Goal: Task Accomplishment & Management: Use online tool/utility

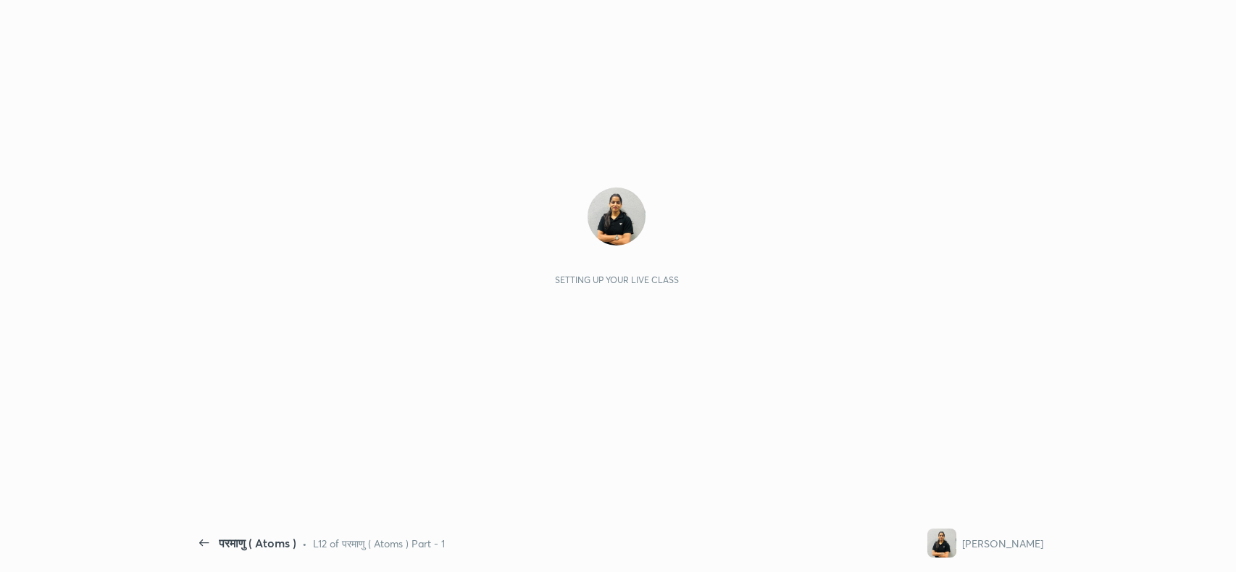
scroll to position [4, 0]
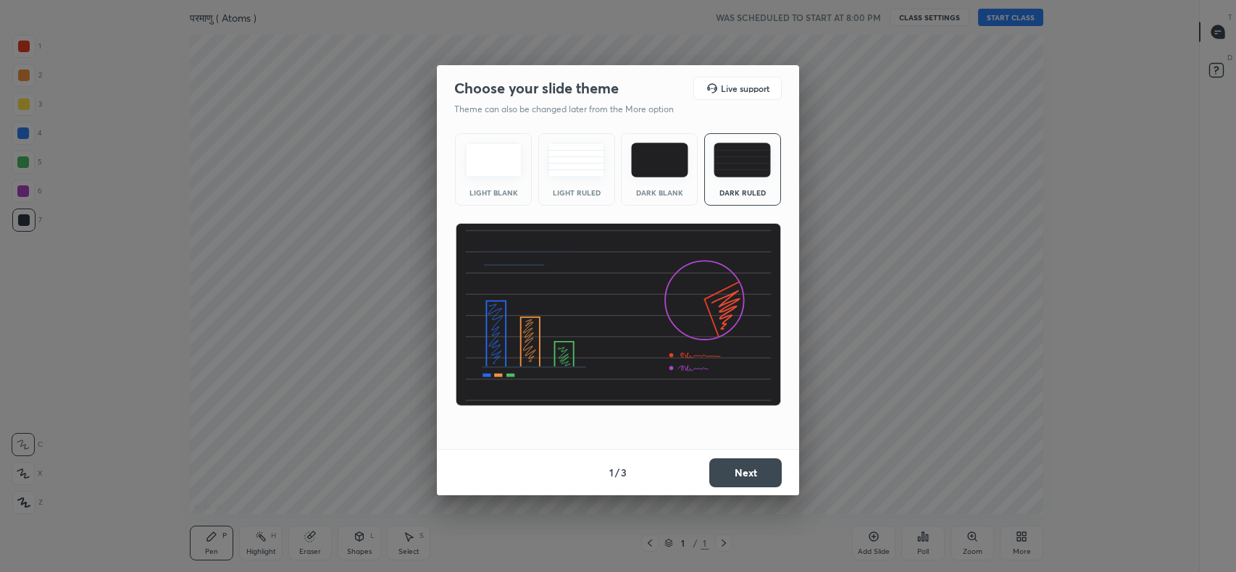
click at [745, 471] on button "Next" at bounding box center [745, 472] width 72 height 29
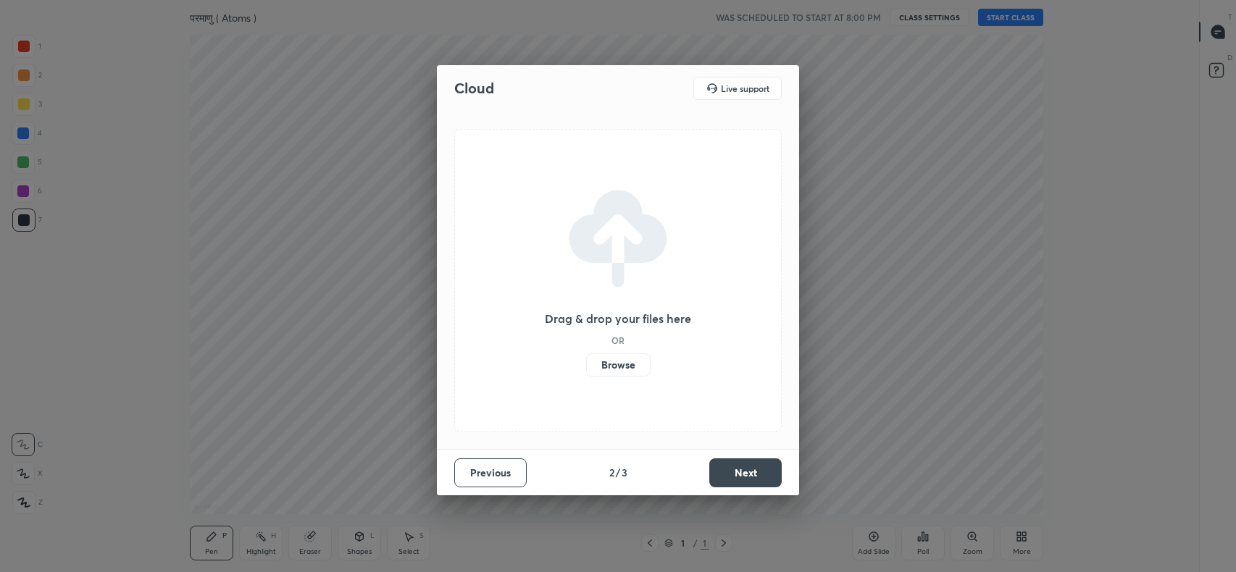
click at [627, 369] on label "Browse" at bounding box center [618, 364] width 64 height 23
click at [586, 369] on input "Browse" at bounding box center [586, 364] width 0 height 23
click at [748, 466] on button "Next" at bounding box center [745, 472] width 72 height 29
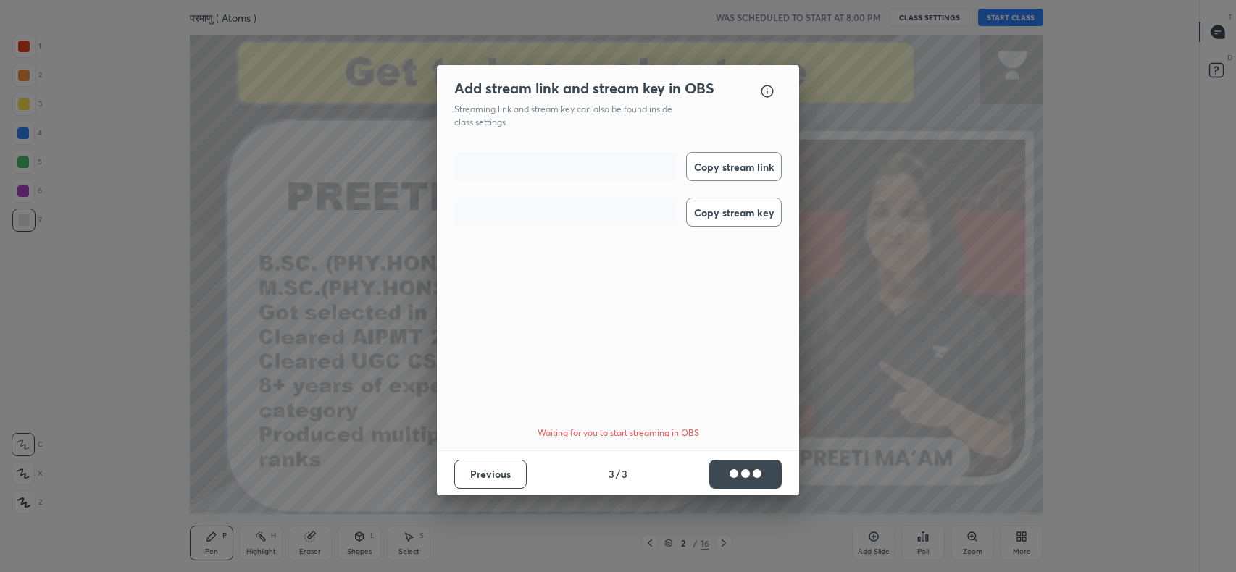
click at [734, 166] on button "Copy stream link" at bounding box center [734, 166] width 96 height 29
click at [730, 211] on button "Copy stream key" at bounding box center [734, 212] width 96 height 29
click at [741, 469] on button "Done" at bounding box center [745, 474] width 72 height 29
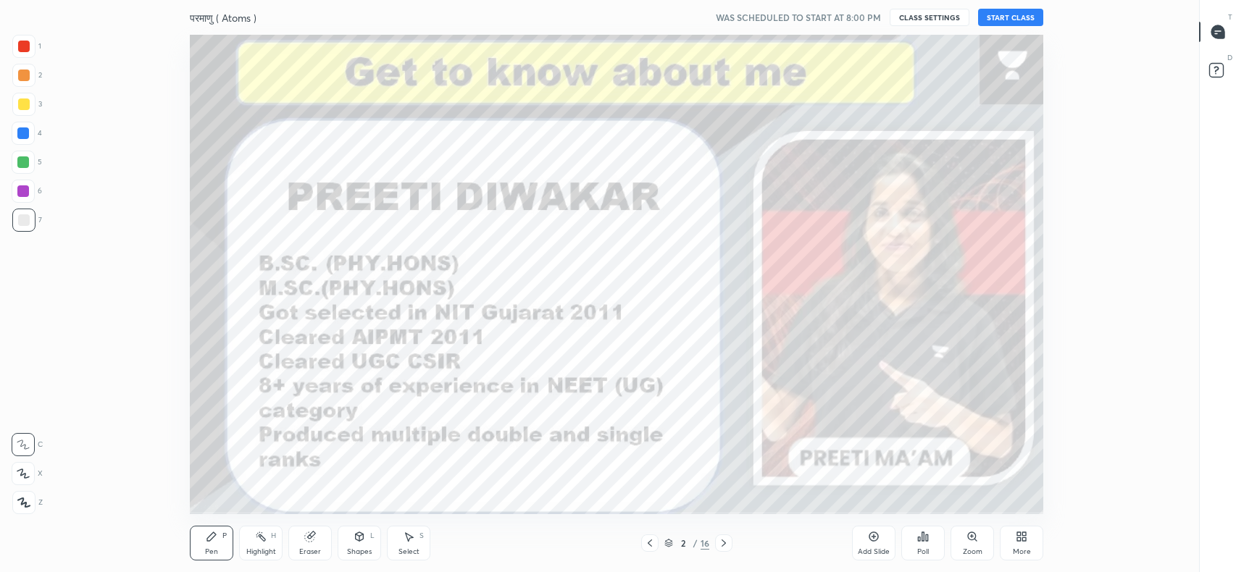
click at [1220, 28] on icon at bounding box center [1217, 31] width 13 height 13
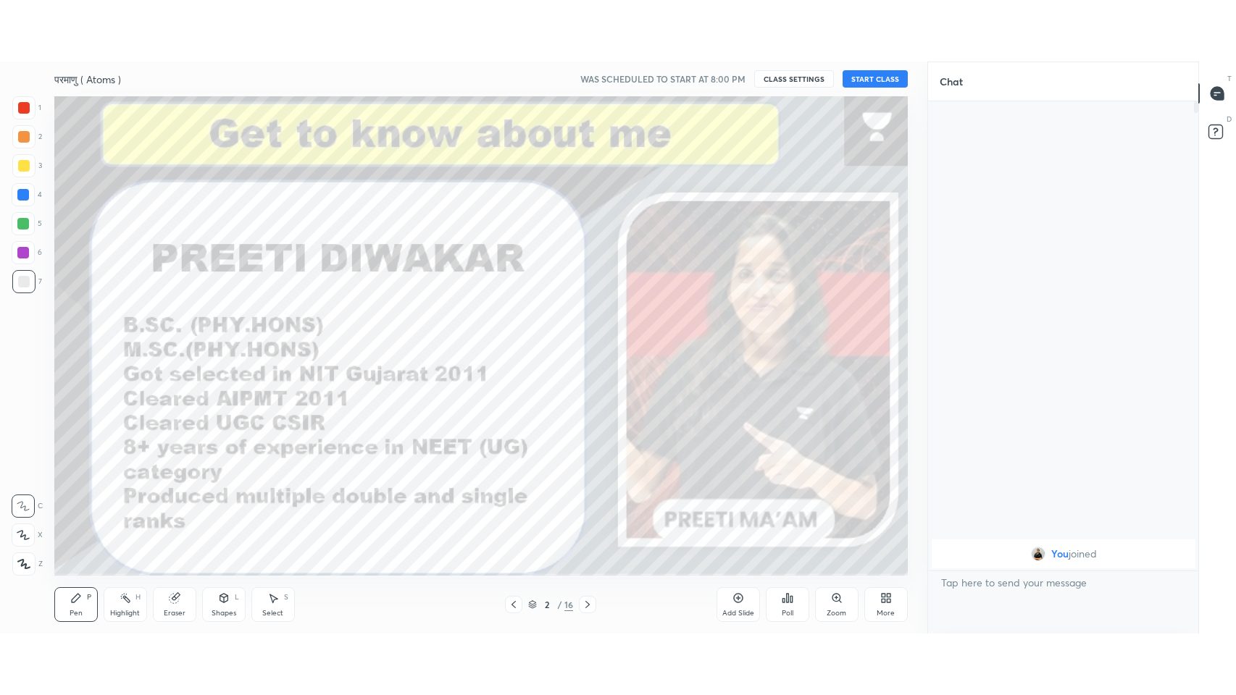
scroll to position [71948, 71559]
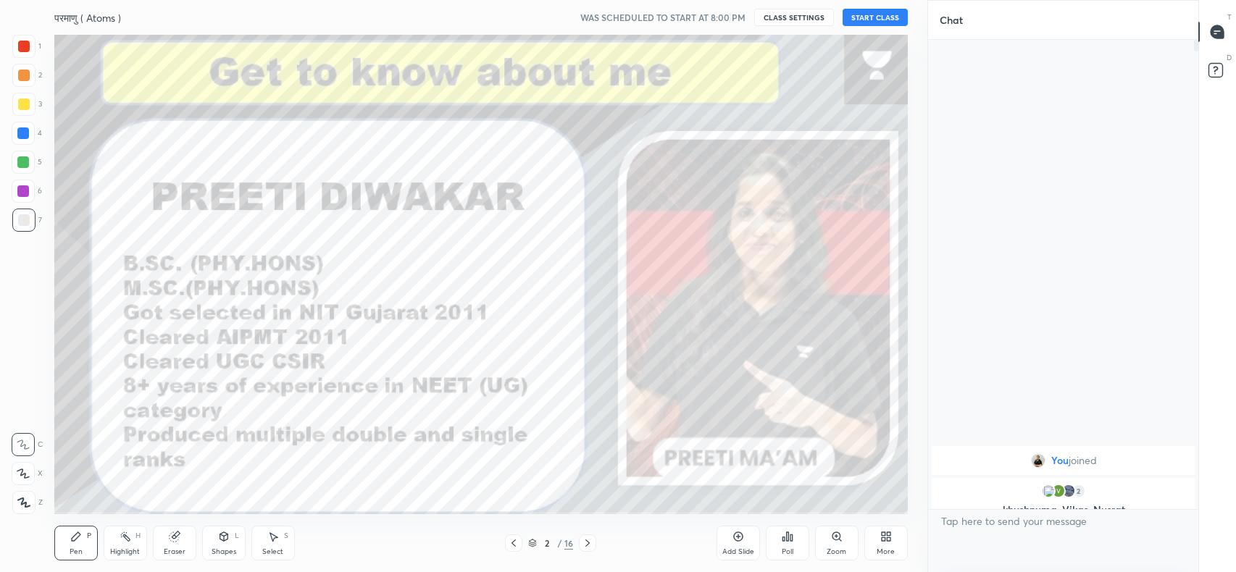
click at [890, 17] on button "START CLASS" at bounding box center [874, 17] width 65 height 17
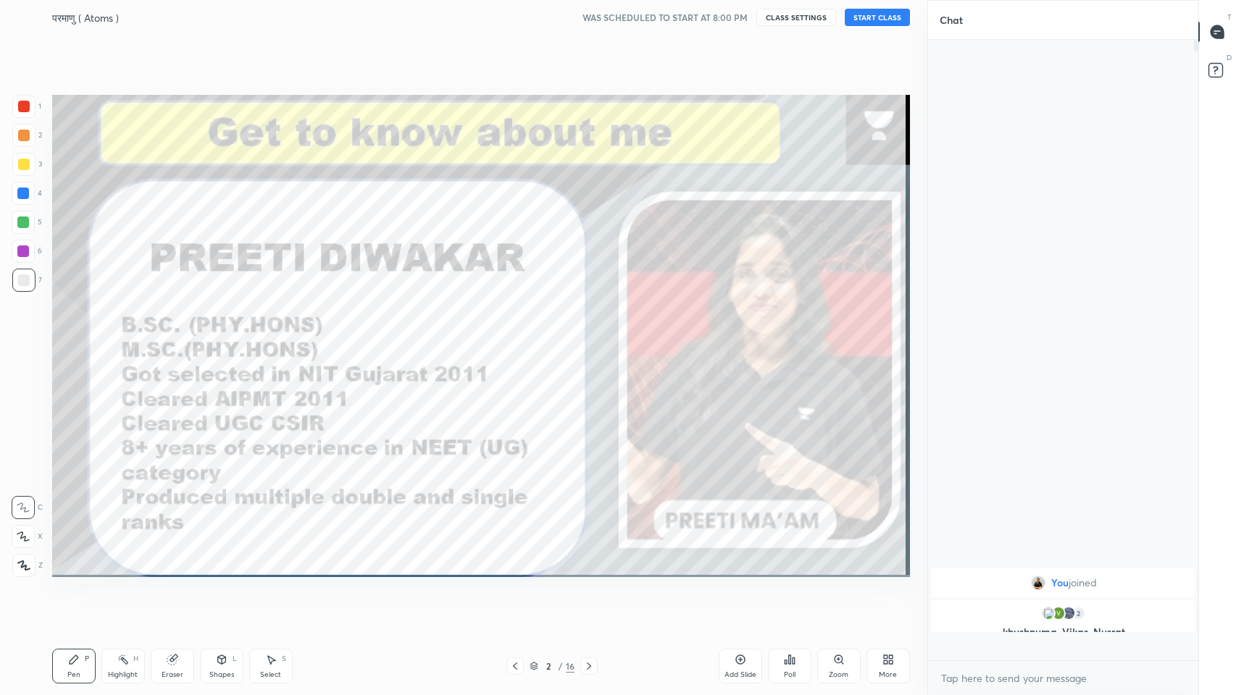
scroll to position [651, 267]
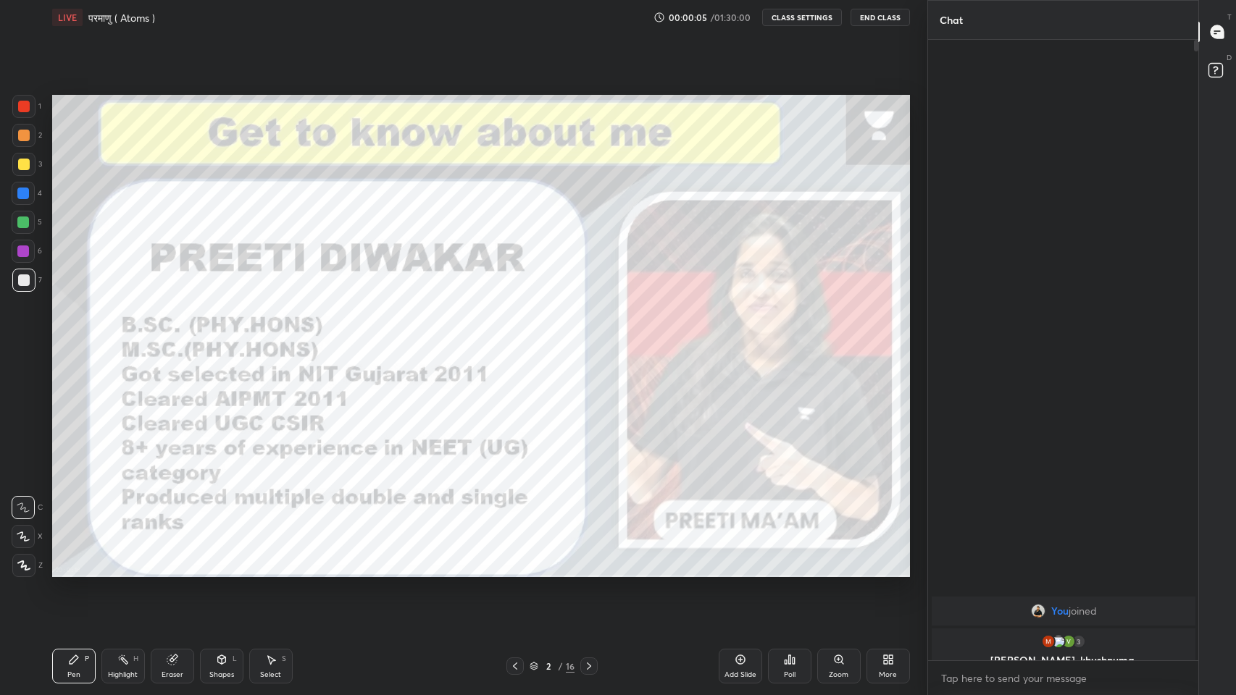
click at [1221, 36] on icon at bounding box center [1216, 31] width 13 height 13
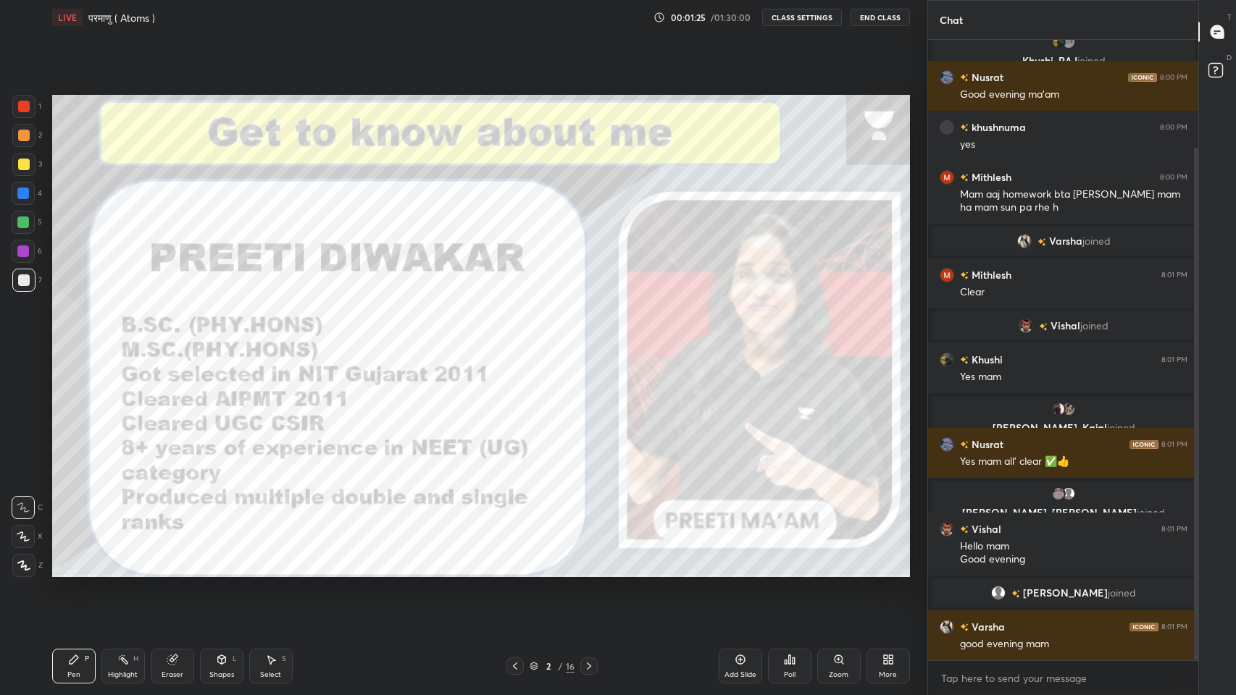
scroll to position [217, 0]
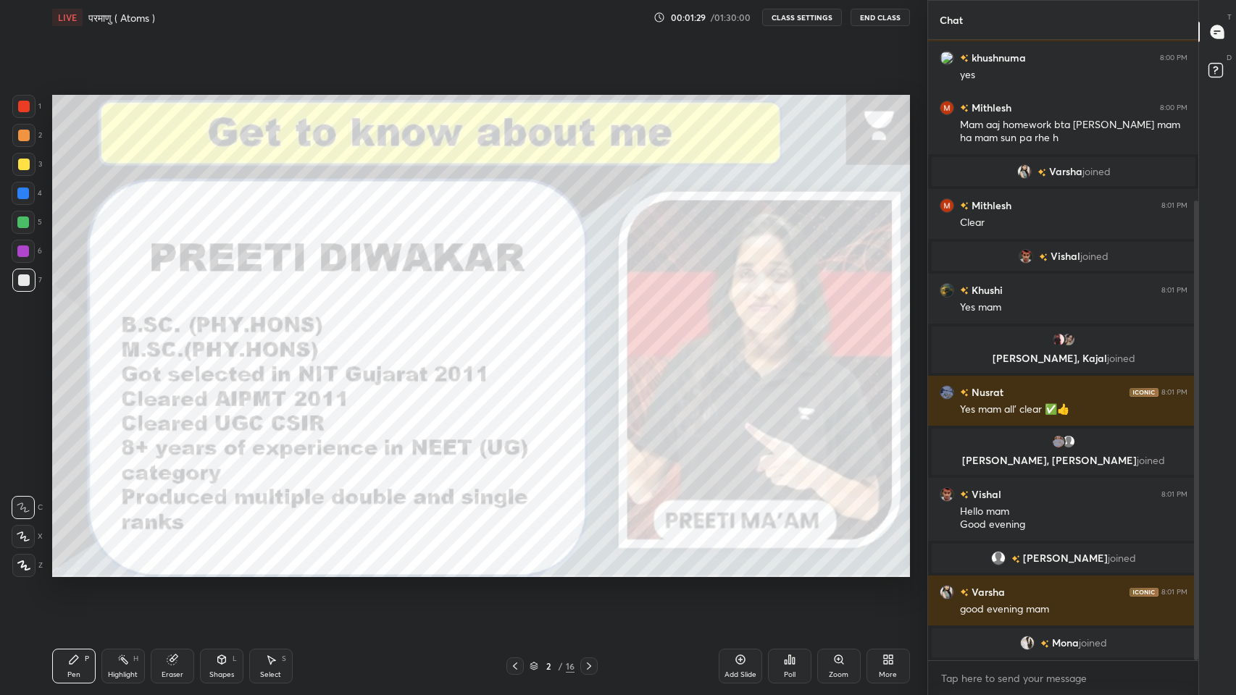
click at [892, 571] on icon at bounding box center [891, 663] width 4 height 4
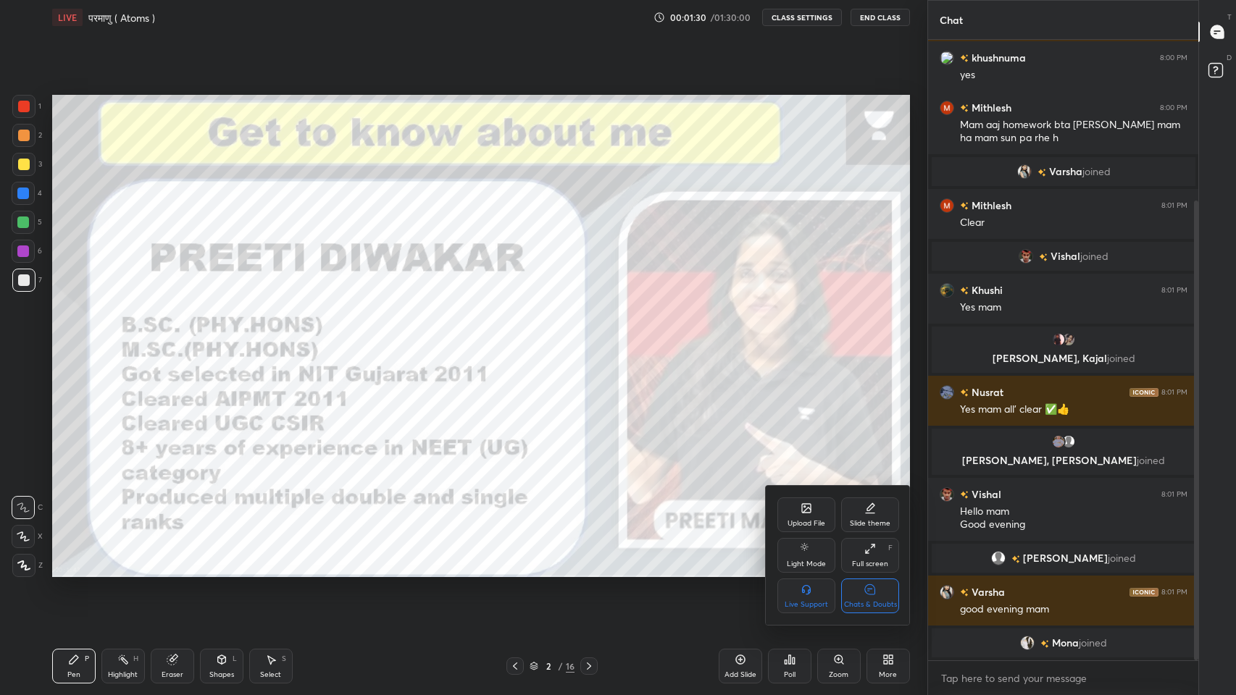
click at [871, 571] on icon at bounding box center [870, 589] width 10 height 10
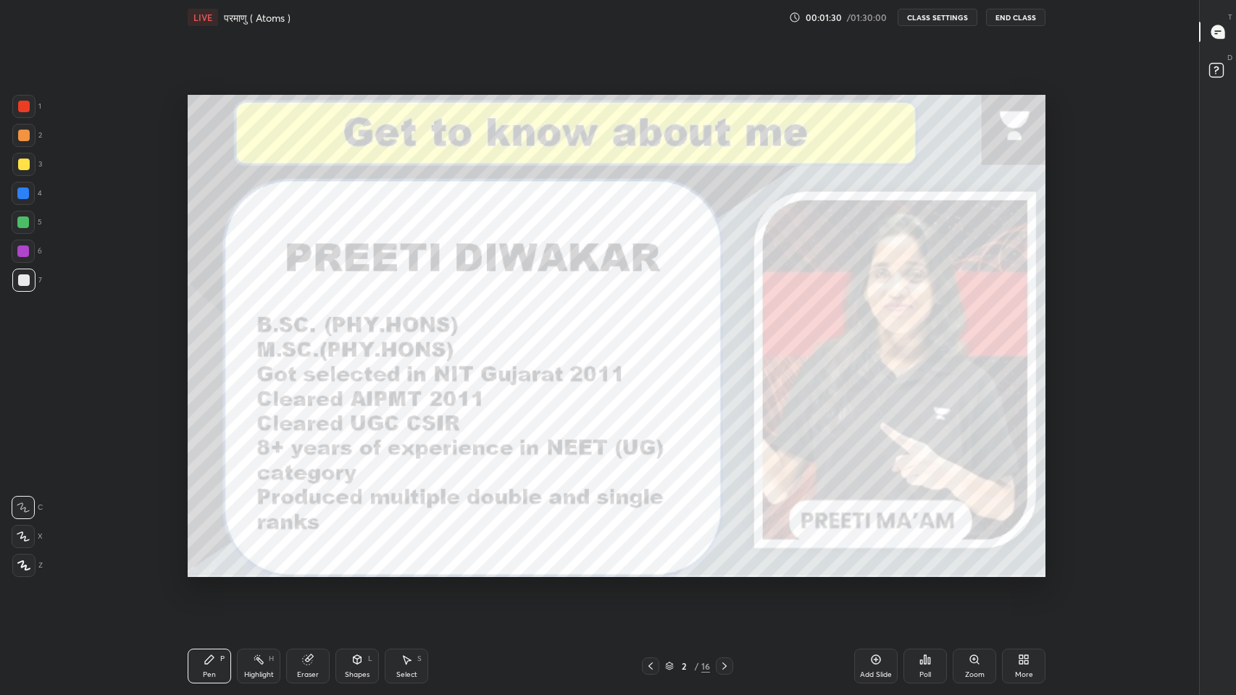
scroll to position [0, 0]
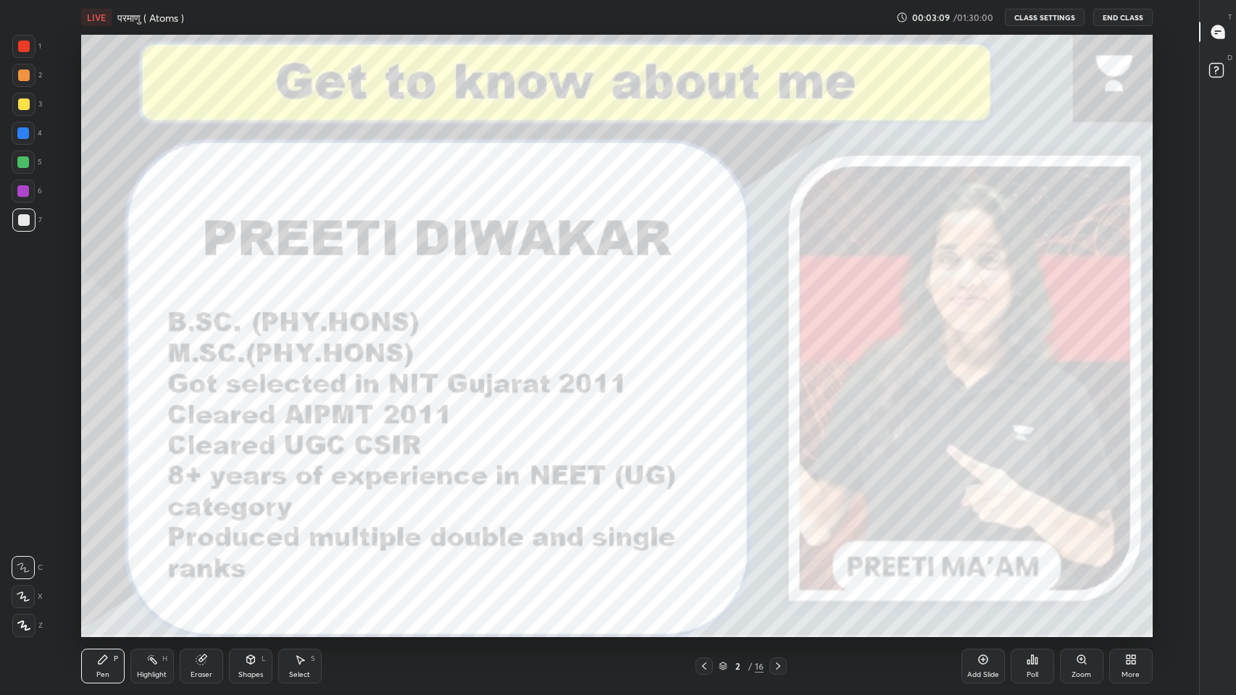
click at [1215, 33] on icon at bounding box center [1216, 33] width 2 height 0
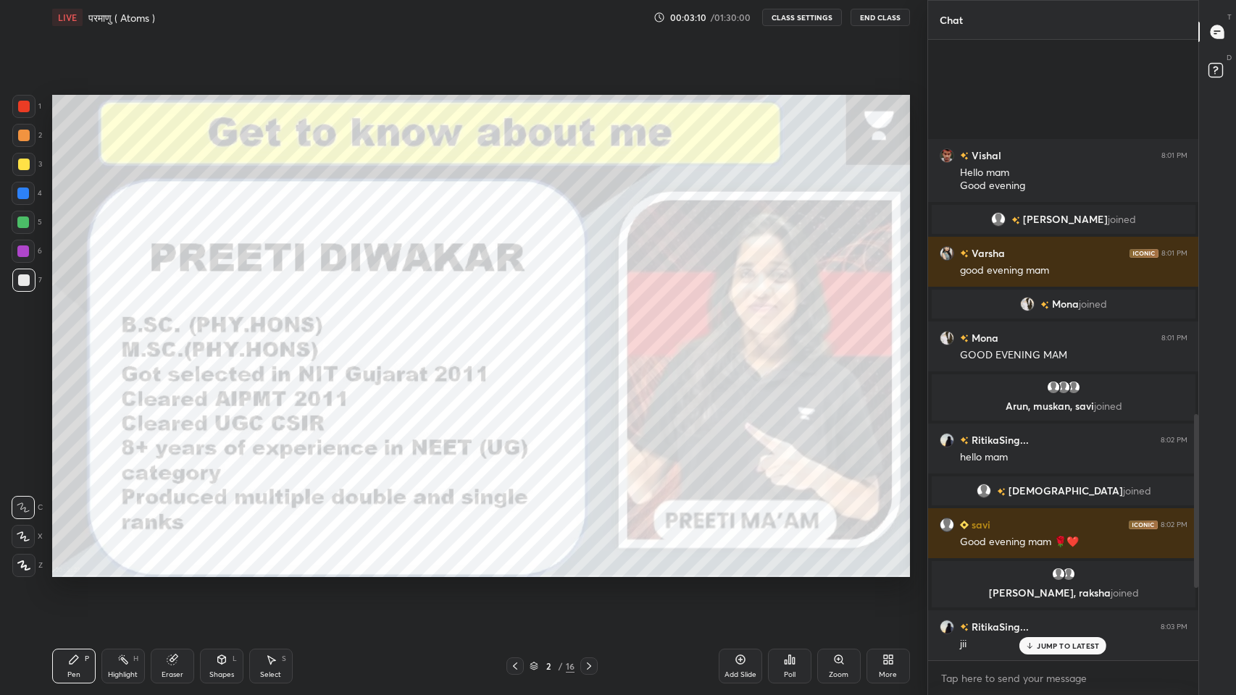
scroll to position [603, 869]
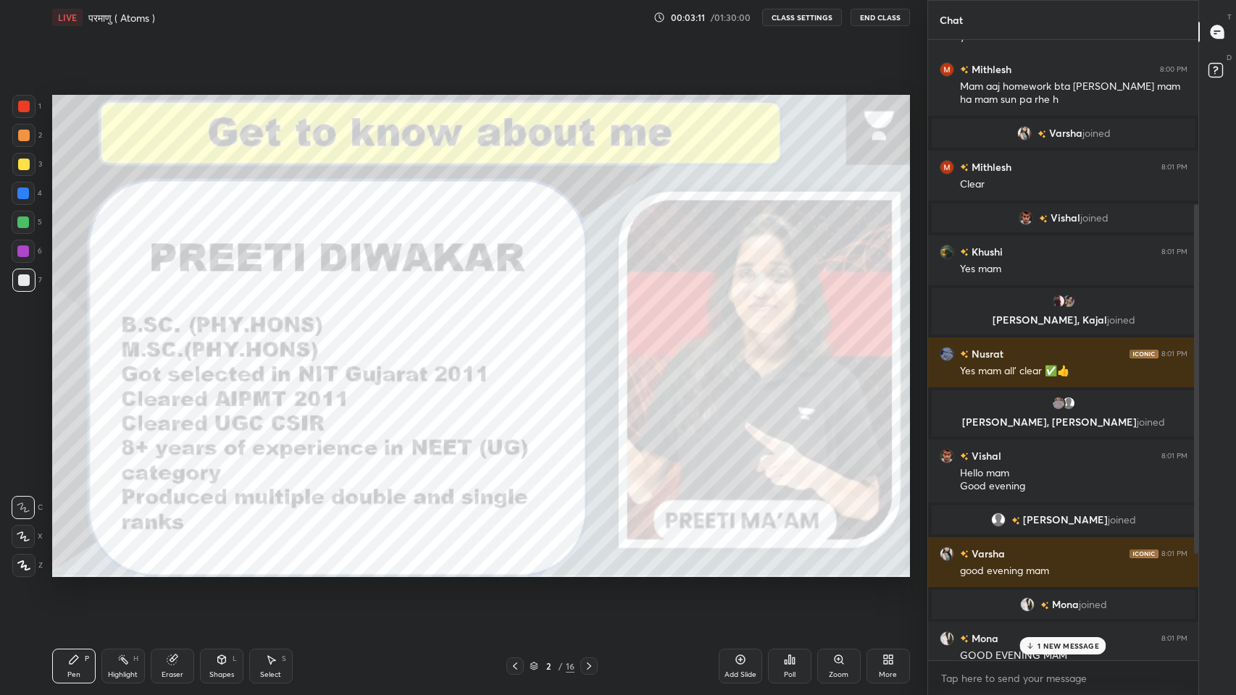
click at [1052, 571] on p "1 NEW MESSAGE" at bounding box center [1068, 646] width 62 height 9
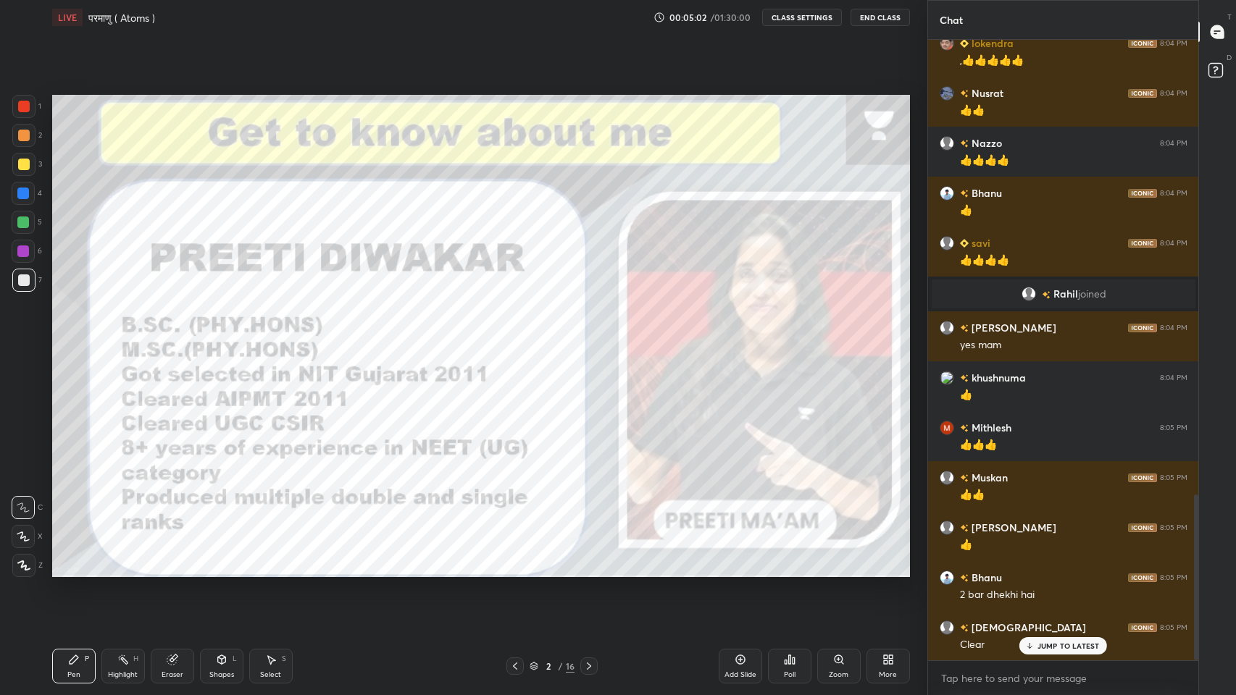
scroll to position [1757, 0]
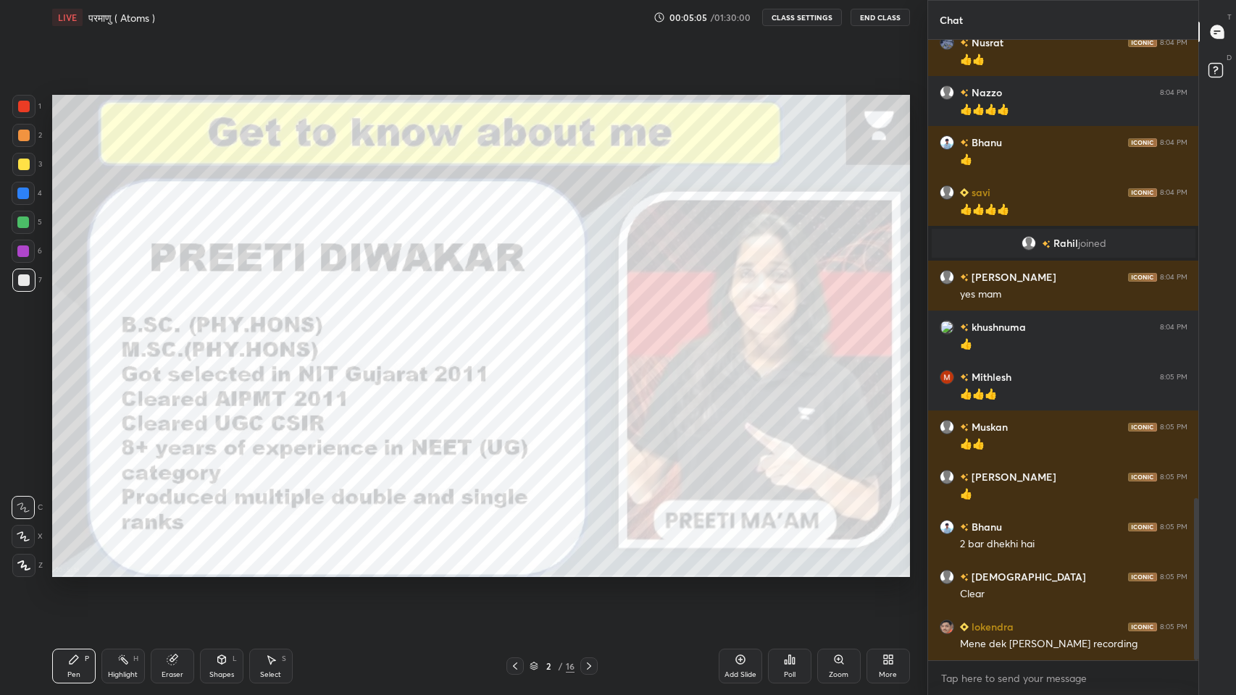
click at [887, 571] on div "More" at bounding box center [888, 674] width 18 height 7
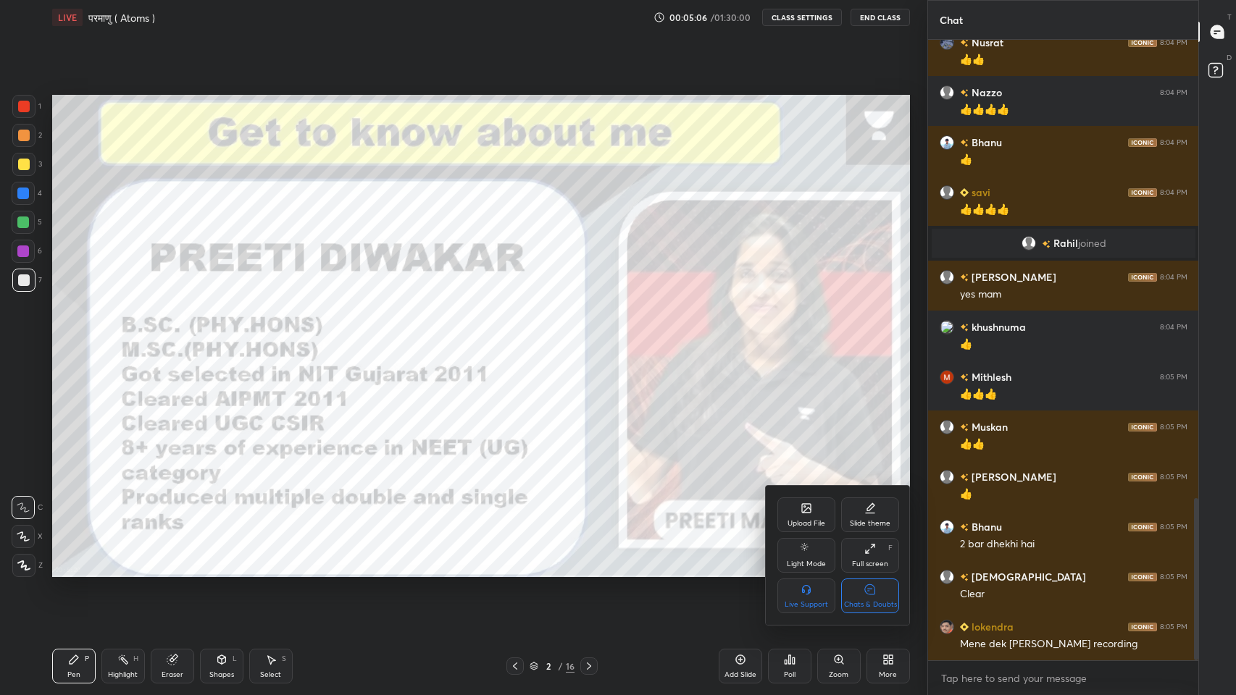
click at [878, 571] on div "Chats & Doubts" at bounding box center [870, 596] width 58 height 35
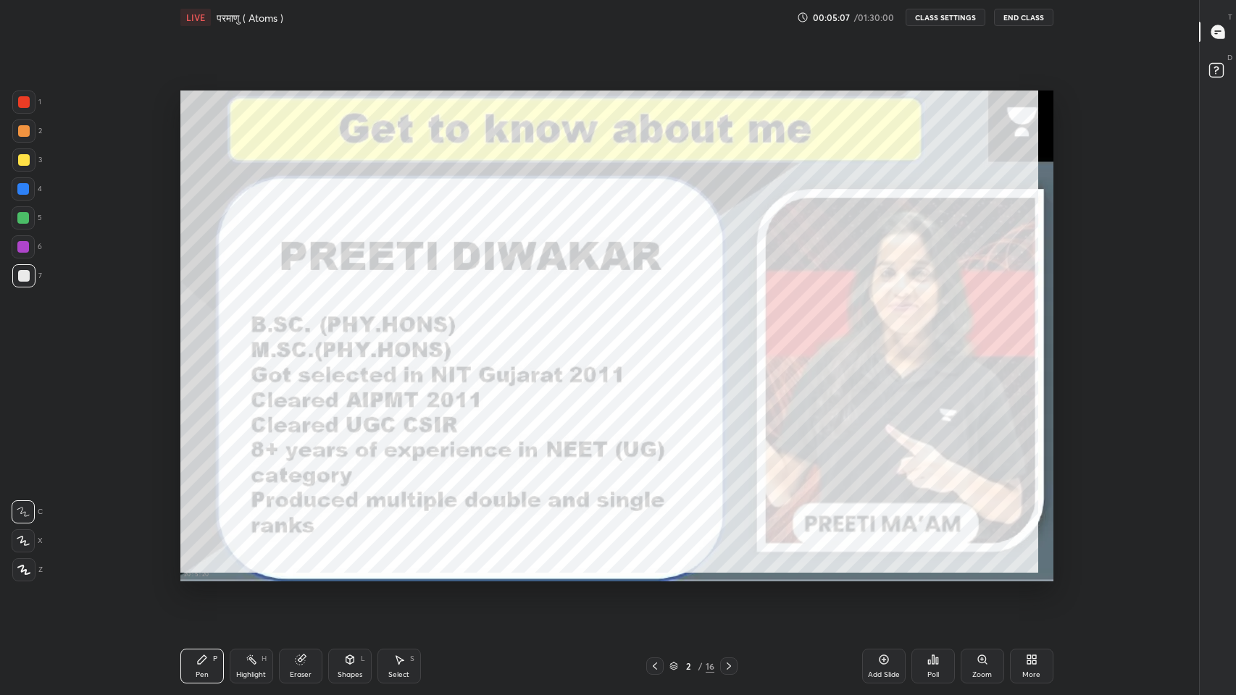
scroll to position [4, 0]
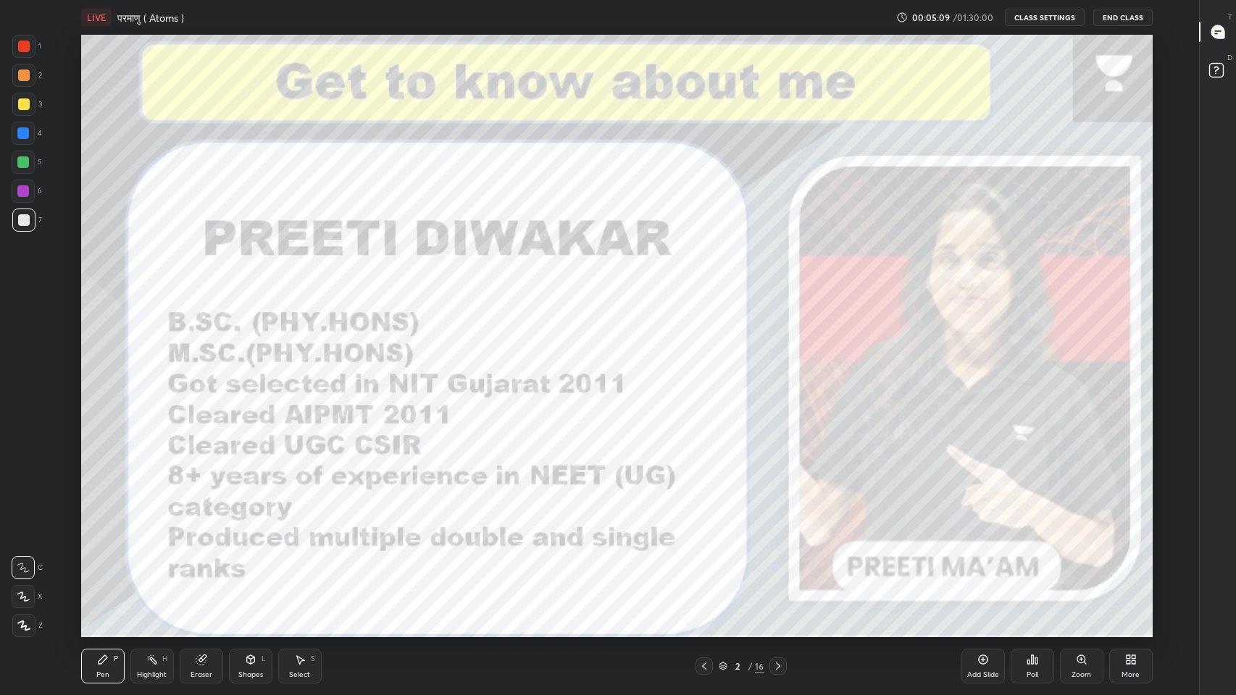
click at [1136, 571] on div "More" at bounding box center [1130, 666] width 43 height 35
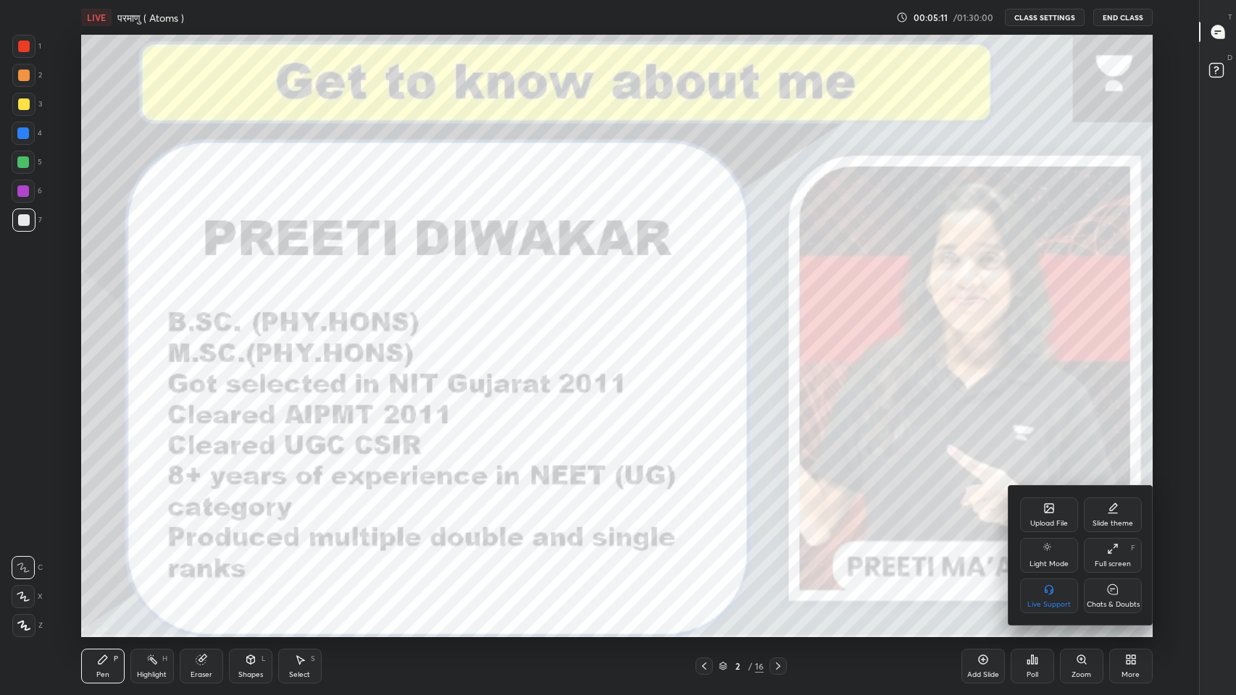
click at [984, 571] on div at bounding box center [618, 347] width 1236 height 695
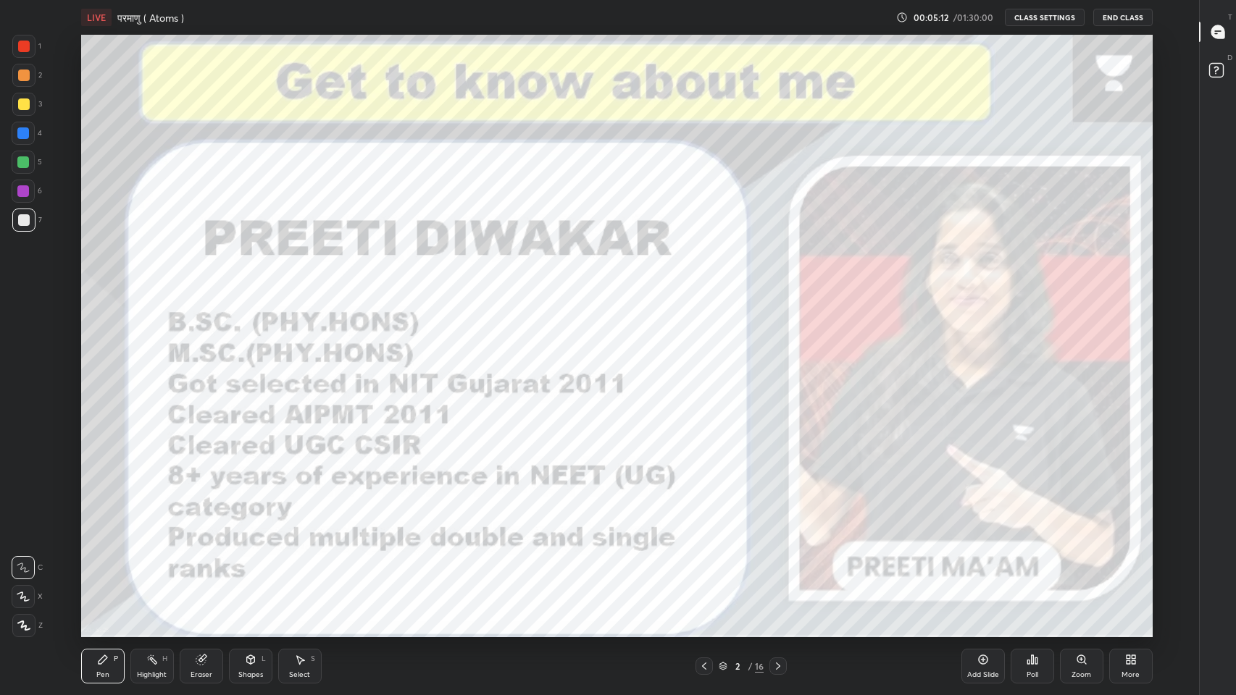
click at [984, 571] on div "Add Slide" at bounding box center [982, 666] width 43 height 35
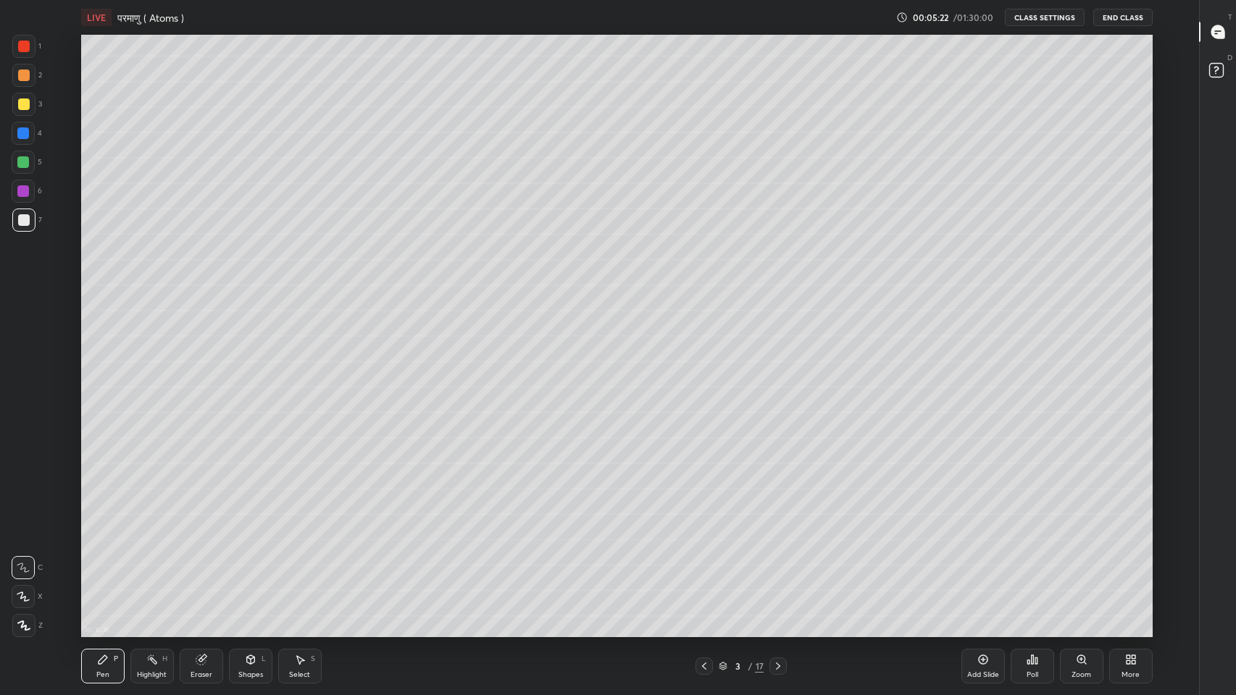
click at [778, 571] on icon at bounding box center [778, 667] width 12 height 12
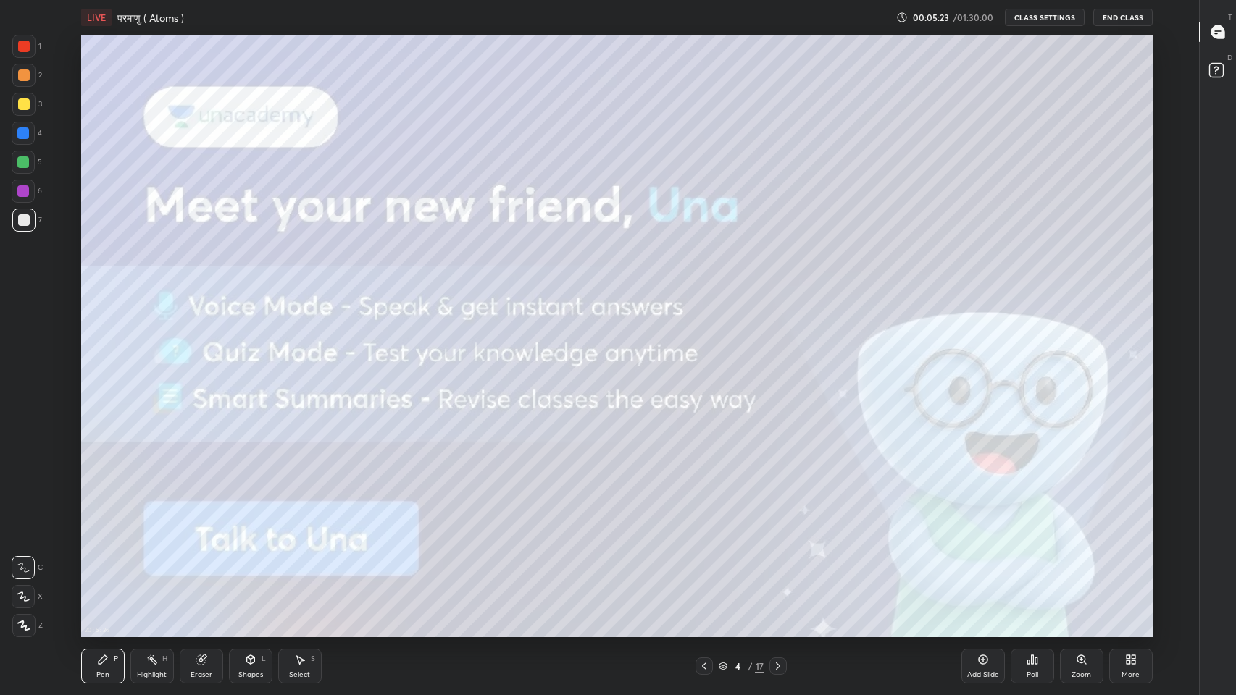
click at [783, 571] on icon at bounding box center [778, 667] width 12 height 12
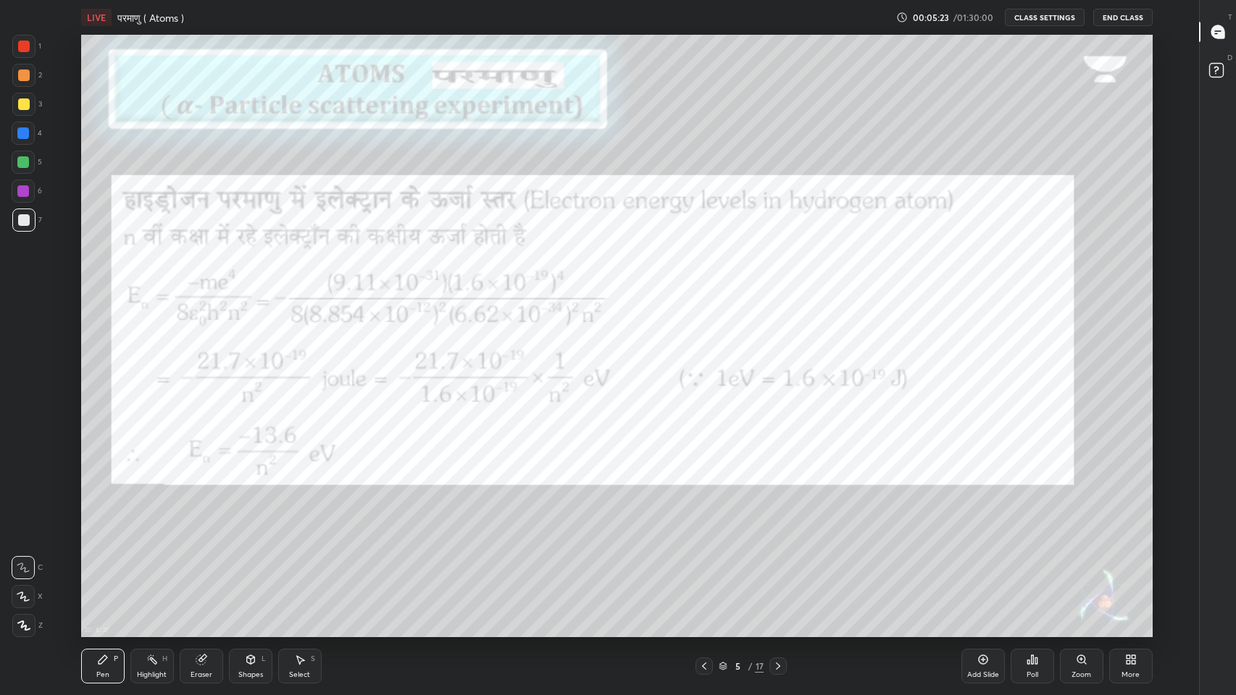
click at [784, 571] on div at bounding box center [777, 666] width 17 height 17
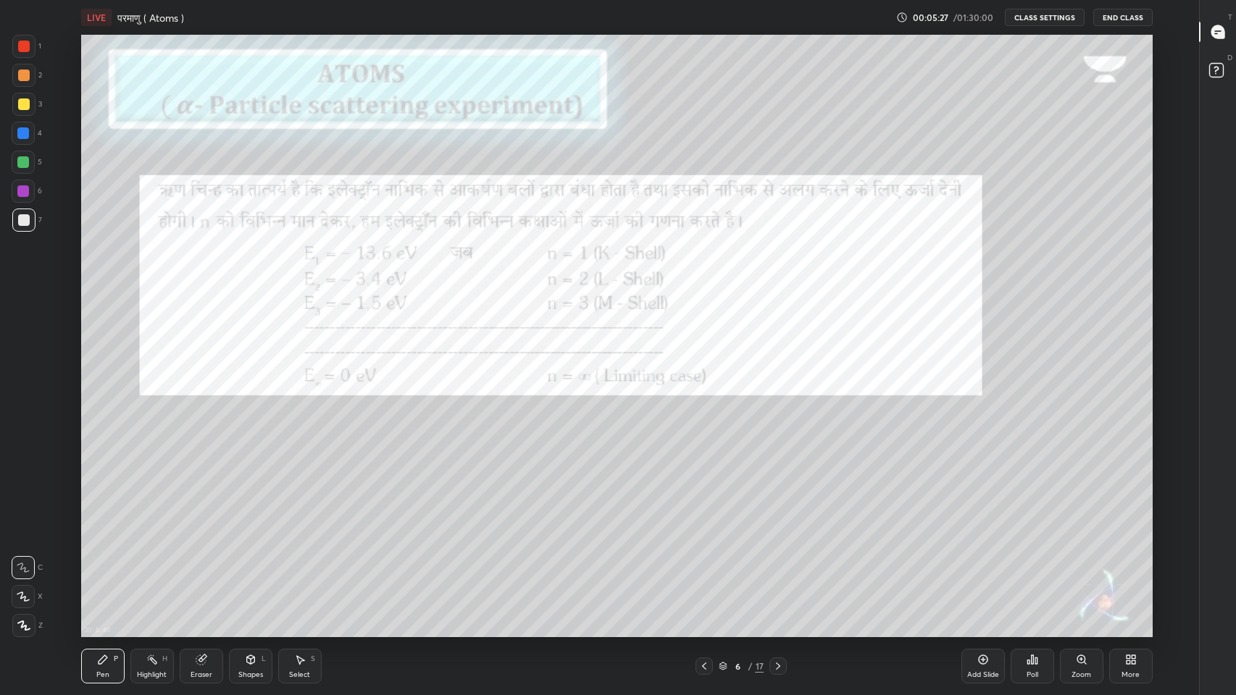
click at [778, 571] on icon at bounding box center [778, 667] width 12 height 12
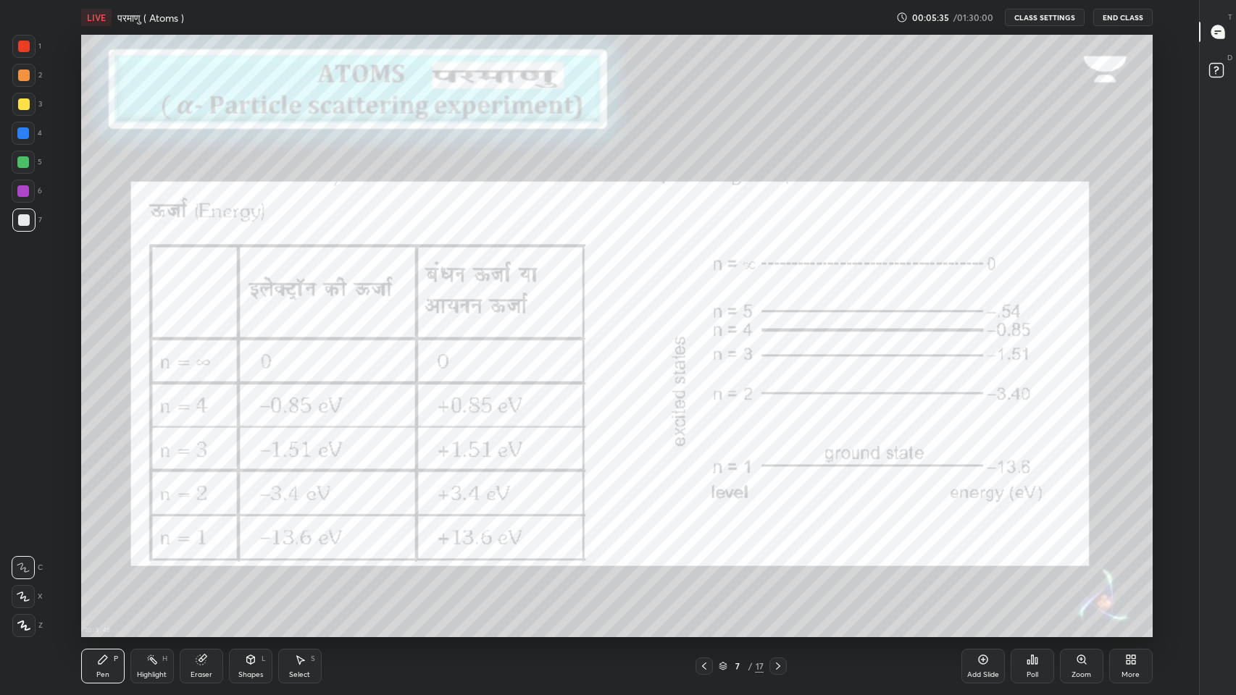
click at [778, 571] on icon at bounding box center [778, 667] width 12 height 12
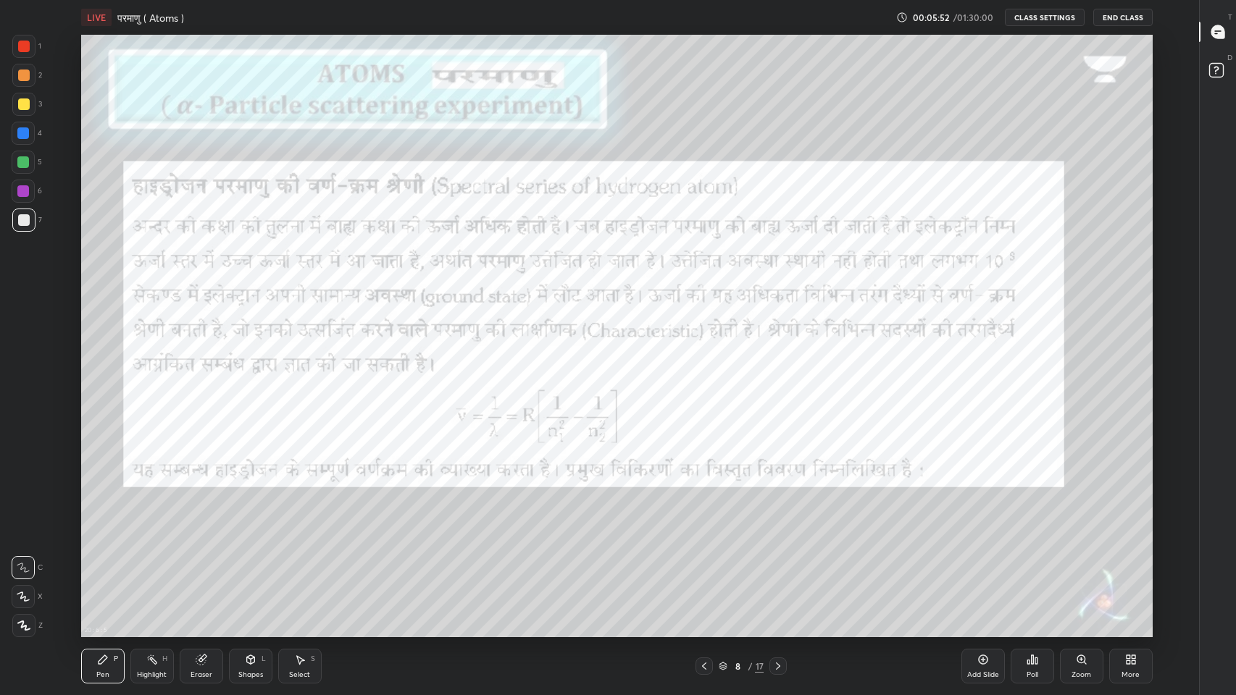
click at [778, 571] on icon at bounding box center [778, 667] width 12 height 12
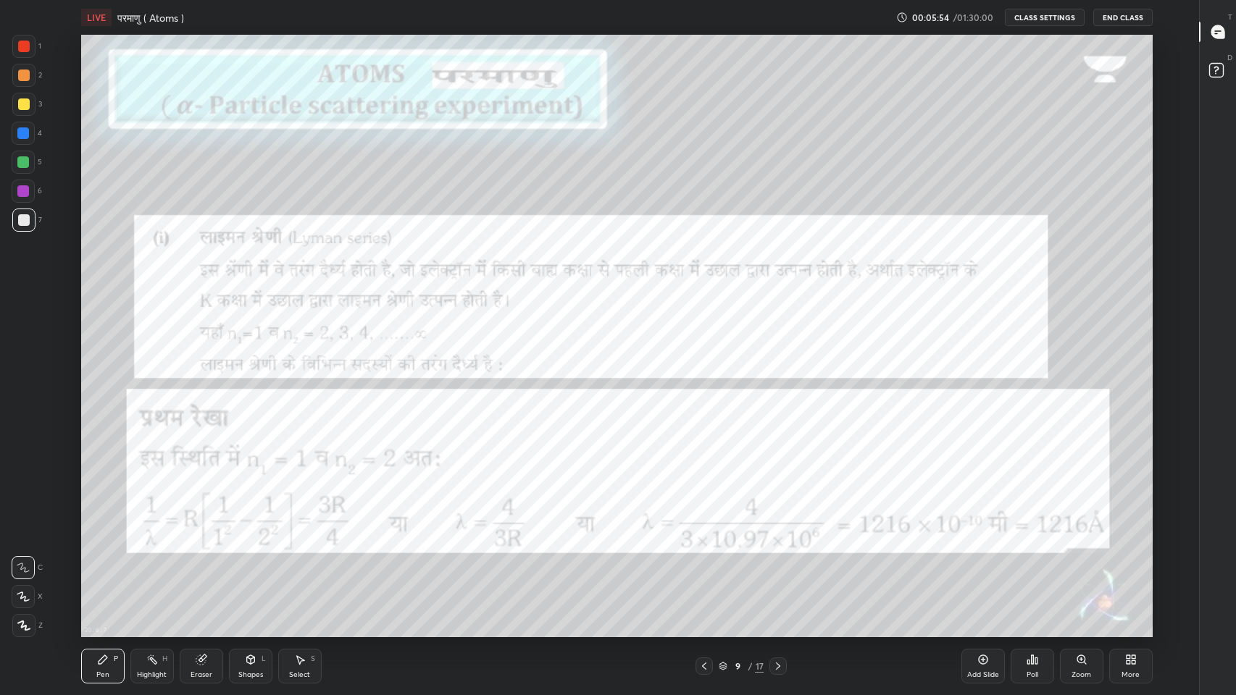
click at [704, 571] on icon at bounding box center [704, 667] width 12 height 12
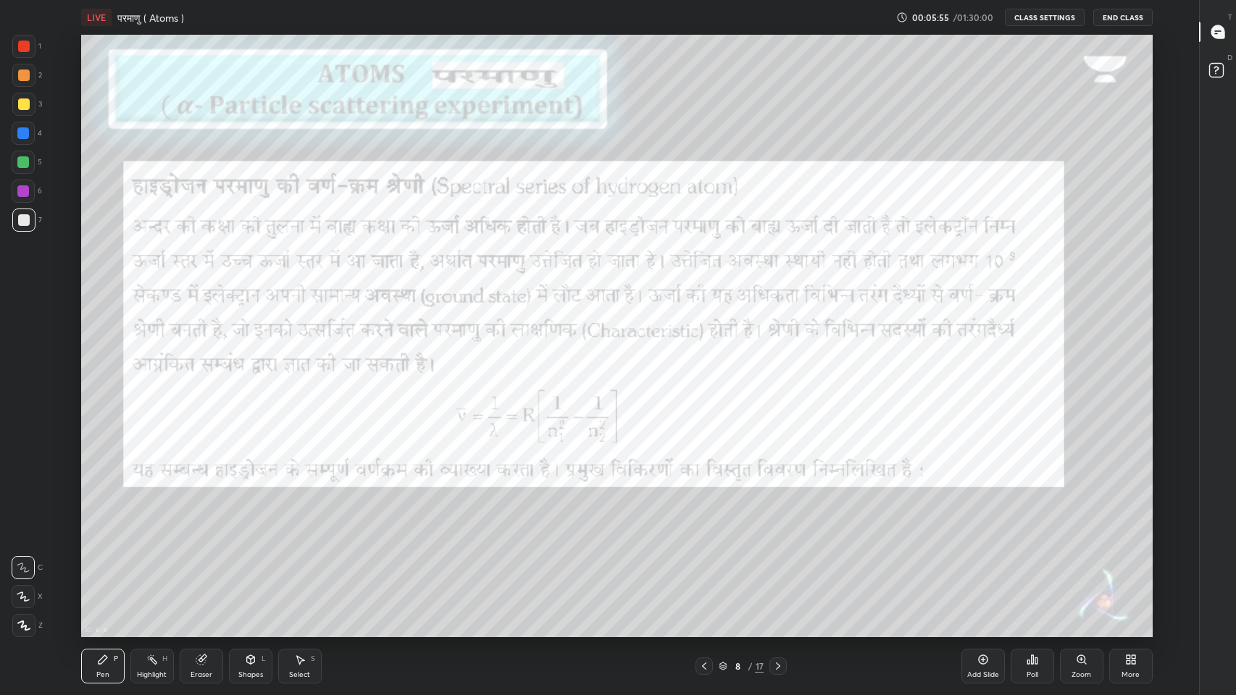
click at [708, 571] on icon at bounding box center [704, 667] width 12 height 12
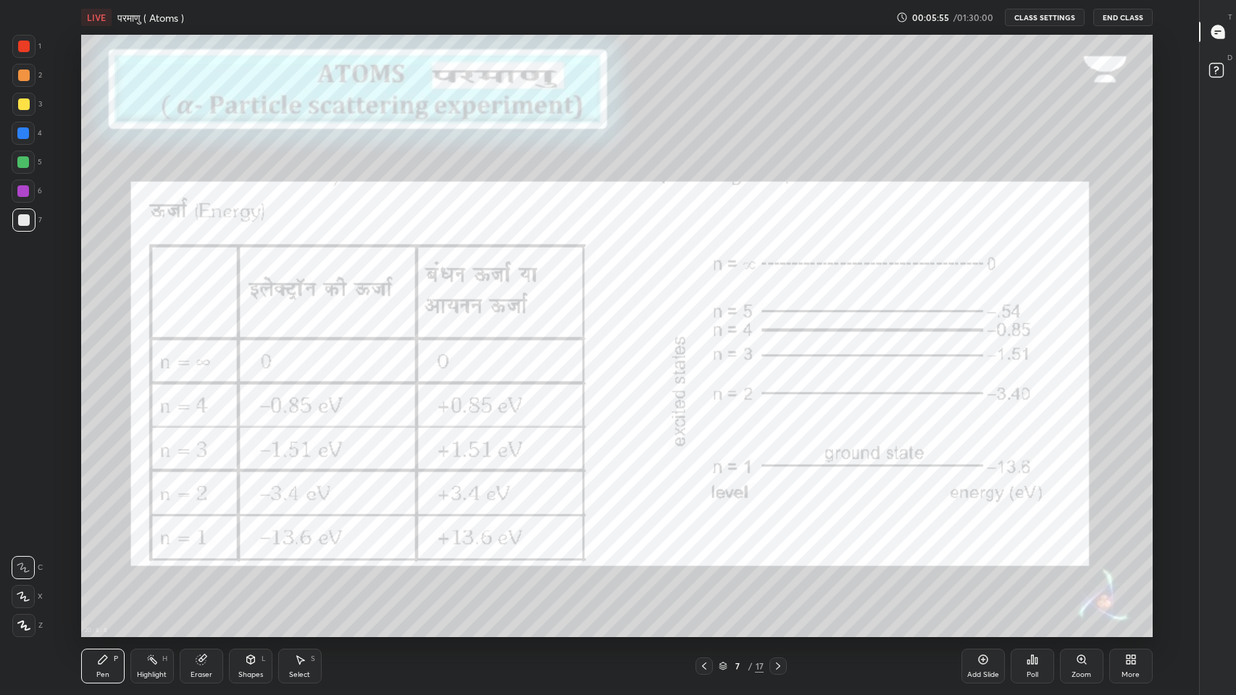
click at [708, 571] on icon at bounding box center [704, 667] width 12 height 12
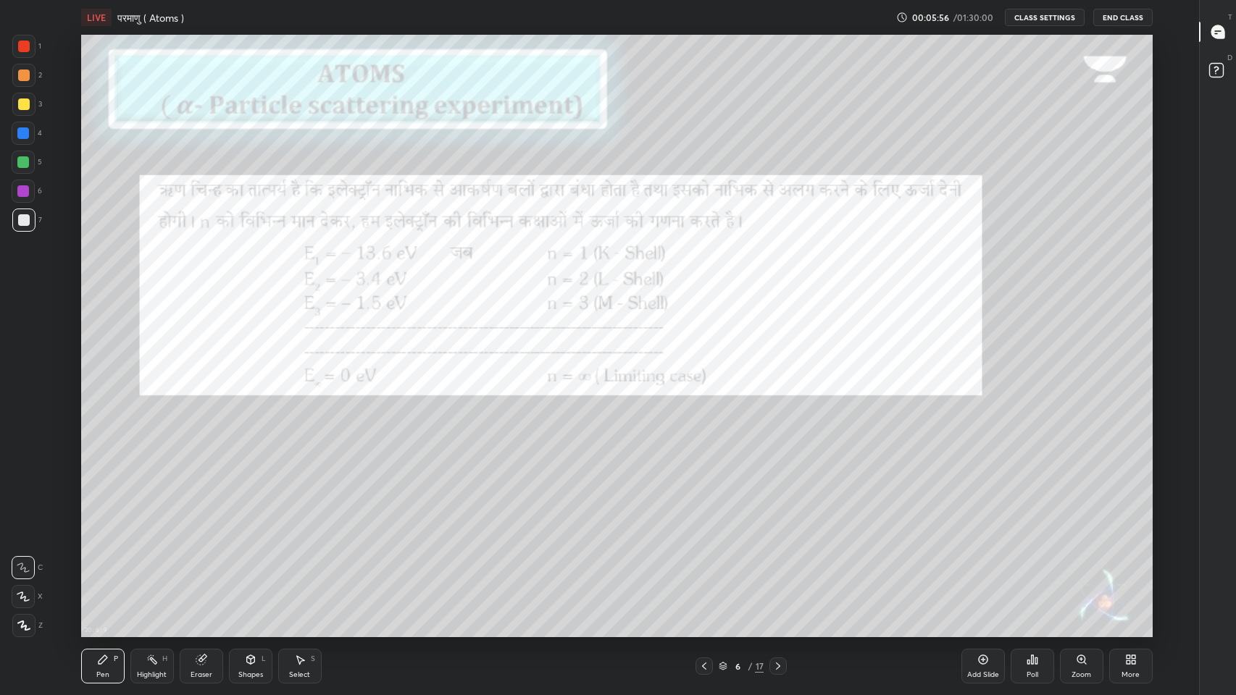
click at [704, 571] on icon at bounding box center [704, 667] width 12 height 12
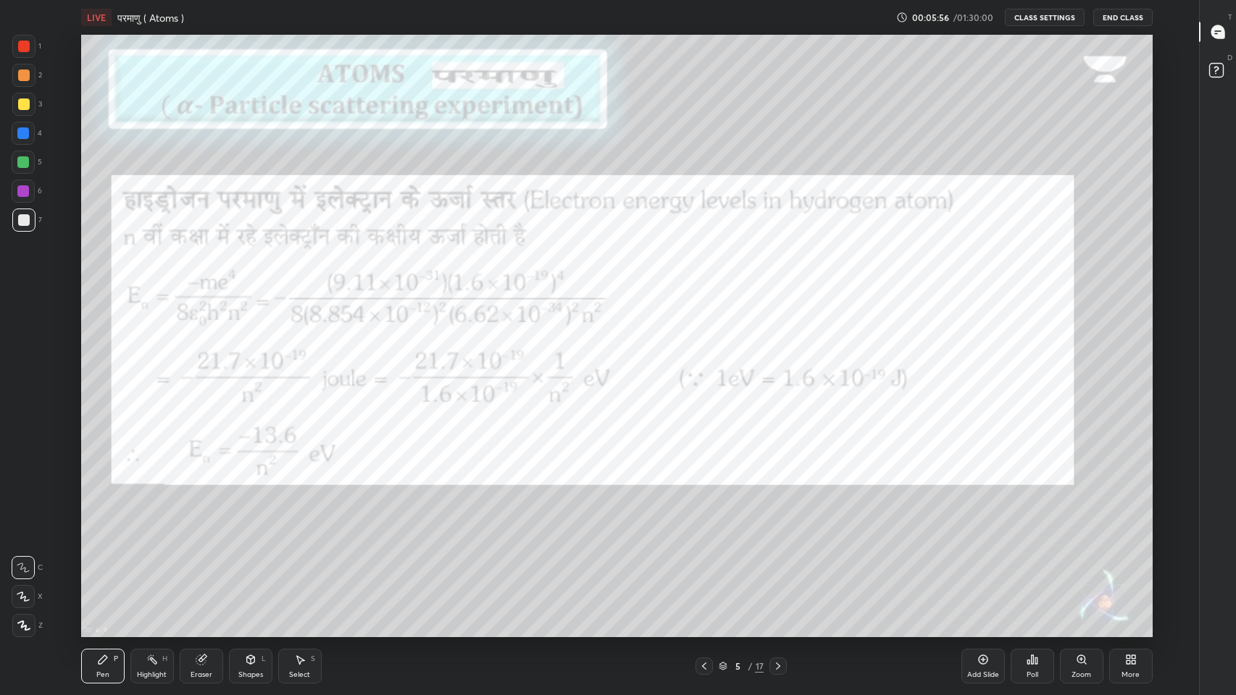
click at [704, 571] on icon at bounding box center [704, 667] width 12 height 12
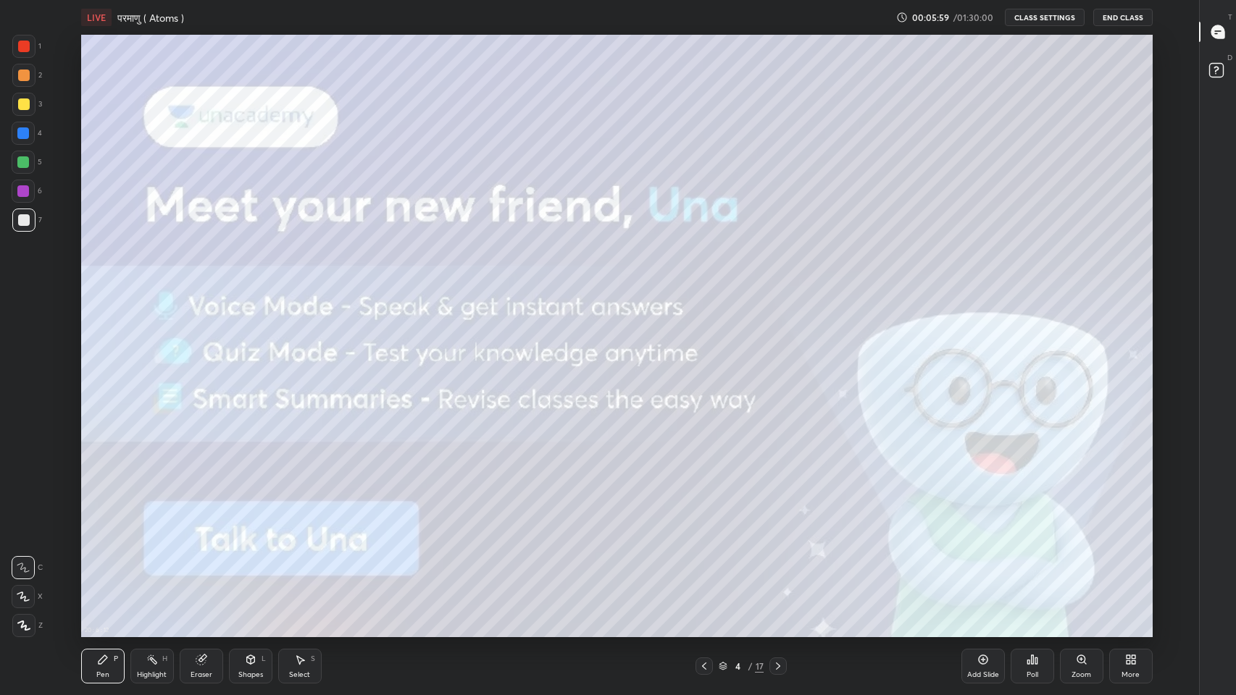
click at [704, 571] on icon at bounding box center [704, 667] width 12 height 12
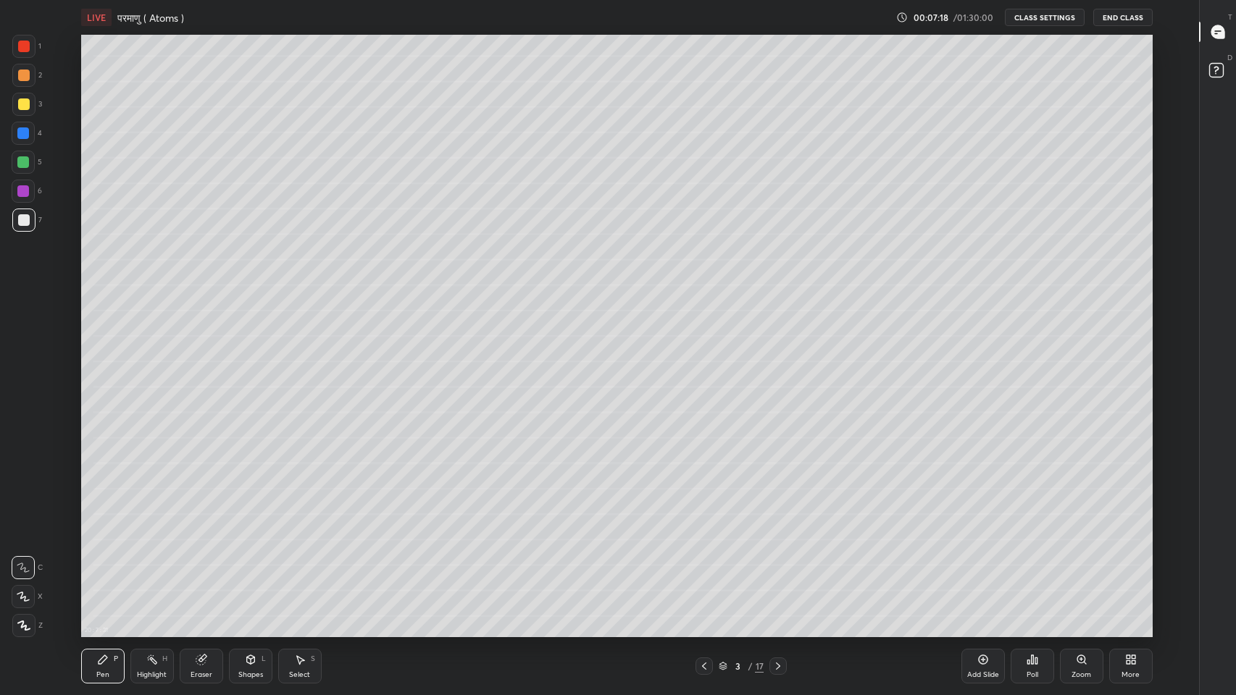
click at [22, 106] on div at bounding box center [24, 105] width 12 height 12
click at [1218, 35] on icon at bounding box center [1217, 31] width 13 height 13
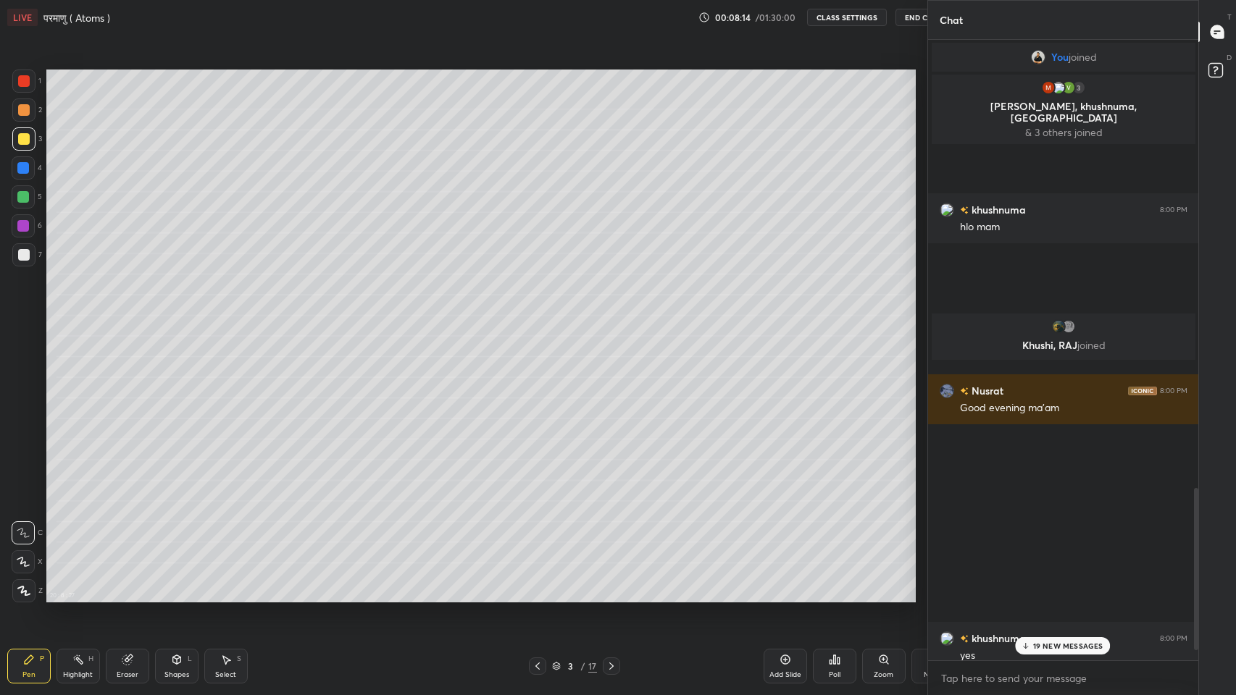
scroll to position [71825, 71559]
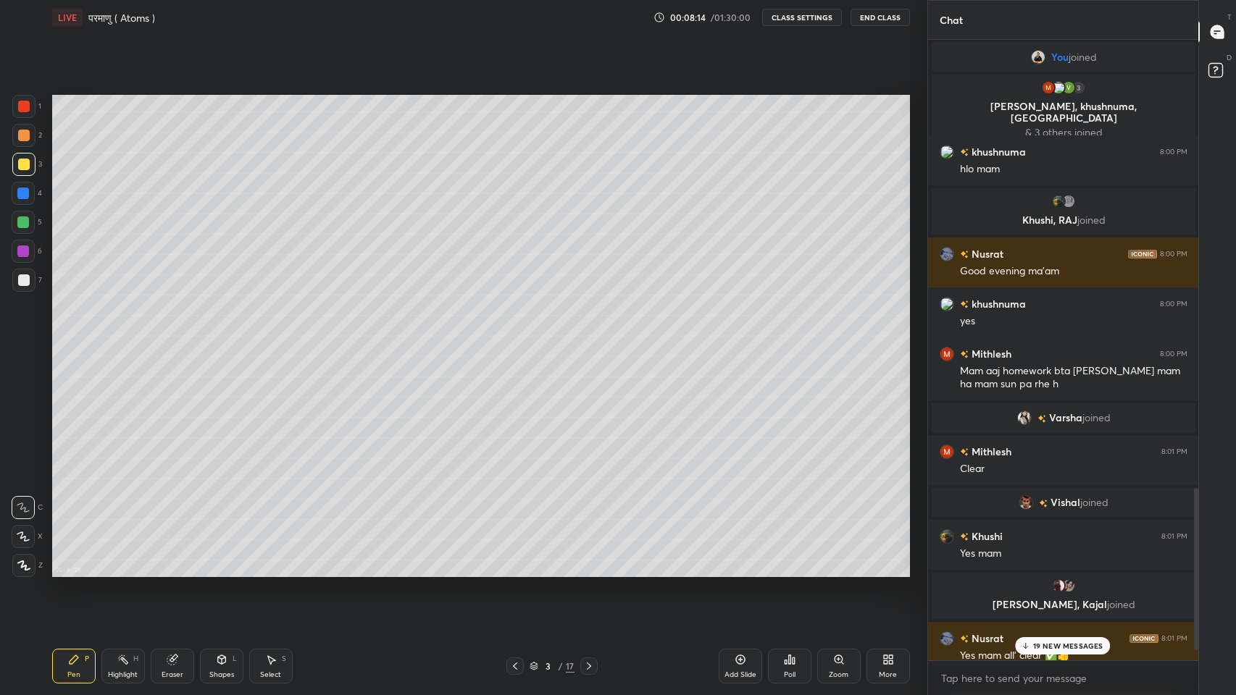
click at [1065, 571] on p "19 NEW MESSAGES" at bounding box center [1068, 646] width 70 height 9
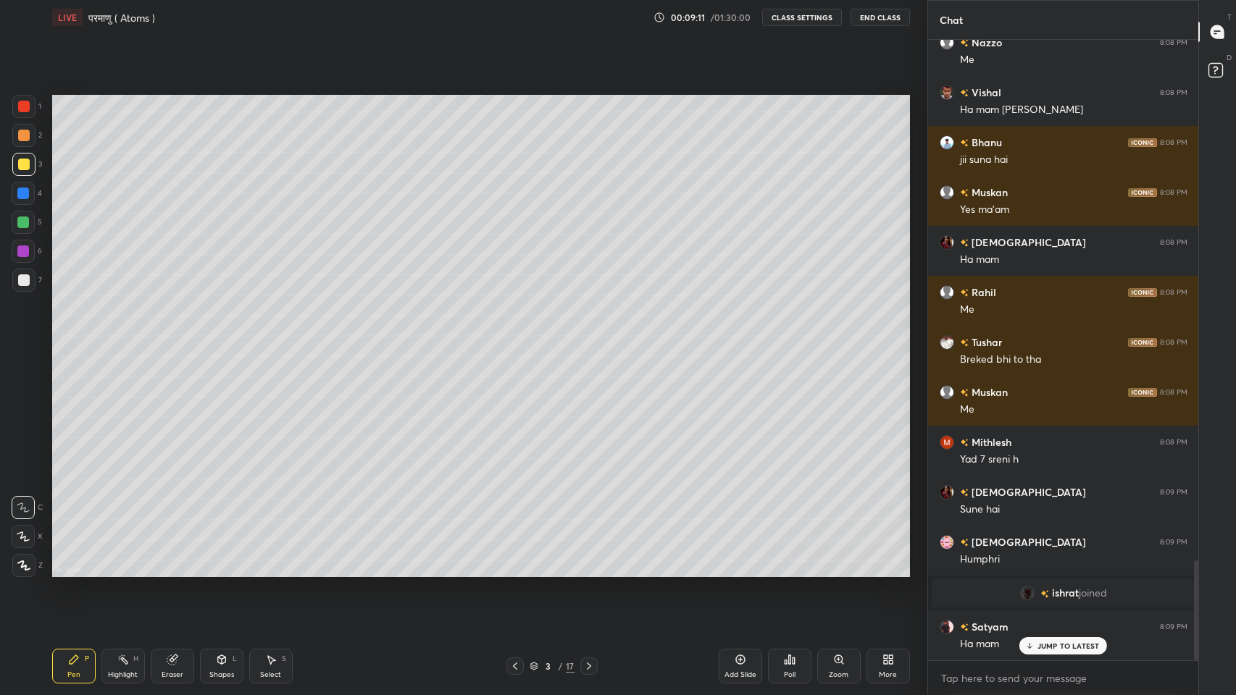
scroll to position [3224, 0]
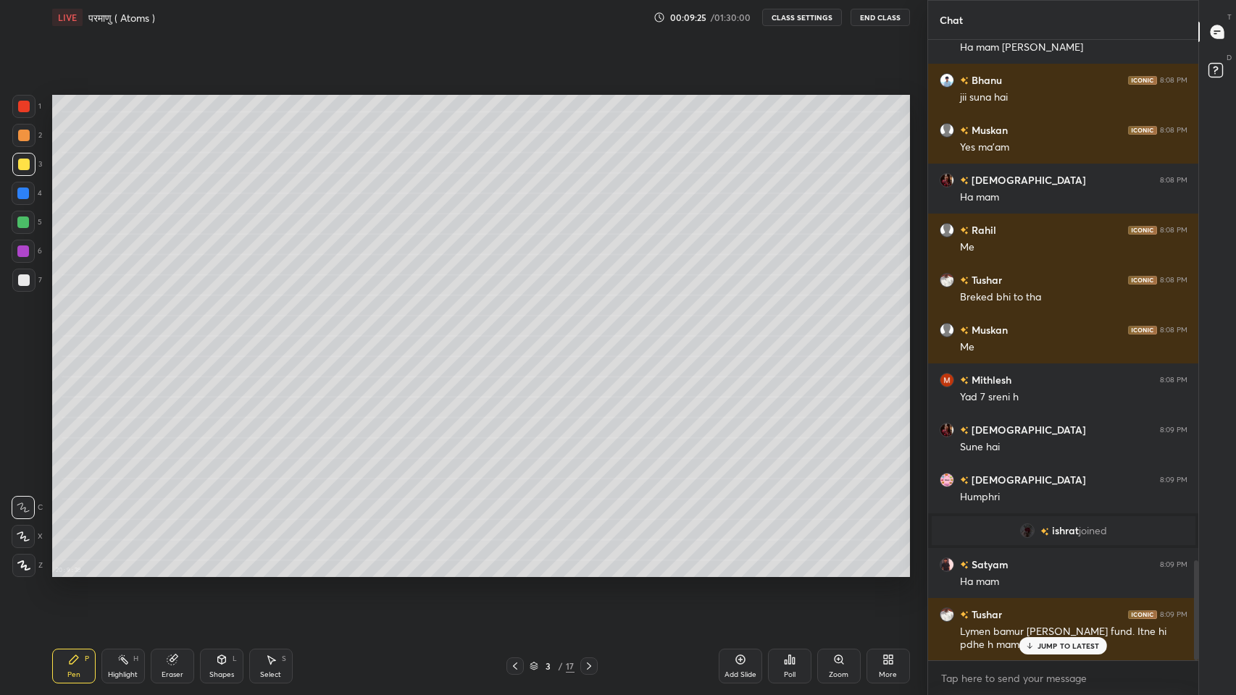
click at [1050, 571] on p "JUMP TO LATEST" at bounding box center [1068, 646] width 62 height 9
click at [22, 281] on div at bounding box center [24, 281] width 12 height 12
click at [588, 571] on icon at bounding box center [589, 667] width 12 height 12
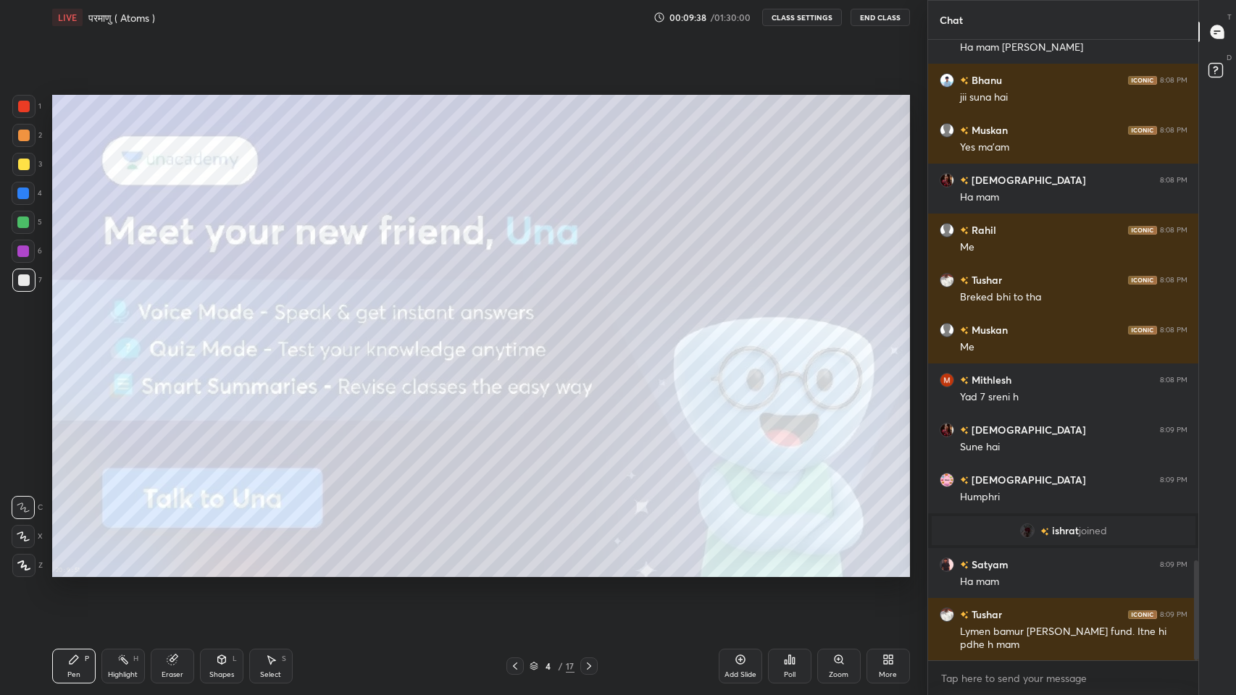
click at [585, 571] on icon at bounding box center [589, 667] width 12 height 12
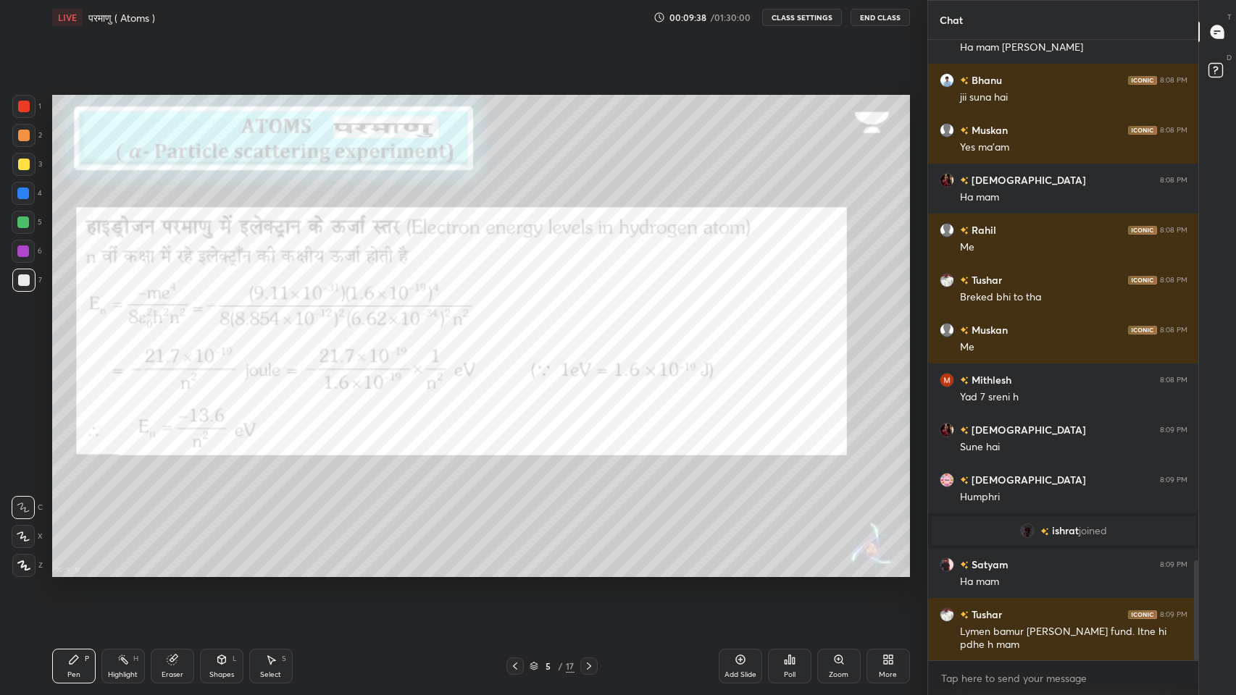
click at [590, 571] on icon at bounding box center [589, 666] width 4 height 7
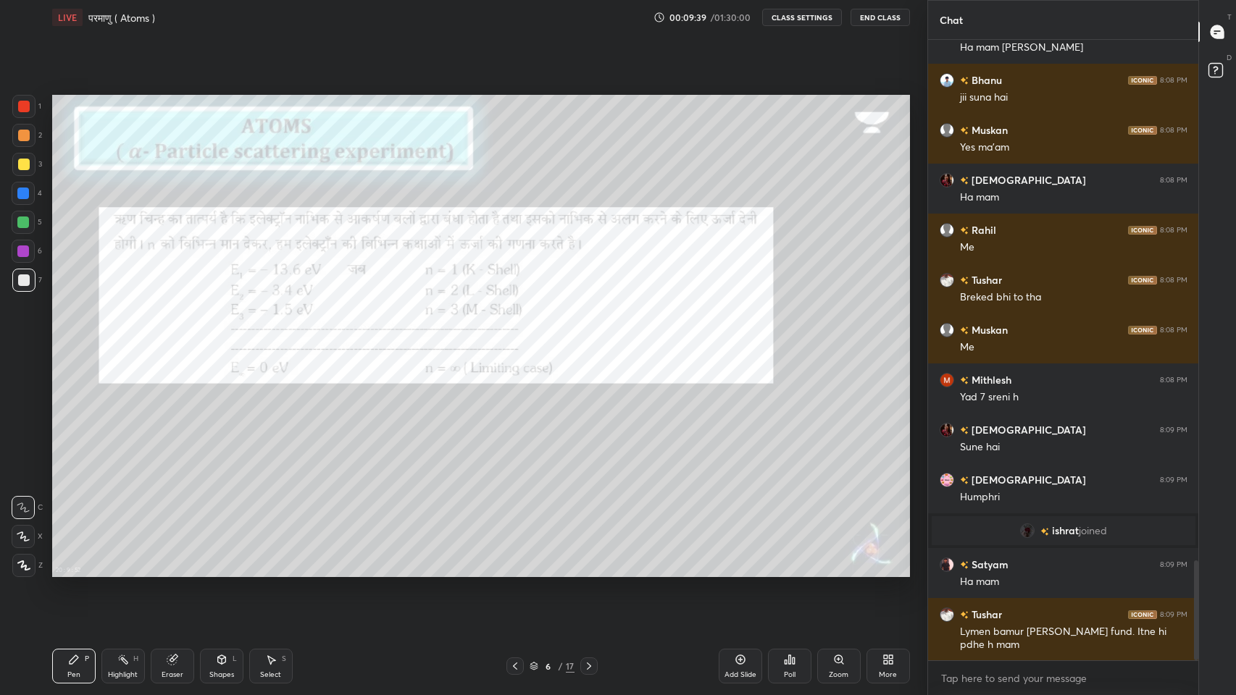
click at [588, 571] on icon at bounding box center [589, 667] width 12 height 12
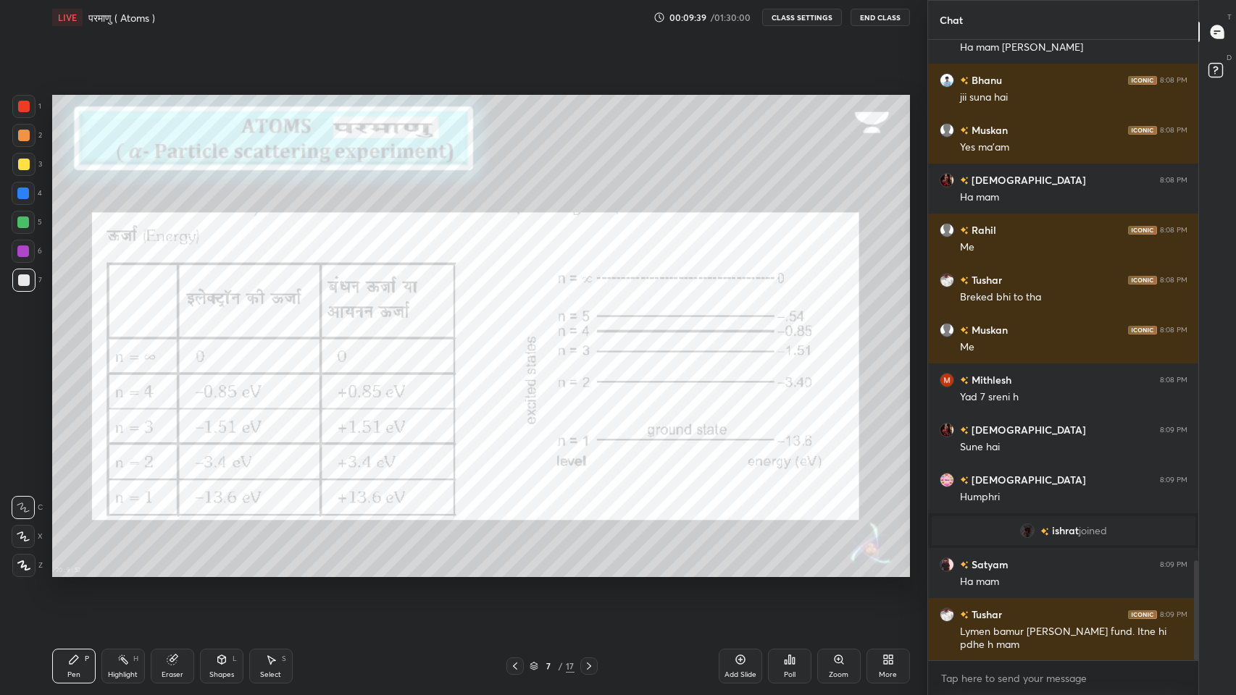
click at [592, 571] on icon at bounding box center [589, 667] width 12 height 12
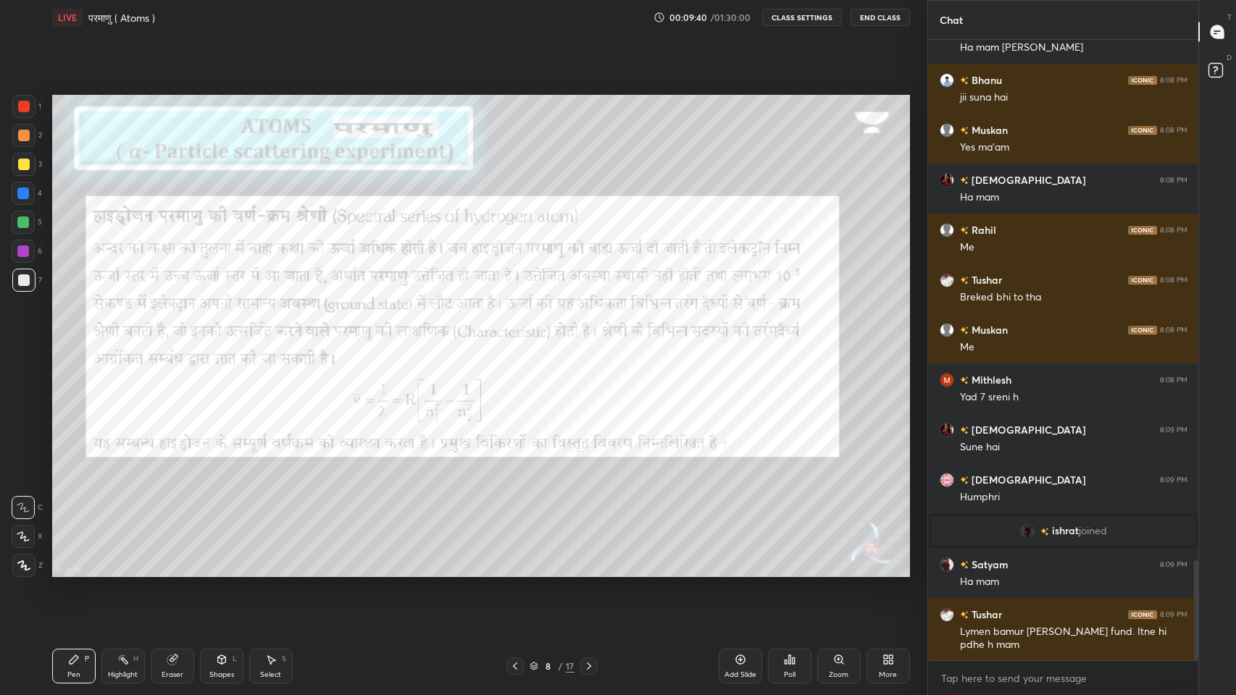
click at [590, 571] on icon at bounding box center [589, 667] width 12 height 12
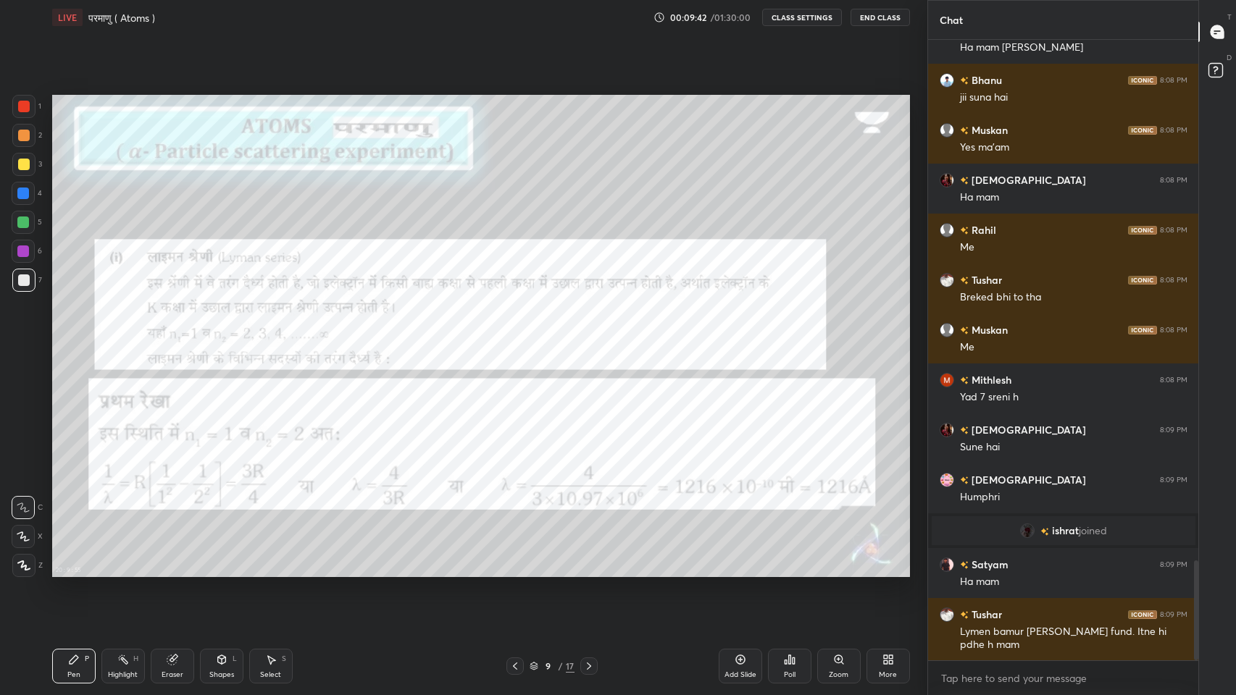
click at [588, 571] on icon at bounding box center [589, 667] width 12 height 12
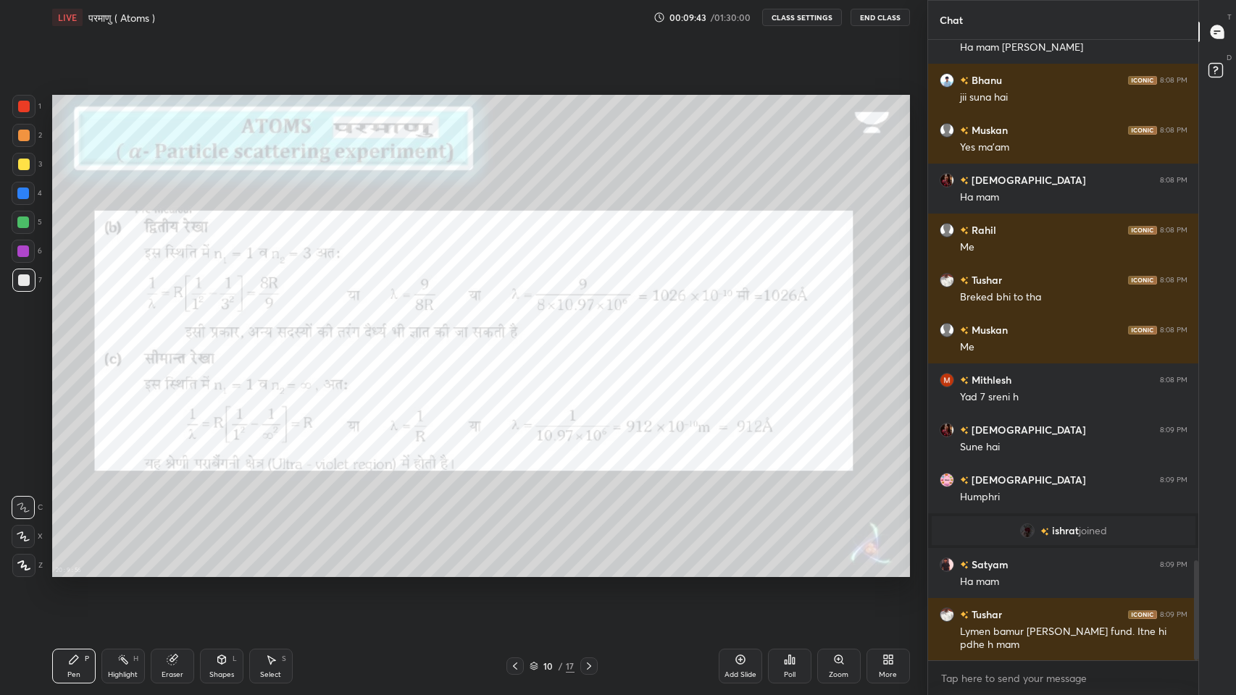
scroll to position [3275, 0]
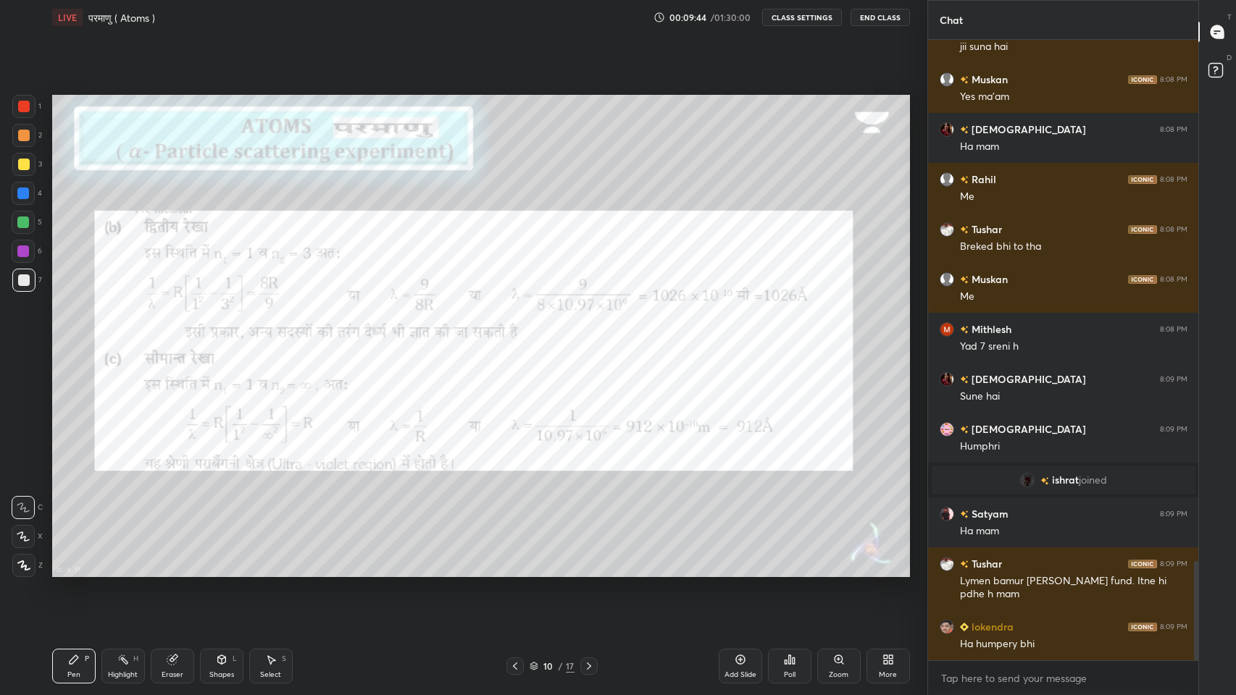
click at [570, 571] on div "17" at bounding box center [570, 666] width 9 height 13
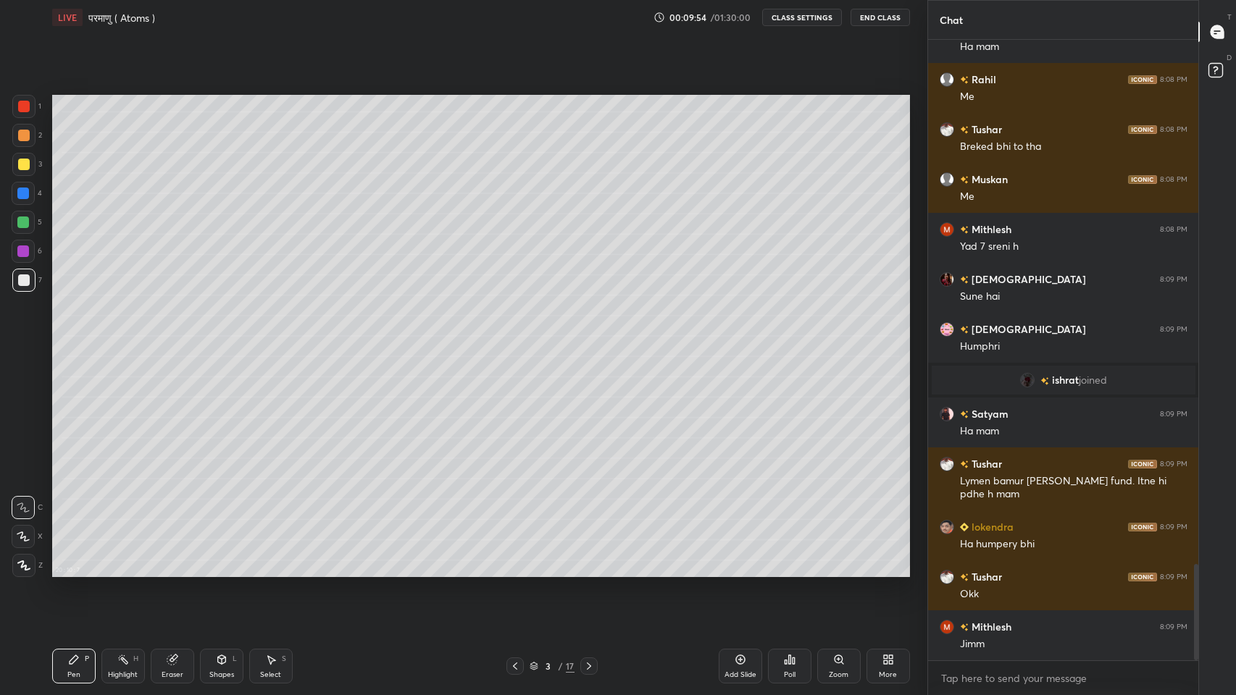
scroll to position [3424, 0]
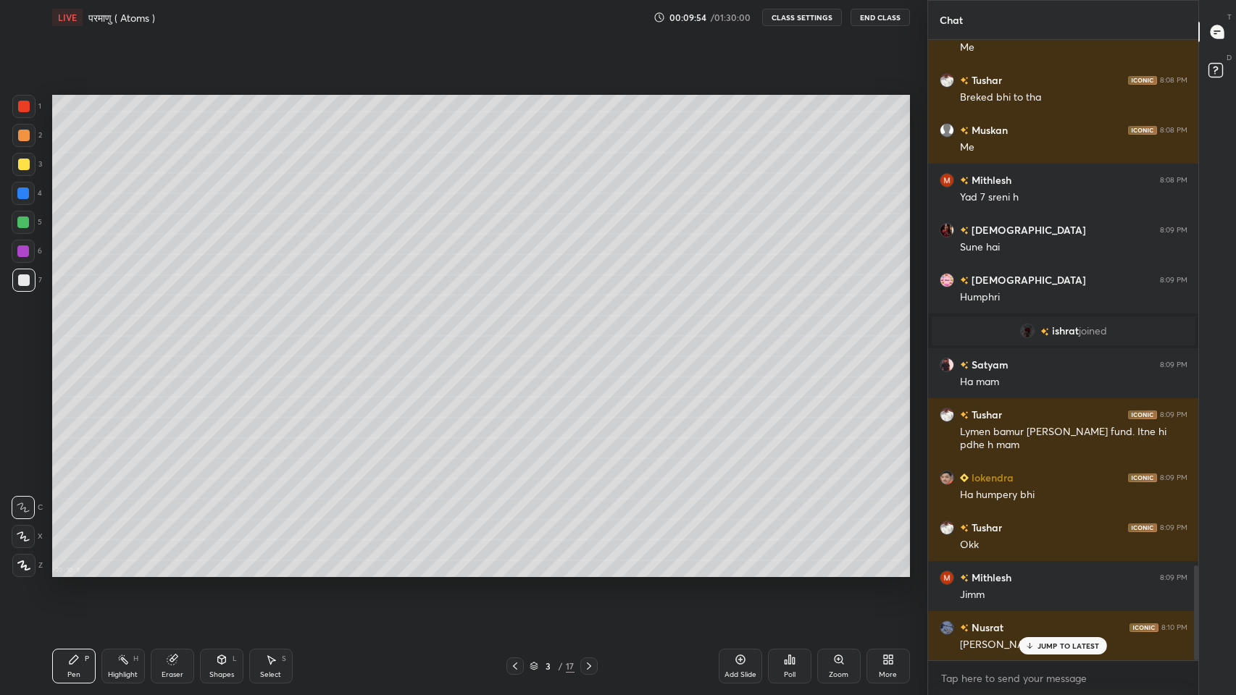
click at [21, 276] on div at bounding box center [24, 281] width 12 height 12
click at [18, 563] on icon at bounding box center [24, 565] width 12 height 9
click at [588, 571] on icon at bounding box center [589, 667] width 12 height 12
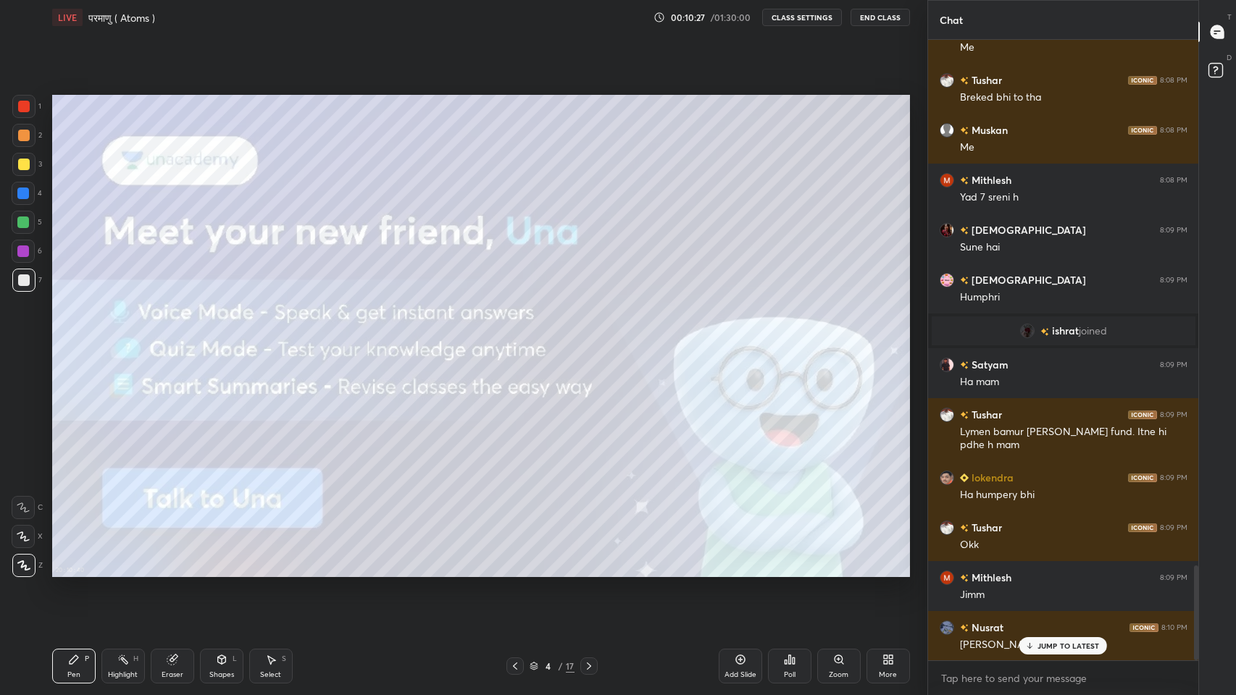
click at [588, 571] on icon at bounding box center [589, 667] width 12 height 12
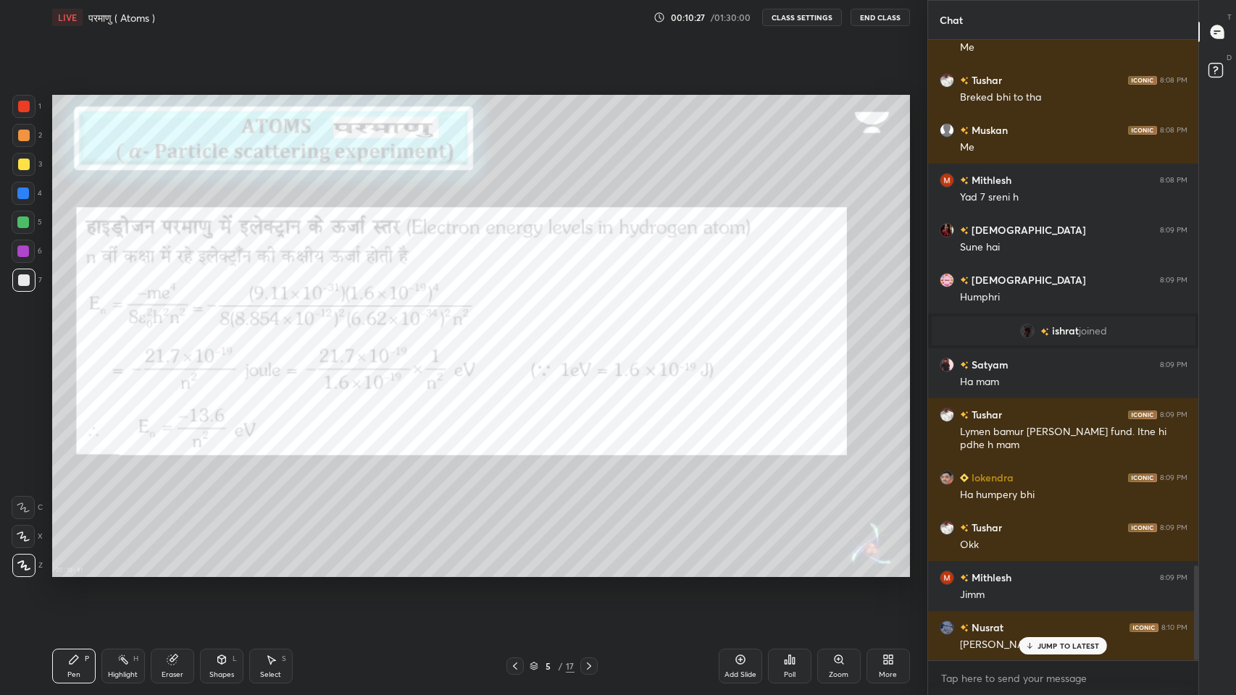
click at [588, 571] on icon at bounding box center [589, 667] width 12 height 12
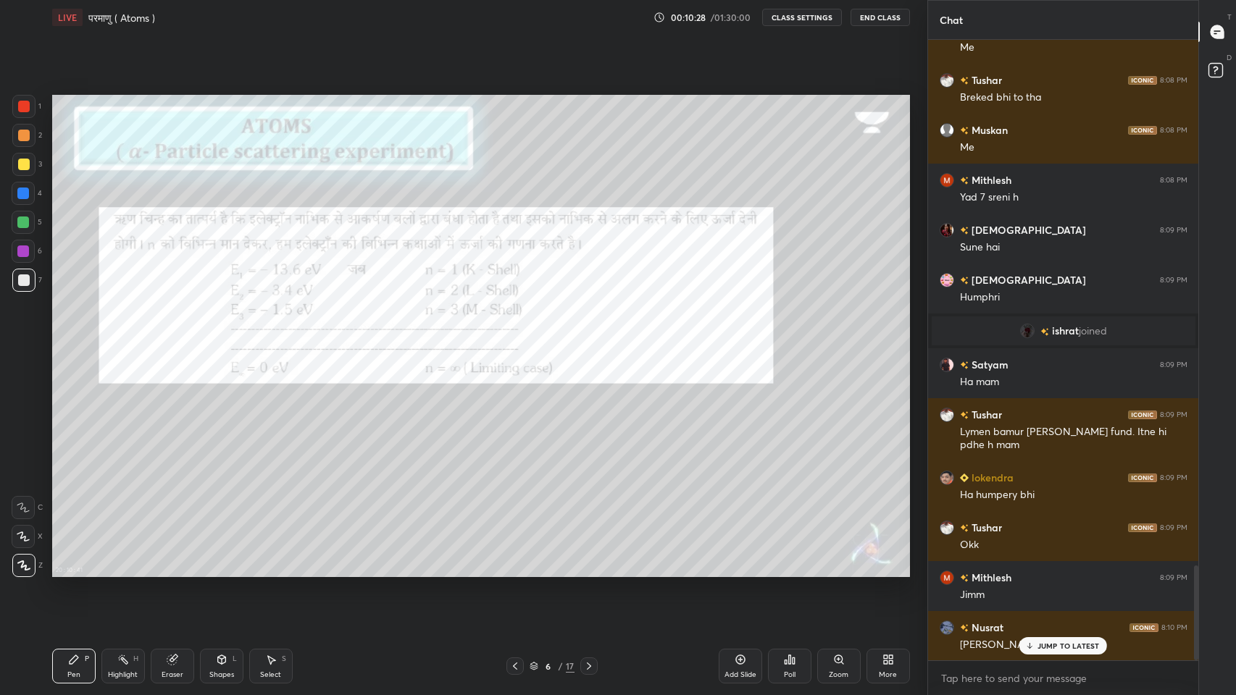
click at [588, 571] on icon at bounding box center [589, 667] width 12 height 12
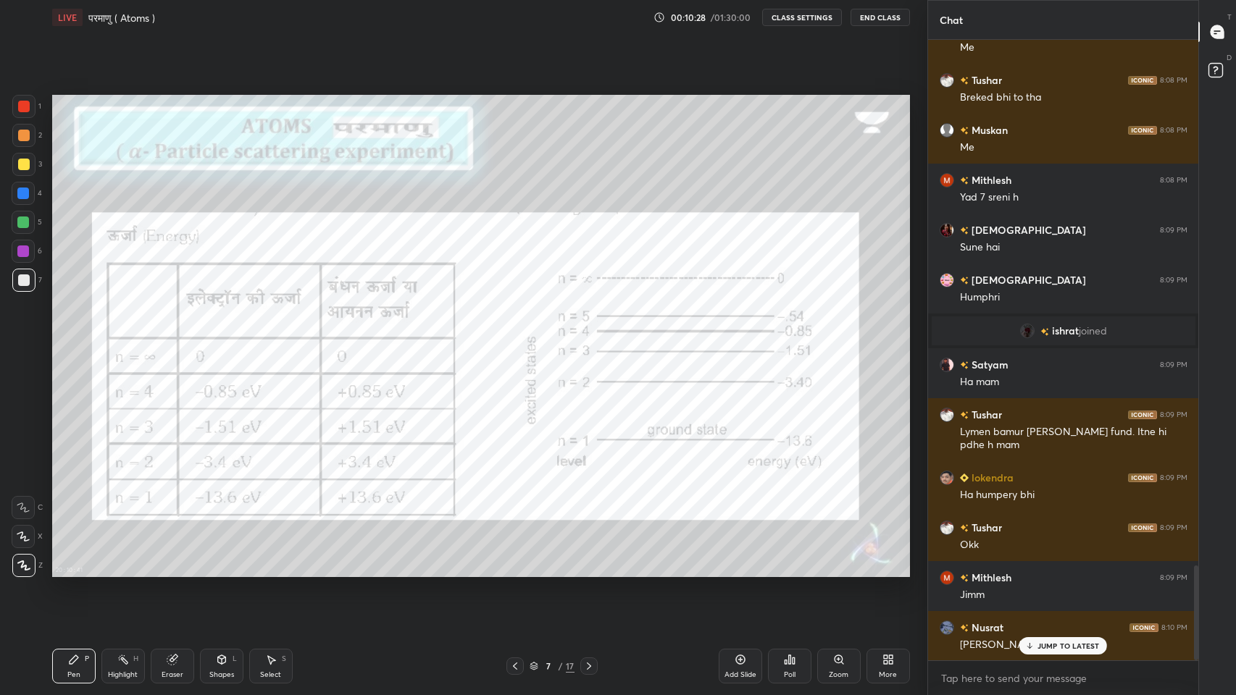
click at [588, 571] on icon at bounding box center [589, 667] width 12 height 12
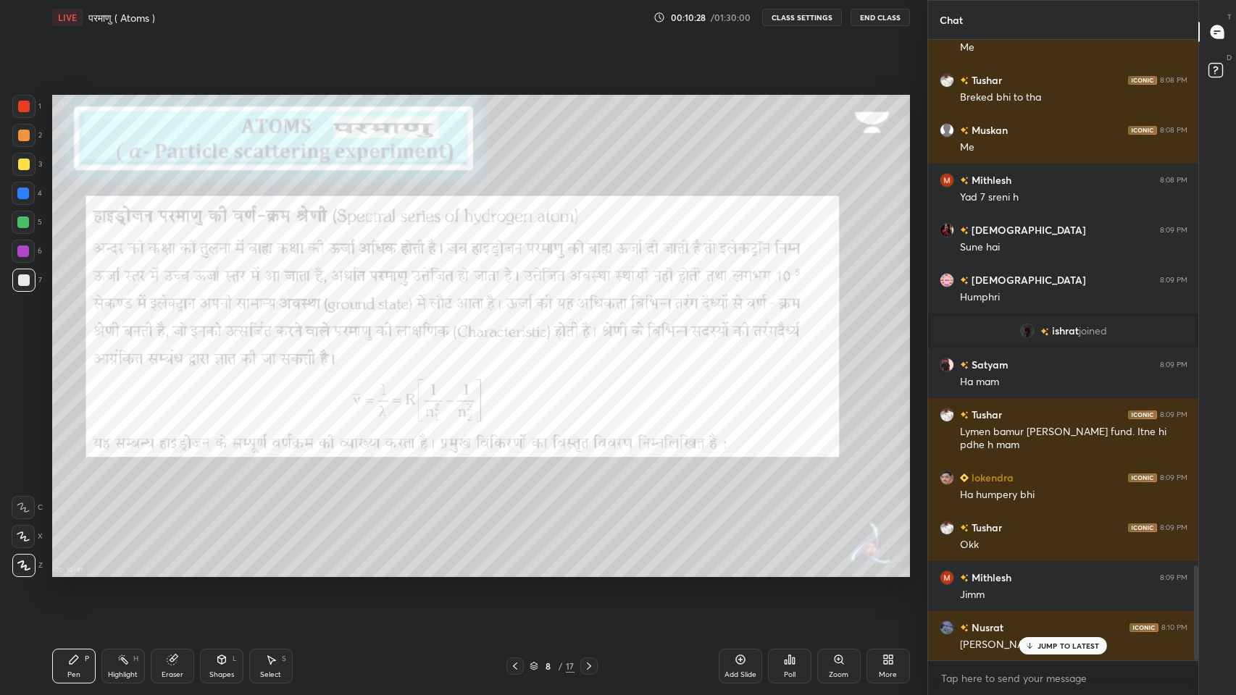
click at [588, 571] on icon at bounding box center [589, 667] width 12 height 12
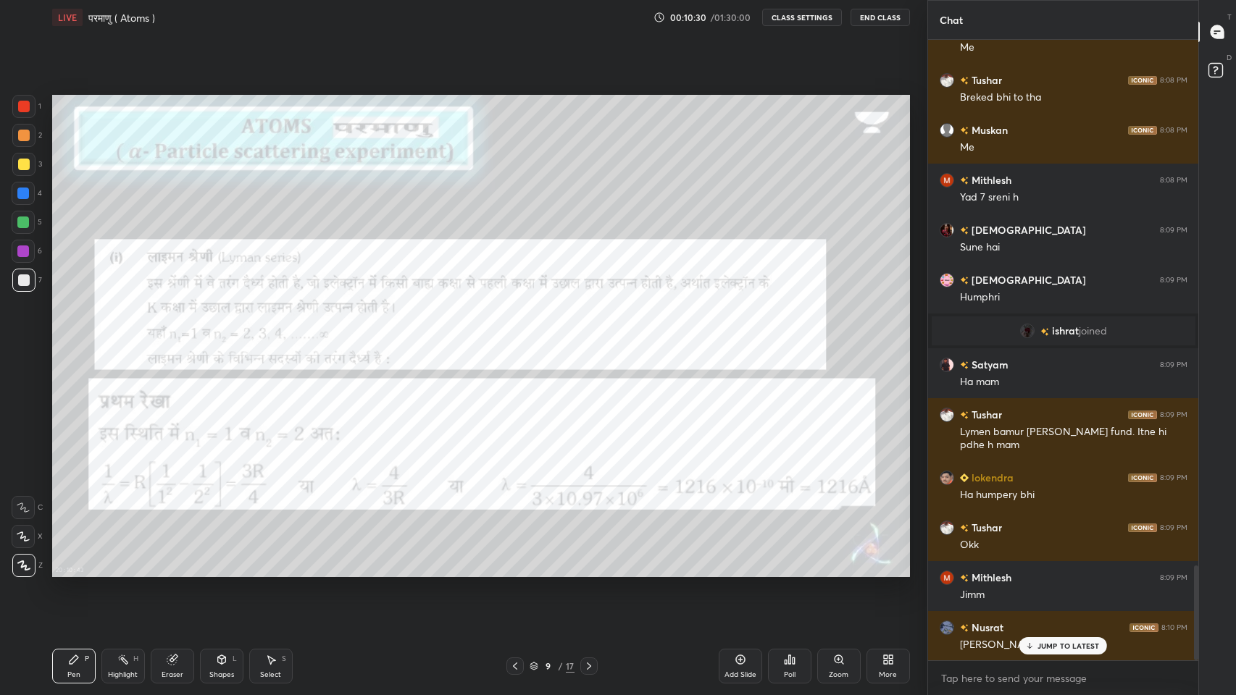
click at [591, 571] on icon at bounding box center [589, 667] width 12 height 12
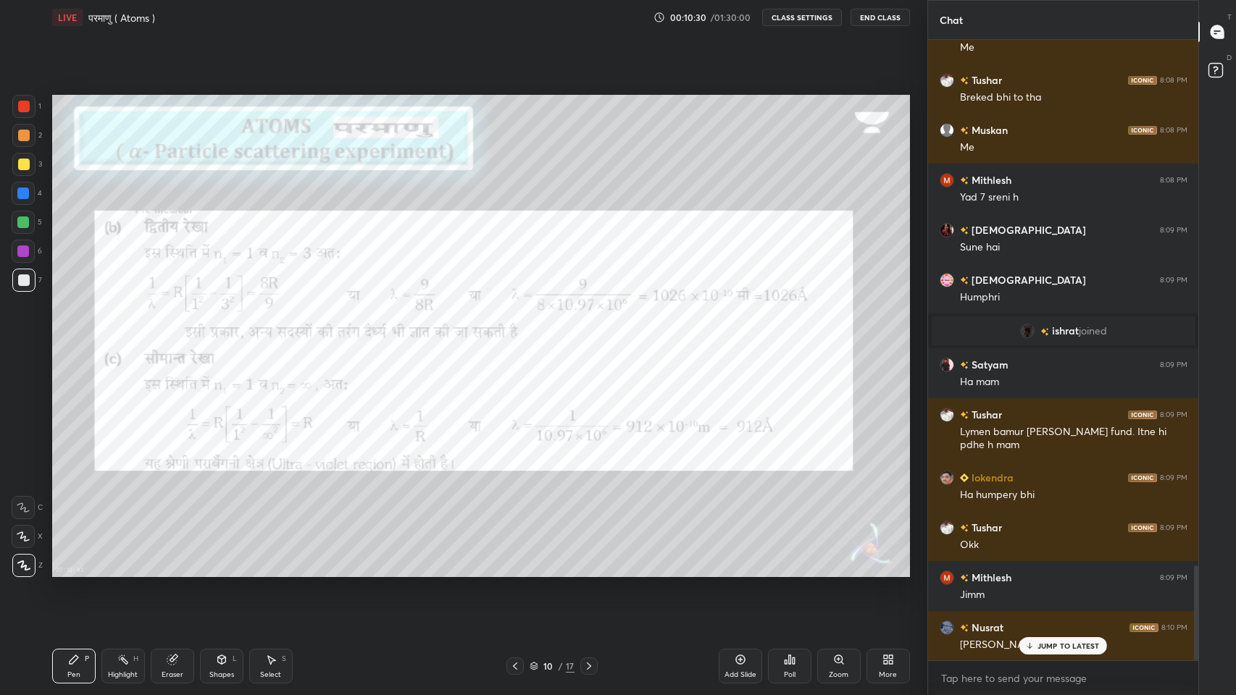
click at [586, 571] on icon at bounding box center [589, 667] width 12 height 12
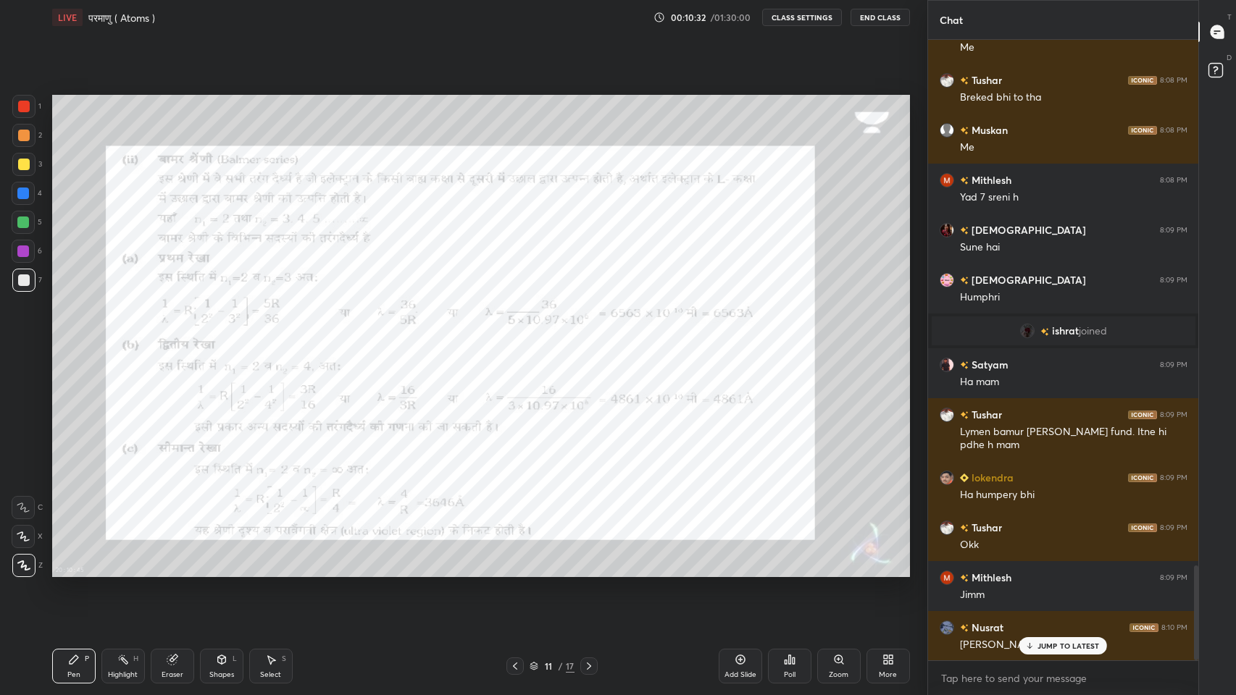
click at [588, 571] on icon at bounding box center [589, 667] width 12 height 12
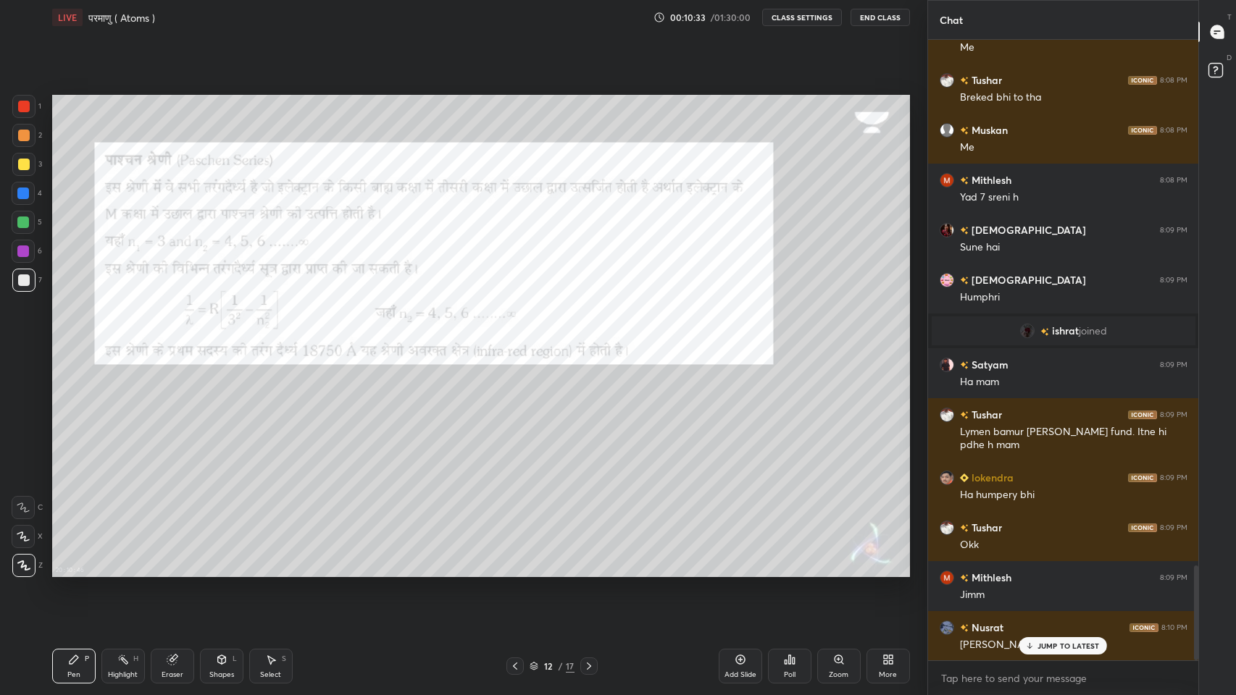
click at [588, 571] on div at bounding box center [588, 666] width 17 height 17
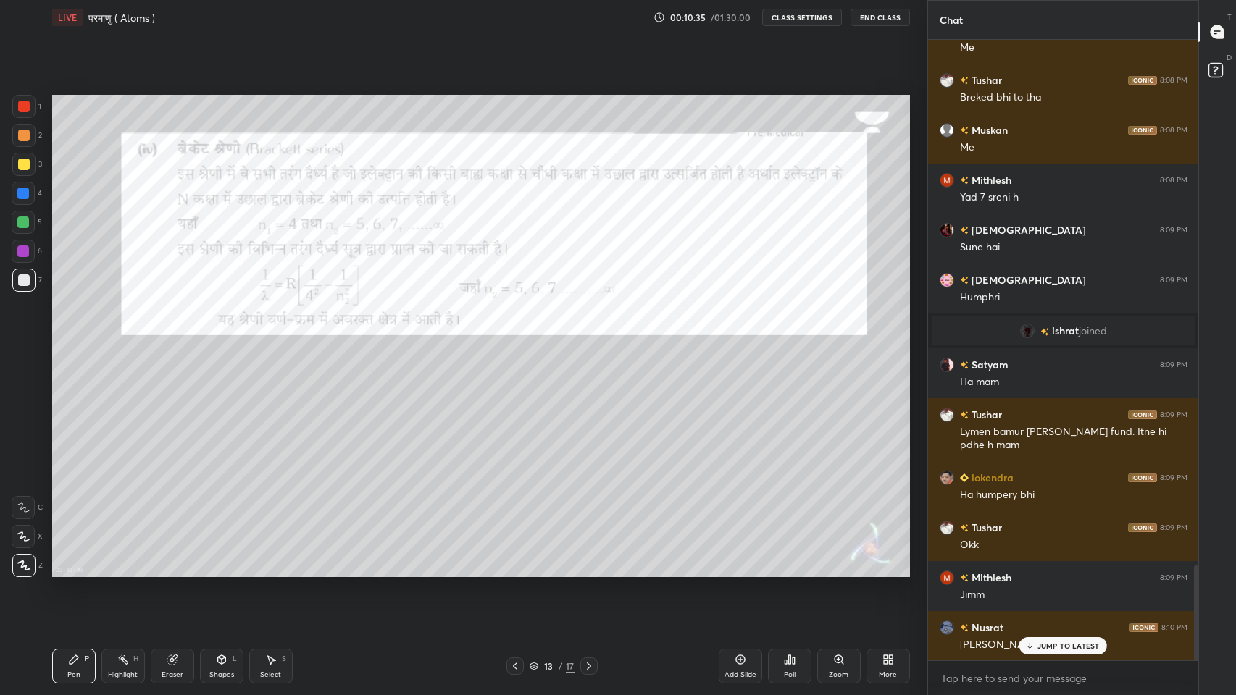
click at [514, 571] on icon at bounding box center [515, 667] width 12 height 12
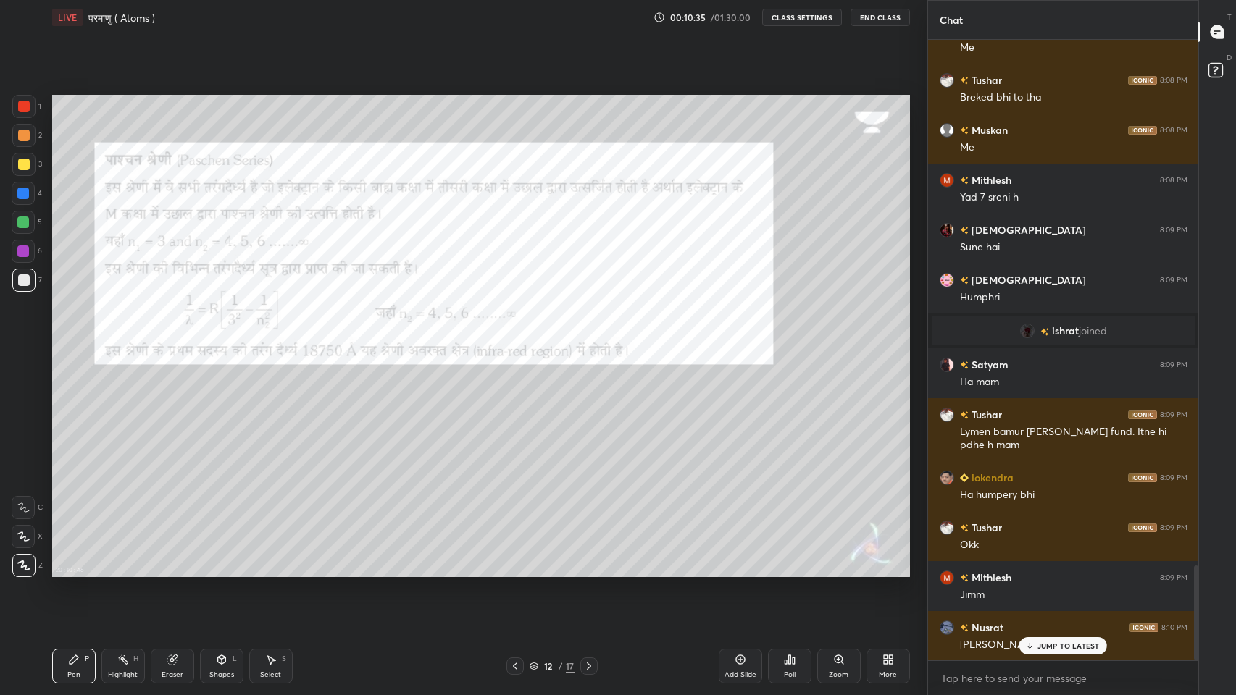
click at [515, 571] on icon at bounding box center [515, 667] width 12 height 12
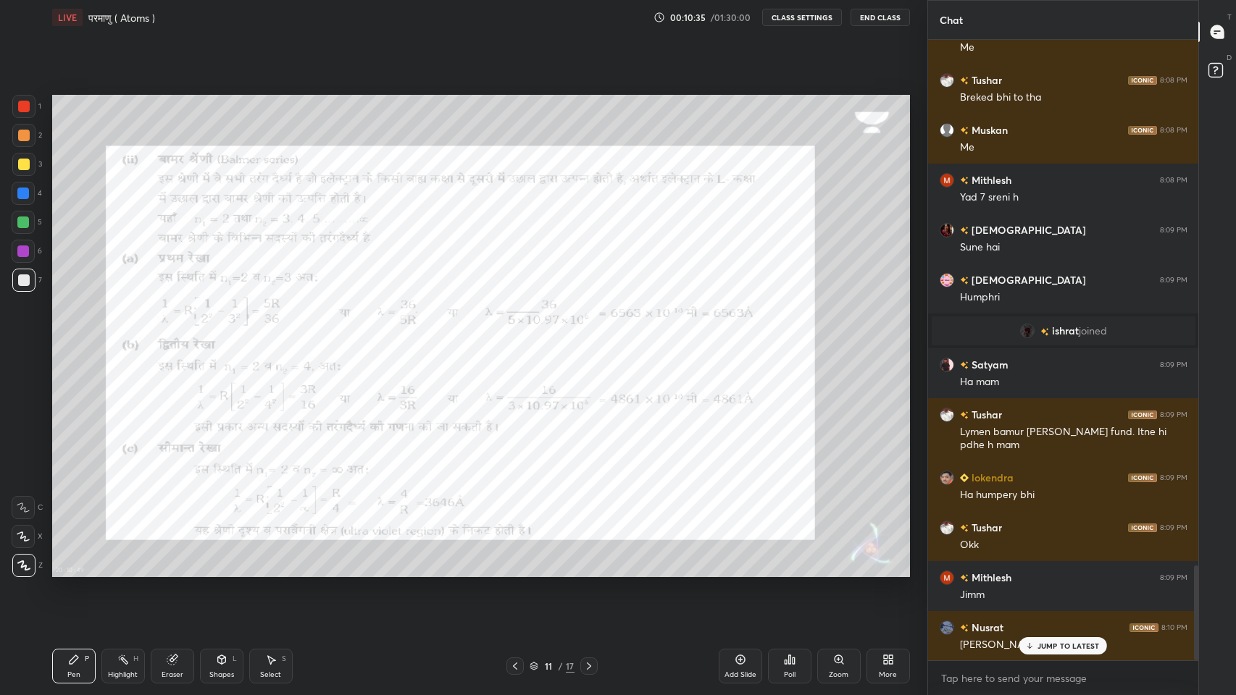
click at [512, 571] on icon at bounding box center [515, 667] width 12 height 12
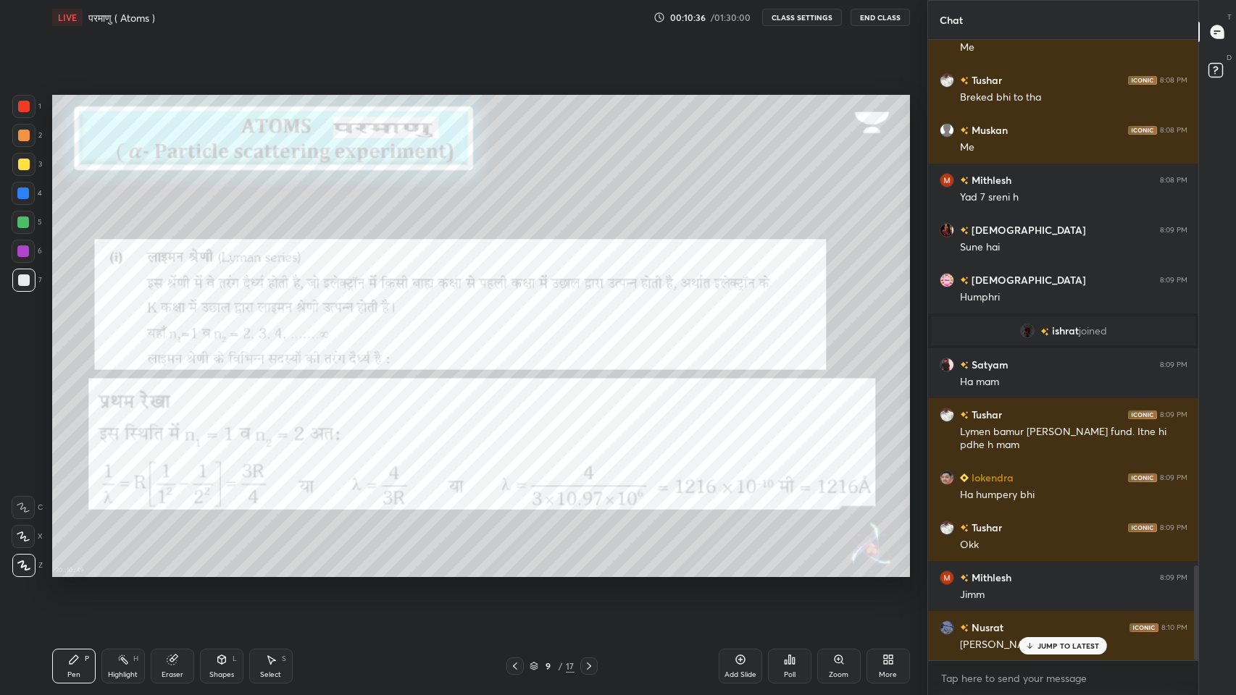
click at [511, 571] on icon at bounding box center [515, 667] width 12 height 12
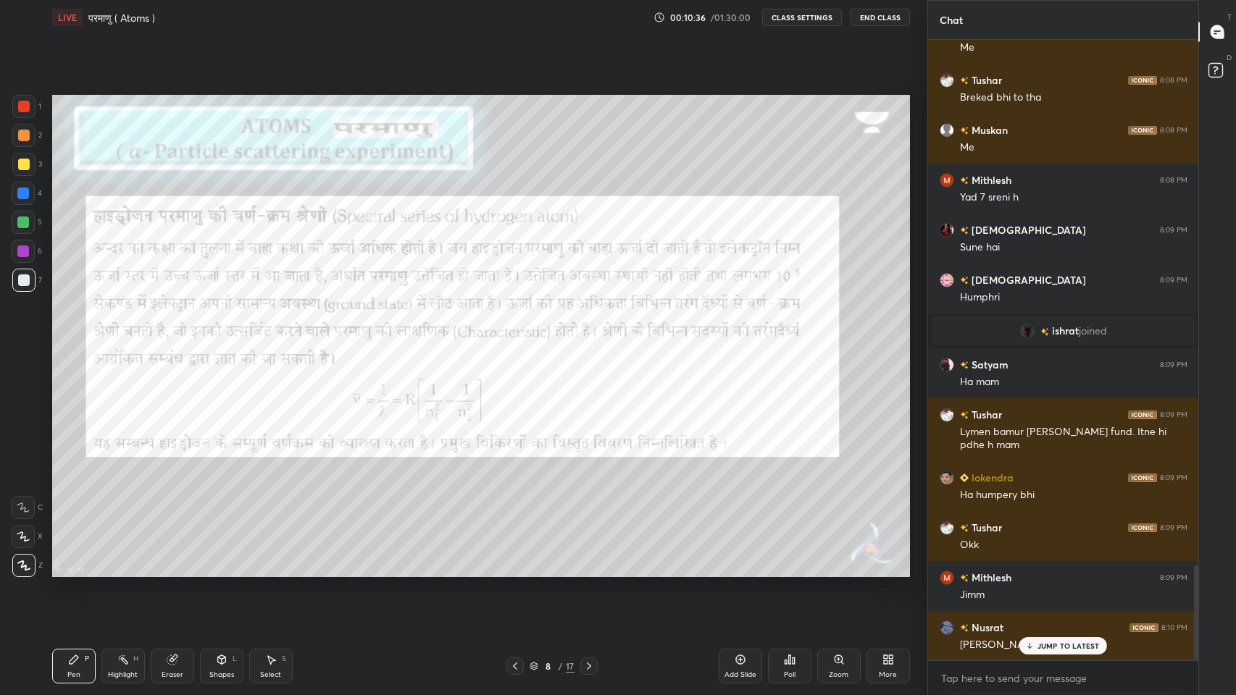
click at [511, 571] on icon at bounding box center [515, 667] width 12 height 12
click at [514, 571] on icon at bounding box center [515, 666] width 4 height 7
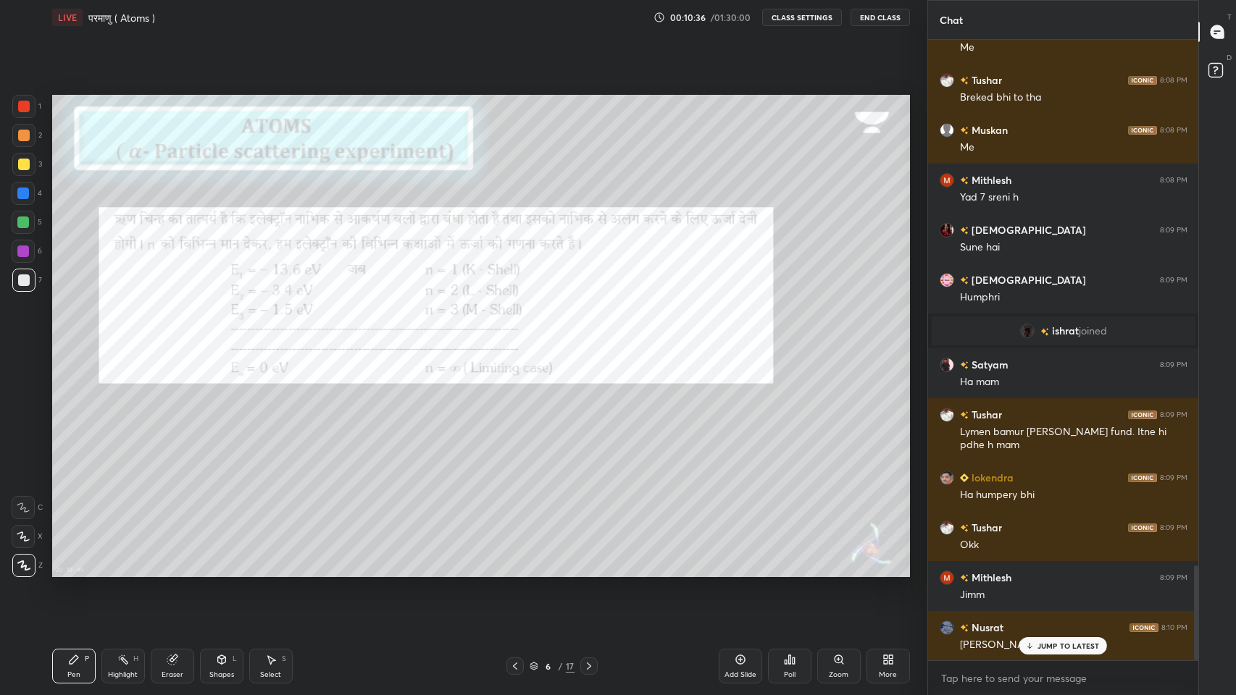
click at [515, 571] on icon at bounding box center [515, 667] width 12 height 12
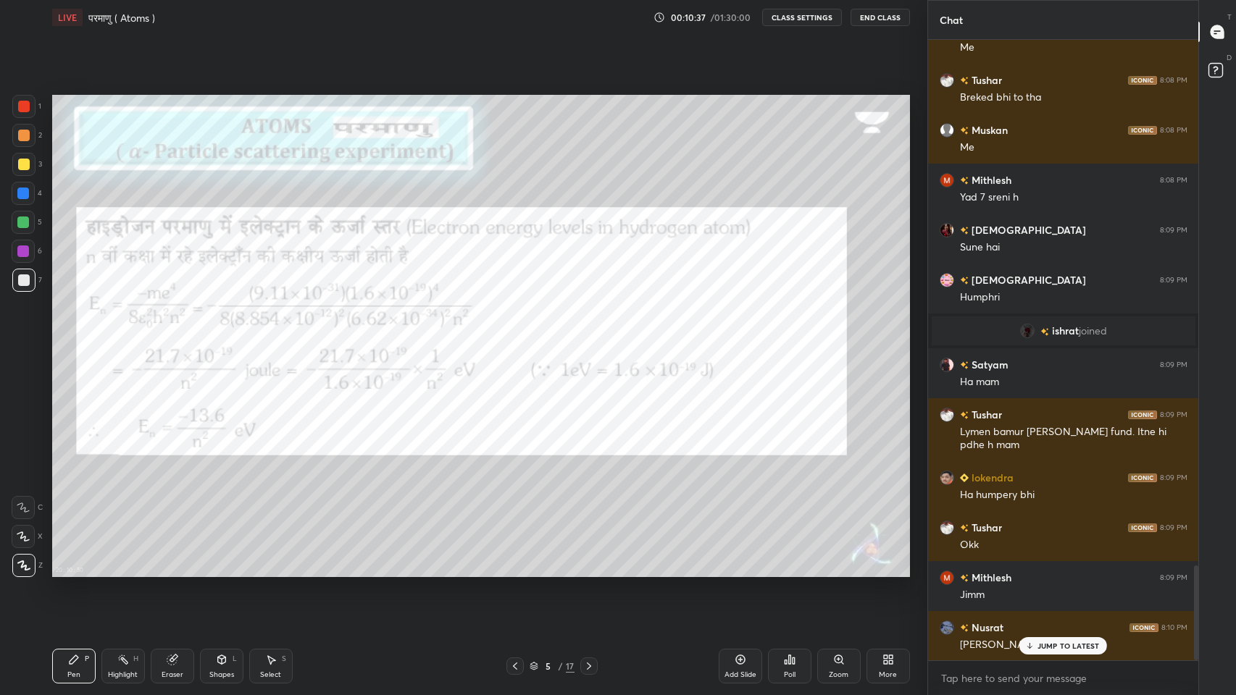
click at [515, 571] on icon at bounding box center [515, 667] width 12 height 12
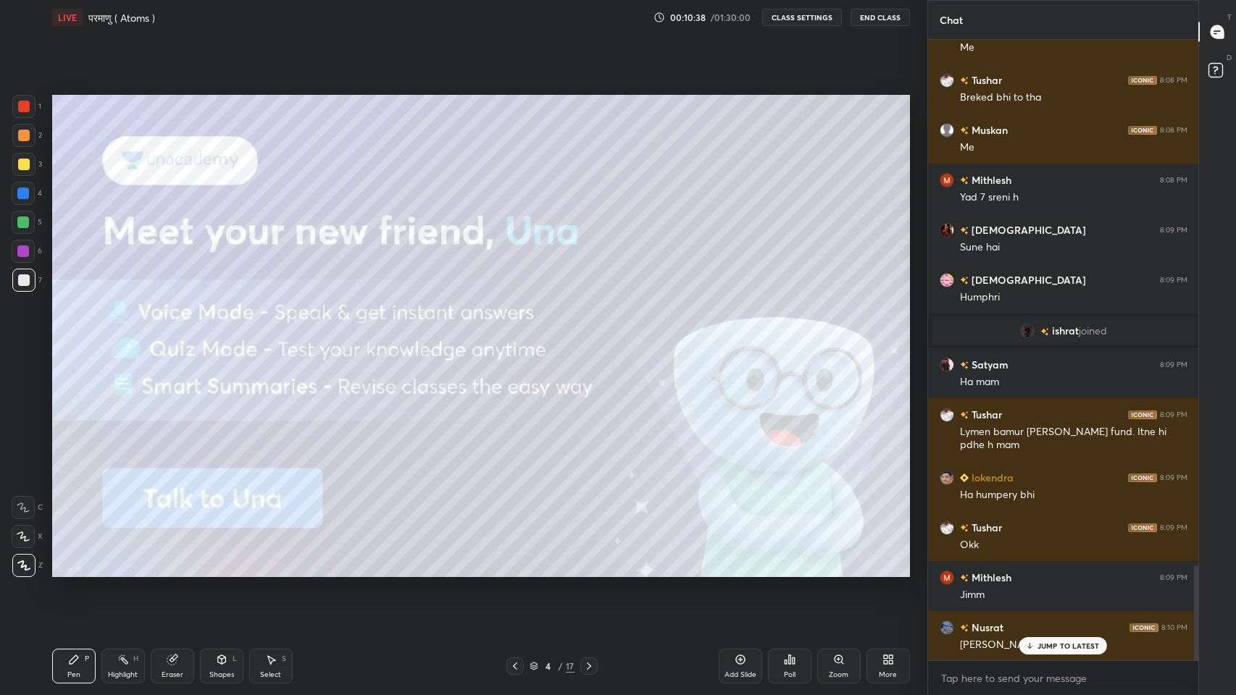
click at [514, 571] on icon at bounding box center [515, 667] width 12 height 12
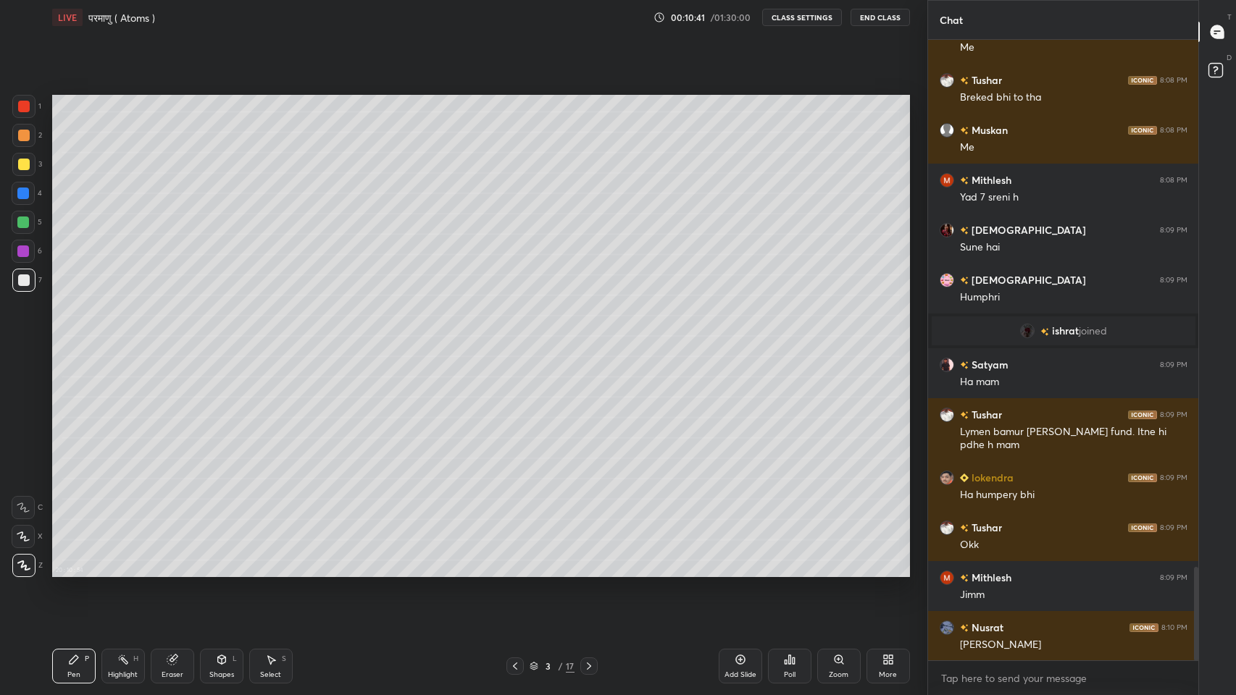
scroll to position [3488, 0]
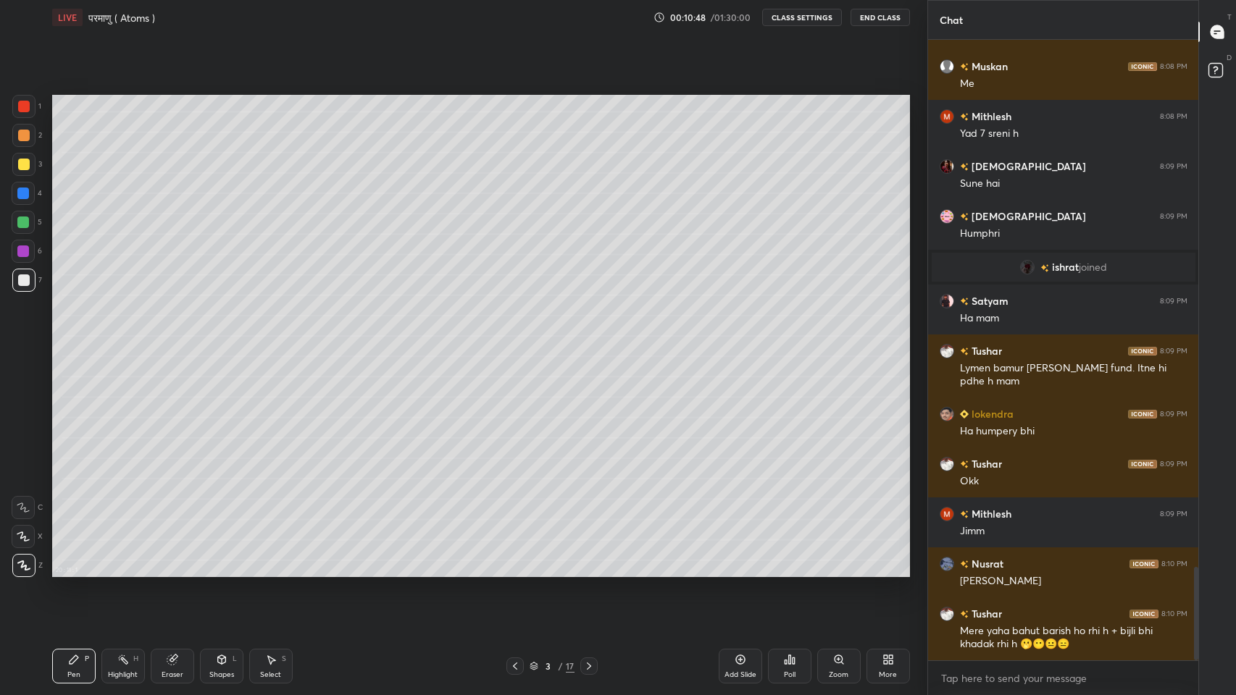
click at [380, 571] on div "20 : 11 : 1 Setting up your live class" at bounding box center [480, 336] width 869 height 603
click at [588, 571] on icon at bounding box center [589, 667] width 12 height 12
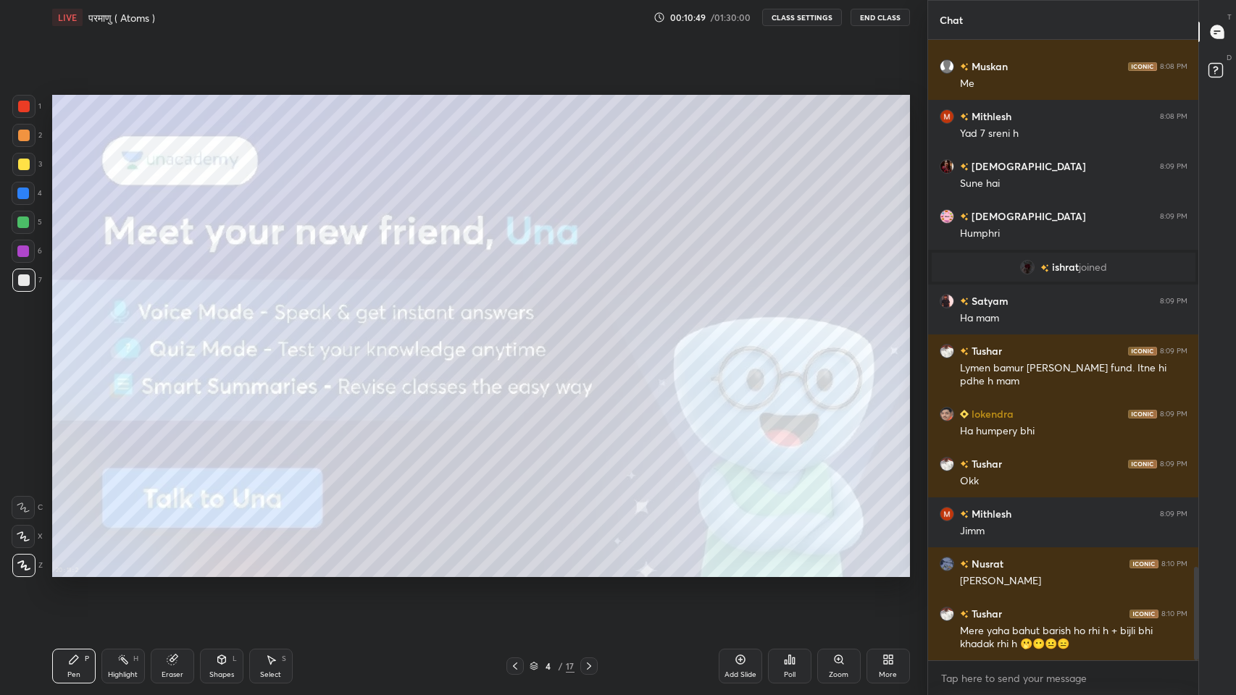
click at [587, 571] on icon at bounding box center [589, 667] width 12 height 12
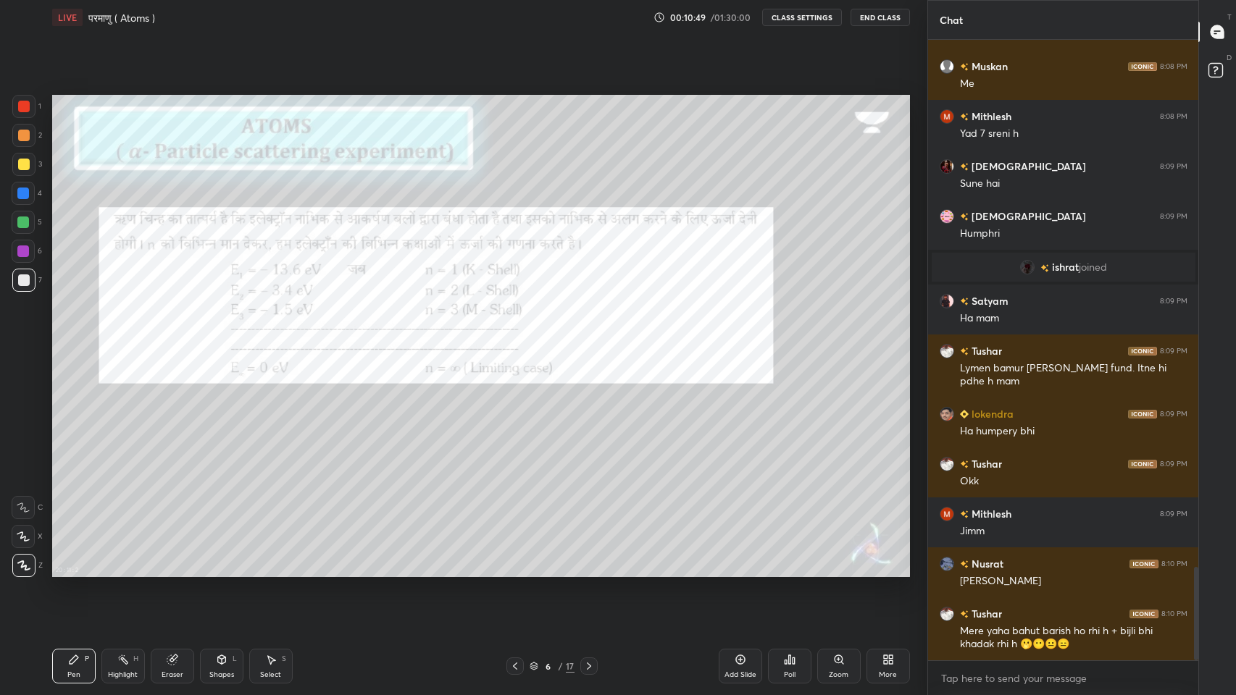
click at [587, 571] on icon at bounding box center [589, 667] width 12 height 12
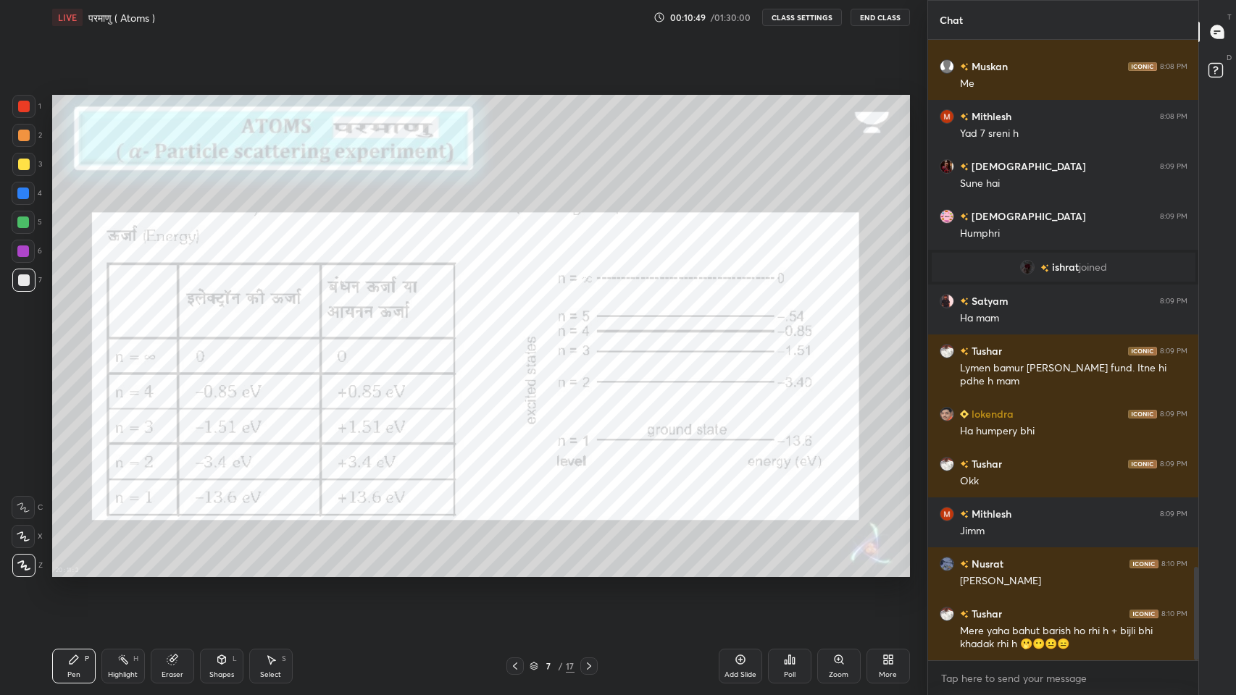
click at [587, 571] on icon at bounding box center [589, 667] width 12 height 12
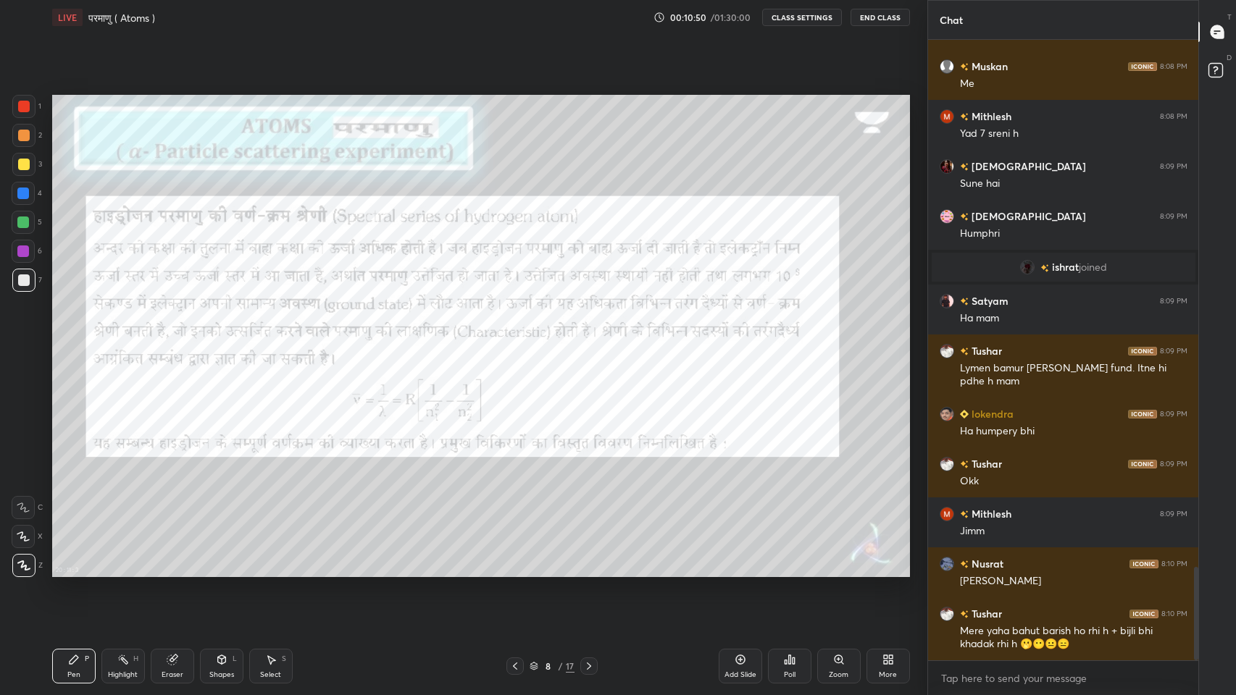
click at [588, 571] on icon at bounding box center [589, 667] width 12 height 12
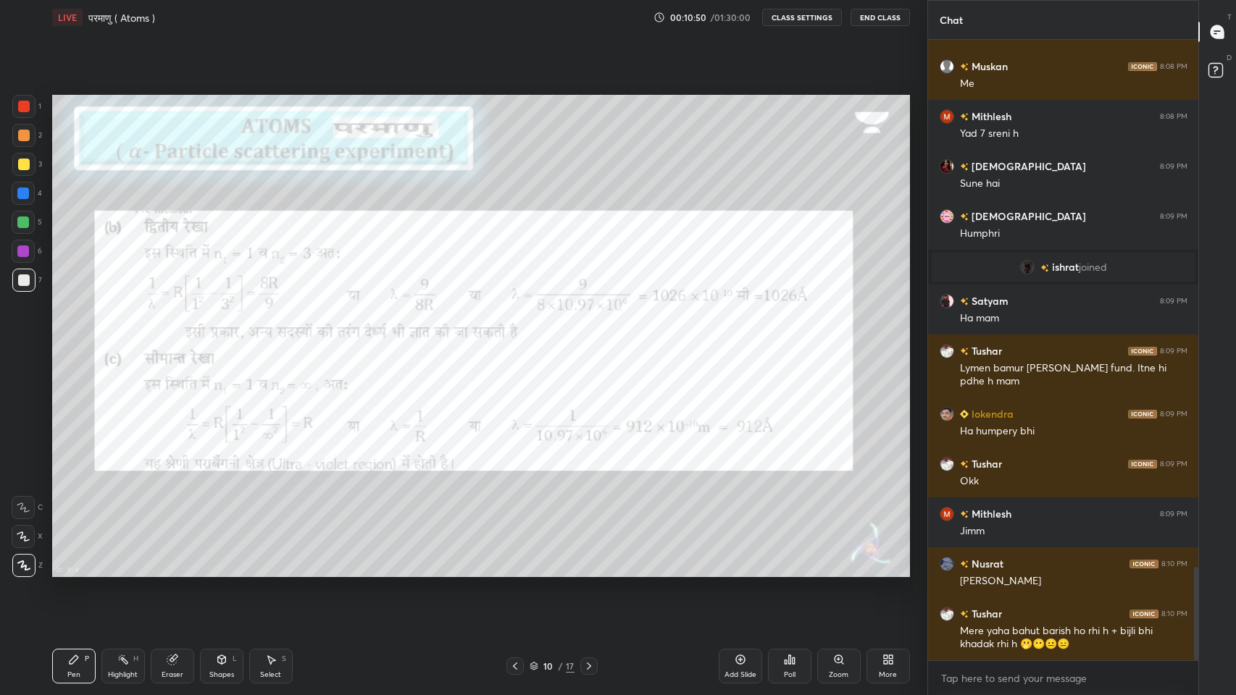
click at [586, 571] on icon at bounding box center [589, 667] width 12 height 12
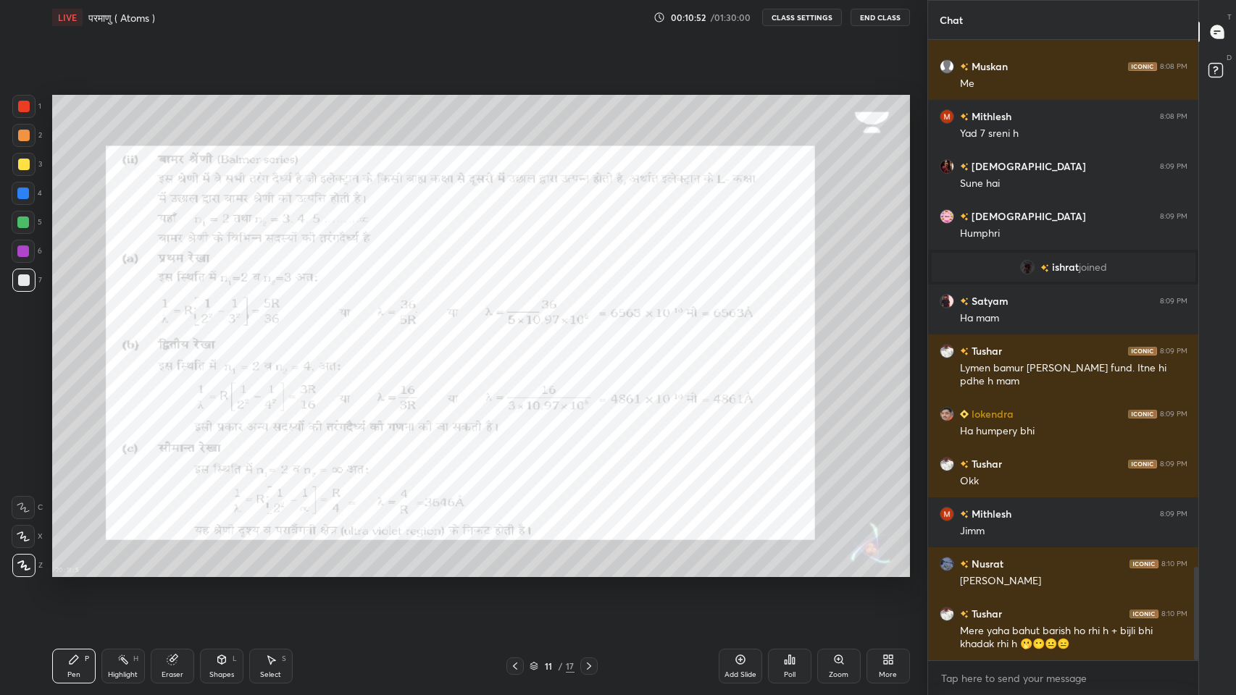
click at [588, 571] on icon at bounding box center [589, 667] width 12 height 12
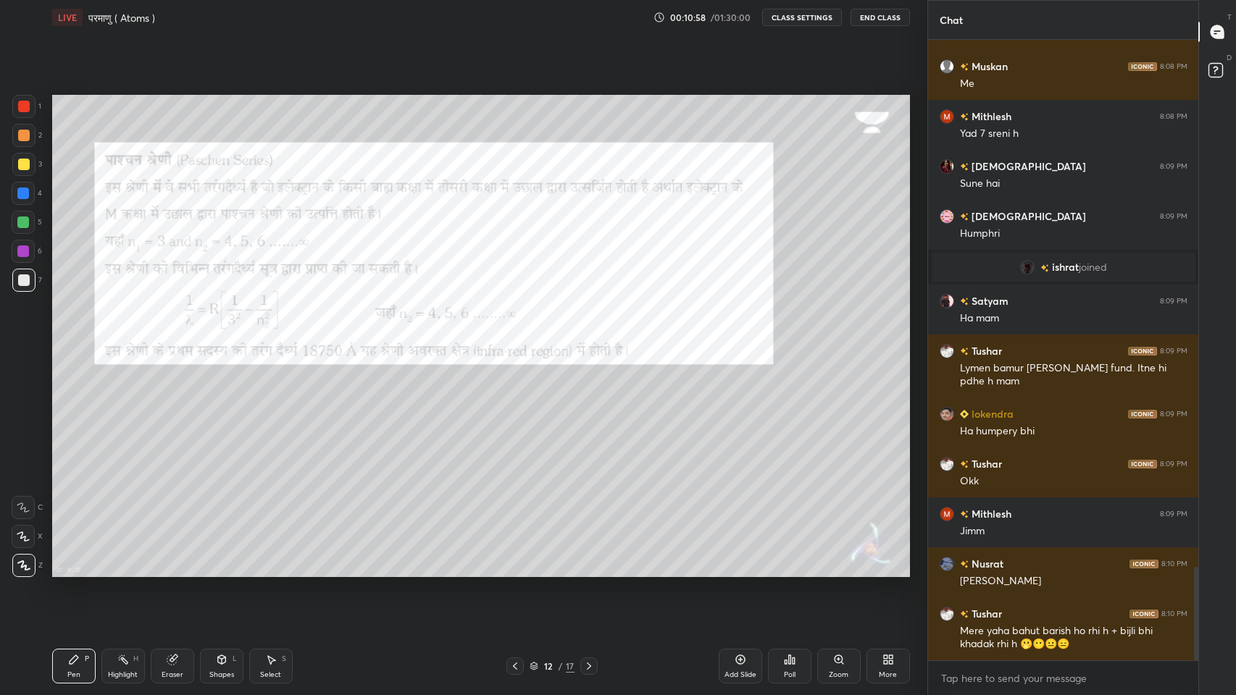
click at [586, 571] on icon at bounding box center [589, 667] width 12 height 12
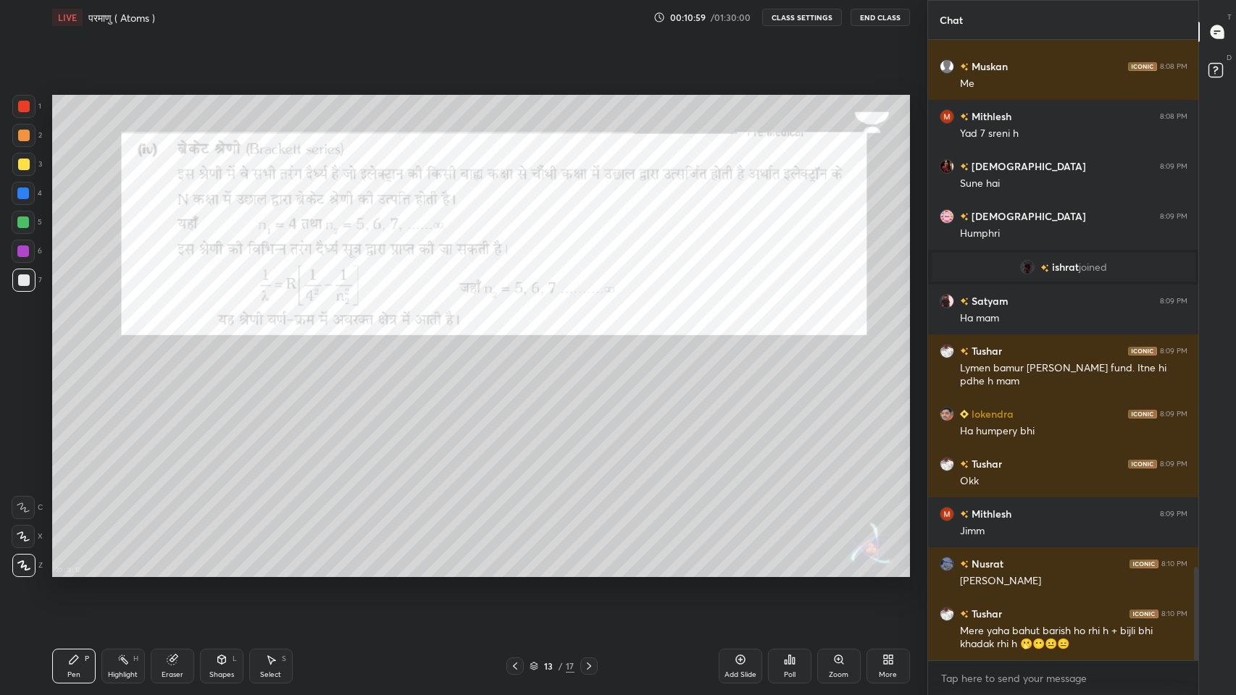
click at [588, 571] on icon at bounding box center [589, 667] width 12 height 12
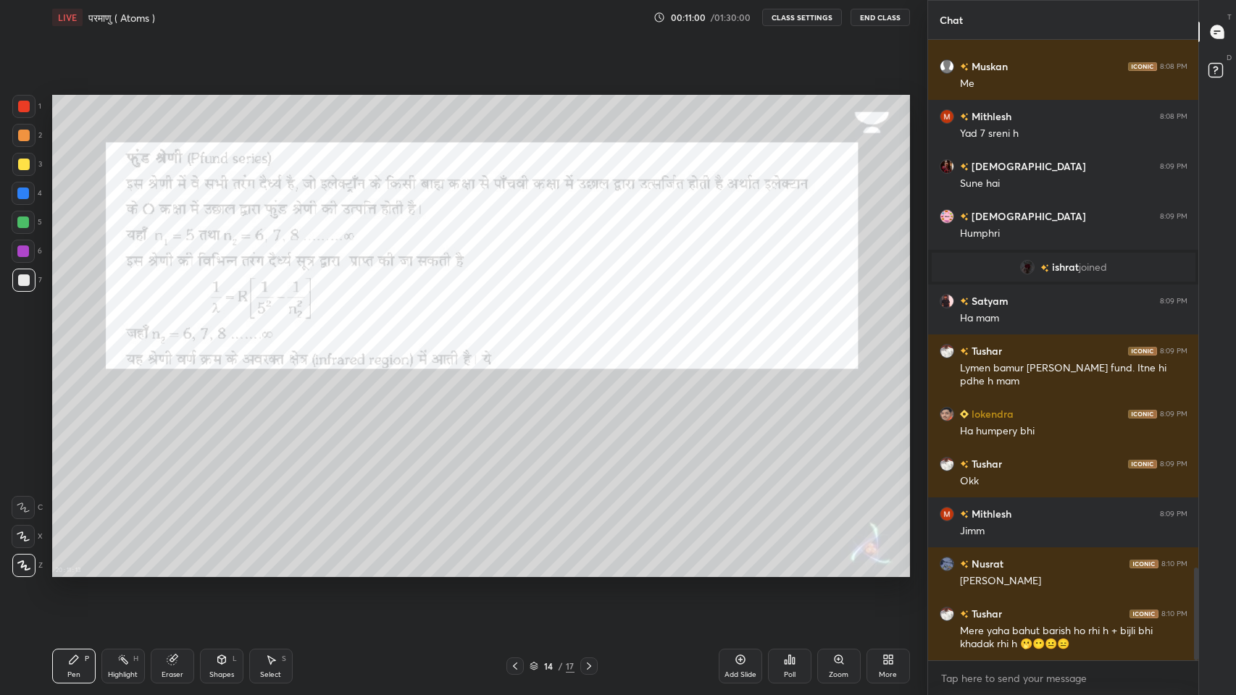
scroll to position [3523, 0]
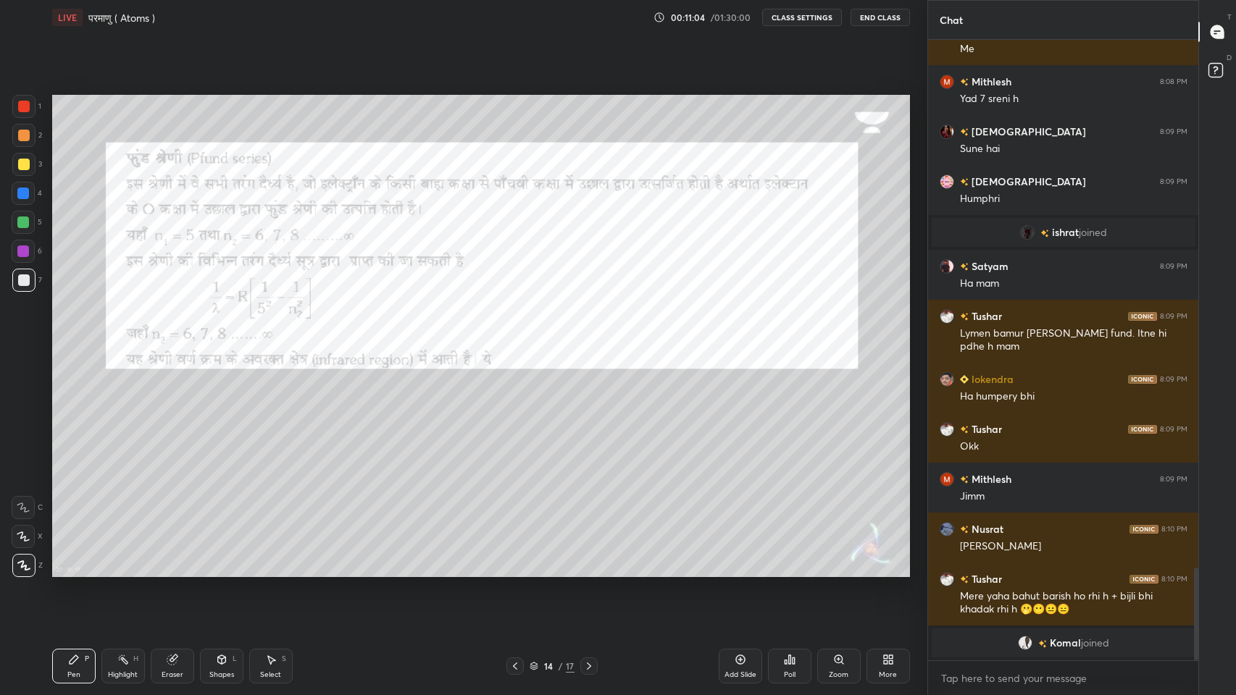
click at [515, 571] on icon at bounding box center [515, 667] width 12 height 12
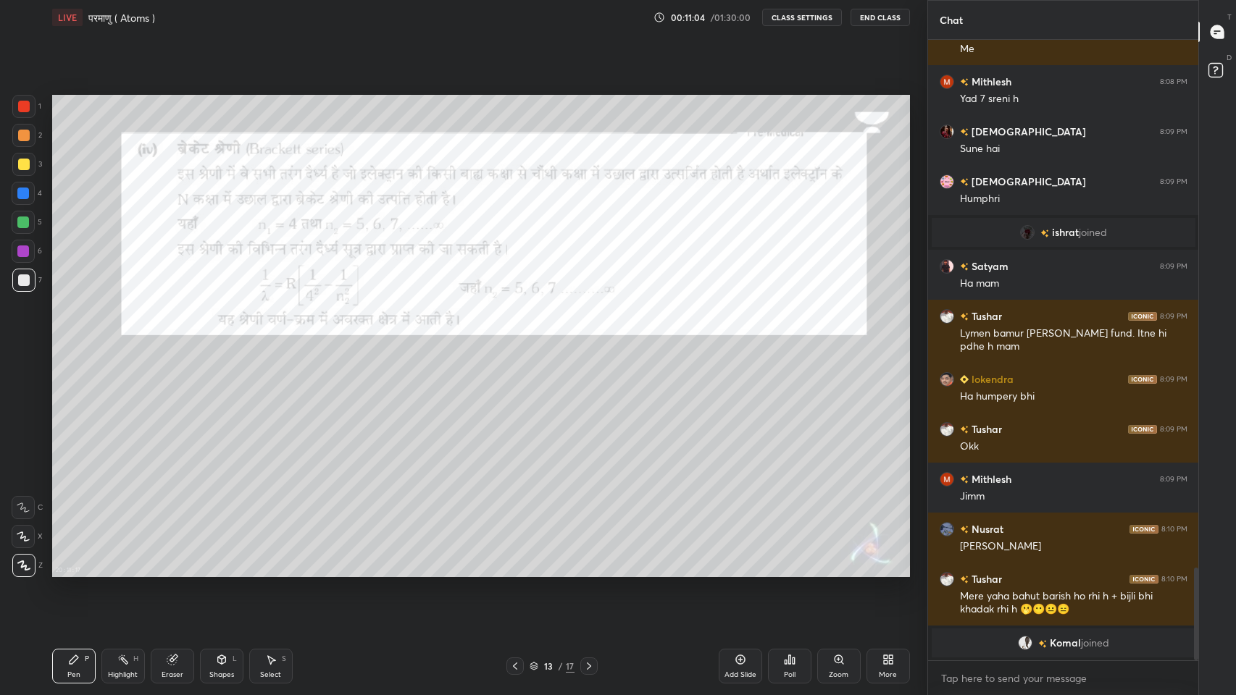
click at [515, 571] on icon at bounding box center [515, 667] width 12 height 12
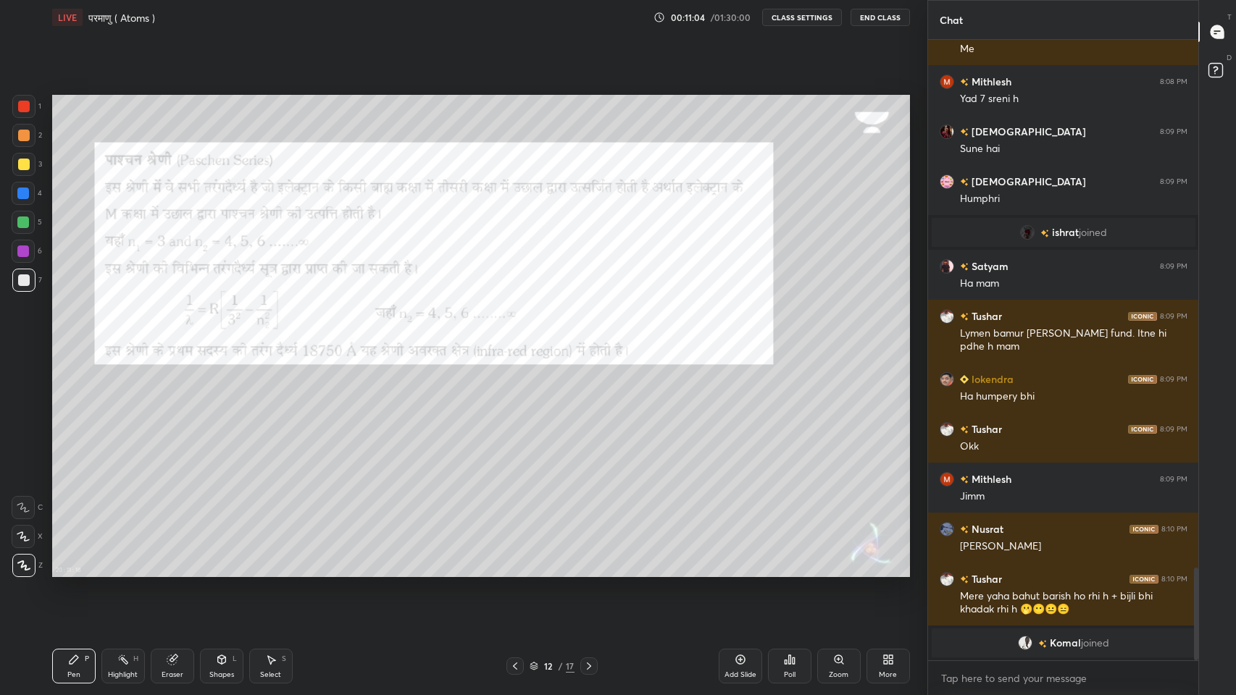
click at [515, 571] on icon at bounding box center [515, 667] width 12 height 12
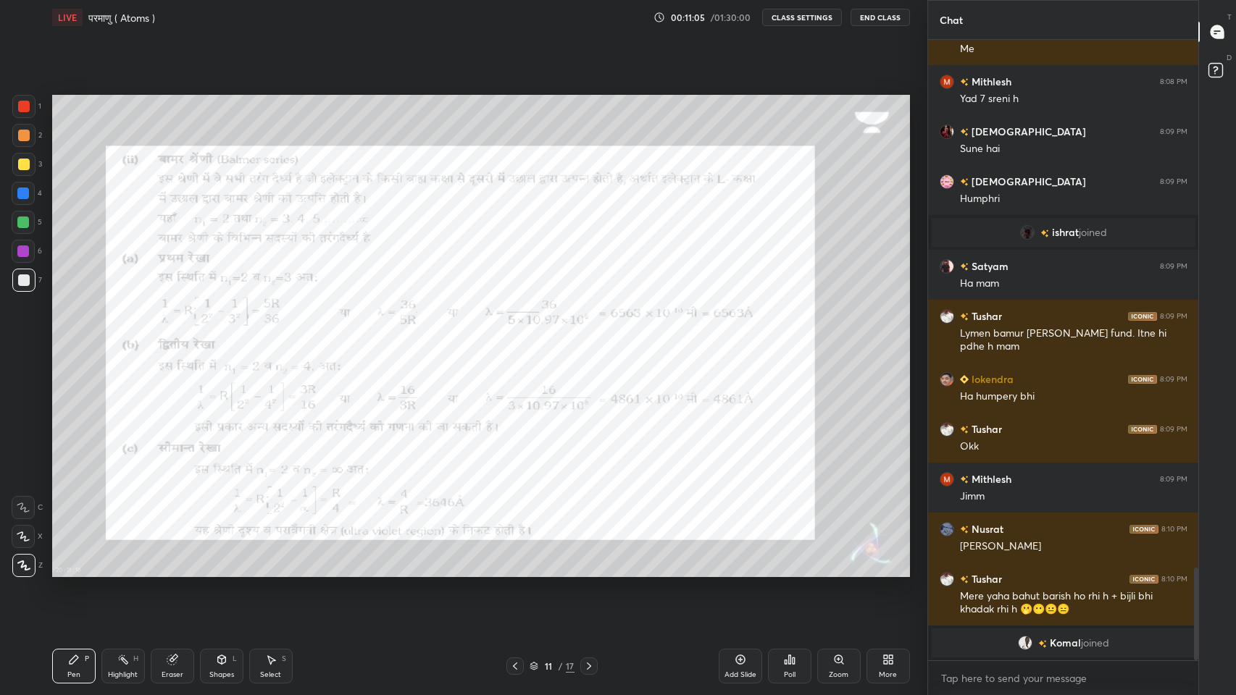
click at [515, 571] on icon at bounding box center [515, 667] width 12 height 12
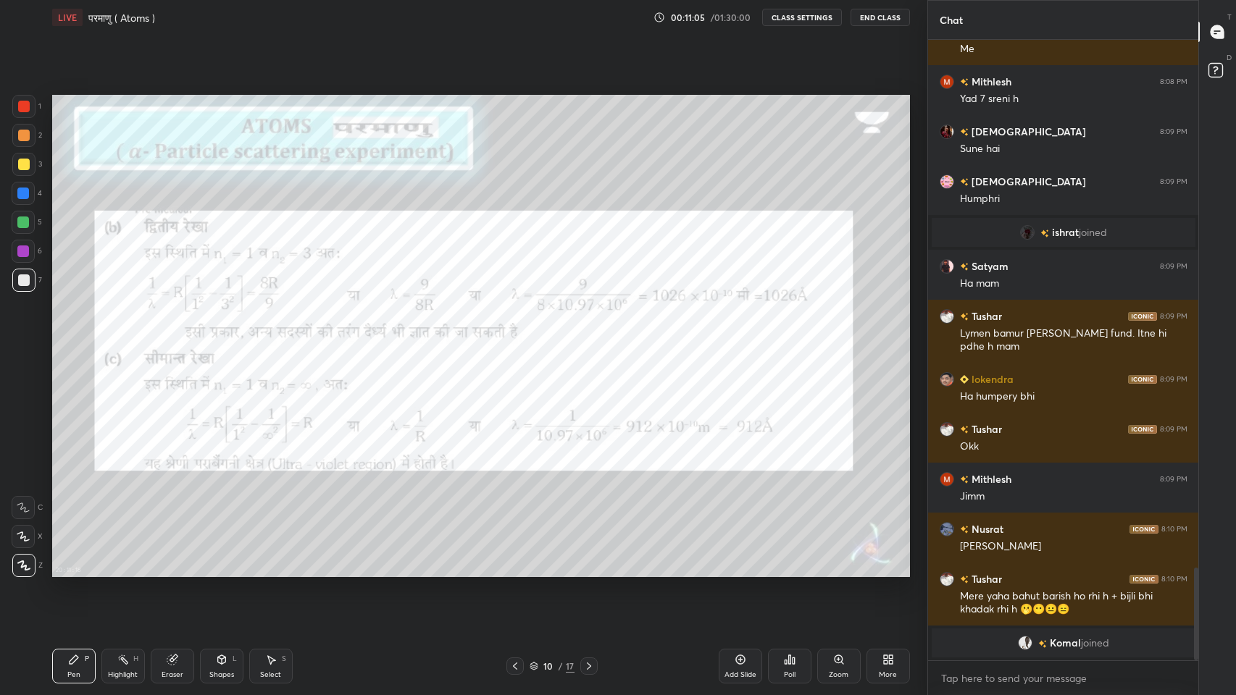
click at [515, 571] on icon at bounding box center [515, 667] width 12 height 12
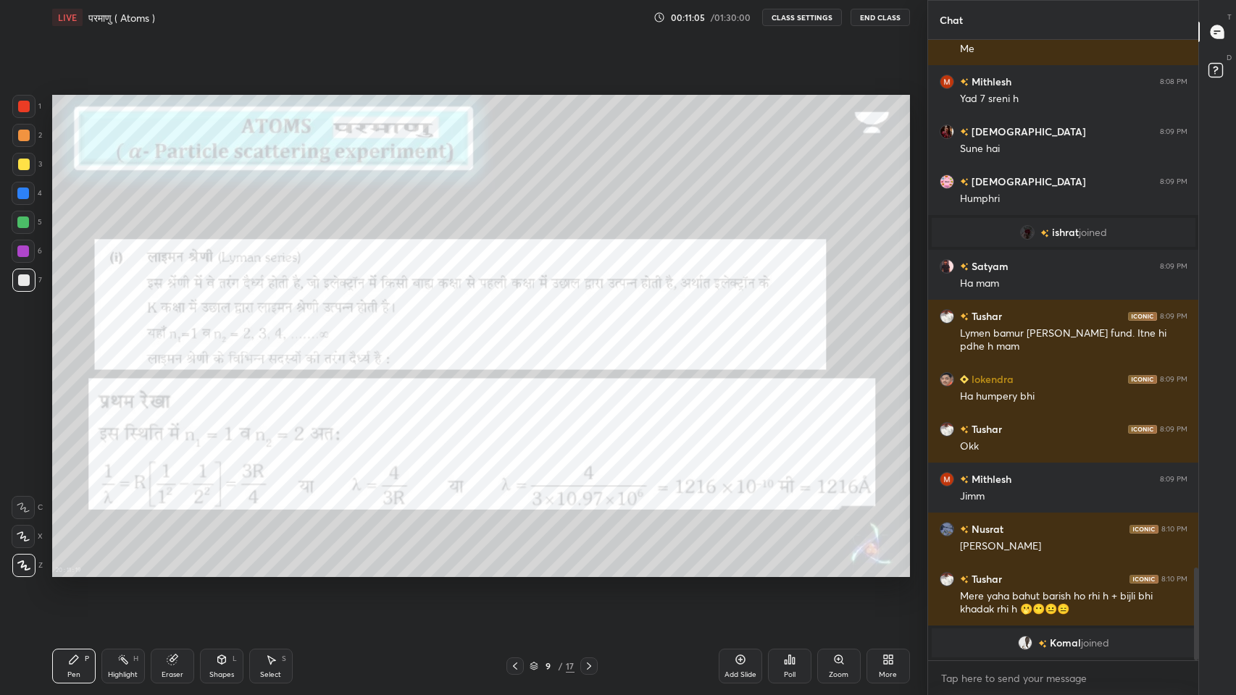
click at [514, 571] on icon at bounding box center [515, 667] width 12 height 12
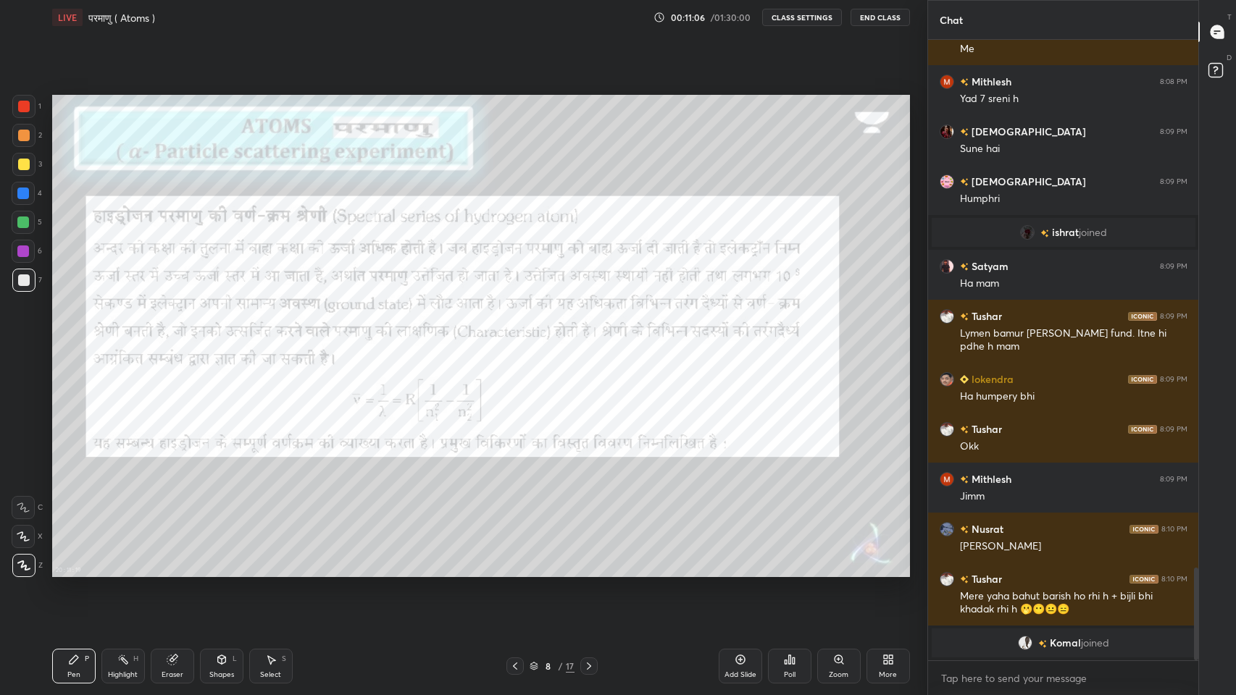
click at [515, 571] on icon at bounding box center [515, 667] width 12 height 12
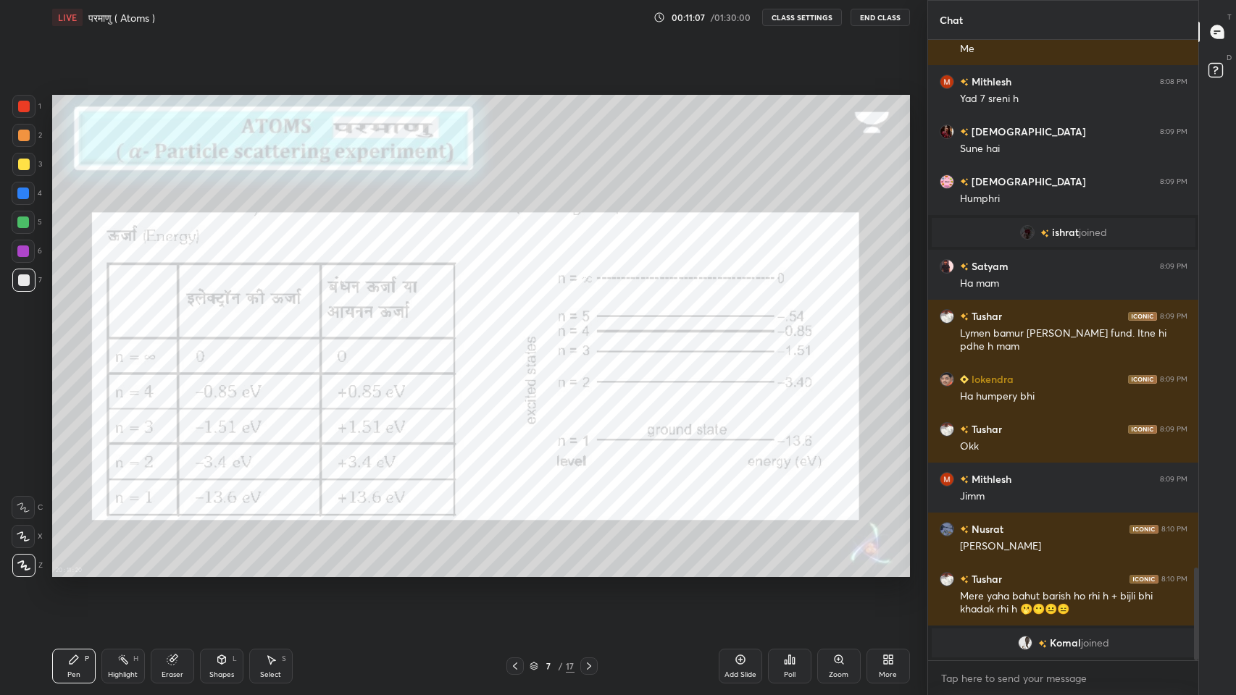
click at [515, 571] on icon at bounding box center [515, 667] width 12 height 12
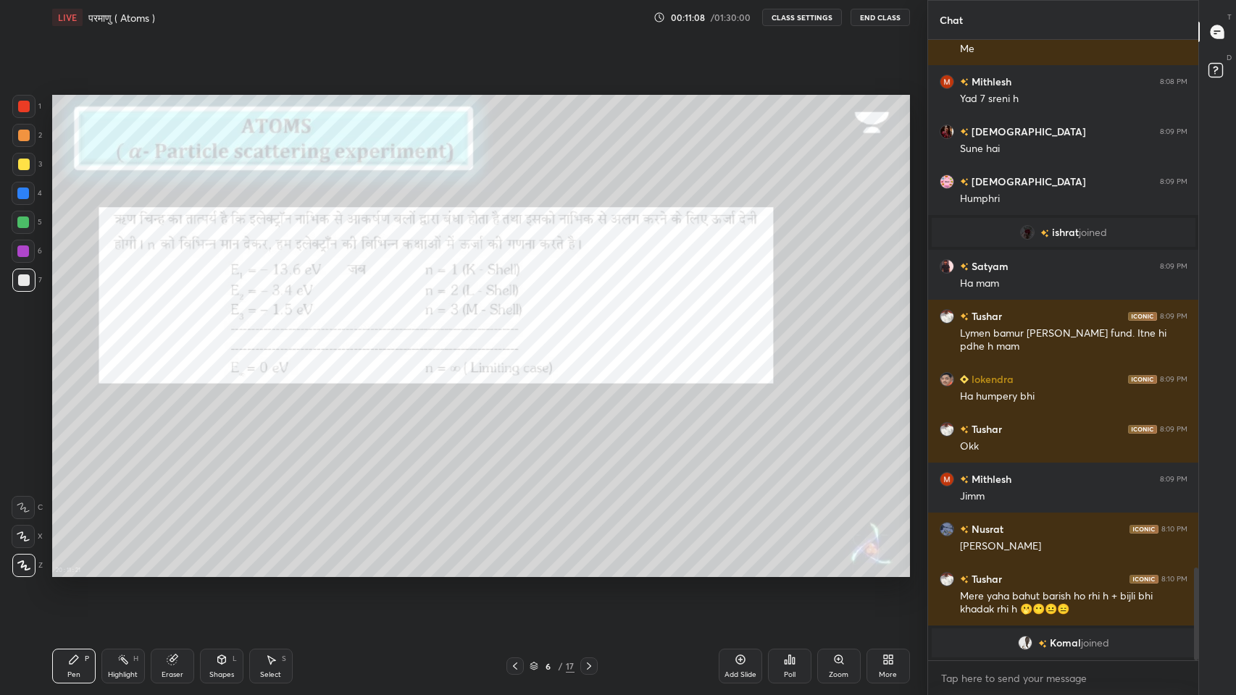
click at [515, 571] on icon at bounding box center [515, 667] width 12 height 12
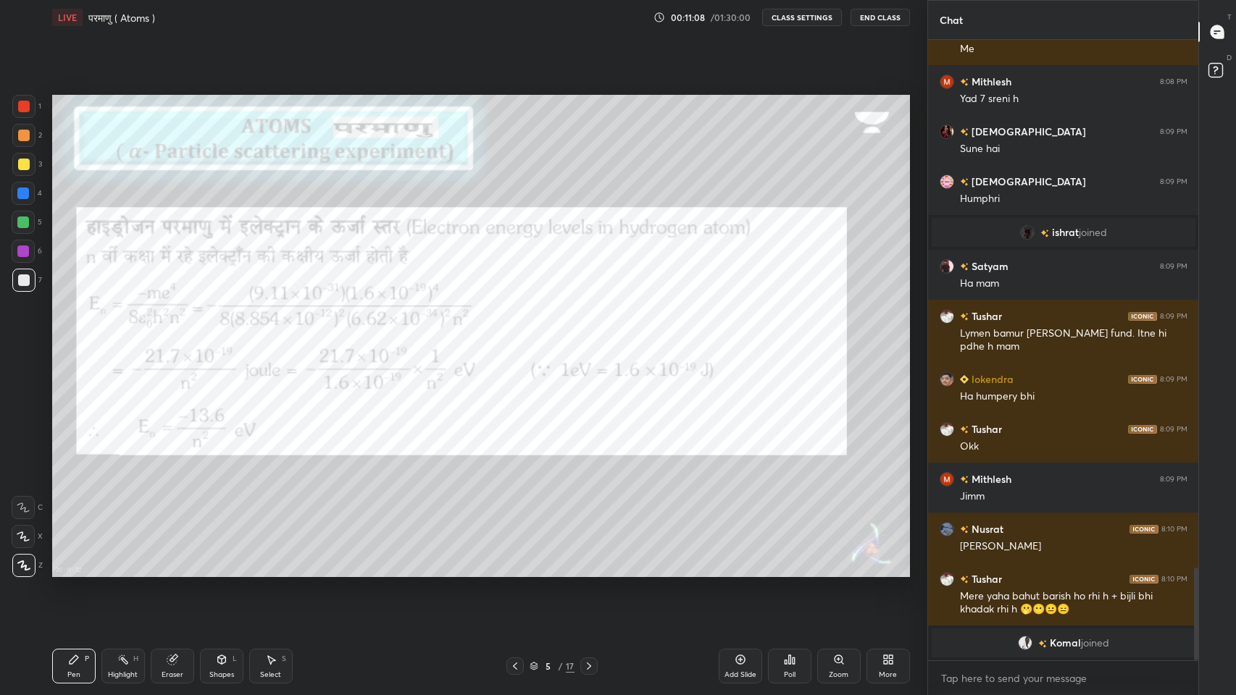
click at [516, 571] on icon at bounding box center [515, 667] width 12 height 12
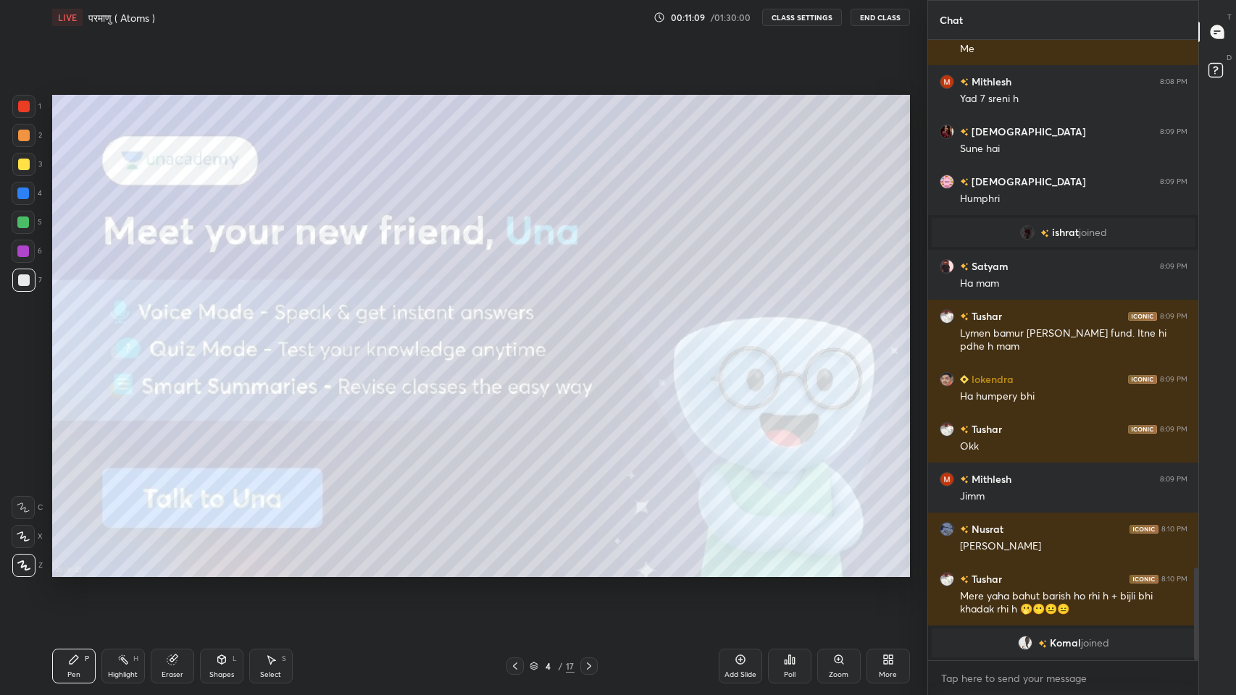
click at [514, 571] on icon at bounding box center [515, 667] width 12 height 12
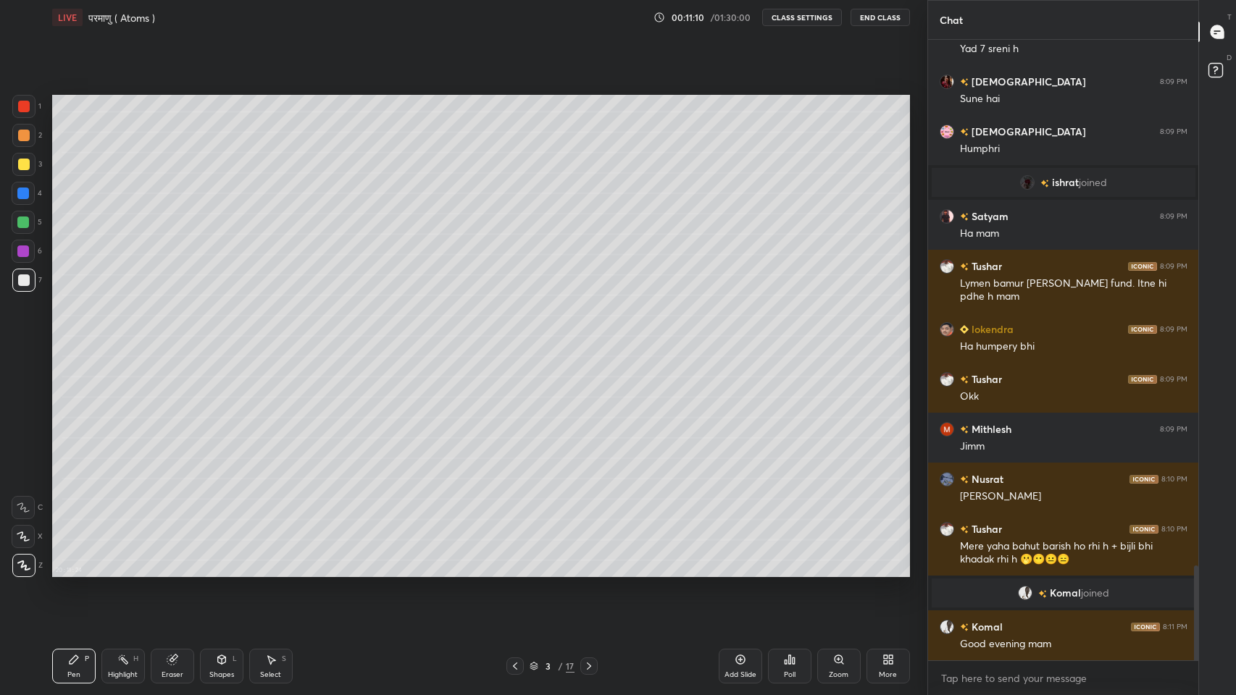
scroll to position [3449, 0]
click at [172, 571] on icon at bounding box center [171, 659] width 9 height 9
click at [74, 571] on icon at bounding box center [74, 660] width 12 height 12
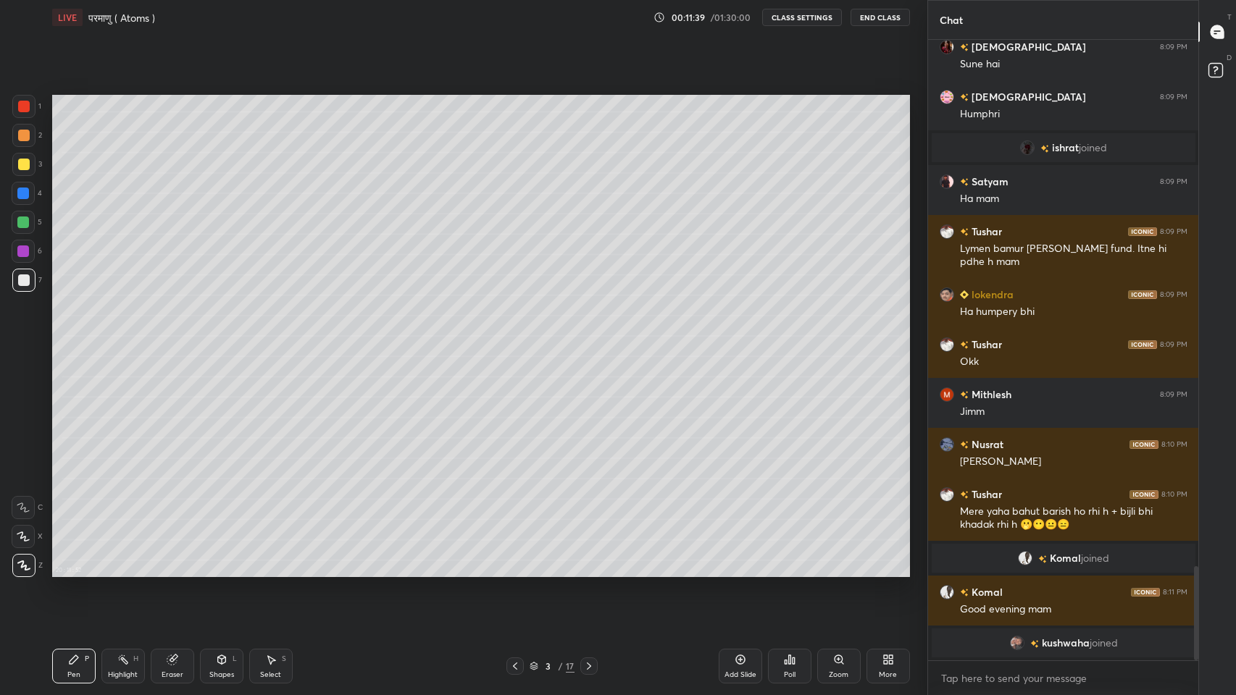
click at [174, 571] on icon at bounding box center [173, 660] width 12 height 12
click at [23, 459] on icon at bounding box center [23, 460] width 13 height 13
click at [73, 571] on div "Pen P" at bounding box center [73, 666] width 43 height 35
click at [26, 161] on div at bounding box center [24, 165] width 12 height 12
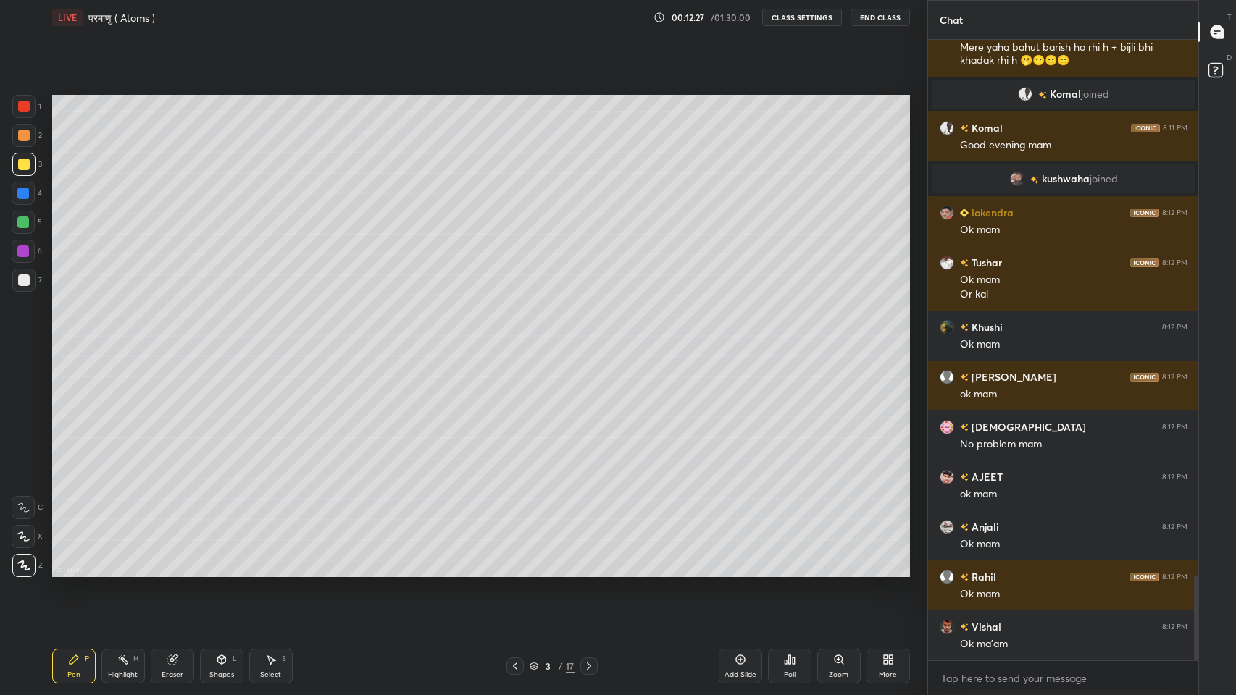
scroll to position [3984, 0]
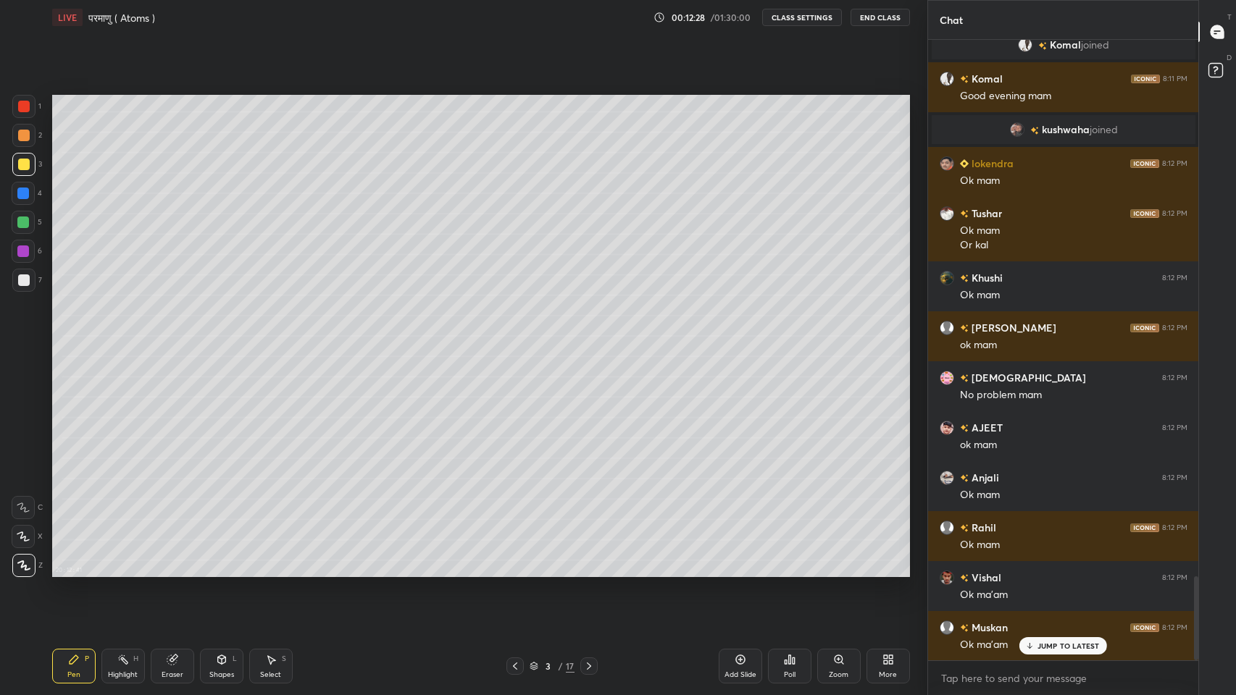
click at [16, 224] on div at bounding box center [23, 222] width 23 height 23
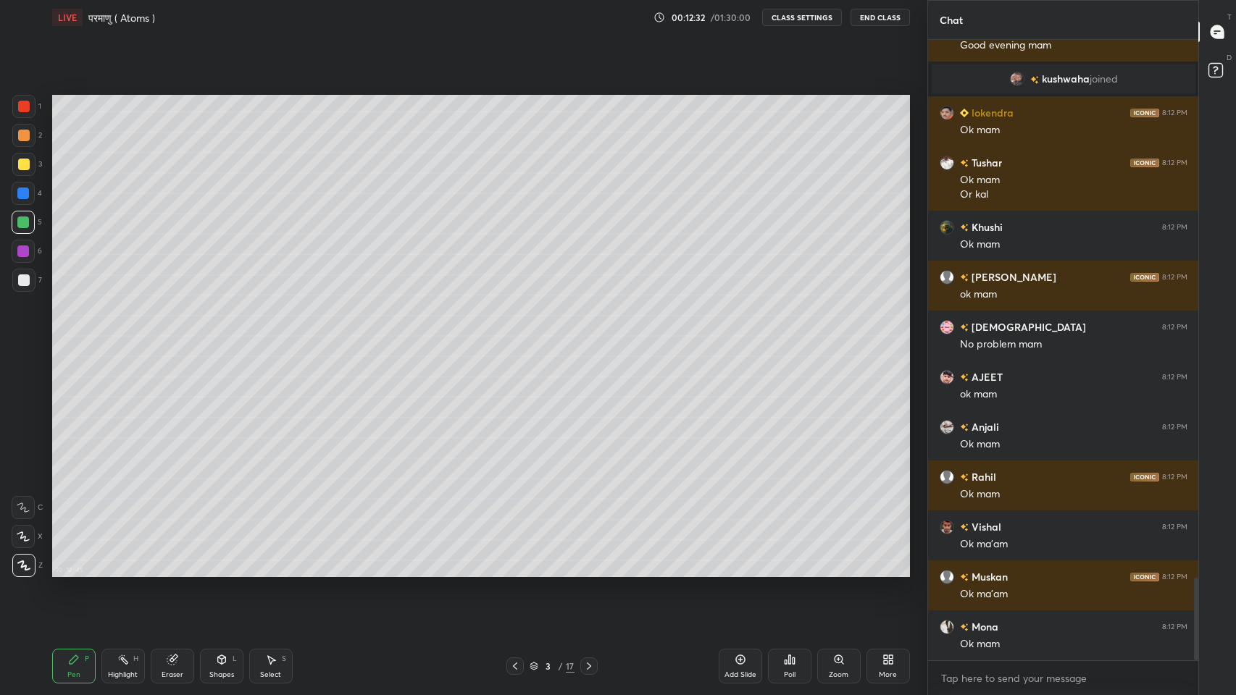
click at [512, 571] on icon at bounding box center [515, 667] width 12 height 12
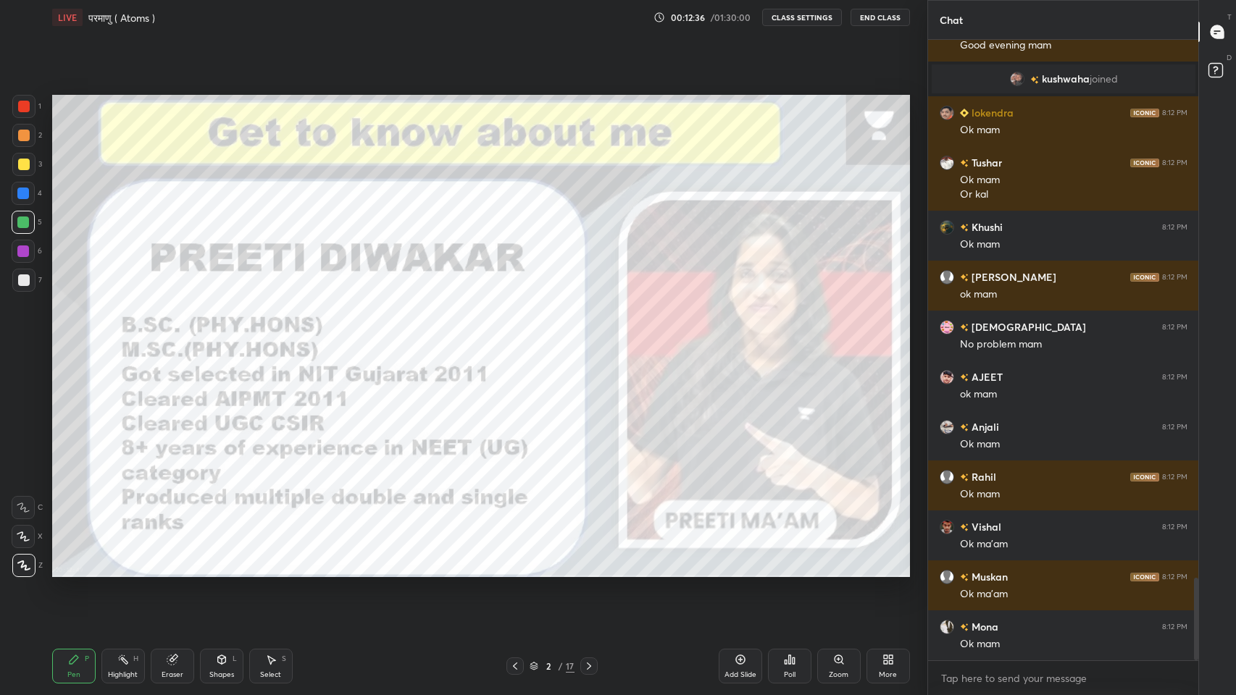
click at [588, 571] on icon at bounding box center [589, 667] width 12 height 12
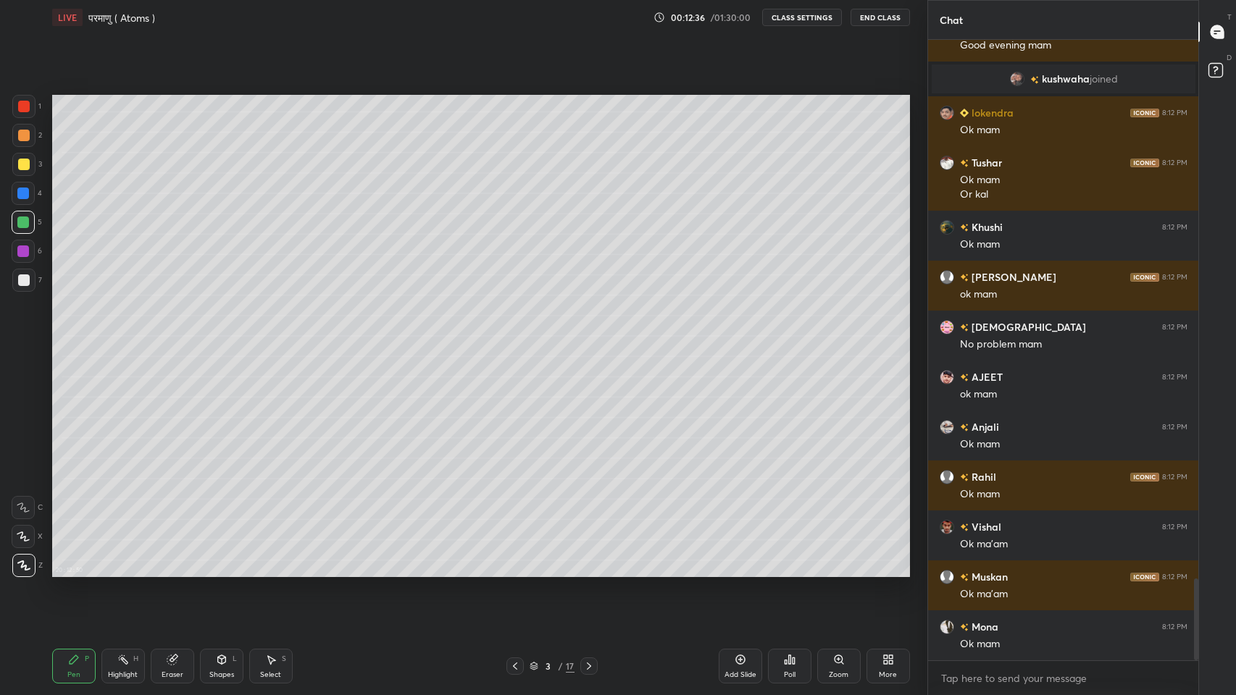
scroll to position [4084, 0]
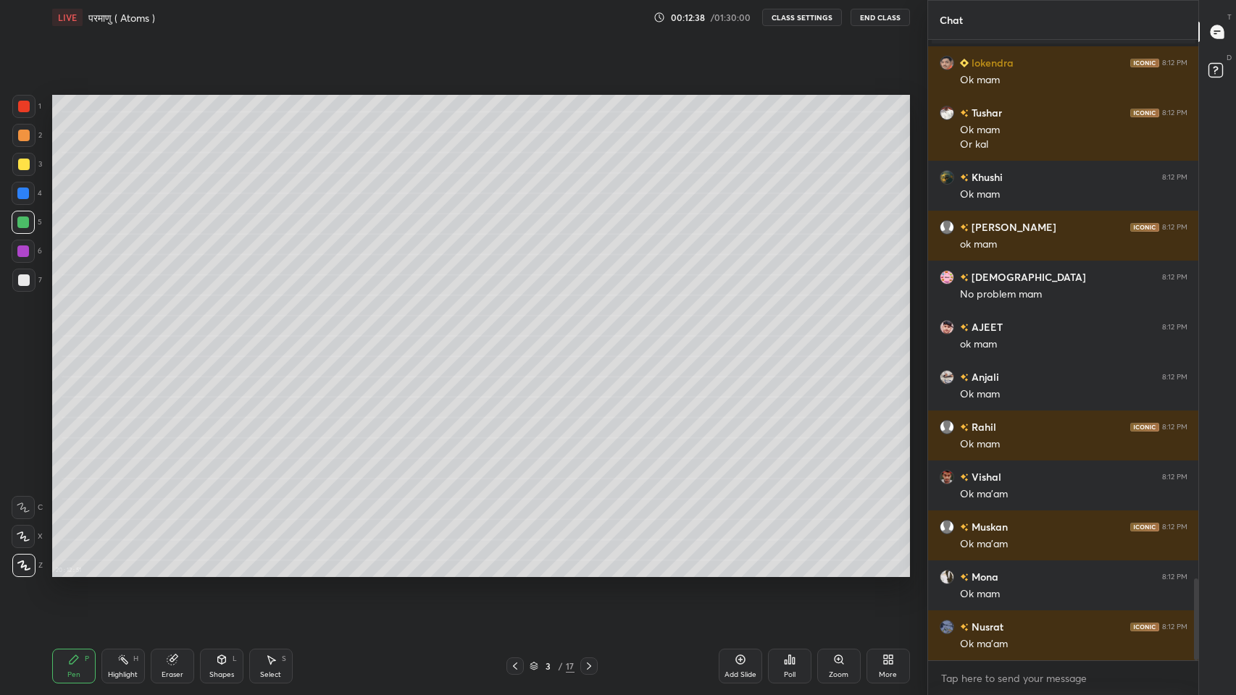
click at [515, 571] on icon at bounding box center [515, 667] width 12 height 12
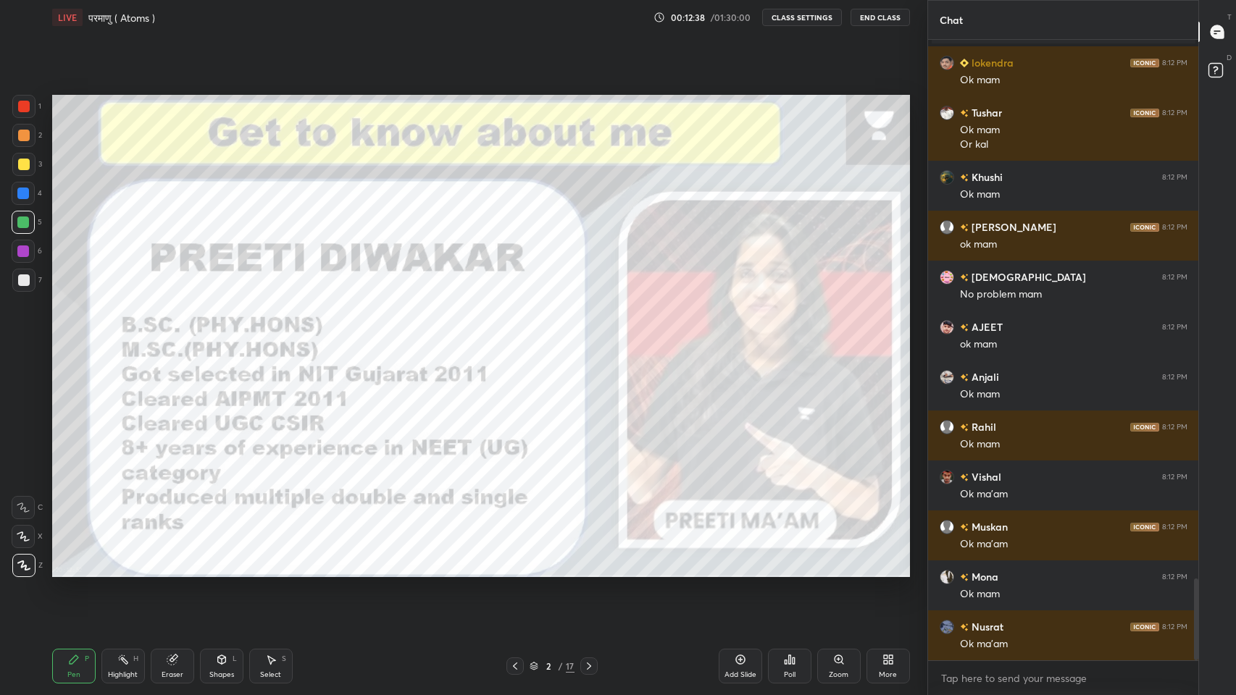
click at [739, 571] on icon at bounding box center [740, 660] width 4 height 4
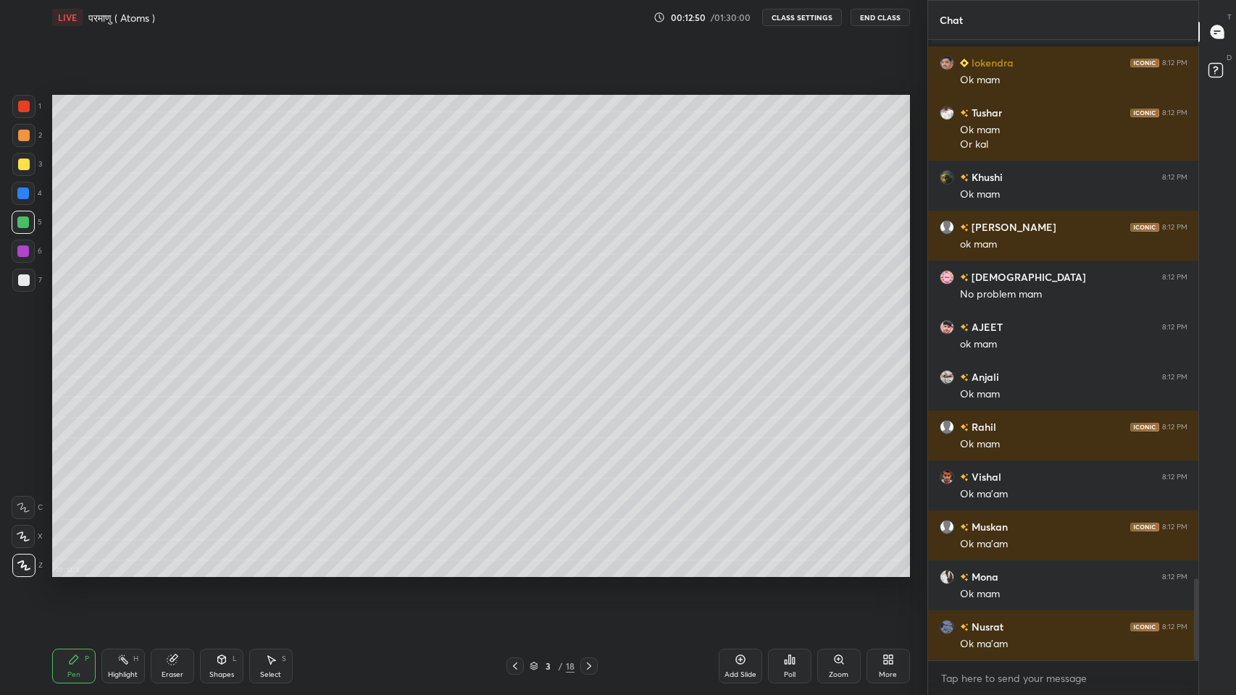
scroll to position [4134, 0]
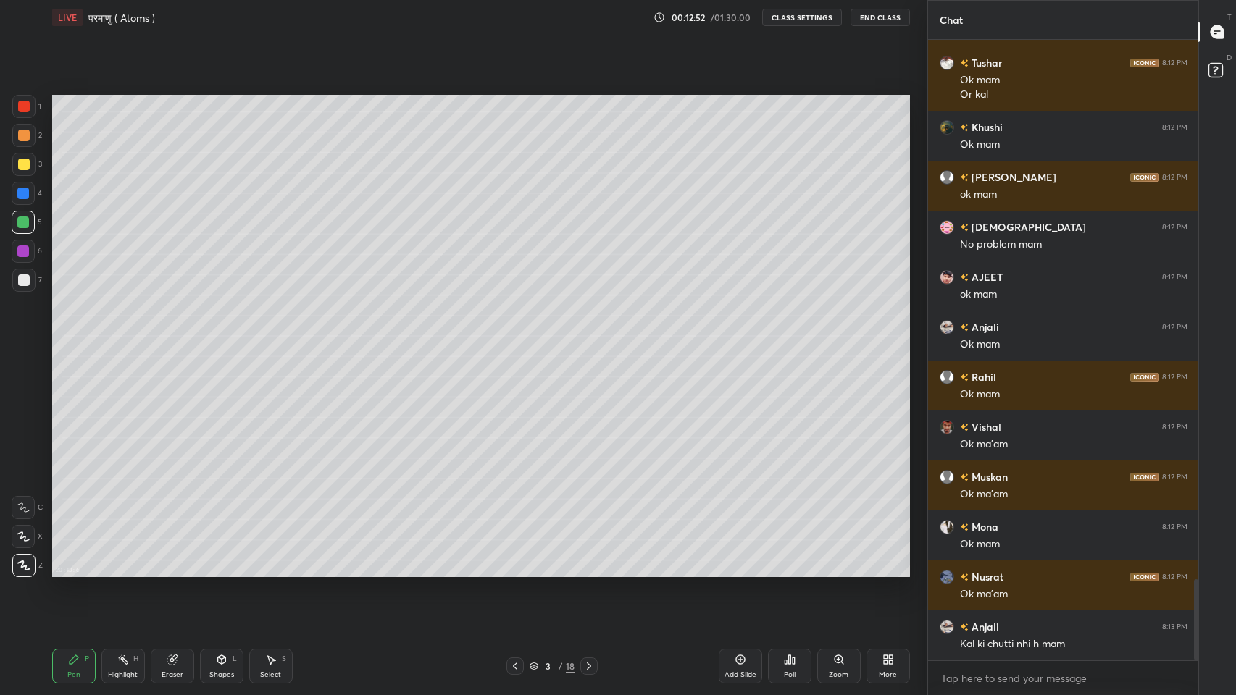
click at [174, 571] on div "Eraser" at bounding box center [172, 666] width 43 height 35
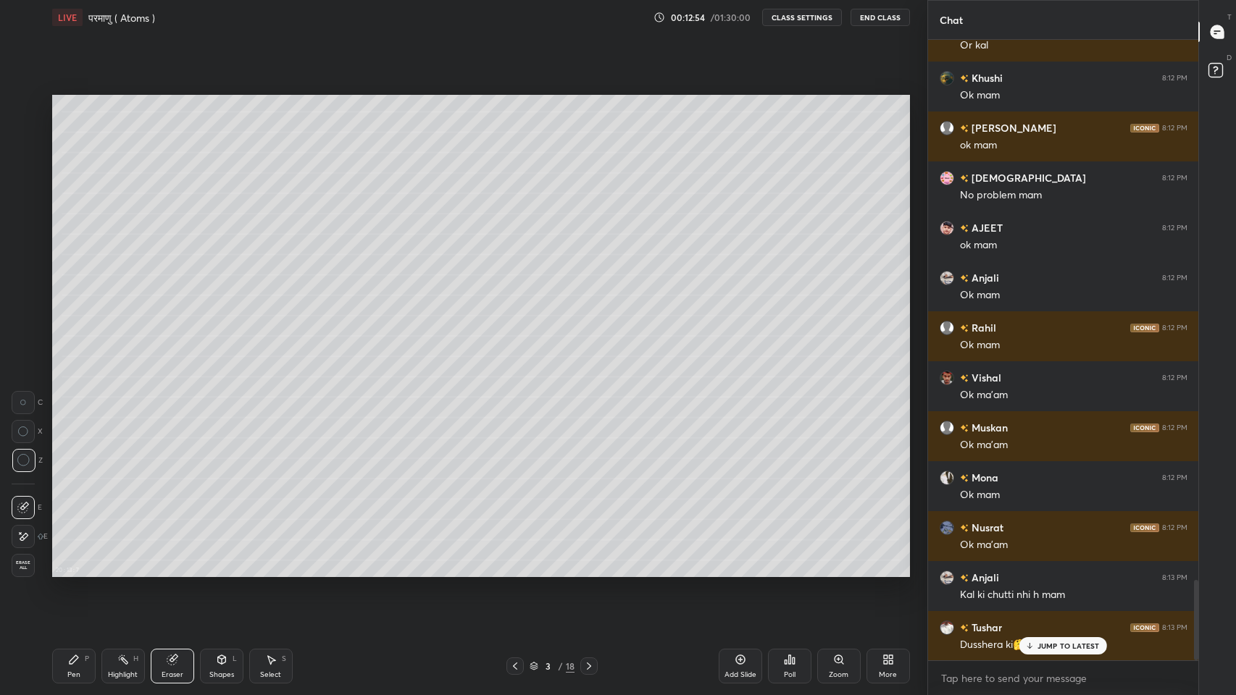
click at [81, 571] on div "Pen P" at bounding box center [73, 666] width 43 height 35
click at [586, 571] on icon at bounding box center [589, 667] width 12 height 12
click at [1047, 571] on p "JUMP TO LATEST" at bounding box center [1068, 646] width 62 height 9
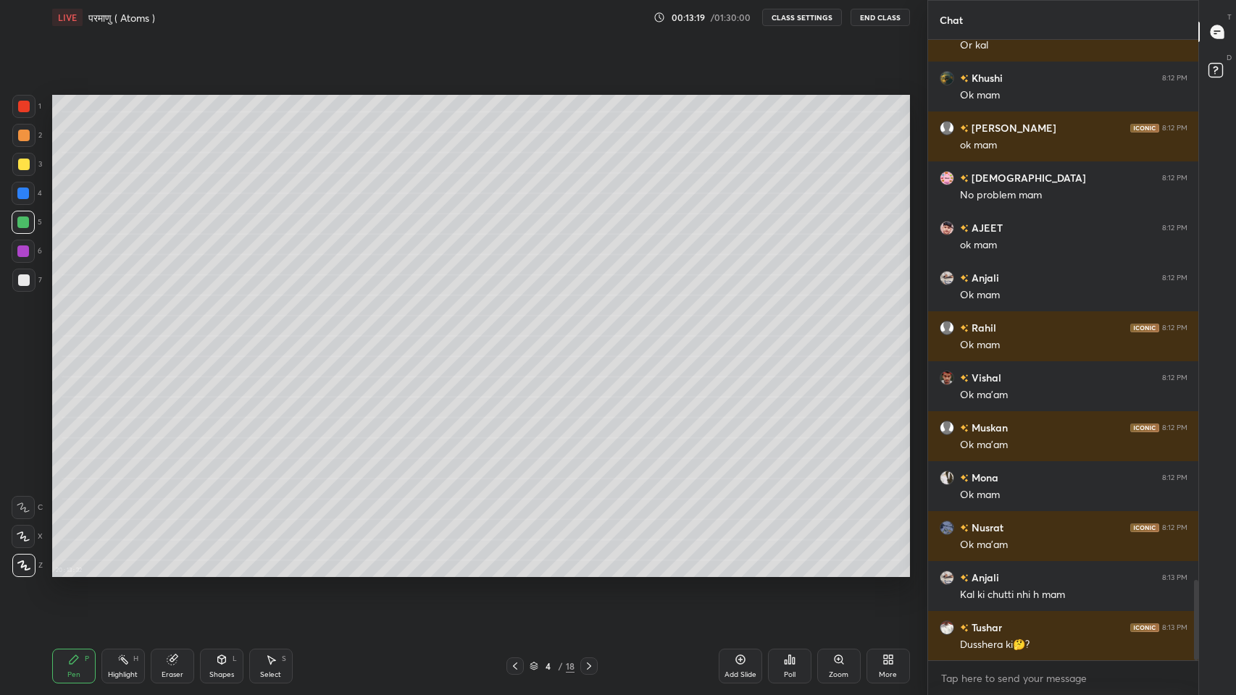
click at [894, 571] on div "More" at bounding box center [888, 674] width 18 height 7
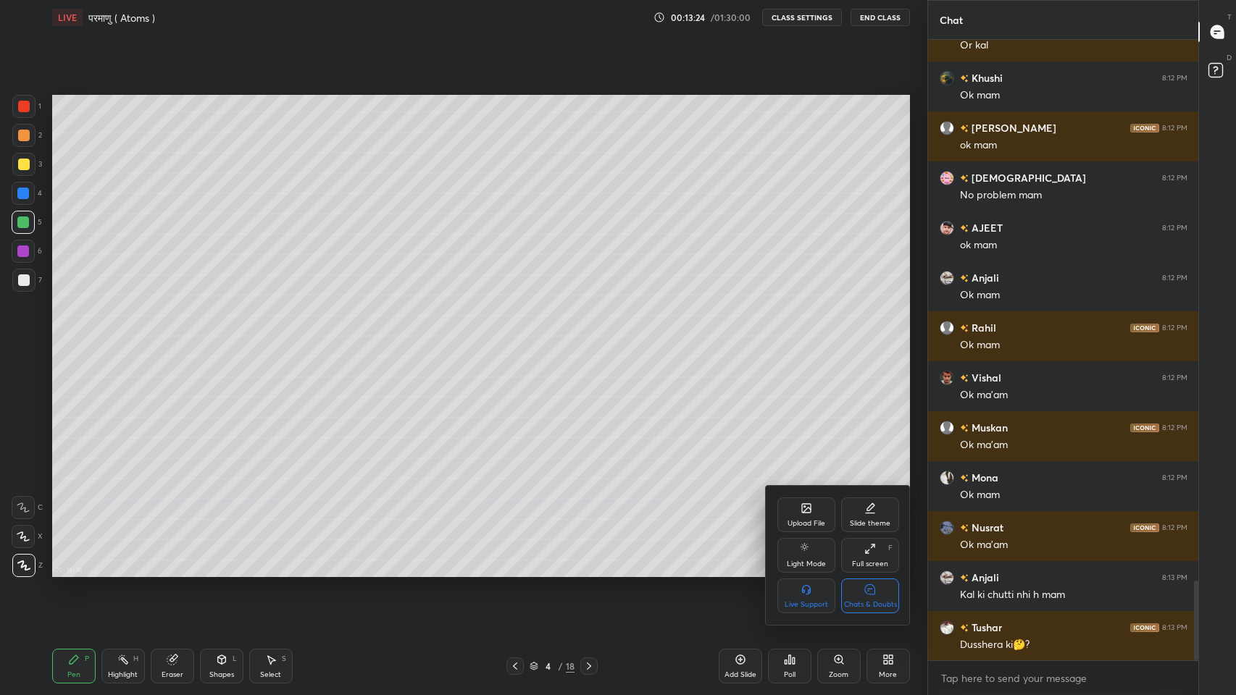
scroll to position [4234, 0]
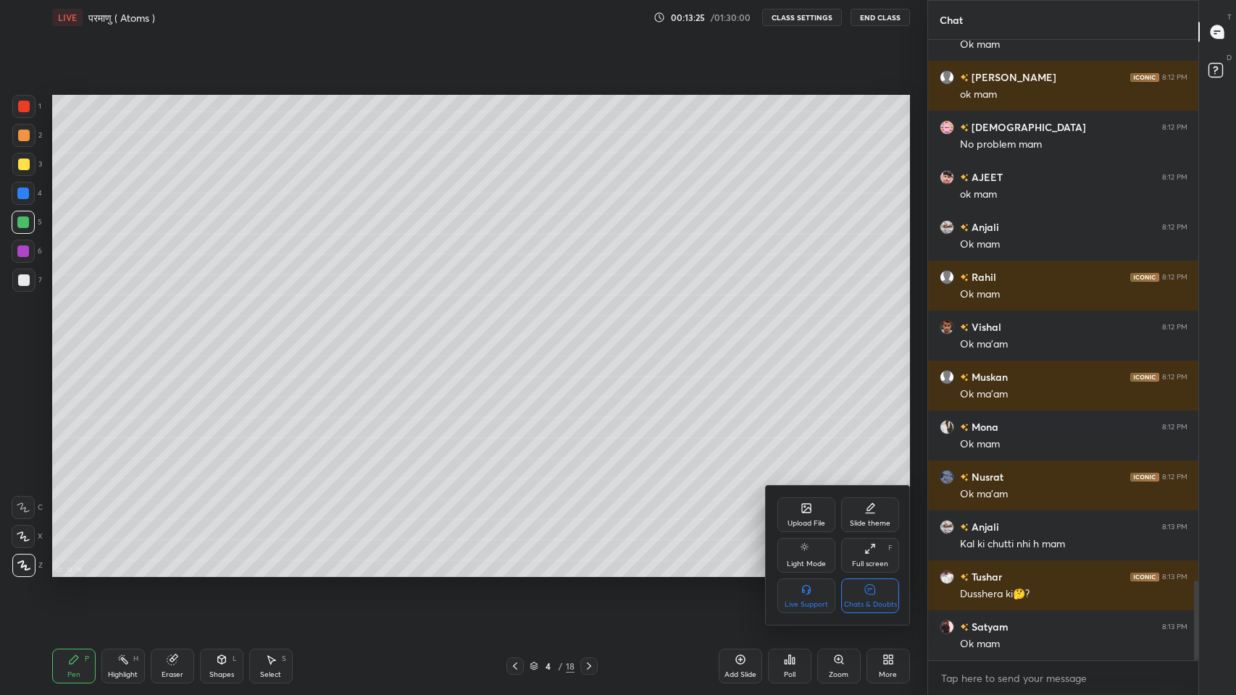
click at [1223, 30] on div at bounding box center [618, 347] width 1236 height 695
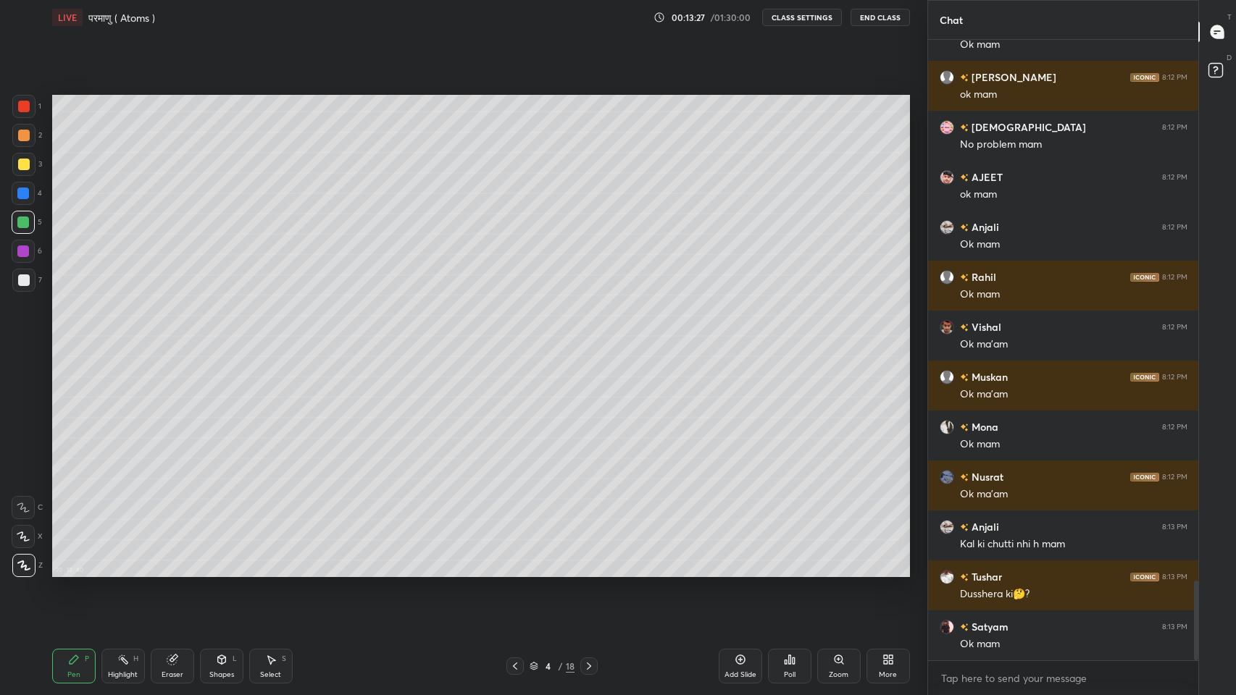
click at [894, 571] on div "More" at bounding box center [887, 666] width 43 height 35
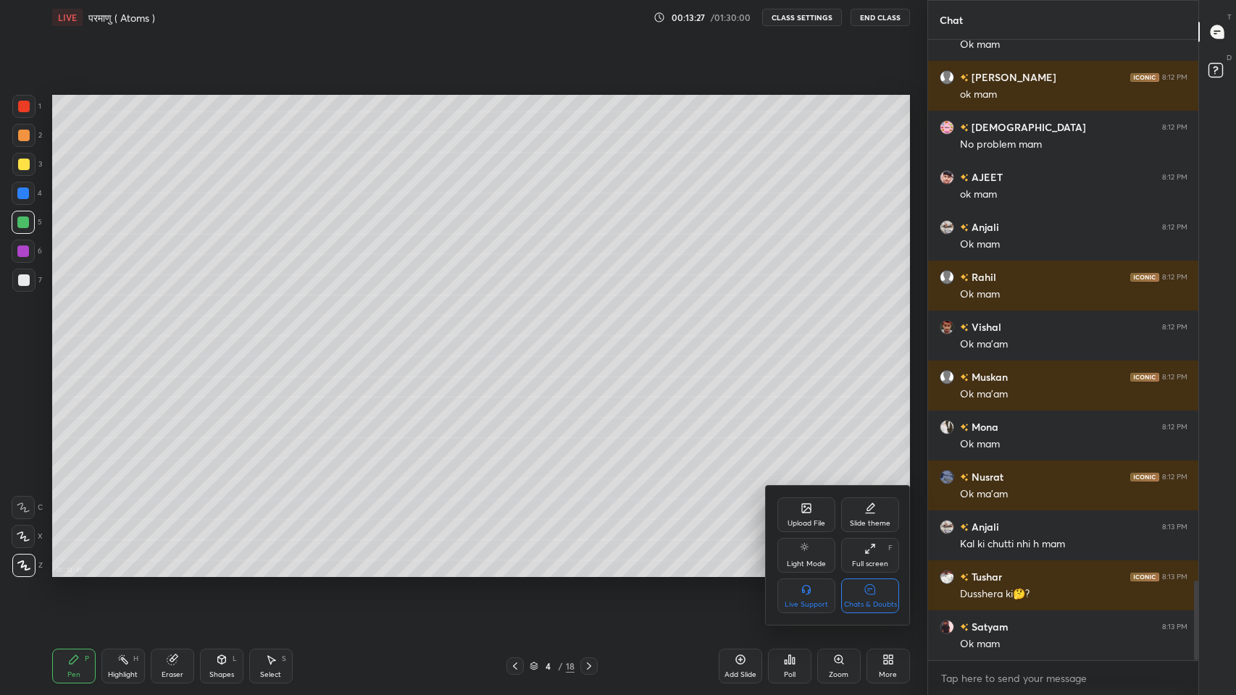
click at [870, 571] on icon at bounding box center [870, 589] width 10 height 10
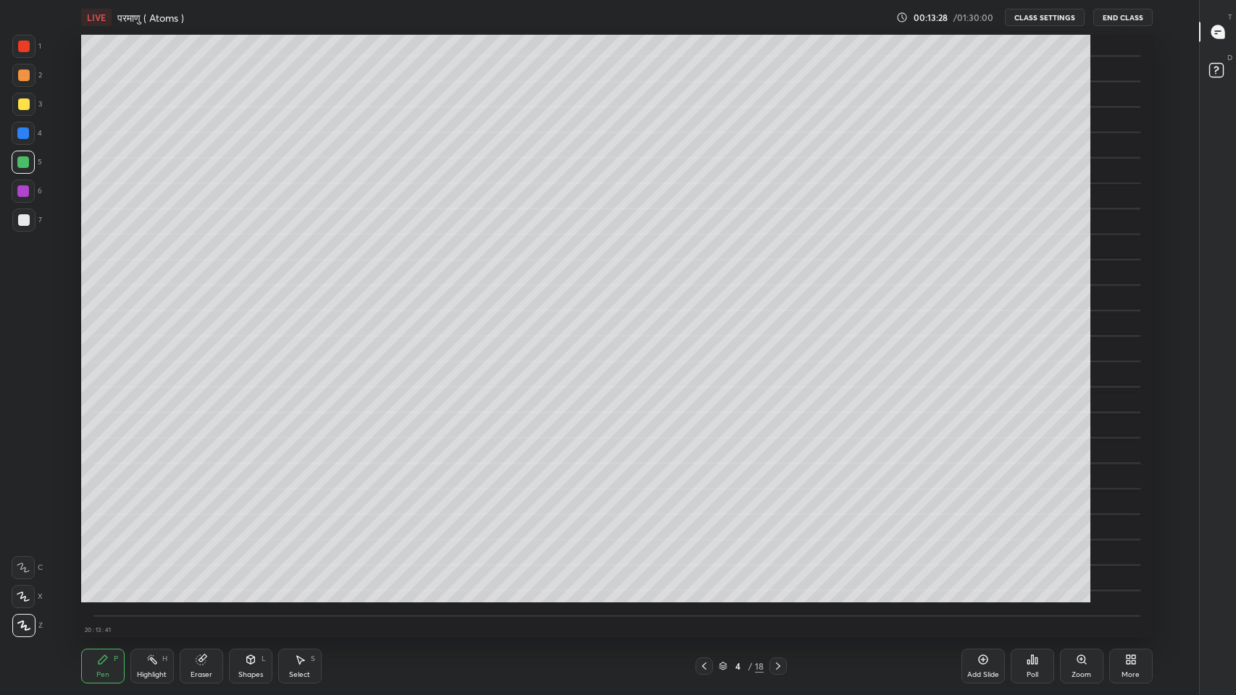
scroll to position [4, 0]
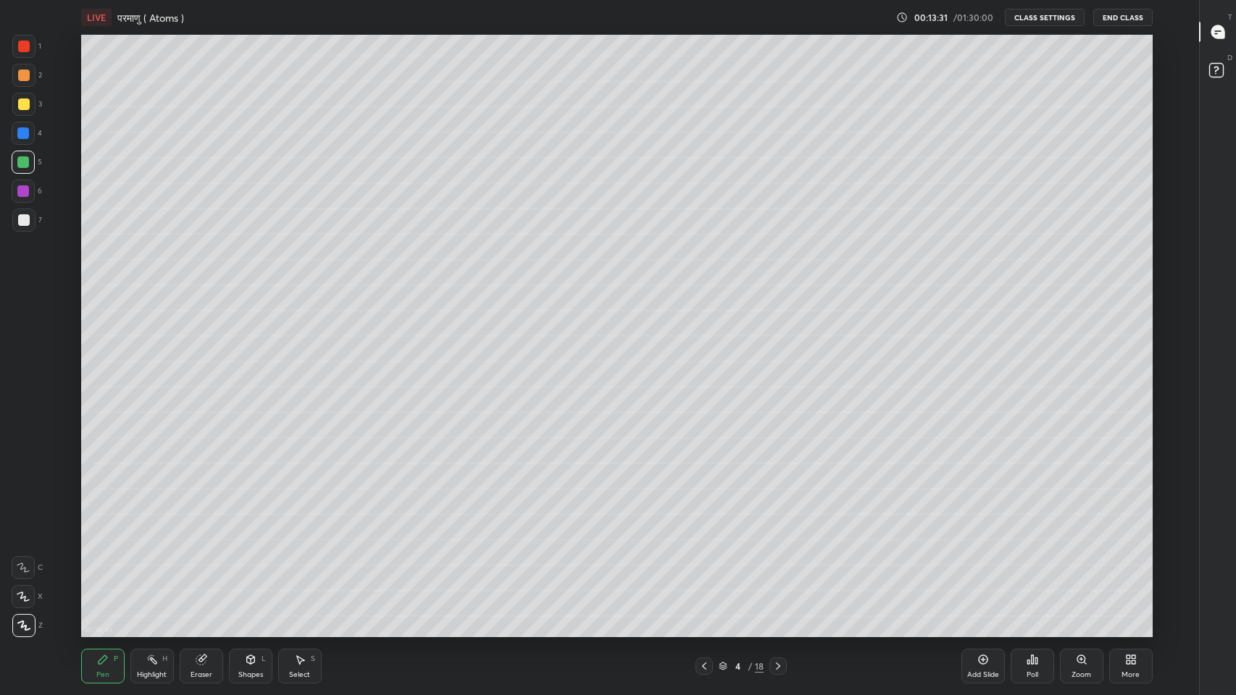
click at [199, 571] on icon at bounding box center [200, 659] width 9 height 9
click at [105, 571] on div "Pen P" at bounding box center [102, 666] width 43 height 35
click at [705, 571] on icon at bounding box center [704, 667] width 12 height 12
click at [777, 571] on icon at bounding box center [778, 667] width 12 height 12
click at [704, 571] on icon at bounding box center [704, 666] width 4 height 7
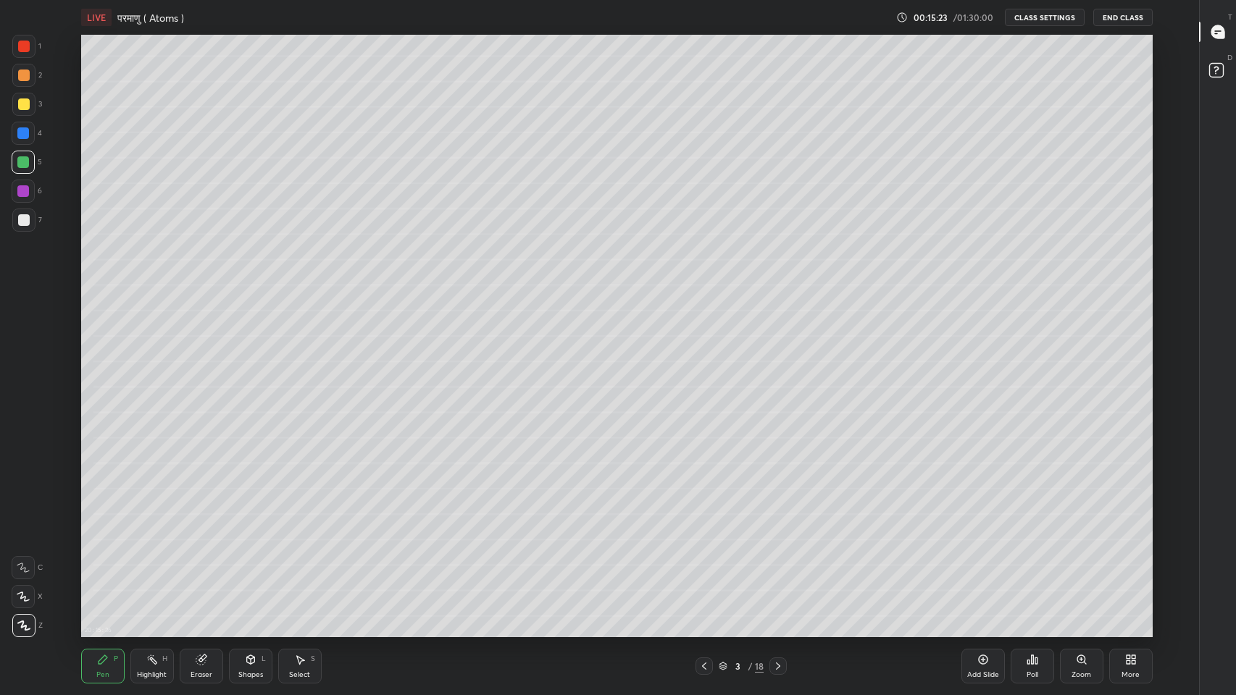
click at [781, 571] on icon at bounding box center [778, 667] width 12 height 12
click at [705, 571] on icon at bounding box center [704, 666] width 4 height 7
click at [774, 571] on icon at bounding box center [778, 667] width 12 height 12
click at [704, 571] on icon at bounding box center [704, 667] width 12 height 12
click at [778, 571] on icon at bounding box center [778, 667] width 12 height 12
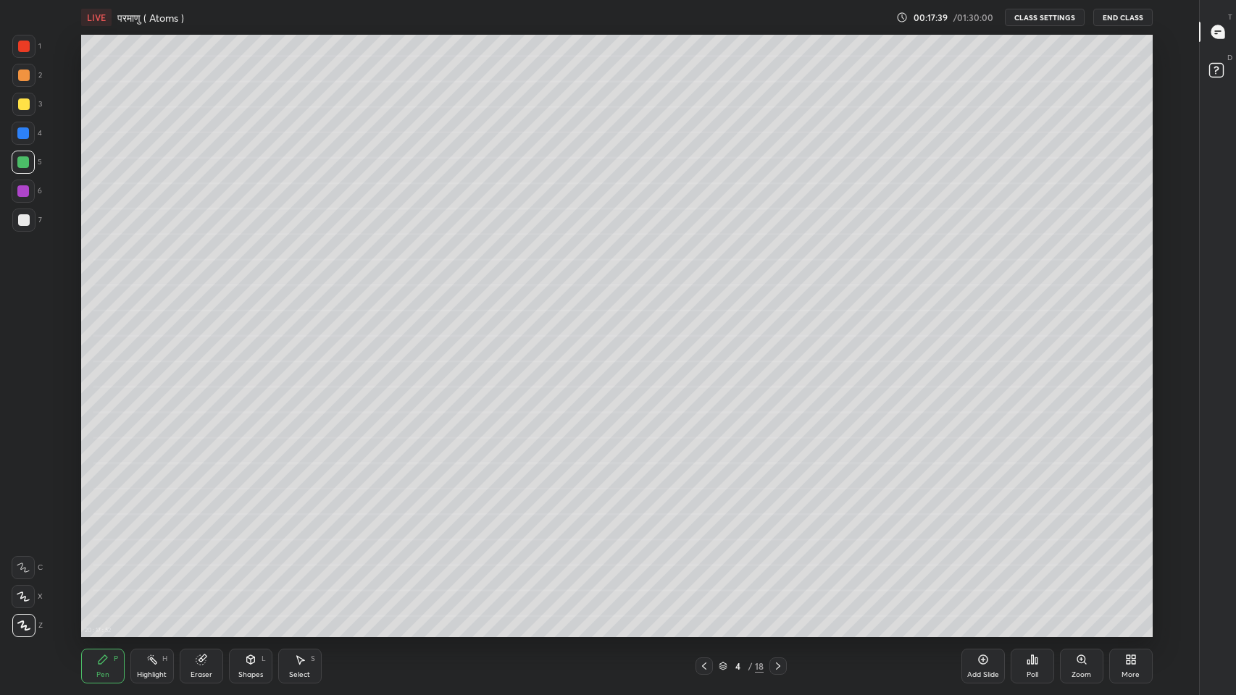
click at [704, 571] on icon at bounding box center [704, 667] width 12 height 12
click at [22, 219] on div at bounding box center [24, 220] width 12 height 12
click at [776, 571] on icon at bounding box center [778, 667] width 12 height 12
click at [1220, 35] on icon at bounding box center [1217, 31] width 13 height 13
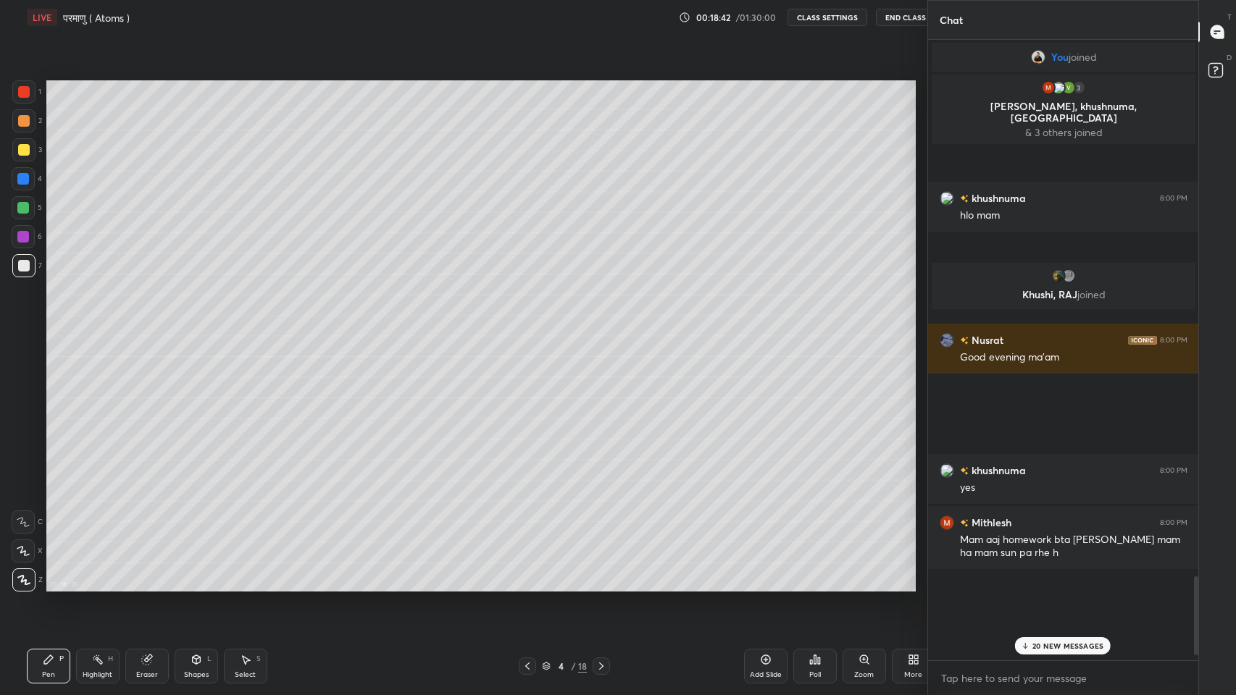
scroll to position [71825, 71559]
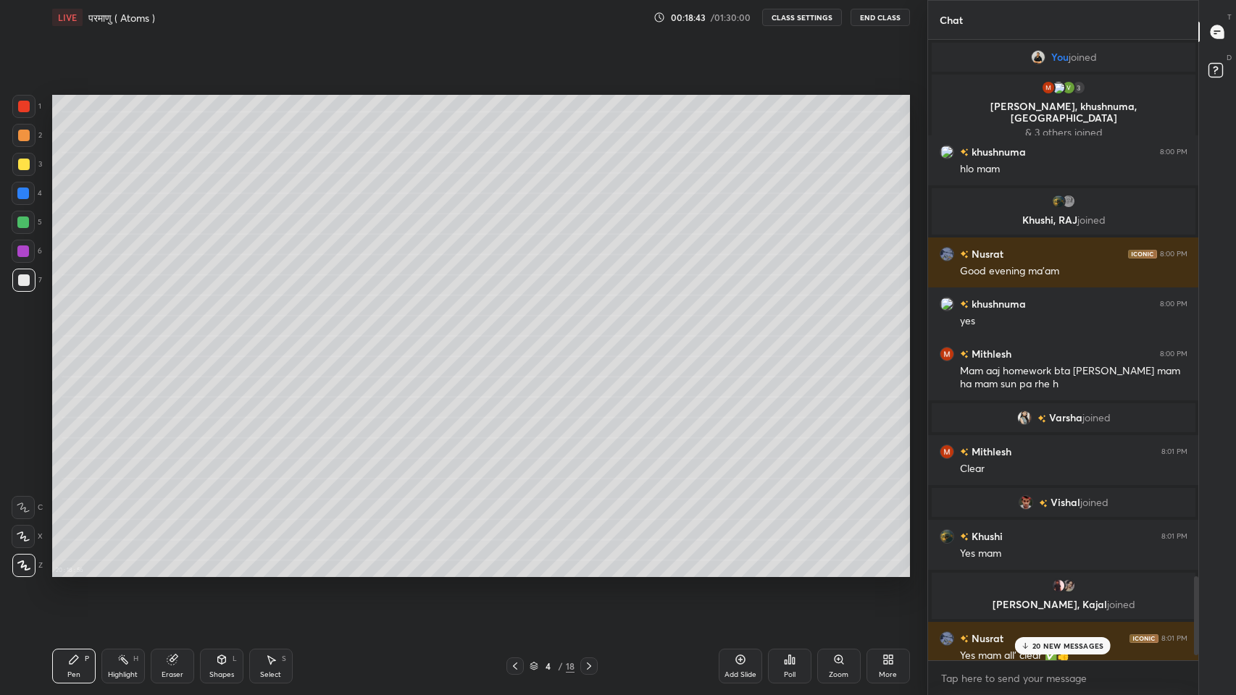
click at [1057, 571] on p "20 NEW MESSAGES" at bounding box center [1068, 646] width 71 height 9
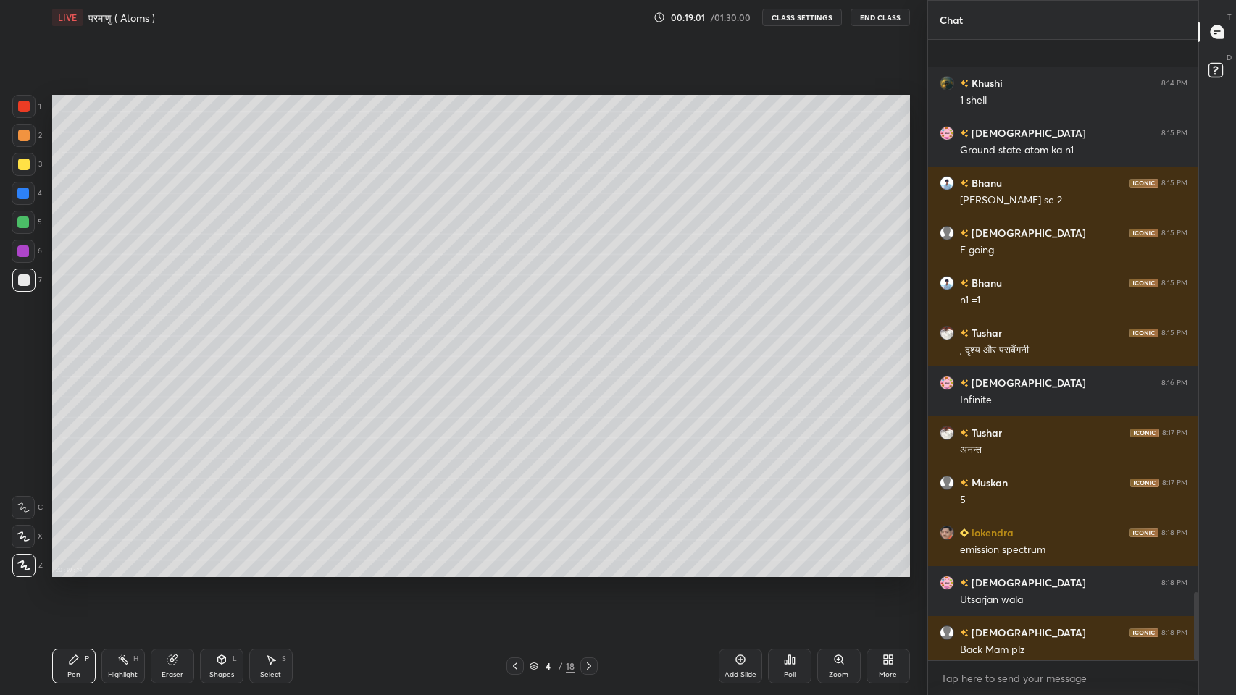
scroll to position [5037, 0]
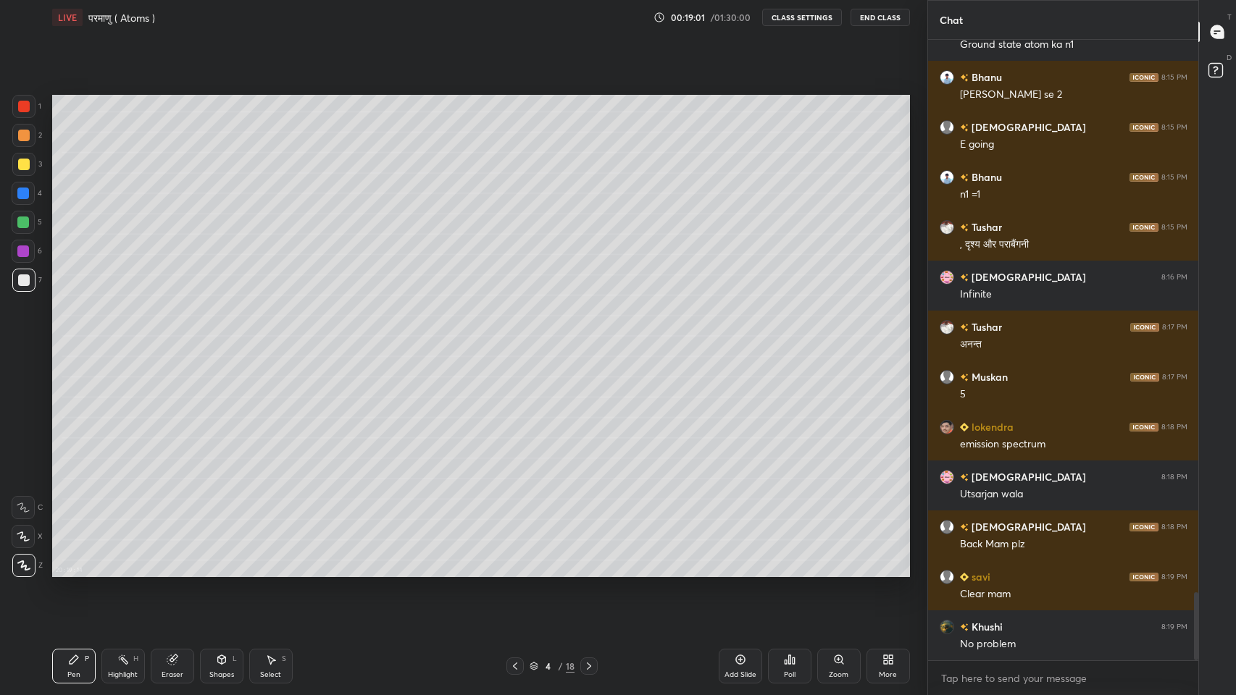
click at [1063, 571] on div "Khushi 8:14 PM 1 [PERSON_NAME] 8:15 PM Ground state atom ka n1 [PERSON_NAME] 8:…" at bounding box center [1063, 350] width 271 height 621
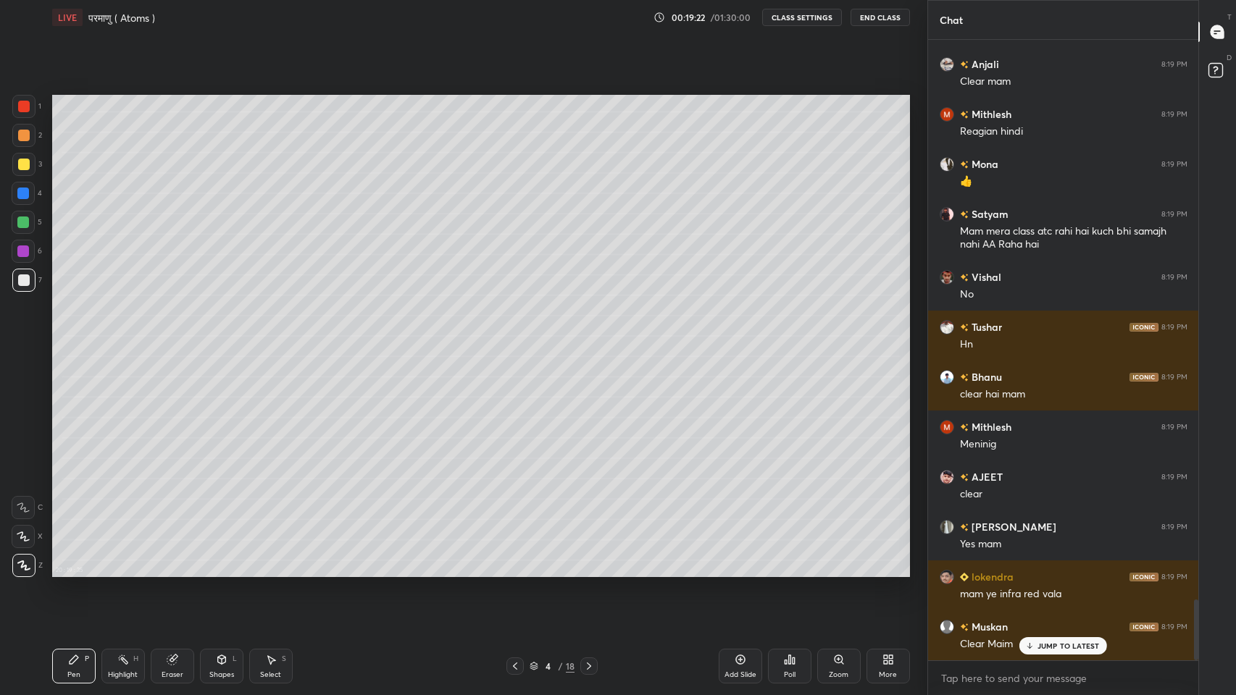
scroll to position [5699, 0]
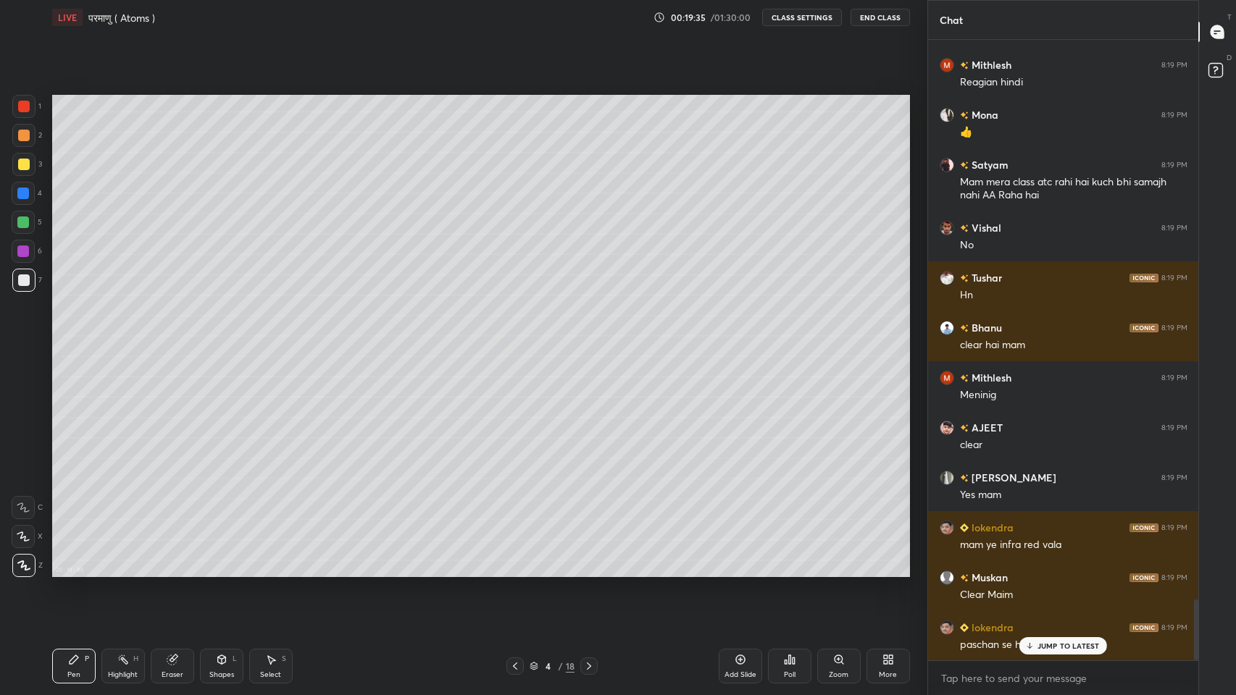
click at [886, 571] on div "More" at bounding box center [887, 666] width 43 height 35
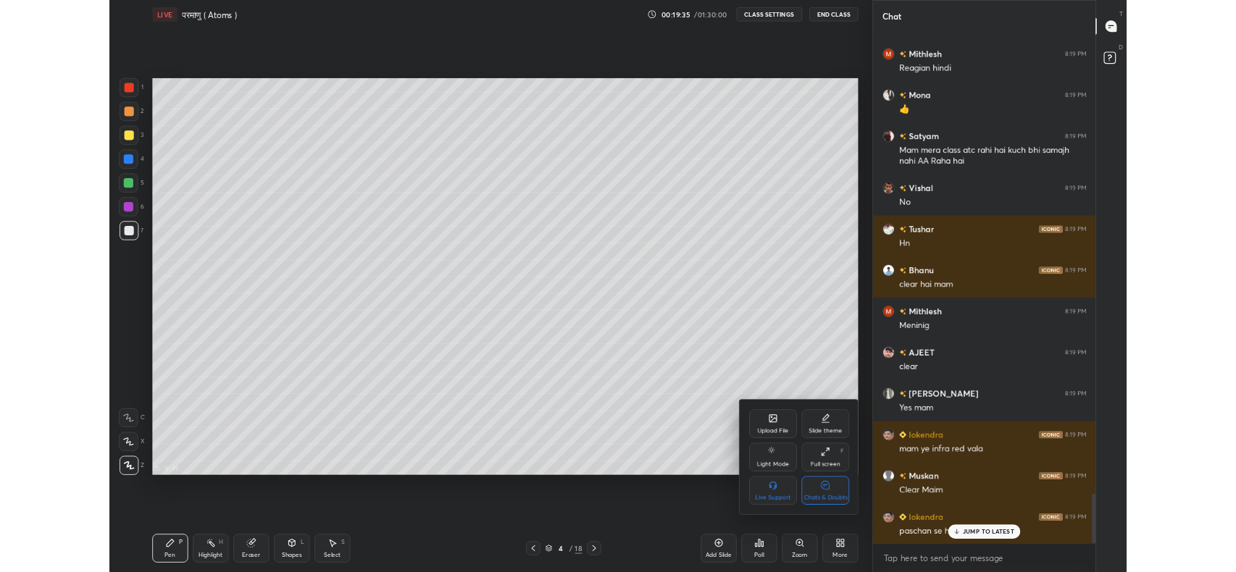
scroll to position [5749, 0]
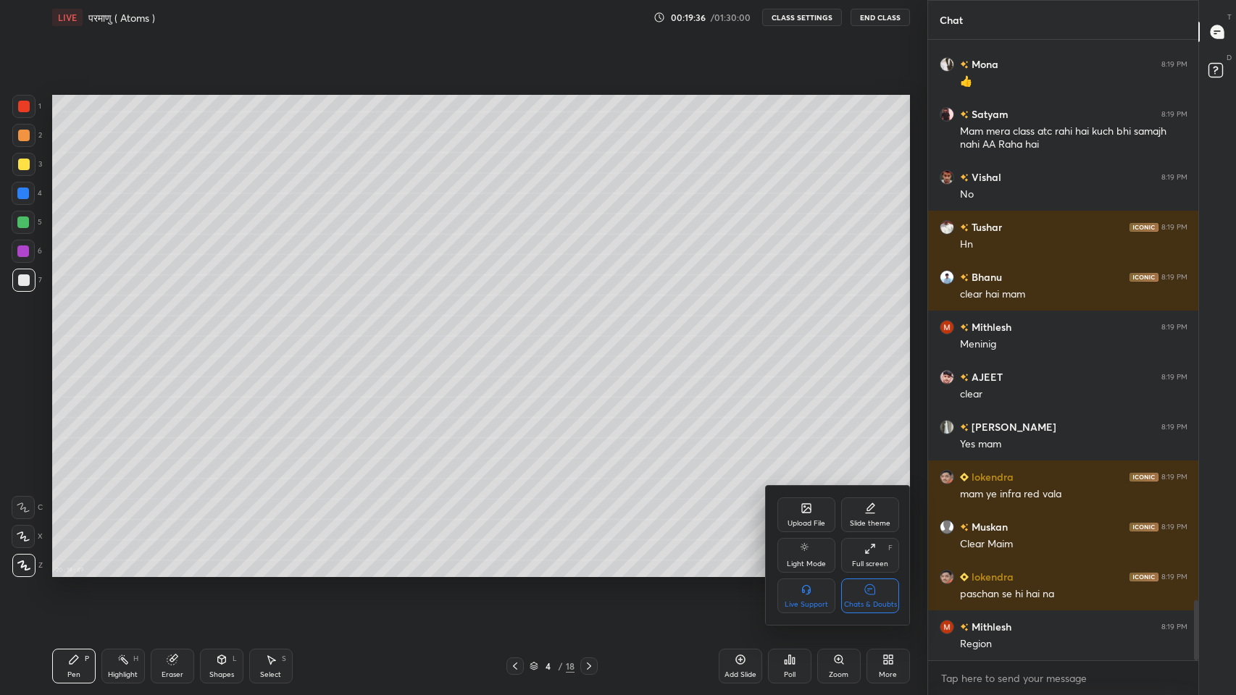
click at [860, 556] on div "Full screen F" at bounding box center [870, 555] width 58 height 35
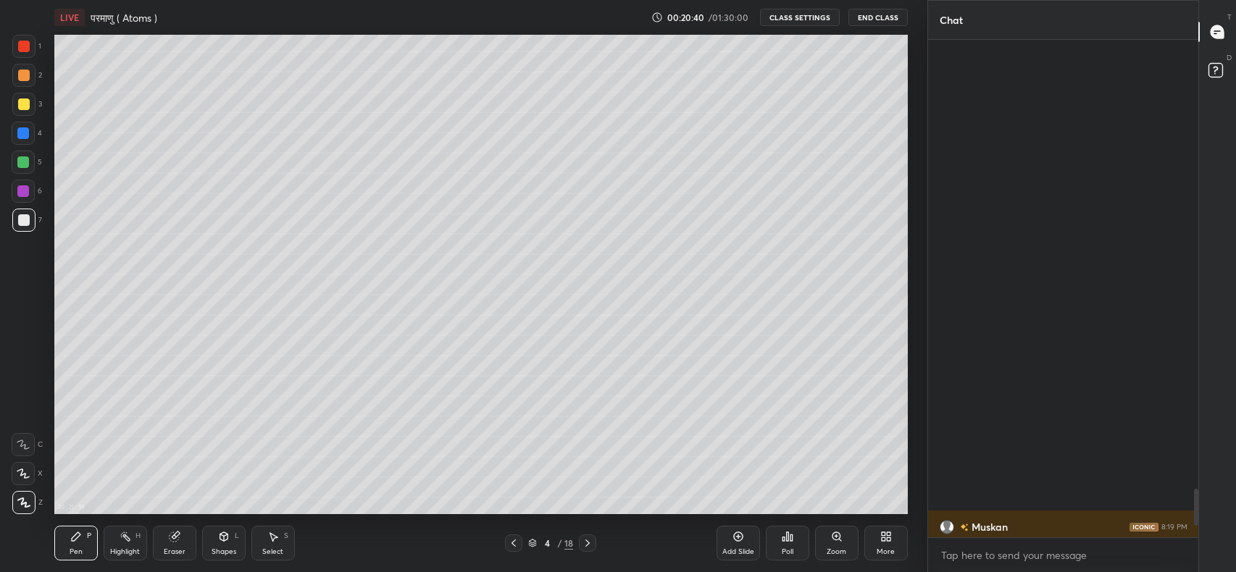
scroll to position [6272, 0]
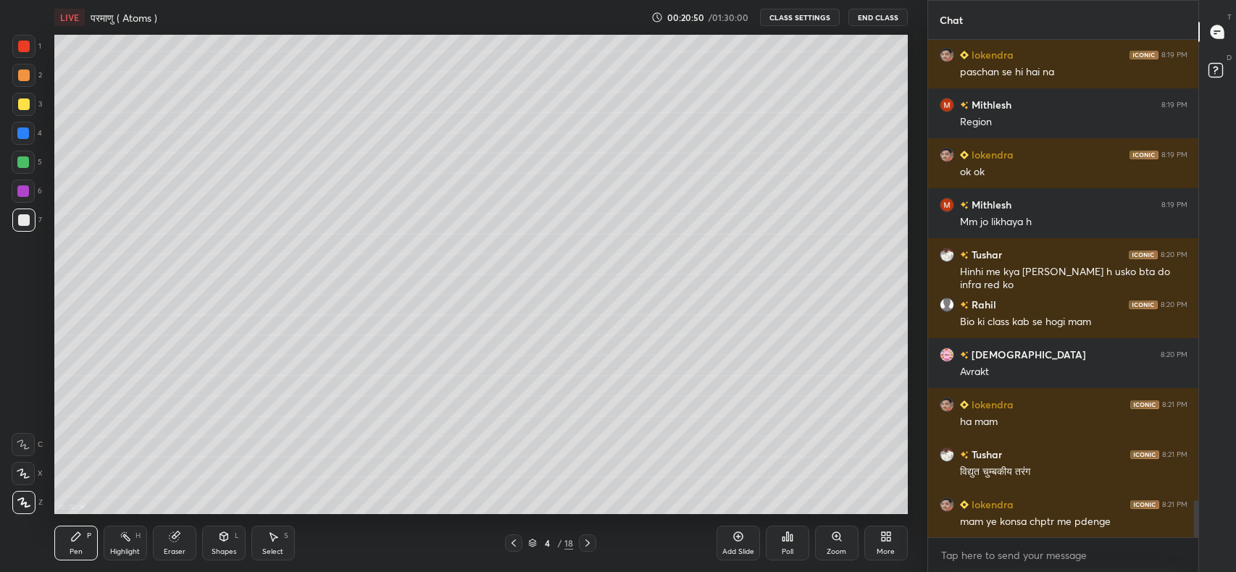
click at [885, 550] on div "More" at bounding box center [885, 551] width 18 height 7
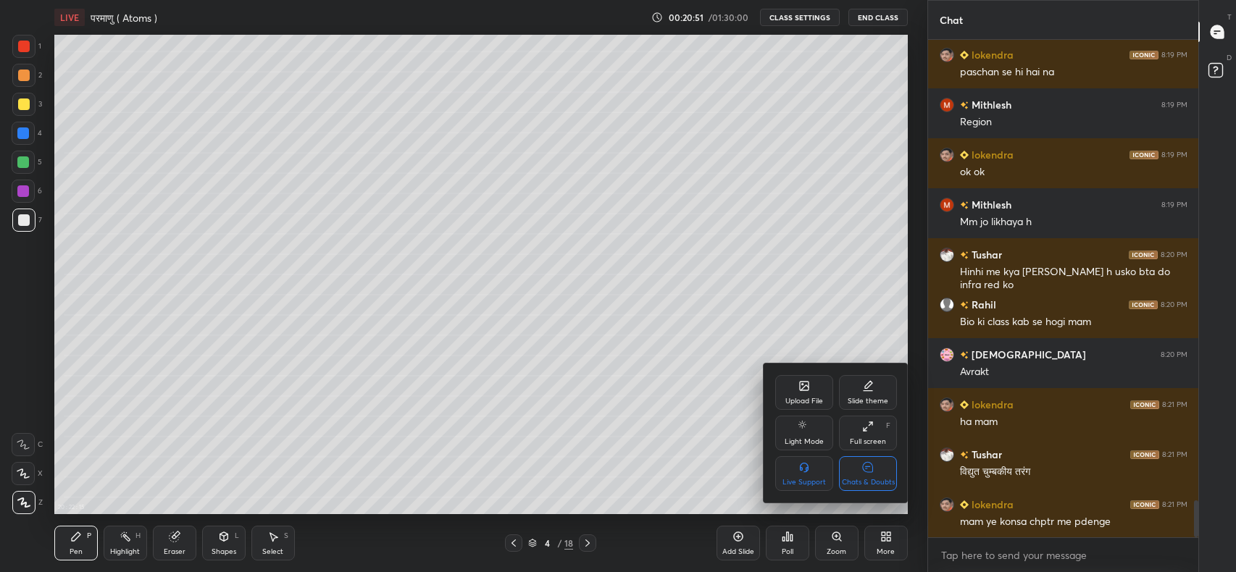
click at [872, 486] on div "Chats & Doubts" at bounding box center [868, 482] width 53 height 7
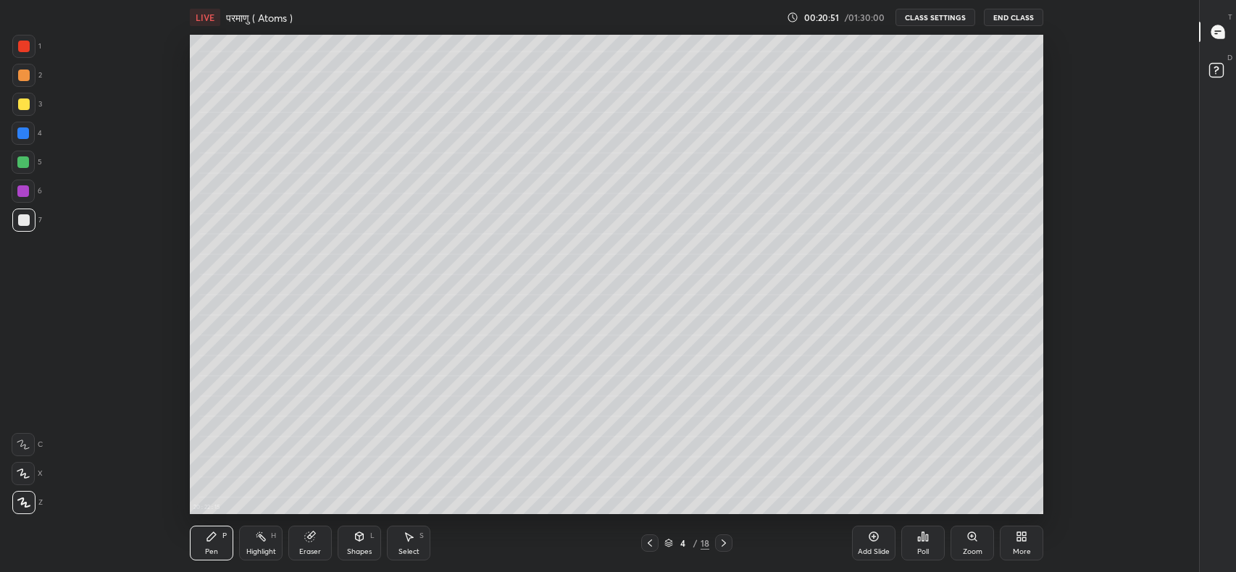
scroll to position [479, 1140]
click at [1218, 34] on icon at bounding box center [1217, 31] width 13 height 13
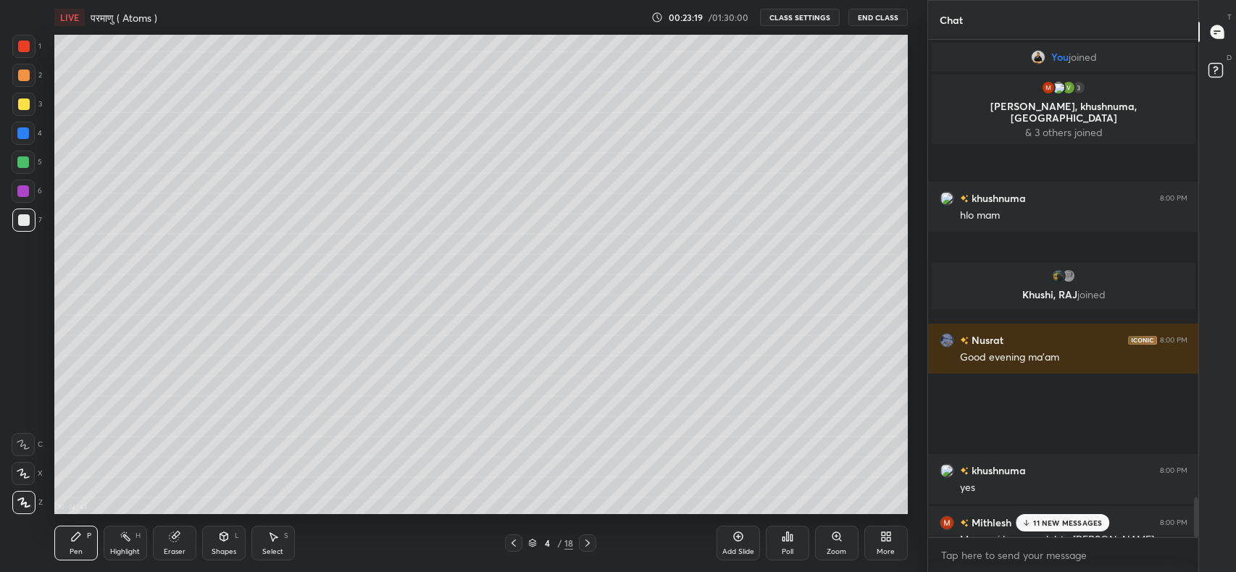
scroll to position [71948, 71559]
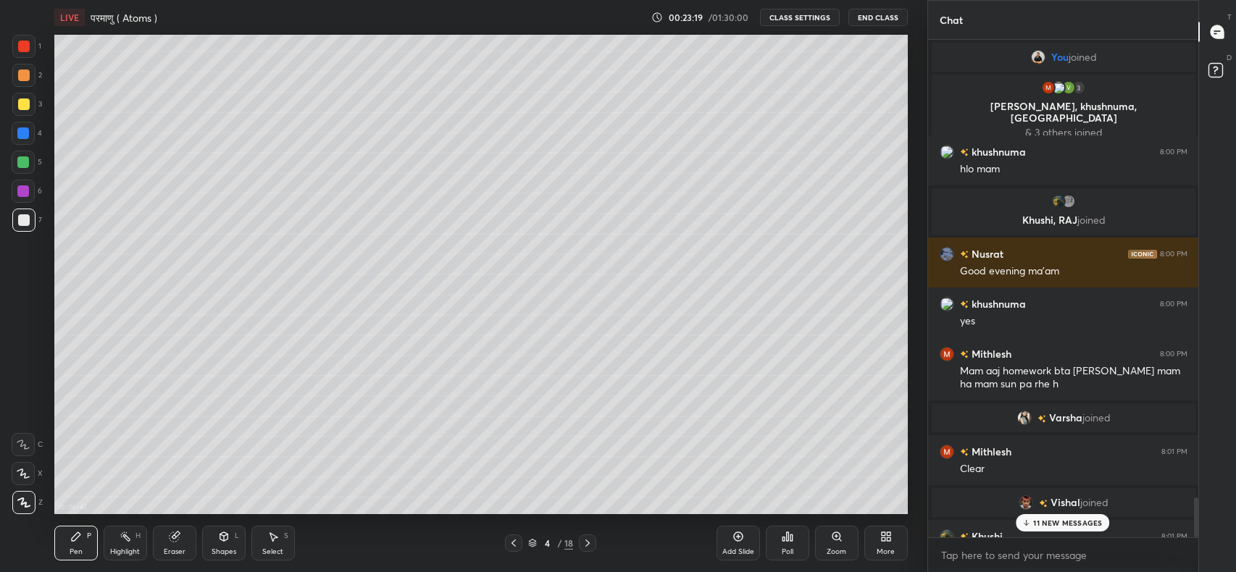
click at [1068, 523] on p "11 NEW MESSAGES" at bounding box center [1068, 523] width 69 height 9
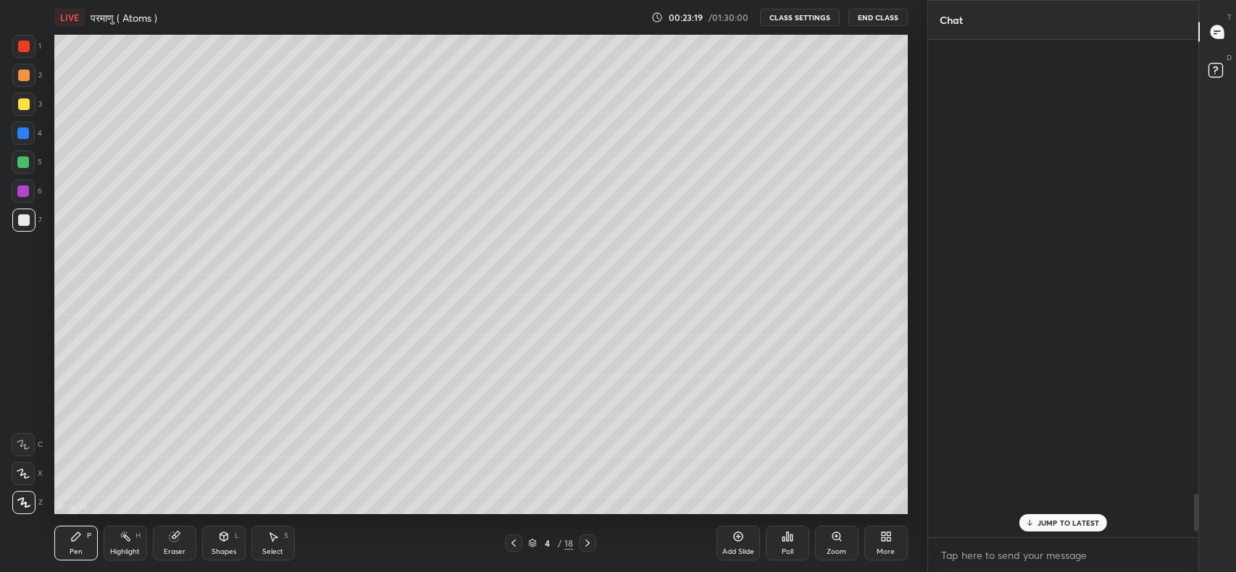
scroll to position [6098, 0]
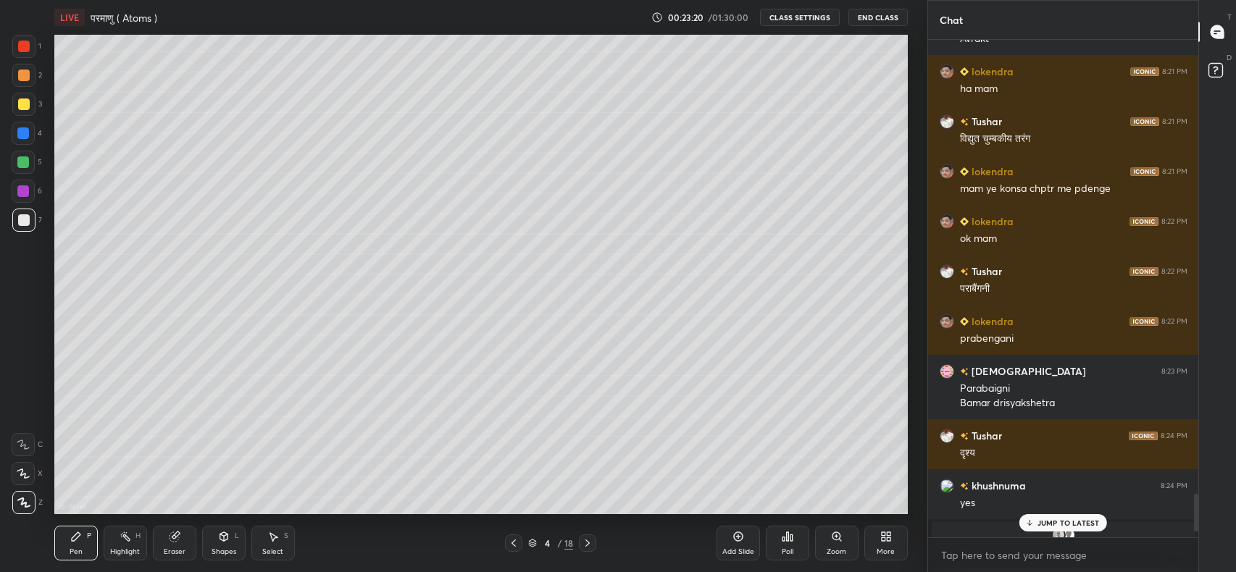
click at [1057, 523] on p "JUMP TO LATEST" at bounding box center [1068, 523] width 62 height 9
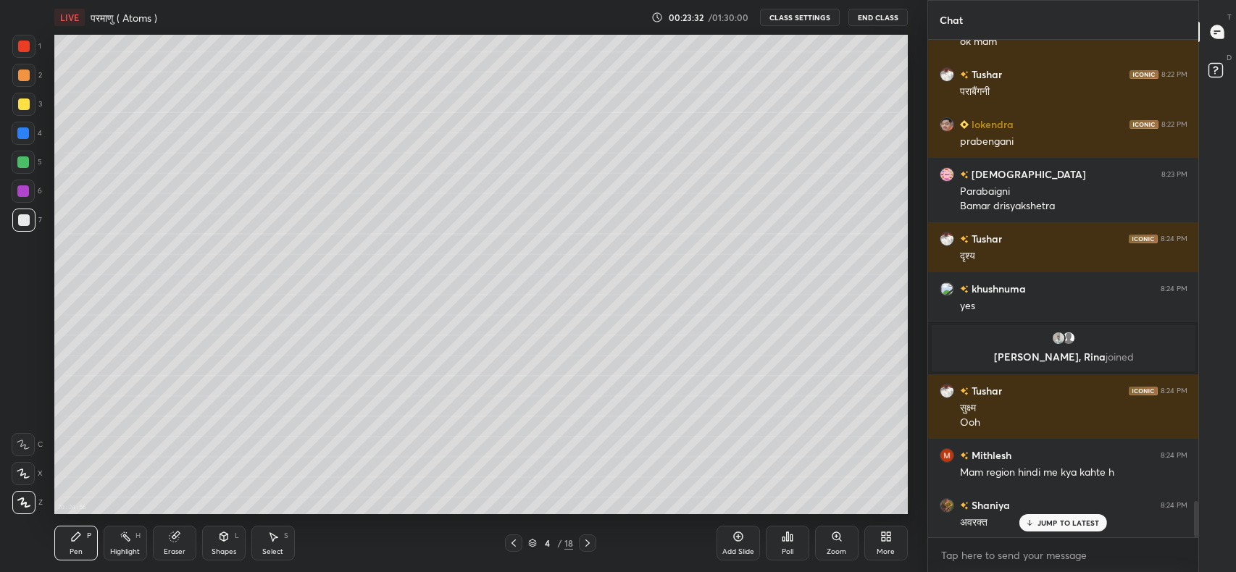
scroll to position [6330, 0]
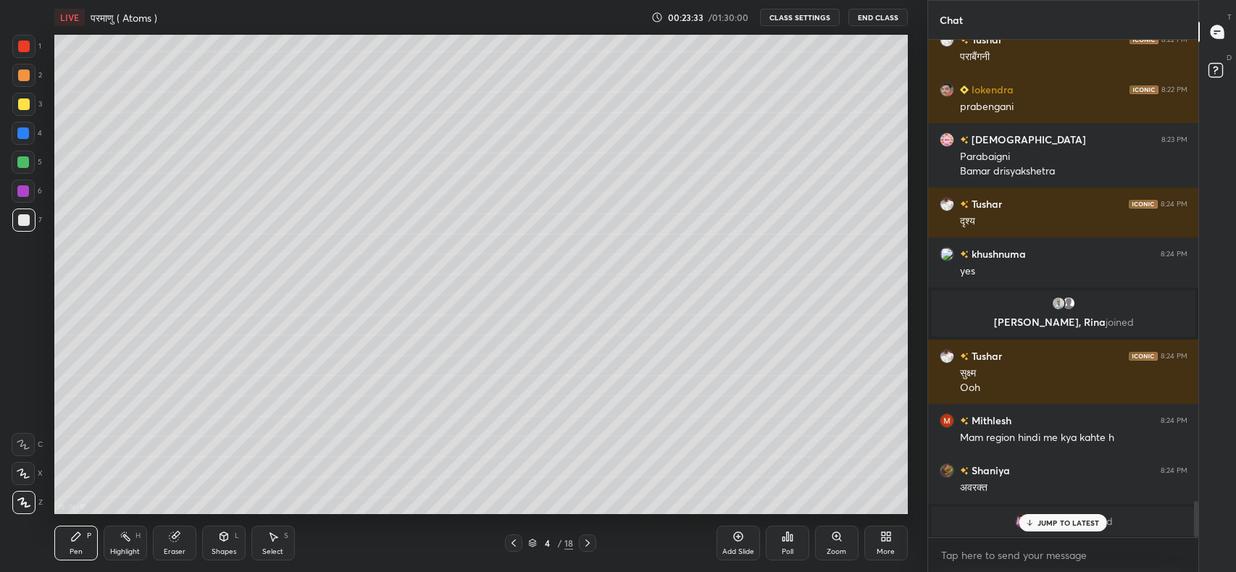
click at [1043, 523] on p "JUMP TO LATEST" at bounding box center [1068, 523] width 62 height 9
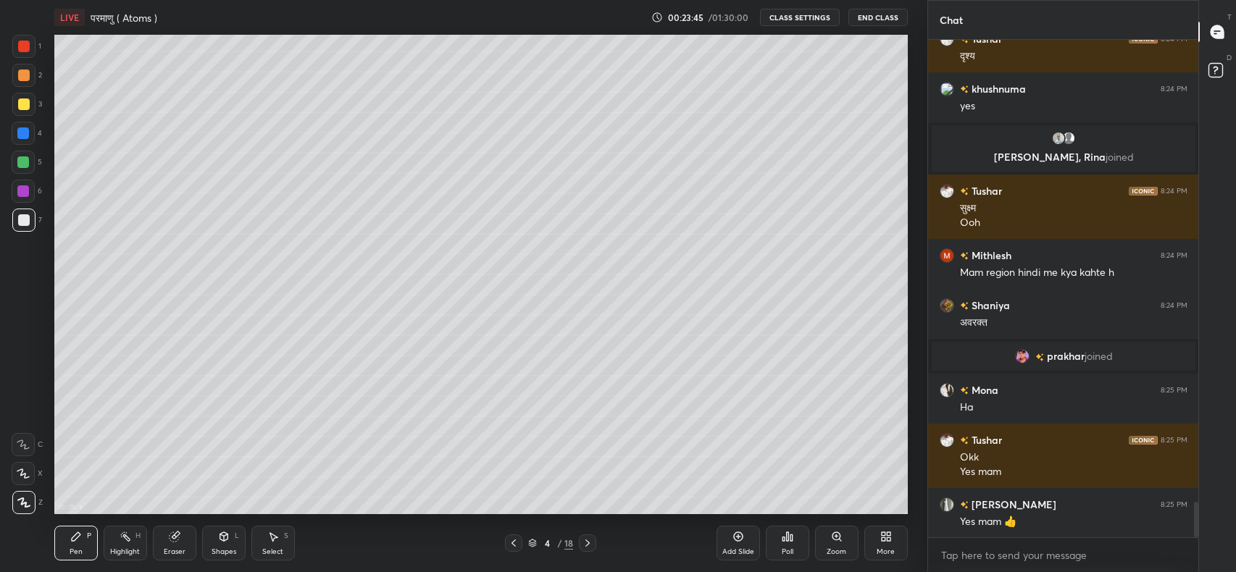
scroll to position [6545, 0]
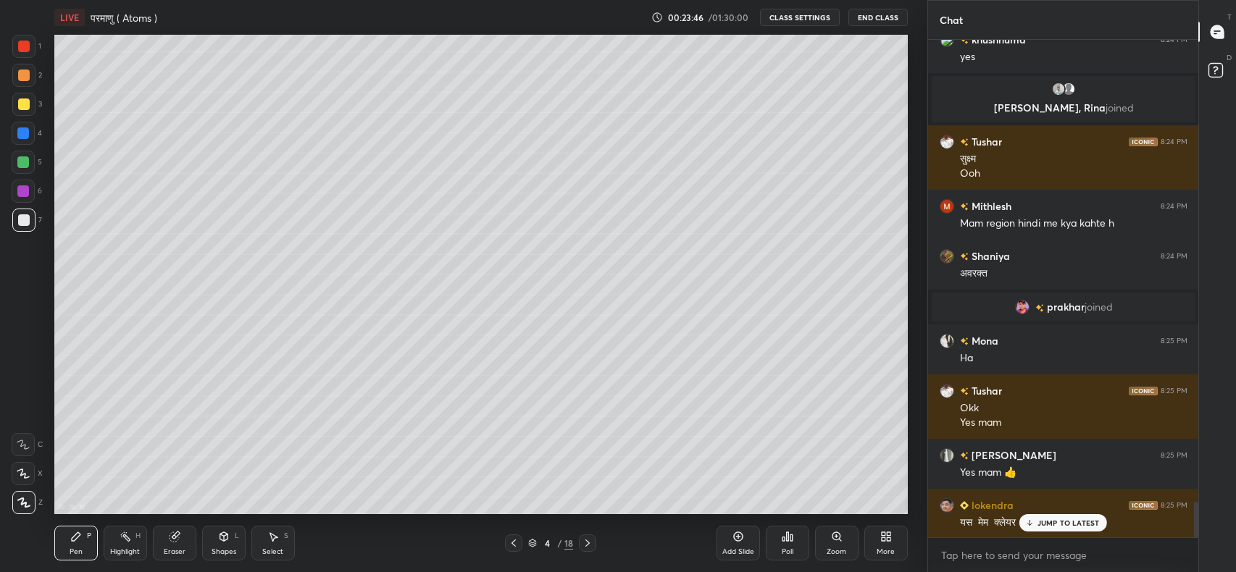
click at [1052, 527] on p "JUMP TO LATEST" at bounding box center [1068, 523] width 62 height 9
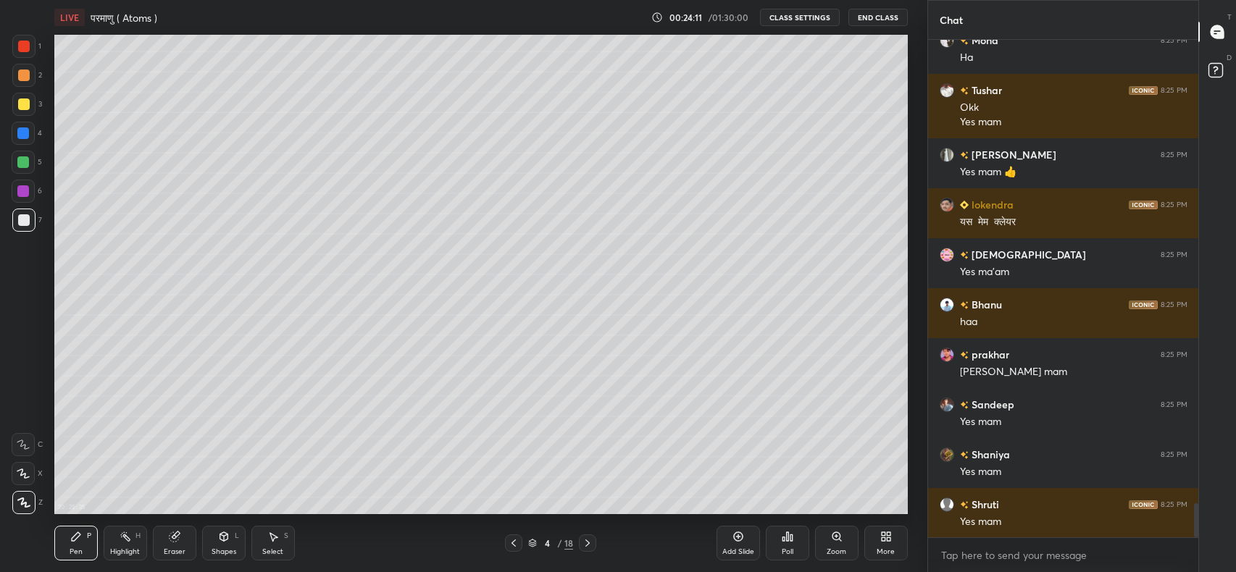
scroll to position [6895, 0]
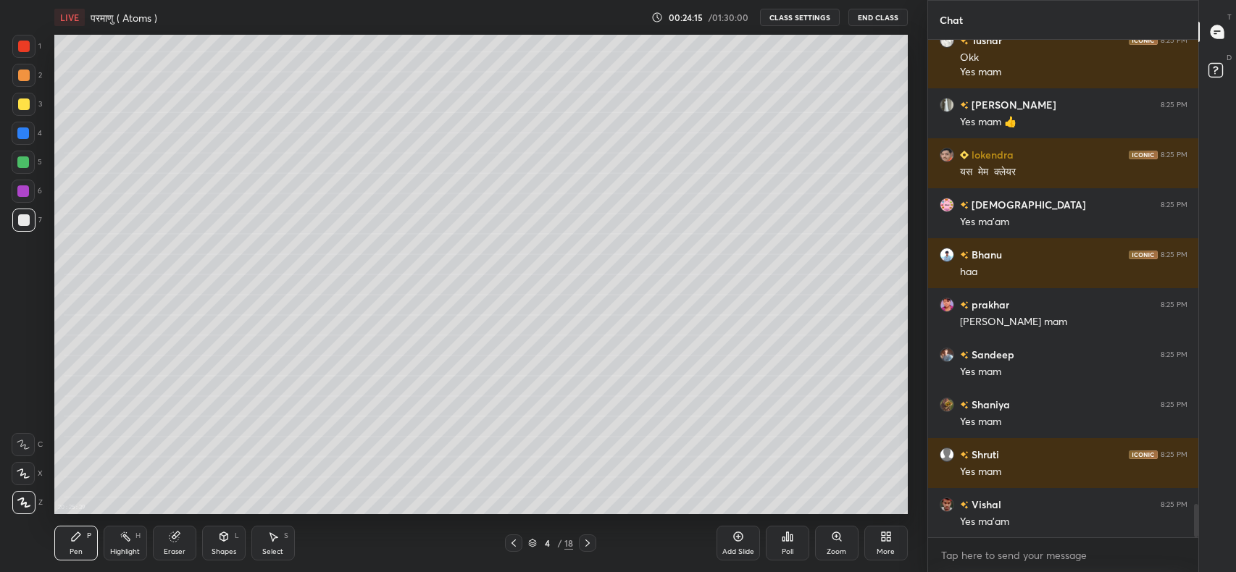
click at [742, 546] on div "Add Slide" at bounding box center [737, 543] width 43 height 35
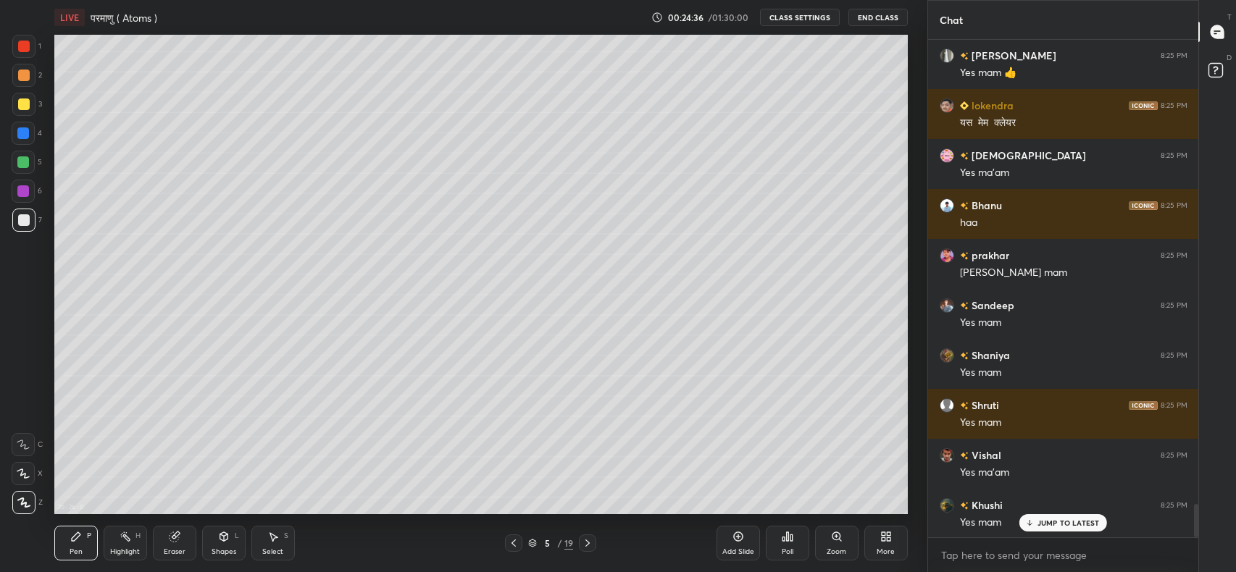
click at [1052, 523] on p "JUMP TO LATEST" at bounding box center [1068, 523] width 62 height 9
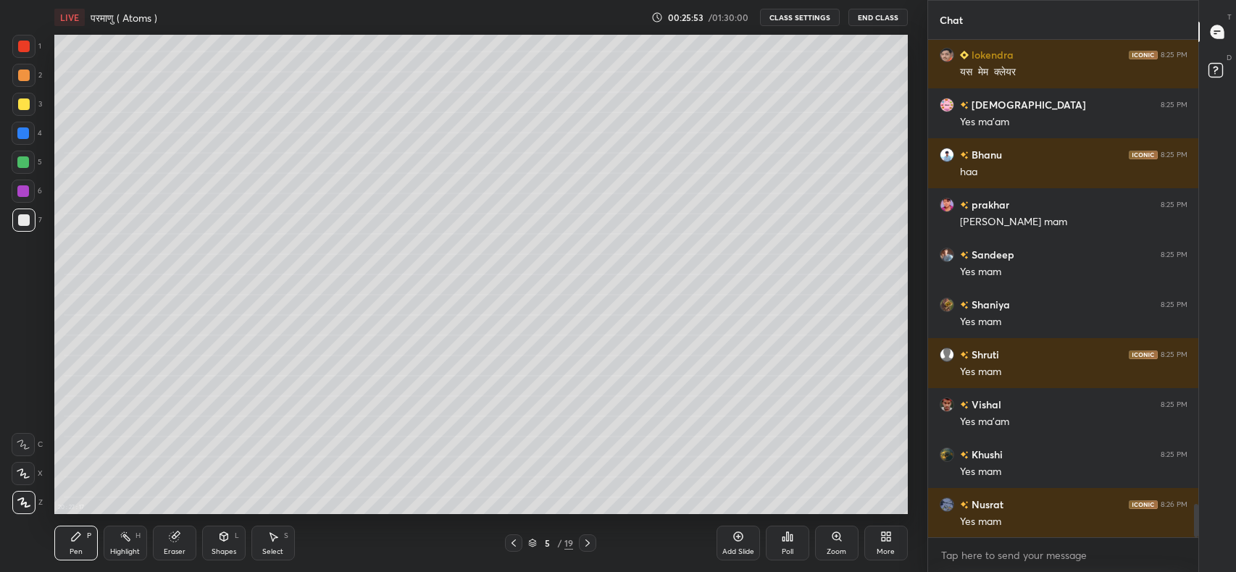
click at [173, 542] on icon at bounding box center [173, 536] width 9 height 9
click at [82, 539] on div "Pen P" at bounding box center [75, 543] width 43 height 35
click at [172, 543] on div "Eraser" at bounding box center [174, 543] width 43 height 35
click at [72, 545] on div "Pen P" at bounding box center [75, 543] width 43 height 35
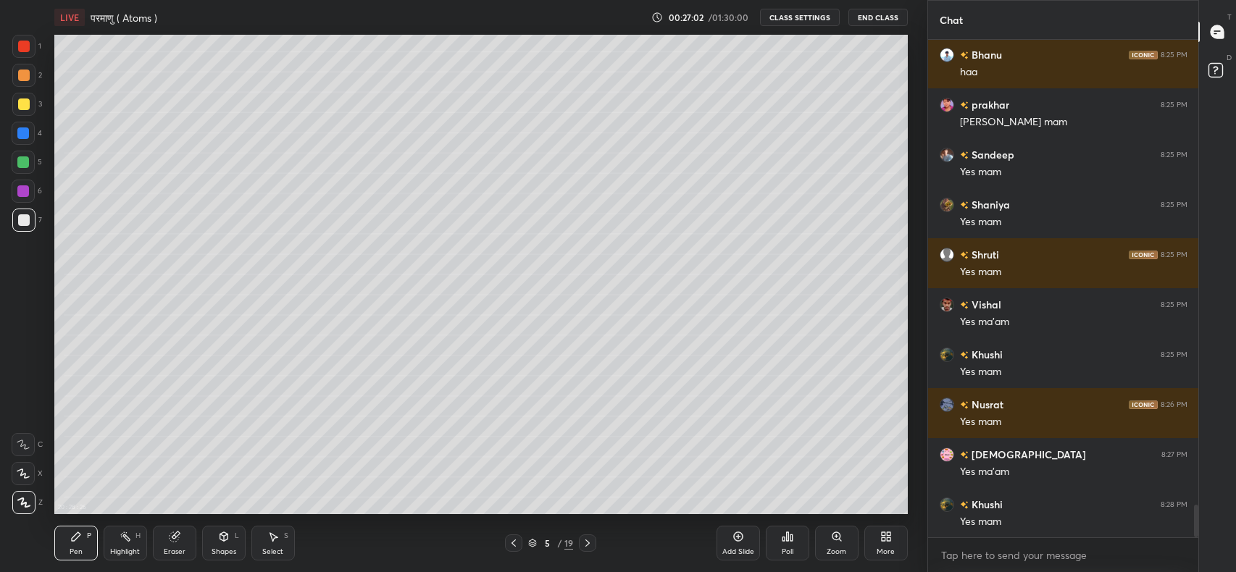
scroll to position [5, 5]
click at [22, 99] on div at bounding box center [24, 105] width 12 height 12
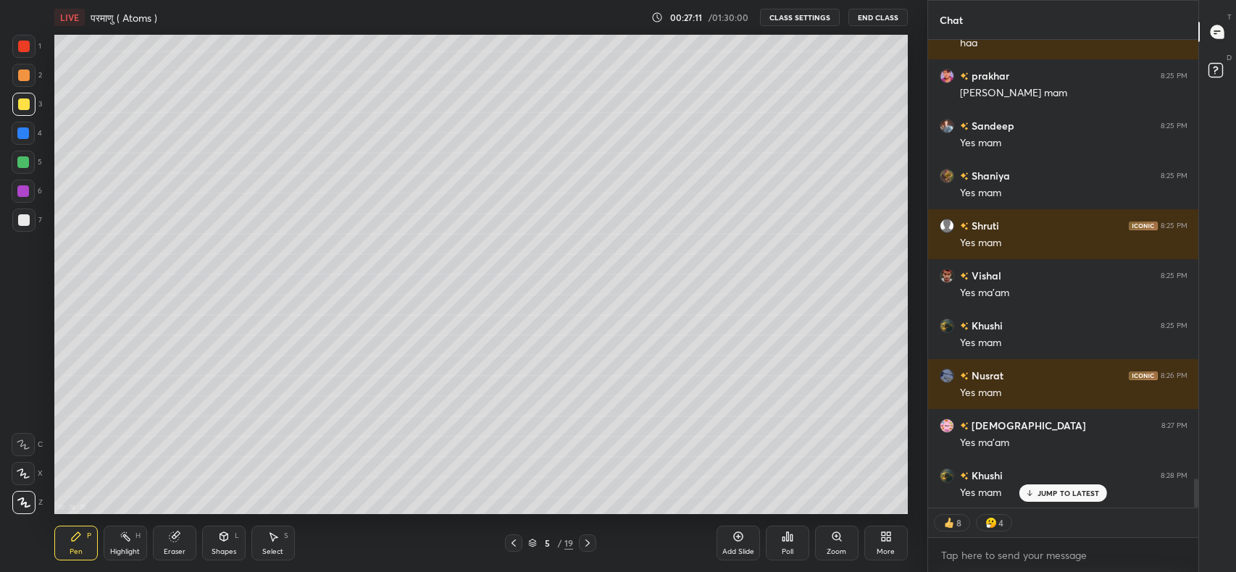
click at [1030, 493] on icon at bounding box center [1030, 492] width 0 height 5
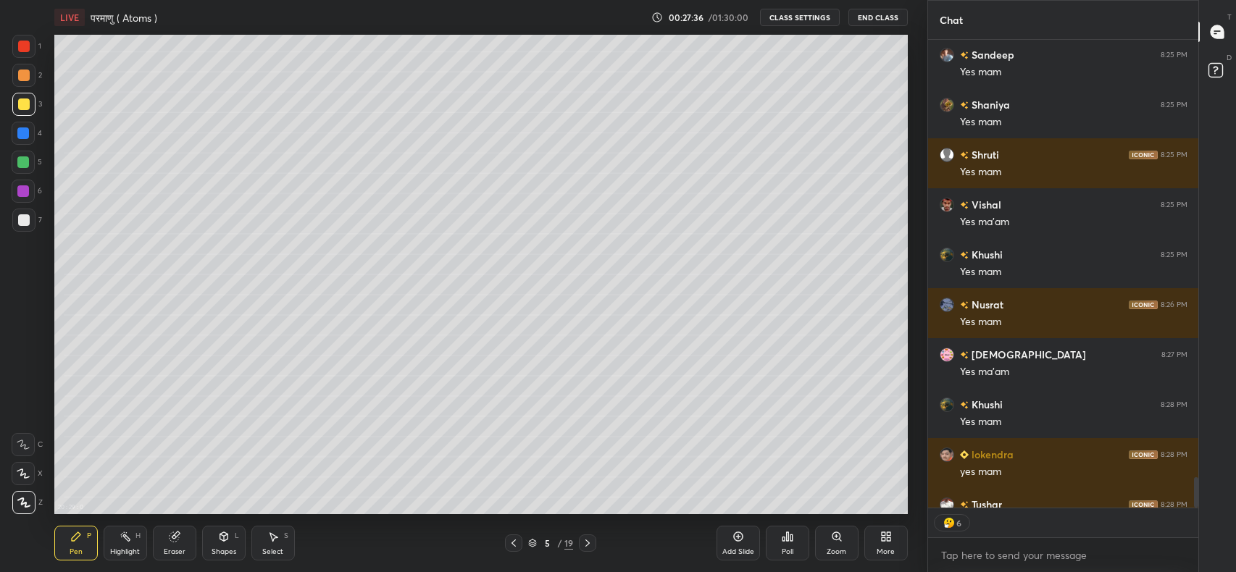
scroll to position [7225, 0]
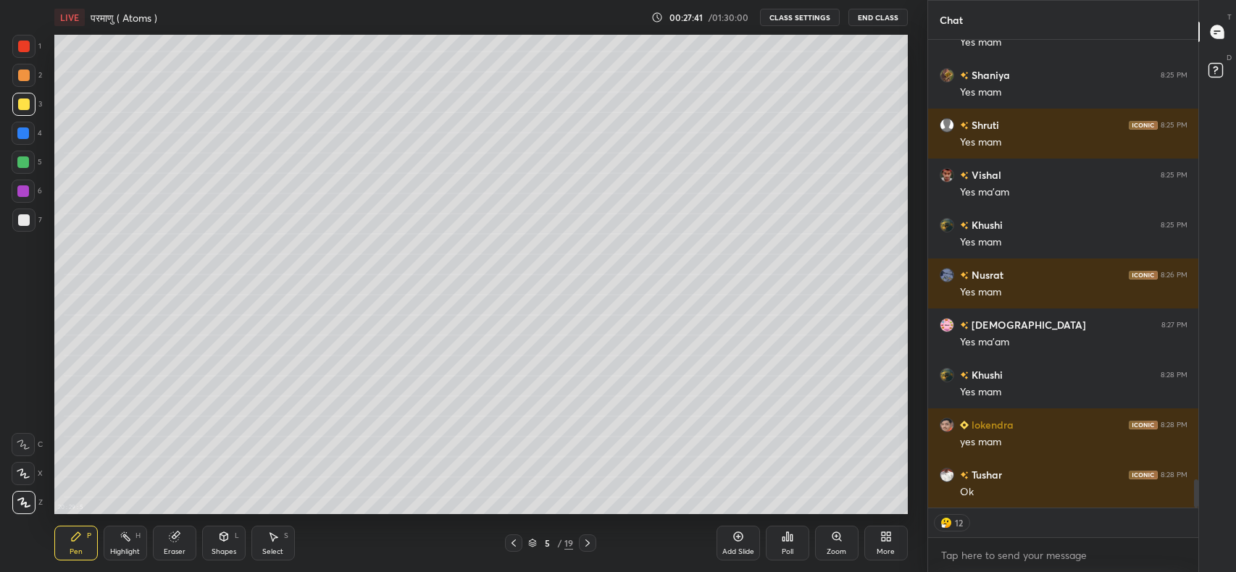
click at [883, 548] on div "More" at bounding box center [885, 551] width 18 height 7
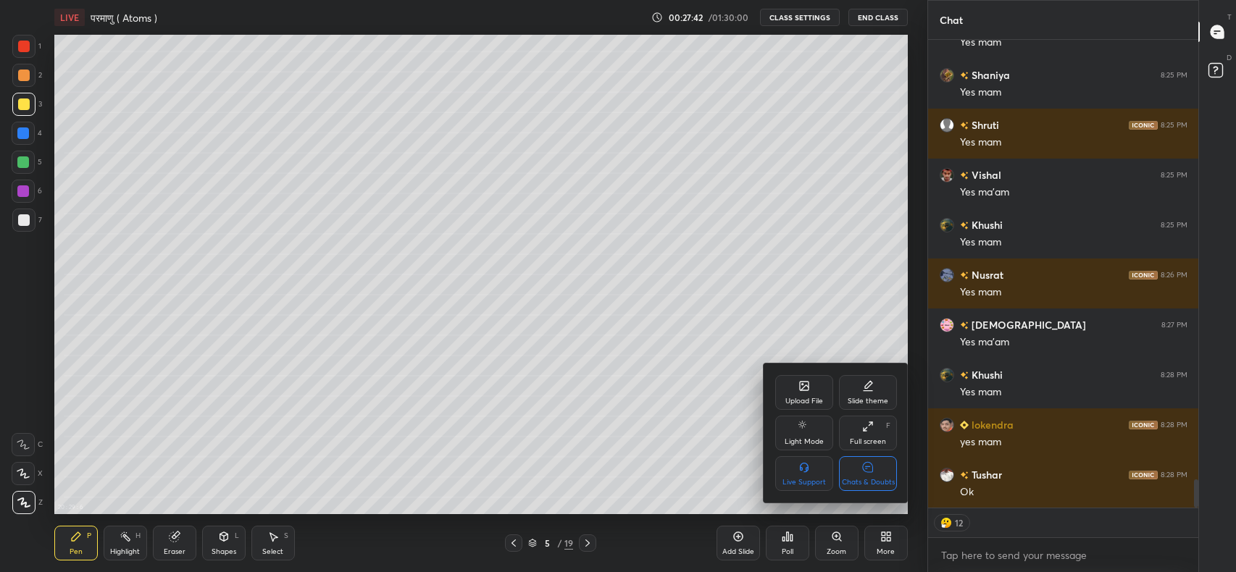
click at [867, 479] on div "Chats & Doubts" at bounding box center [868, 482] width 53 height 7
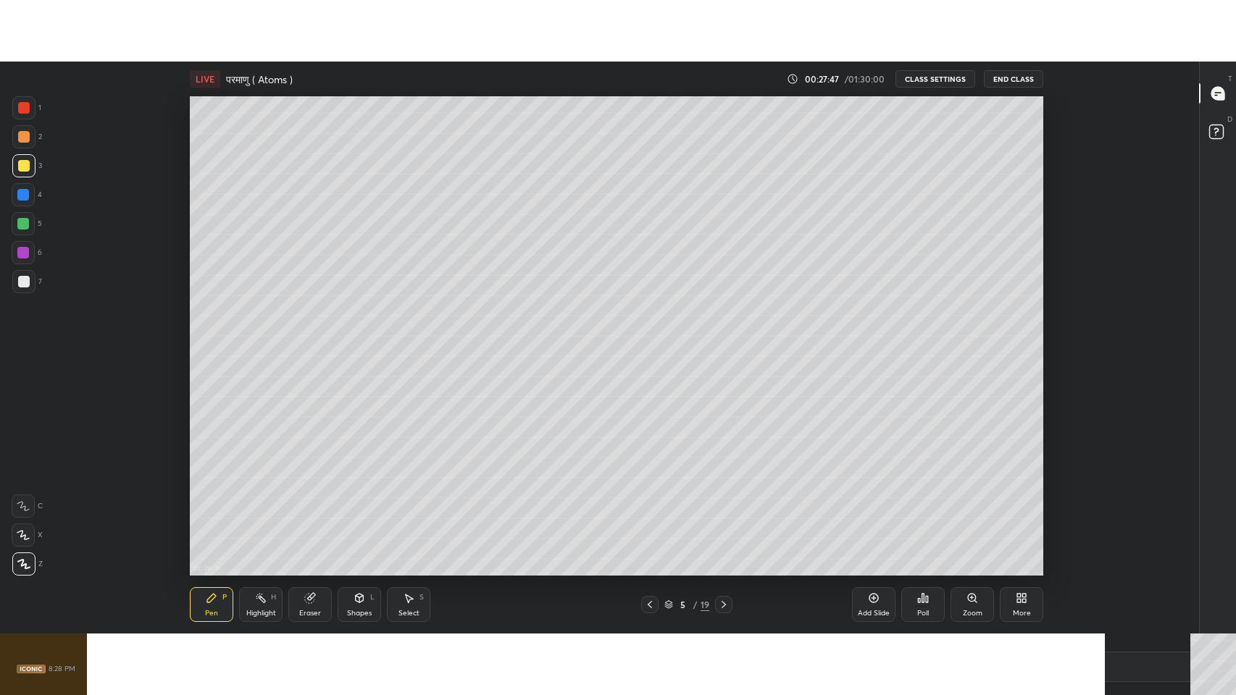
scroll to position [4, 0]
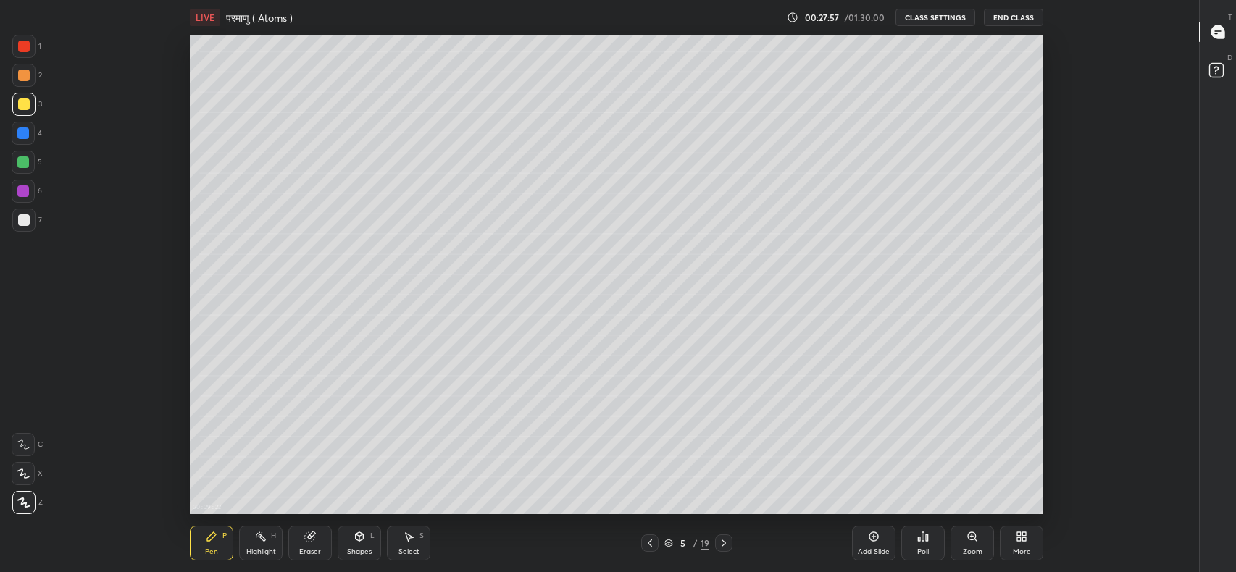
click at [1022, 537] on icon at bounding box center [1021, 537] width 12 height 12
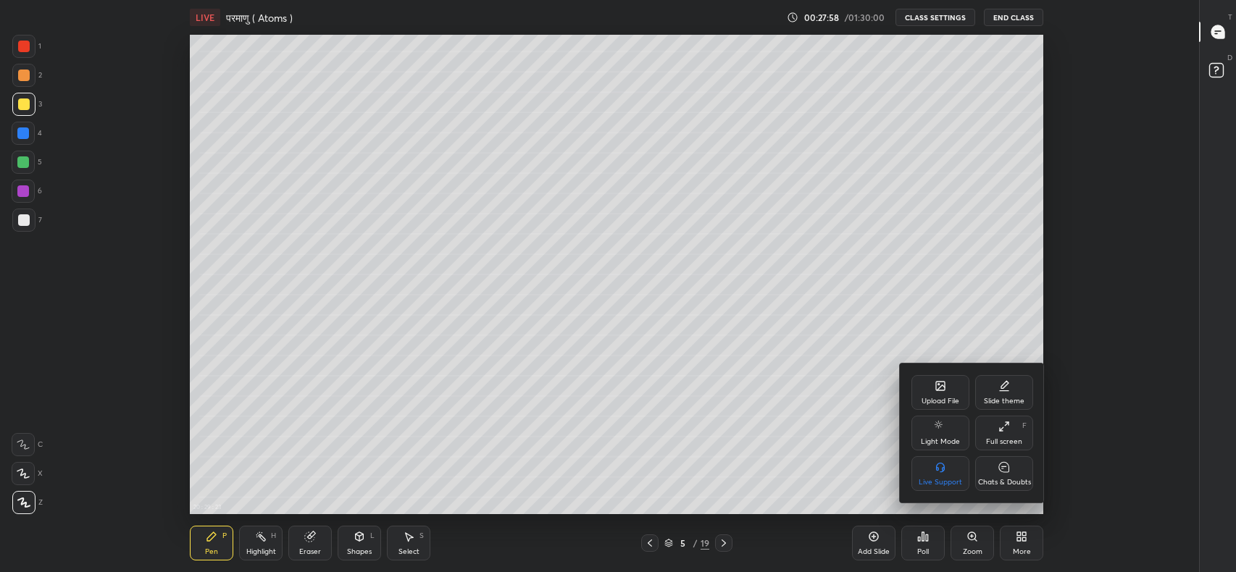
click at [1002, 429] on icon at bounding box center [1004, 427] width 12 height 12
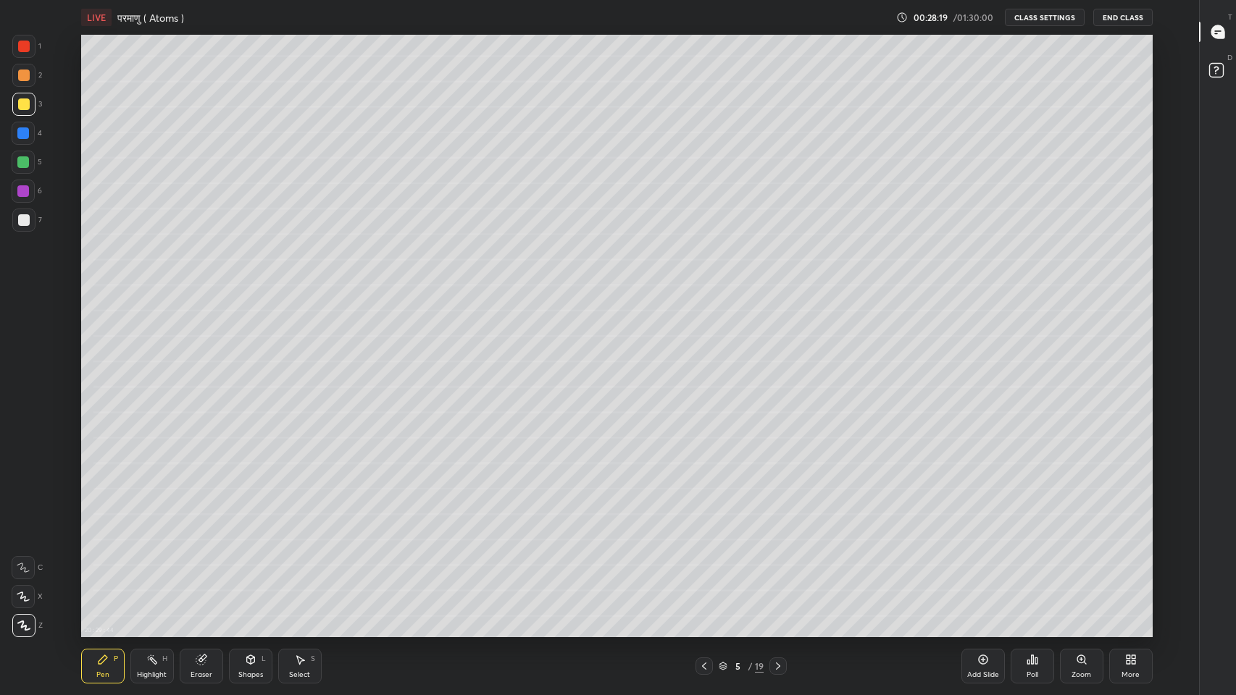
click at [20, 221] on div at bounding box center [24, 220] width 12 height 12
click at [778, 571] on icon at bounding box center [778, 667] width 12 height 12
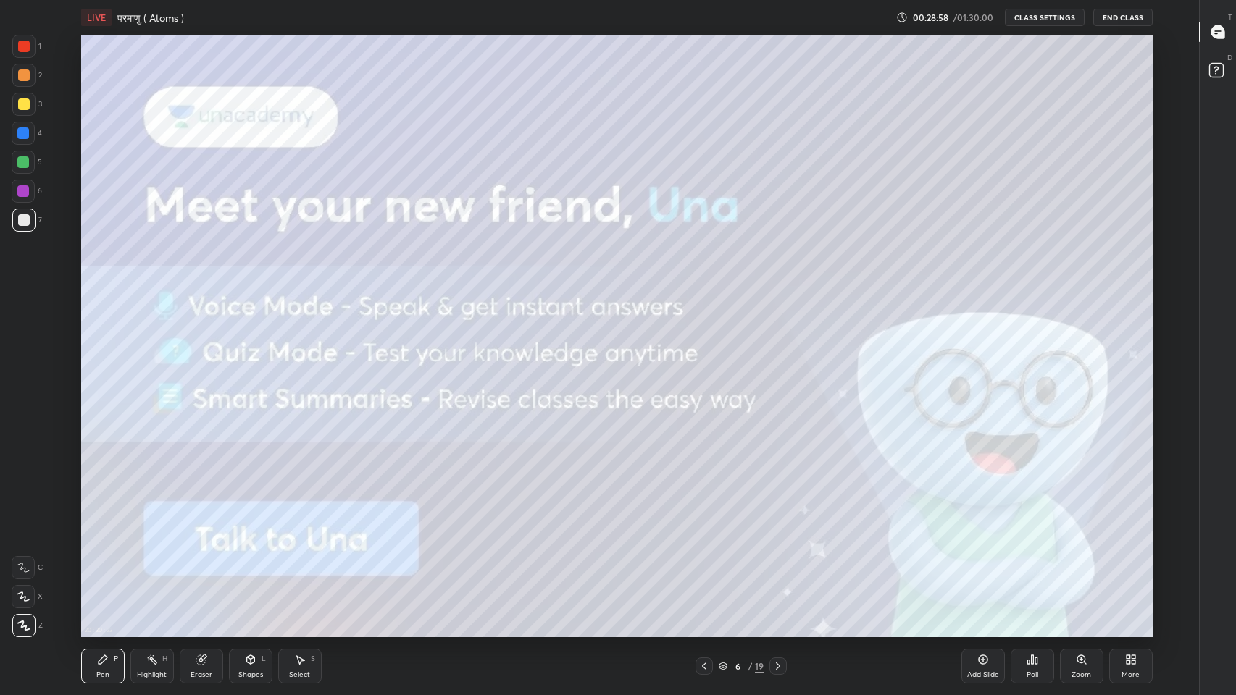
click at [778, 571] on icon at bounding box center [778, 667] width 12 height 12
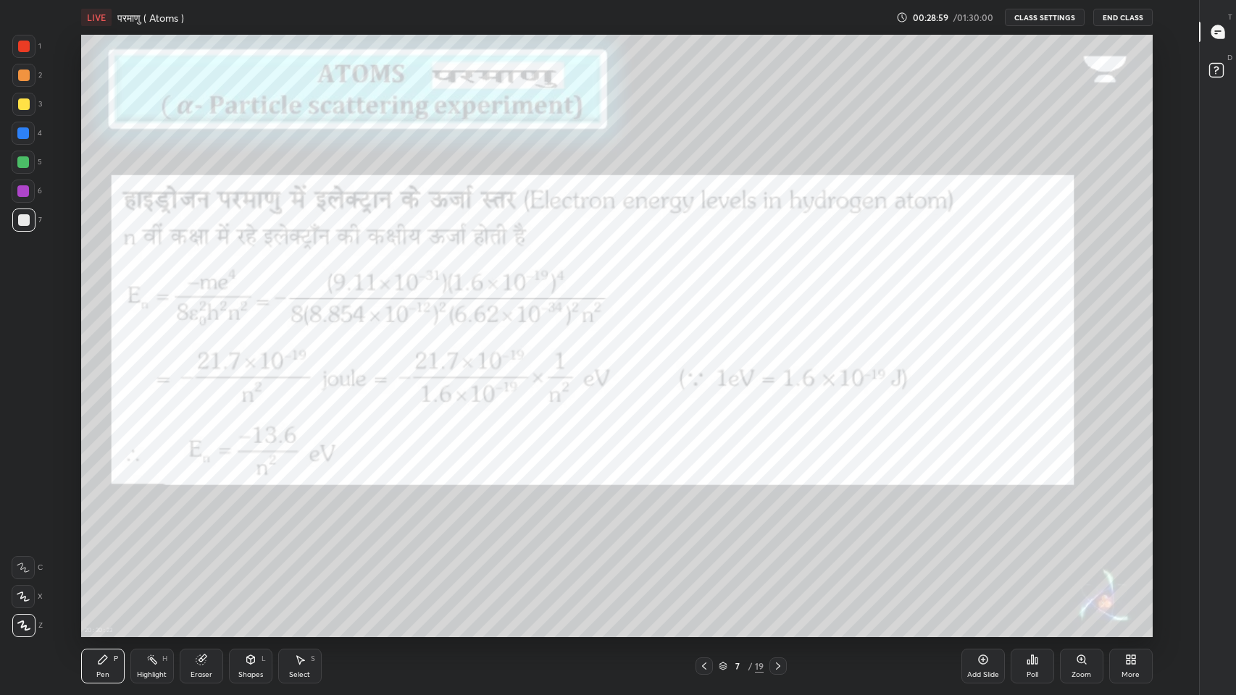
click at [778, 571] on icon at bounding box center [778, 667] width 12 height 12
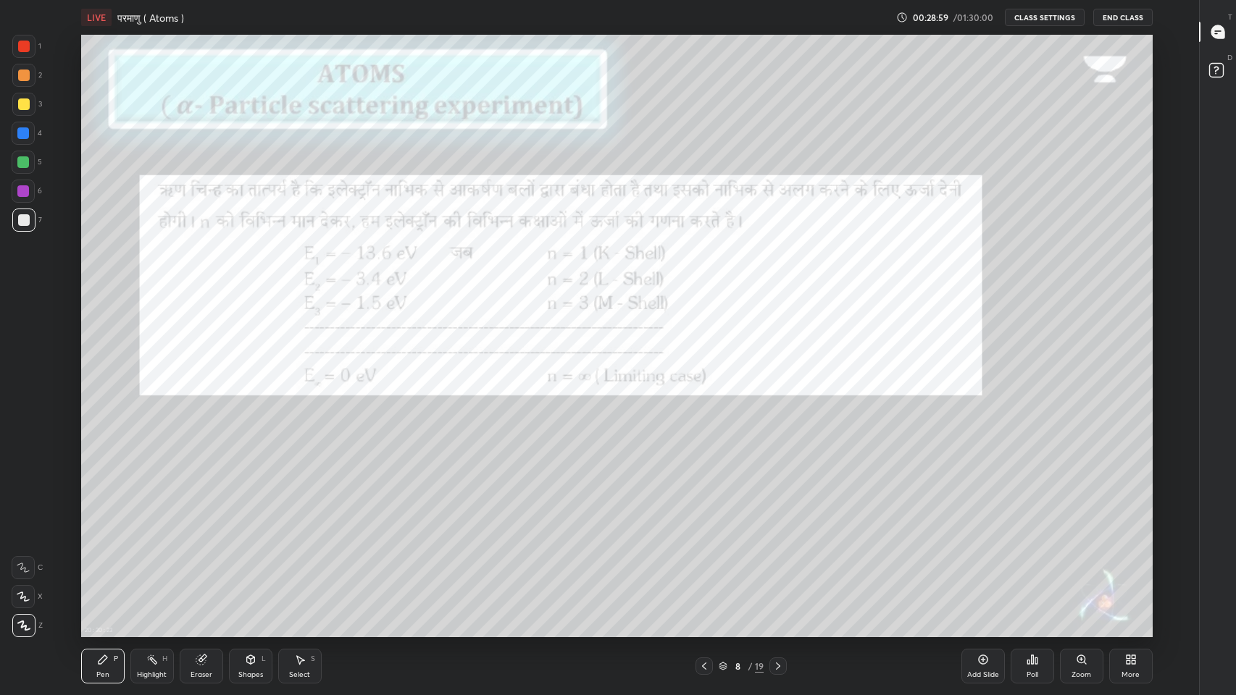
click at [778, 571] on icon at bounding box center [778, 667] width 12 height 12
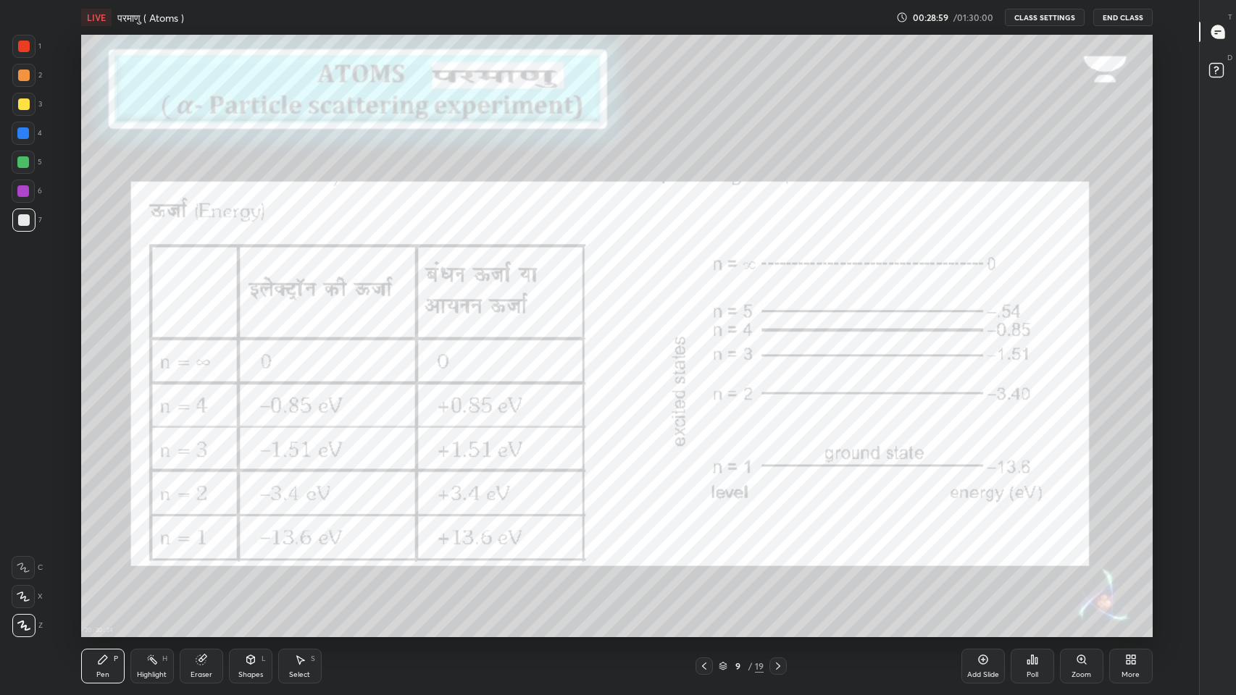
click at [778, 571] on icon at bounding box center [778, 667] width 12 height 12
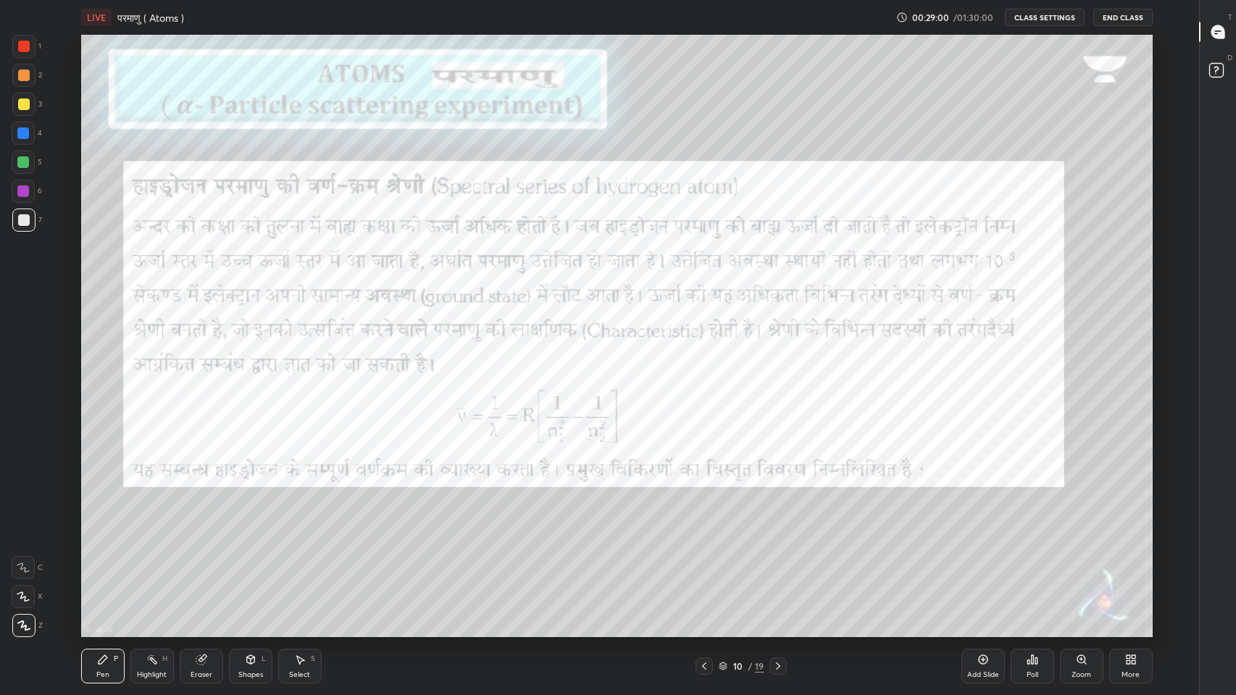
click at [778, 571] on icon at bounding box center [778, 667] width 12 height 12
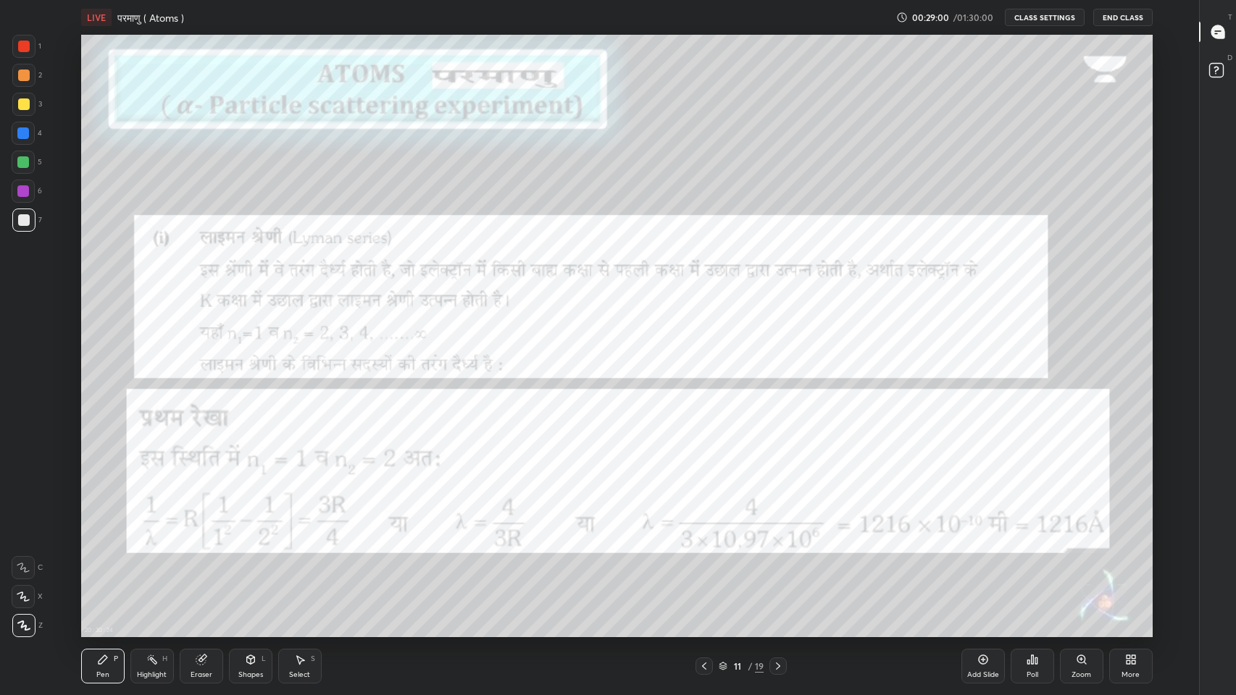
click at [779, 571] on icon at bounding box center [778, 667] width 12 height 12
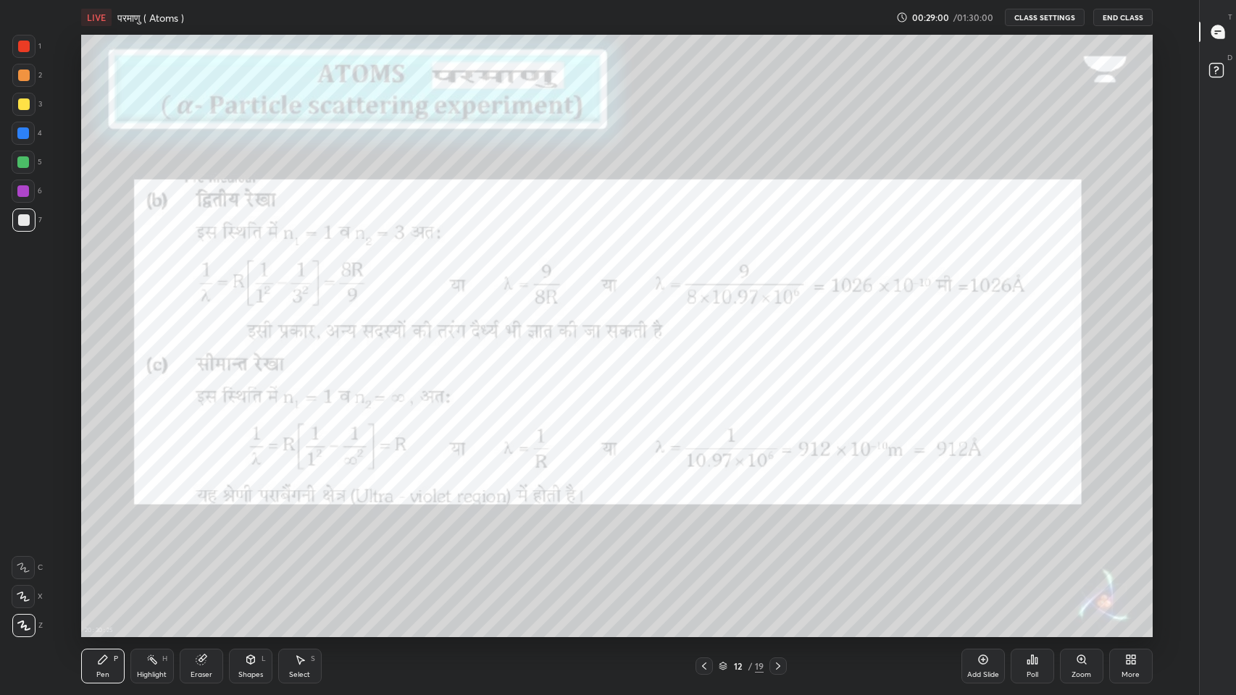
click at [778, 571] on icon at bounding box center [778, 667] width 12 height 12
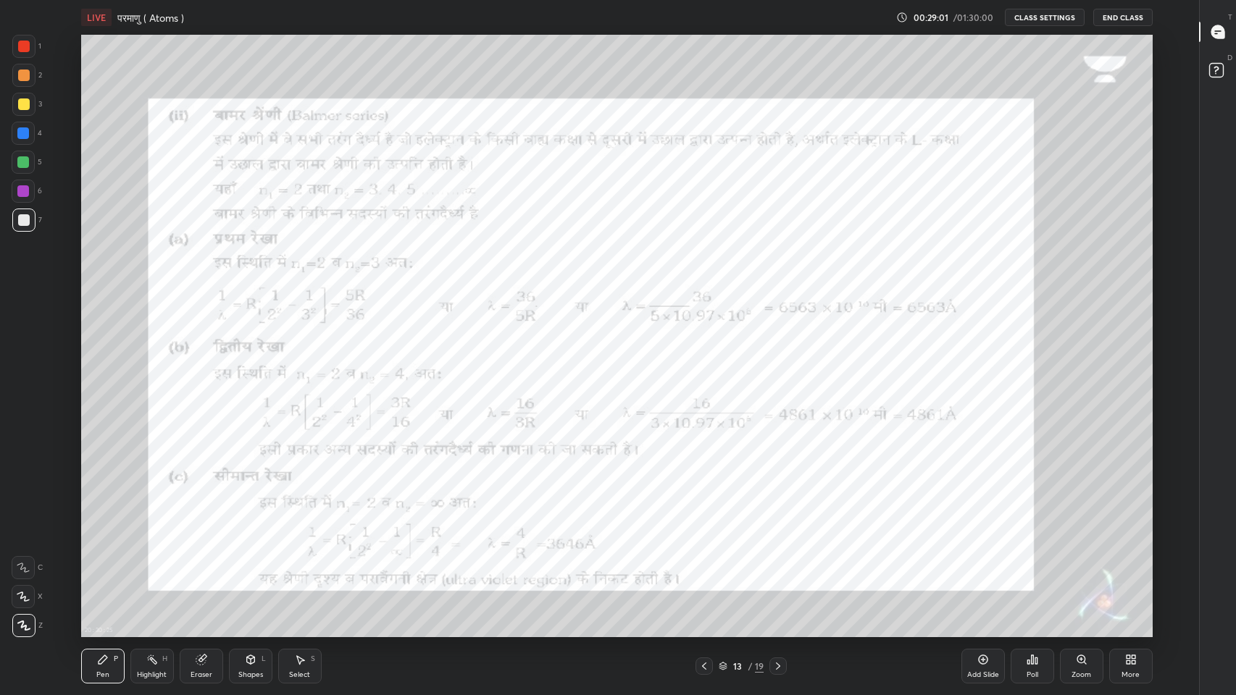
click at [778, 571] on icon at bounding box center [778, 667] width 12 height 12
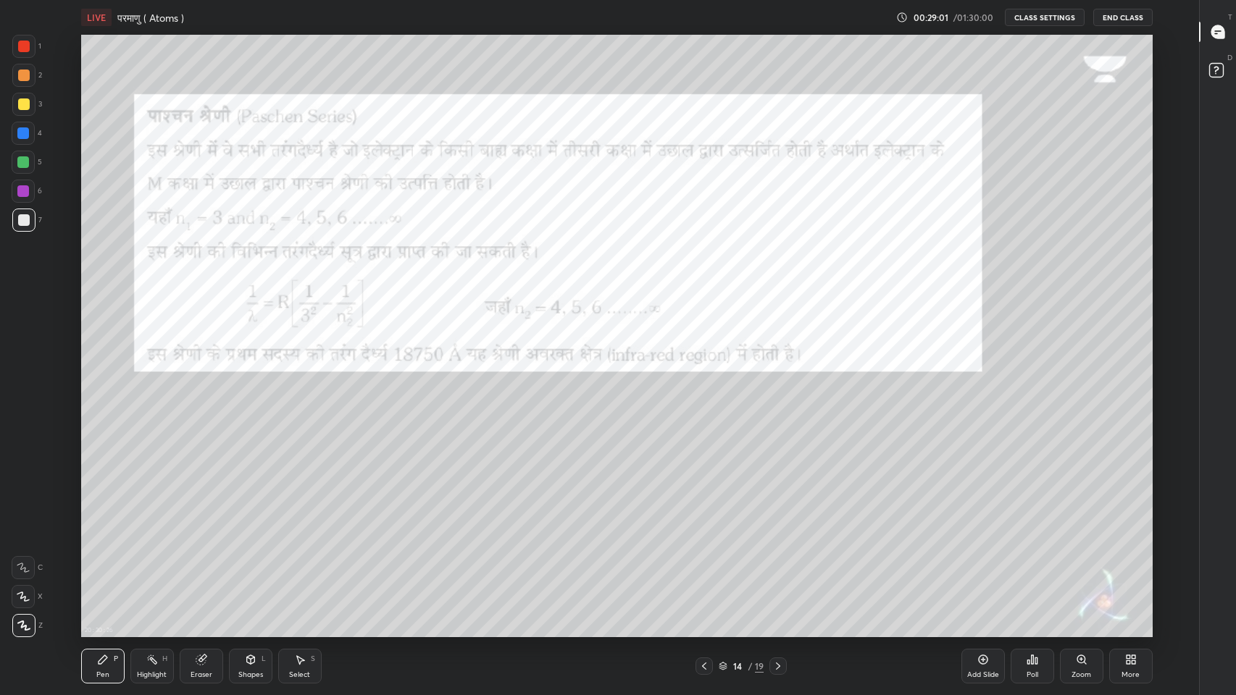
click at [778, 571] on icon at bounding box center [778, 667] width 12 height 12
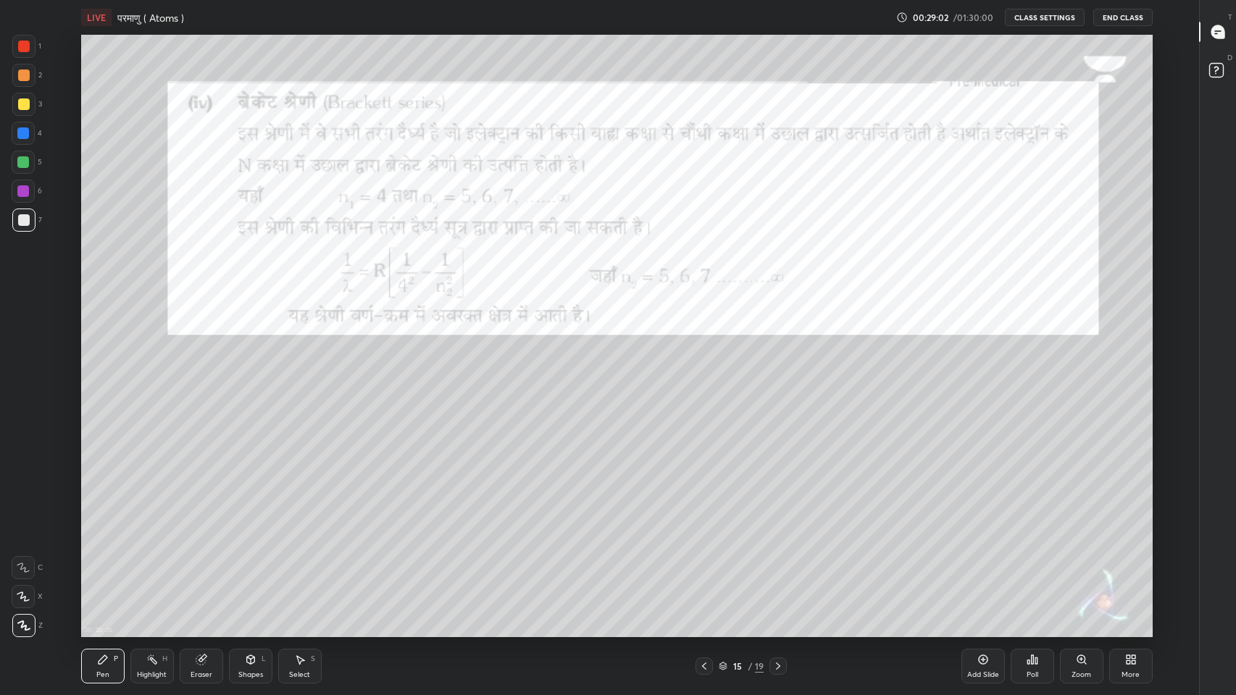
click at [778, 571] on icon at bounding box center [778, 667] width 12 height 12
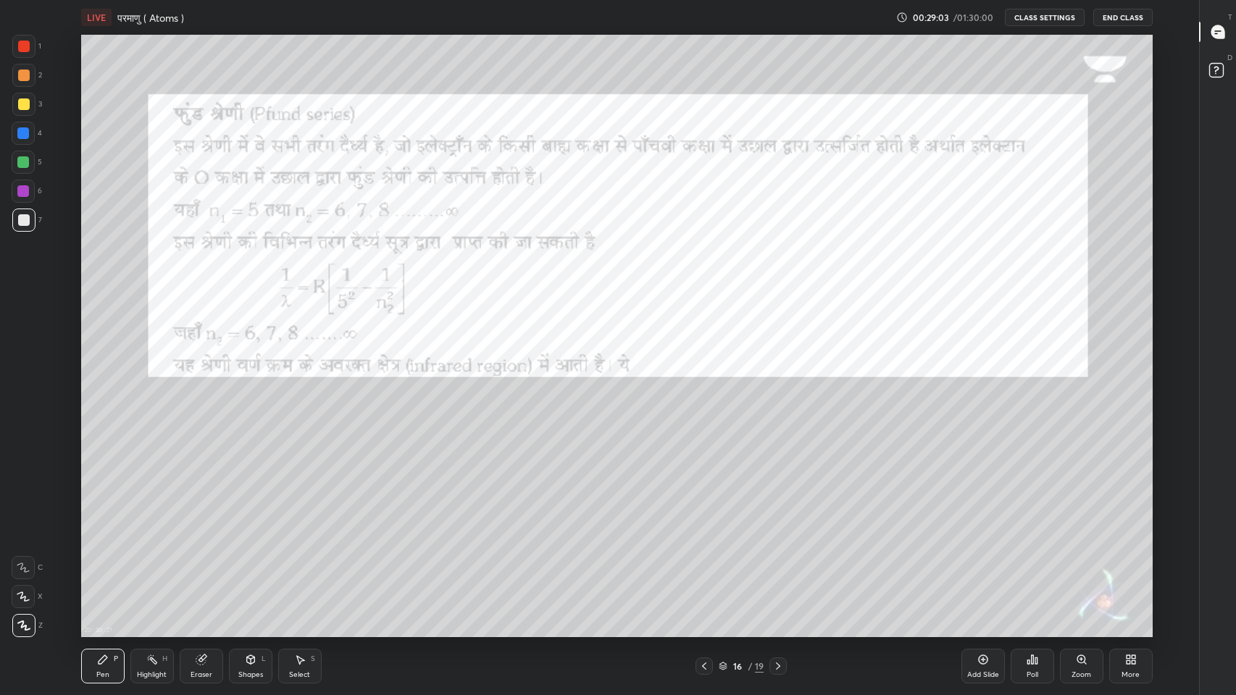
click at [777, 571] on icon at bounding box center [778, 667] width 12 height 12
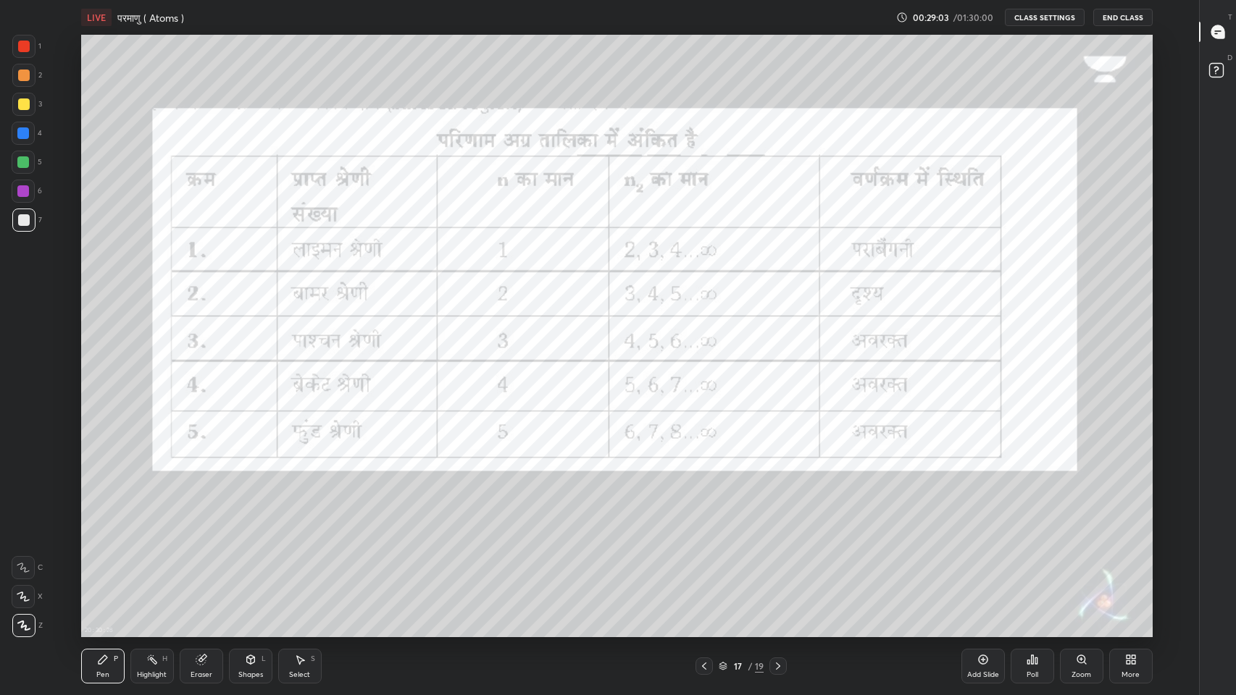
click at [775, 571] on div at bounding box center [777, 666] width 17 height 17
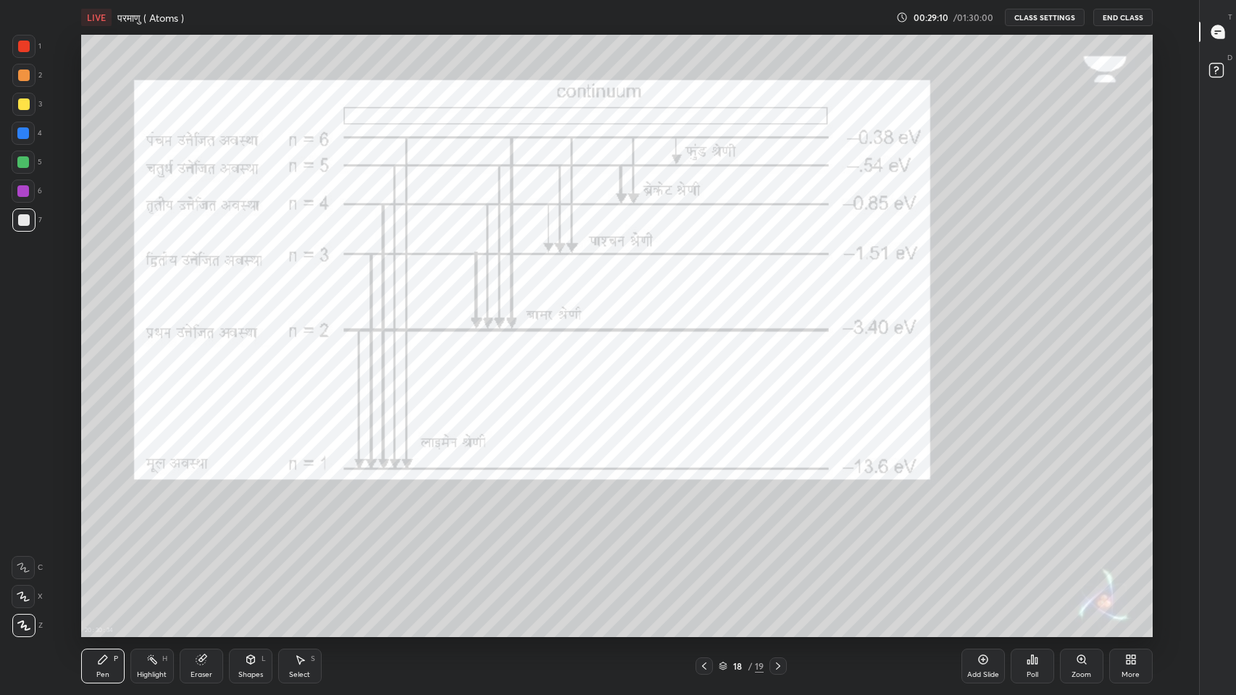
click at [1127, 571] on icon at bounding box center [1128, 663] width 4 height 4
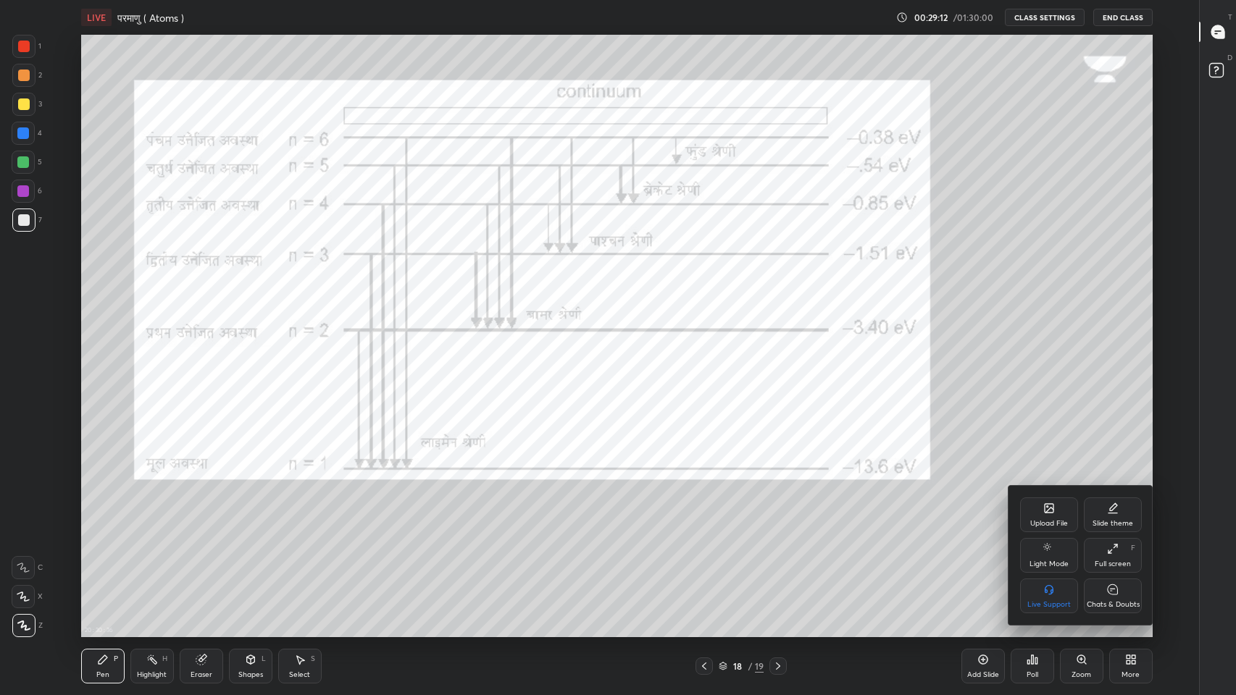
click at [1119, 571] on div "Chats & Doubts" at bounding box center [1113, 596] width 58 height 35
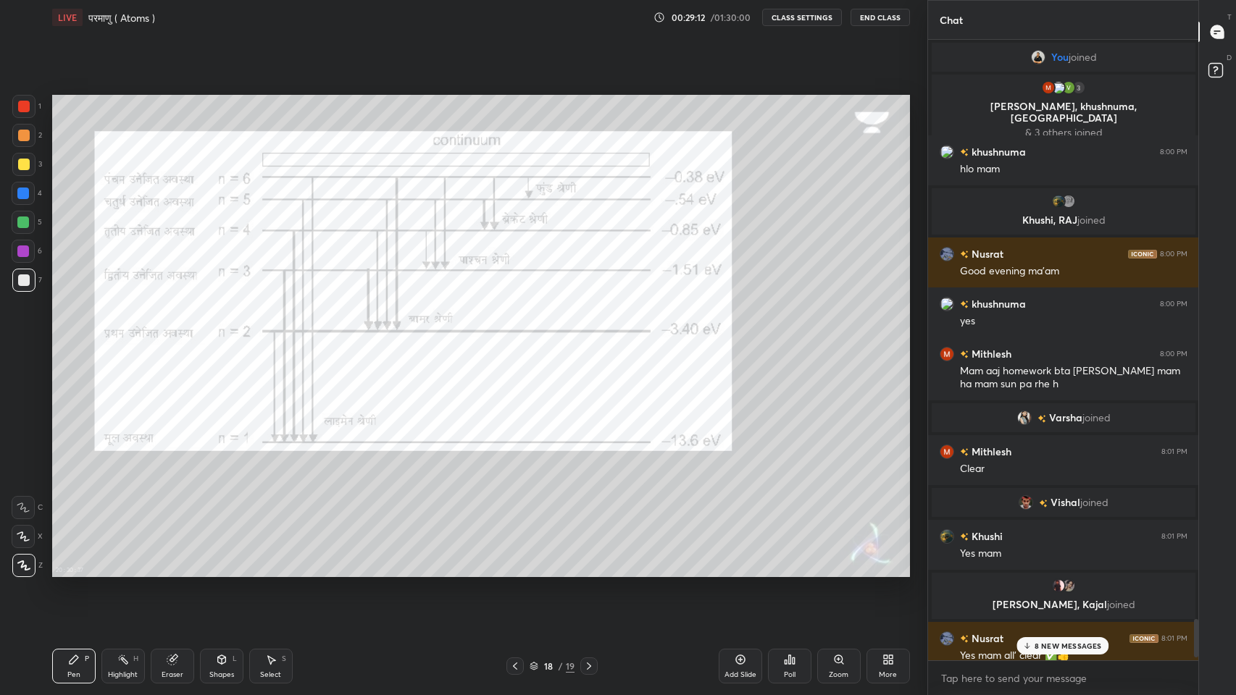
scroll to position [603, 869]
click at [1068, 571] on div "9 NEW MESSAGES" at bounding box center [1063, 645] width 92 height 17
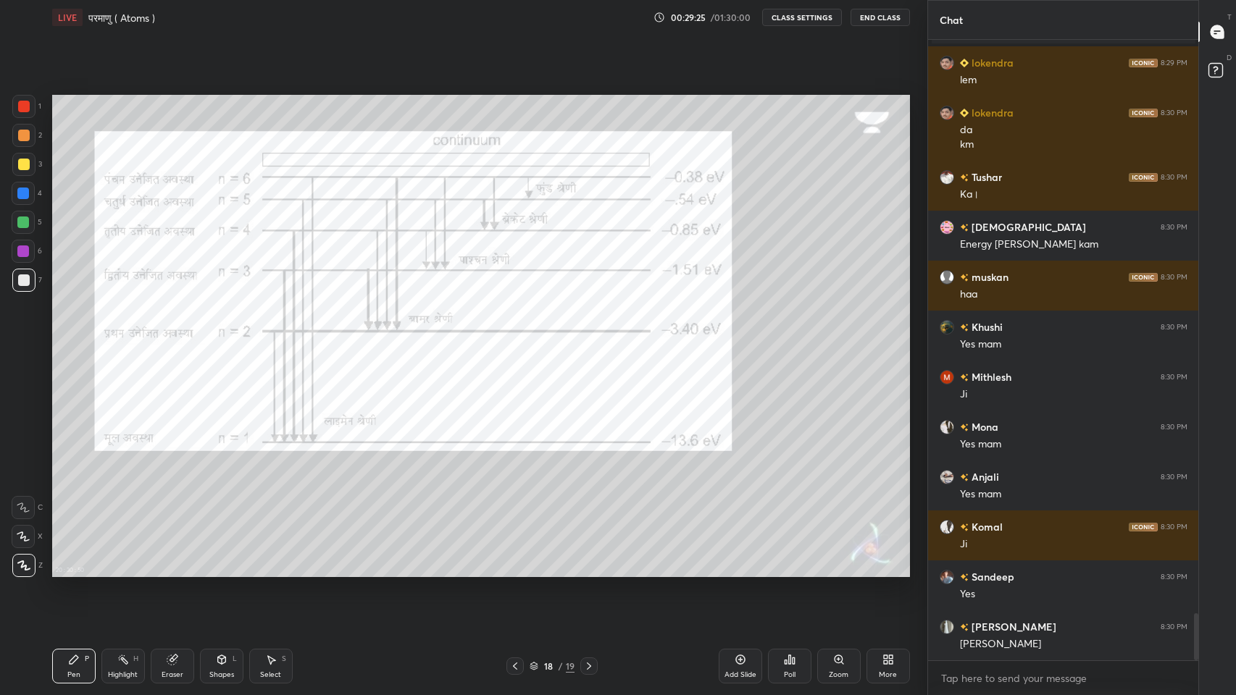
scroll to position [7590, 0]
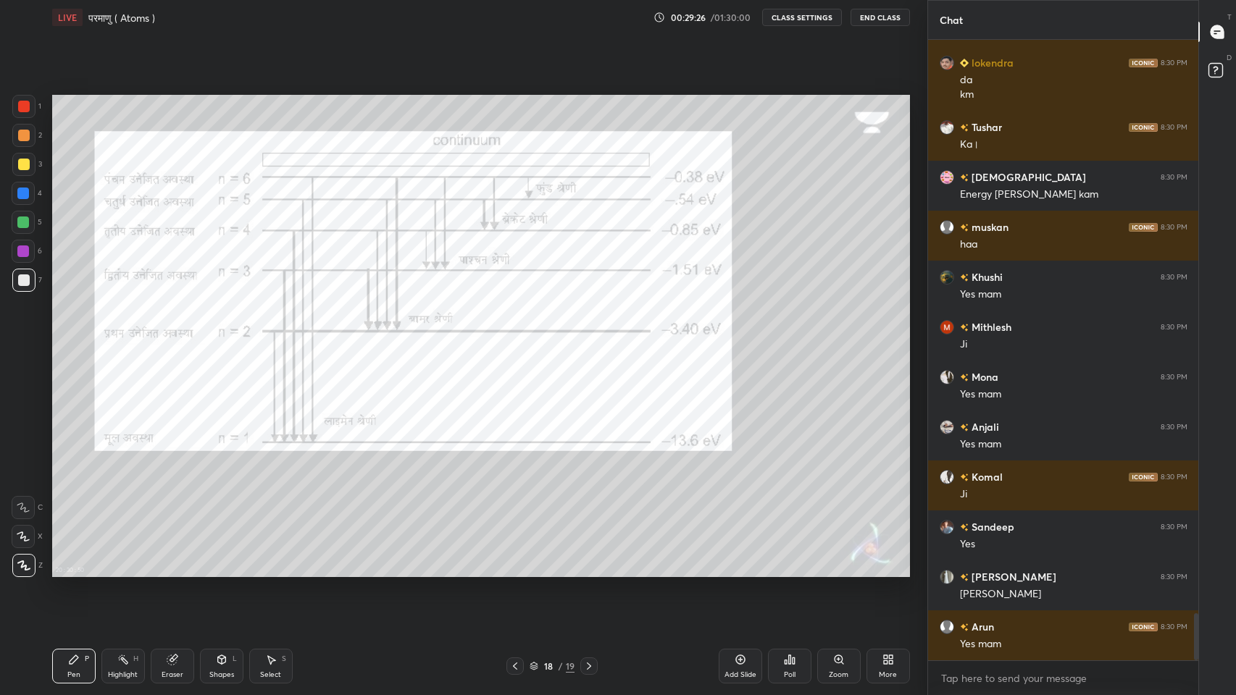
click at [18, 165] on div at bounding box center [24, 165] width 12 height 12
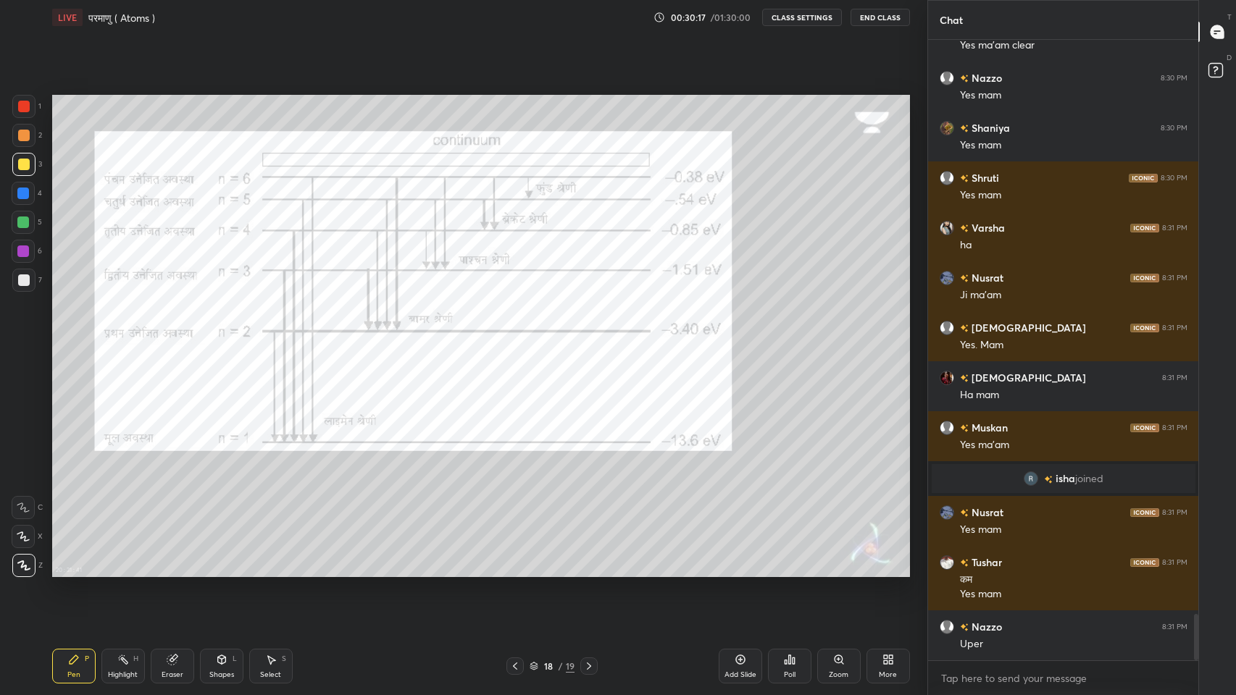
scroll to position [7758, 0]
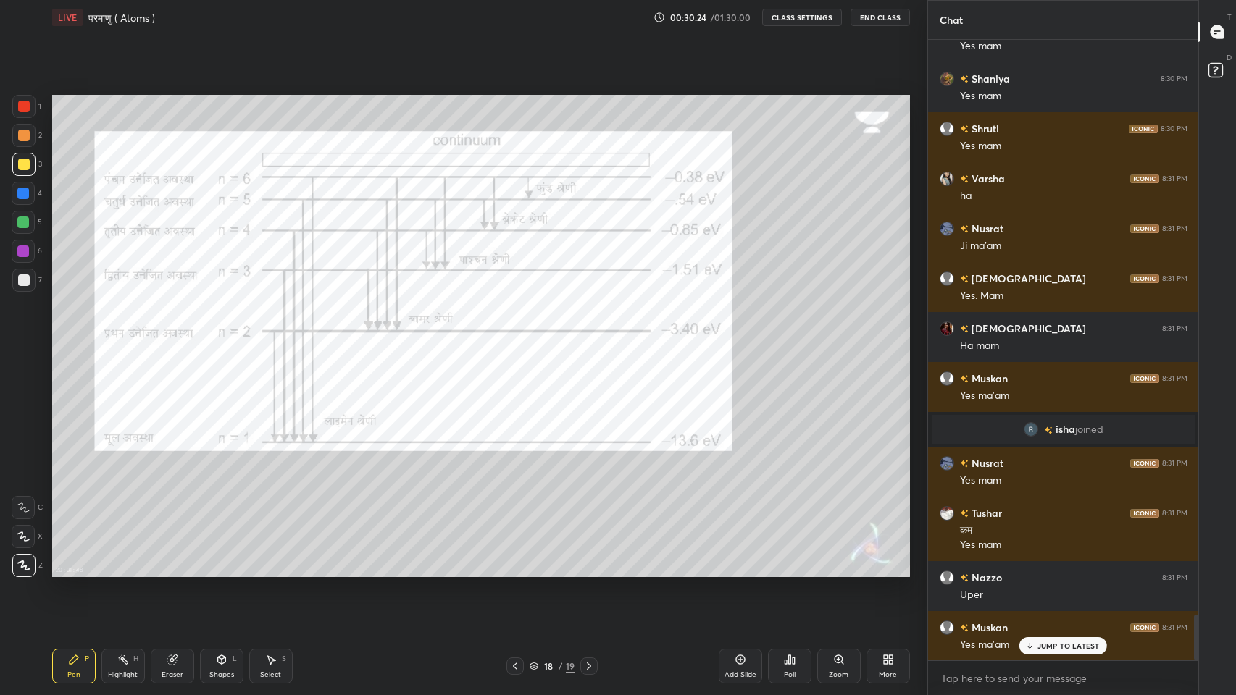
click at [25, 106] on div at bounding box center [24, 107] width 12 height 12
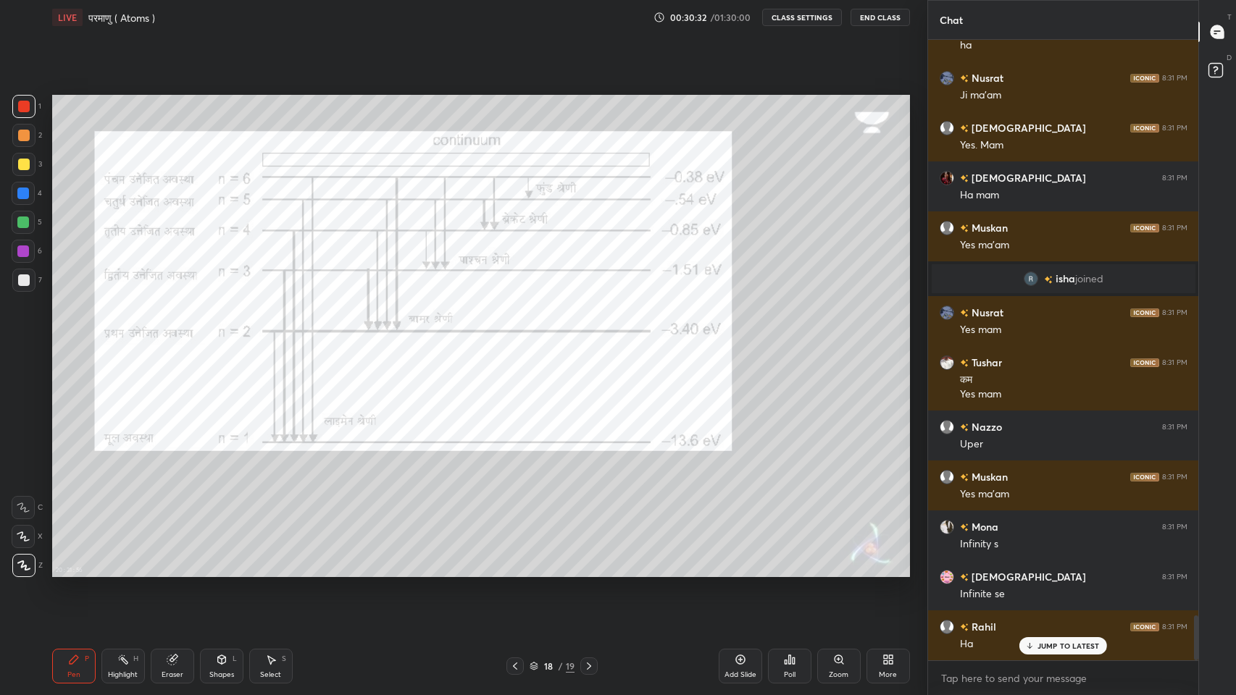
scroll to position [7958, 0]
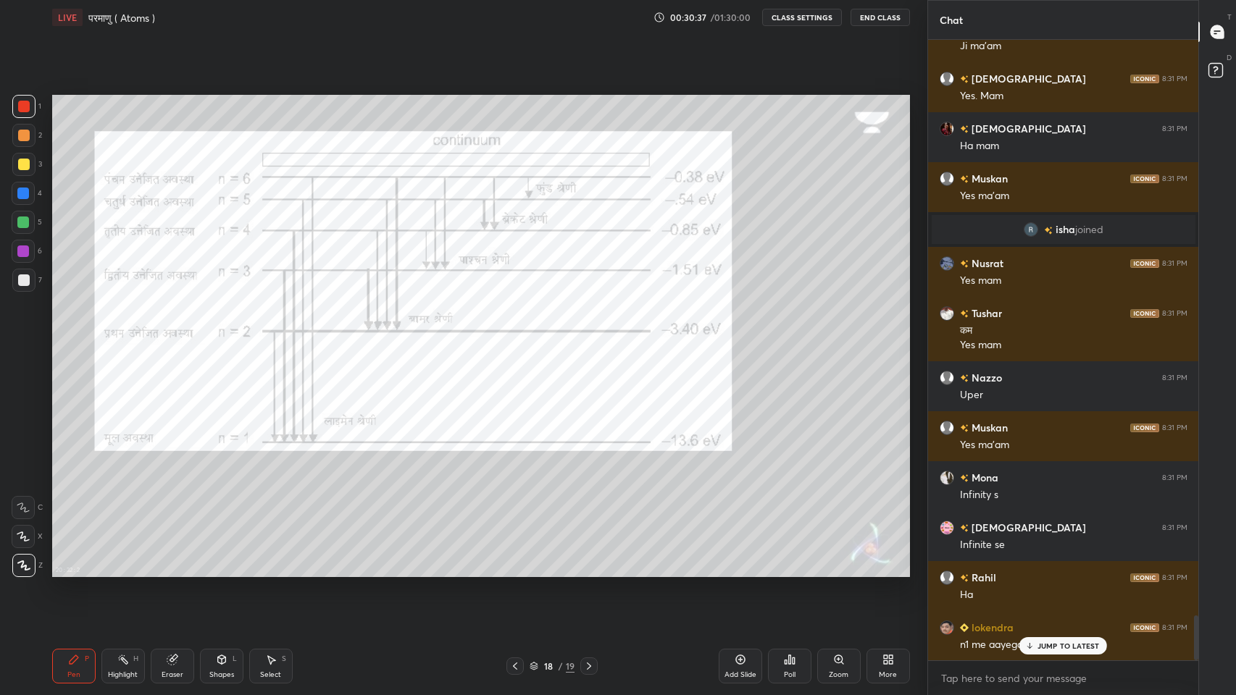
click at [1030, 571] on icon at bounding box center [1030, 645] width 0 height 5
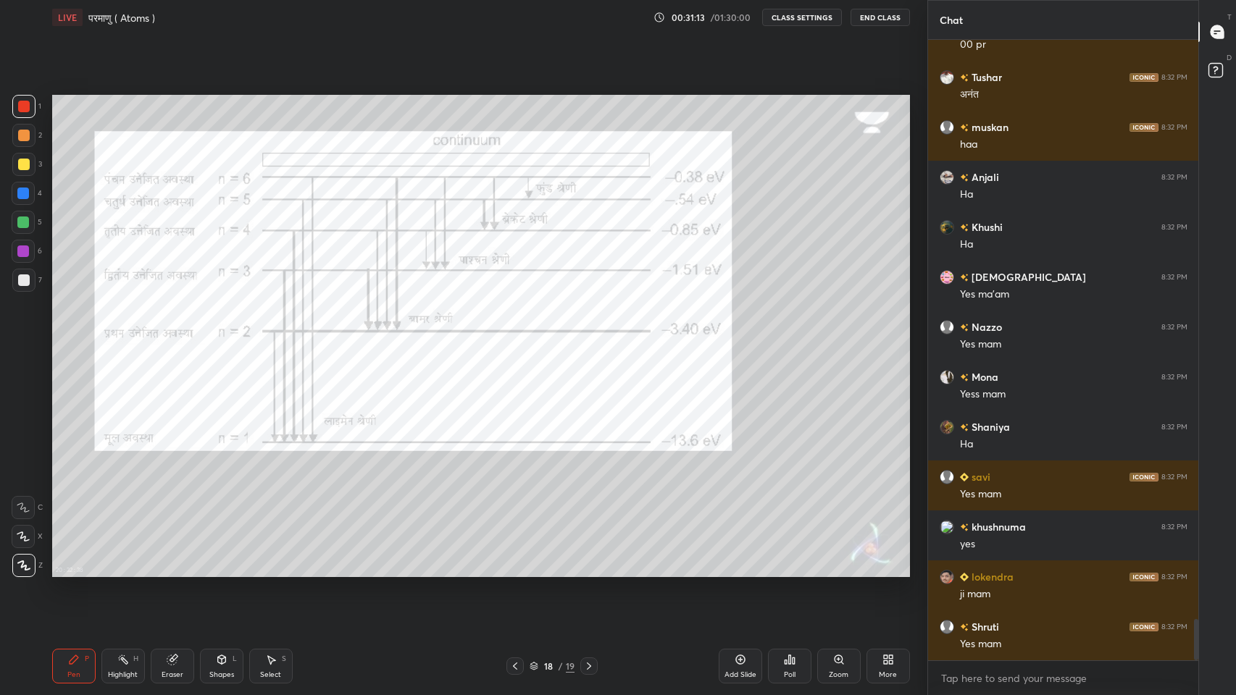
scroll to position [8758, 0]
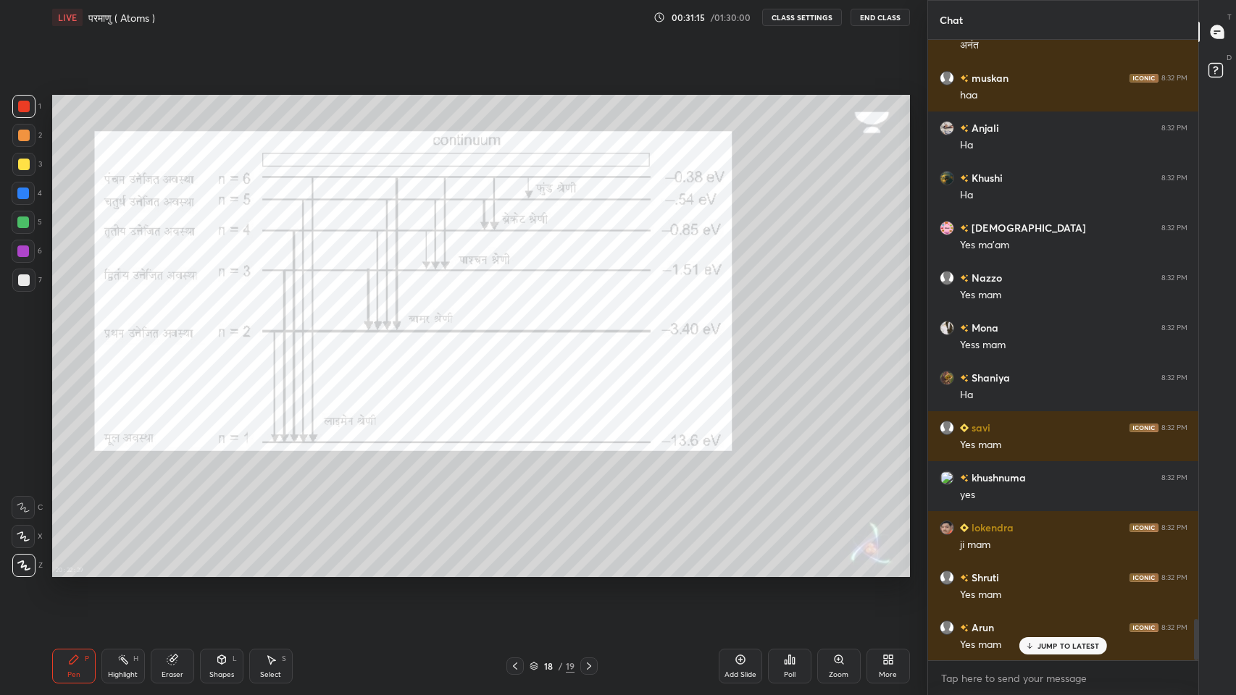
click at [512, 571] on icon at bounding box center [515, 667] width 12 height 12
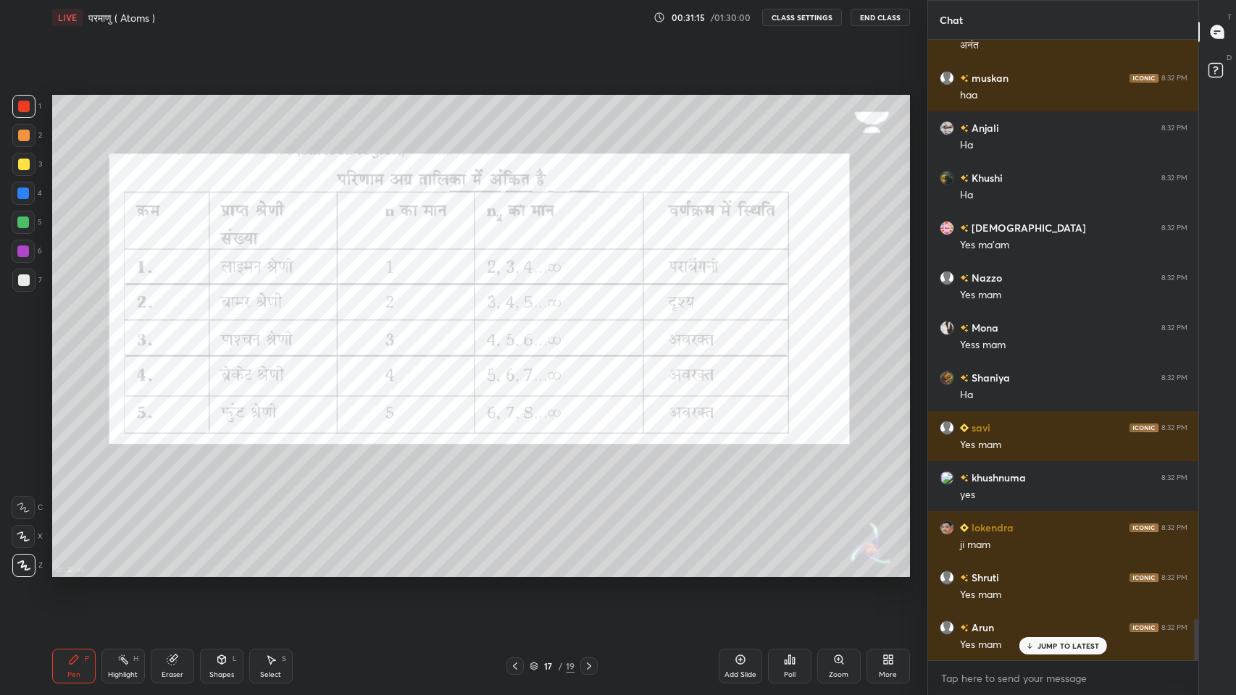
click at [515, 571] on icon at bounding box center [515, 667] width 12 height 12
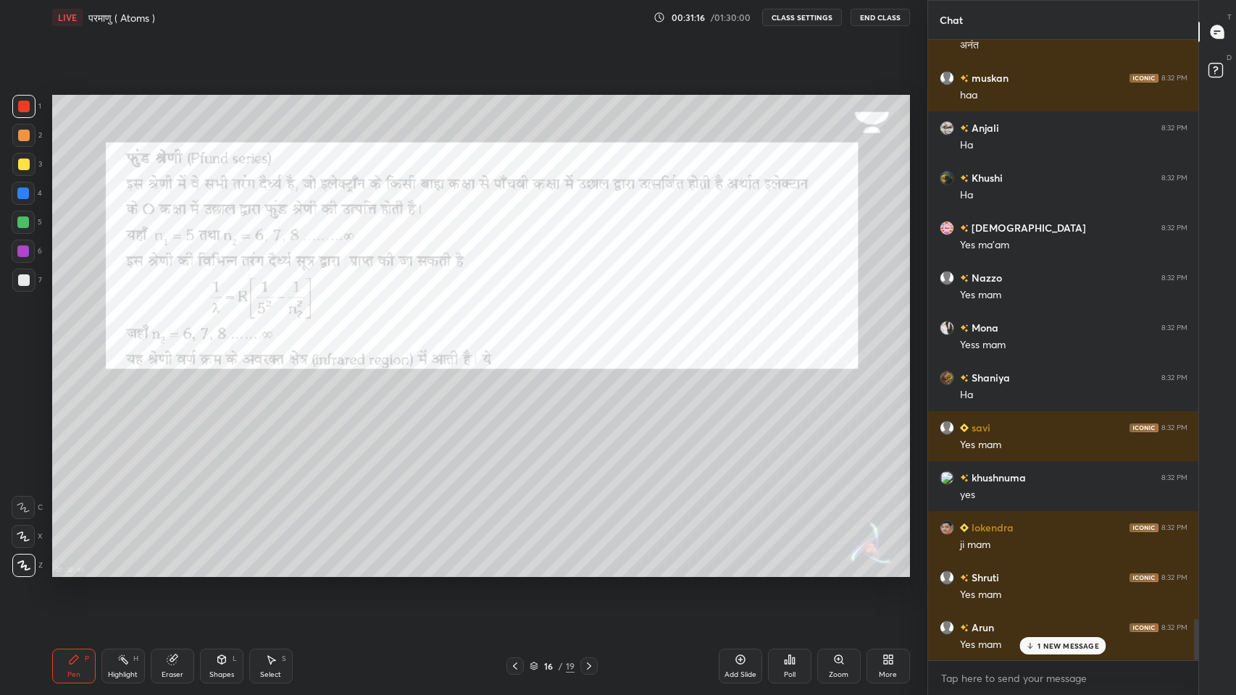
scroll to position [8809, 0]
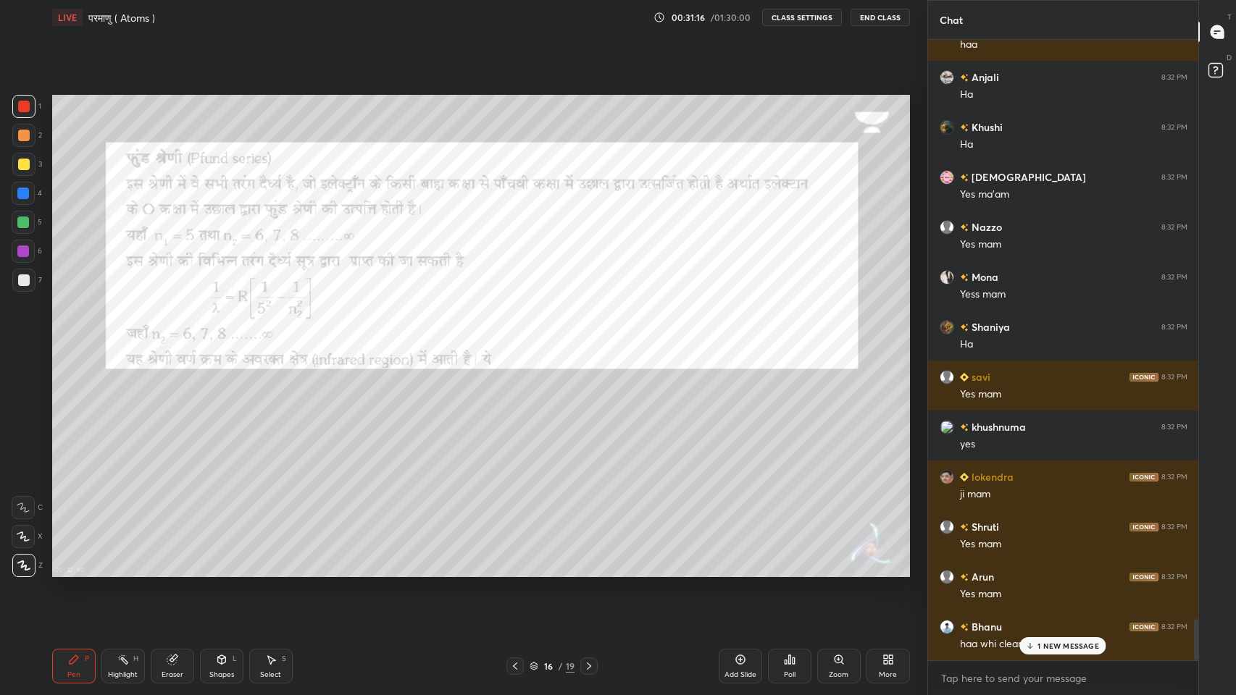
click at [515, 571] on icon at bounding box center [515, 667] width 12 height 12
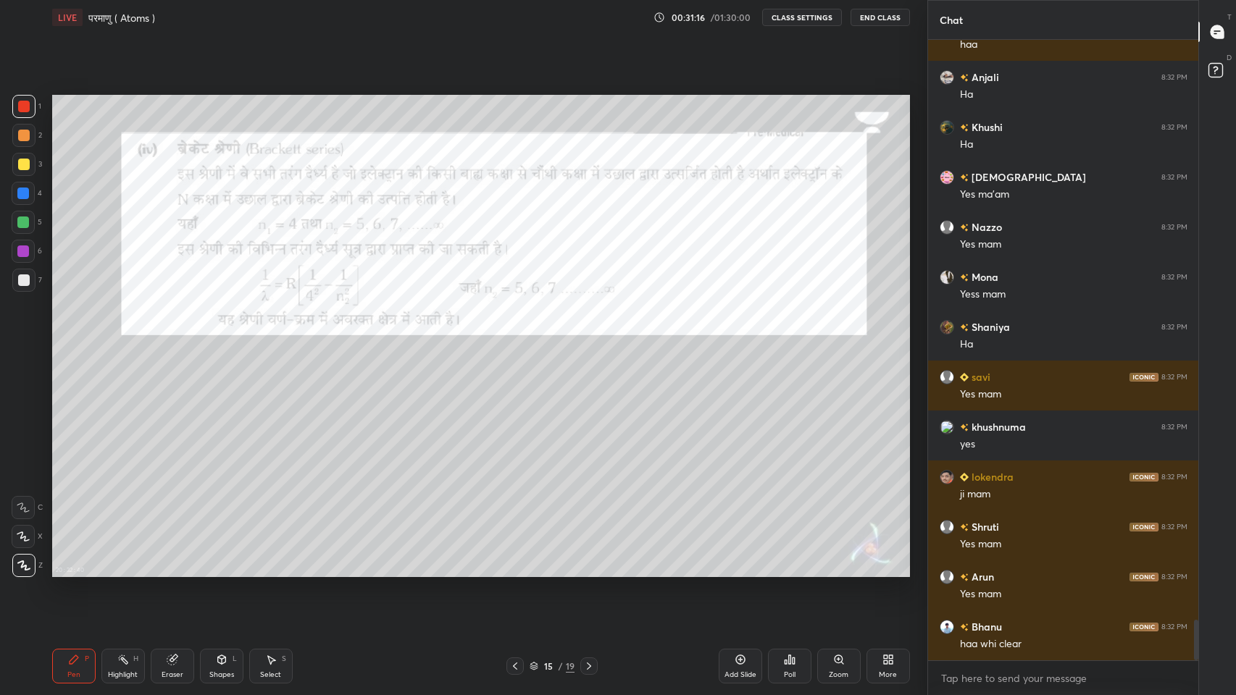
click at [515, 571] on icon at bounding box center [515, 667] width 12 height 12
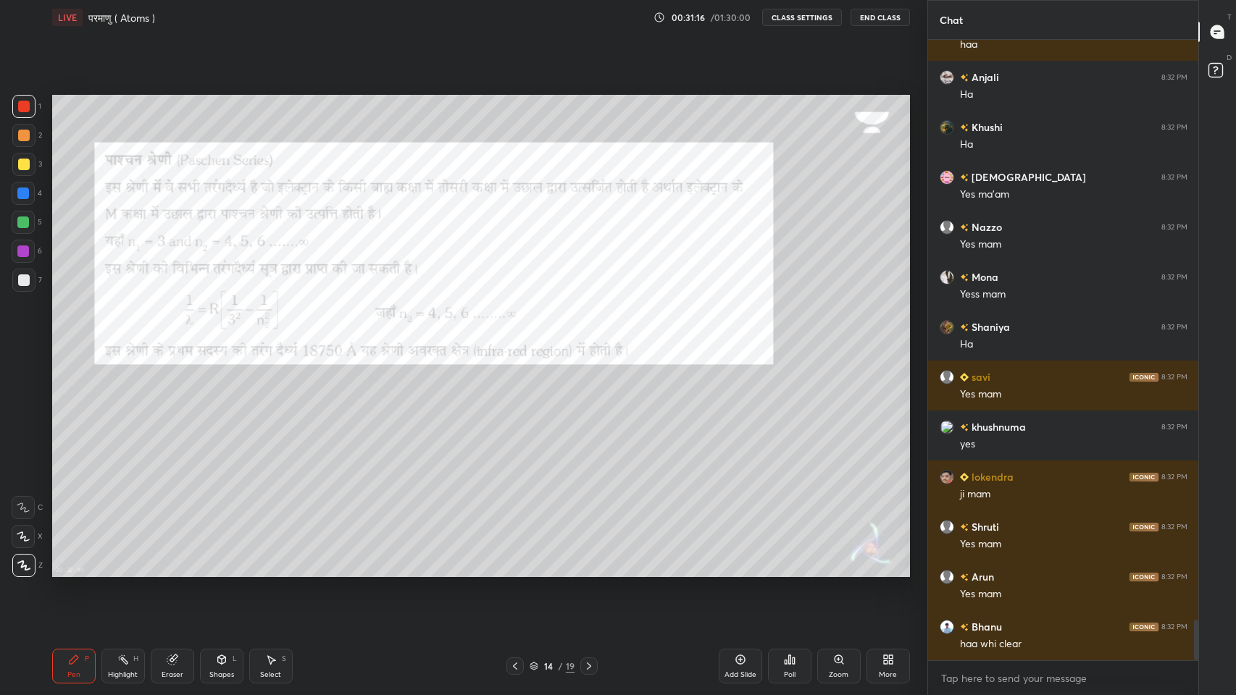
click at [515, 571] on icon at bounding box center [515, 667] width 12 height 12
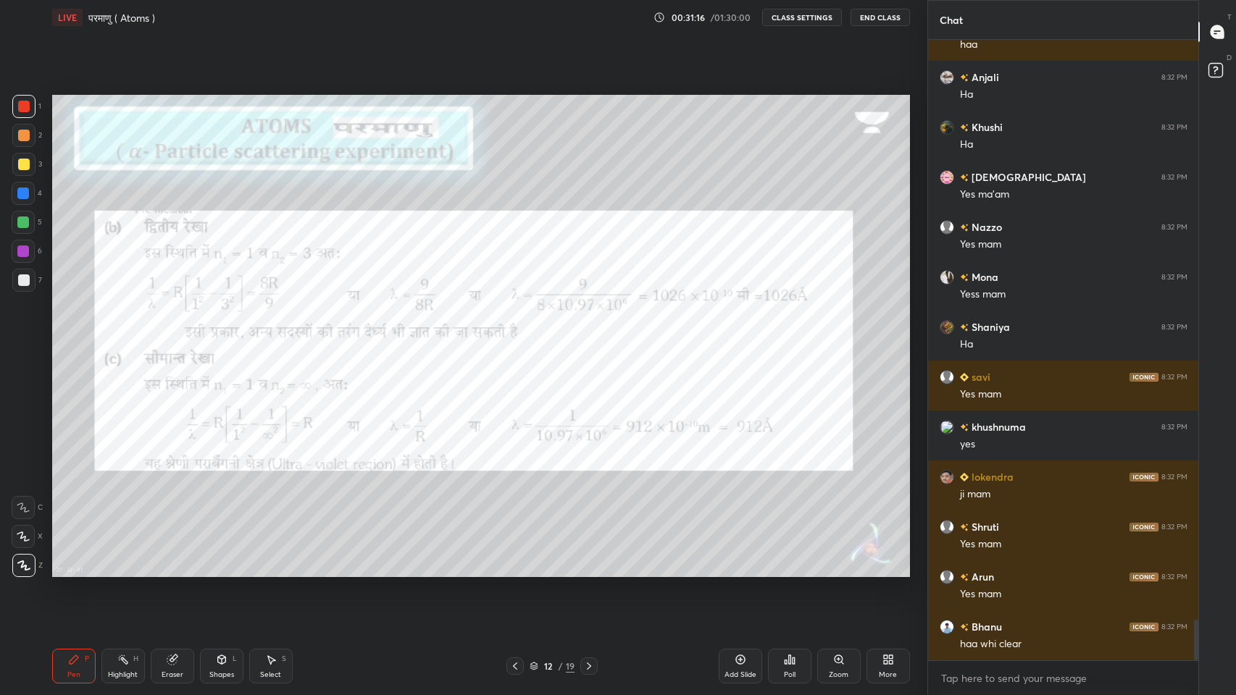
click at [515, 571] on icon at bounding box center [515, 667] width 12 height 12
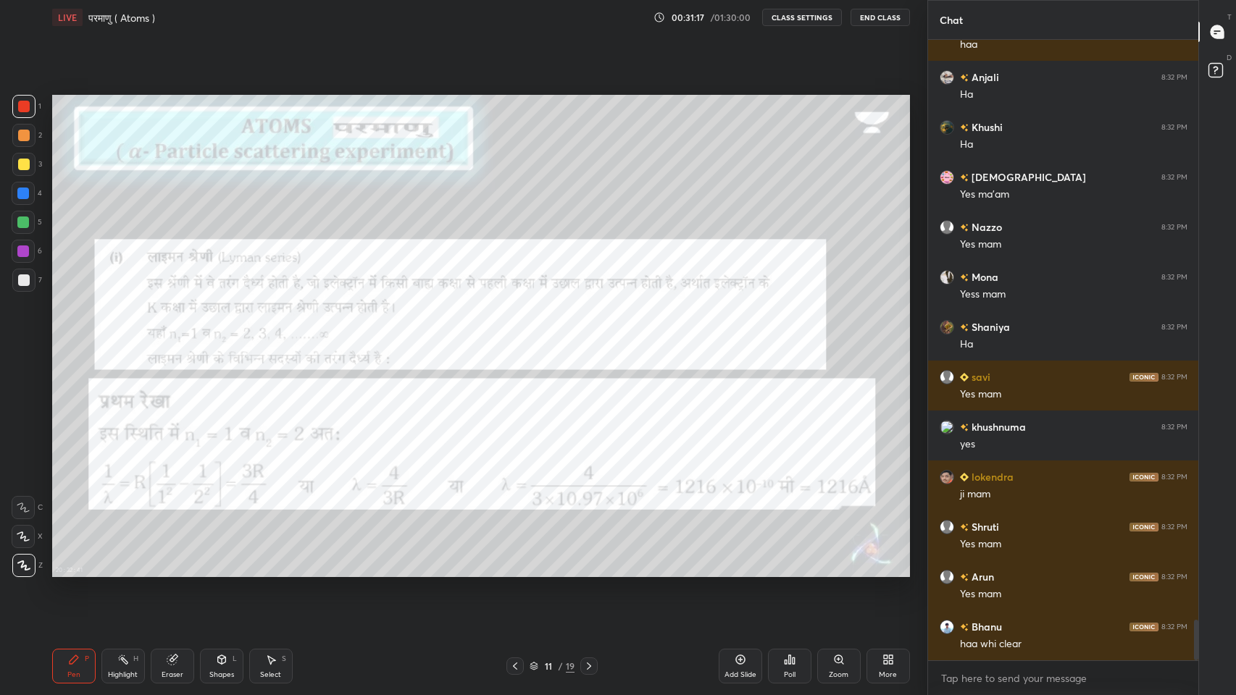
click at [515, 571] on icon at bounding box center [515, 667] width 12 height 12
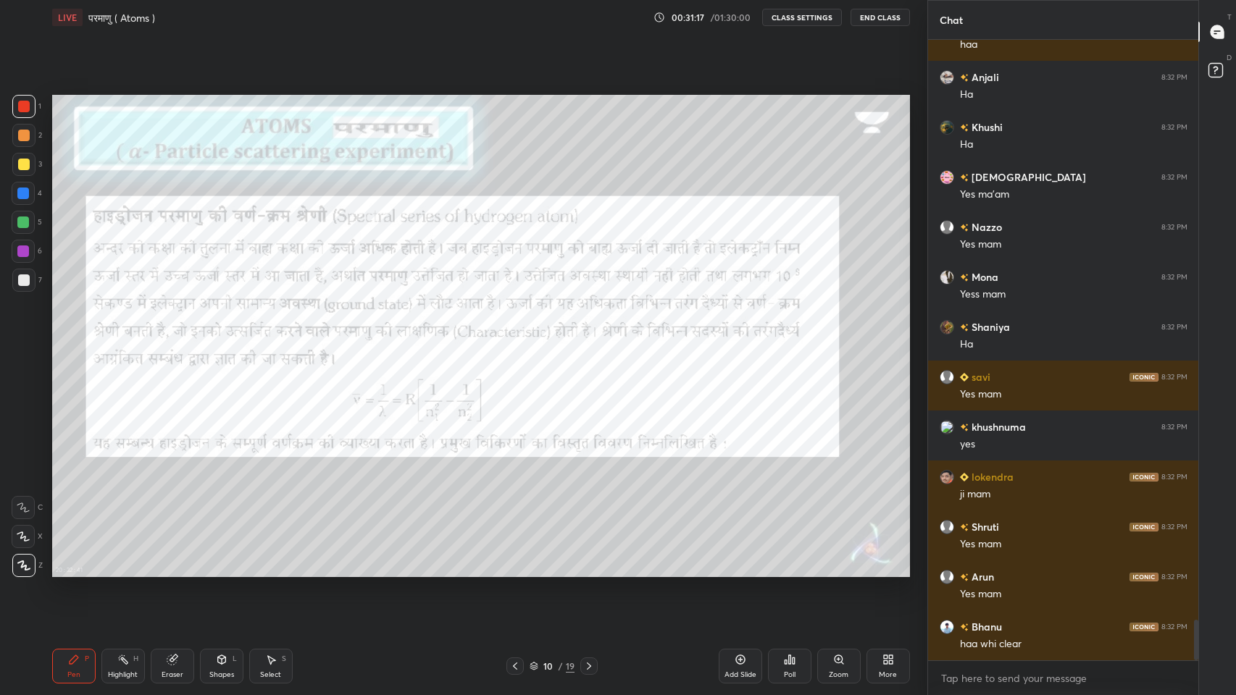
click at [515, 571] on icon at bounding box center [515, 667] width 12 height 12
click at [515, 571] on icon at bounding box center [515, 666] width 4 height 7
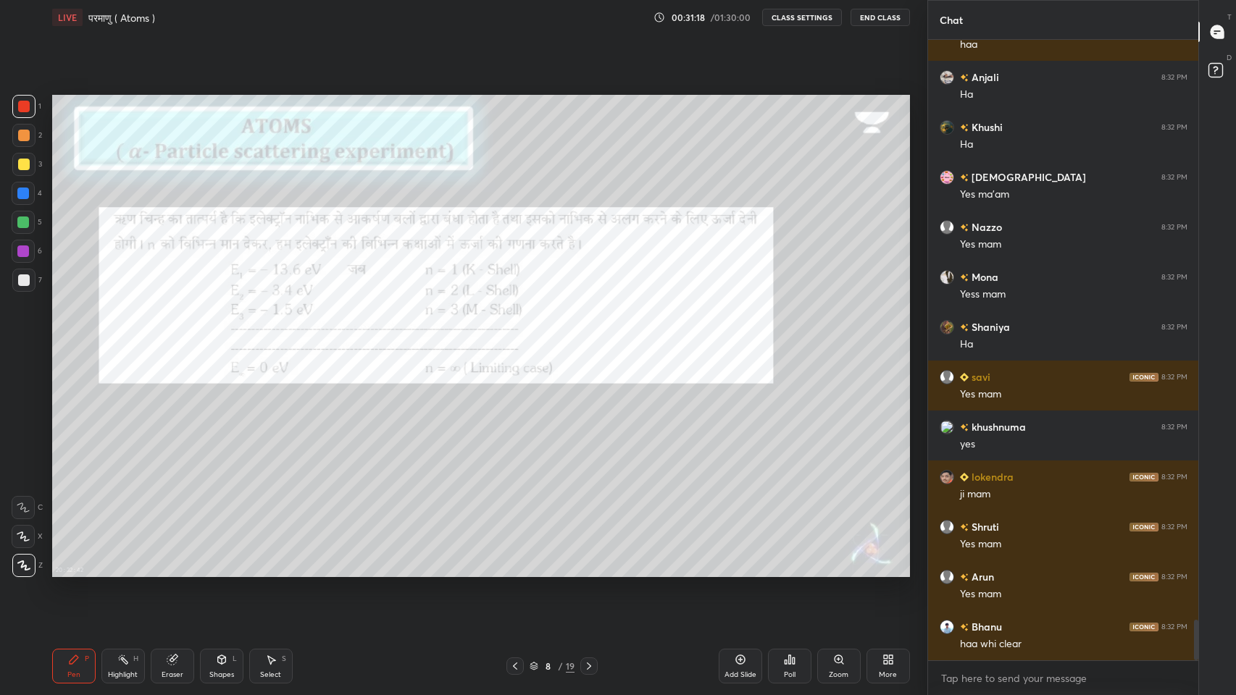
click at [515, 571] on div at bounding box center [514, 666] width 17 height 17
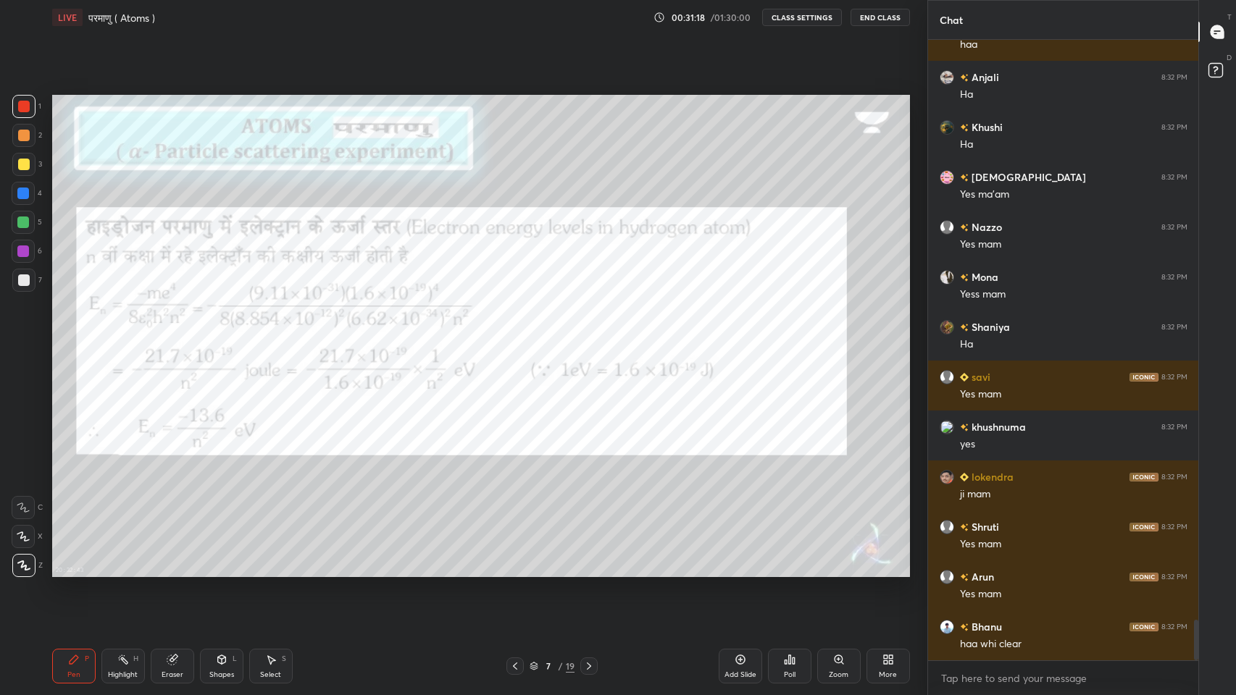
click at [515, 571] on icon at bounding box center [515, 667] width 12 height 12
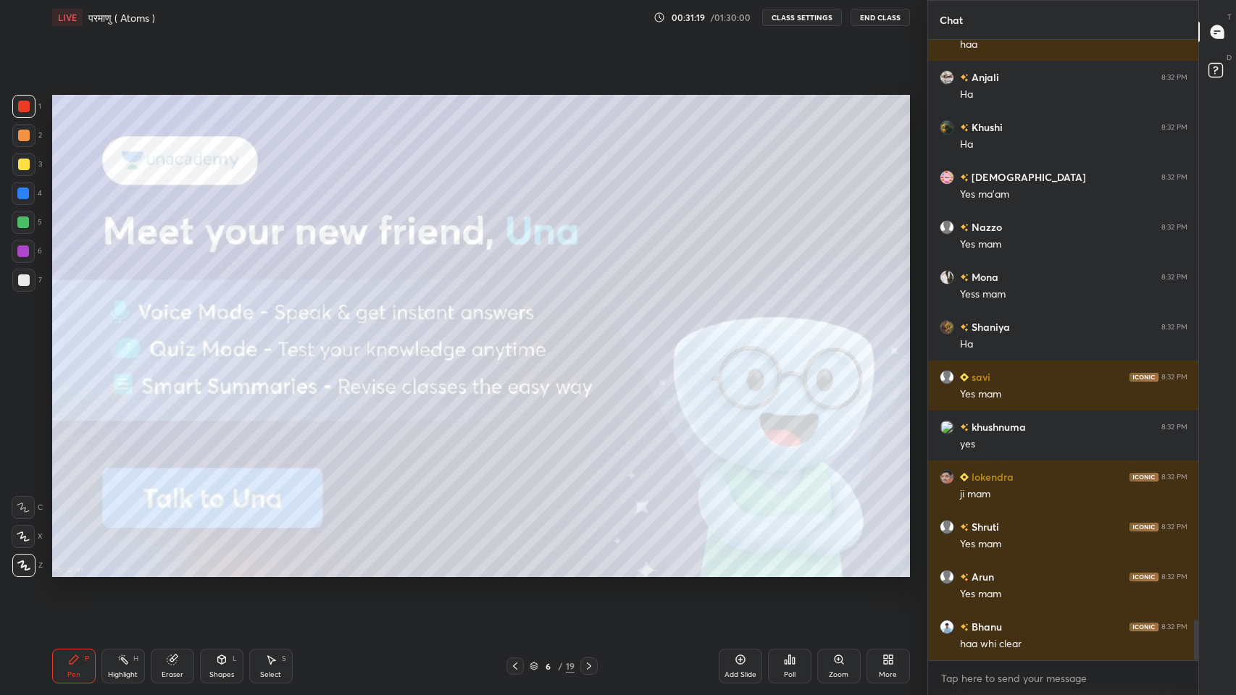
scroll to position [8859, 0]
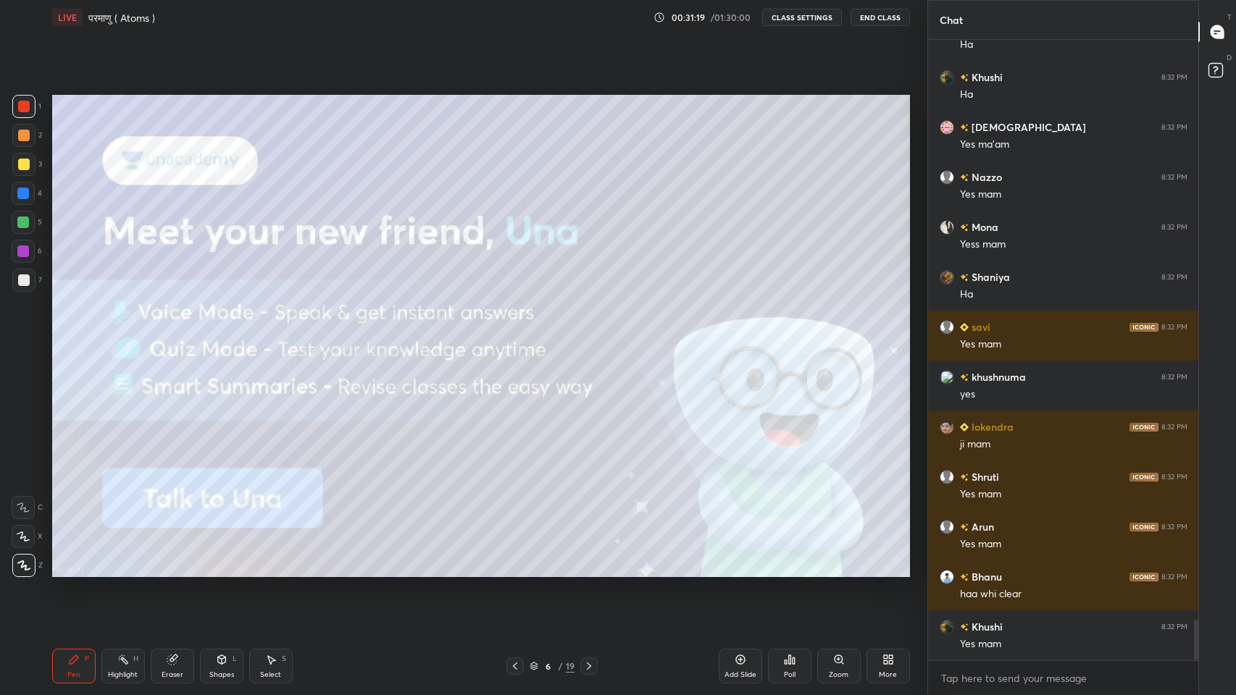
click at [516, 571] on icon at bounding box center [515, 667] width 12 height 12
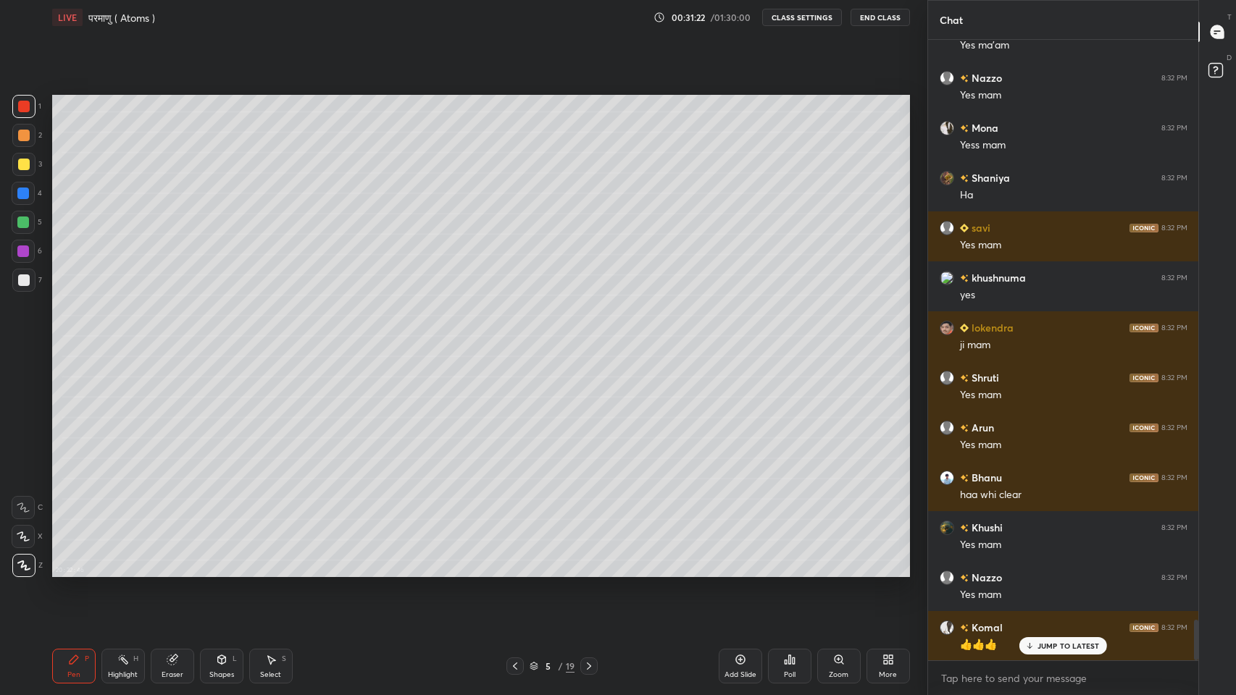
scroll to position [9009, 0]
click at [20, 220] on div at bounding box center [23, 223] width 12 height 12
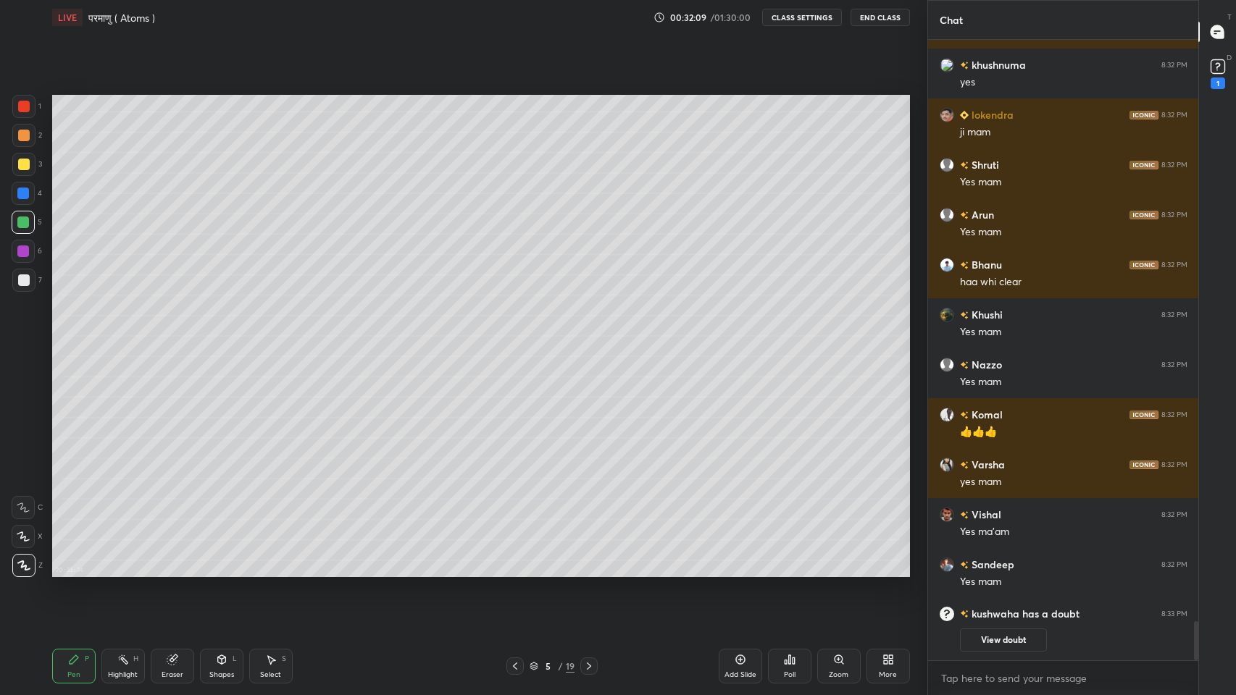
scroll to position [8739, 0]
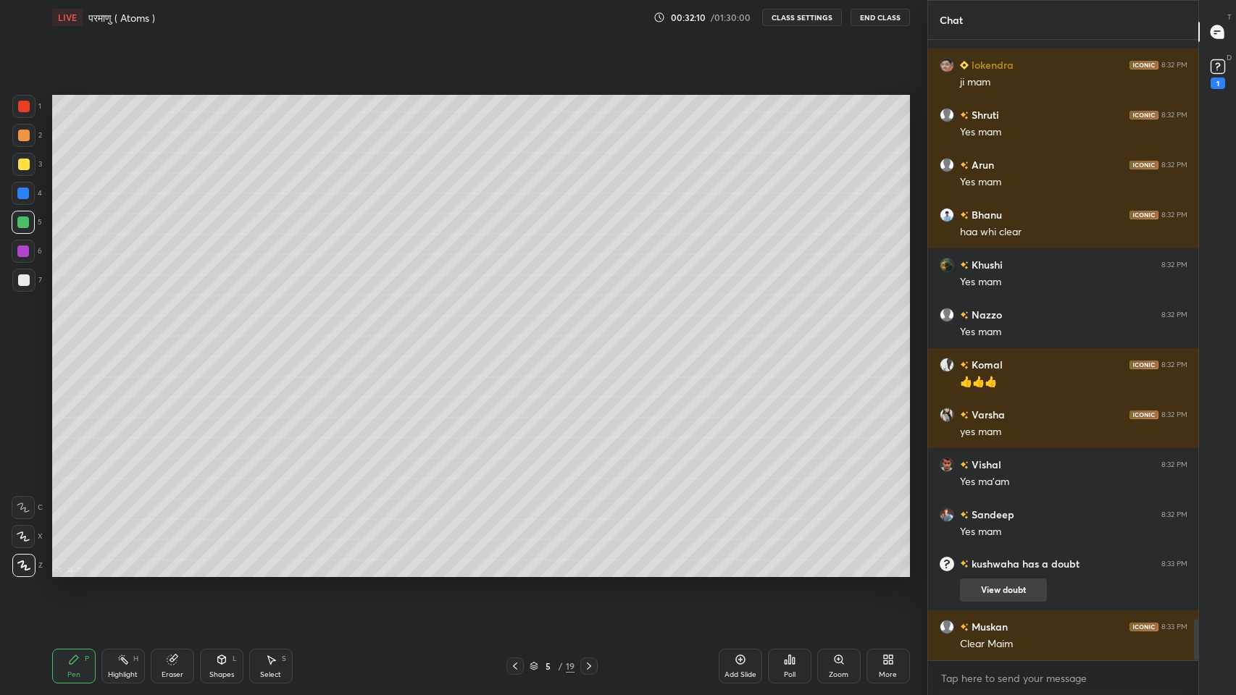
click at [990, 571] on button "View doubt" at bounding box center [1003, 590] width 87 height 23
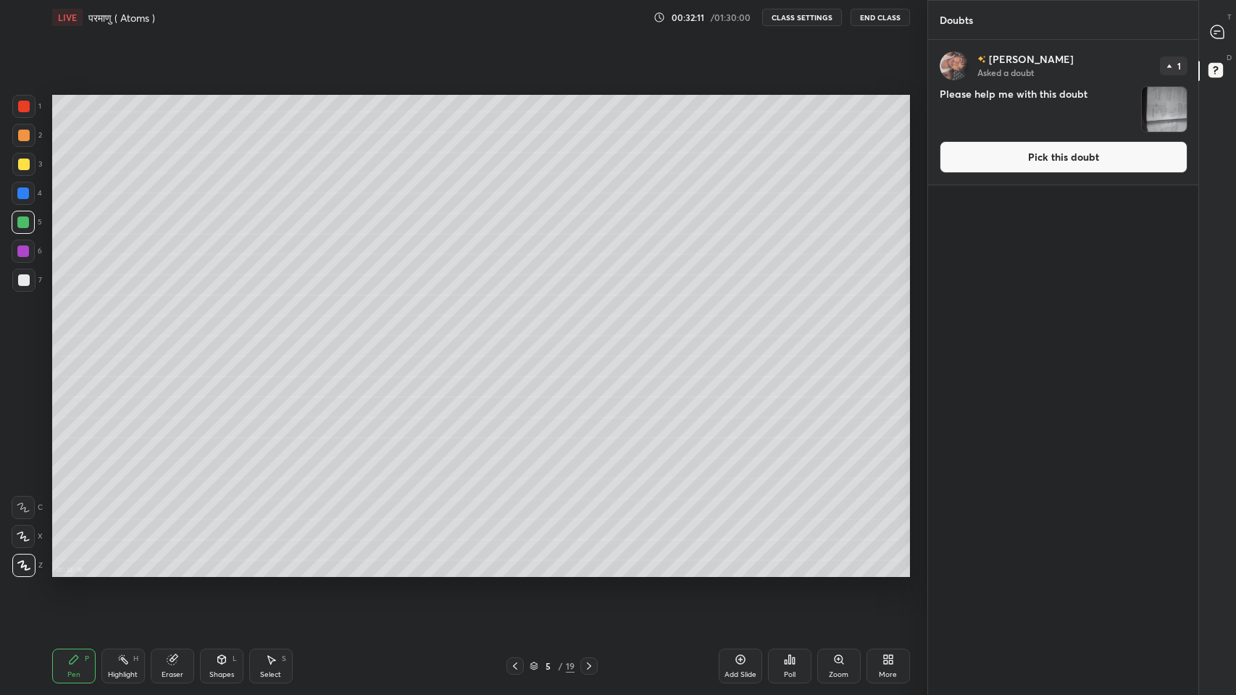
click at [1171, 107] on img "grid" at bounding box center [1163, 109] width 45 height 45
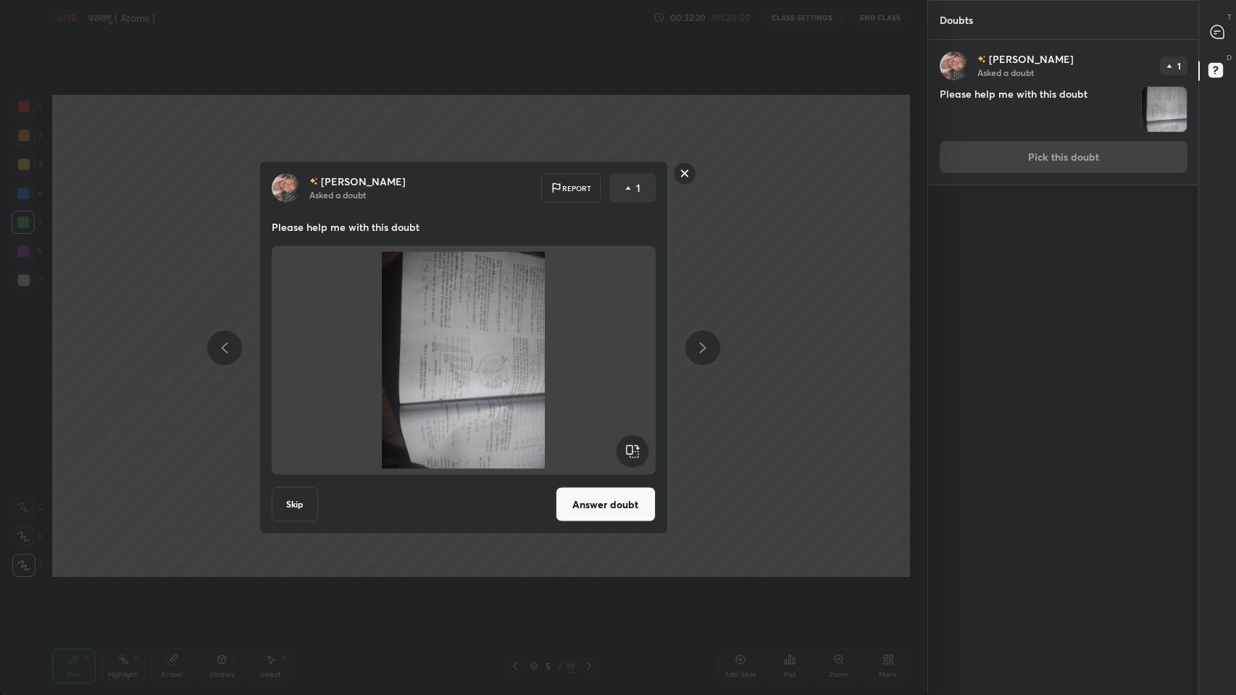
click at [684, 173] on rect at bounding box center [684, 173] width 22 height 22
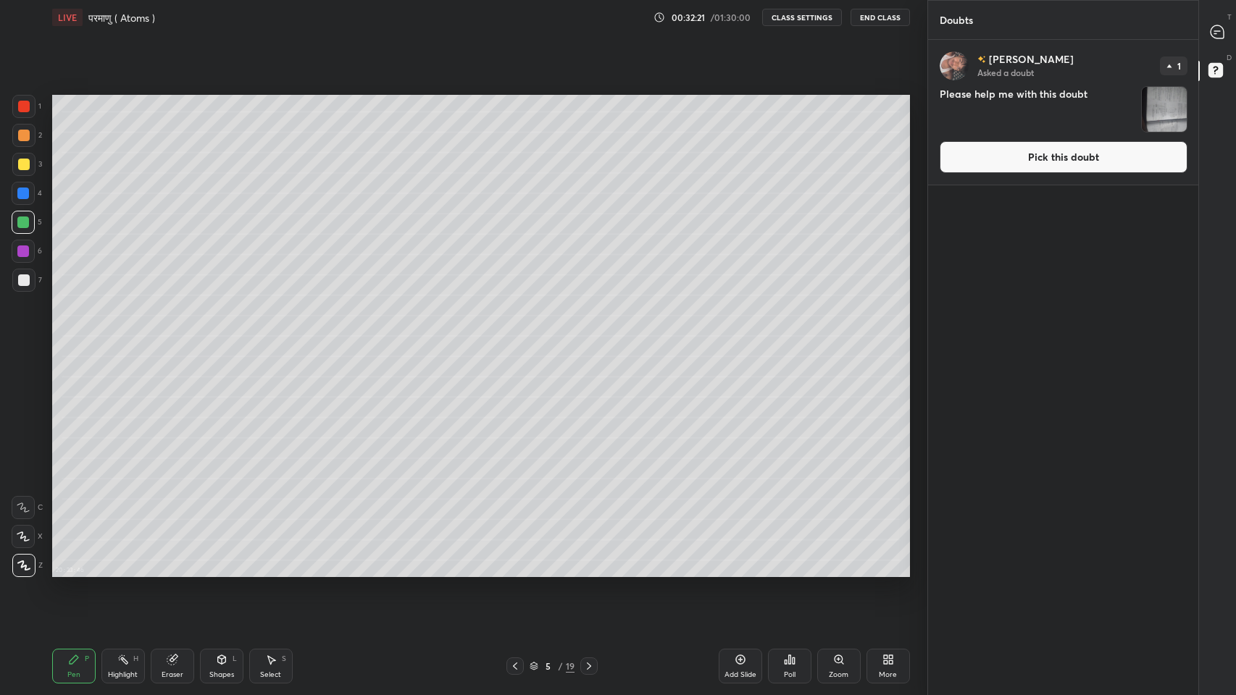
click at [1215, 33] on icon at bounding box center [1215, 33] width 2 height 0
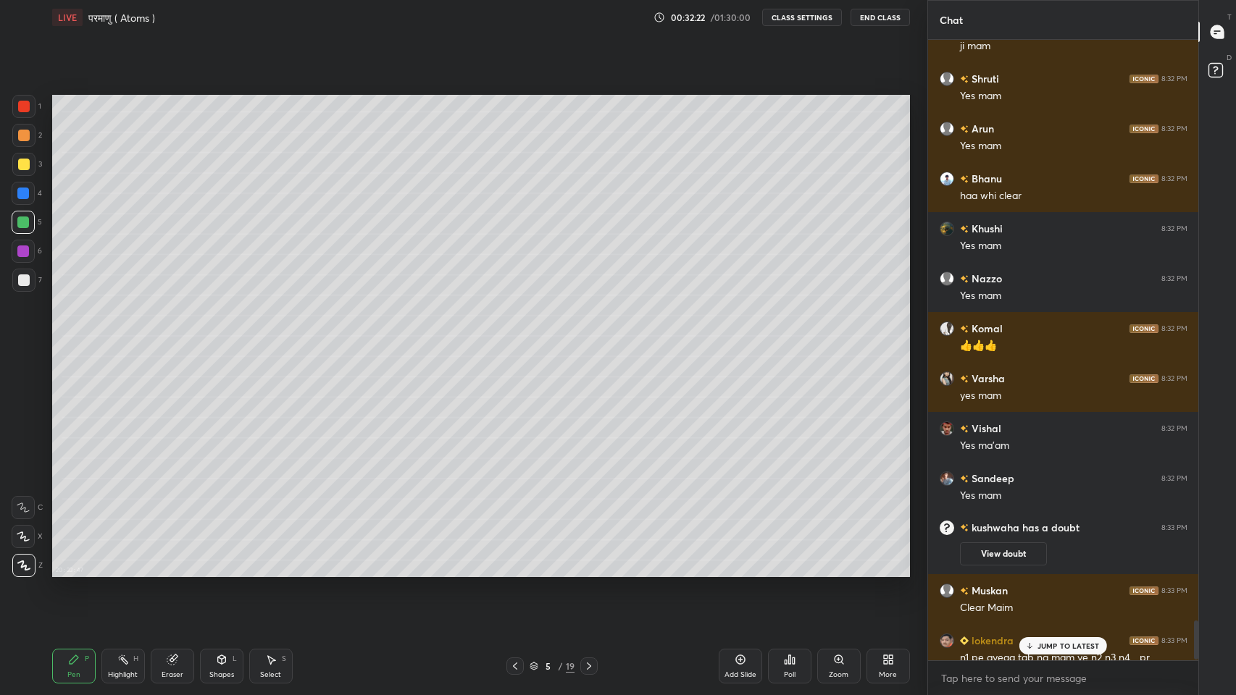
scroll to position [9118, 0]
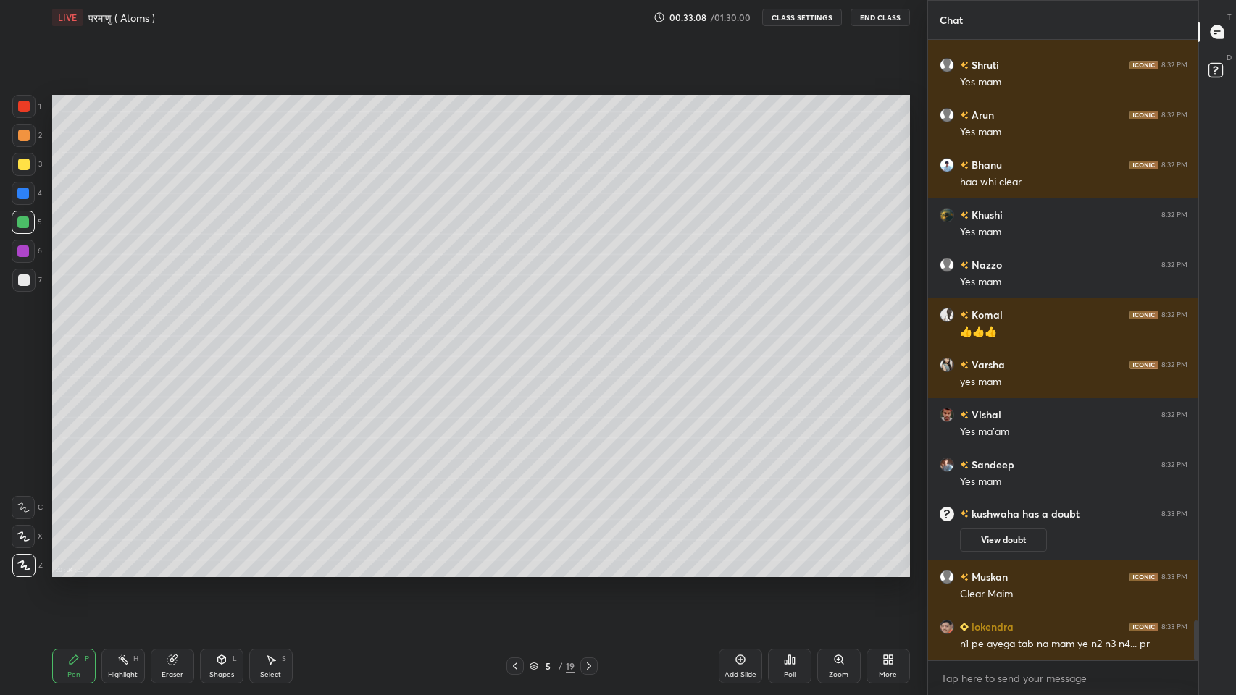
click at [887, 571] on div "More" at bounding box center [888, 674] width 18 height 7
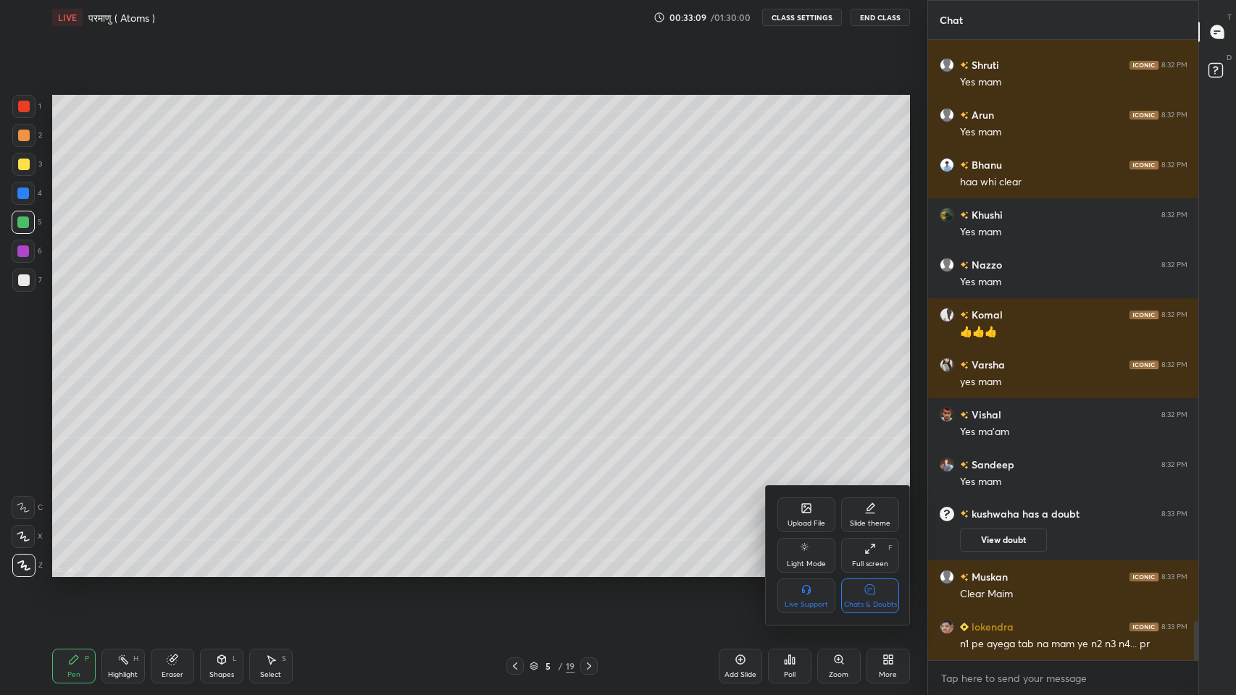
scroll to position [9168, 0]
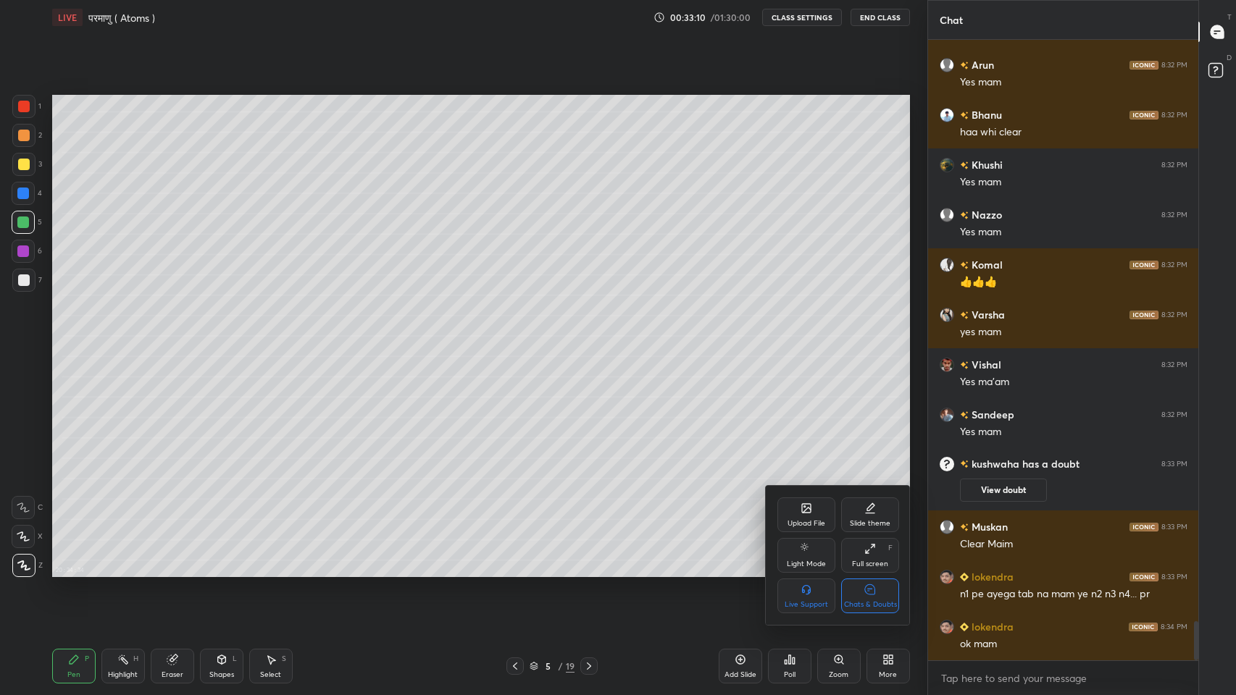
click at [875, 571] on icon at bounding box center [870, 589] width 10 height 10
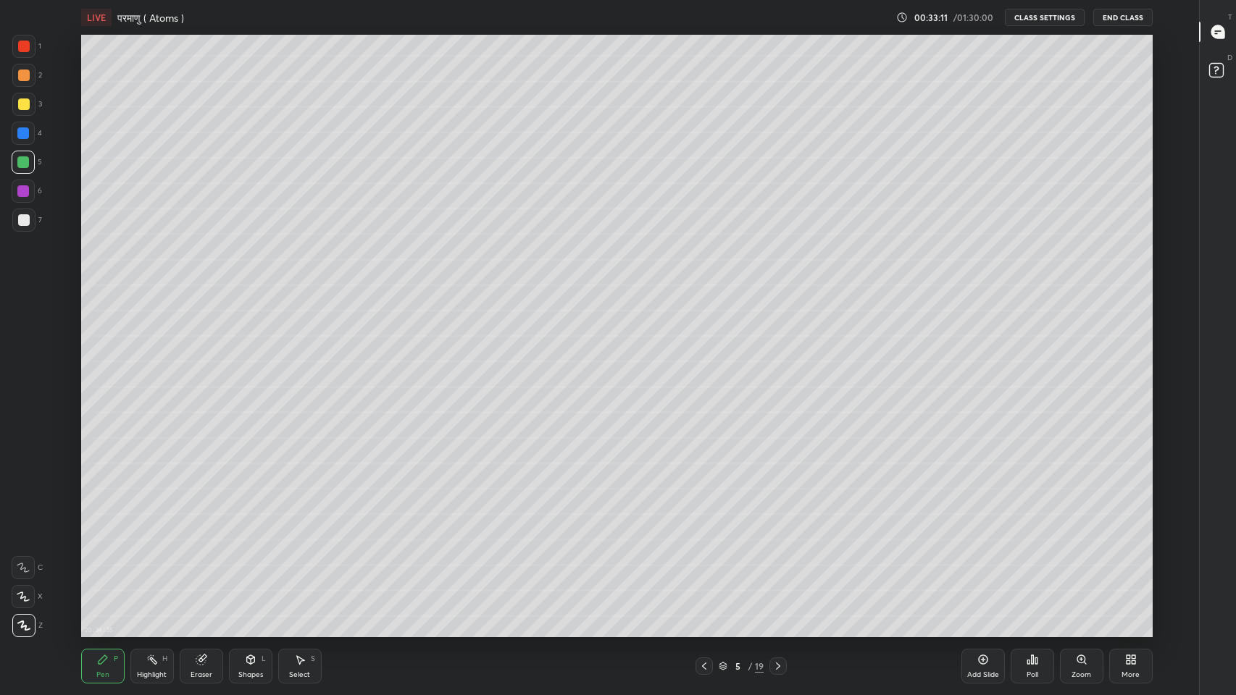
scroll to position [71825, 71286]
click at [984, 571] on div "Add Slide" at bounding box center [982, 666] width 43 height 35
click at [21, 104] on div at bounding box center [24, 105] width 12 height 12
click at [196, 571] on icon at bounding box center [202, 660] width 12 height 12
click at [100, 571] on div "Pen P" at bounding box center [102, 666] width 43 height 35
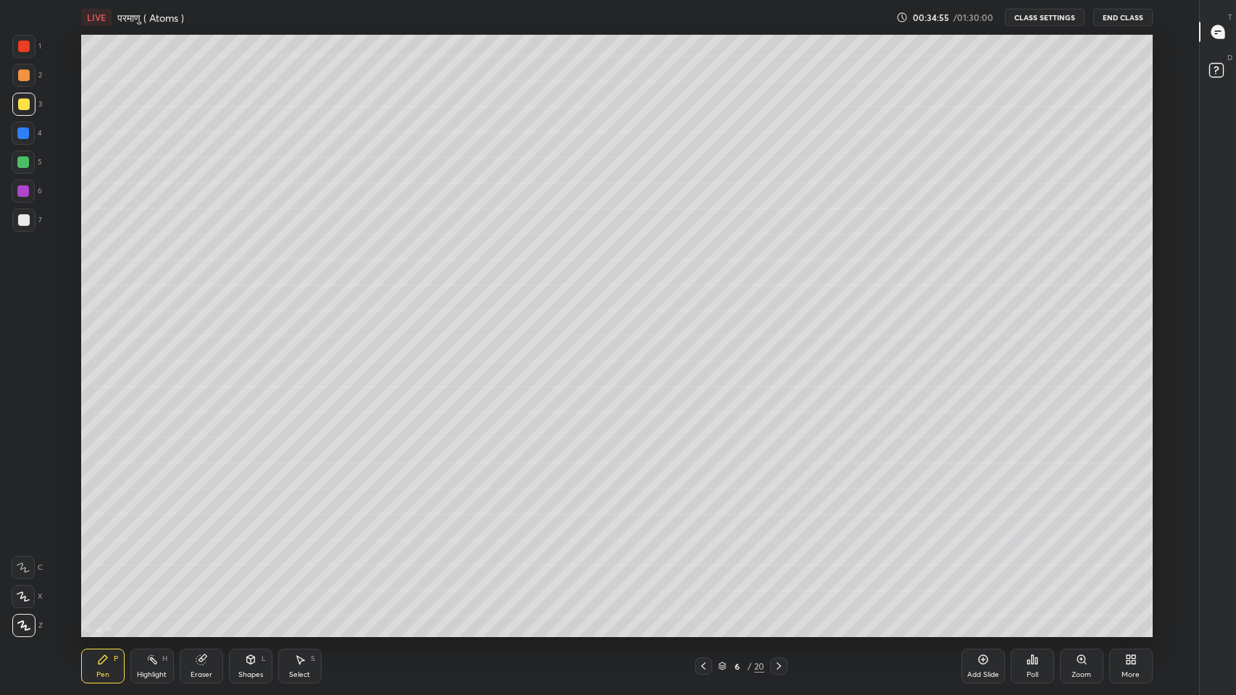
click at [779, 571] on icon at bounding box center [779, 667] width 12 height 12
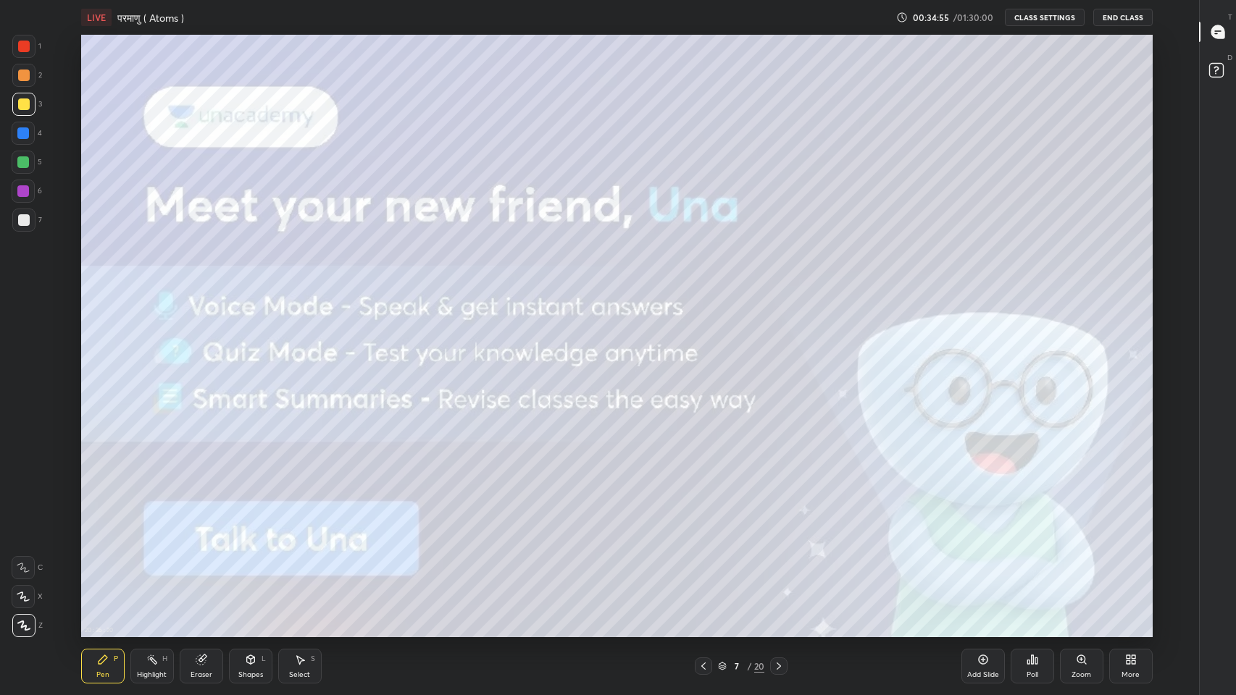
click at [781, 571] on icon at bounding box center [779, 667] width 12 height 12
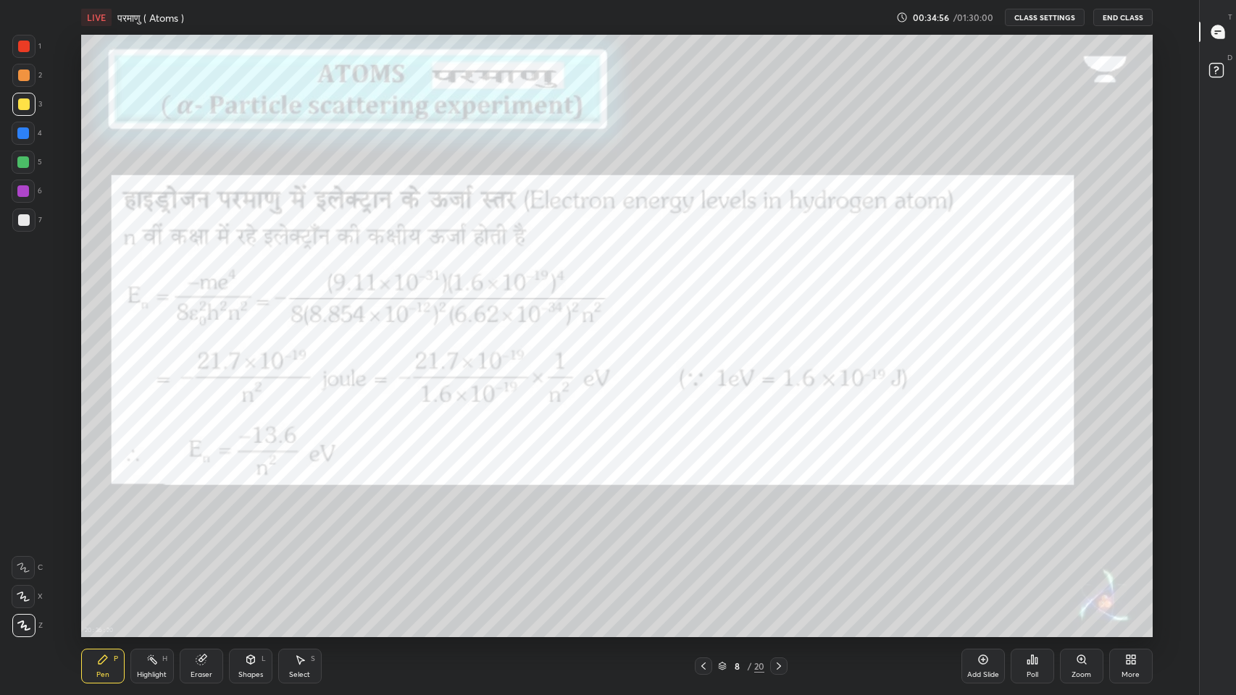
click at [781, 571] on icon at bounding box center [779, 667] width 12 height 12
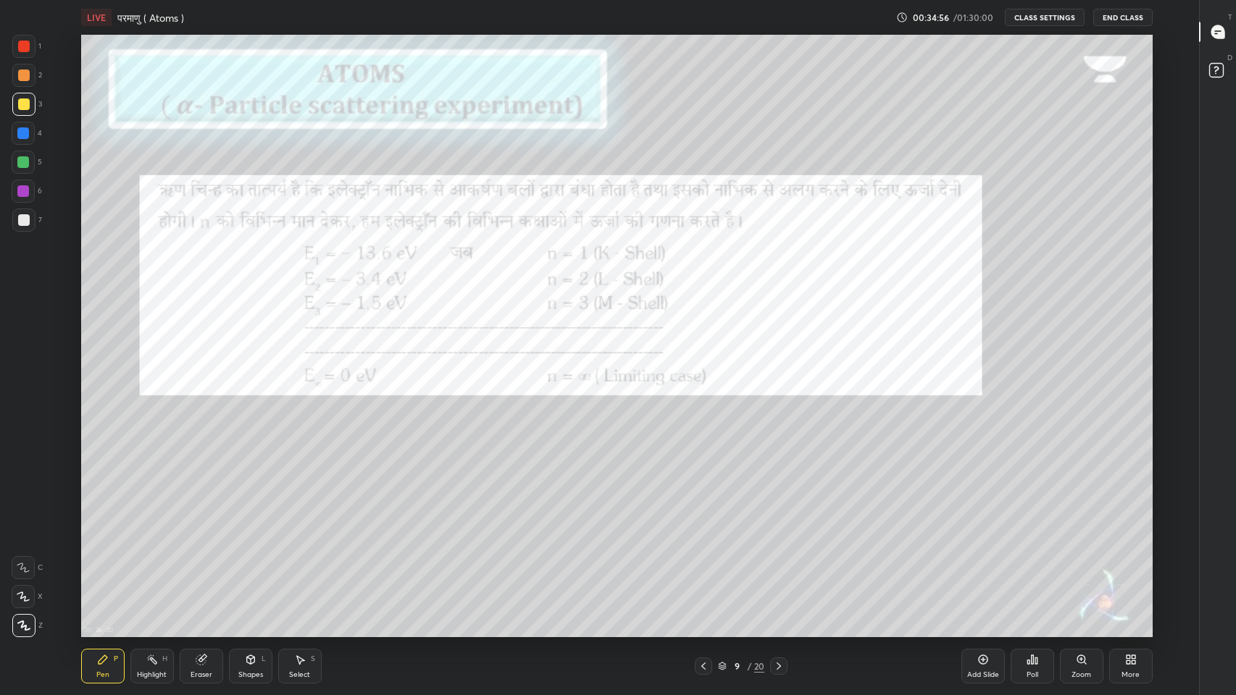
click at [779, 571] on icon at bounding box center [779, 667] width 12 height 12
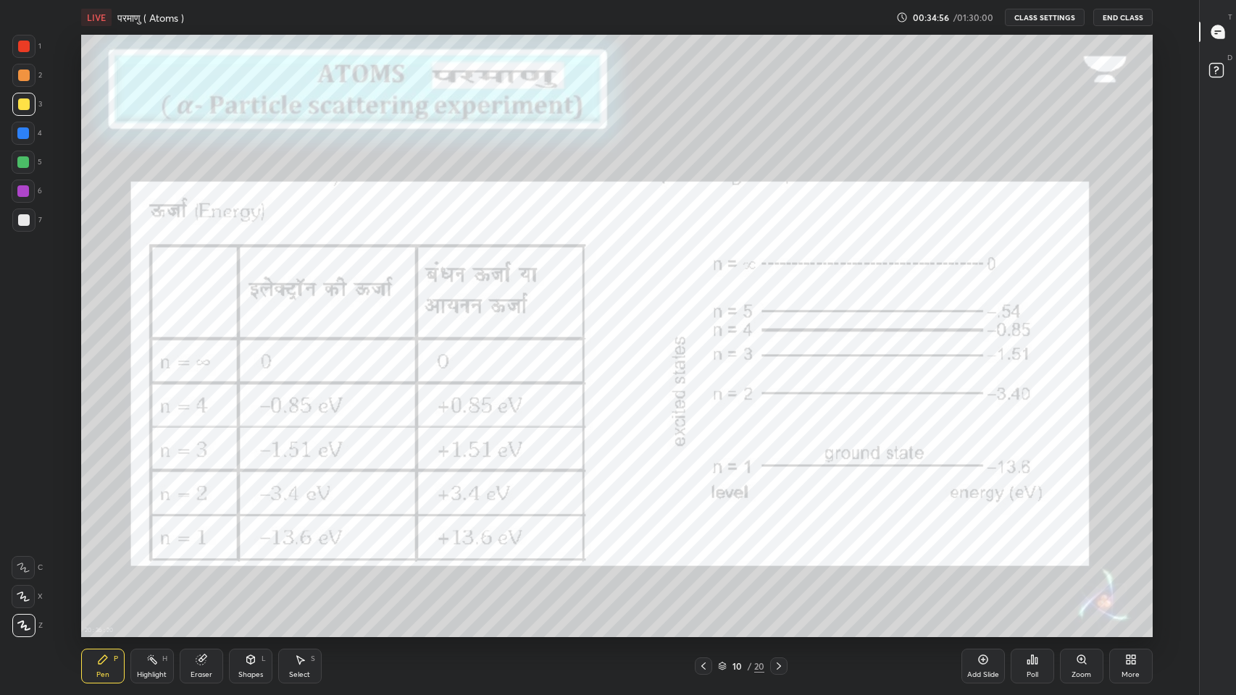
click at [779, 571] on icon at bounding box center [779, 667] width 12 height 12
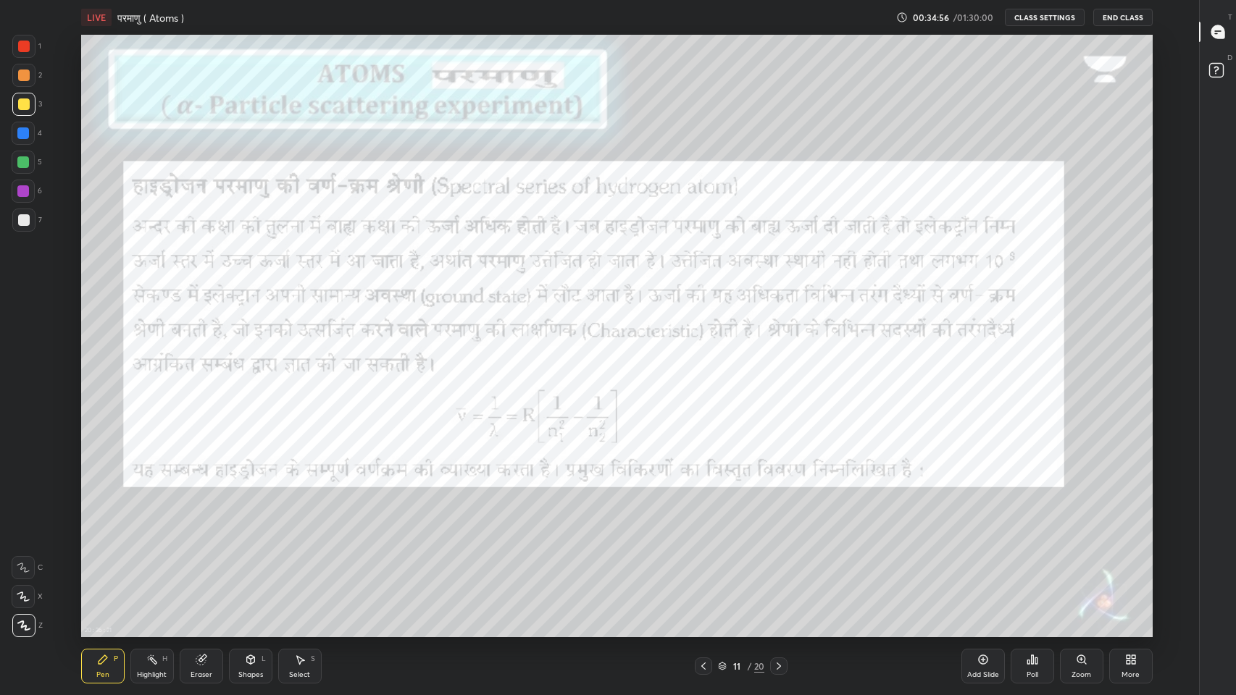
click at [779, 571] on icon at bounding box center [779, 667] width 12 height 12
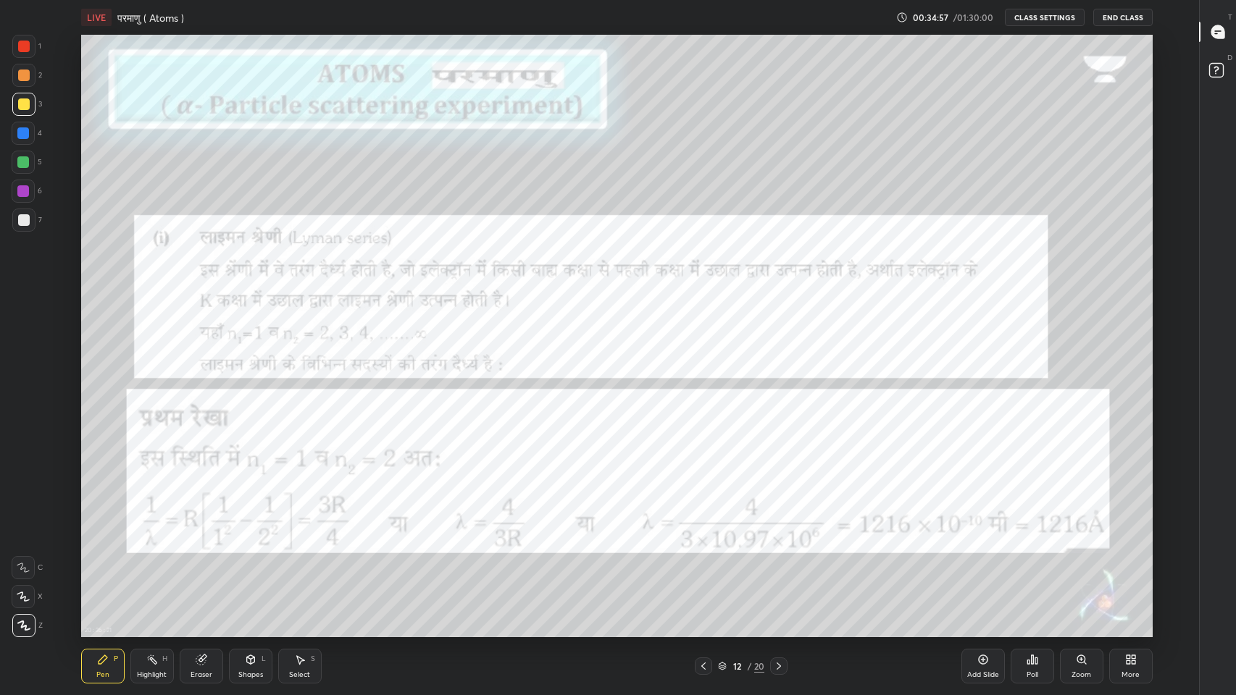
click at [779, 571] on icon at bounding box center [779, 667] width 12 height 12
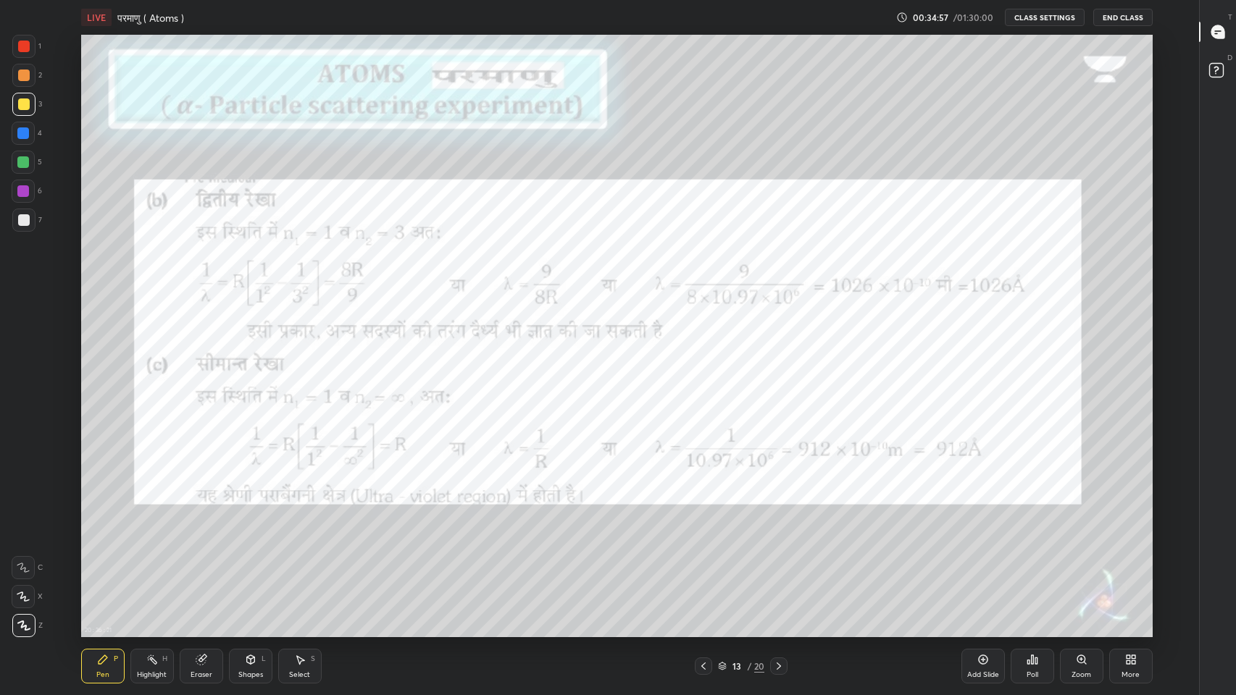
click at [779, 571] on icon at bounding box center [778, 666] width 4 height 7
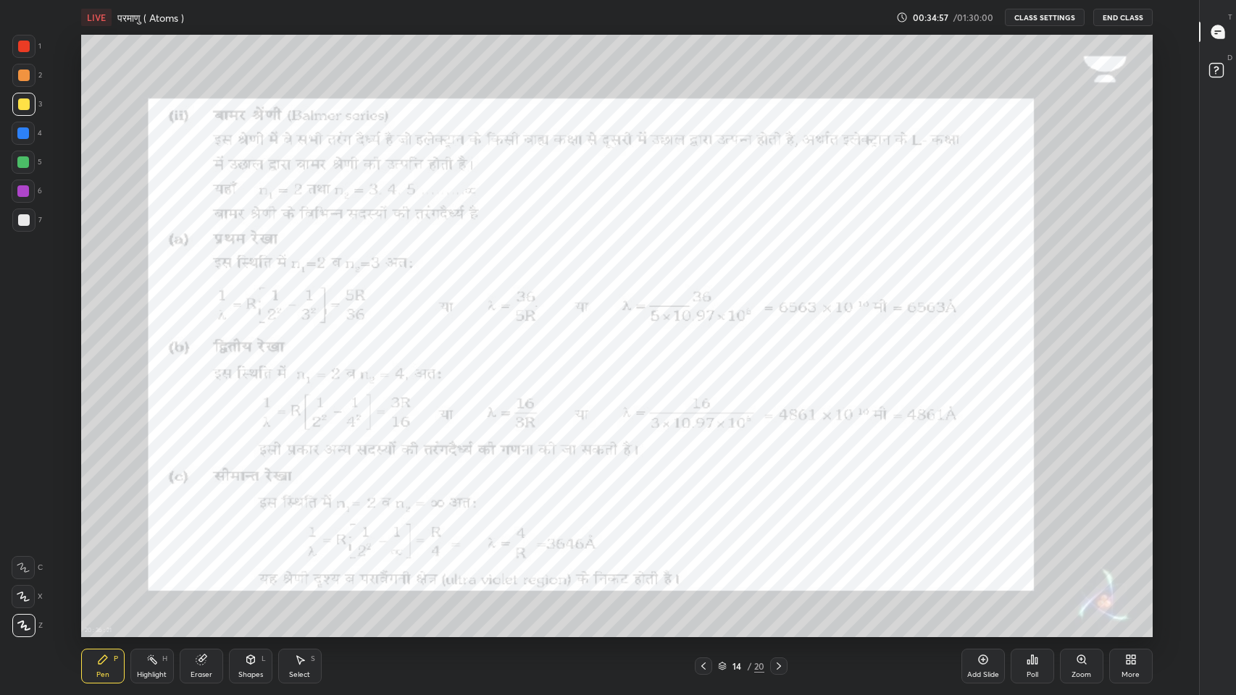
click at [779, 571] on icon at bounding box center [779, 667] width 12 height 12
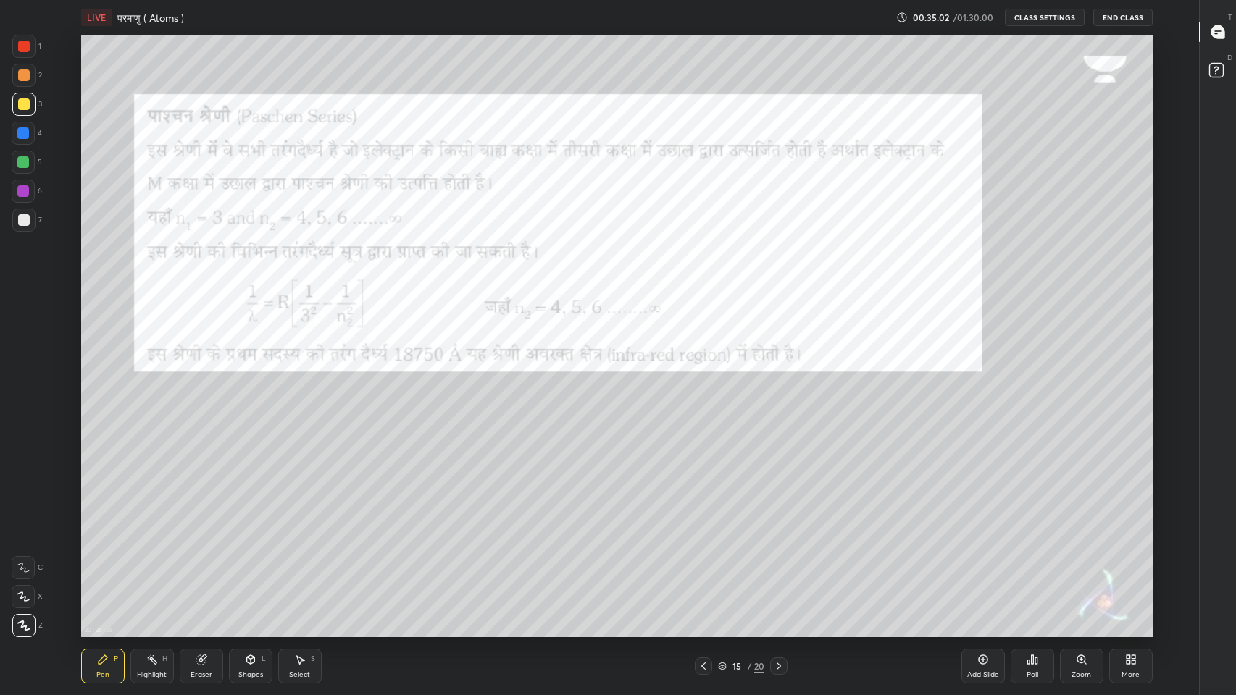
click at [779, 571] on icon at bounding box center [779, 667] width 12 height 12
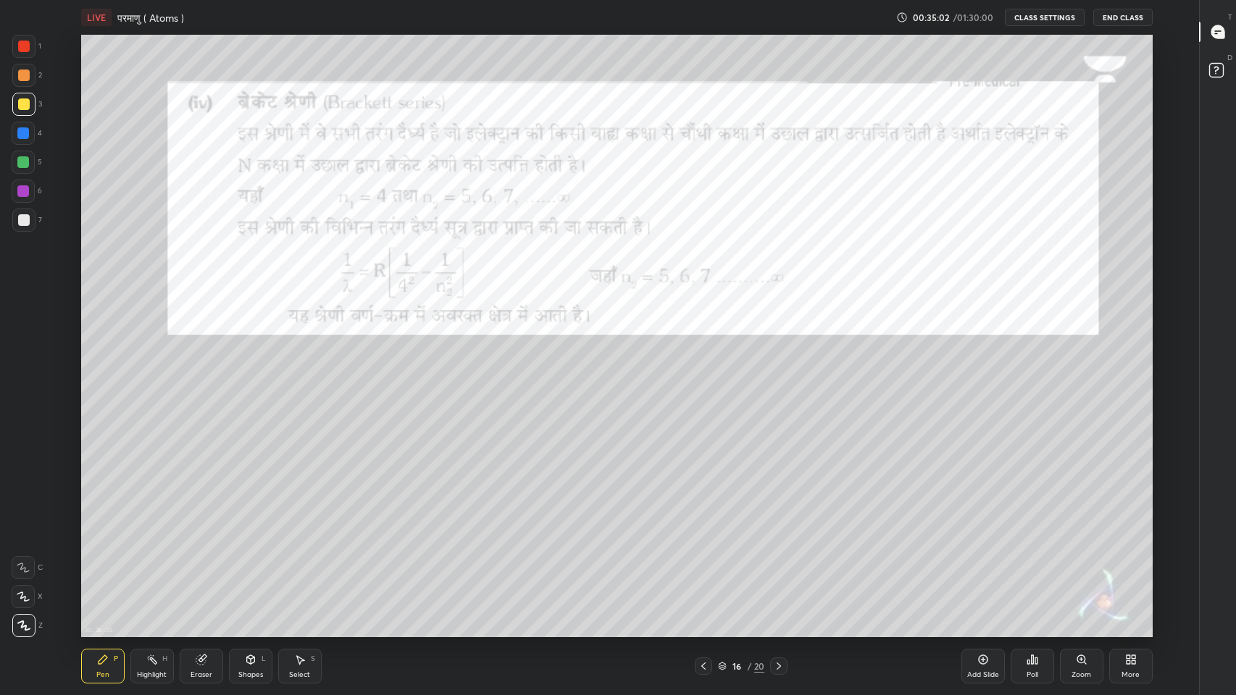
click at [779, 571] on icon at bounding box center [779, 667] width 12 height 12
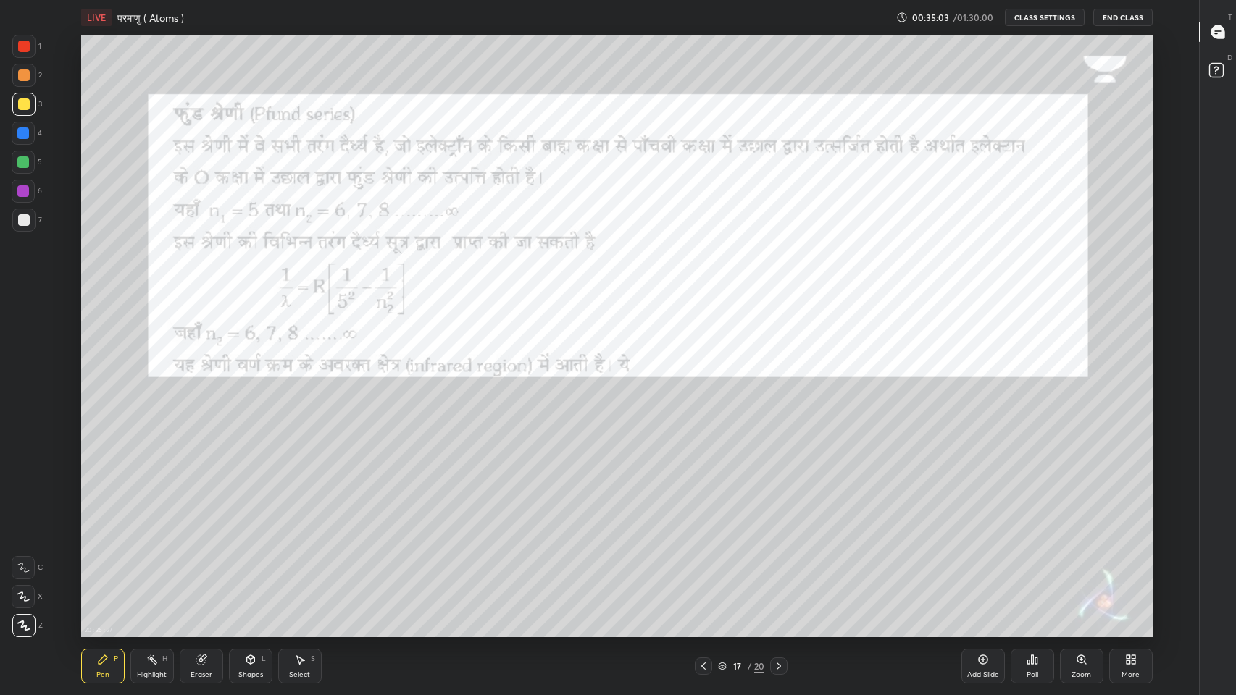
click at [779, 571] on icon at bounding box center [779, 667] width 12 height 12
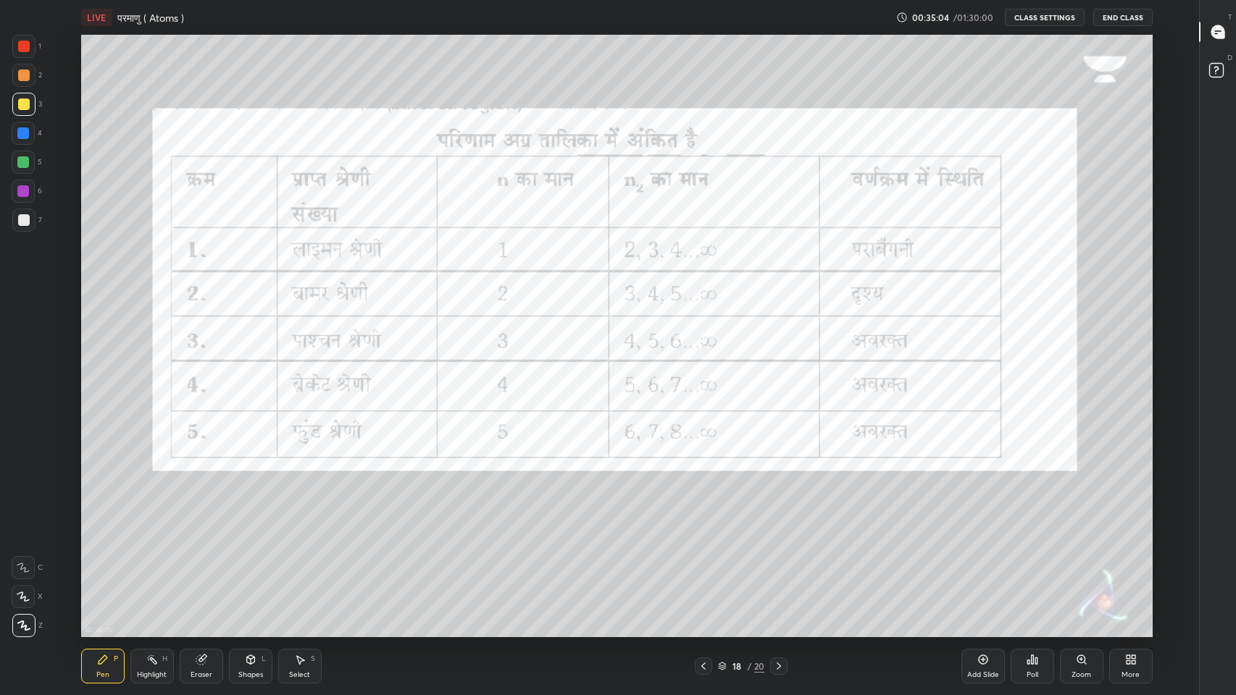
click at [779, 571] on icon at bounding box center [779, 667] width 12 height 12
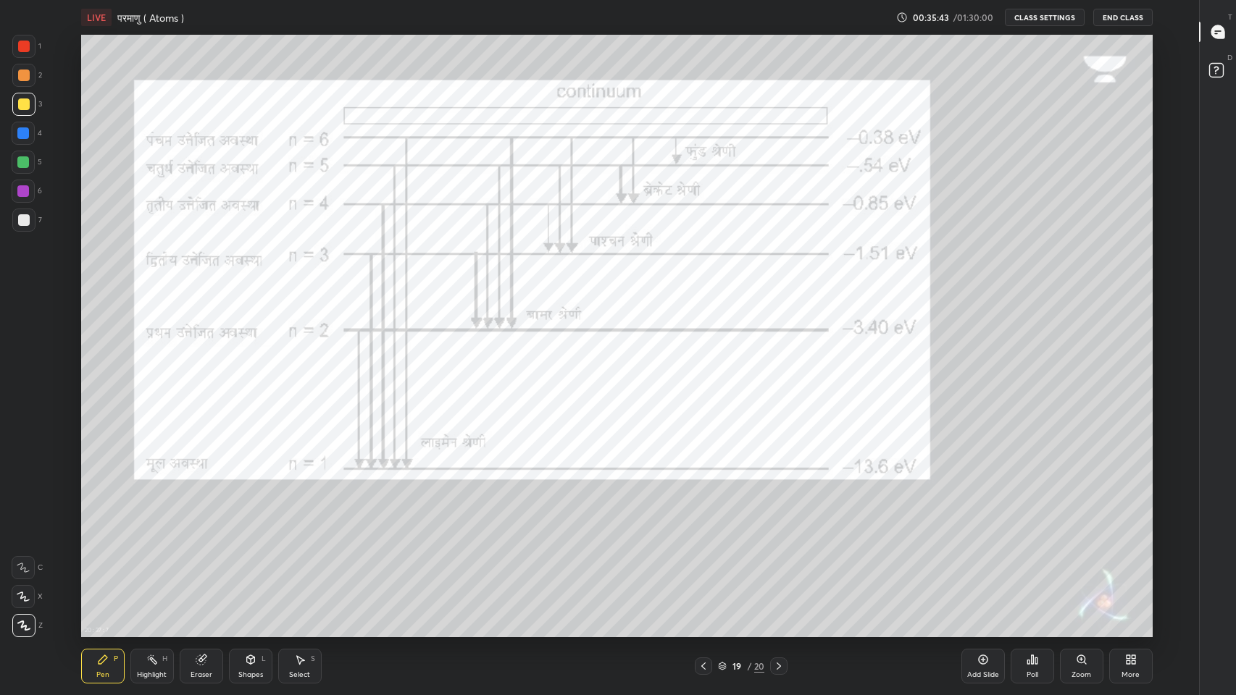
click at [701, 571] on icon at bounding box center [703, 667] width 12 height 12
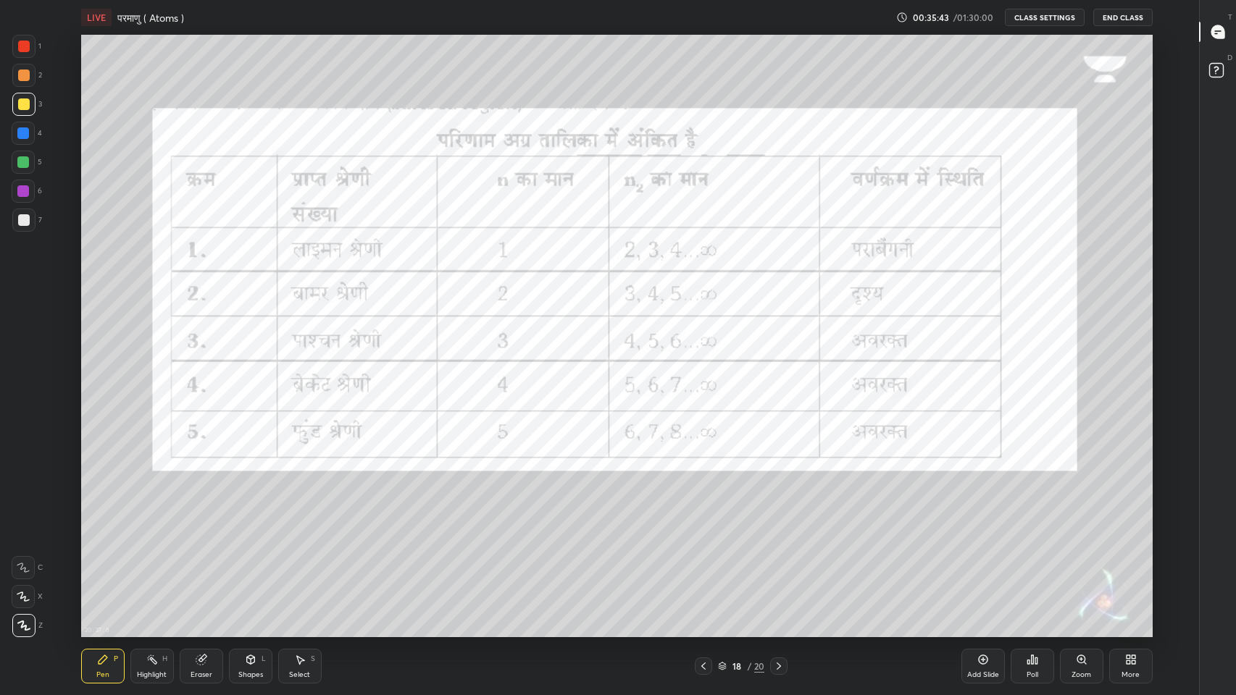
click at [707, 571] on icon at bounding box center [703, 667] width 12 height 12
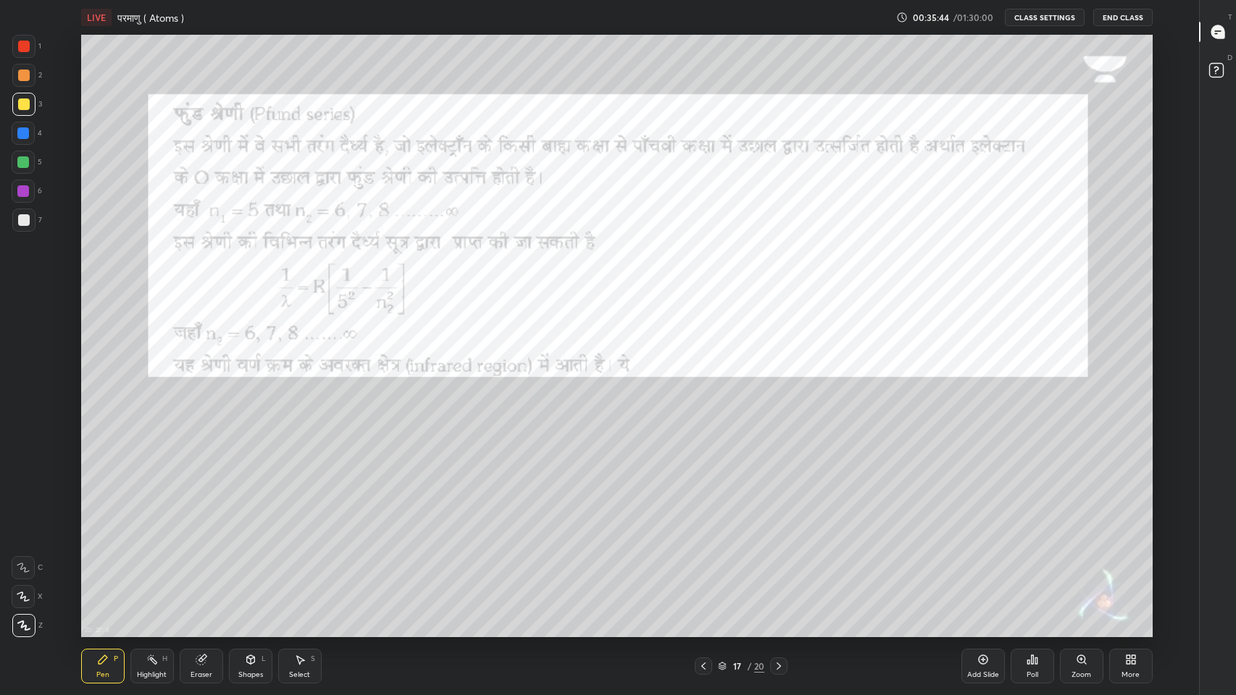
click at [703, 571] on icon at bounding box center [703, 667] width 12 height 12
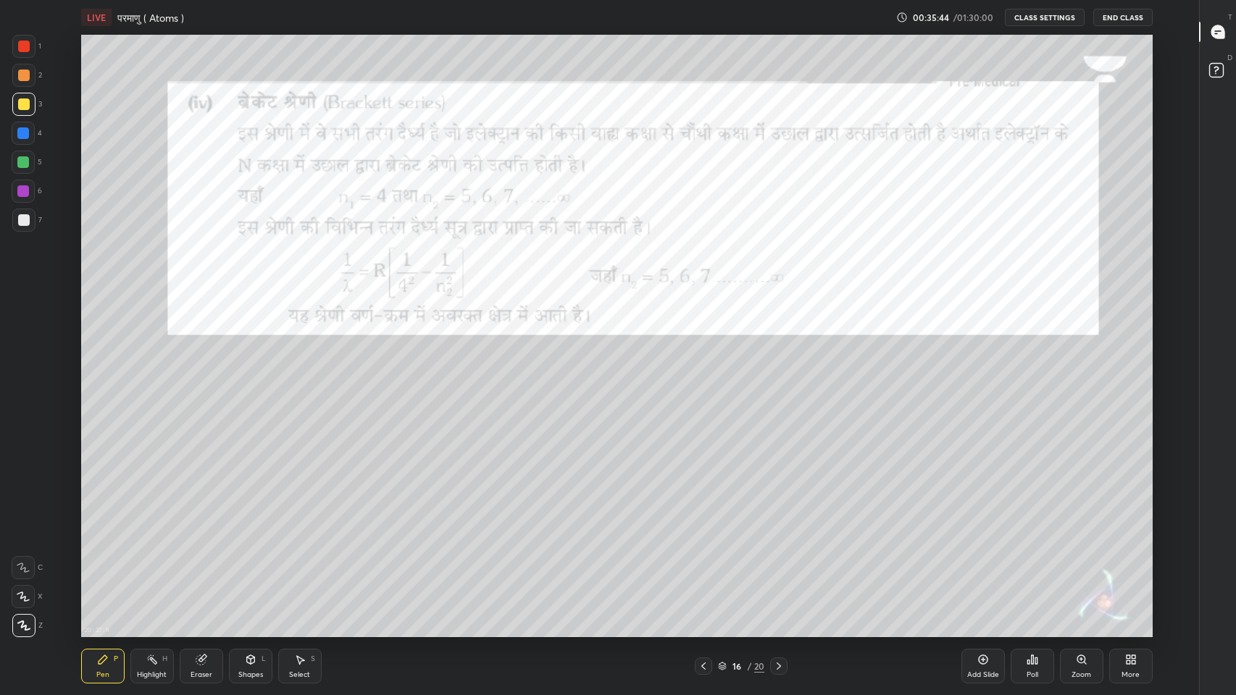
click at [703, 571] on icon at bounding box center [703, 667] width 12 height 12
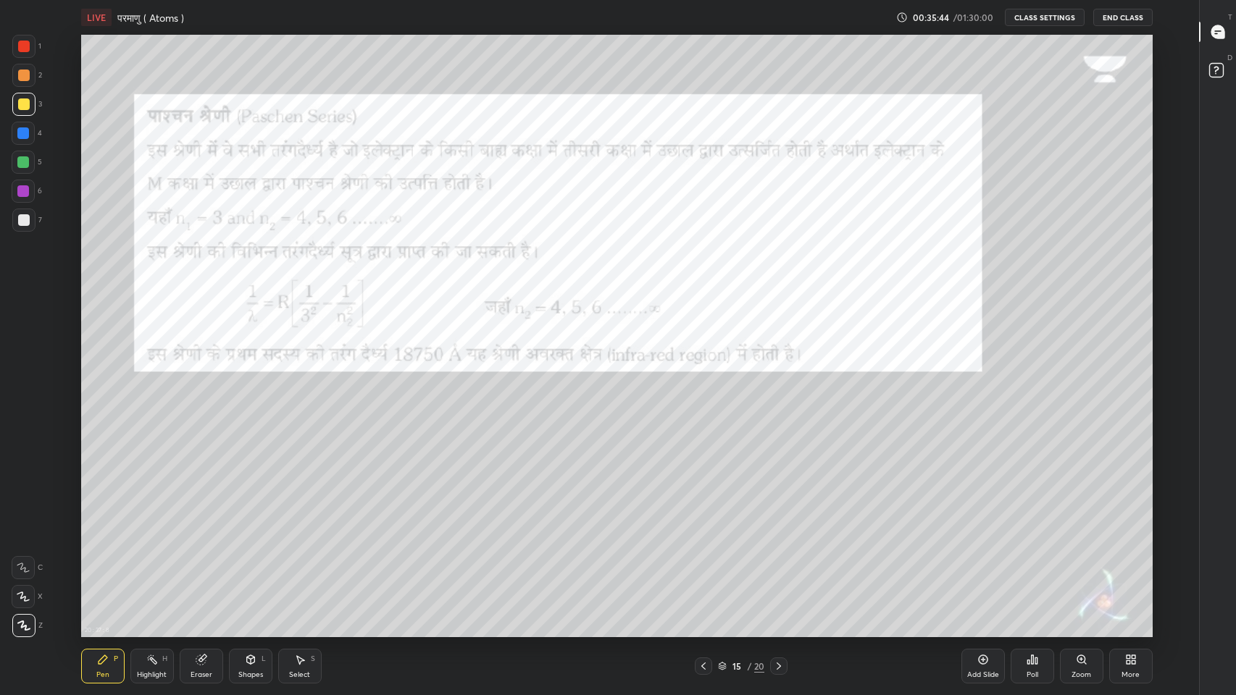
click at [703, 571] on icon at bounding box center [703, 667] width 12 height 12
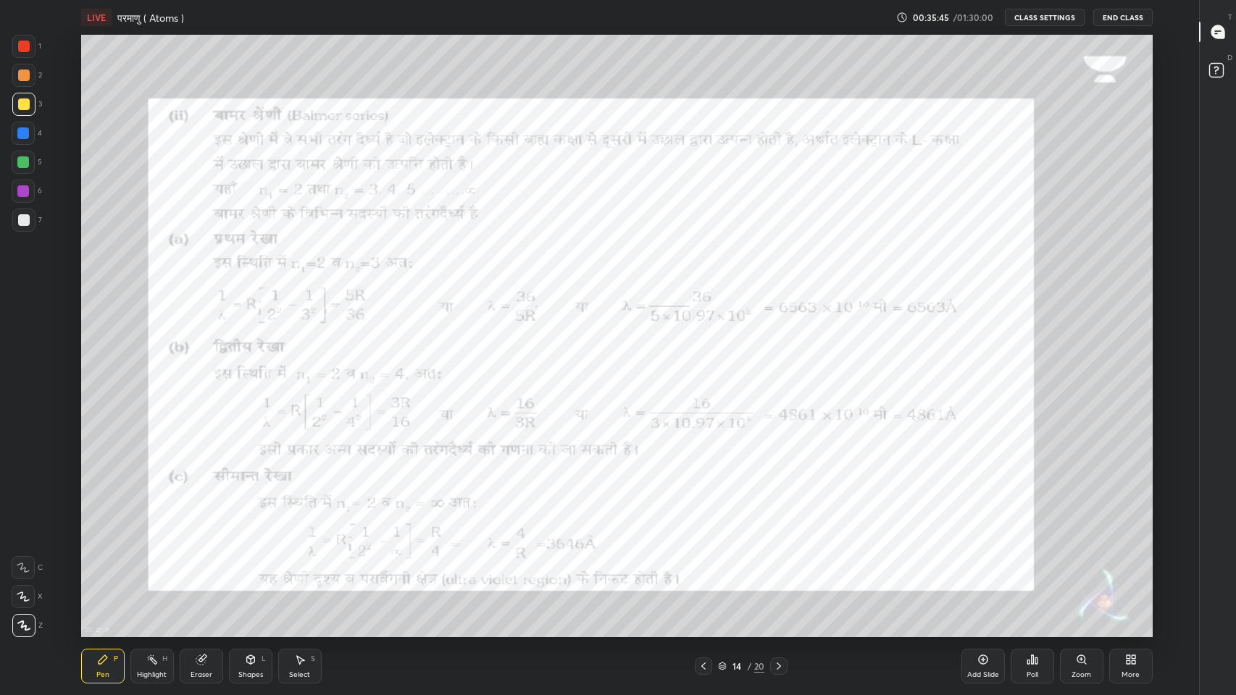
click at [707, 571] on icon at bounding box center [703, 667] width 12 height 12
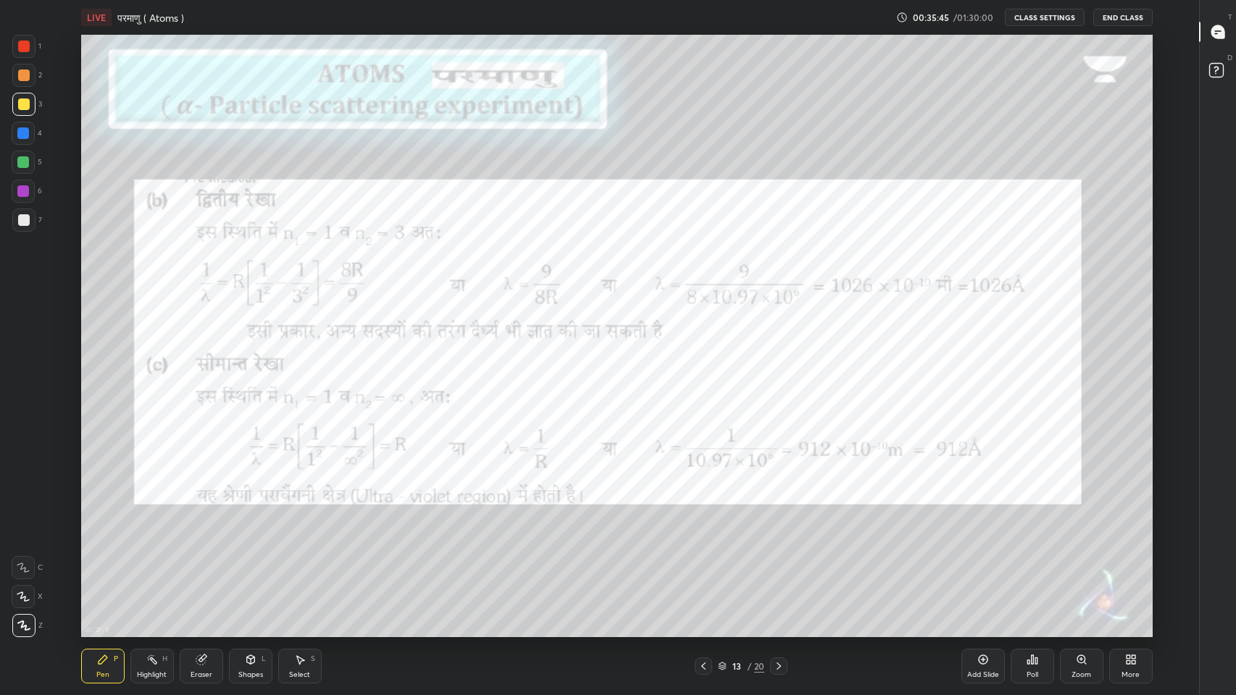
click at [707, 571] on icon at bounding box center [703, 667] width 12 height 12
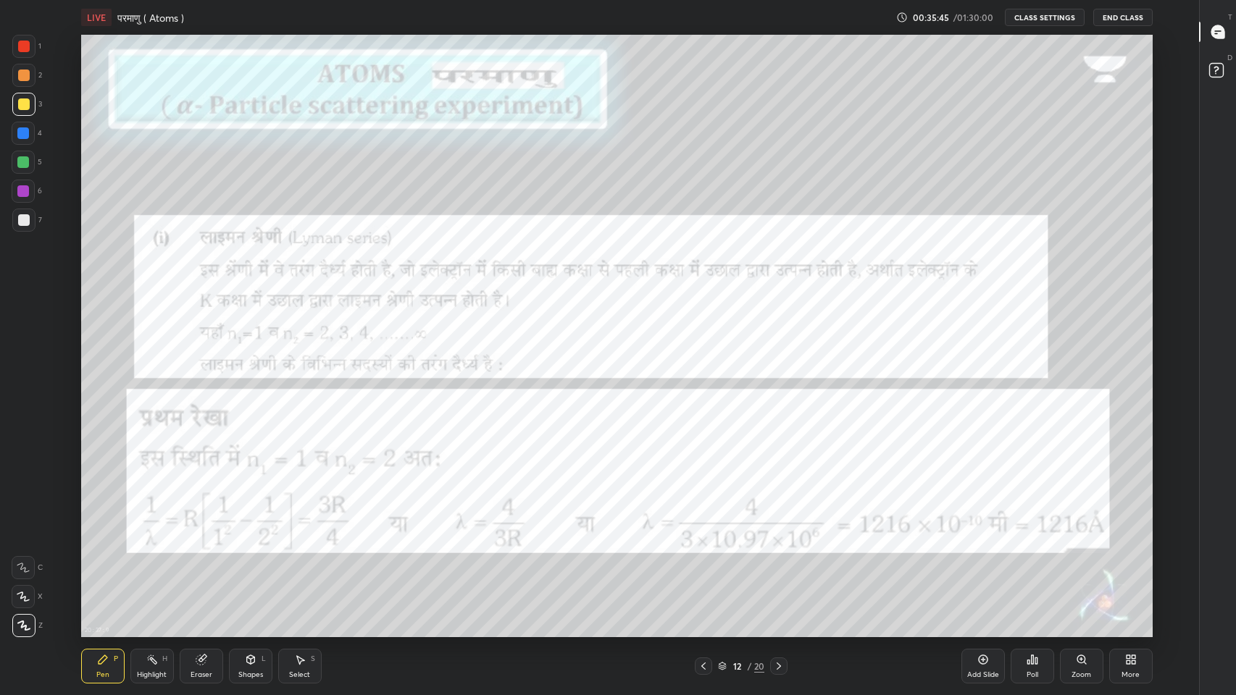
click at [703, 571] on icon at bounding box center [703, 667] width 12 height 12
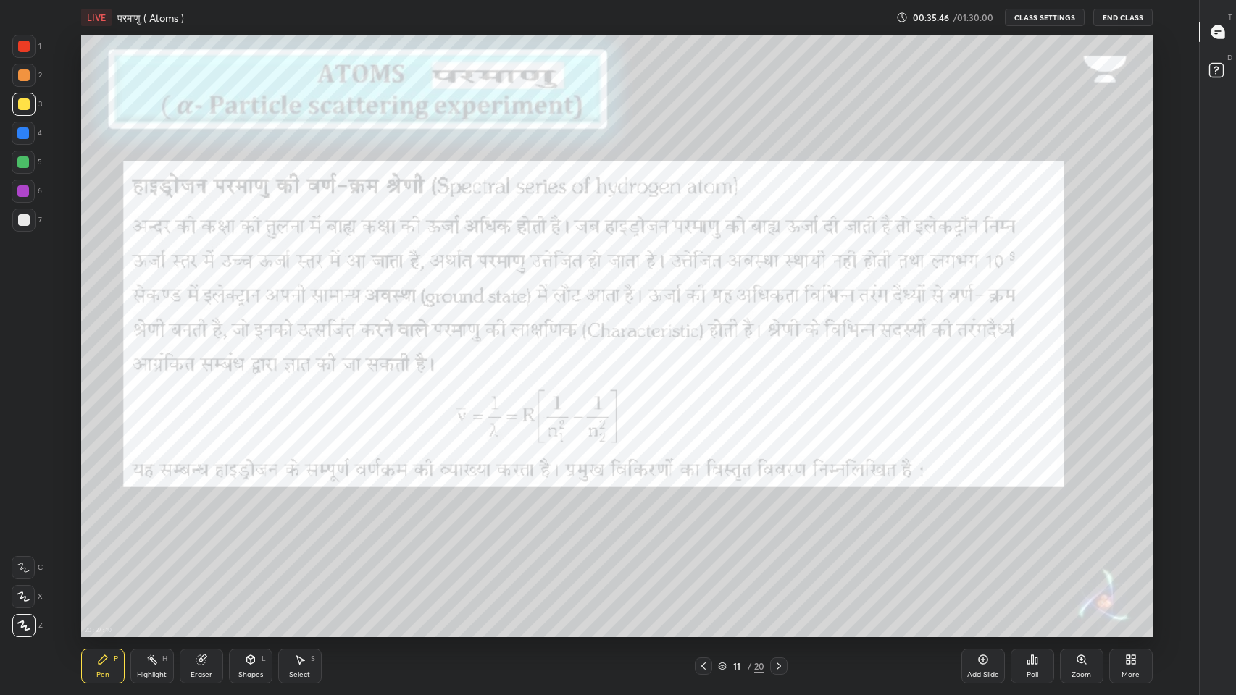
click at [703, 571] on icon at bounding box center [703, 667] width 12 height 12
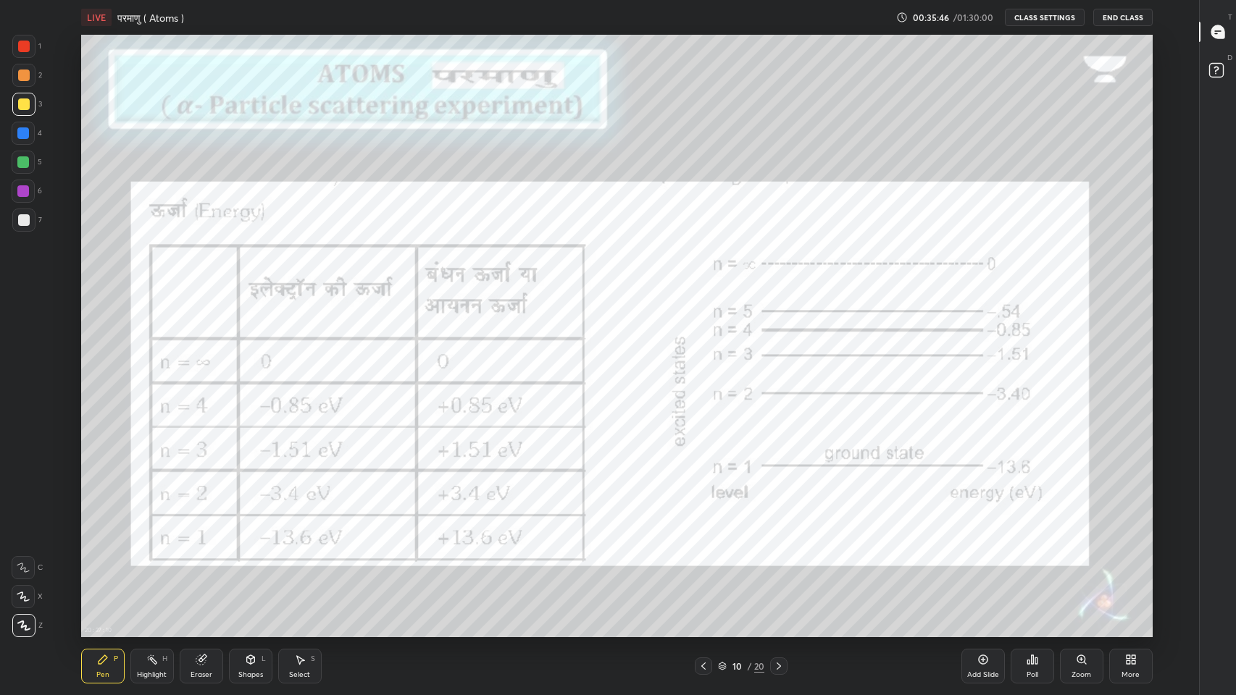
click at [703, 571] on icon at bounding box center [703, 667] width 12 height 12
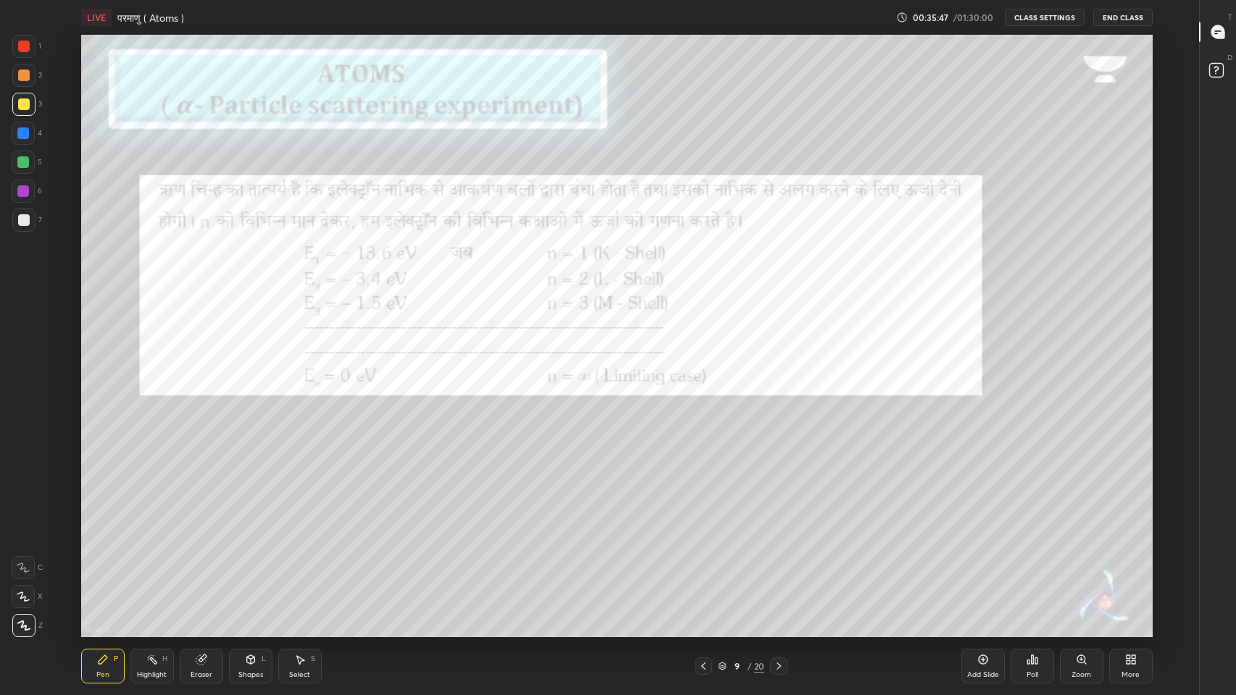
click at [707, 571] on icon at bounding box center [703, 667] width 12 height 12
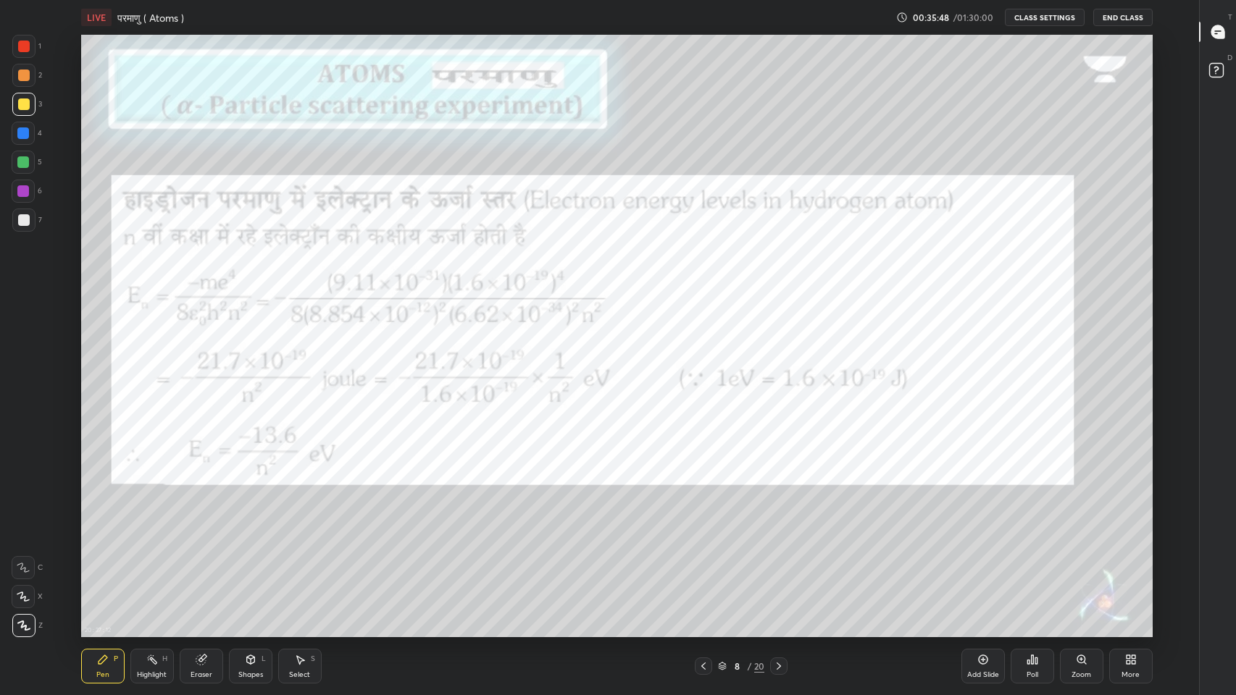
click at [703, 571] on icon at bounding box center [703, 667] width 12 height 12
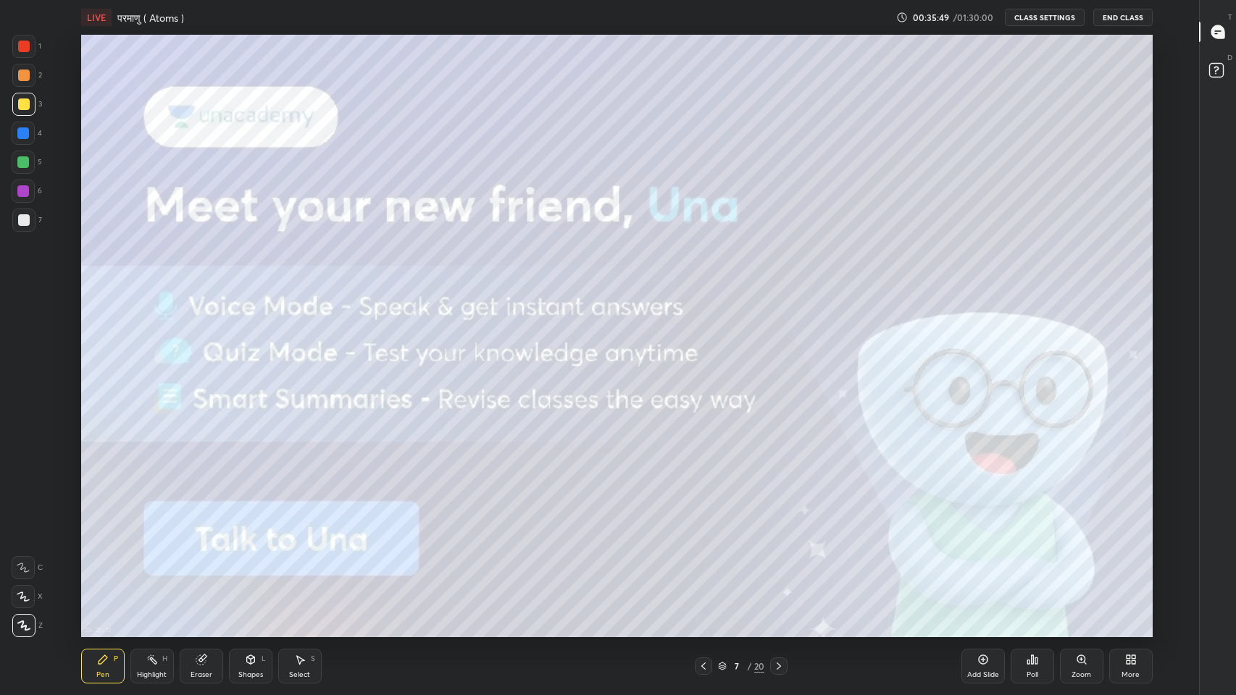
click at [703, 571] on icon at bounding box center [703, 667] width 12 height 12
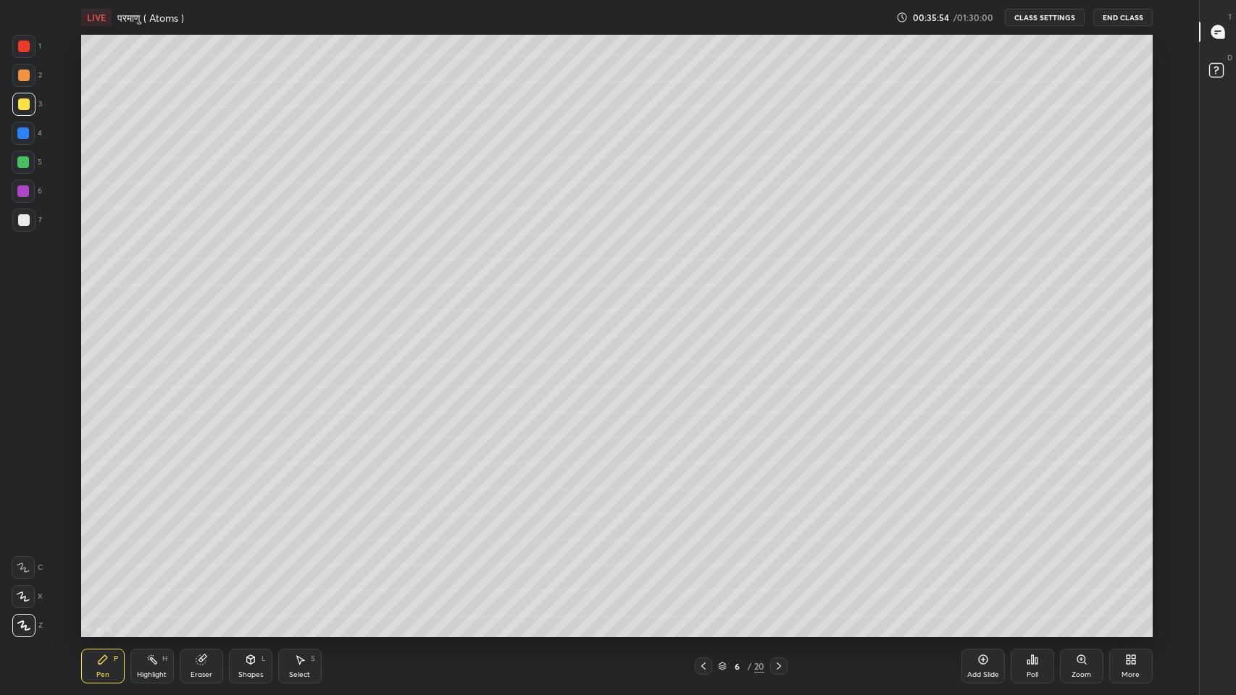
click at [18, 211] on div at bounding box center [23, 220] width 23 height 23
click at [703, 571] on icon at bounding box center [703, 667] width 12 height 12
click at [776, 571] on icon at bounding box center [779, 667] width 12 height 12
click at [779, 571] on icon at bounding box center [779, 667] width 12 height 12
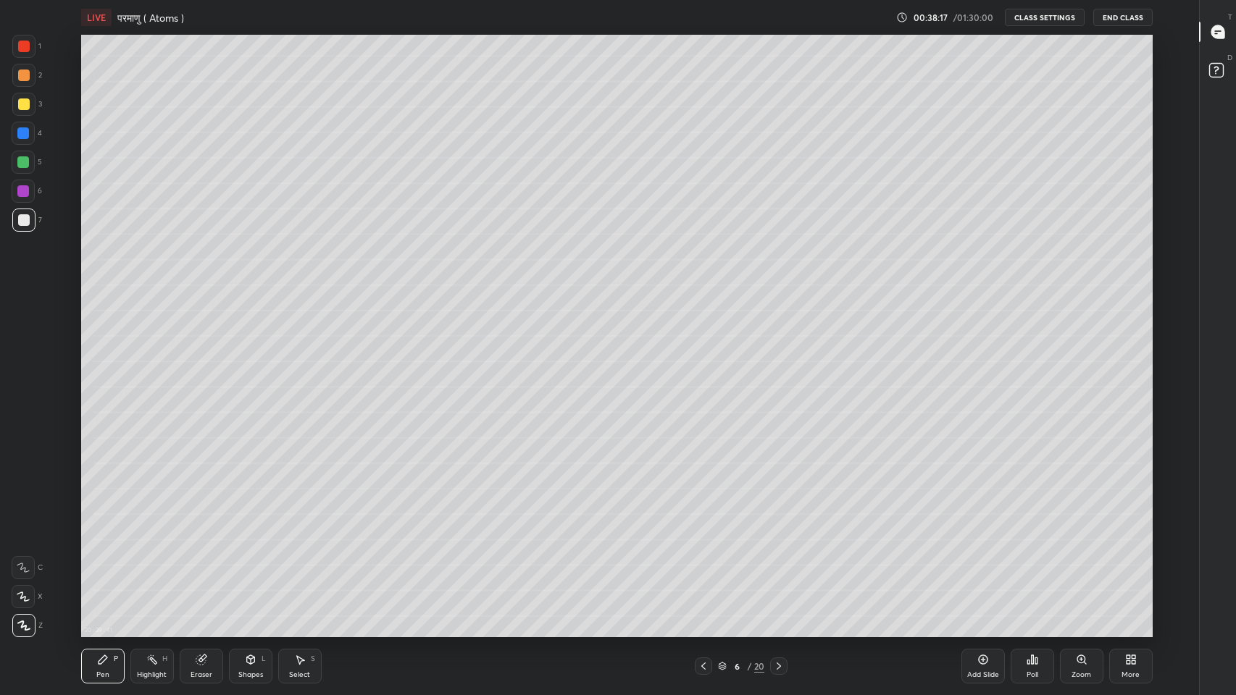
click at [1218, 31] on icon at bounding box center [1218, 31] width 6 height 0
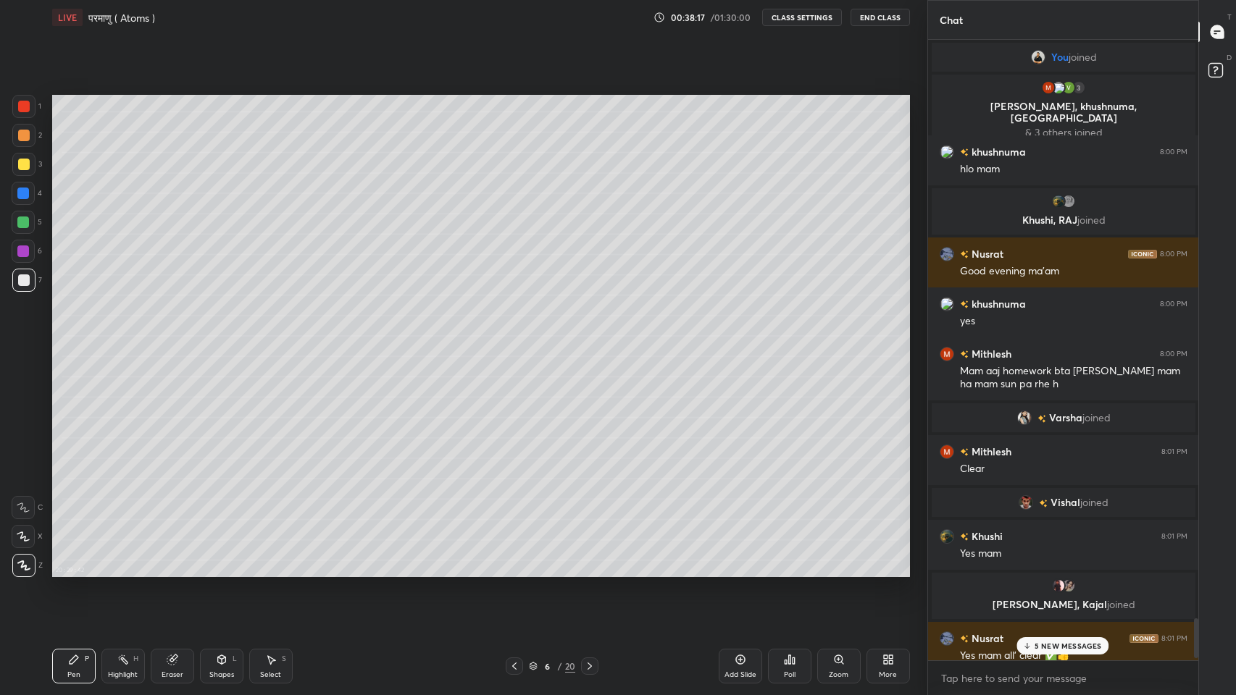
scroll to position [71825, 71559]
click at [1064, 571] on p "5 NEW MESSAGES" at bounding box center [1067, 646] width 67 height 9
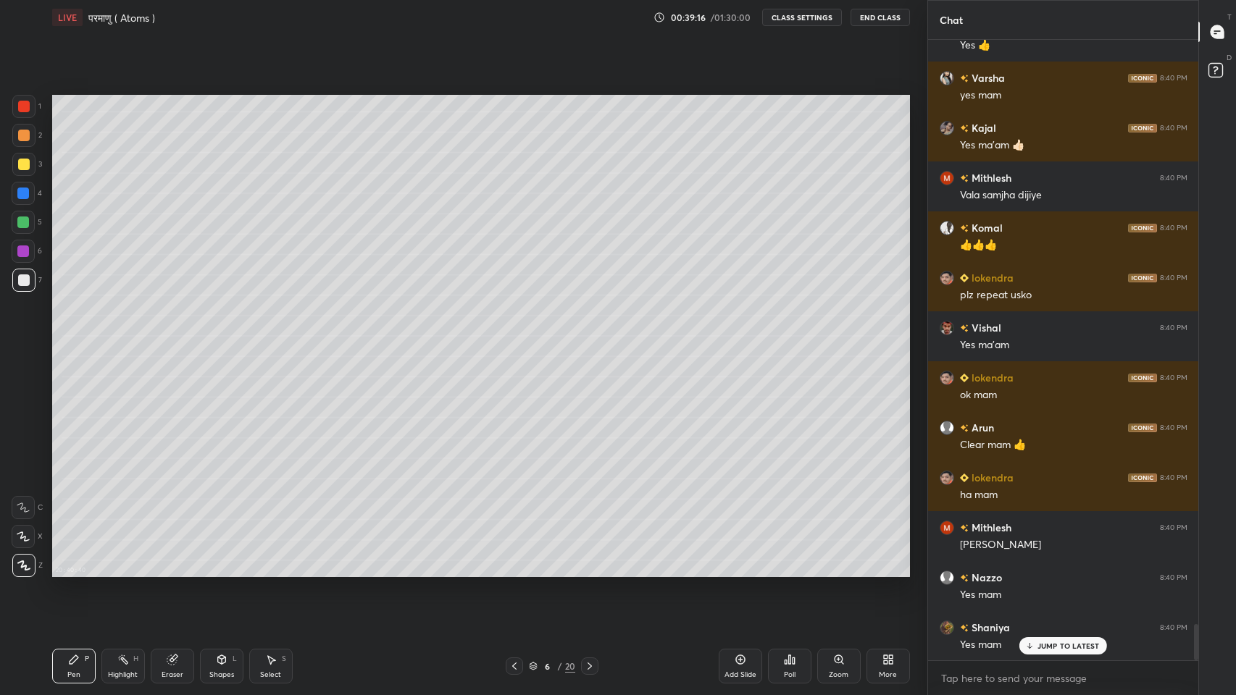
scroll to position [10107, 0]
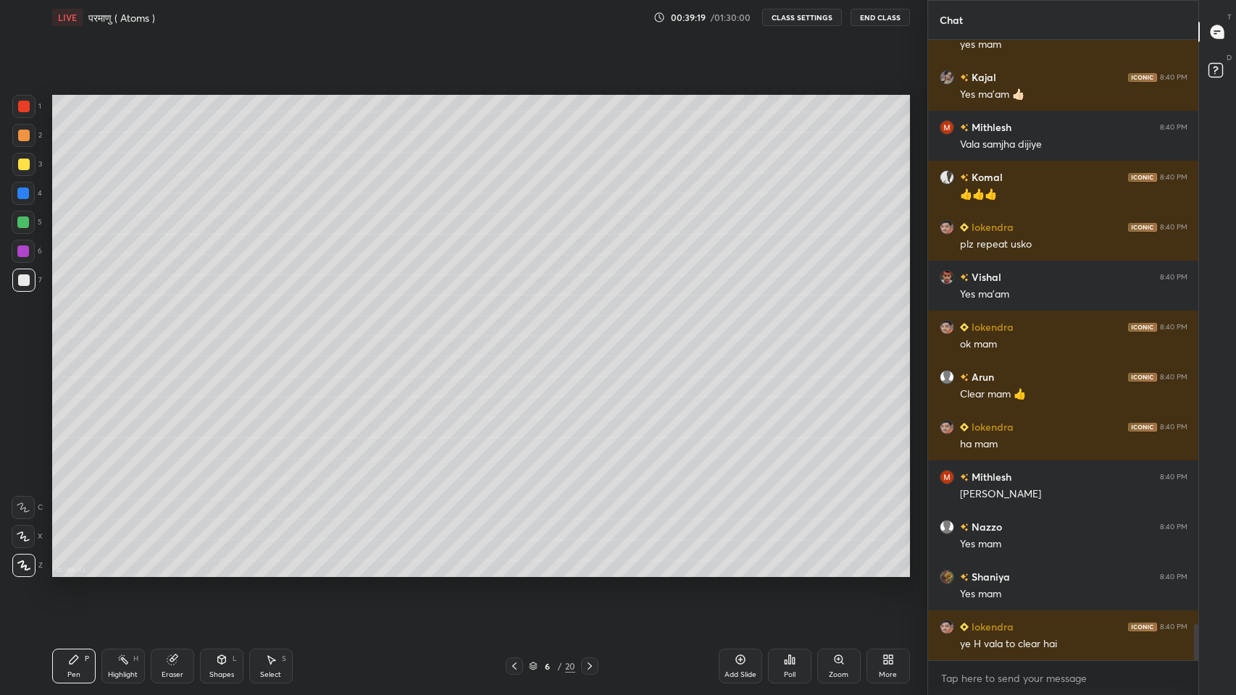
click at [529, 571] on icon at bounding box center [533, 666] width 9 height 9
click at [510, 571] on div at bounding box center [514, 666] width 17 height 17
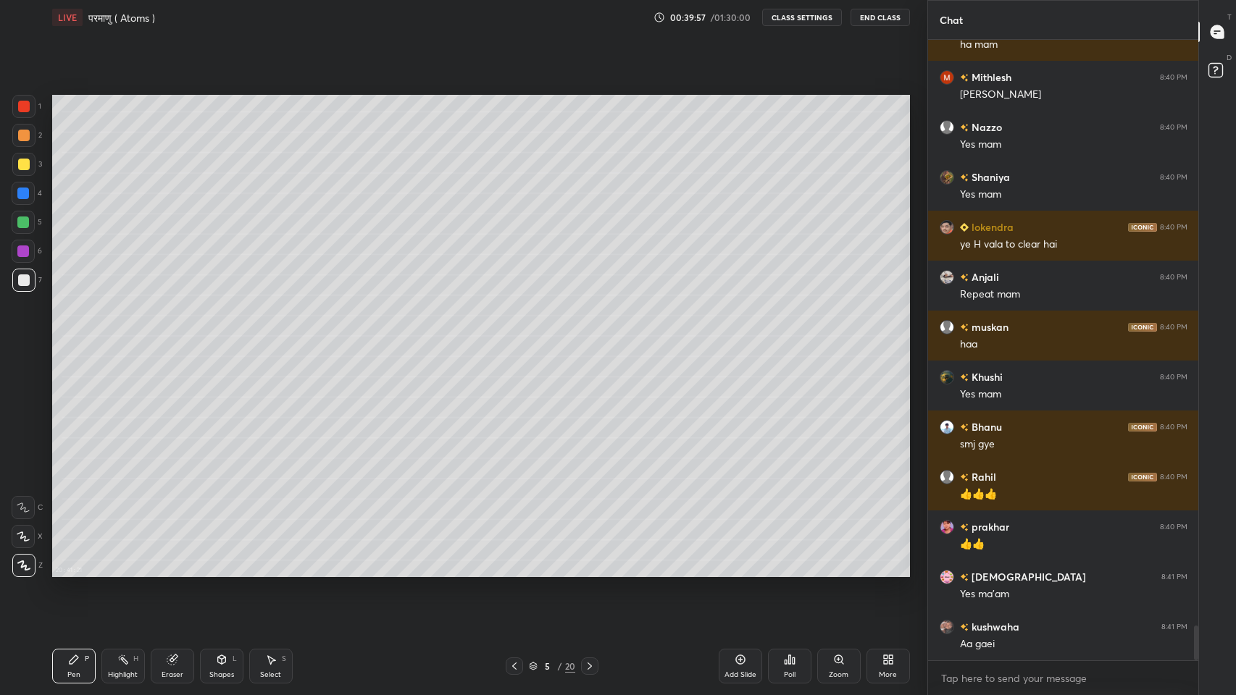
scroll to position [10556, 0]
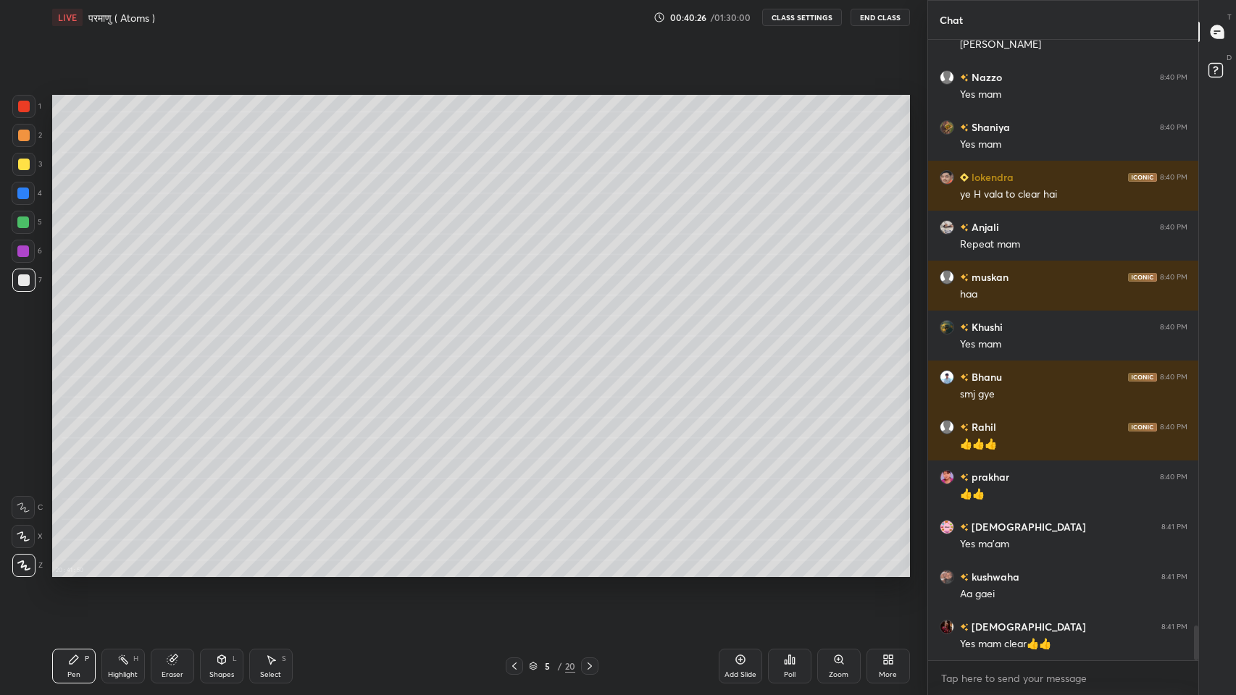
click at [514, 571] on icon at bounding box center [514, 667] width 12 height 12
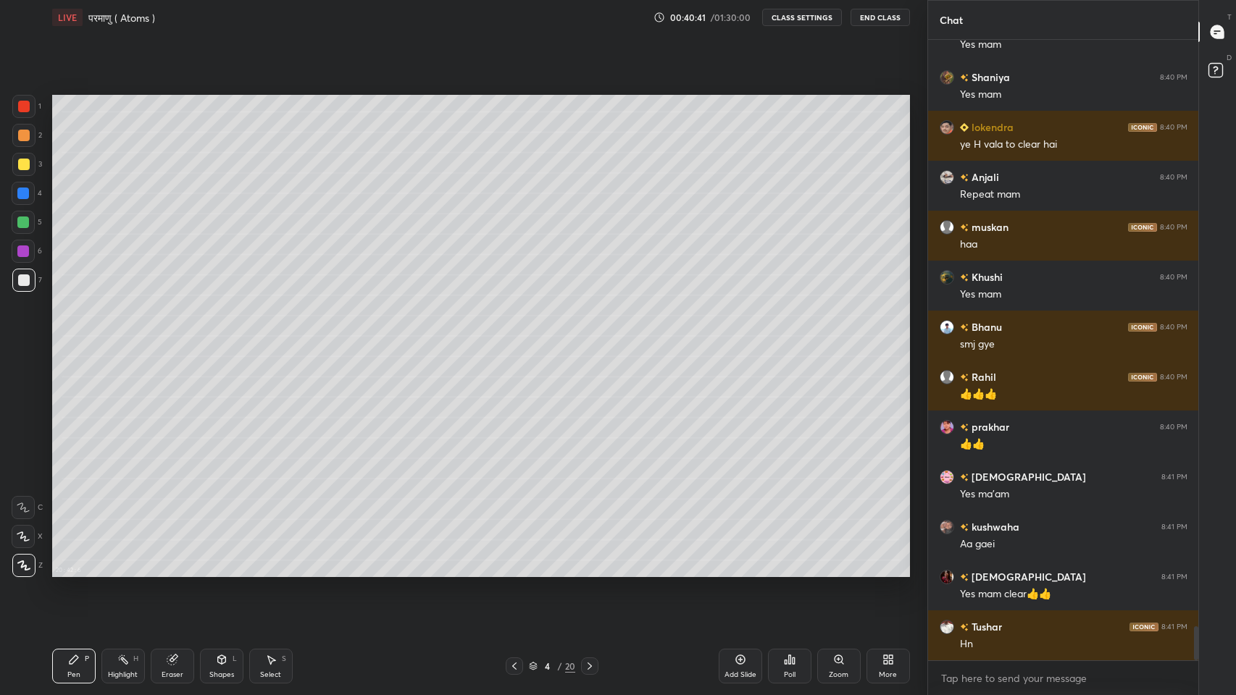
click at [589, 571] on icon at bounding box center [590, 667] width 12 height 12
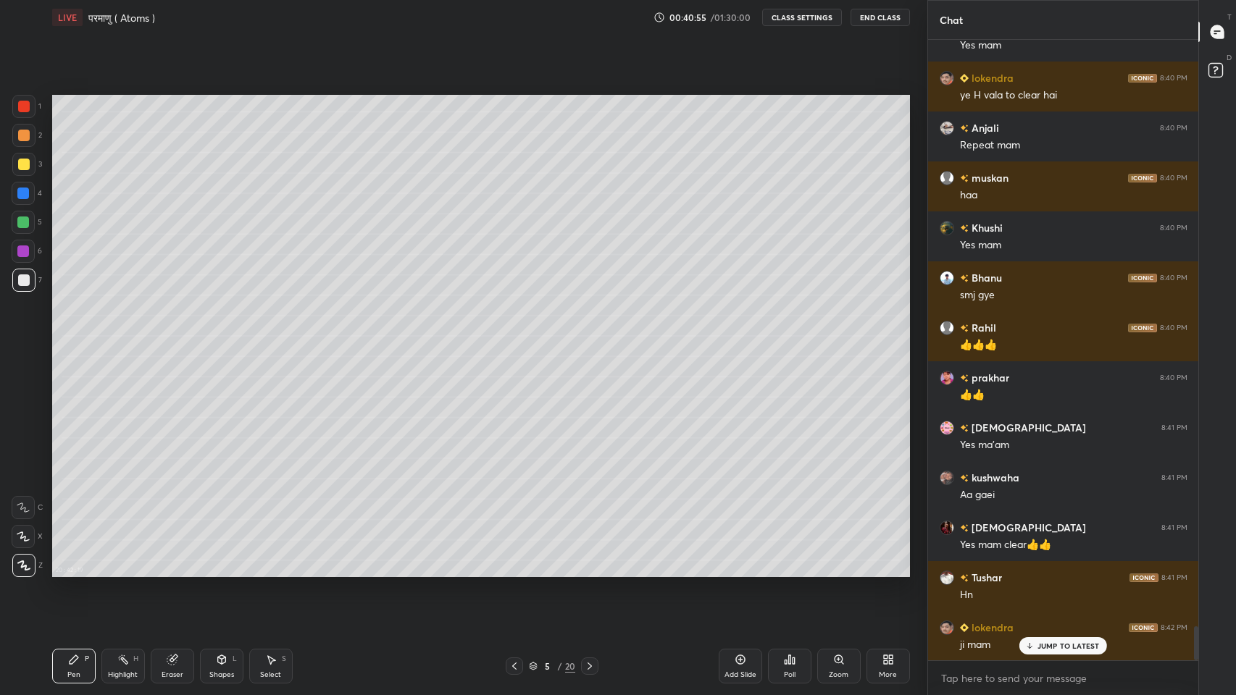
click at [514, 571] on icon at bounding box center [514, 667] width 12 height 12
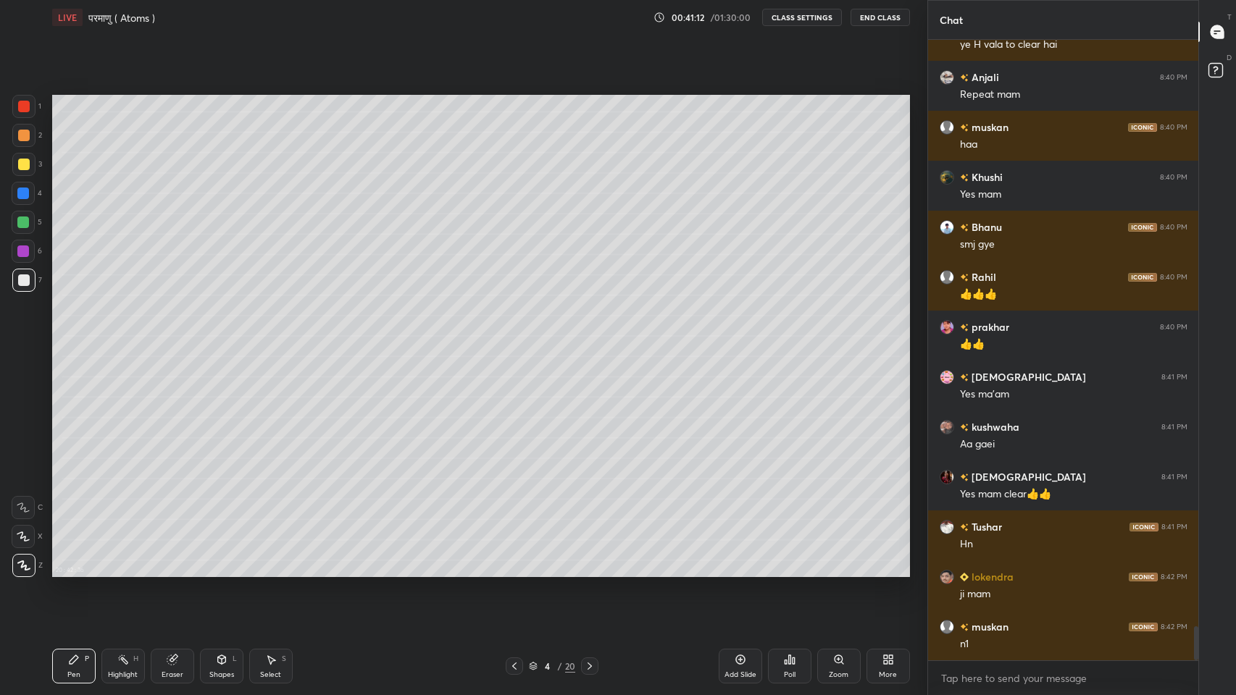
click at [589, 571] on icon at bounding box center [590, 667] width 12 height 12
click at [516, 571] on icon at bounding box center [514, 667] width 12 height 12
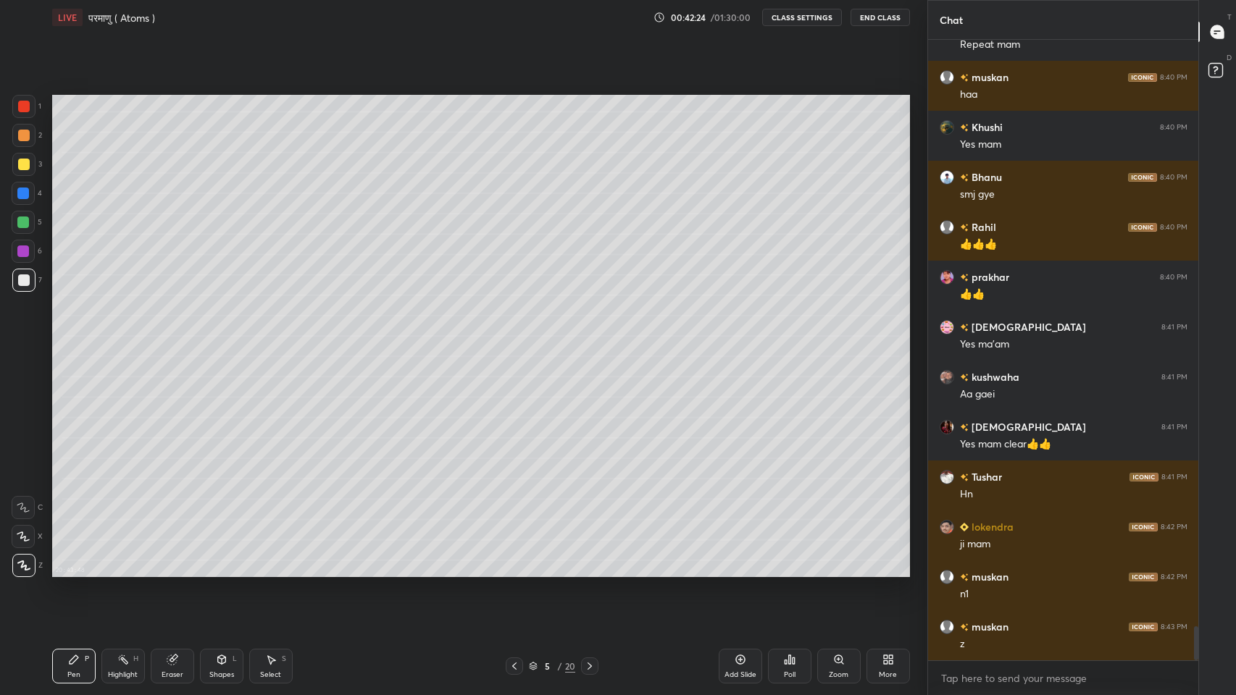
click at [589, 571] on icon at bounding box center [590, 667] width 12 height 12
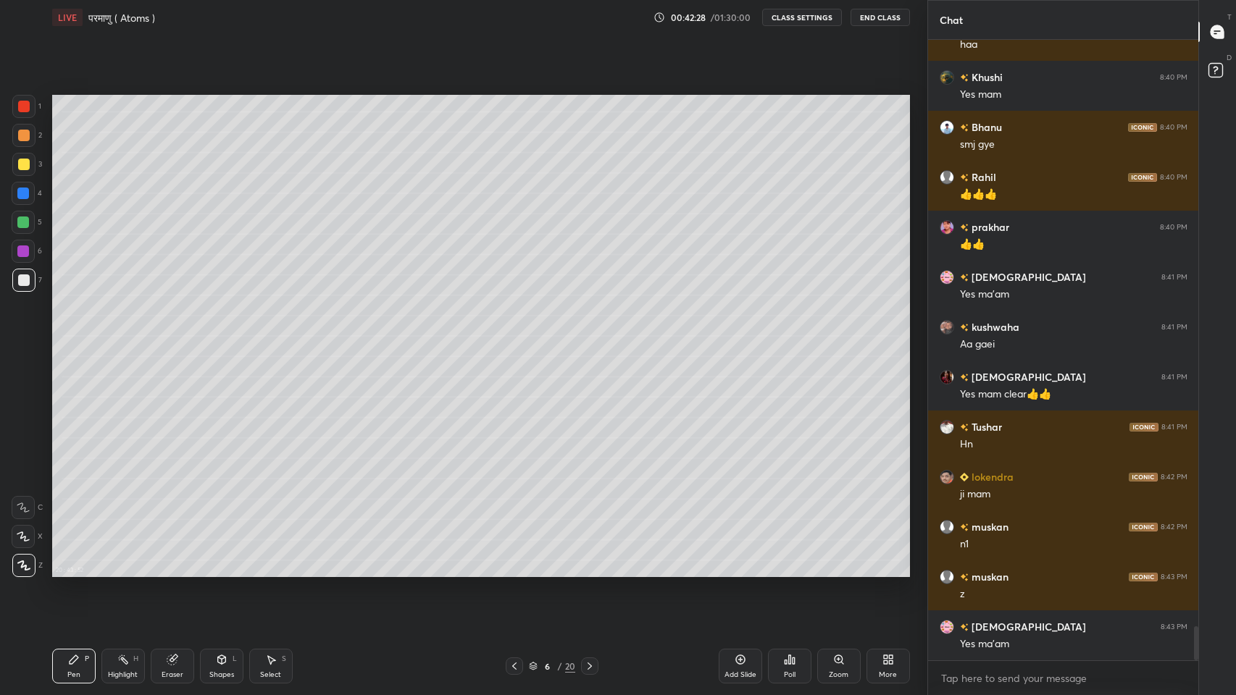
click at [514, 571] on icon at bounding box center [514, 667] width 12 height 12
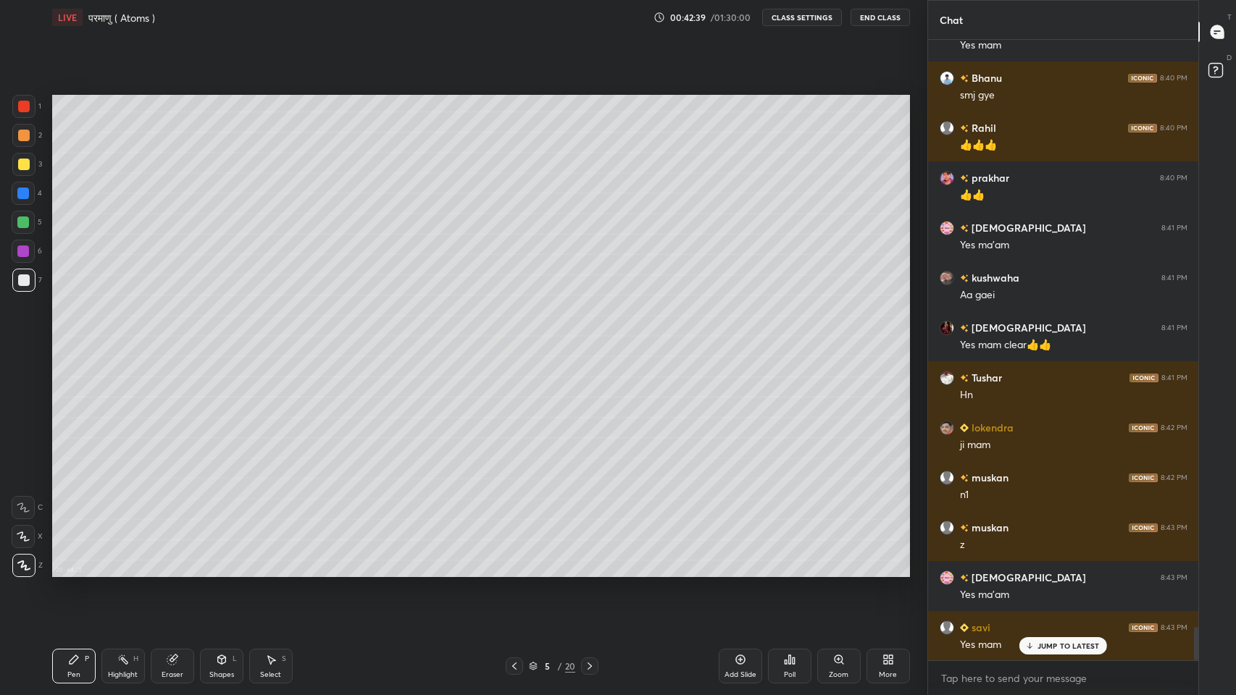
scroll to position [10906, 0]
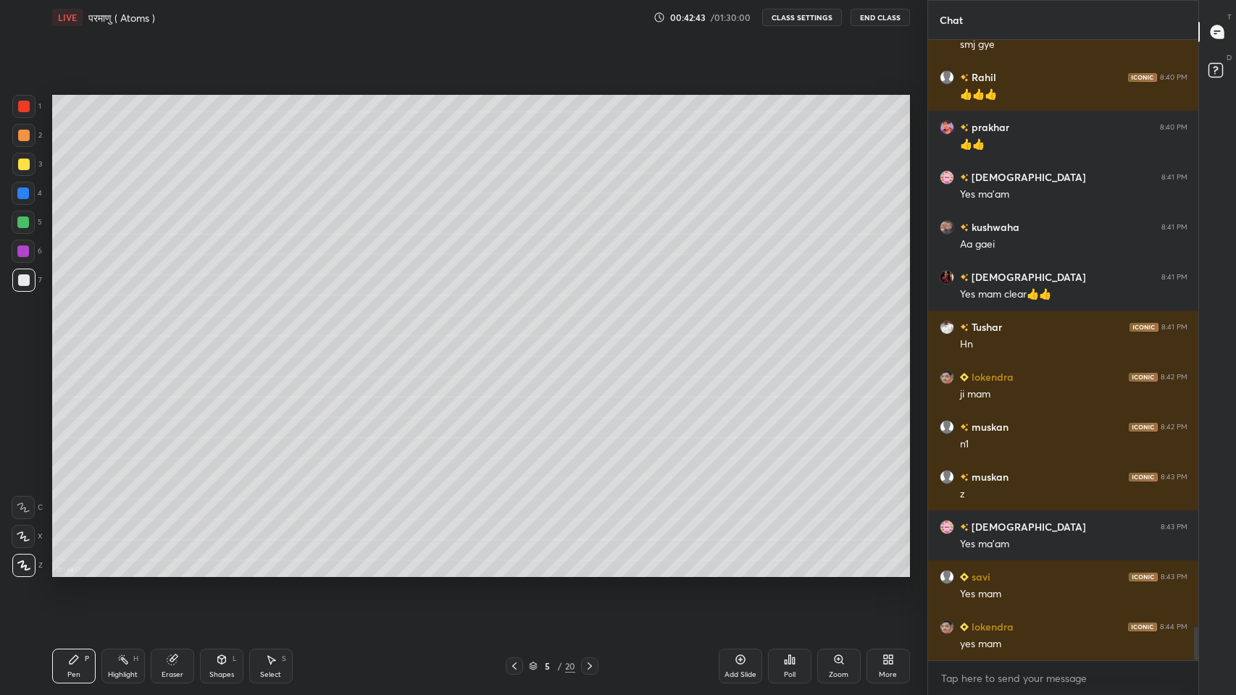
click at [589, 571] on icon at bounding box center [590, 667] width 12 height 12
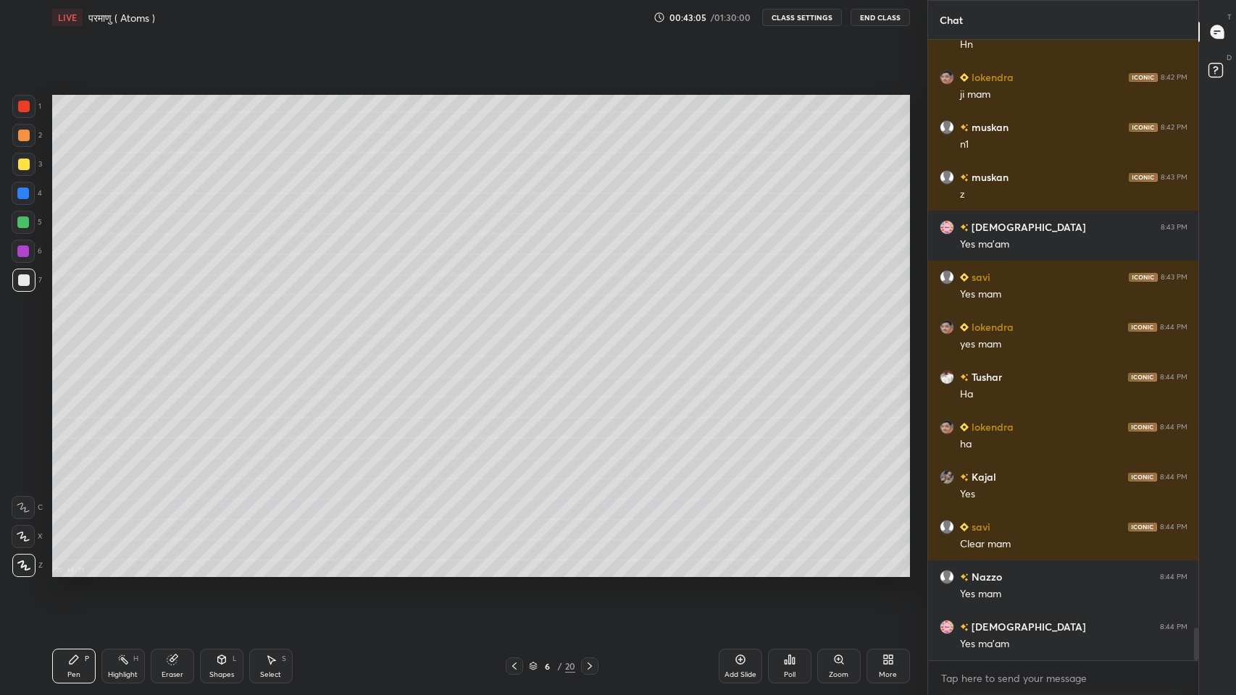
scroll to position [11255, 0]
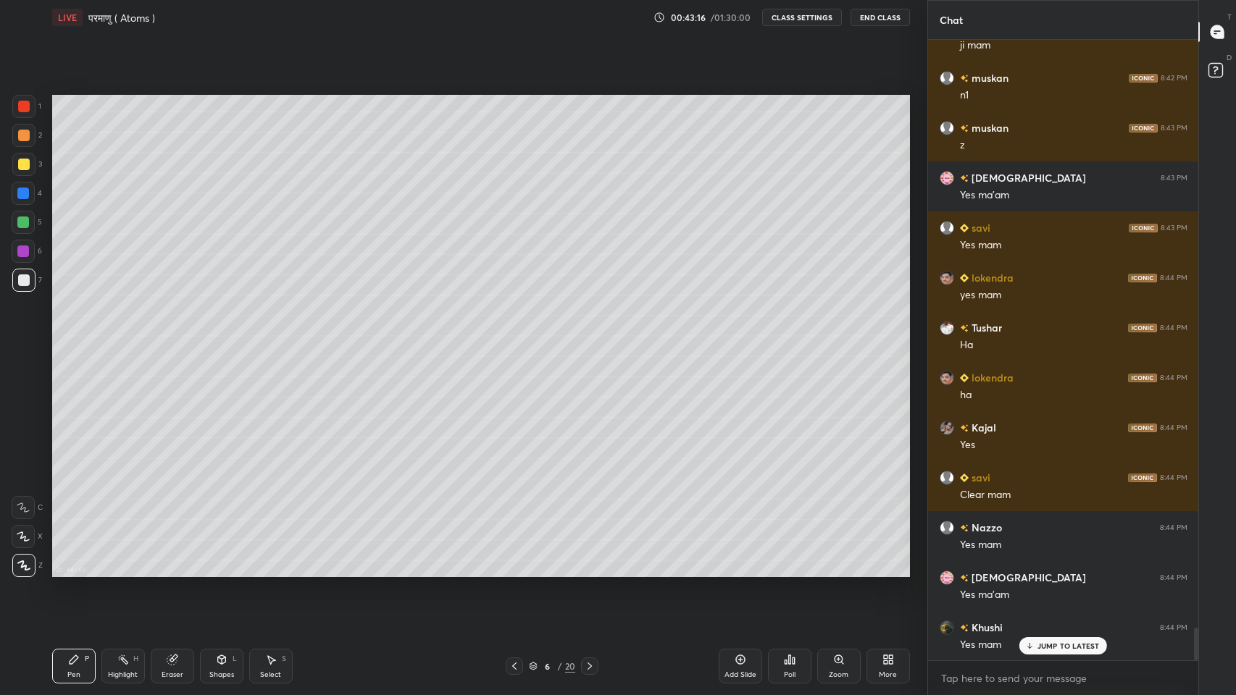
click at [1070, 571] on div "JUMP TO LATEST" at bounding box center [1062, 645] width 87 height 17
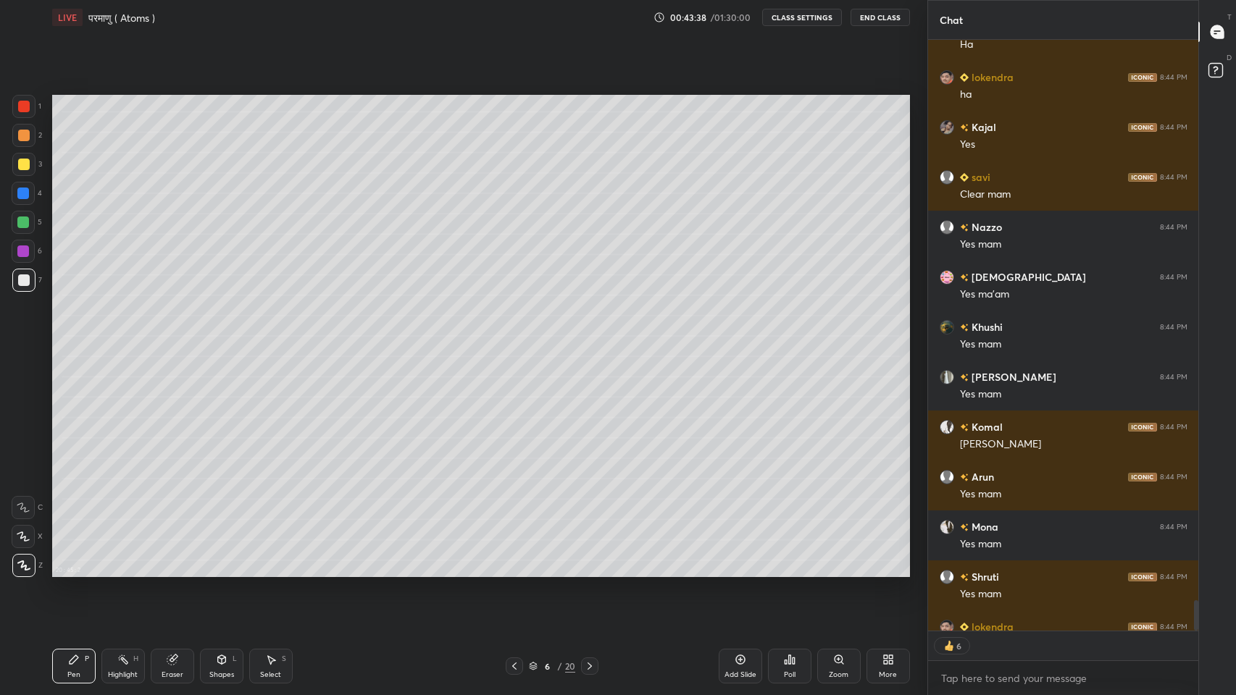
scroll to position [11635, 0]
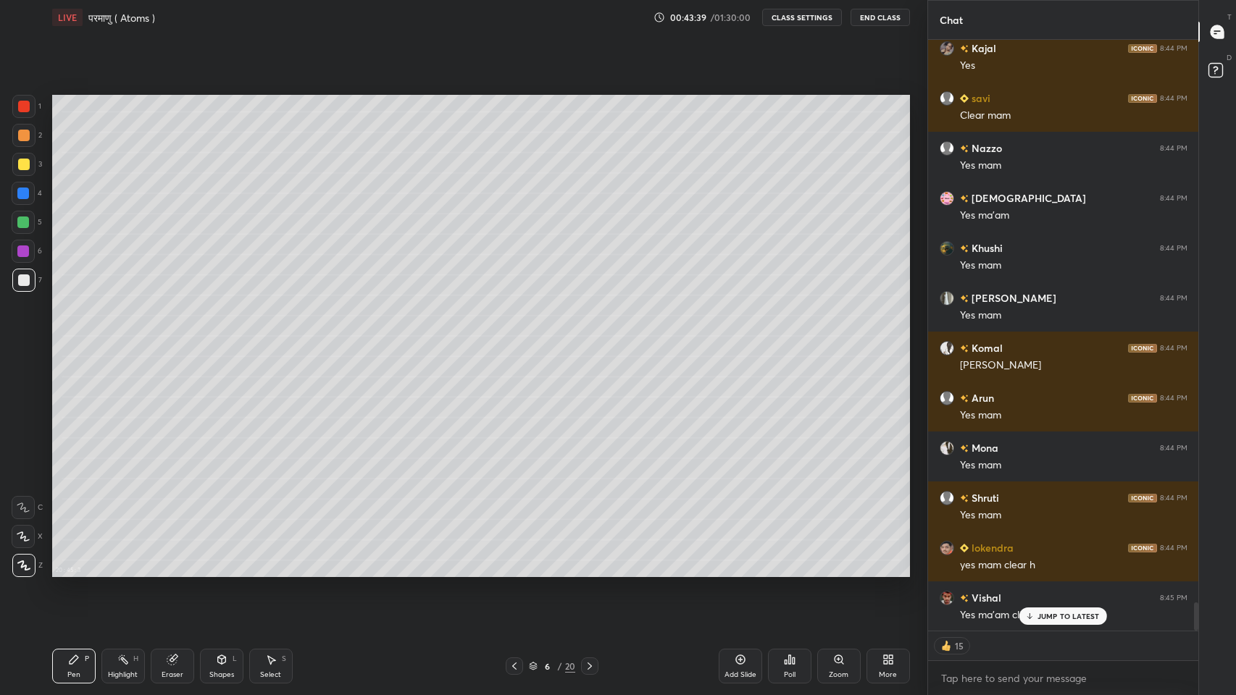
click at [1062, 571] on div "[PERSON_NAME] 8:41 PM Yes mam clear👍👍 Tushar 8:41 PM Hn lokendra 8:42 PM ji mam…" at bounding box center [1063, 335] width 271 height 591
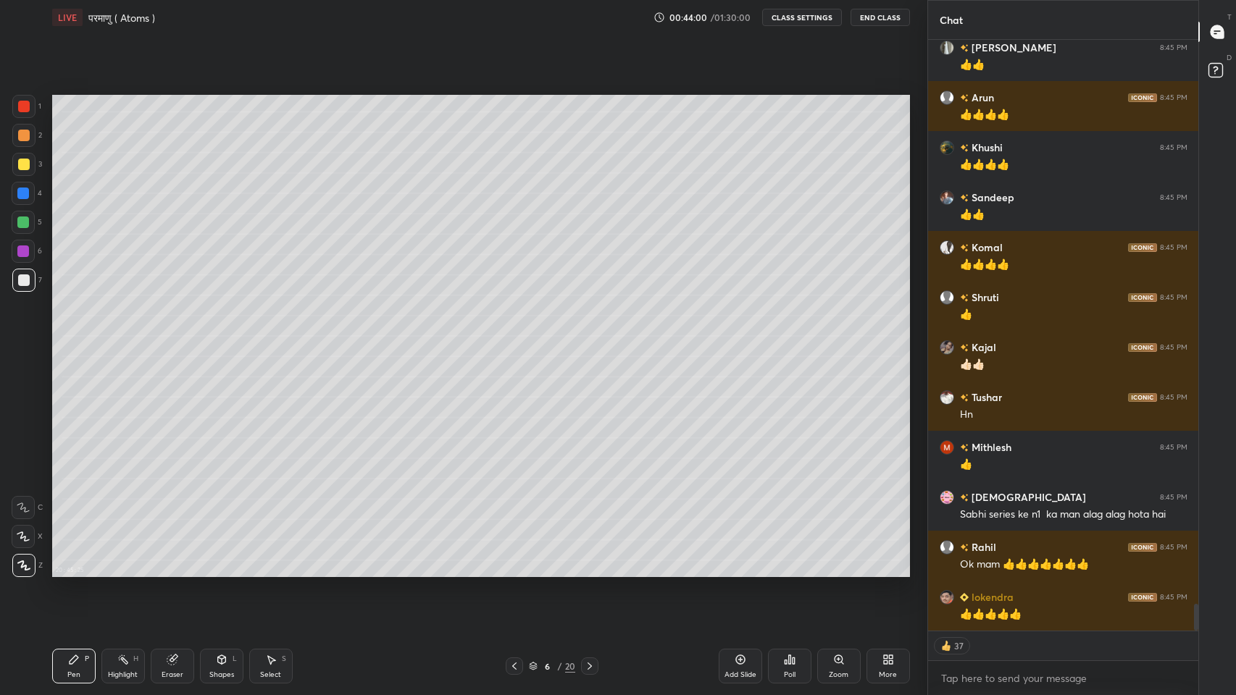
scroll to position [12335, 0]
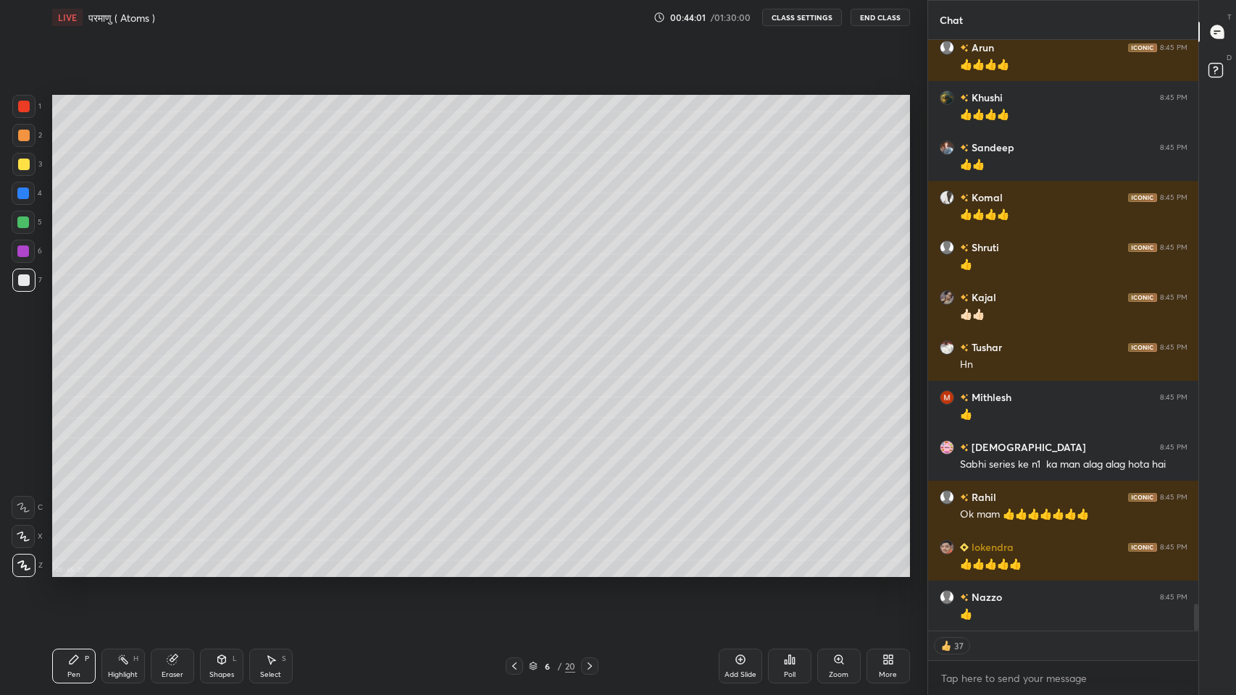
click at [514, 571] on icon at bounding box center [514, 667] width 12 height 12
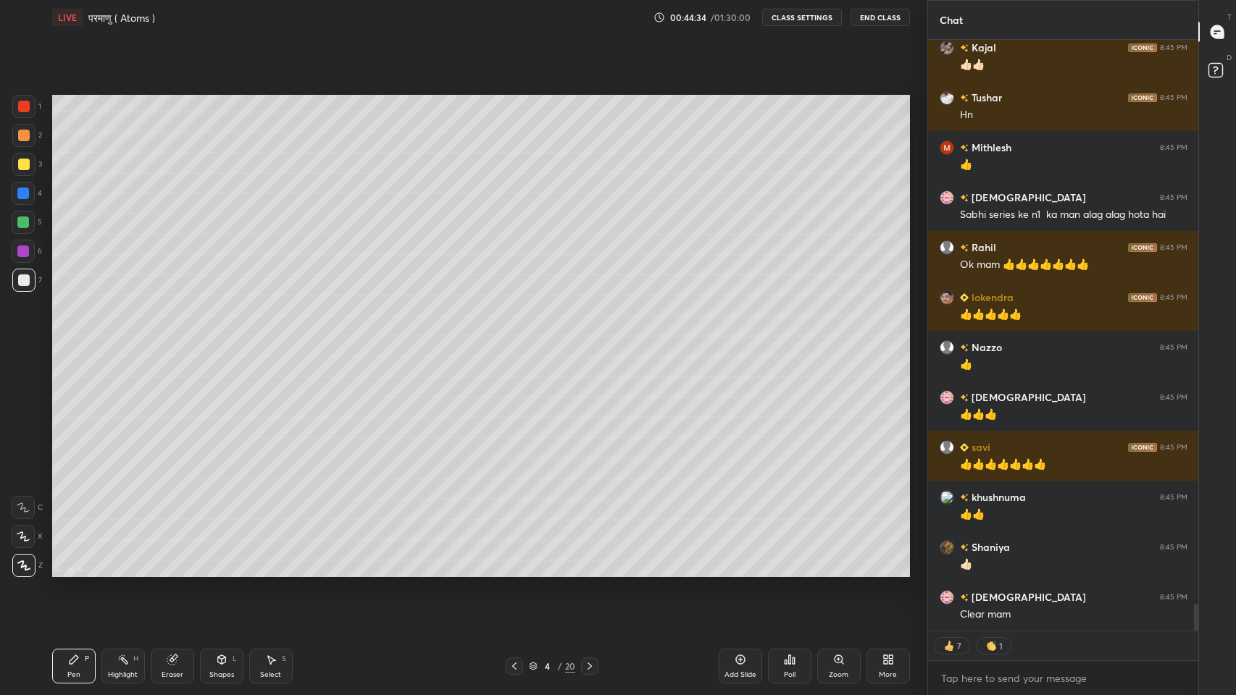
scroll to position [12555, 0]
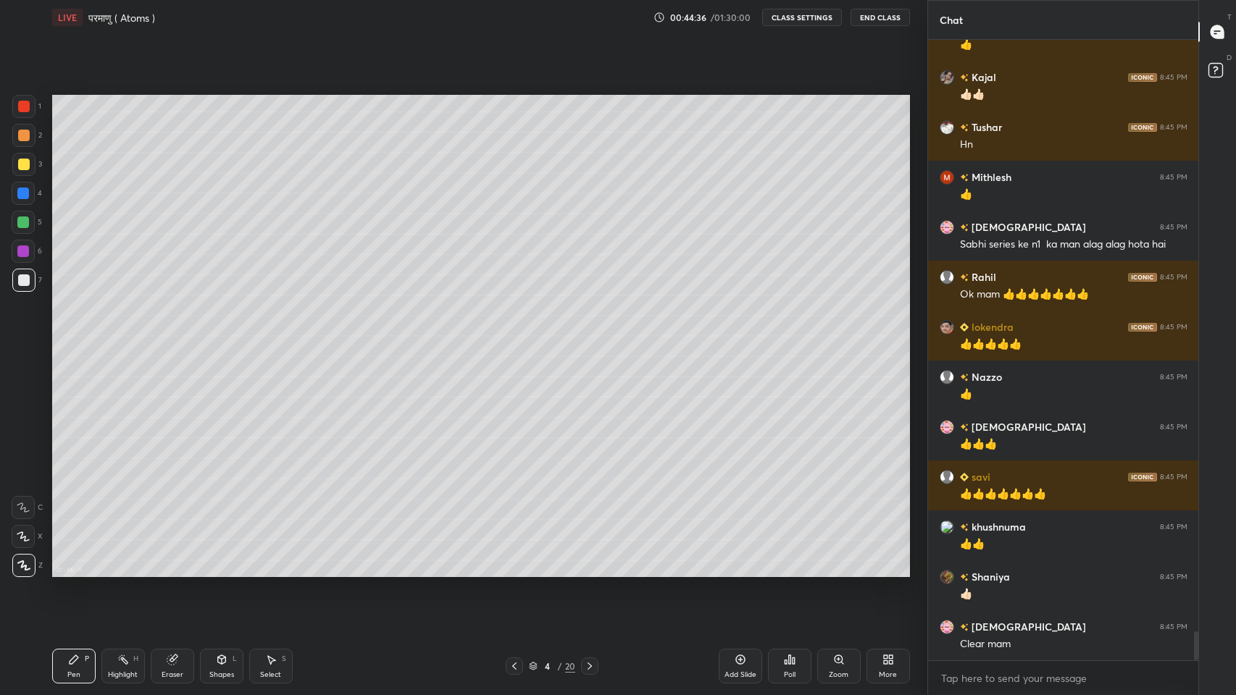
click at [589, 571] on icon at bounding box center [590, 667] width 12 height 12
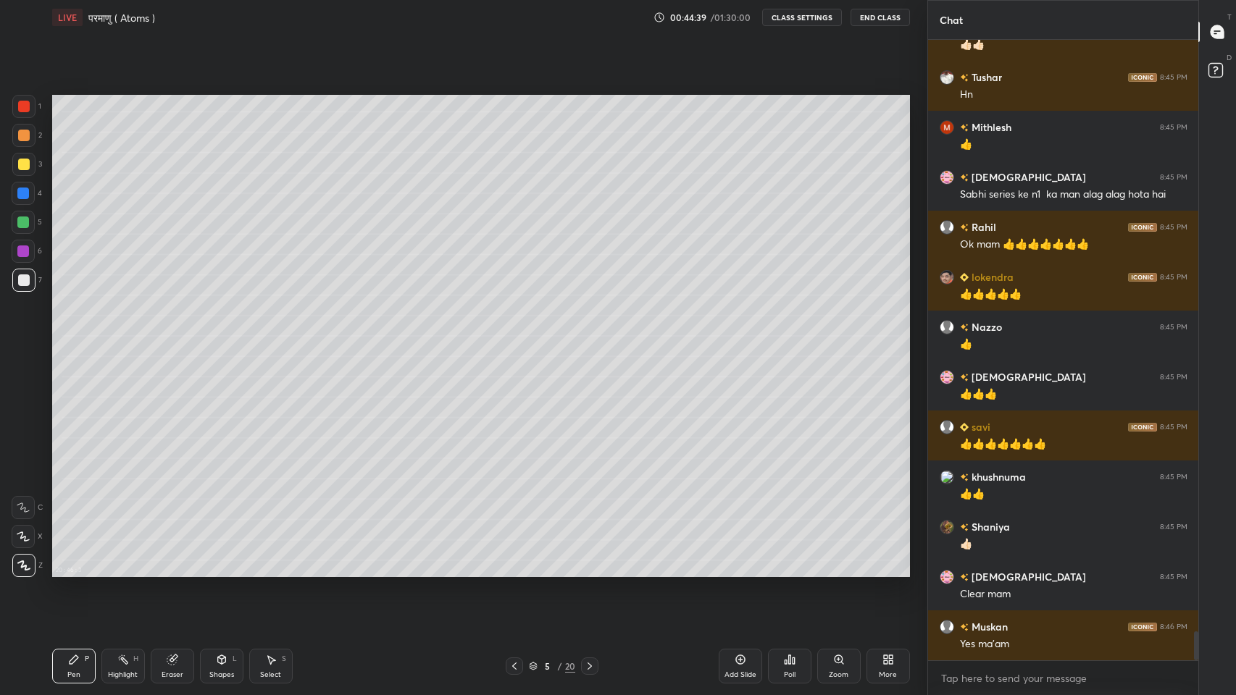
click at [884, 571] on div "More" at bounding box center [887, 666] width 43 height 35
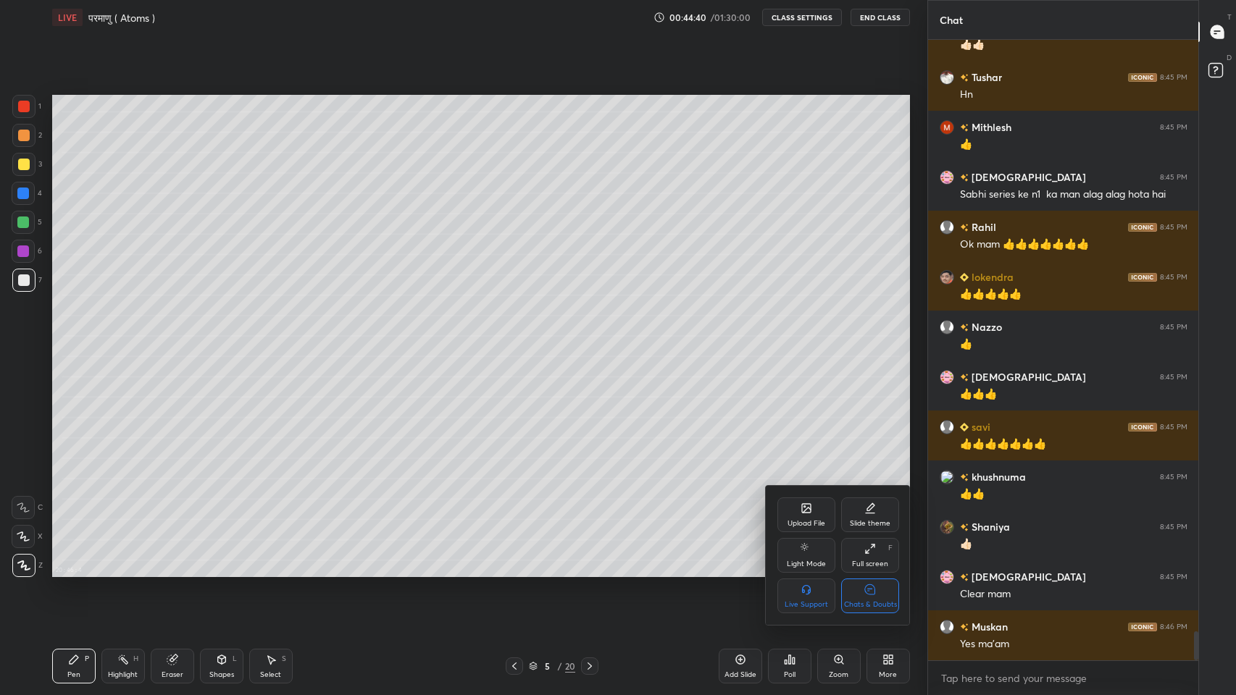
click at [876, 571] on div "Chats & Doubts" at bounding box center [870, 604] width 53 height 7
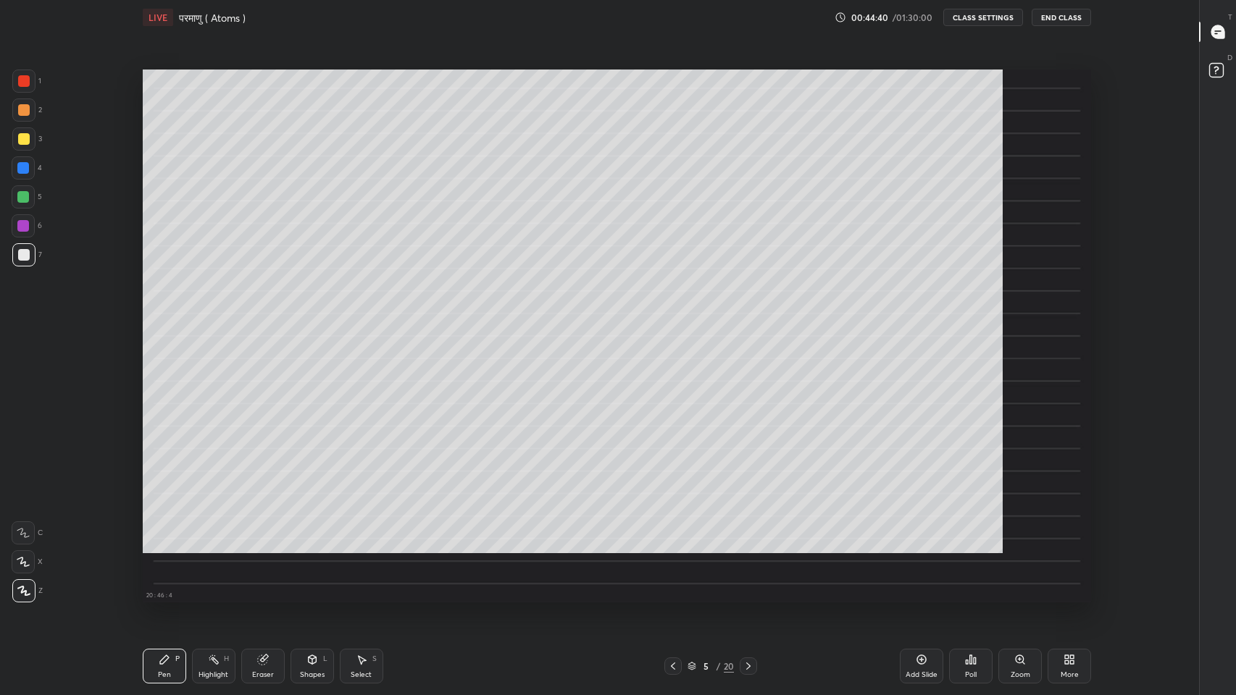
scroll to position [0, 0]
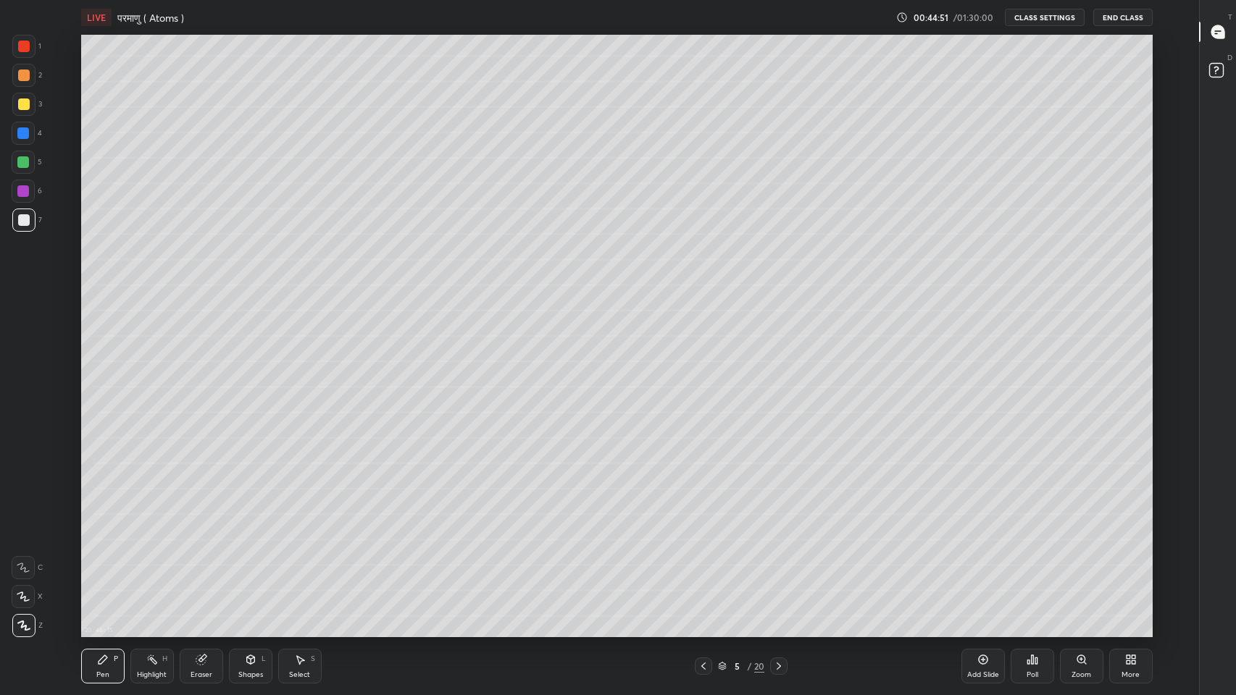
click at [25, 161] on div at bounding box center [23, 162] width 12 height 12
click at [779, 571] on icon at bounding box center [779, 667] width 12 height 12
click at [981, 571] on div "Add Slide" at bounding box center [983, 674] width 32 height 7
click at [24, 224] on div at bounding box center [24, 220] width 12 height 12
click at [16, 104] on div at bounding box center [23, 104] width 23 height 23
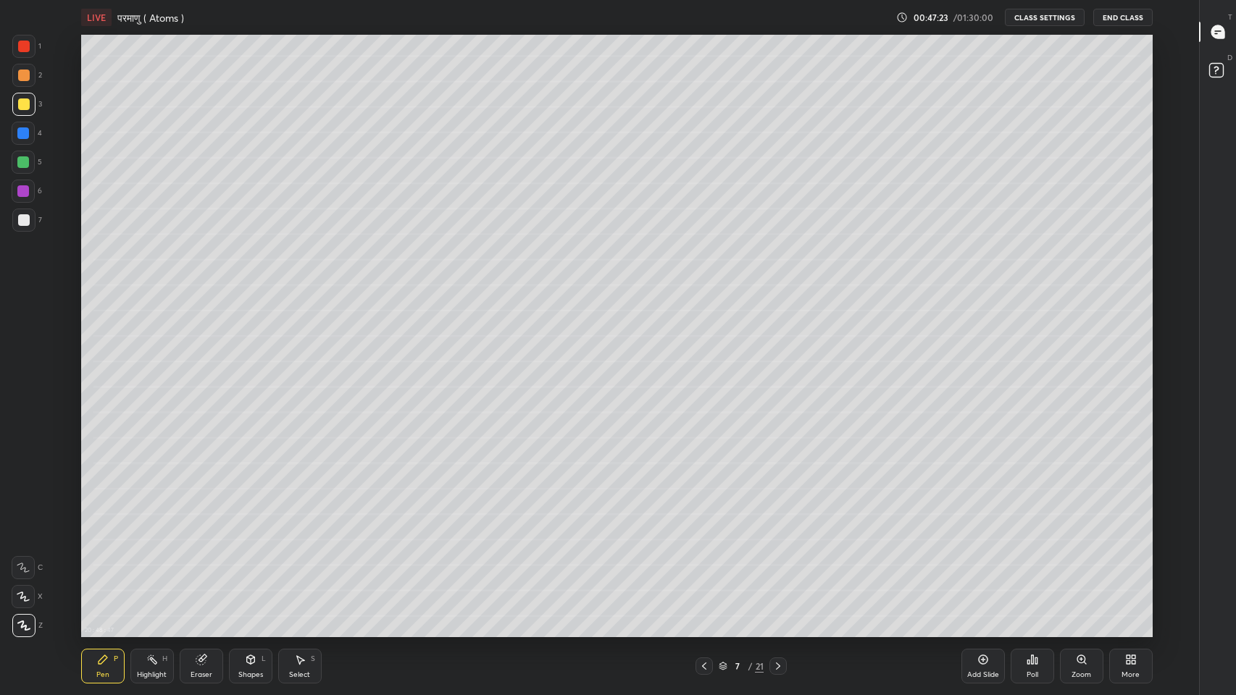
click at [703, 571] on icon at bounding box center [704, 667] width 12 height 12
click at [705, 571] on div "Pen P Highlight H Eraser Shapes L Select S 6 / 21 Add Slide Poll Zoom More" at bounding box center [616, 666] width 1071 height 58
click at [707, 571] on icon at bounding box center [704, 667] width 12 height 12
click at [778, 571] on icon at bounding box center [778, 667] width 12 height 12
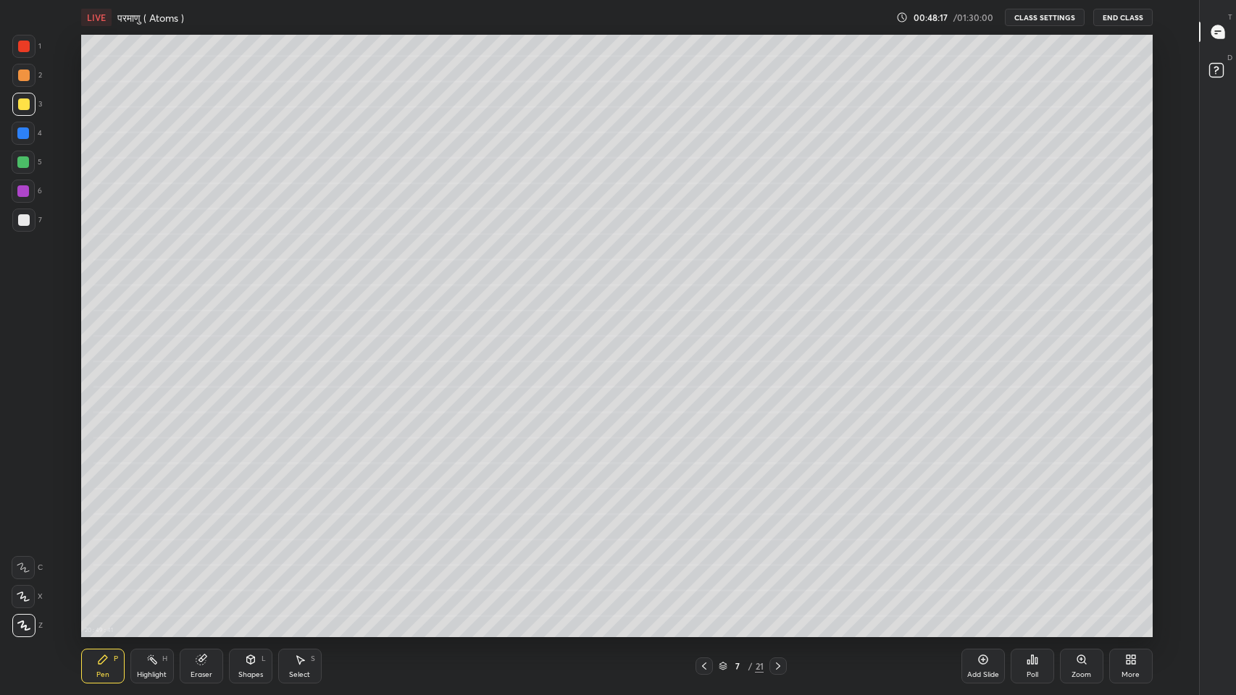
click at [700, 571] on icon at bounding box center [704, 667] width 12 height 12
click at [703, 571] on icon at bounding box center [704, 667] width 12 height 12
click at [702, 571] on icon at bounding box center [704, 667] width 12 height 12
click at [704, 571] on icon at bounding box center [704, 667] width 12 height 12
click at [778, 571] on icon at bounding box center [778, 667] width 12 height 12
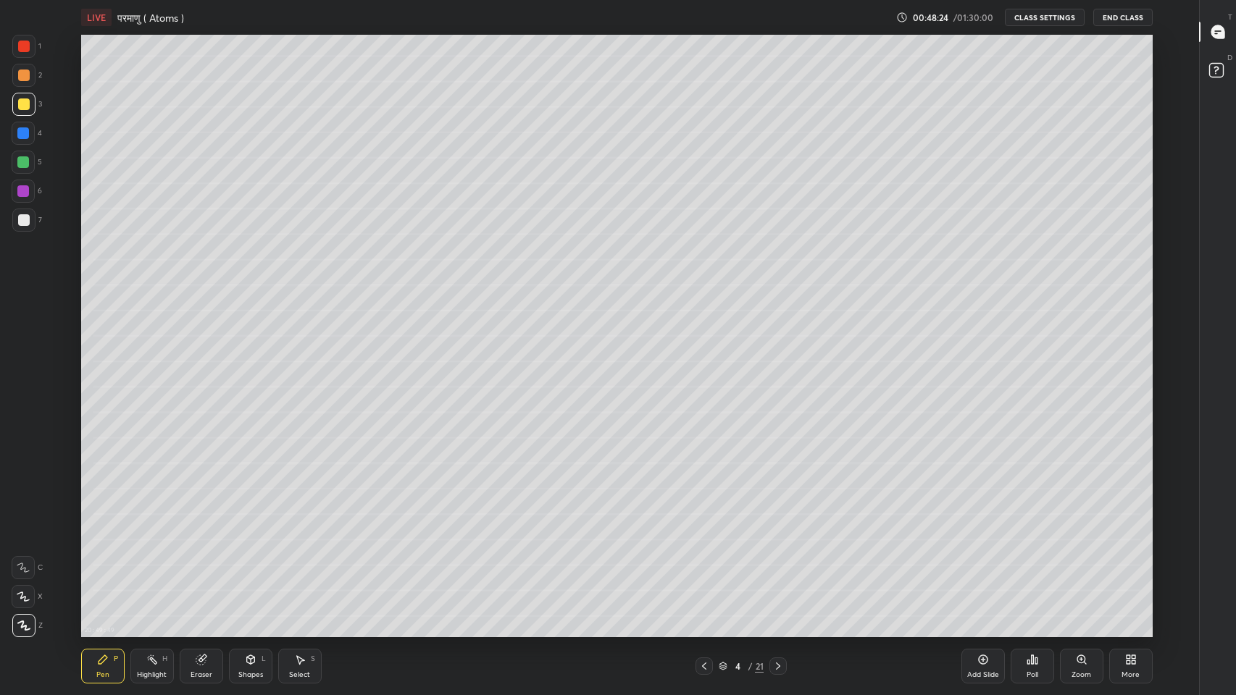
click at [777, 571] on icon at bounding box center [778, 666] width 4 height 7
click at [777, 571] on icon at bounding box center [778, 667] width 12 height 12
click at [25, 219] on div at bounding box center [24, 220] width 12 height 12
click at [19, 160] on div at bounding box center [23, 162] width 12 height 12
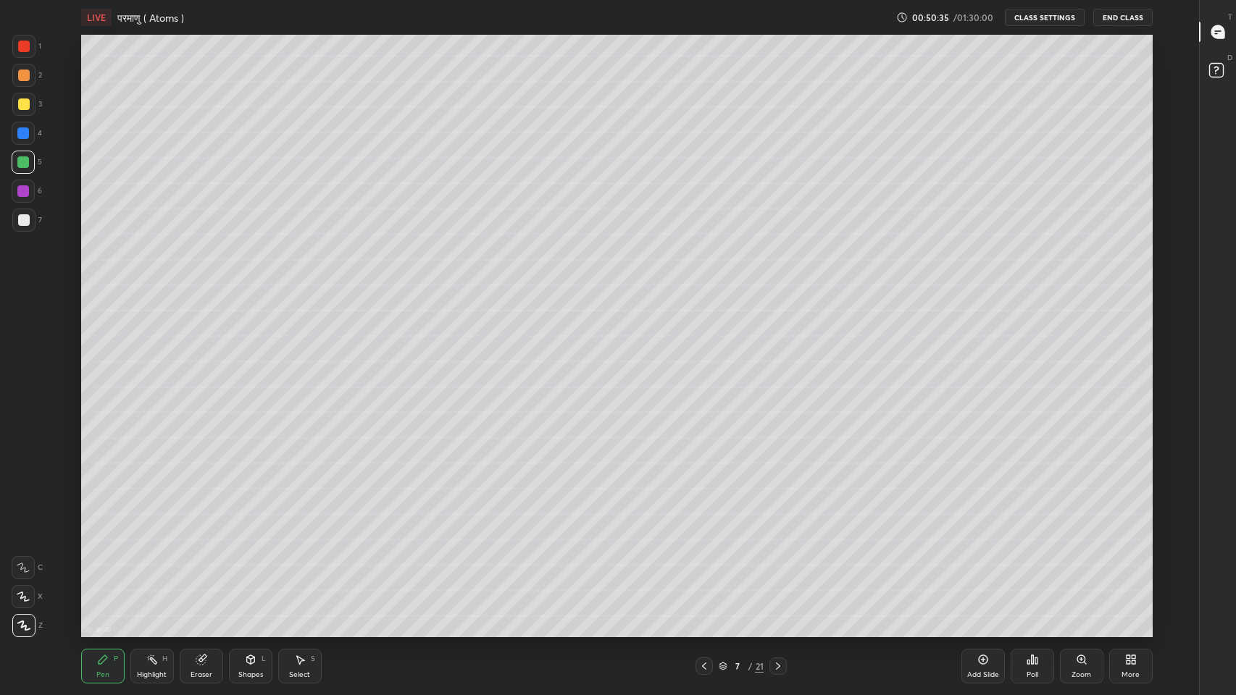
click at [1215, 33] on icon at bounding box center [1216, 33] width 2 height 0
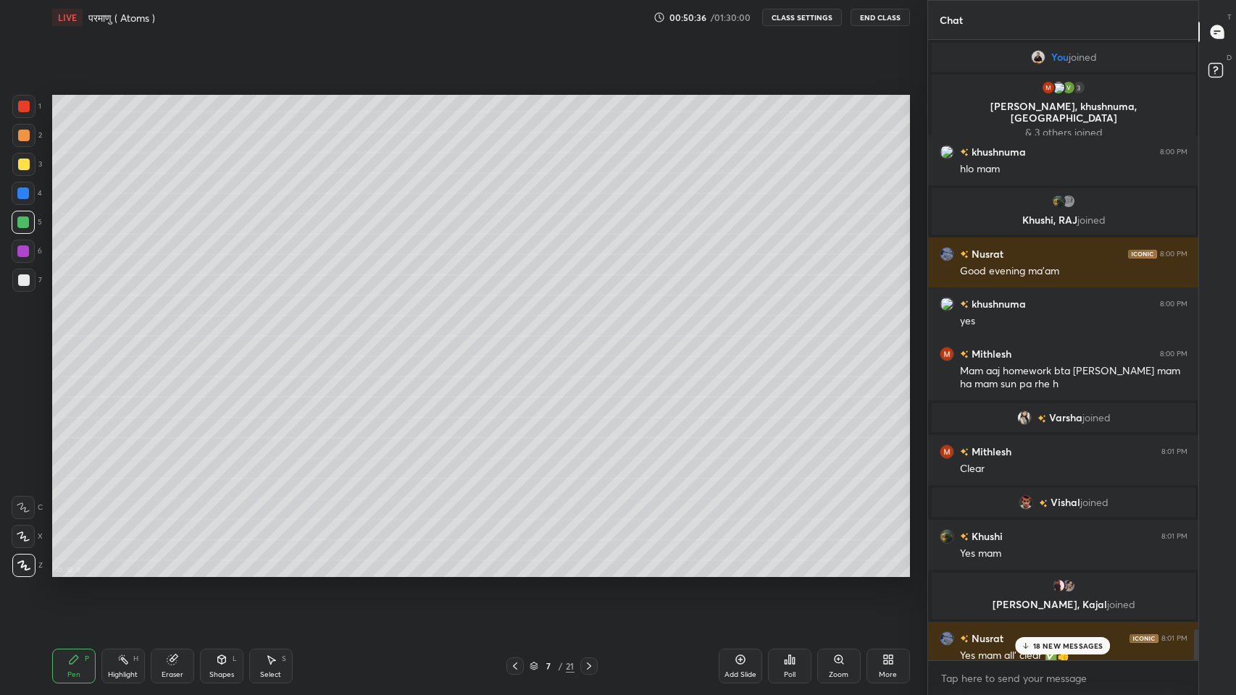
scroll to position [71825, 71559]
click at [1086, 571] on p "18 NEW MESSAGES" at bounding box center [1068, 646] width 70 height 9
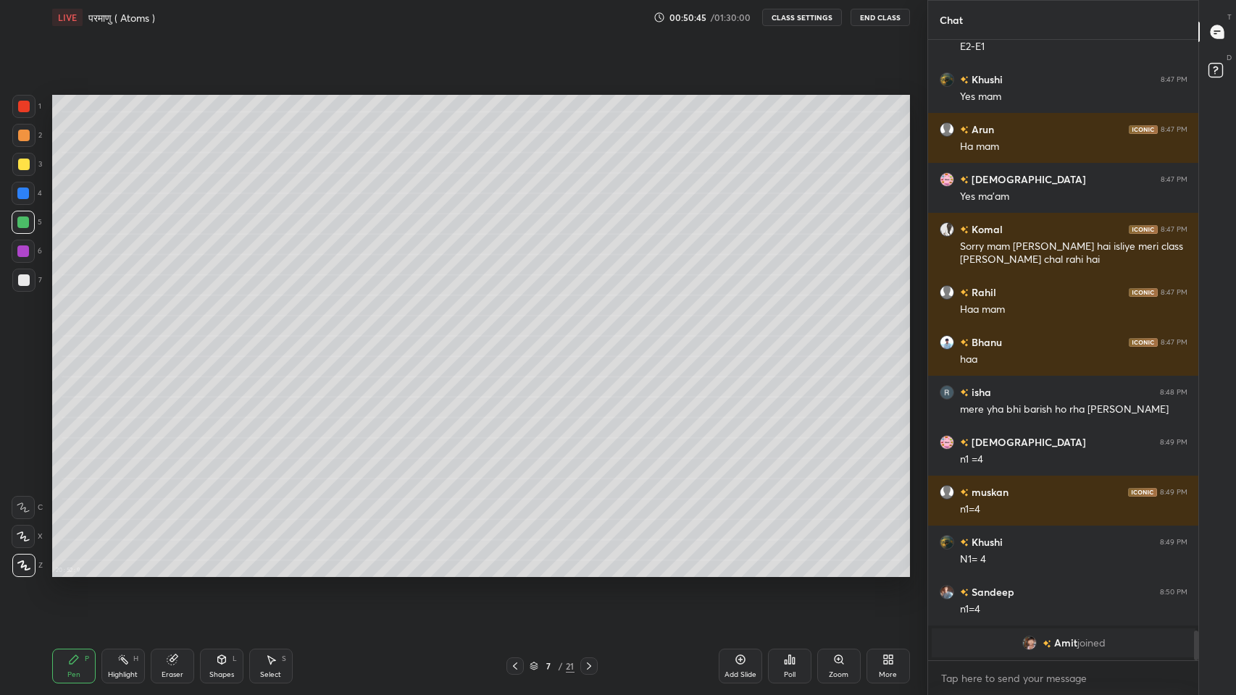
click at [742, 571] on icon at bounding box center [740, 660] width 12 height 12
click at [22, 280] on div at bounding box center [24, 281] width 12 height 12
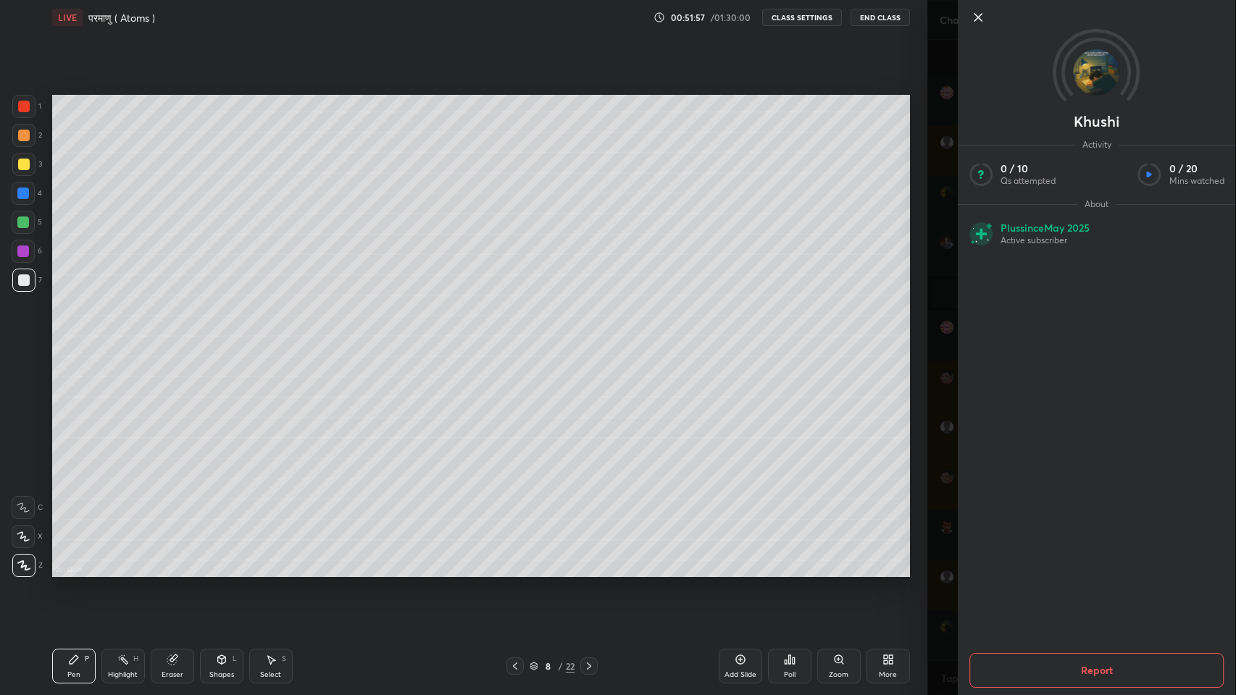
scroll to position [12846, 0]
click at [943, 540] on div "Khushi Activity 0 / 10 Qs attempted 0 / 20 Mins watched About Plus since [DATE]…" at bounding box center [1081, 347] width 309 height 695
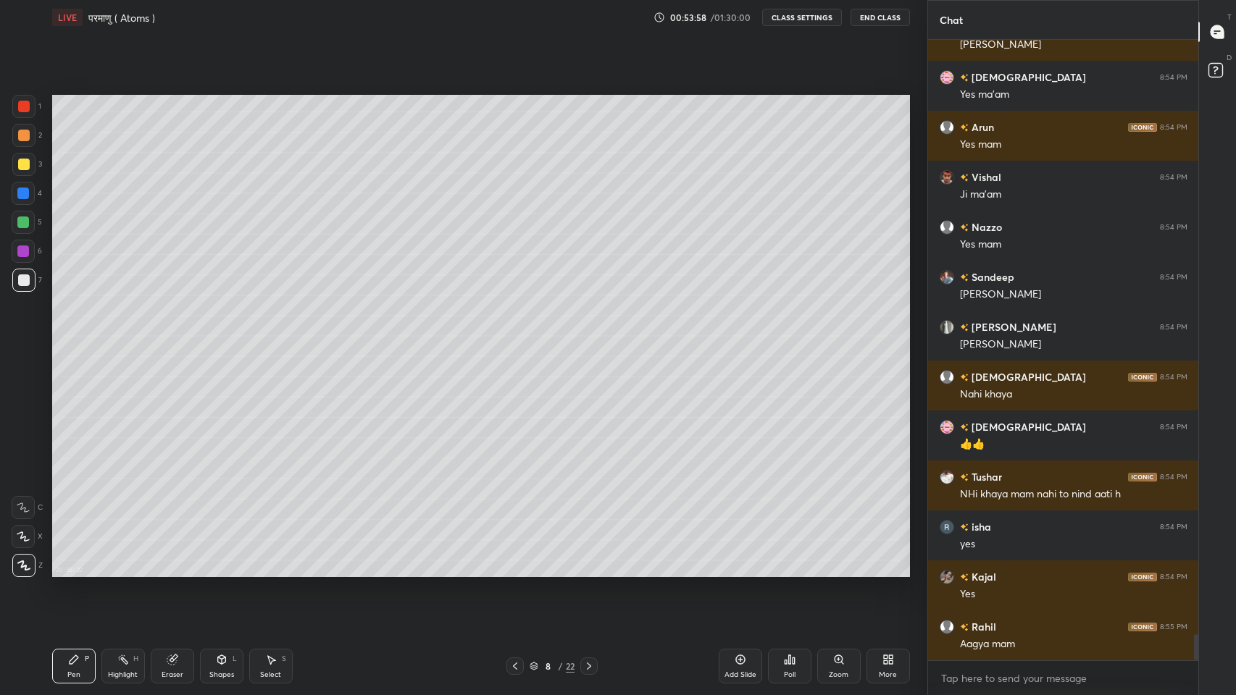
scroll to position [14094, 0]
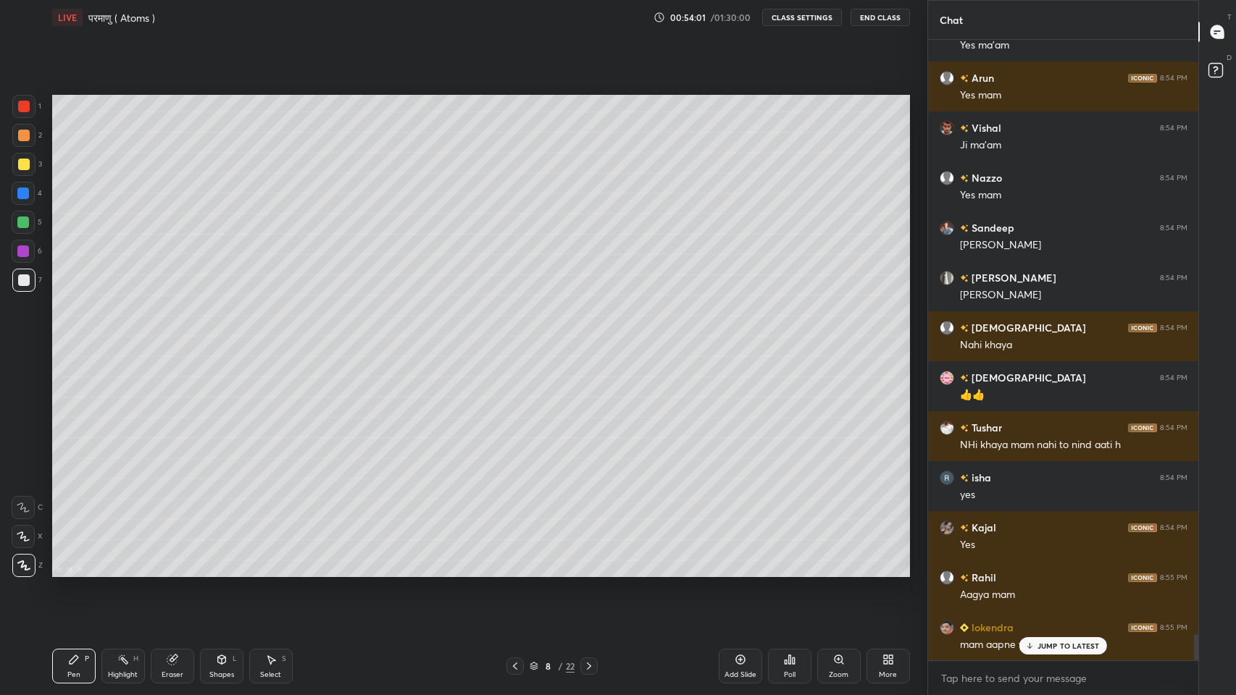
click at [1015, 571] on div "[PERSON_NAME] 8:53 PM 2 se Bhanu 8:53 PM sec aziz 8:53 PM 2nd se [PERSON_NAME] …" at bounding box center [1063, 350] width 271 height 621
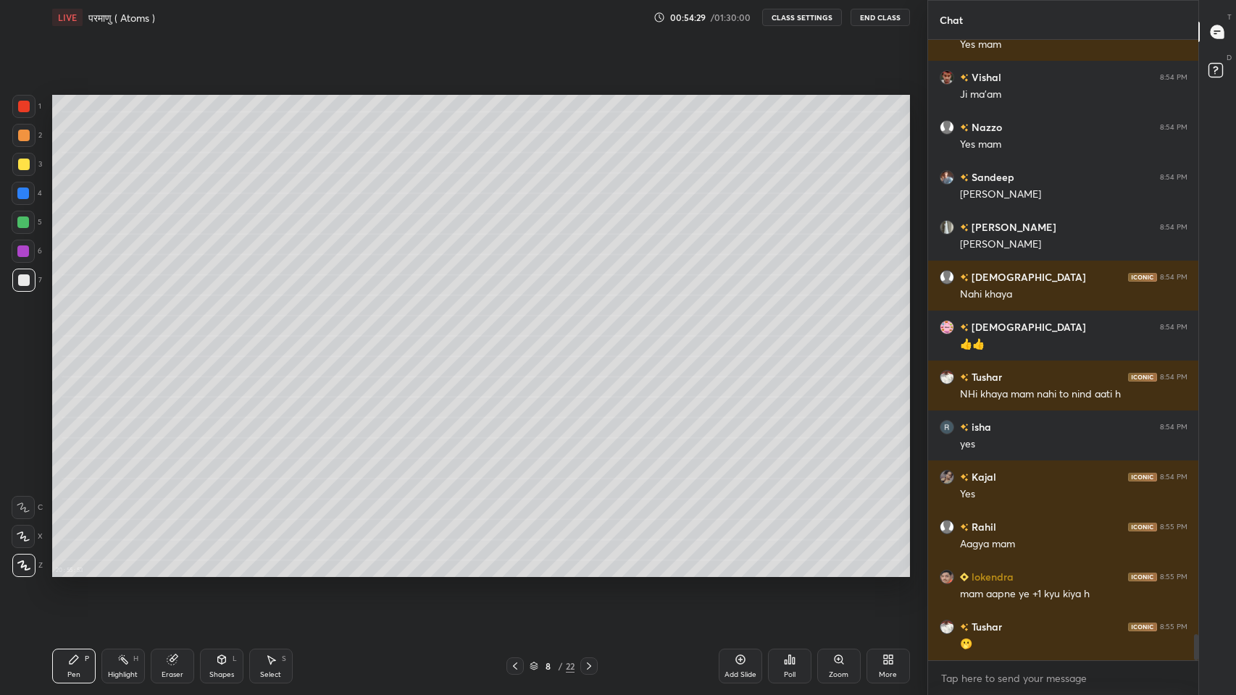
click at [158, 571] on div "Eraser" at bounding box center [172, 666] width 43 height 35
click at [80, 571] on div "Pen P" at bounding box center [73, 666] width 43 height 35
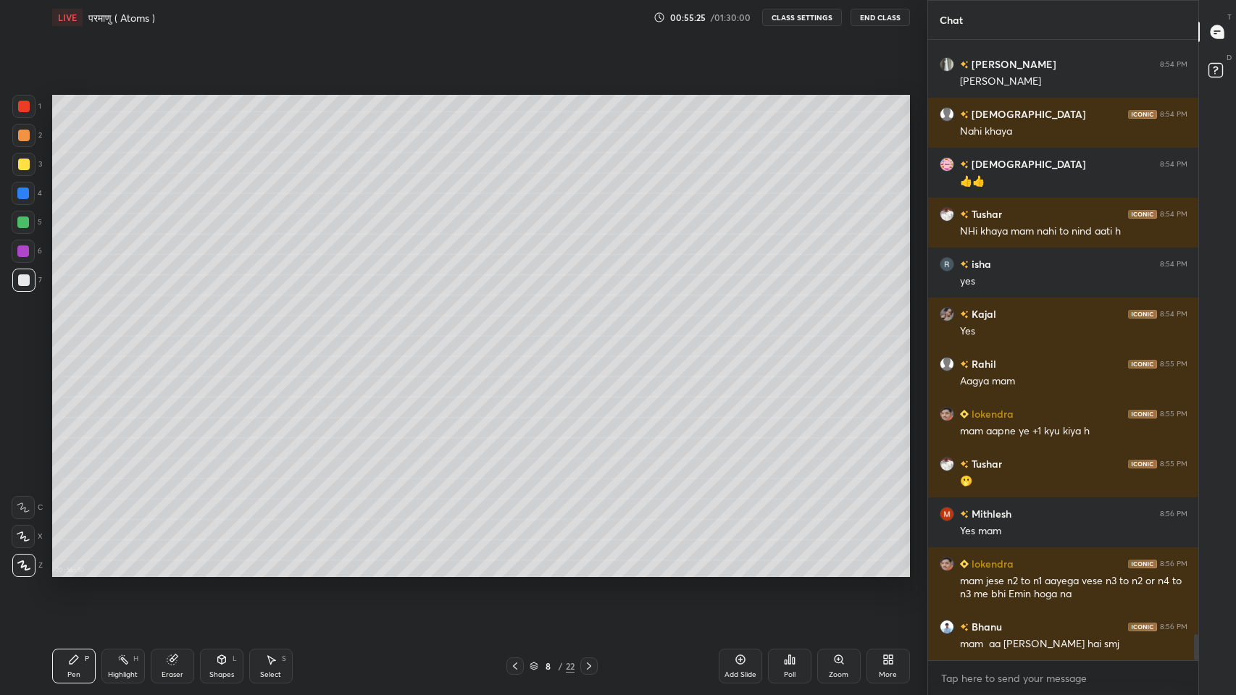
scroll to position [14358, 0]
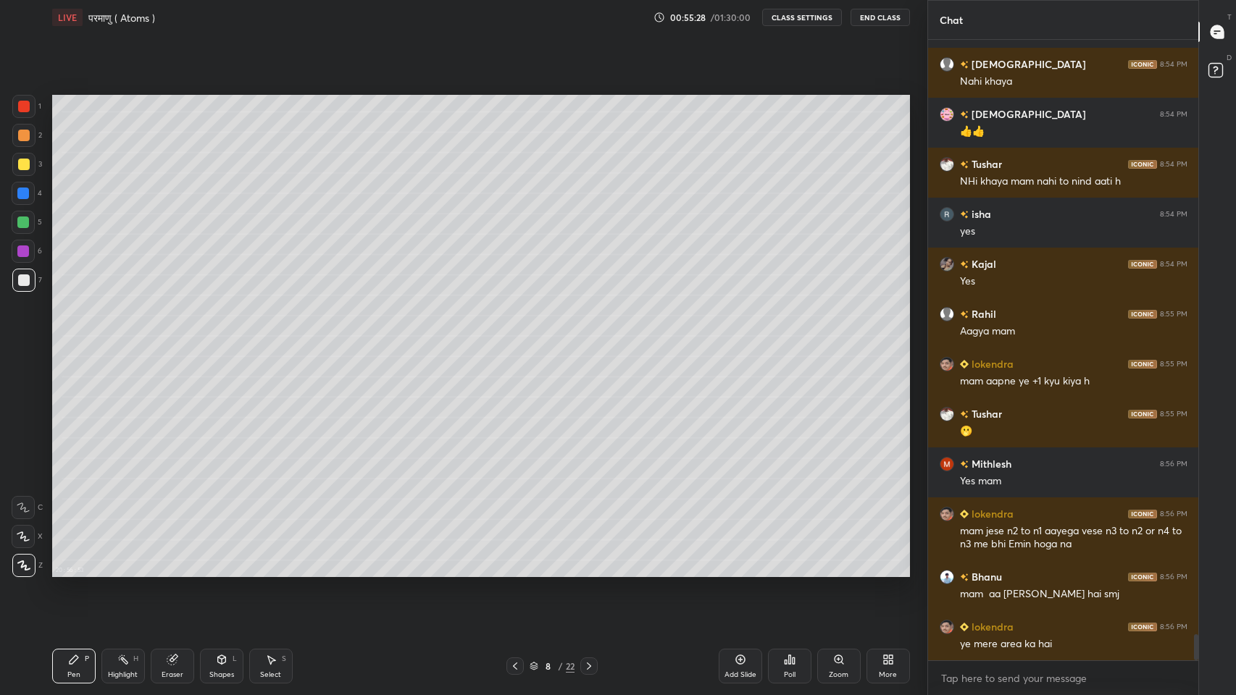
click at [898, 571] on div "More" at bounding box center [887, 666] width 43 height 35
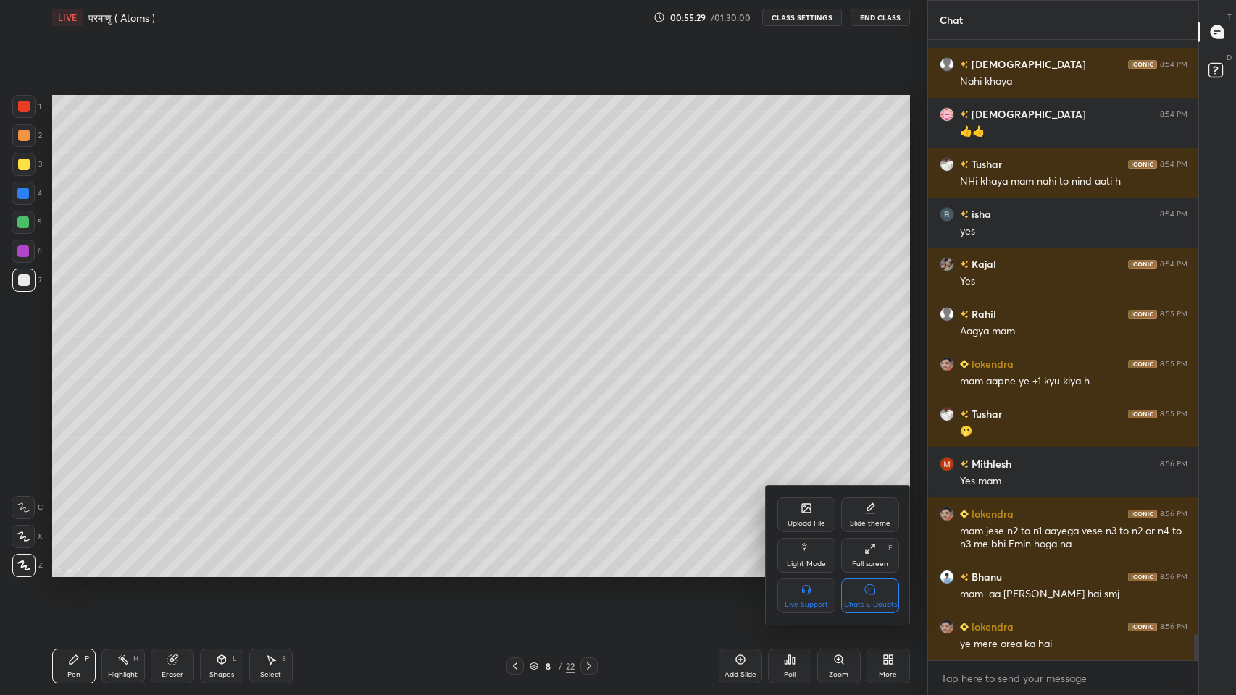
click at [877, 571] on div "Chats & Doubts" at bounding box center [870, 604] width 53 height 7
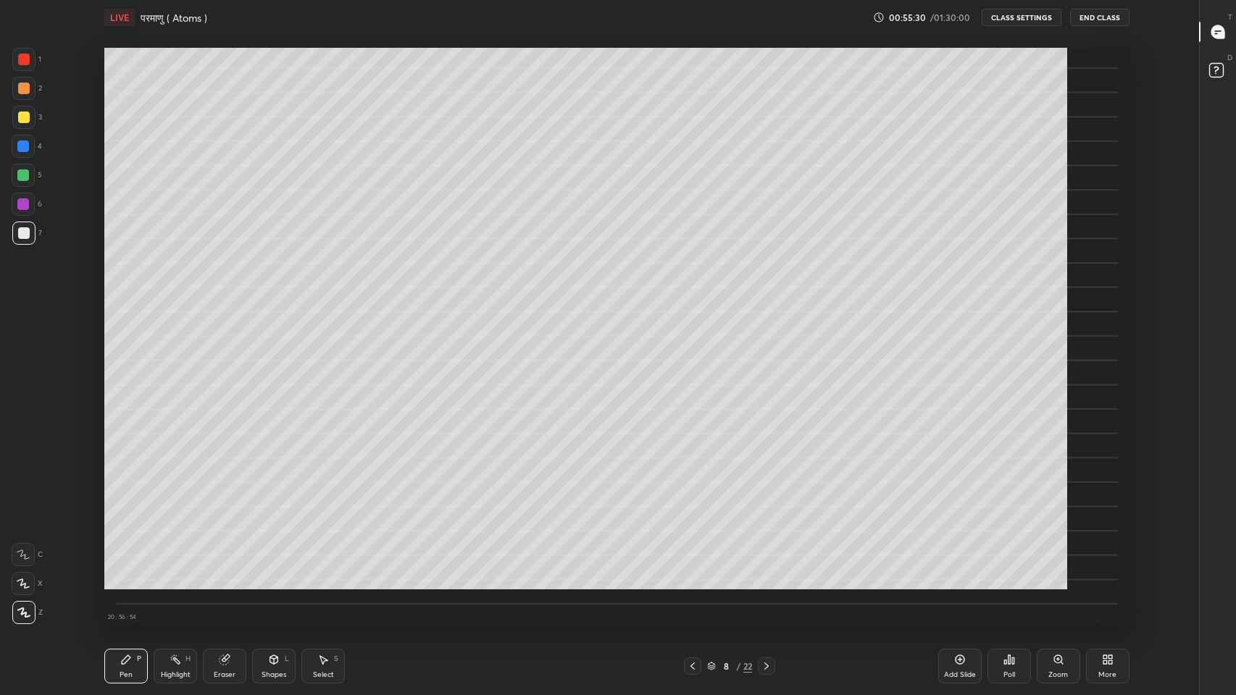
scroll to position [4, 0]
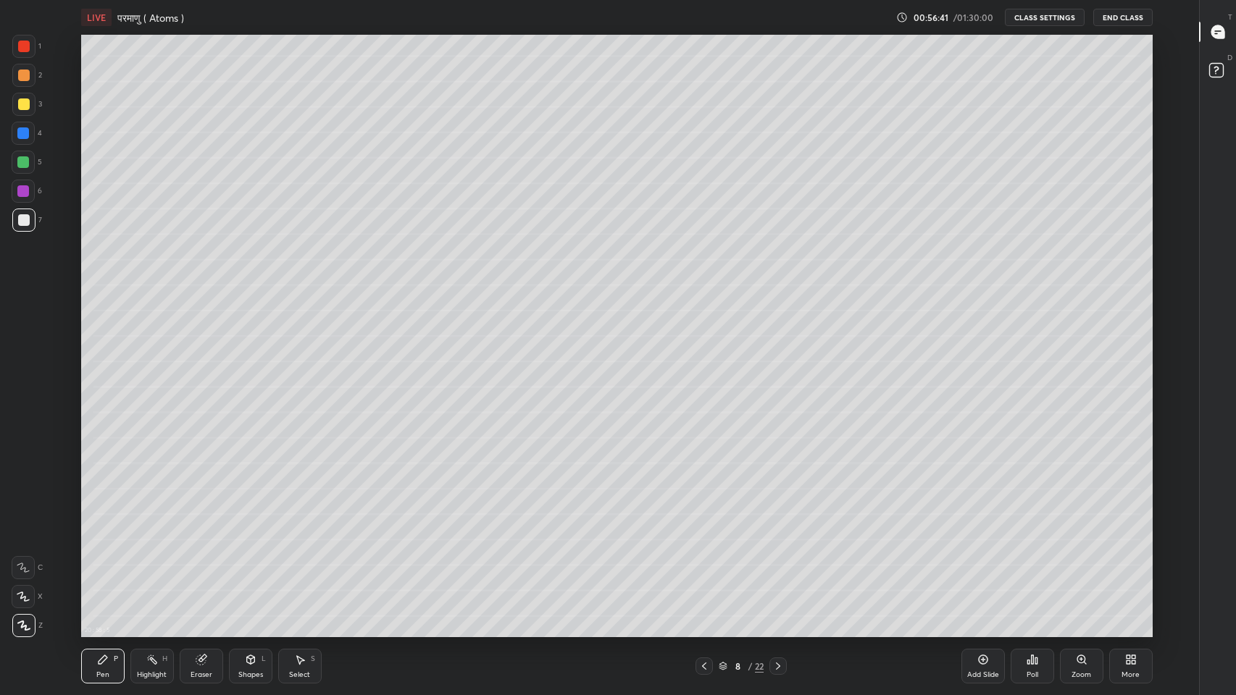
click at [1220, 31] on icon at bounding box center [1218, 31] width 6 height 0
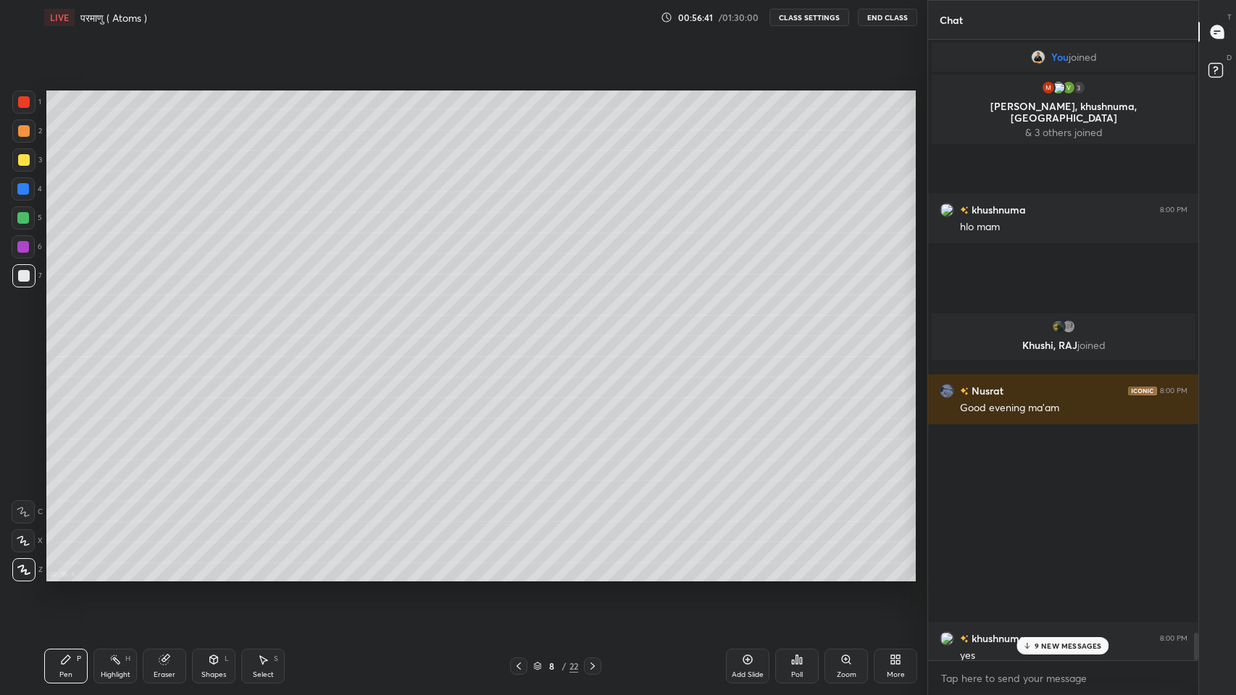
scroll to position [71825, 71559]
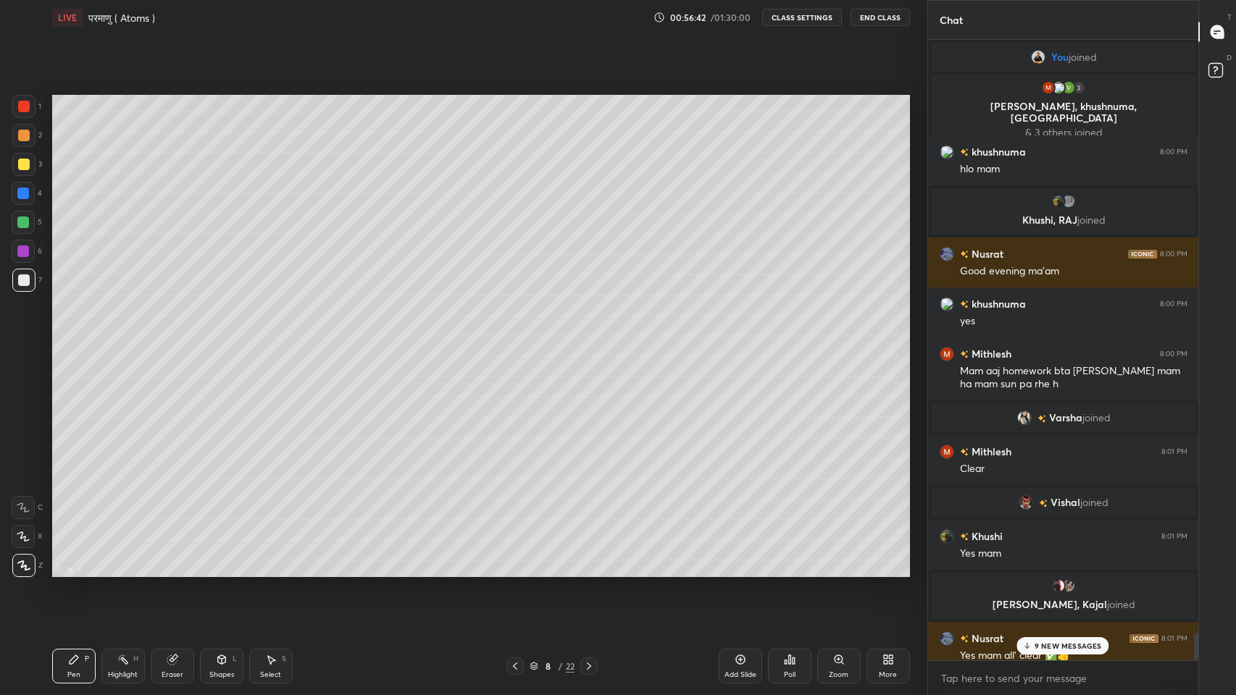
click at [1073, 571] on p "9 NEW MESSAGES" at bounding box center [1067, 646] width 67 height 9
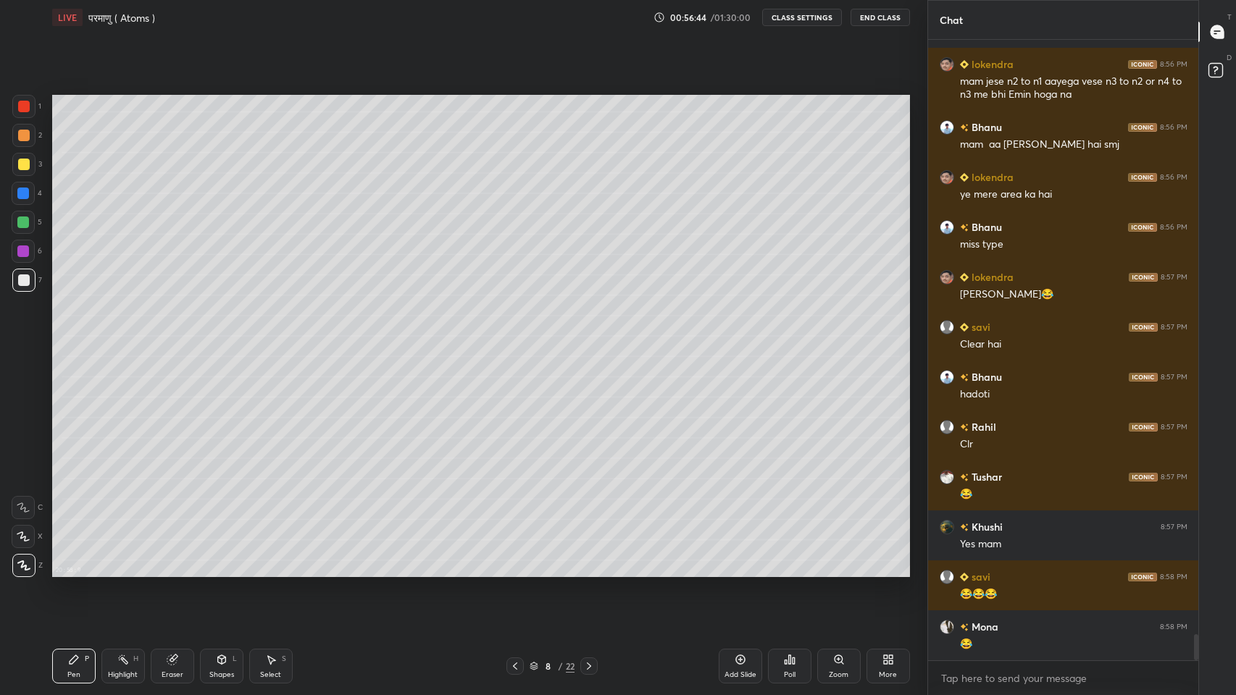
scroll to position [14184, 0]
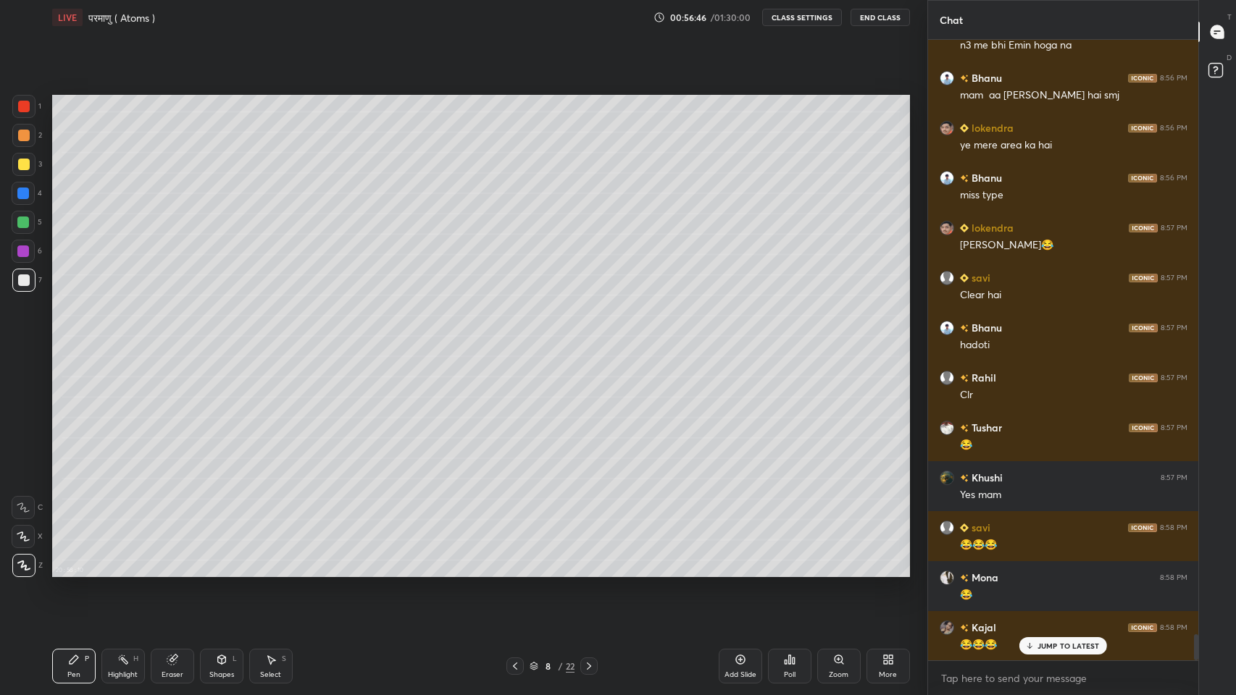
click at [889, 571] on div "More" at bounding box center [888, 674] width 18 height 7
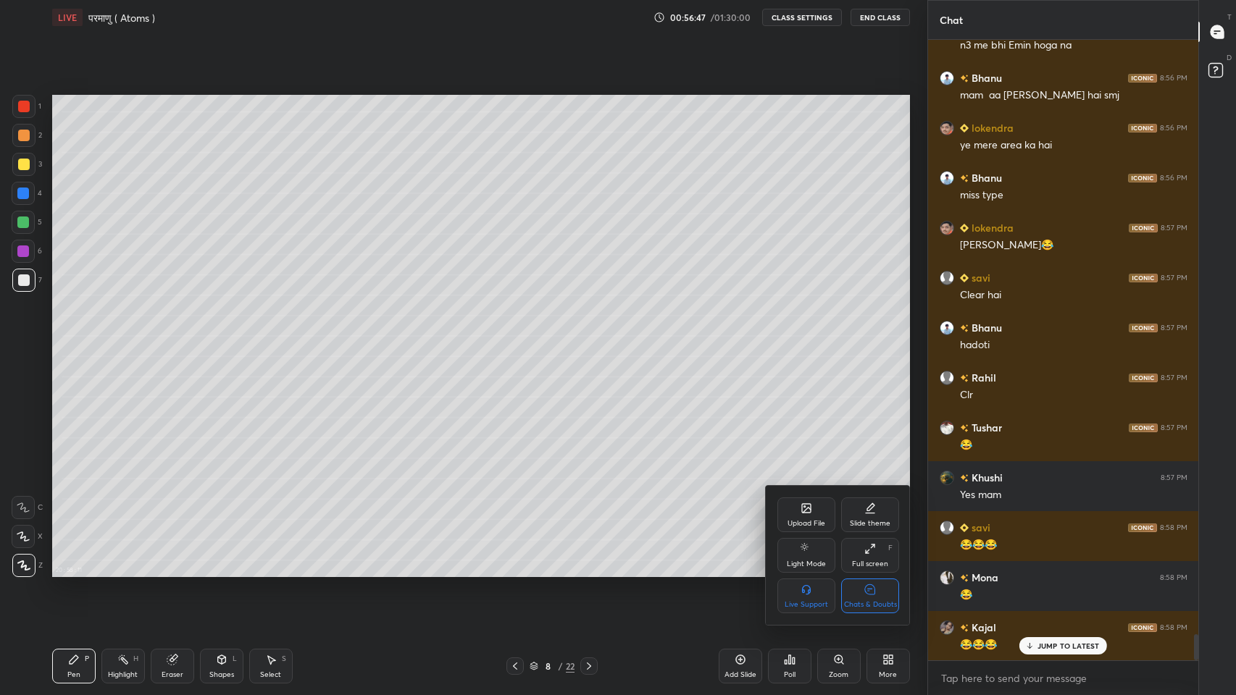
click at [869, 571] on icon at bounding box center [870, 589] width 10 height 10
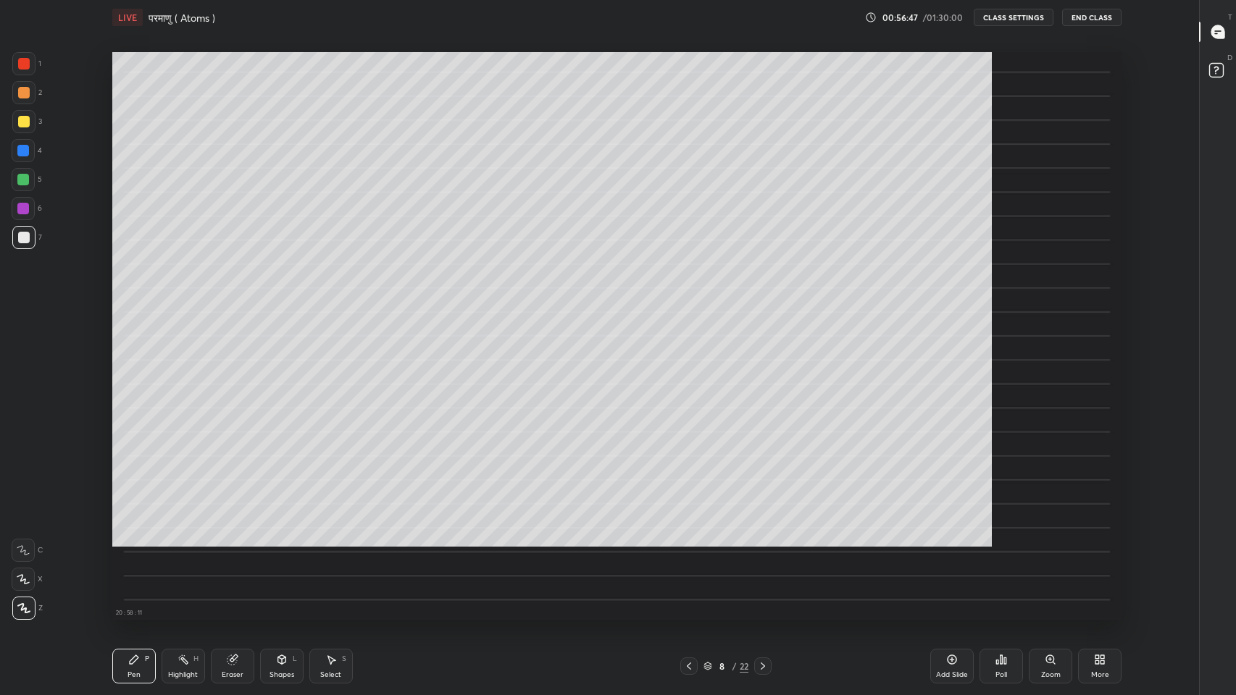
scroll to position [4, 0]
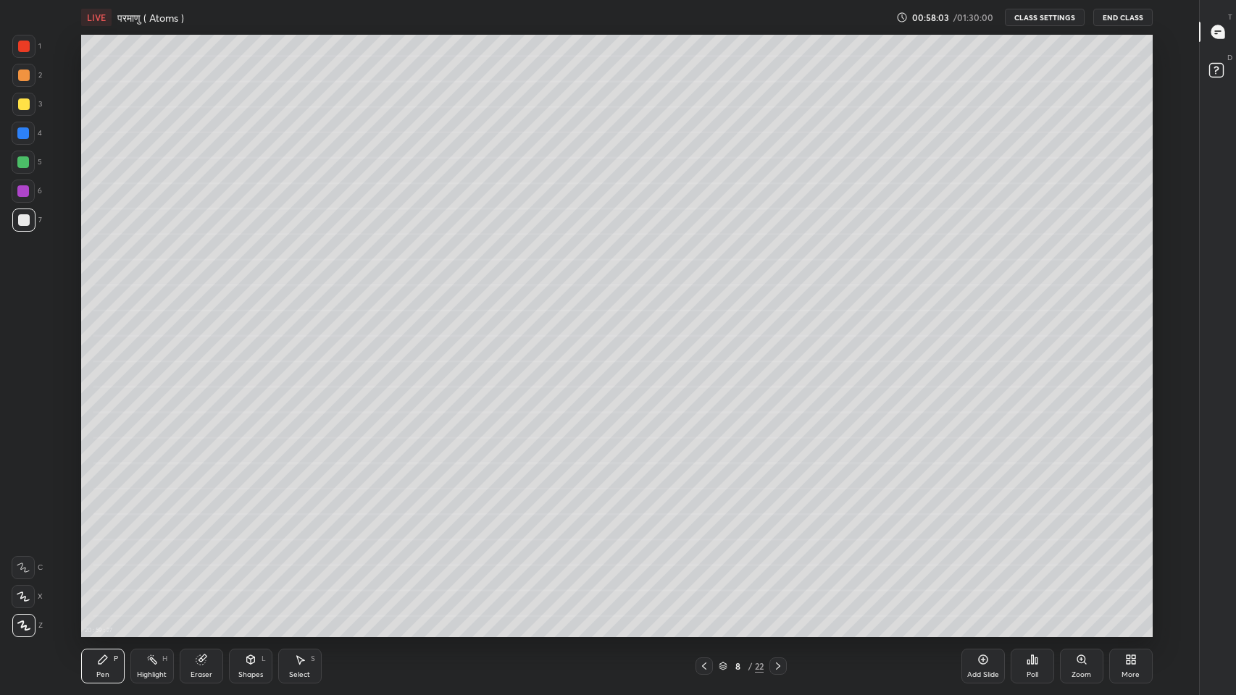
click at [20, 104] on div at bounding box center [24, 105] width 12 height 12
click at [205, 571] on div "Eraser" at bounding box center [201, 666] width 43 height 35
click at [104, 571] on div "Pen" at bounding box center [102, 674] width 13 height 7
click at [704, 571] on icon at bounding box center [704, 667] width 12 height 12
click at [778, 571] on icon at bounding box center [778, 667] width 12 height 12
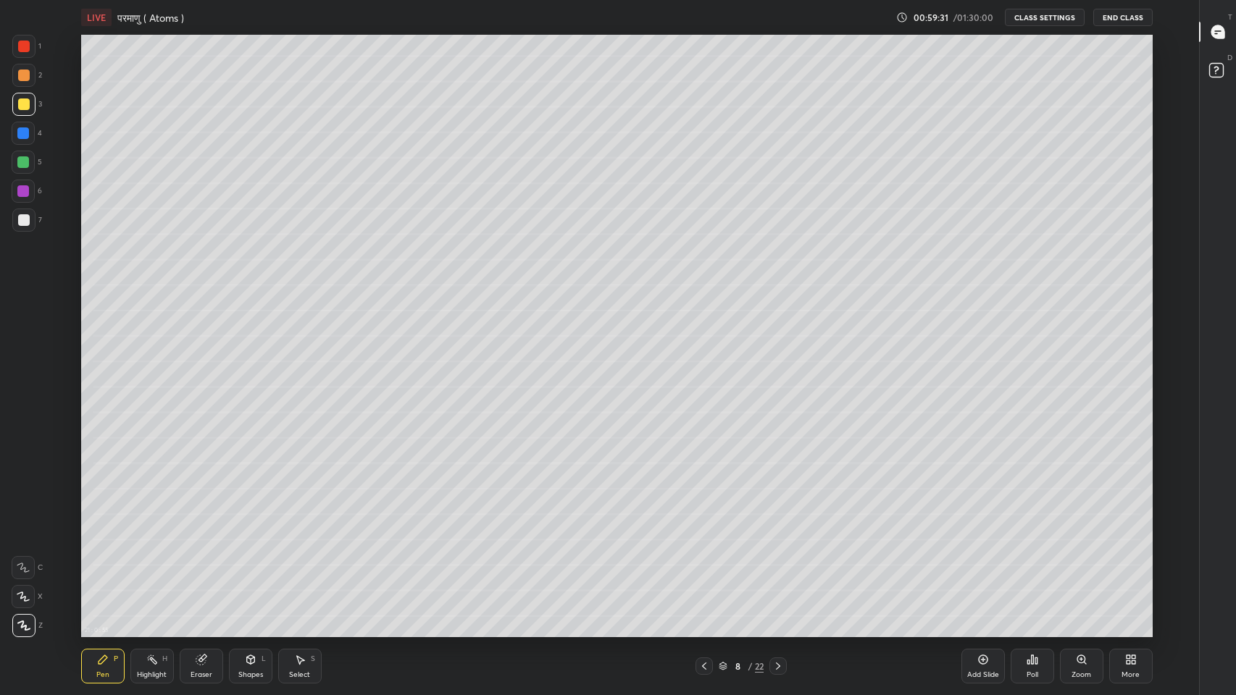
click at [977, 571] on icon at bounding box center [983, 660] width 12 height 12
click at [23, 217] on div at bounding box center [24, 220] width 12 height 12
click at [201, 571] on div "Eraser" at bounding box center [201, 666] width 43 height 35
click at [96, 571] on div "Pen P" at bounding box center [102, 666] width 43 height 35
click at [1215, 33] on icon at bounding box center [1216, 33] width 2 height 0
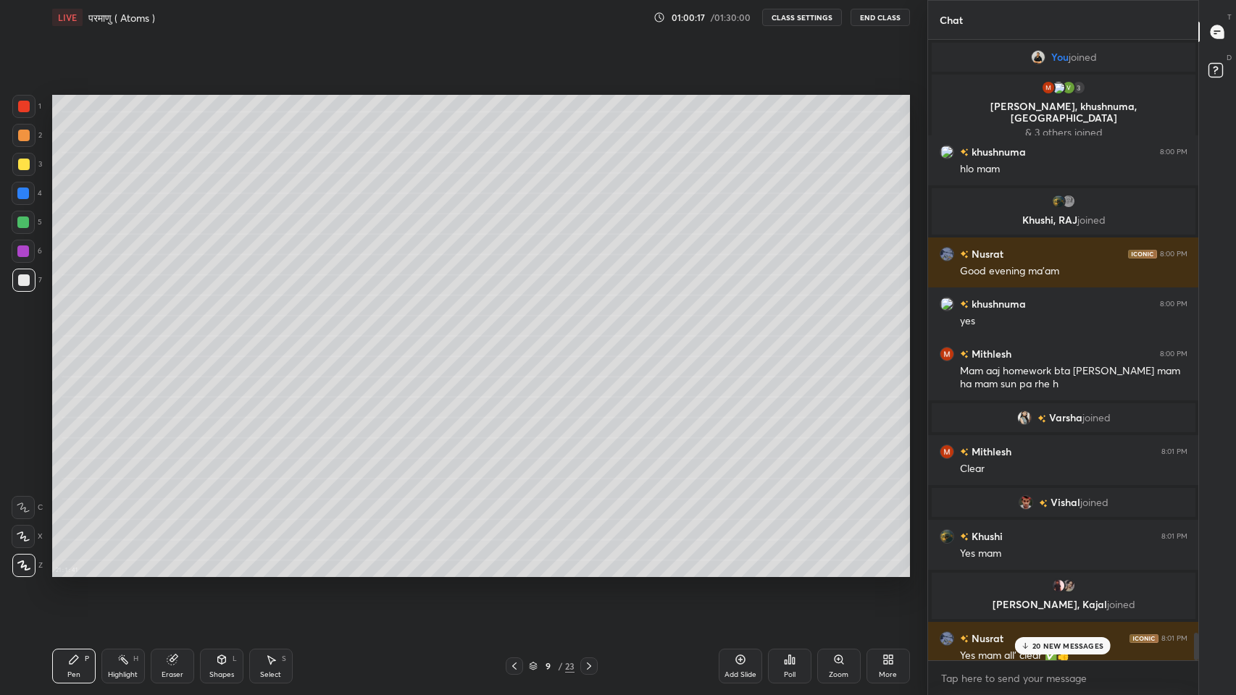
scroll to position [71825, 71559]
click at [1075, 571] on p "20 NEW MESSAGES" at bounding box center [1068, 646] width 71 height 9
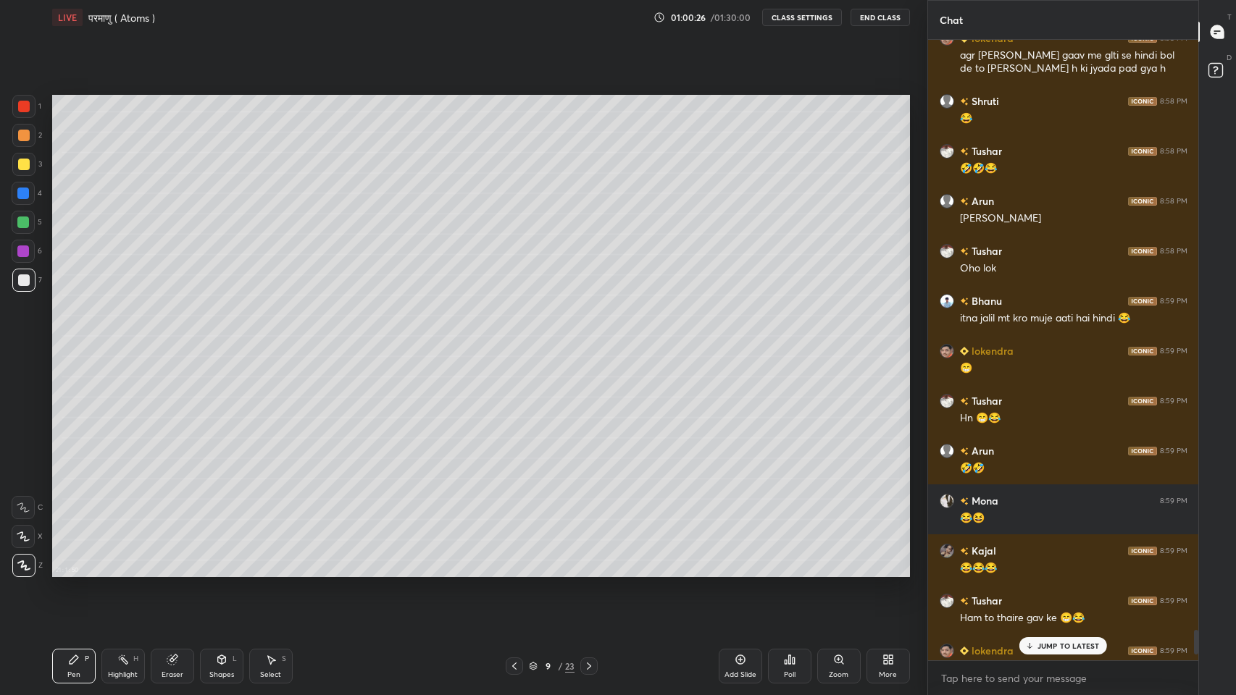
scroll to position [14672, 0]
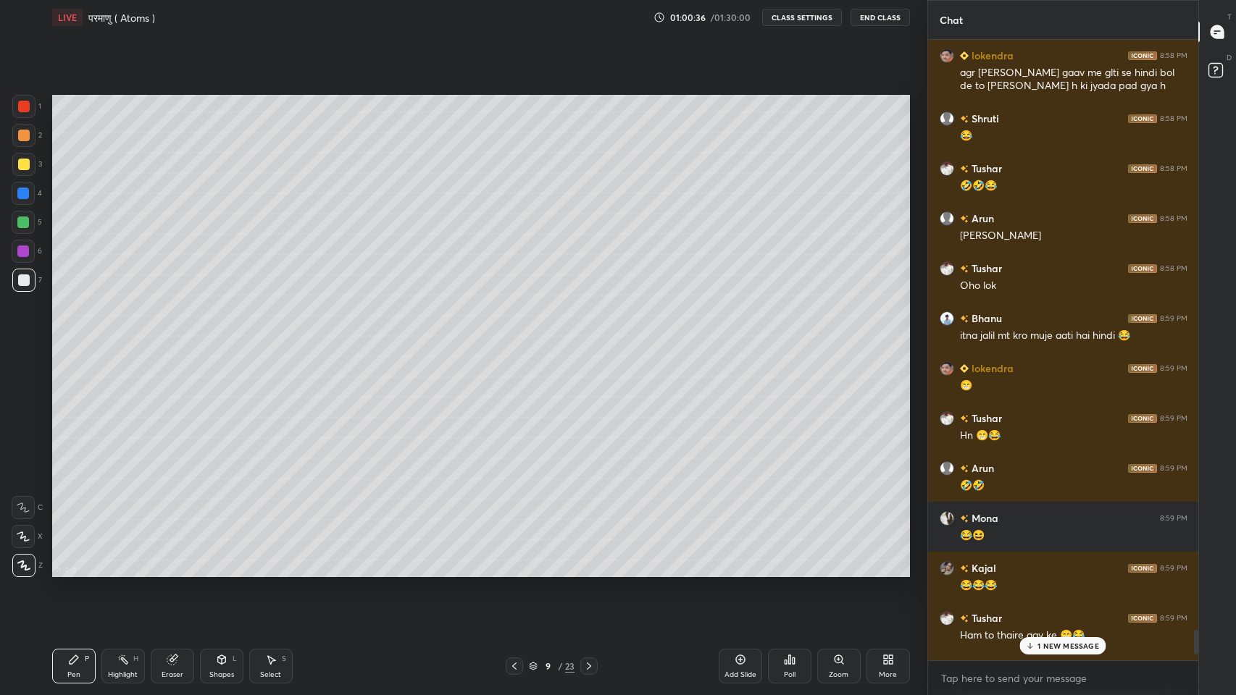
click at [1043, 571] on div "1 NEW MESSAGE" at bounding box center [1063, 645] width 86 height 17
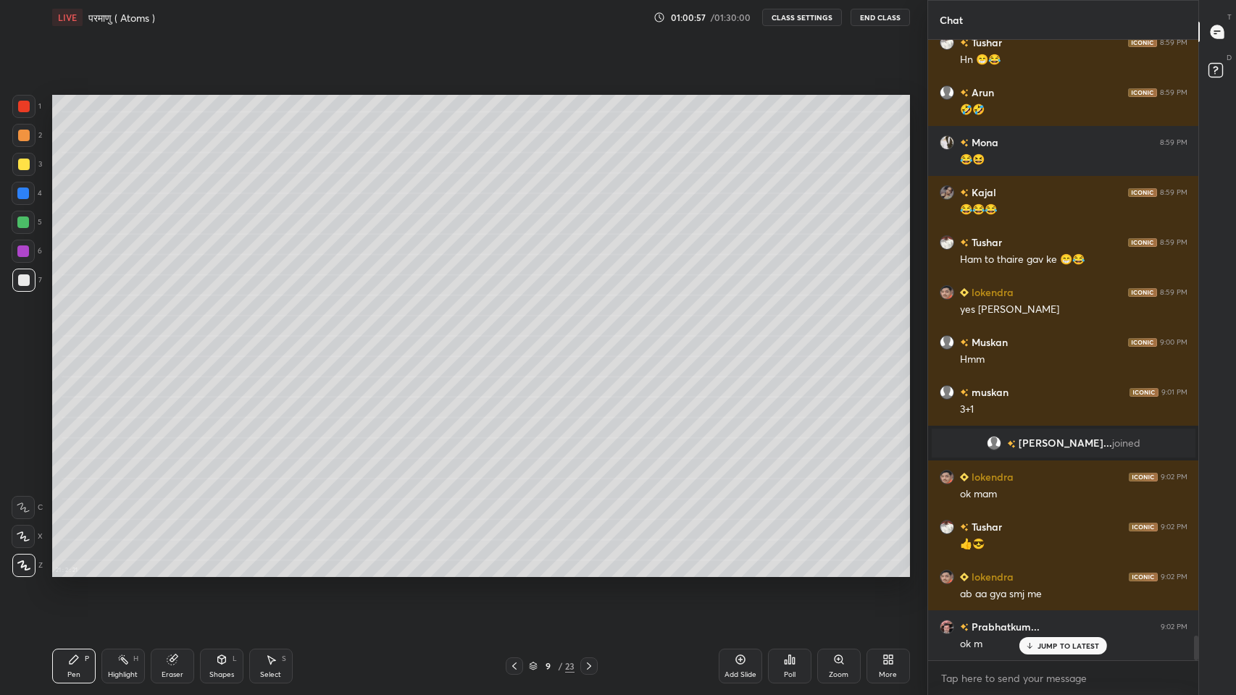
scroll to position [15097, 0]
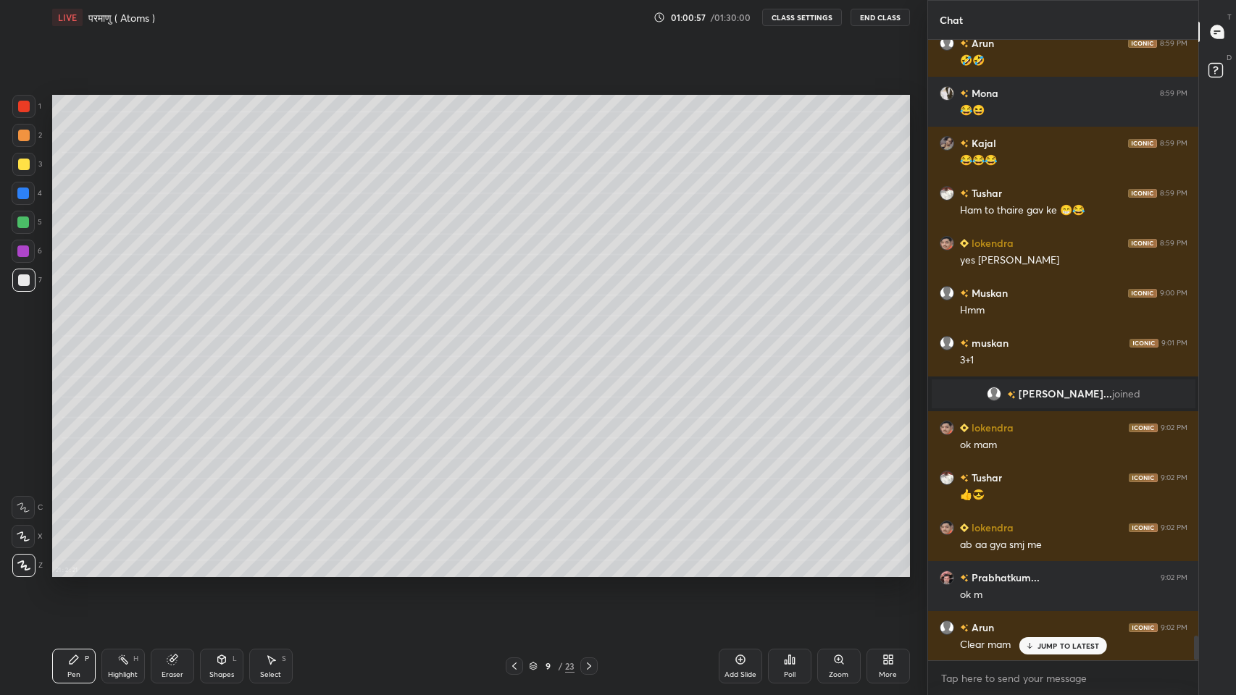
click at [947, 571] on div "[PERSON_NAME] 8:58 PM bs kro mam rulaoge kya 😂 Prabhatkum... 8:58 PM 🤣🤣 [PERSON…" at bounding box center [1063, 350] width 271 height 621
click at [1038, 571] on p "JUMP TO LATEST" at bounding box center [1068, 646] width 62 height 9
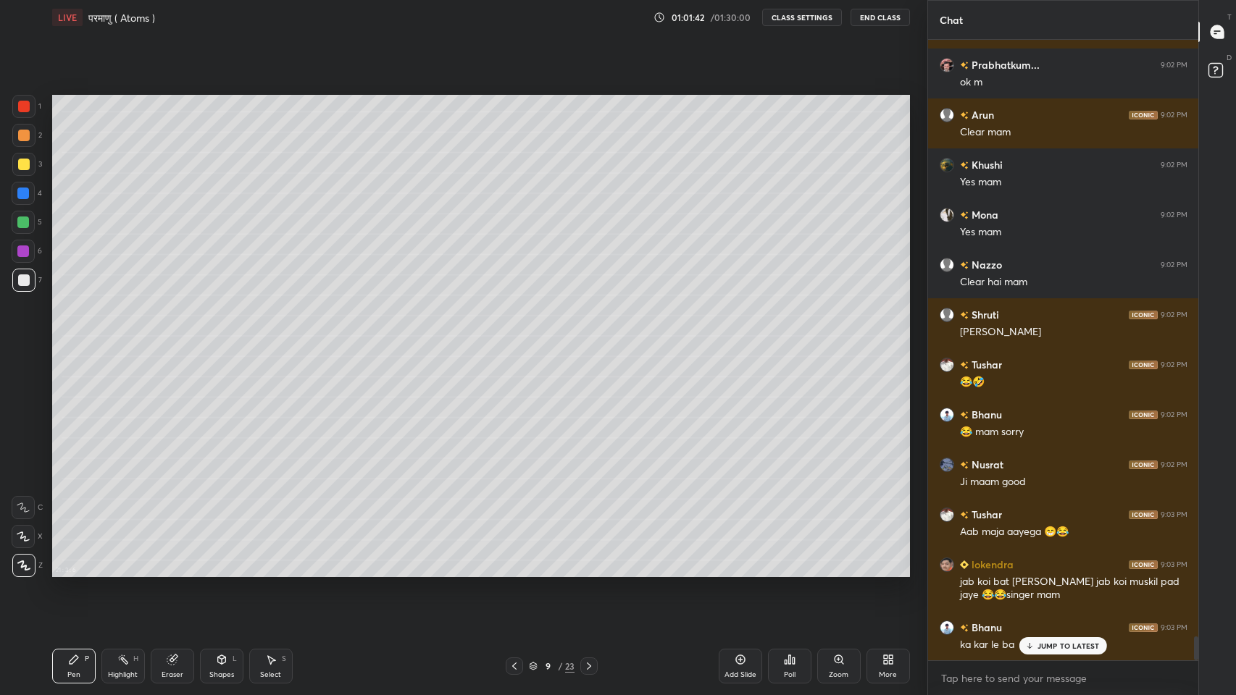
scroll to position [15610, 0]
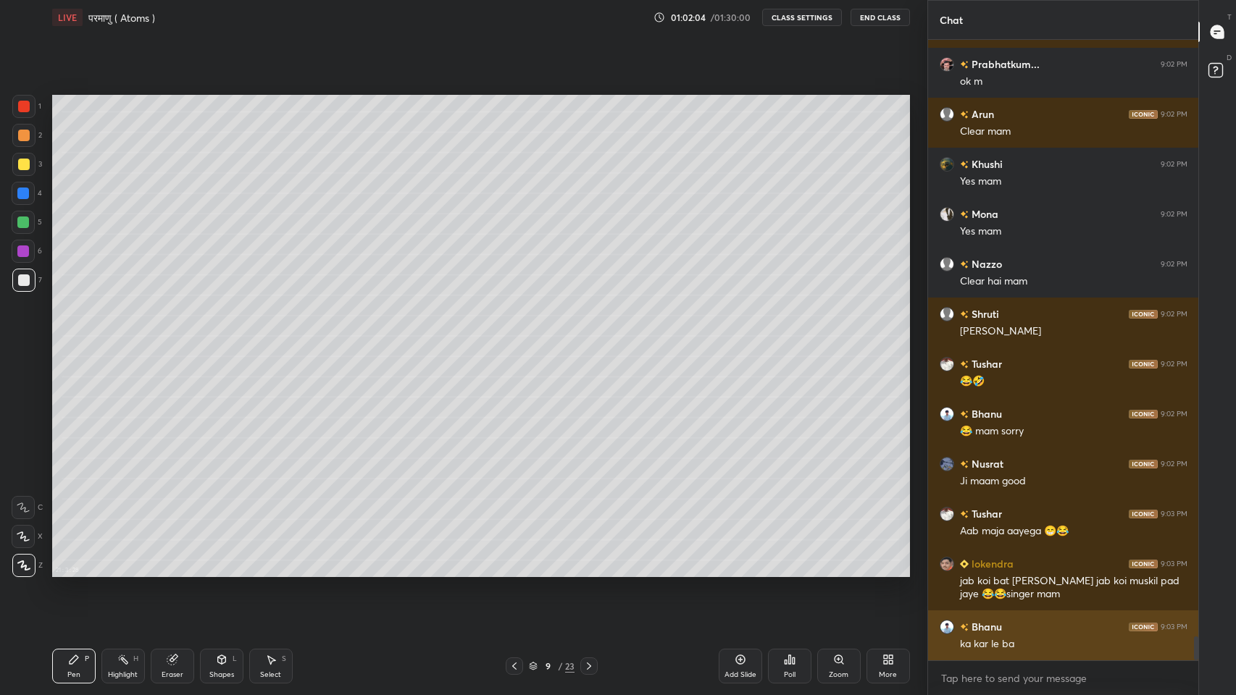
click at [950, 571] on img "grid" at bounding box center [946, 627] width 14 height 14
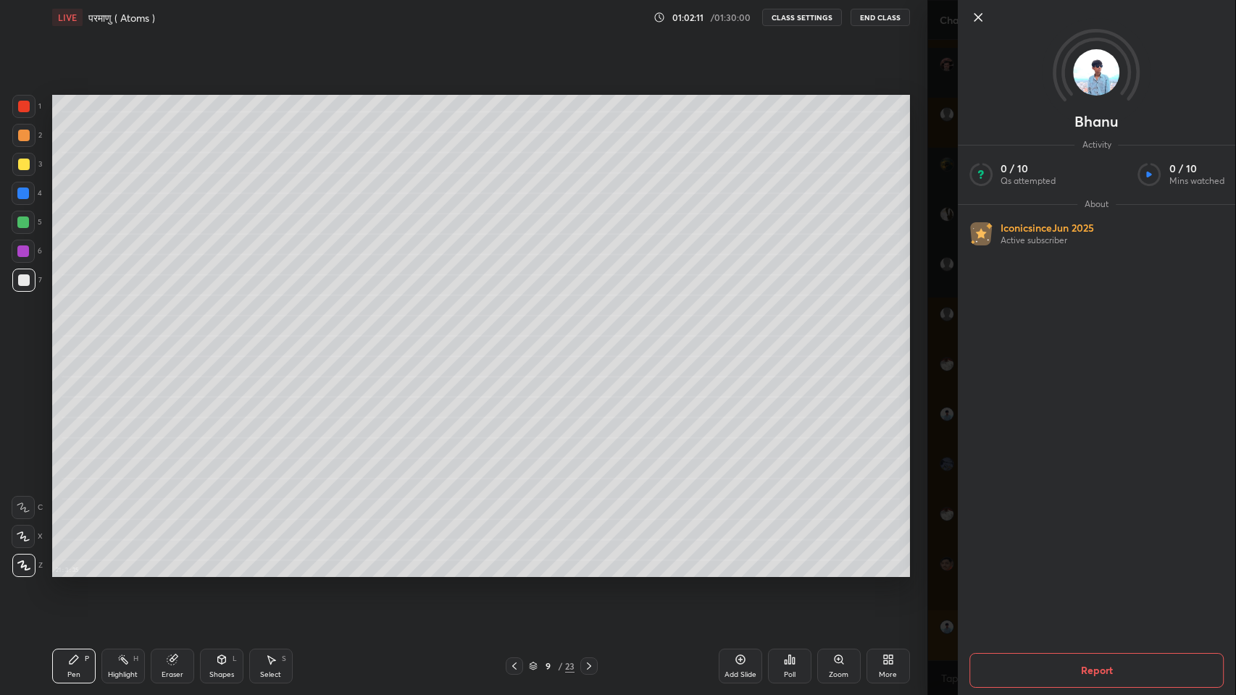
scroll to position [15624, 0]
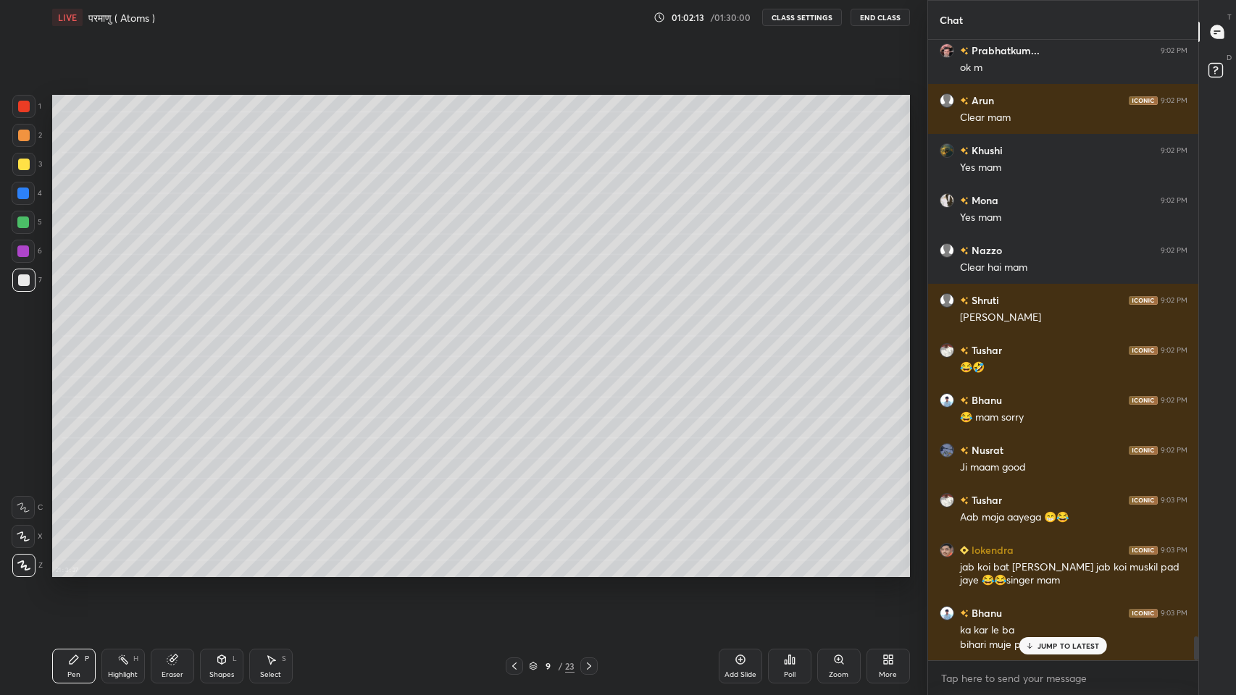
click at [1040, 571] on p "JUMP TO LATEST" at bounding box center [1068, 646] width 62 height 9
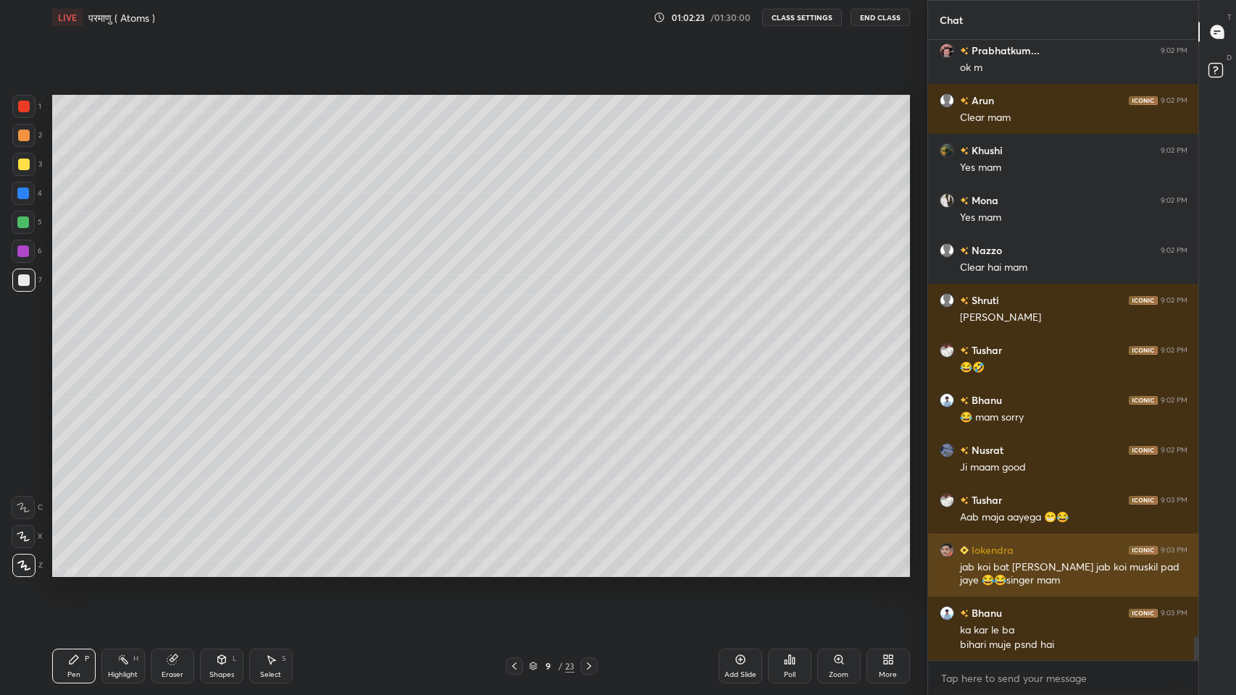
click at [952, 571] on div "[PERSON_NAME] 9:03 PM jab koi bat [PERSON_NAME] jab koi muskil pad jaye 😂😂singe…" at bounding box center [1063, 565] width 271 height 63
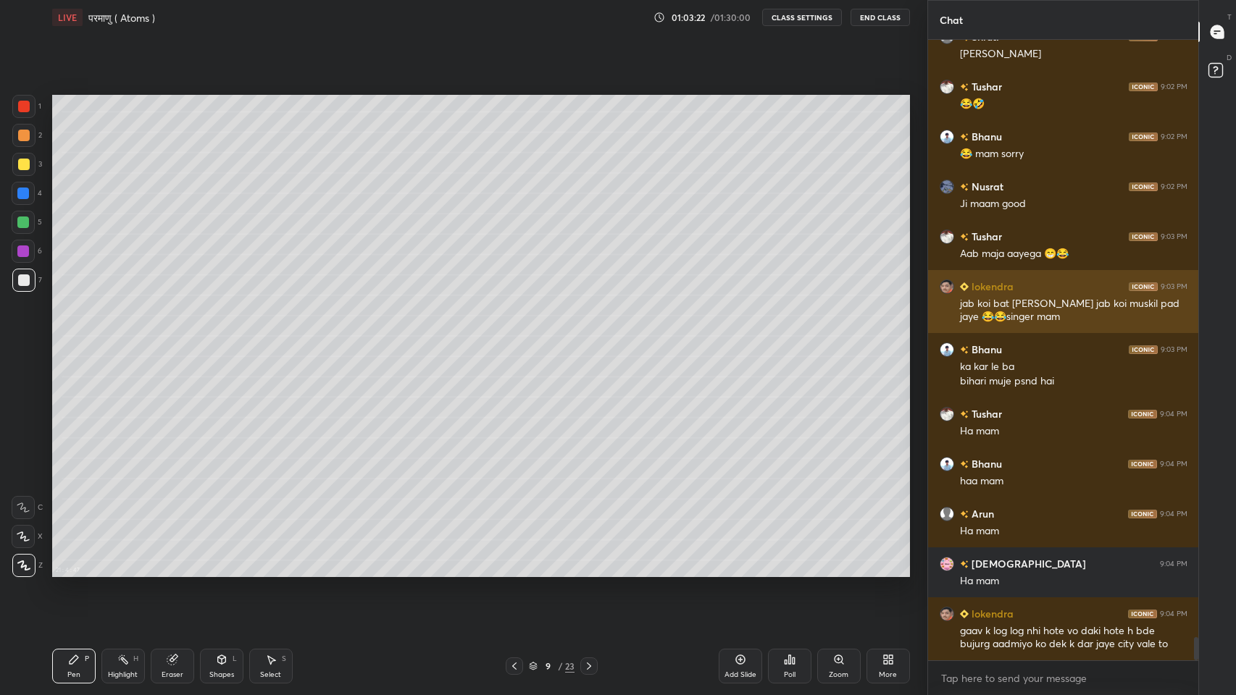
scroll to position [15937, 0]
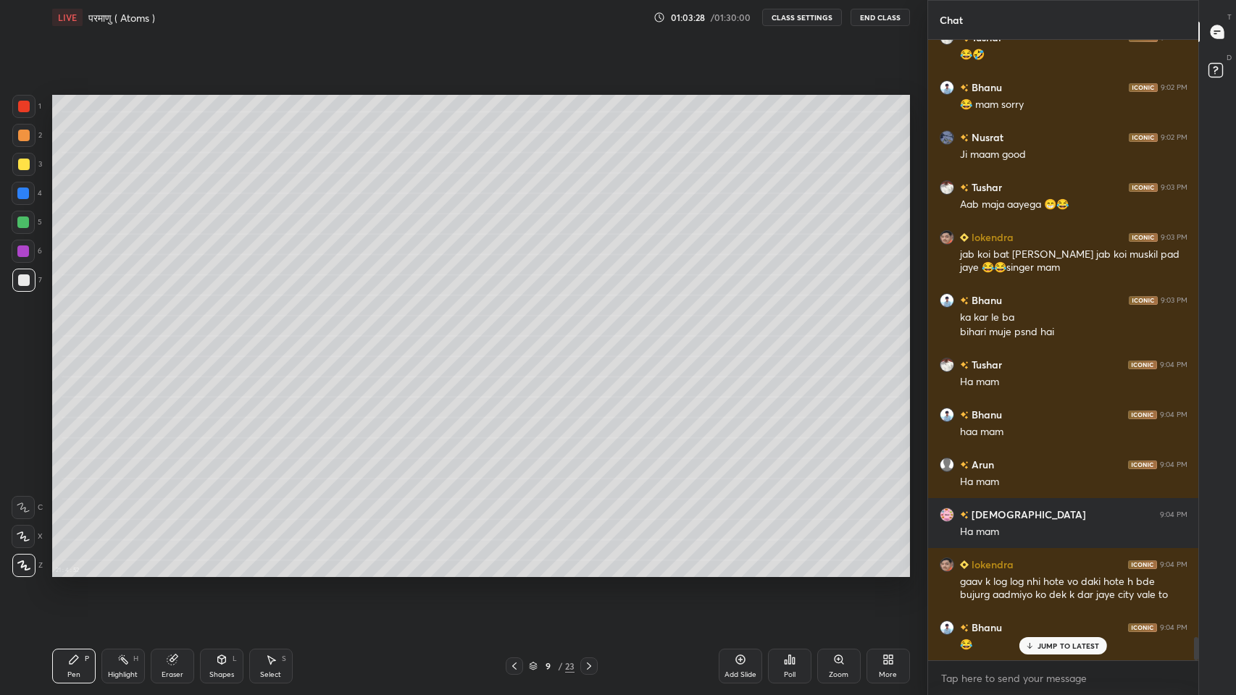
click at [1044, 571] on div "JUMP TO LATEST" at bounding box center [1062, 645] width 87 height 17
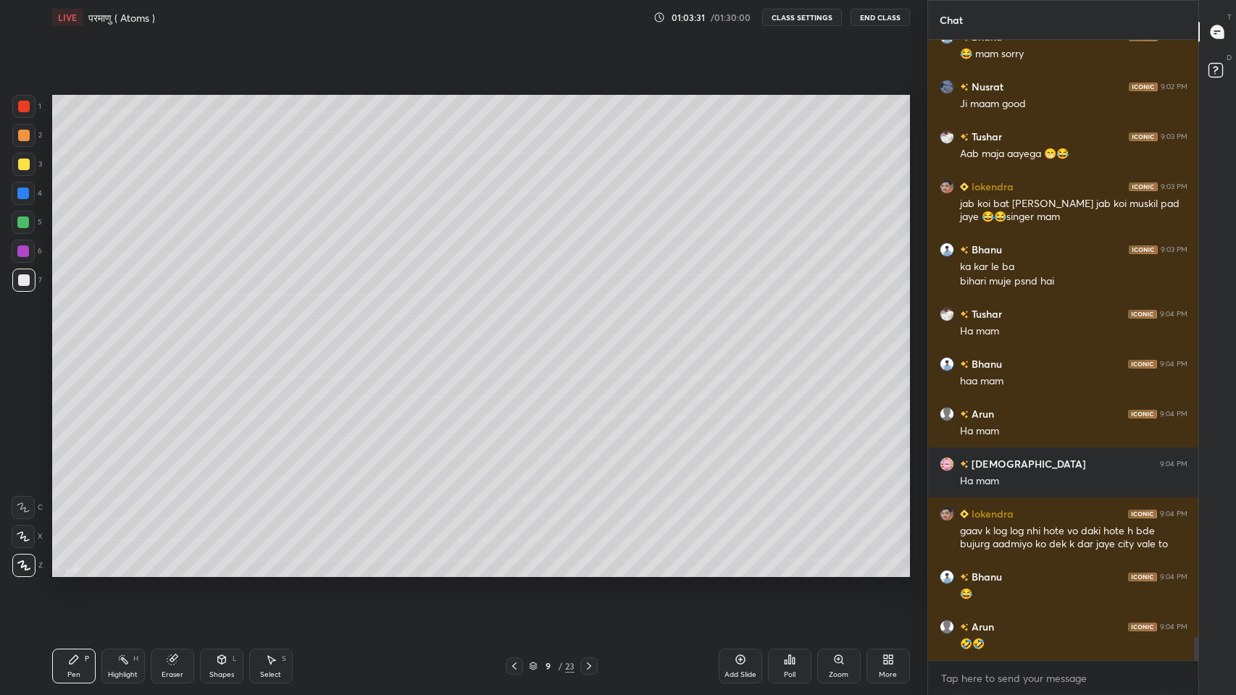
scroll to position [16038, 0]
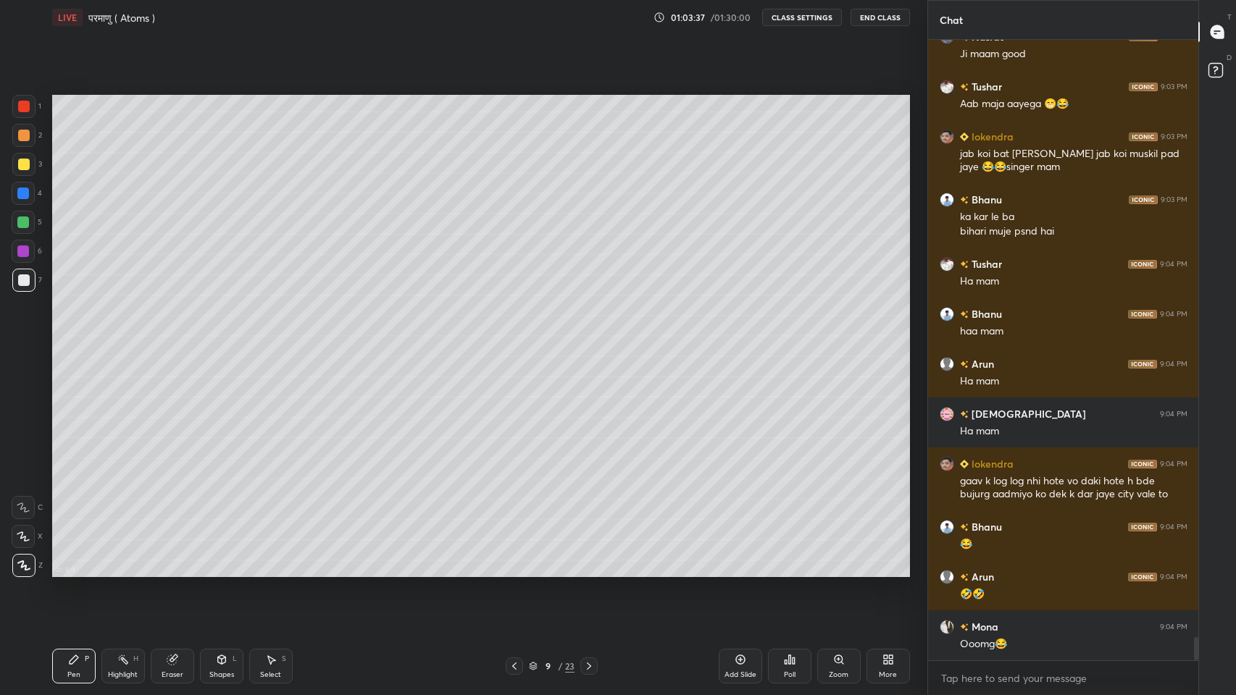
click at [892, 571] on div "More" at bounding box center [887, 666] width 43 height 35
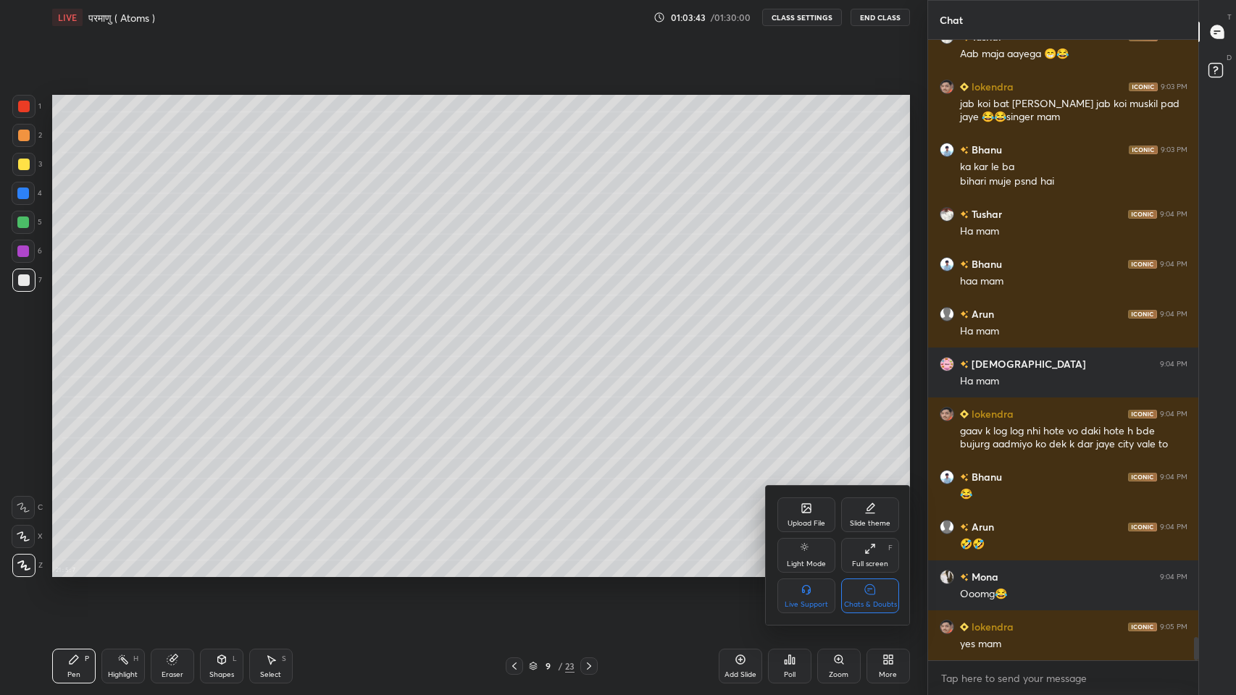
scroll to position [16137, 0]
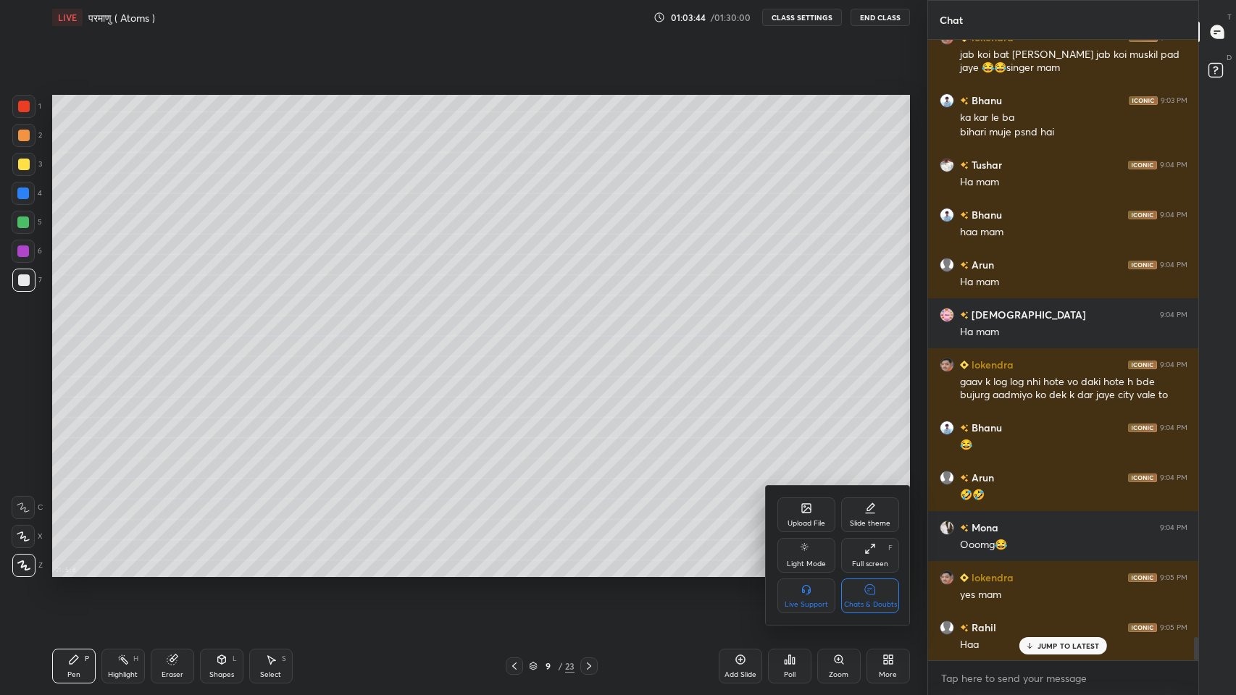
click at [1060, 571] on div at bounding box center [618, 347] width 1236 height 695
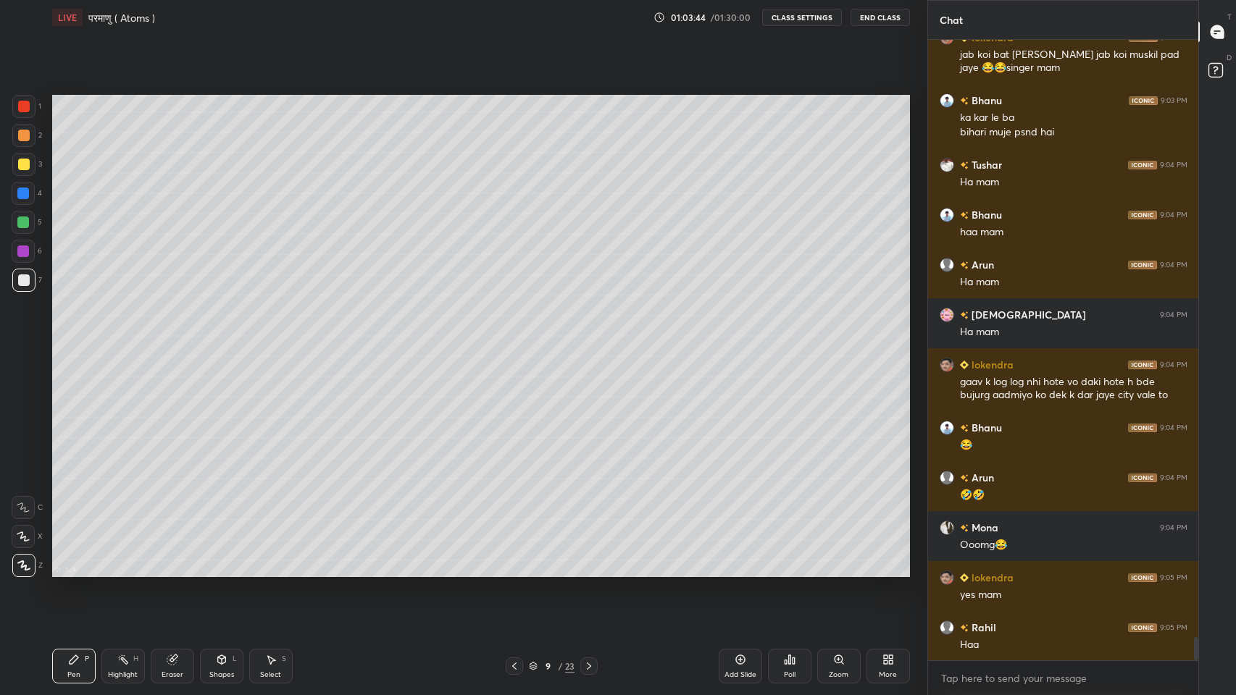
scroll to position [16188, 0]
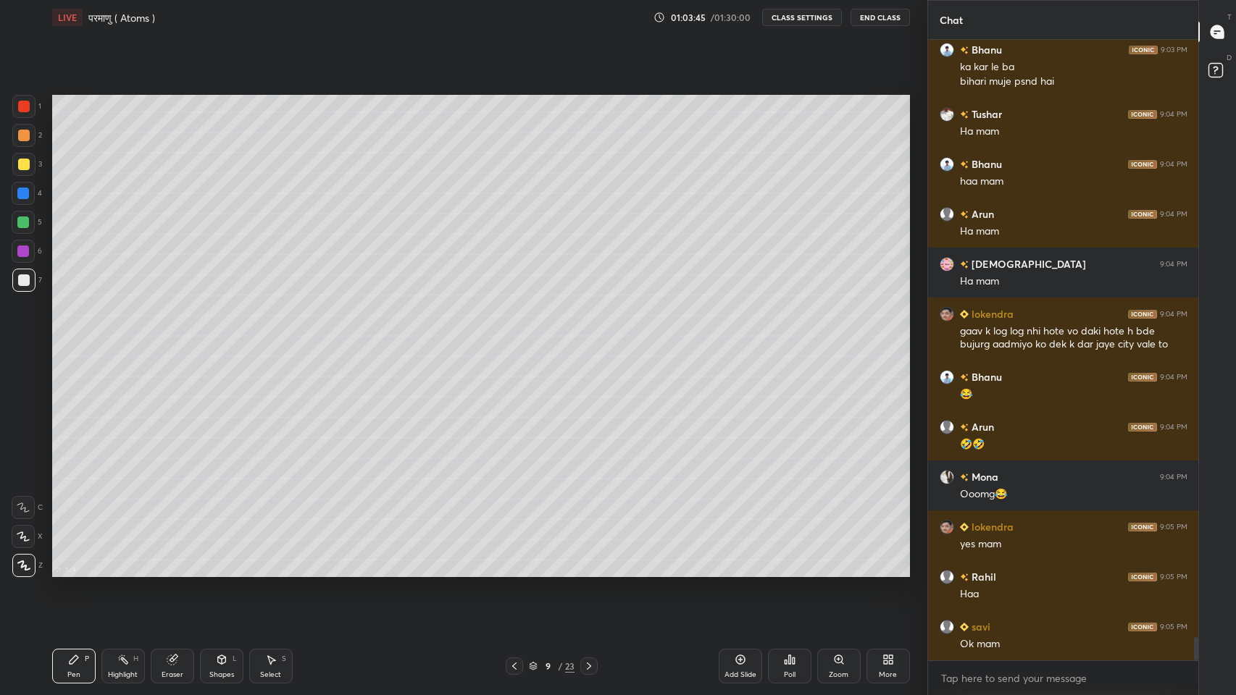
click at [885, 571] on icon at bounding box center [886, 657] width 4 height 4
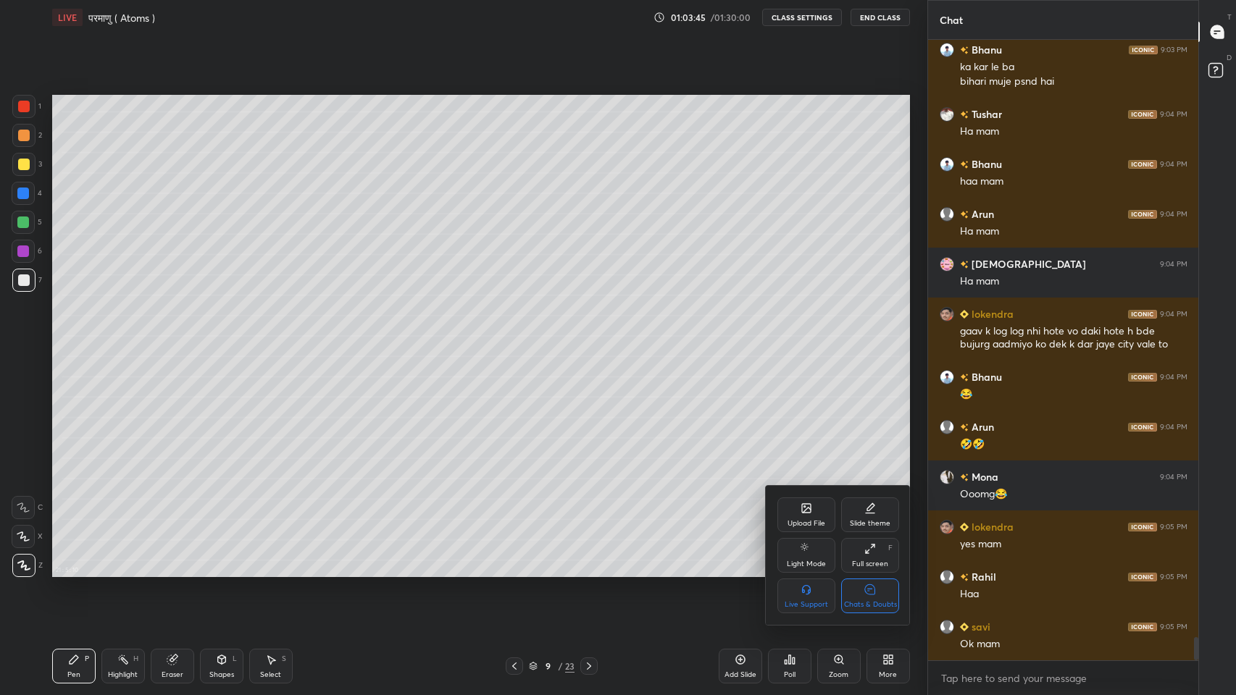
scroll to position [16238, 0]
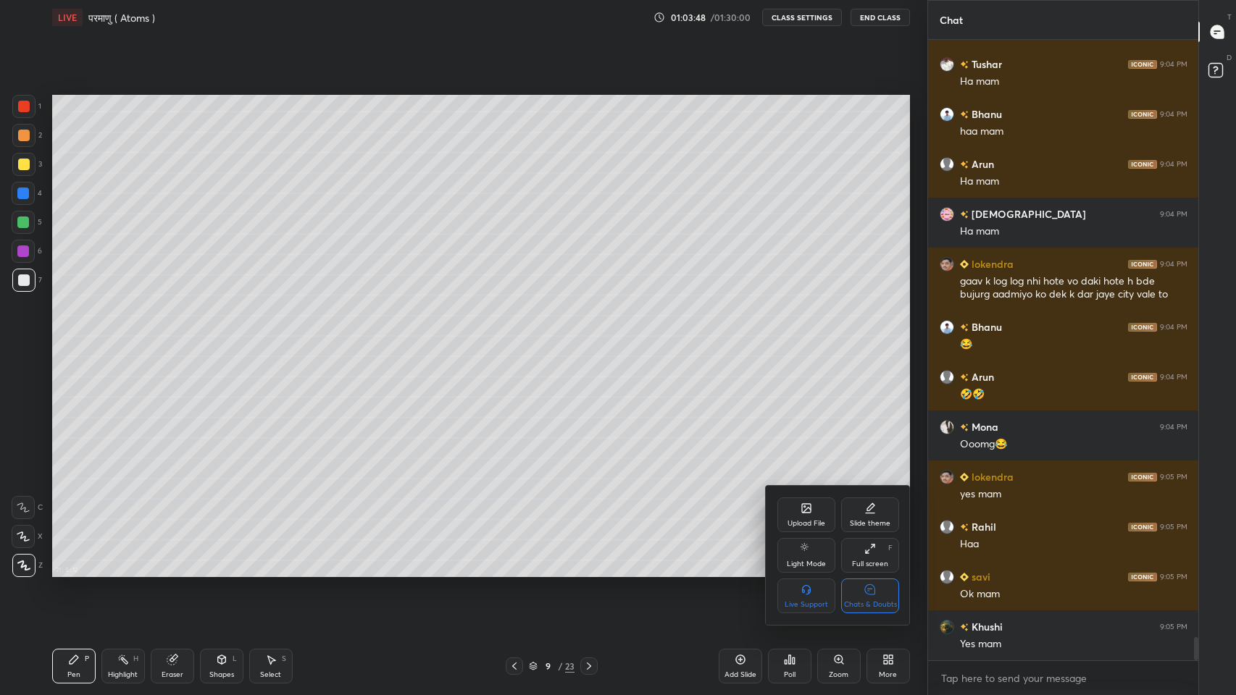
click at [866, 571] on icon at bounding box center [870, 589] width 10 height 10
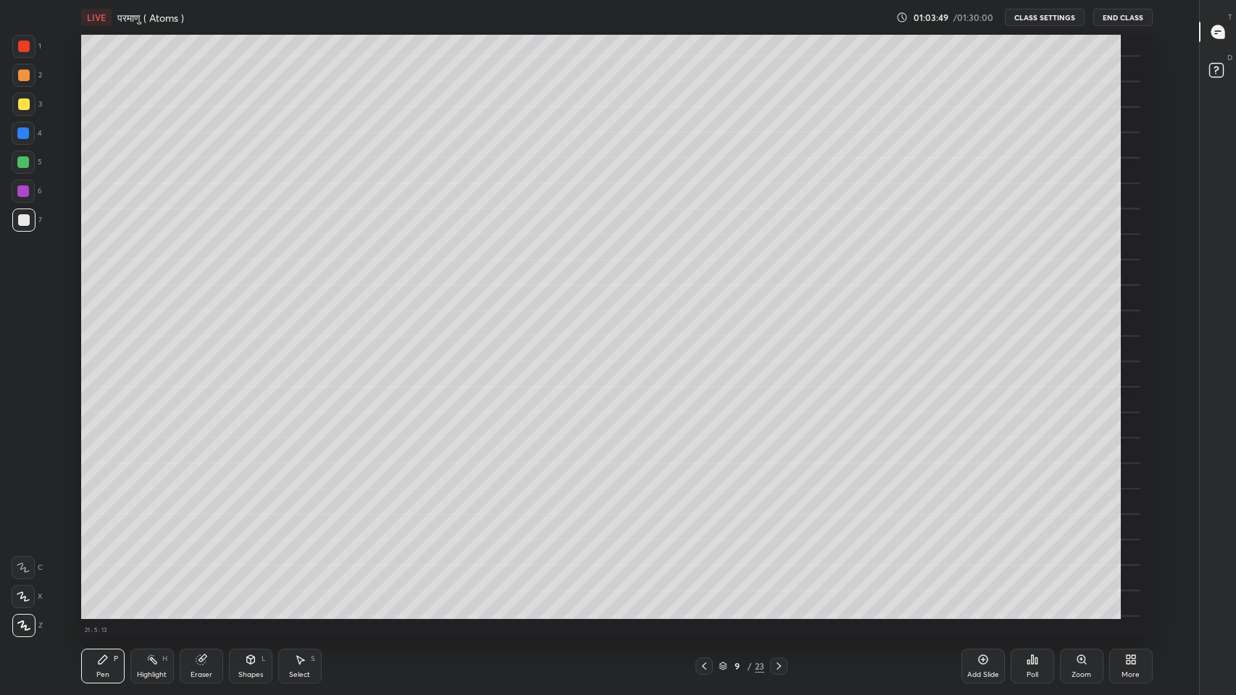
scroll to position [603, 1140]
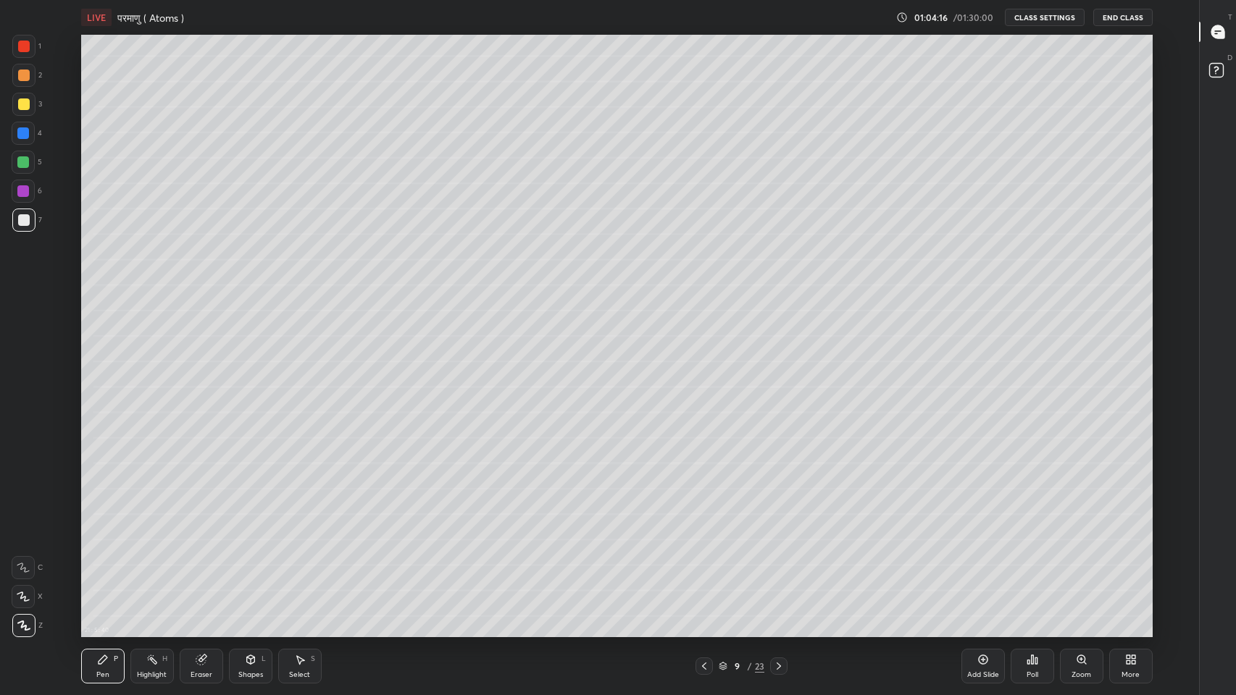
click at [196, 571] on div "Eraser" at bounding box center [201, 674] width 22 height 7
click at [114, 571] on div "Pen P" at bounding box center [102, 666] width 43 height 35
click at [704, 571] on icon at bounding box center [704, 667] width 12 height 12
click at [1220, 31] on icon at bounding box center [1218, 31] width 6 height 0
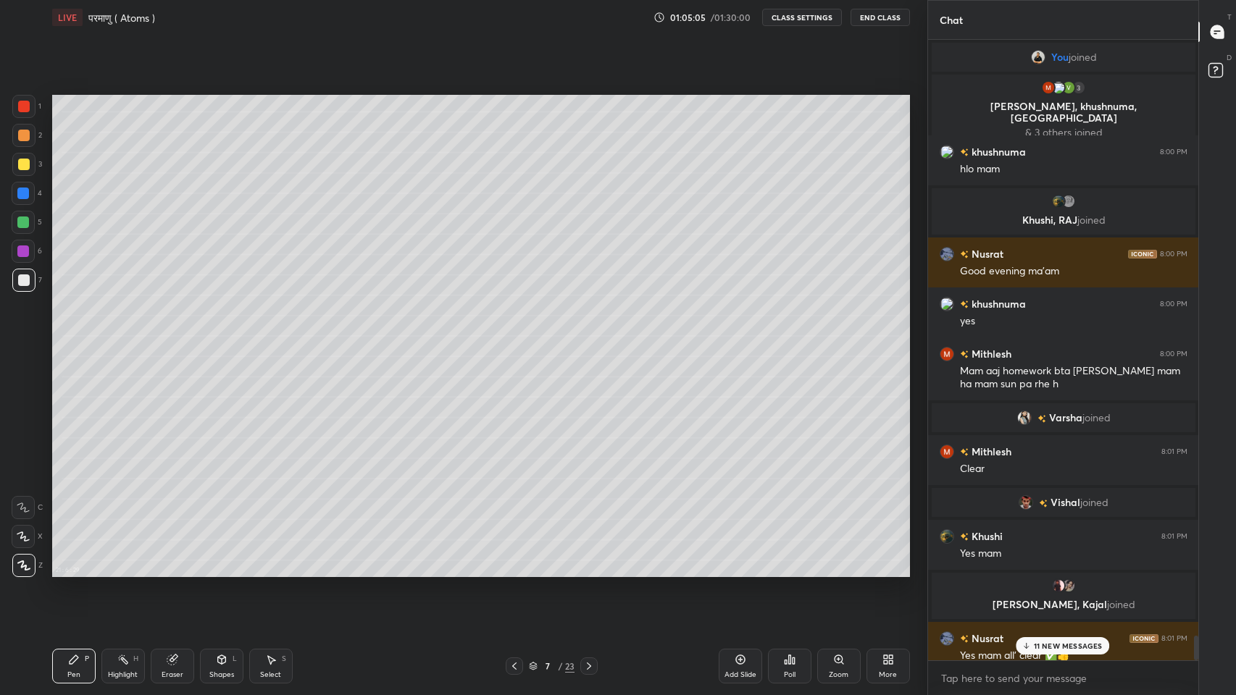
scroll to position [71825, 71559]
click at [1070, 571] on p "12 NEW MESSAGES" at bounding box center [1069, 646] width 70 height 9
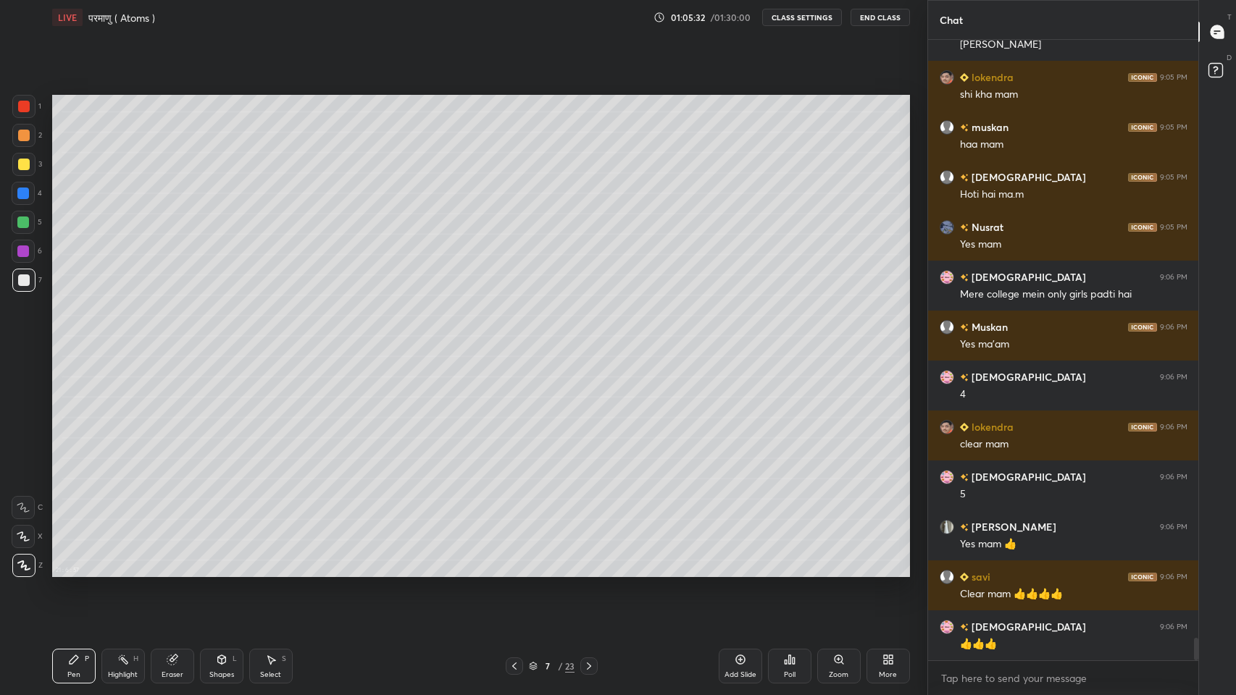
scroll to position [16597, 0]
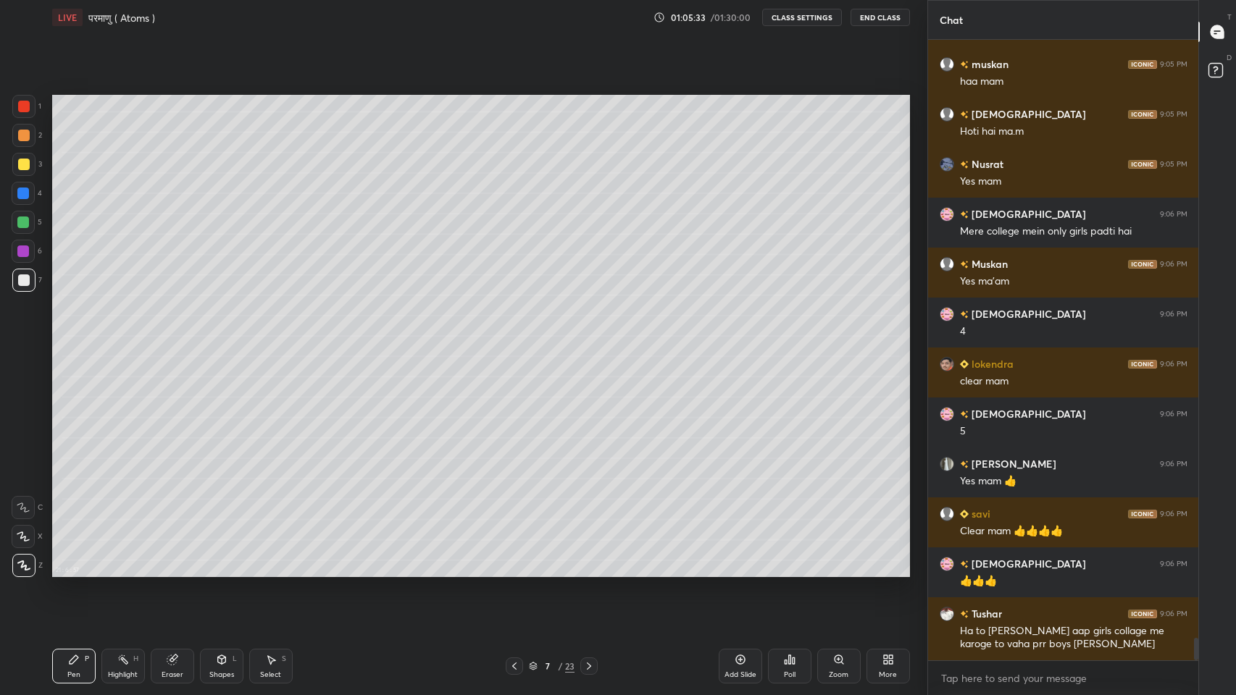
click at [592, 571] on icon at bounding box center [589, 667] width 12 height 12
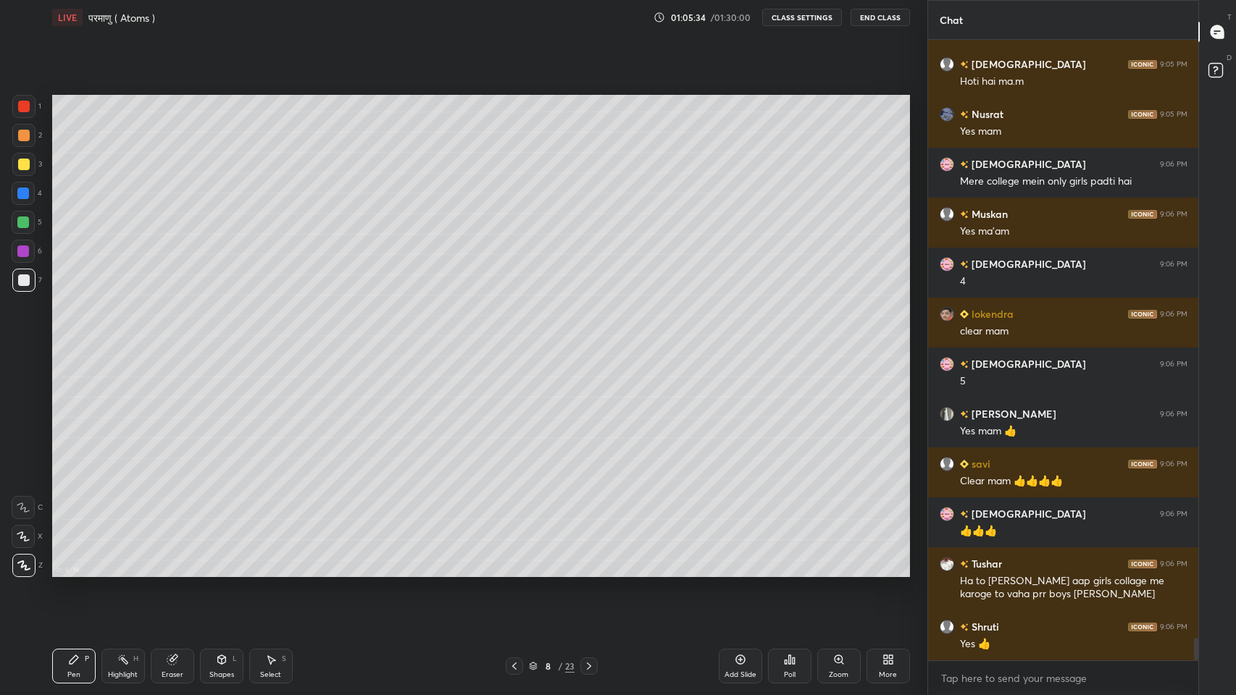
click at [595, 571] on div at bounding box center [588, 666] width 17 height 17
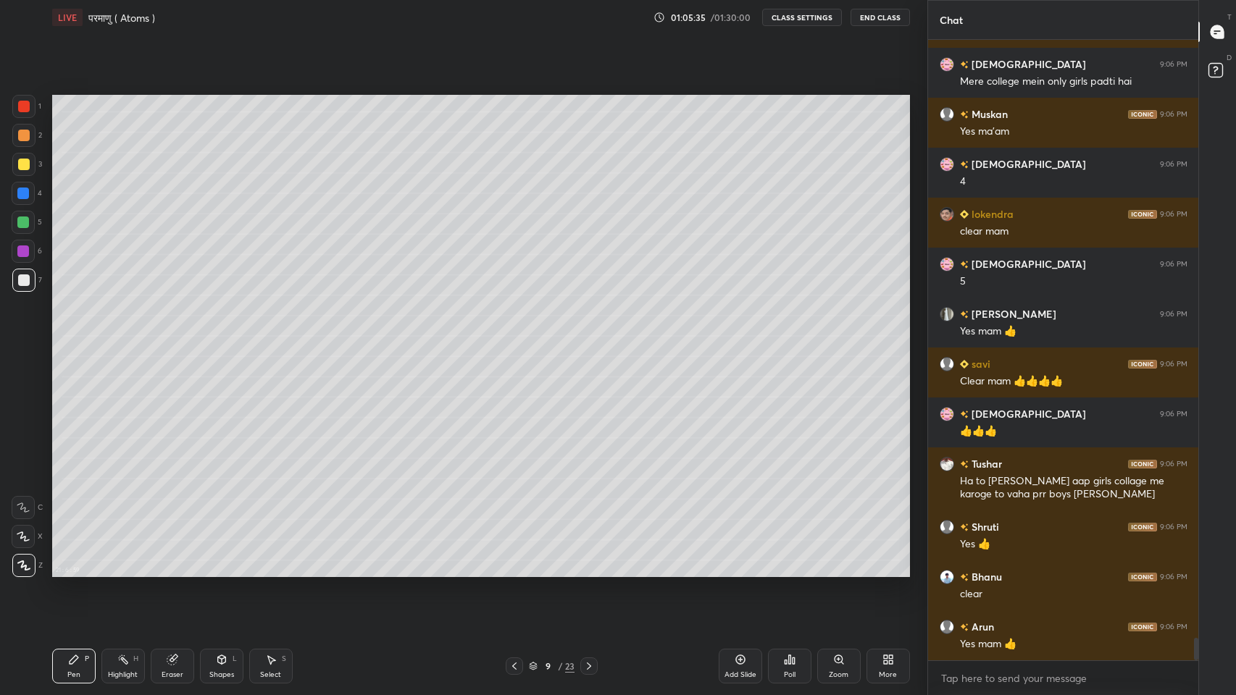
click at [594, 571] on icon at bounding box center [589, 667] width 12 height 12
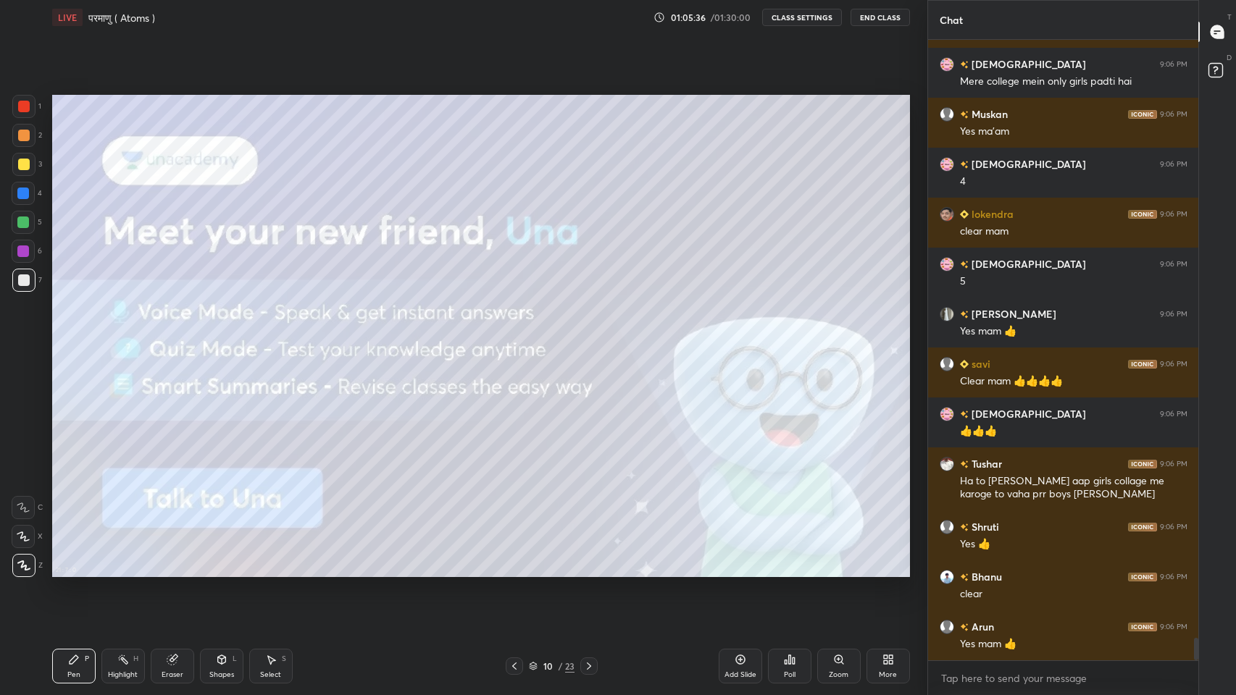
scroll to position [16797, 0]
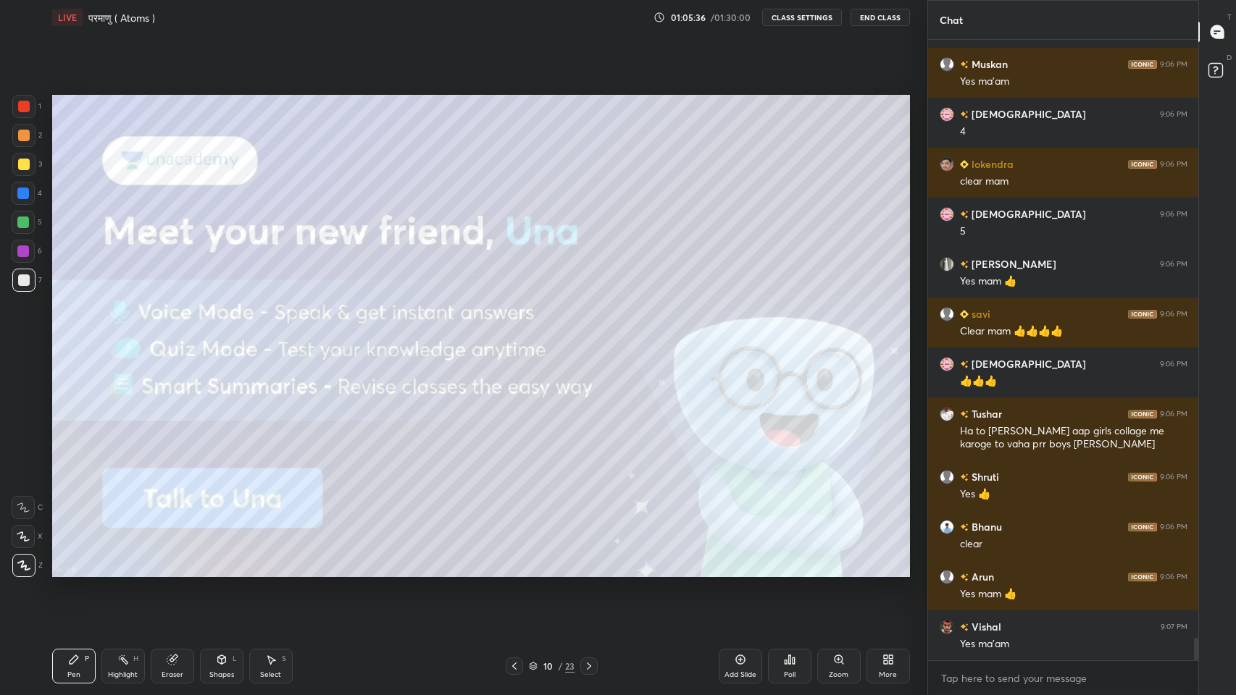
click at [514, 571] on icon at bounding box center [514, 667] width 12 height 12
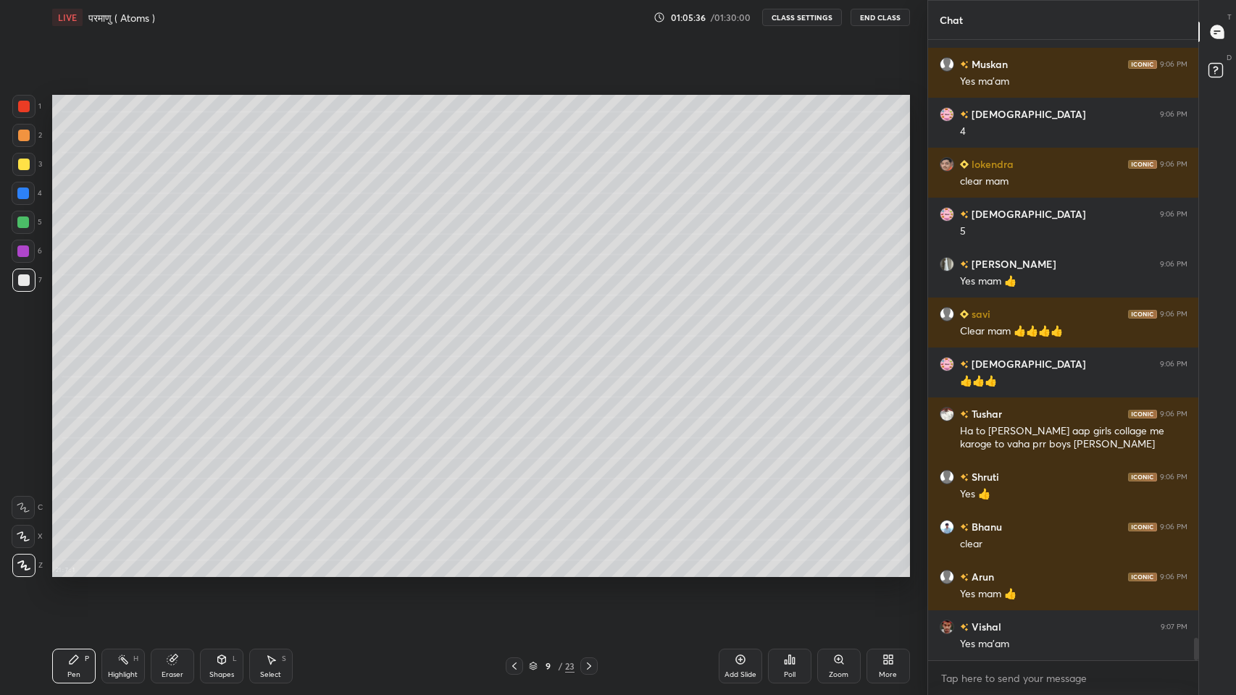
click at [743, 571] on icon at bounding box center [740, 660] width 12 height 12
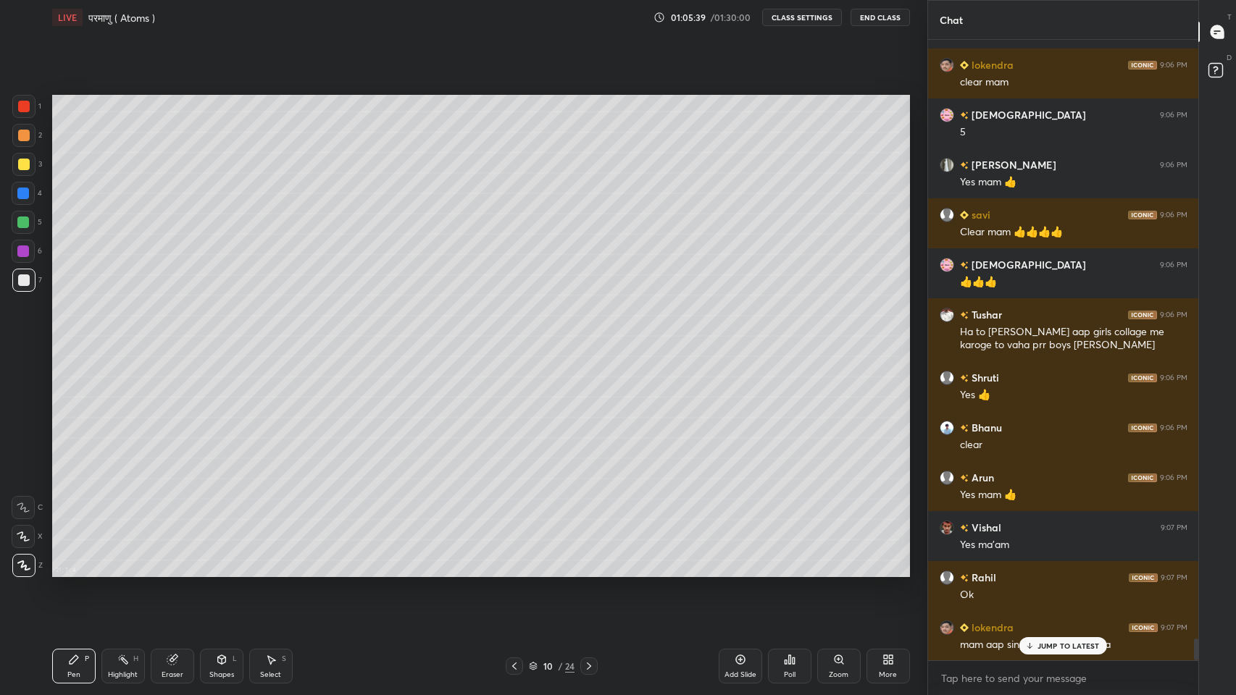
scroll to position [16947, 0]
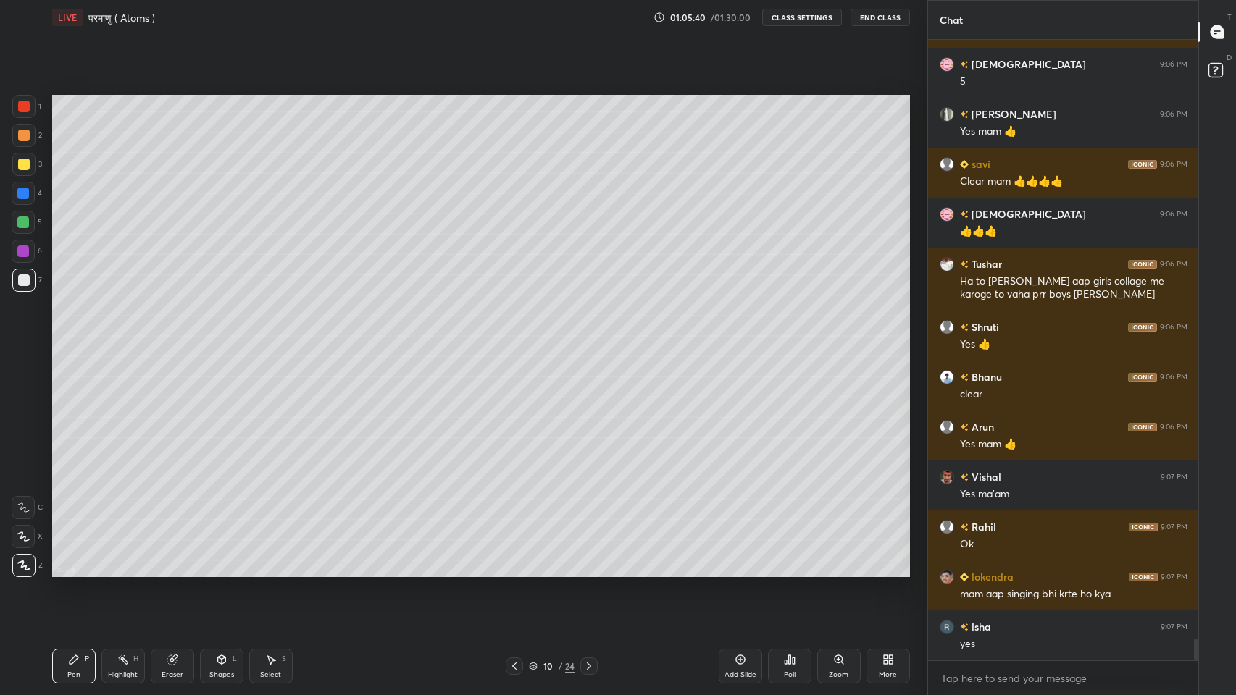
click at [24, 168] on div at bounding box center [24, 165] width 12 height 12
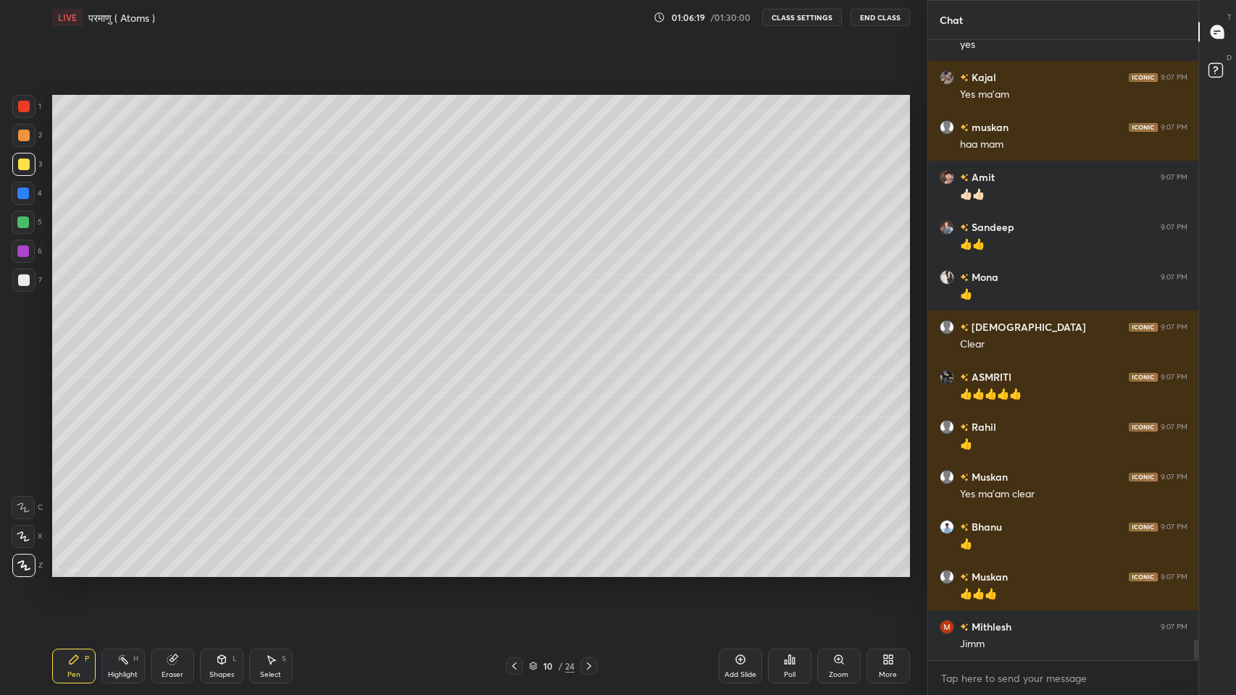
scroll to position [17596, 0]
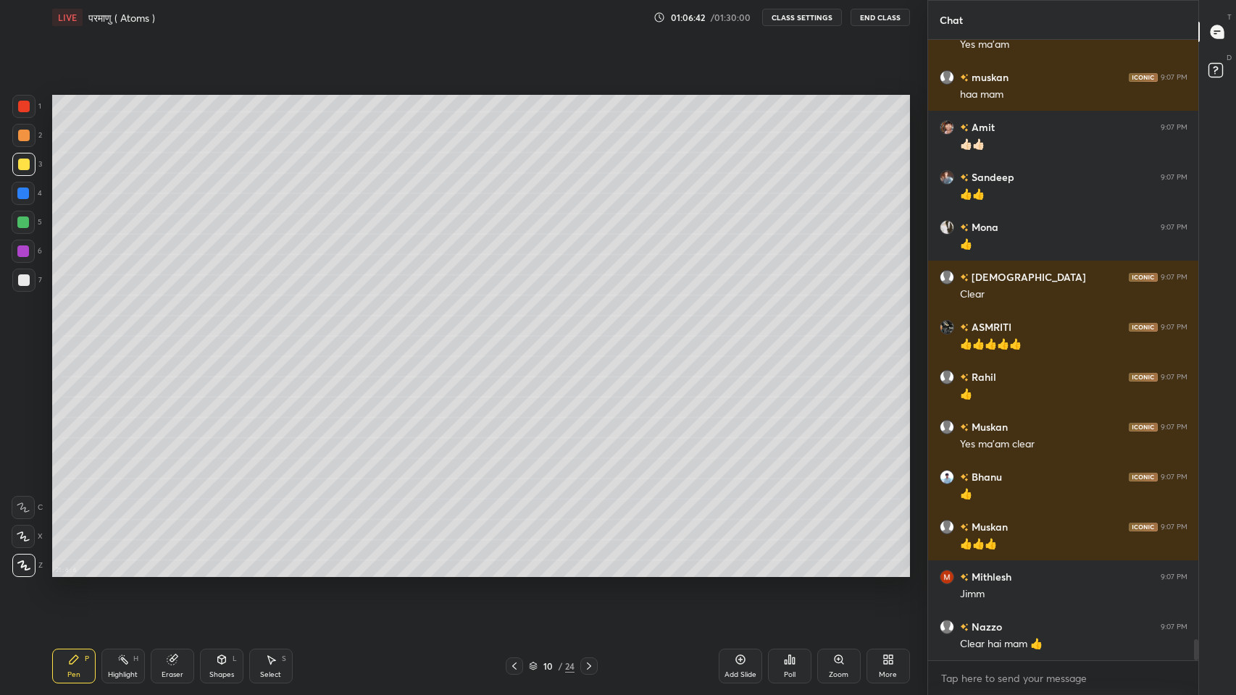
click at [23, 280] on div at bounding box center [24, 281] width 12 height 12
click at [24, 136] on div at bounding box center [24, 136] width 12 height 12
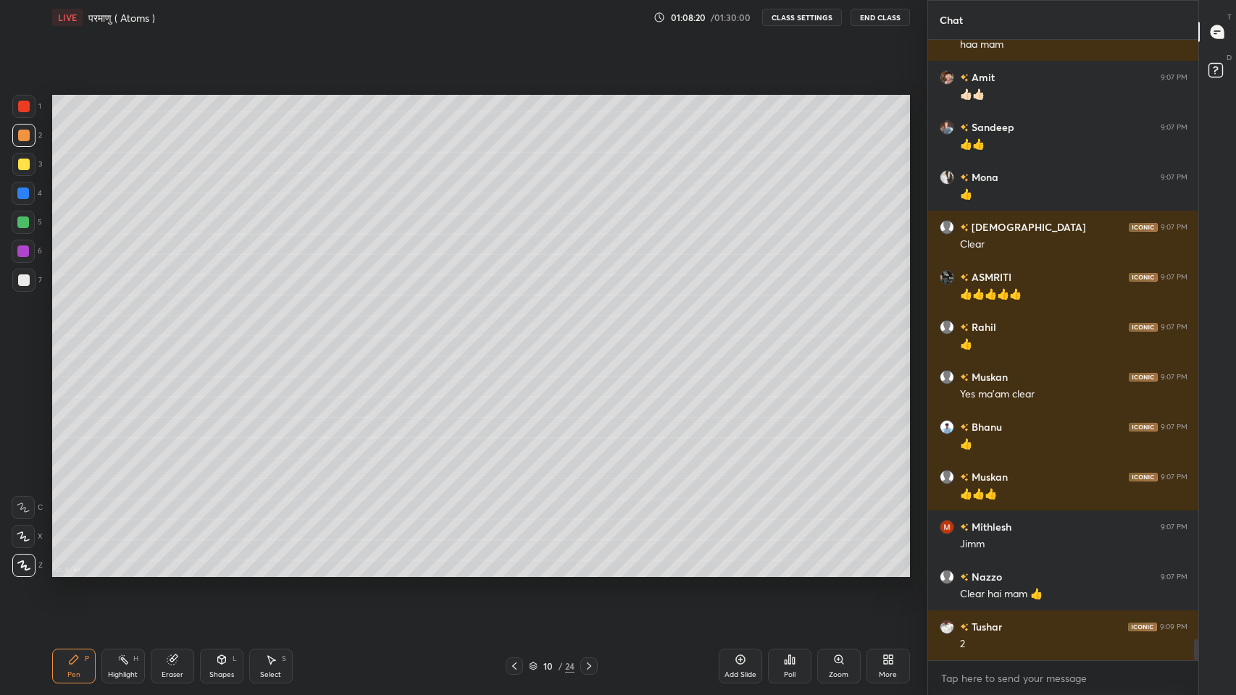
scroll to position [17681, 0]
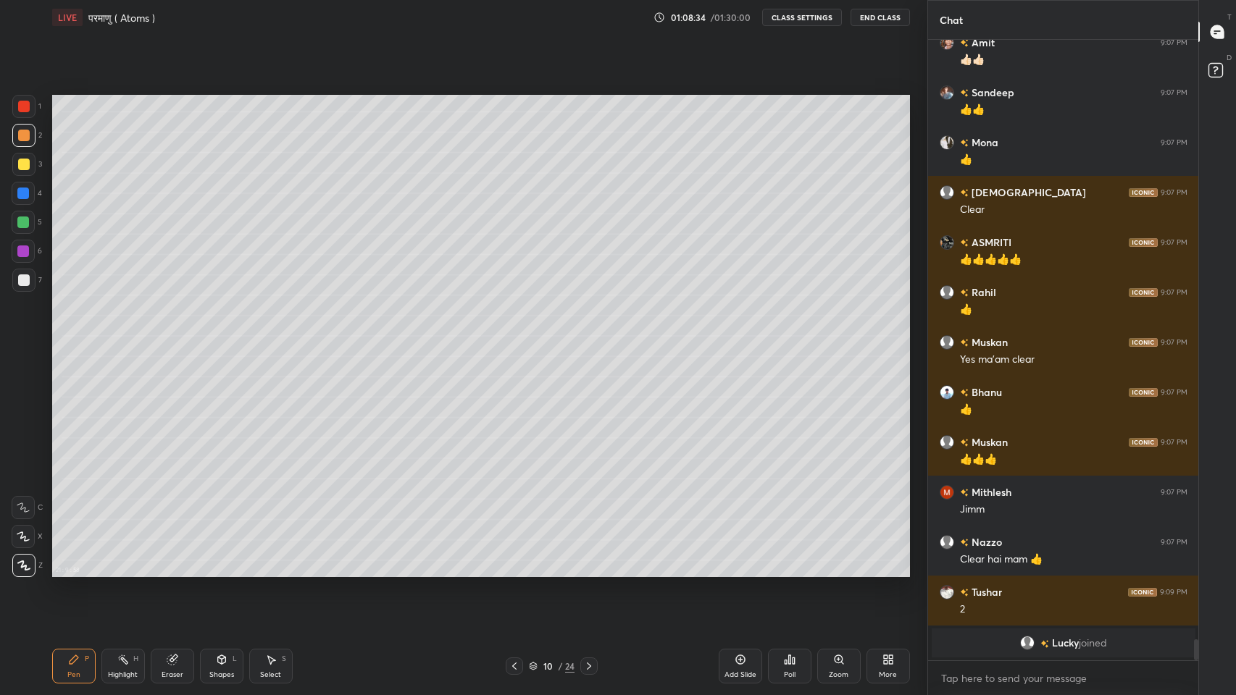
click at [185, 571] on div "Eraser" at bounding box center [172, 666] width 43 height 35
click at [79, 571] on div "Pen P" at bounding box center [73, 666] width 43 height 35
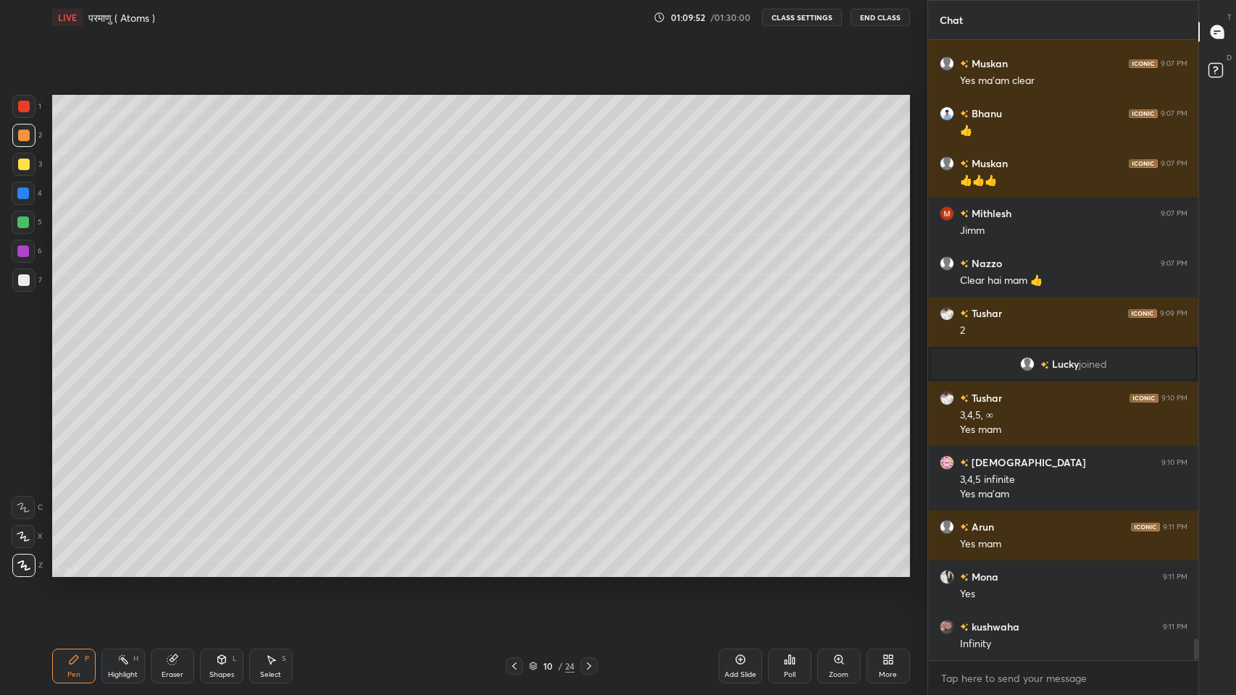
scroll to position [17396, 0]
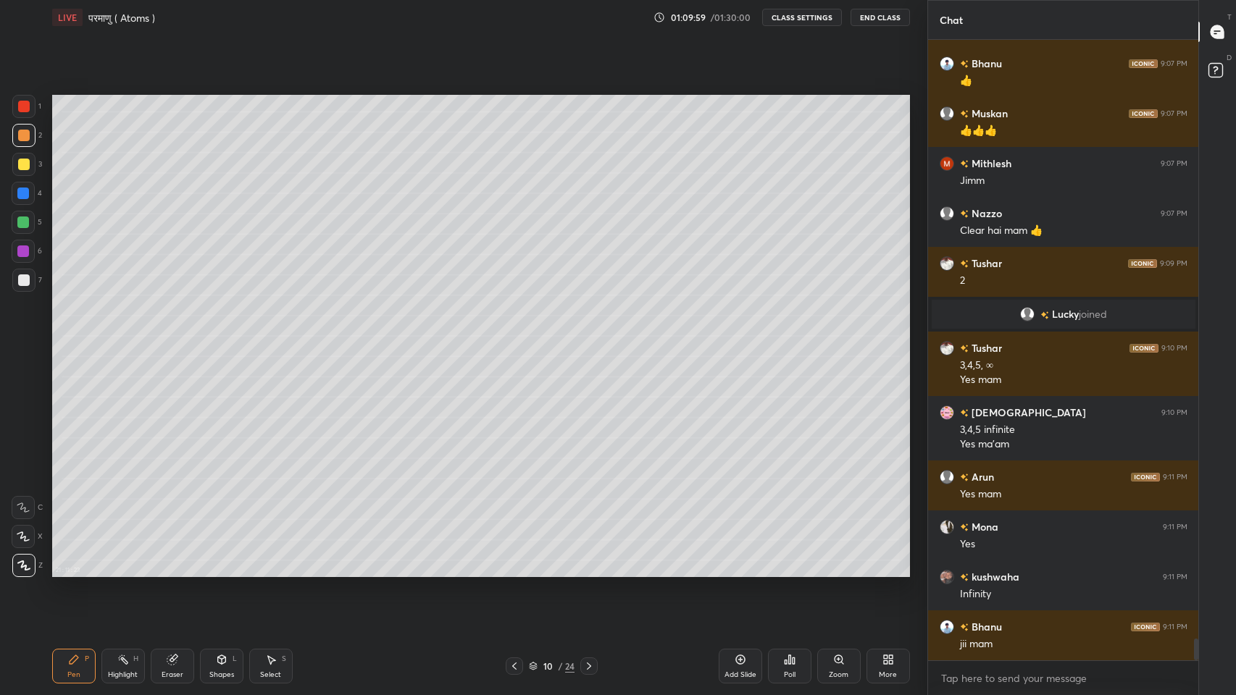
click at [20, 284] on div at bounding box center [24, 281] width 12 height 12
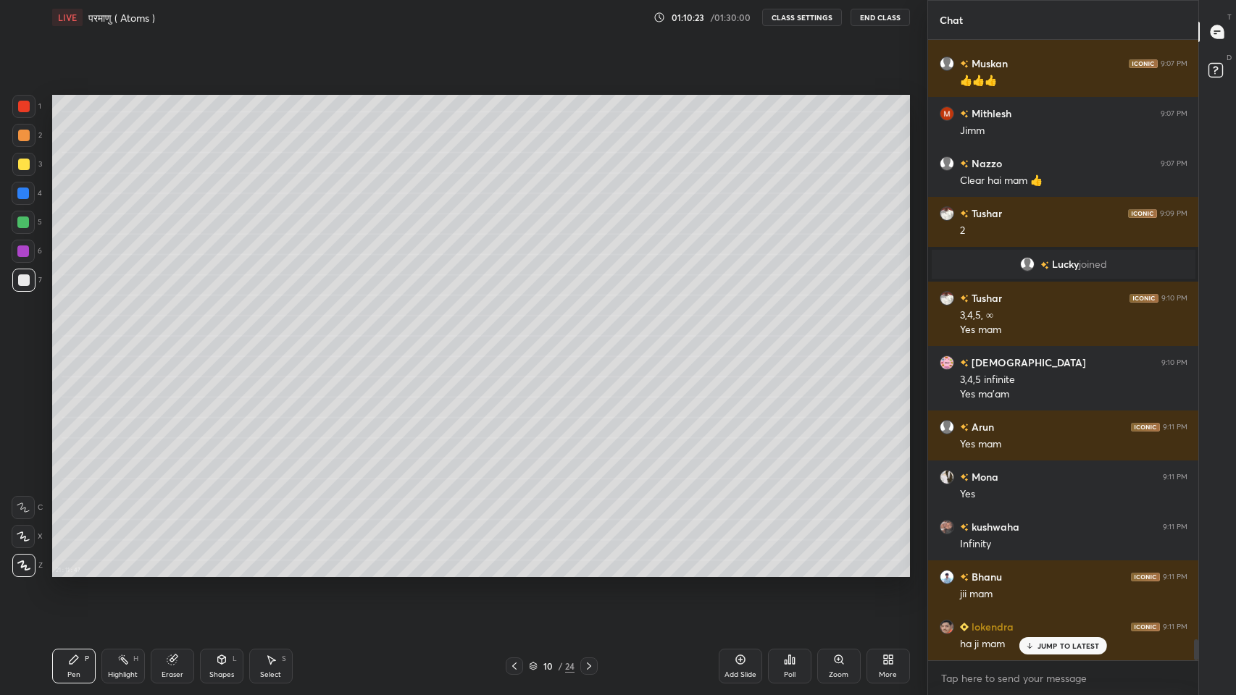
scroll to position [17496, 0]
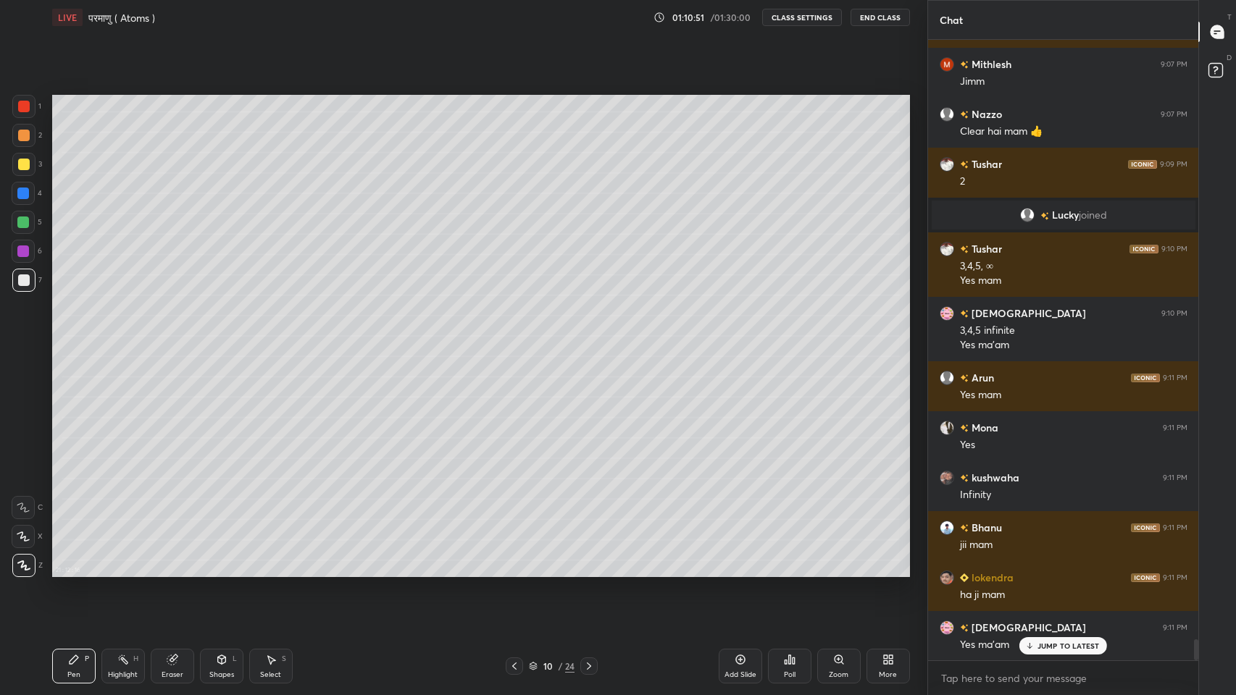
click at [730, 571] on div "Add Slide" at bounding box center [739, 666] width 43 height 35
click at [22, 168] on div at bounding box center [24, 165] width 12 height 12
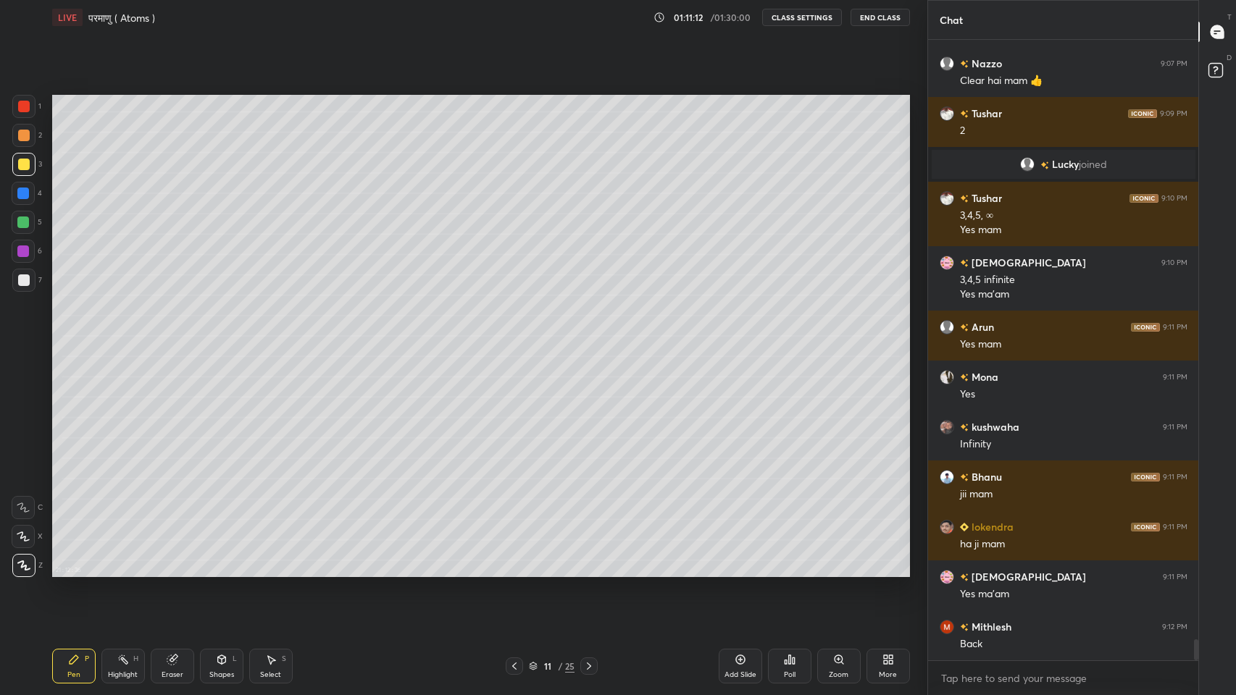
scroll to position [17561, 0]
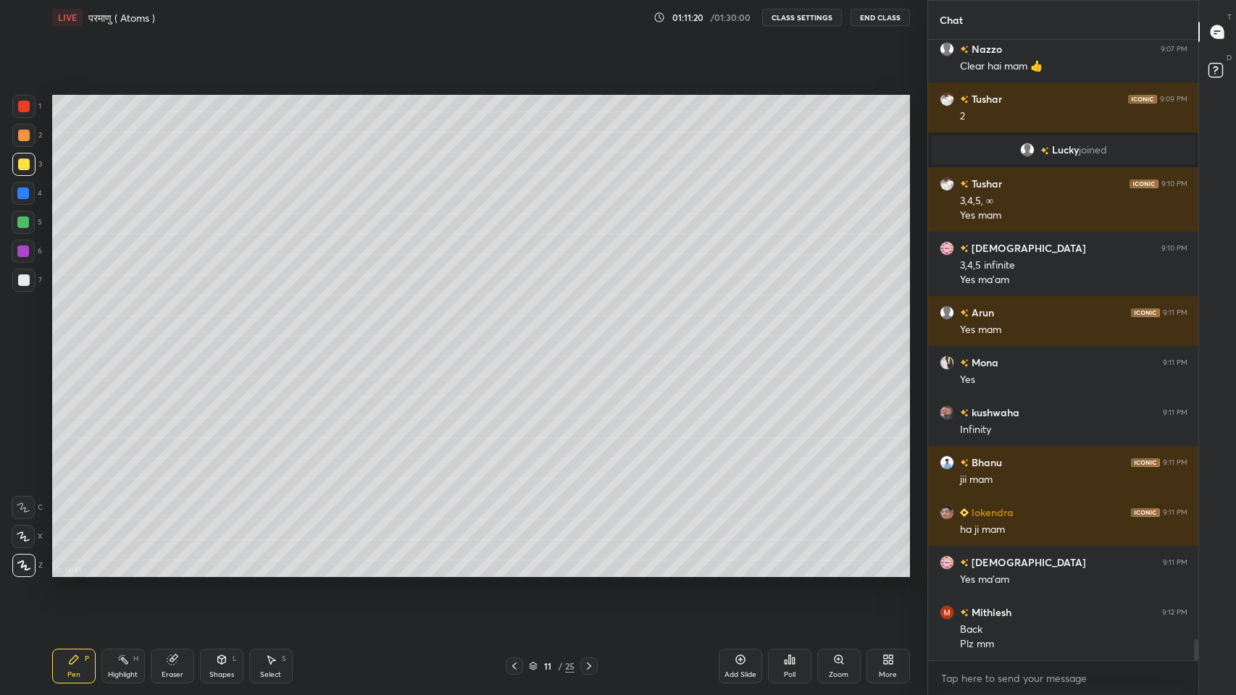
click at [514, 571] on icon at bounding box center [514, 667] width 12 height 12
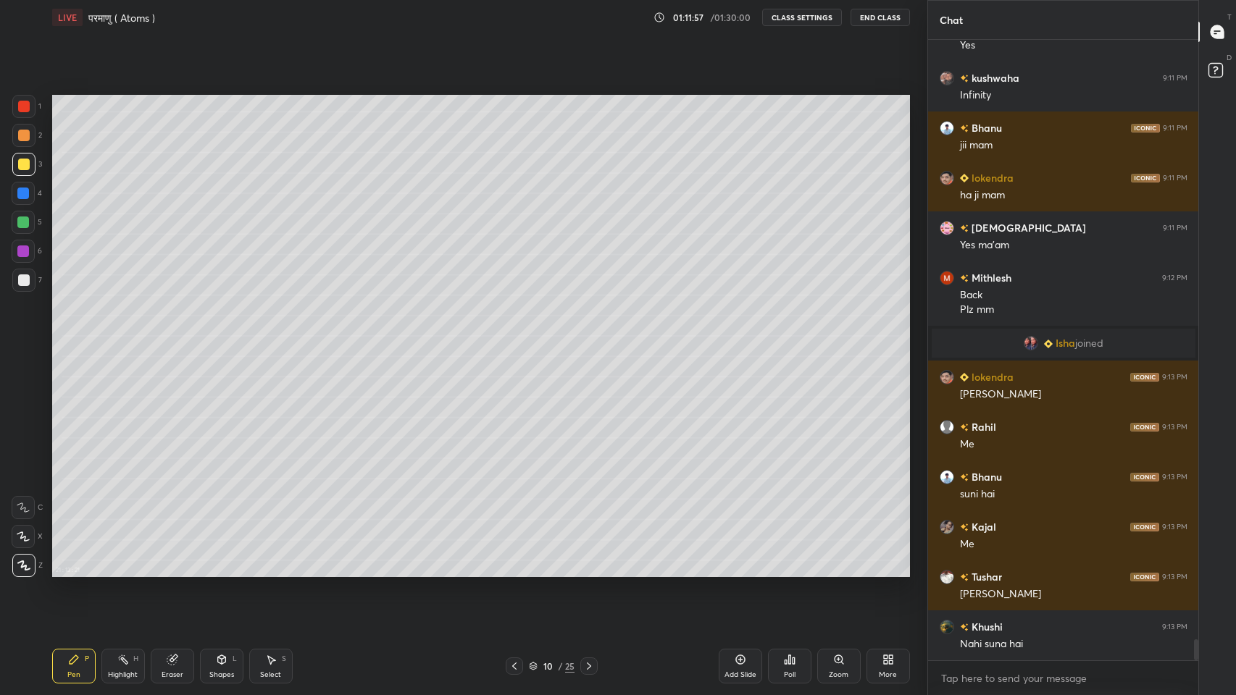
scroll to position [17794, 0]
click at [591, 571] on icon at bounding box center [589, 667] width 12 height 12
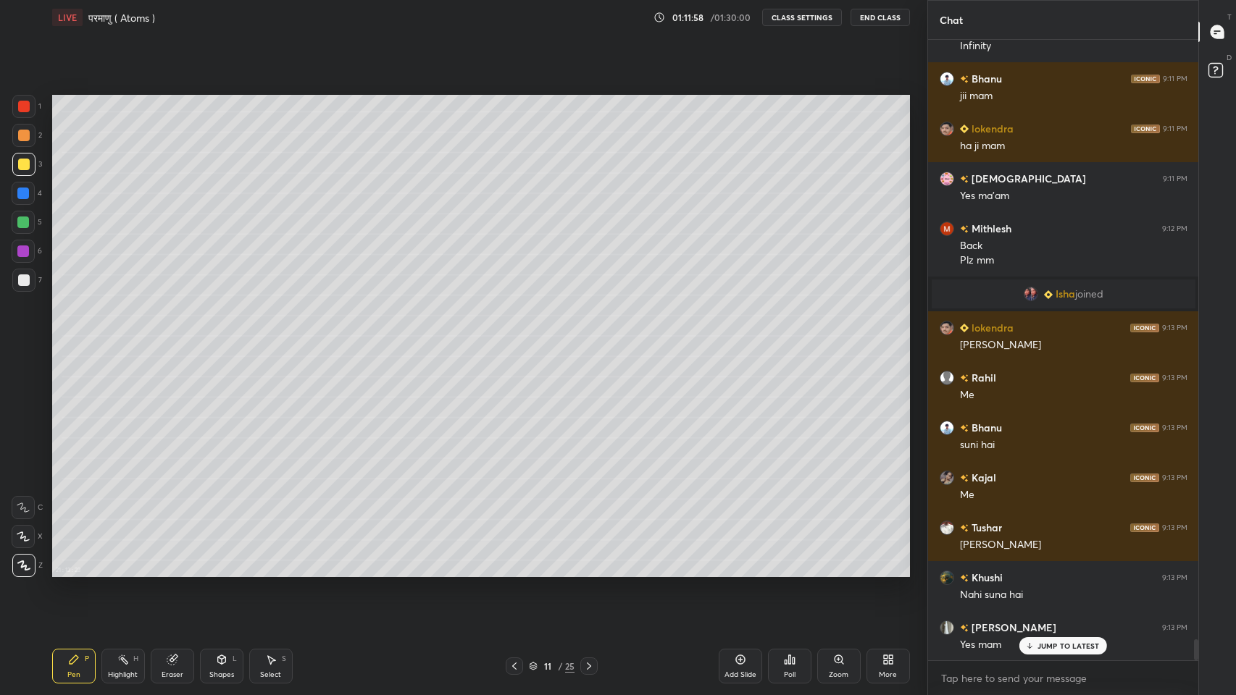
click at [1051, 571] on p "JUMP TO LATEST" at bounding box center [1068, 646] width 62 height 9
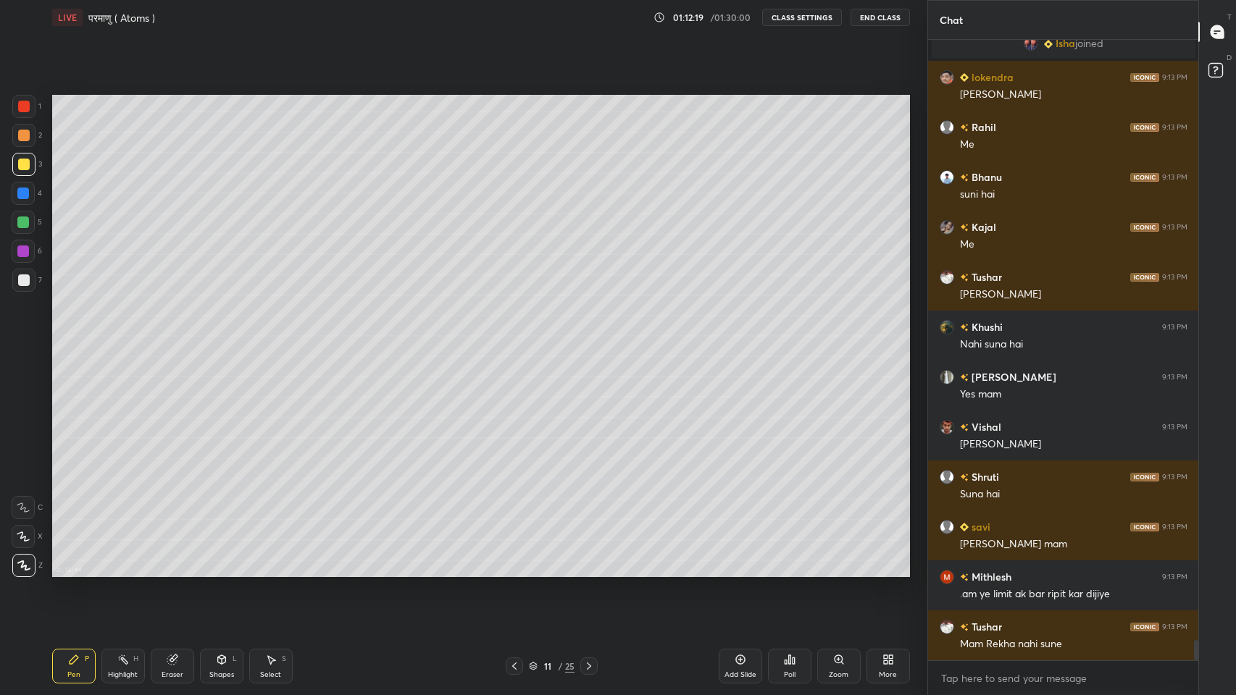
scroll to position [18095, 0]
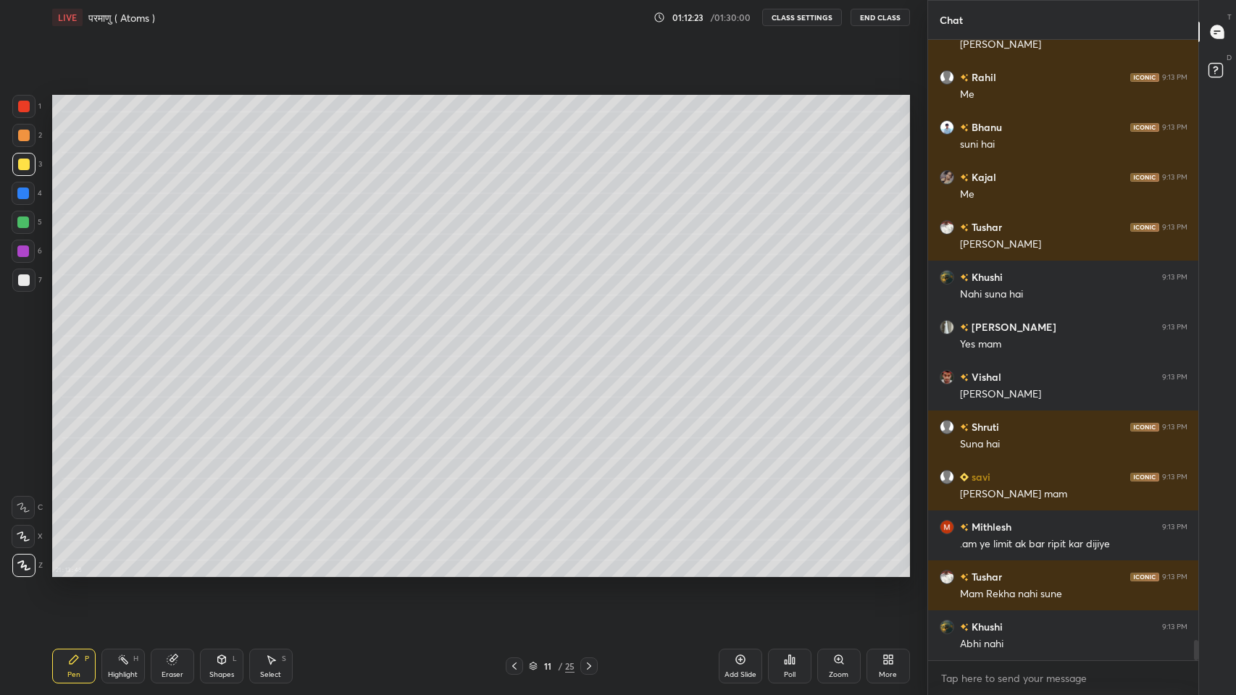
click at [511, 571] on icon at bounding box center [514, 667] width 12 height 12
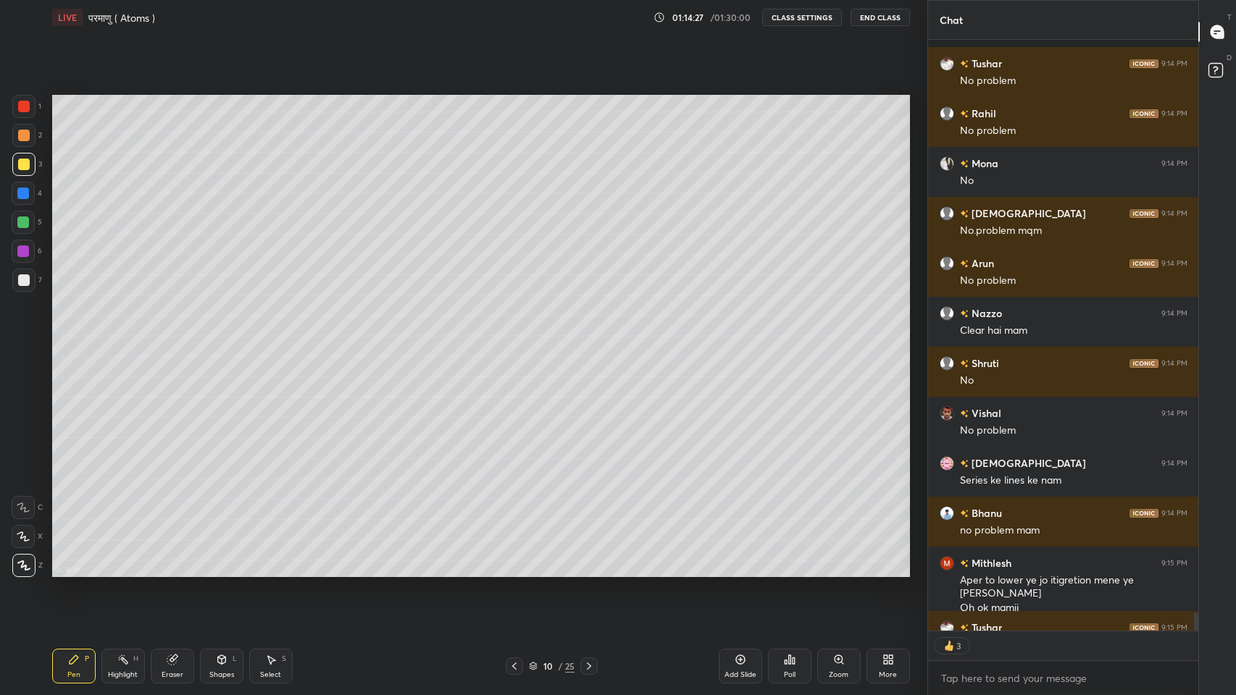
scroll to position [18888, 0]
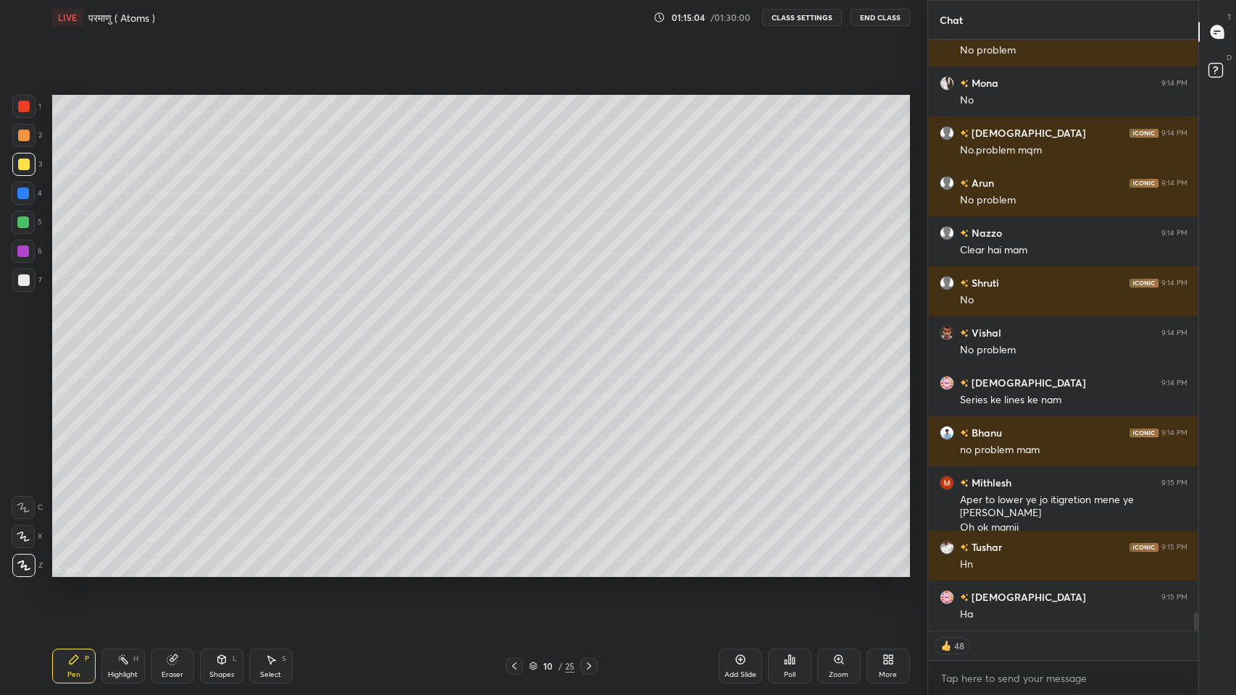
click at [589, 571] on icon at bounding box center [589, 667] width 12 height 12
click at [889, 571] on div "More" at bounding box center [888, 674] width 18 height 7
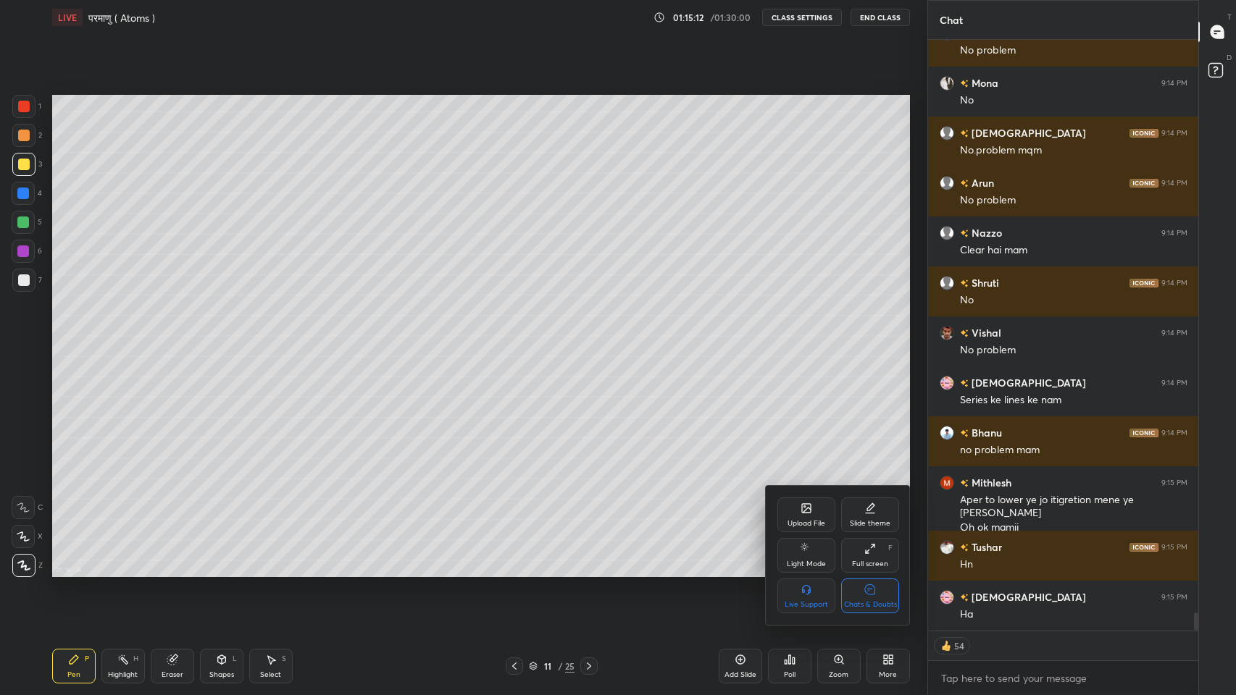
click at [875, 571] on div "Chats & Doubts" at bounding box center [870, 604] width 53 height 7
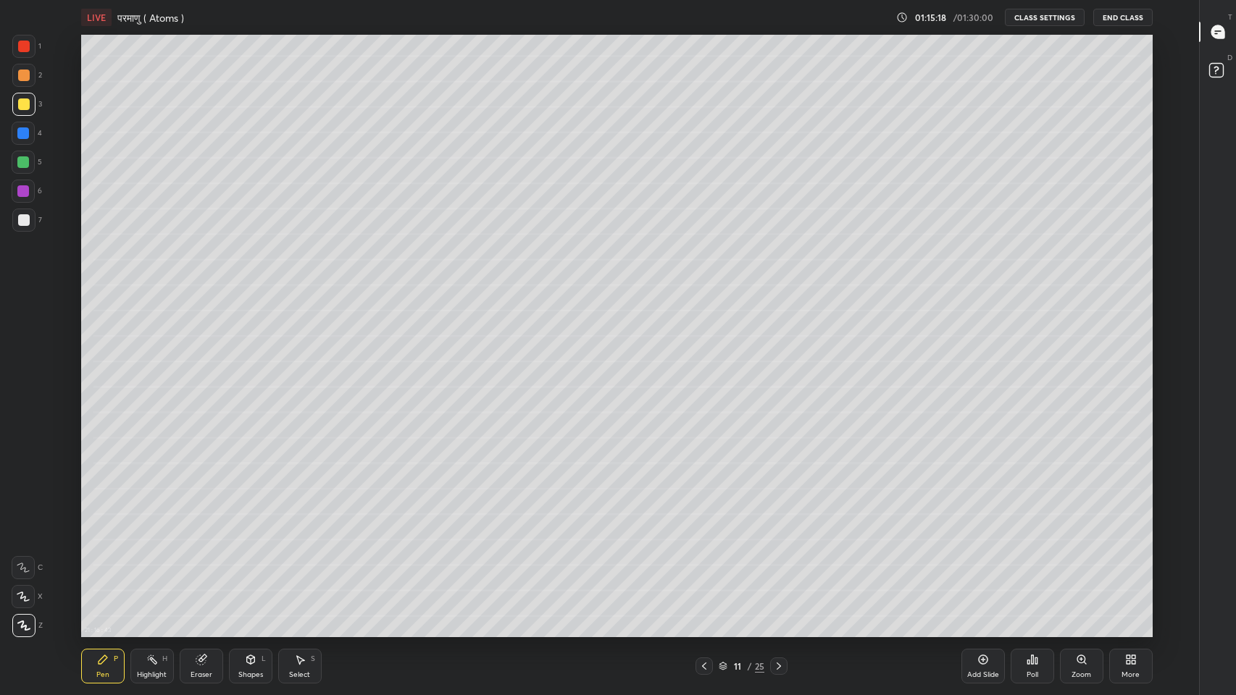
scroll to position [4, 0]
click at [22, 221] on div at bounding box center [24, 220] width 12 height 12
click at [18, 165] on div at bounding box center [23, 162] width 12 height 12
click at [19, 223] on div at bounding box center [24, 220] width 12 height 12
click at [248, 571] on div "Shapes L" at bounding box center [250, 666] width 43 height 35
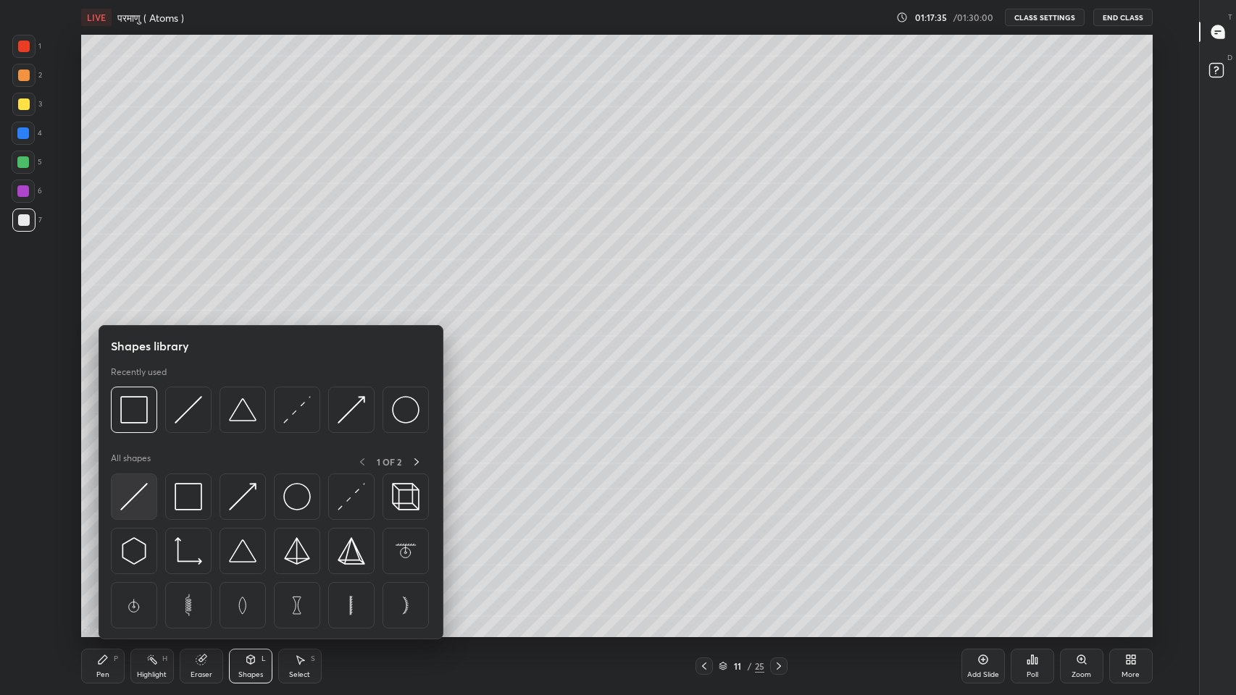
click at [132, 501] on img at bounding box center [134, 497] width 28 height 28
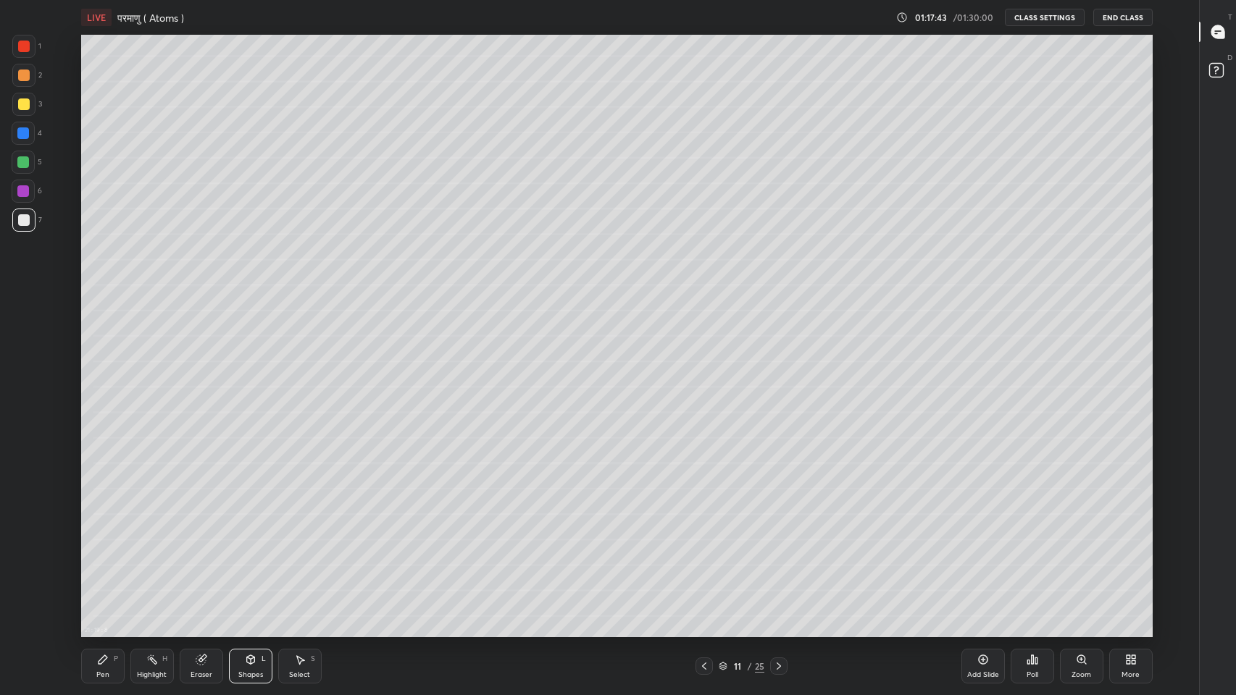
click at [103, 571] on div "Pen" at bounding box center [102, 674] width 13 height 7
click at [989, 571] on div "Add Slide" at bounding box center [983, 674] width 32 height 7
click at [18, 106] on div at bounding box center [24, 105] width 12 height 12
click at [18, 224] on div at bounding box center [24, 220] width 12 height 12
click at [703, 571] on div at bounding box center [703, 666] width 17 height 17
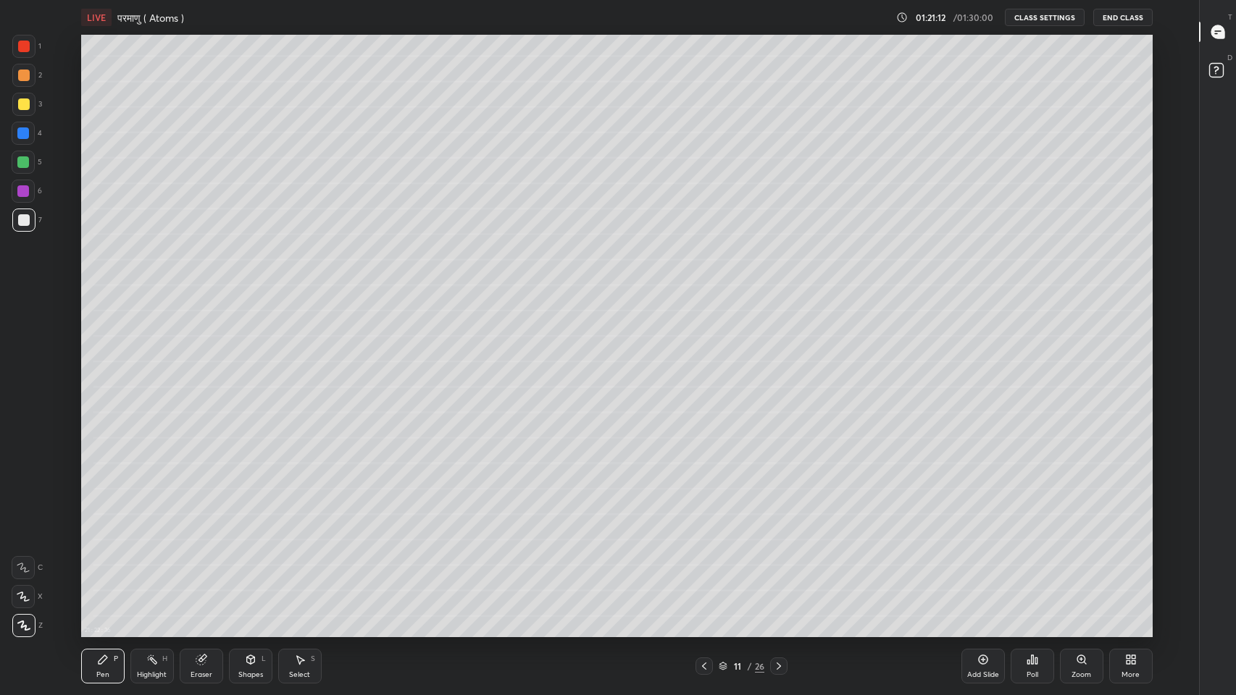
click at [779, 571] on icon at bounding box center [779, 667] width 12 height 12
click at [15, 76] on div at bounding box center [23, 75] width 23 height 23
click at [703, 571] on icon at bounding box center [704, 667] width 12 height 12
click at [779, 571] on icon at bounding box center [779, 667] width 12 height 12
click at [703, 571] on icon at bounding box center [704, 667] width 12 height 12
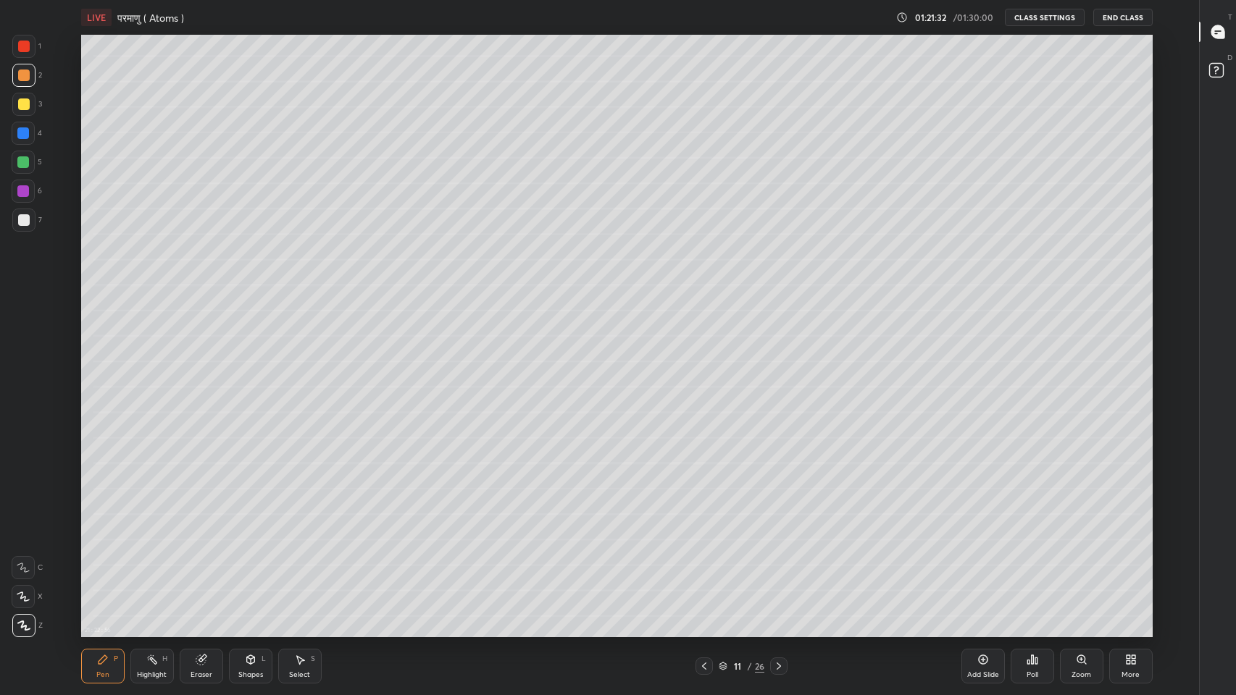
click at [779, 571] on icon at bounding box center [779, 667] width 12 height 12
click at [703, 571] on icon at bounding box center [704, 667] width 12 height 12
click at [779, 571] on icon at bounding box center [779, 667] width 12 height 12
click at [1223, 35] on icon at bounding box center [1217, 31] width 13 height 13
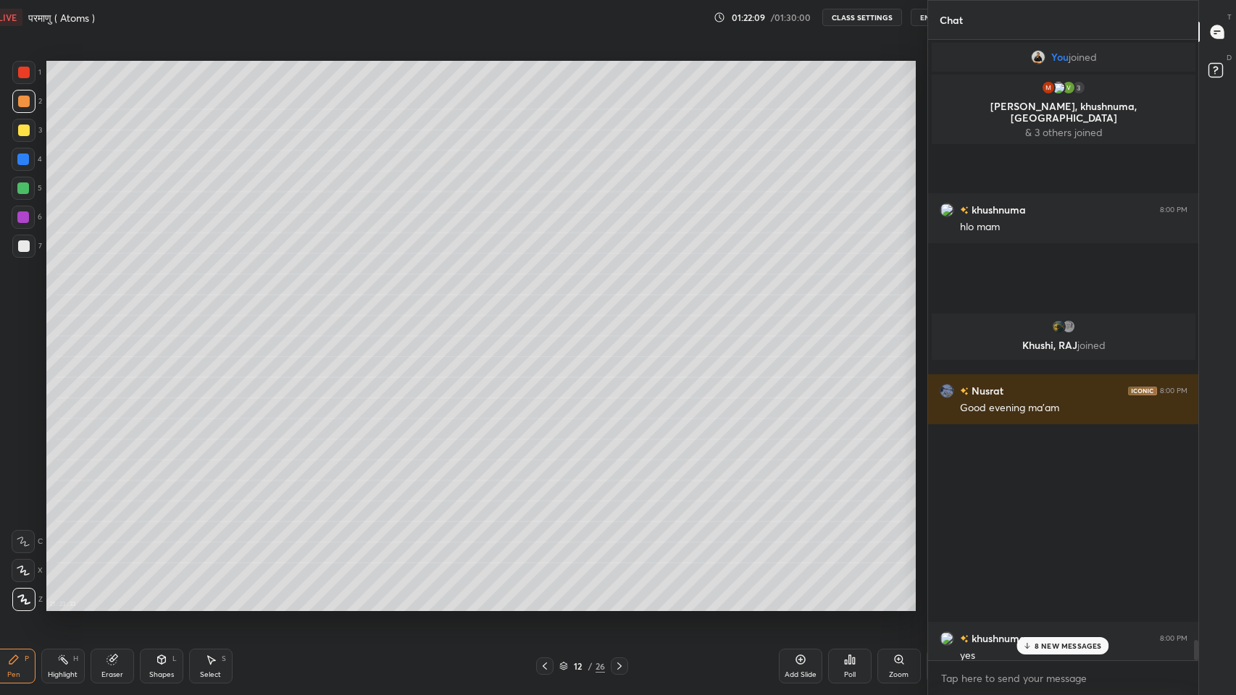
scroll to position [71825, 71559]
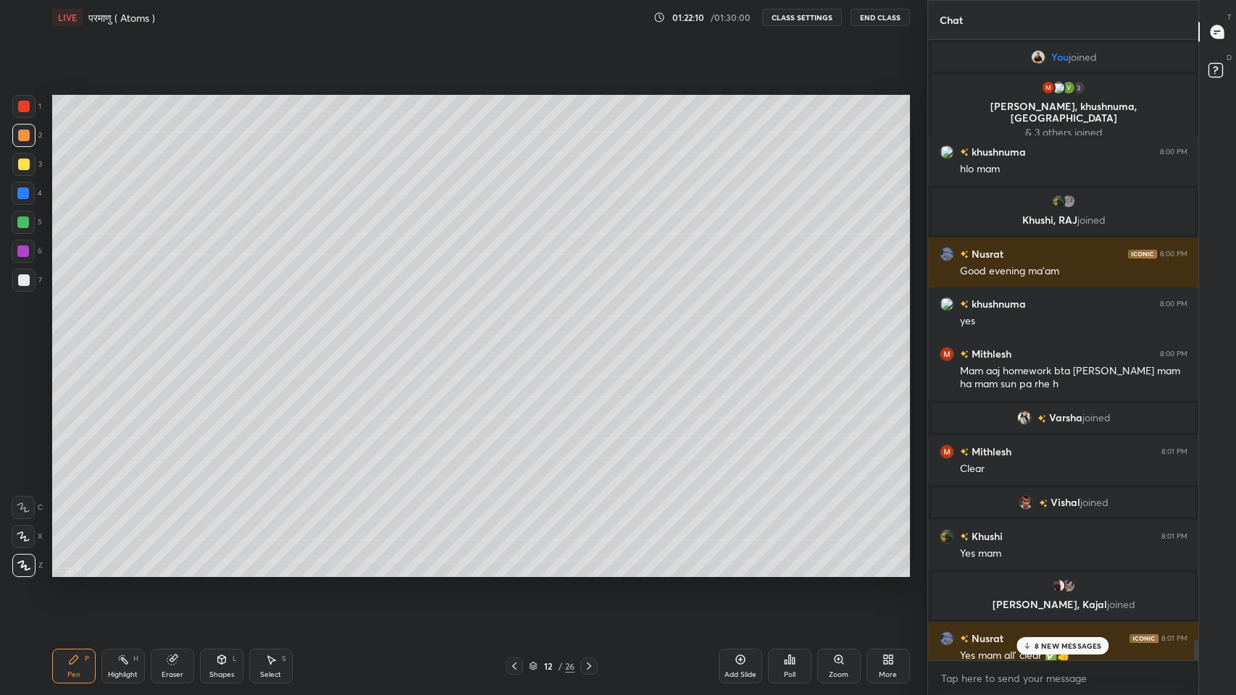
click at [1074, 571] on div "8 NEW MESSAGES" at bounding box center [1063, 645] width 92 height 17
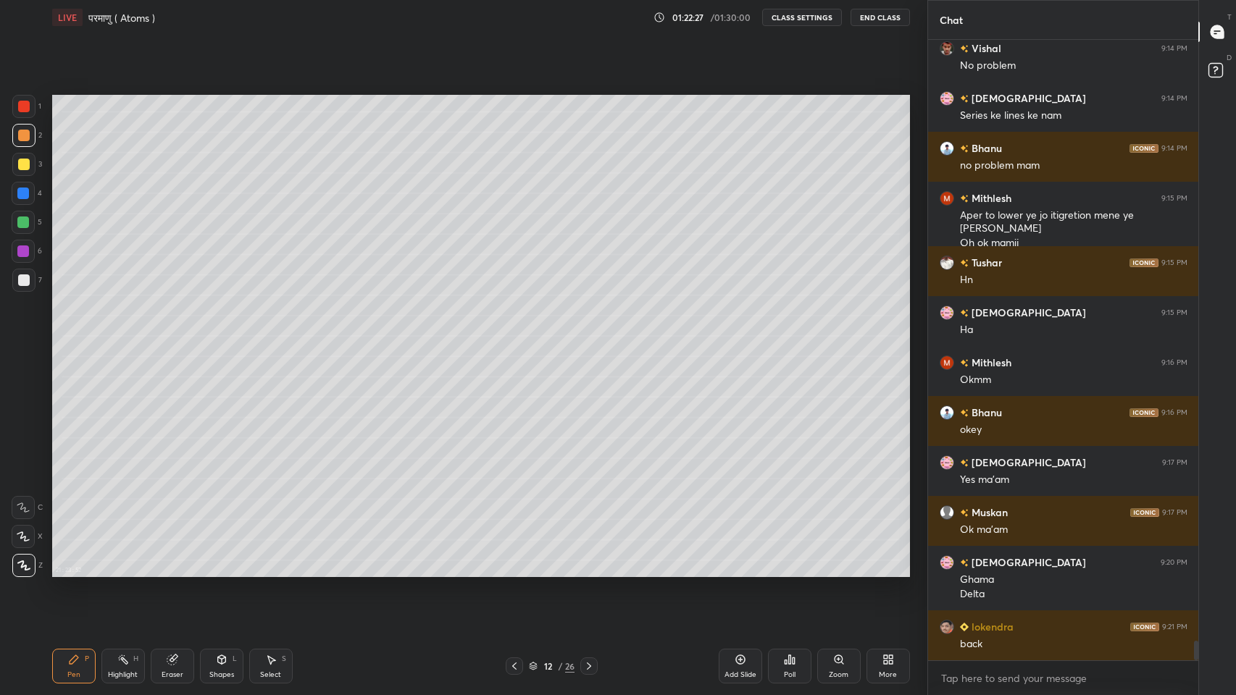
click at [514, 571] on icon at bounding box center [514, 667] width 12 height 12
click at [514, 571] on icon at bounding box center [514, 666] width 4 height 7
click at [592, 571] on icon at bounding box center [589, 667] width 12 height 12
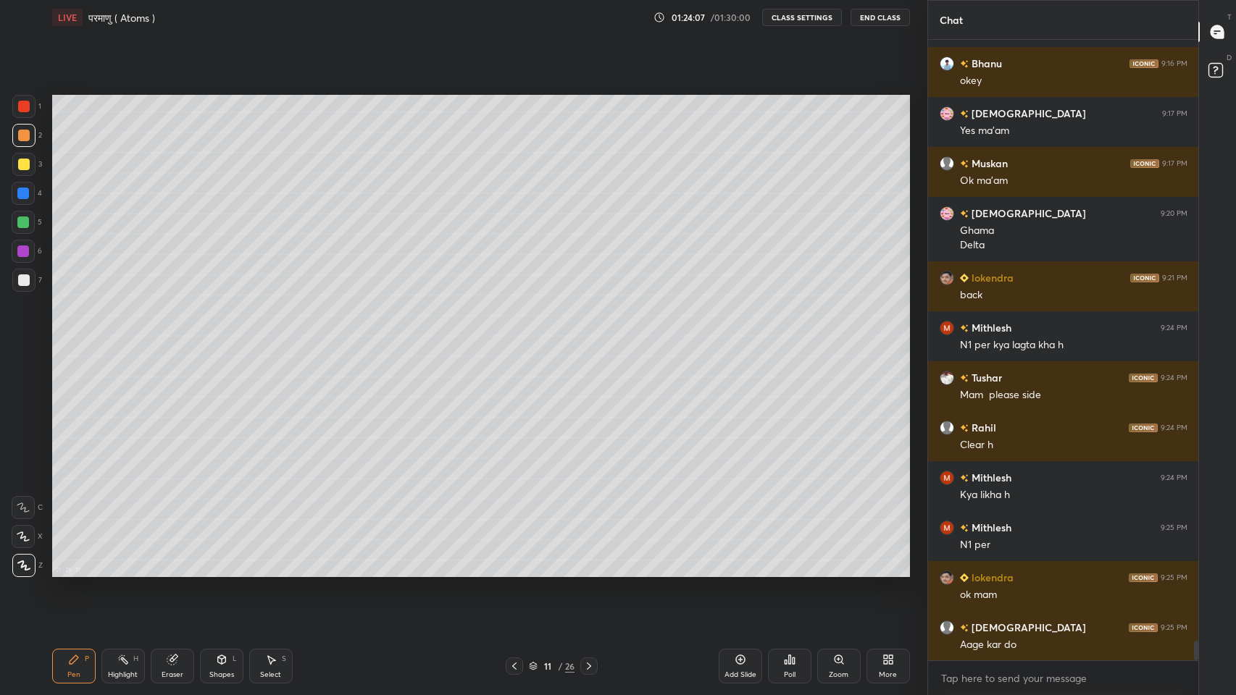
scroll to position [19403, 0]
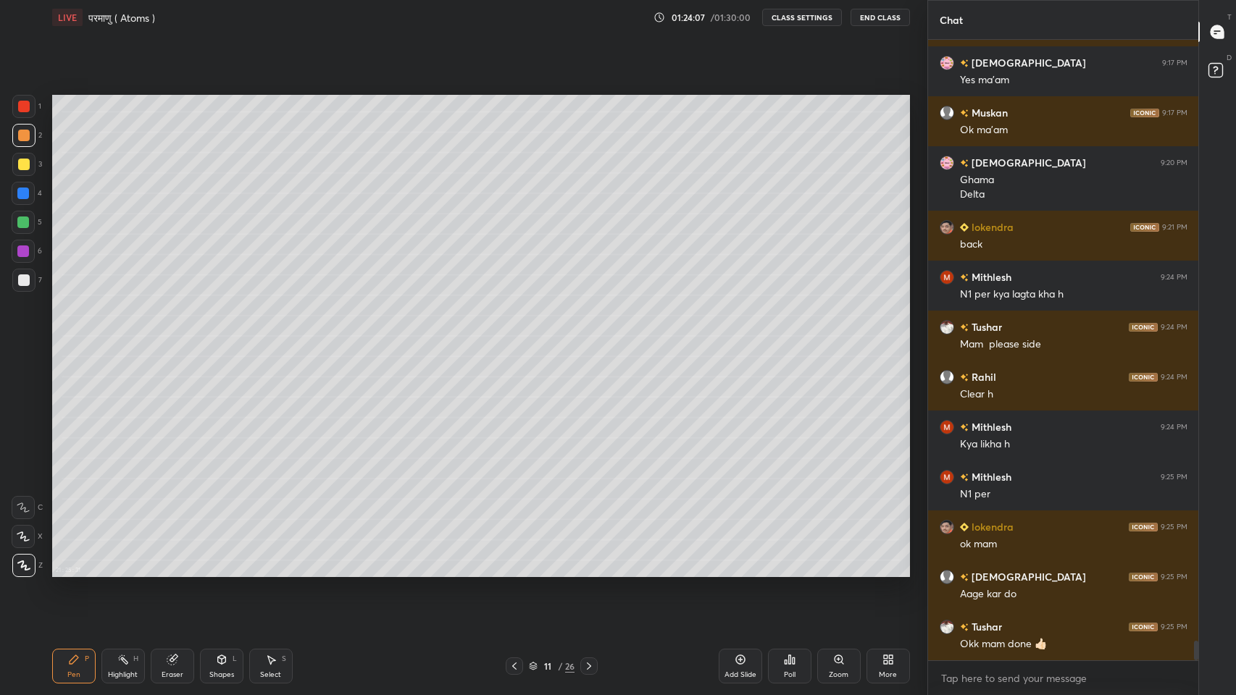
click at [589, 571] on icon at bounding box center [589, 667] width 12 height 12
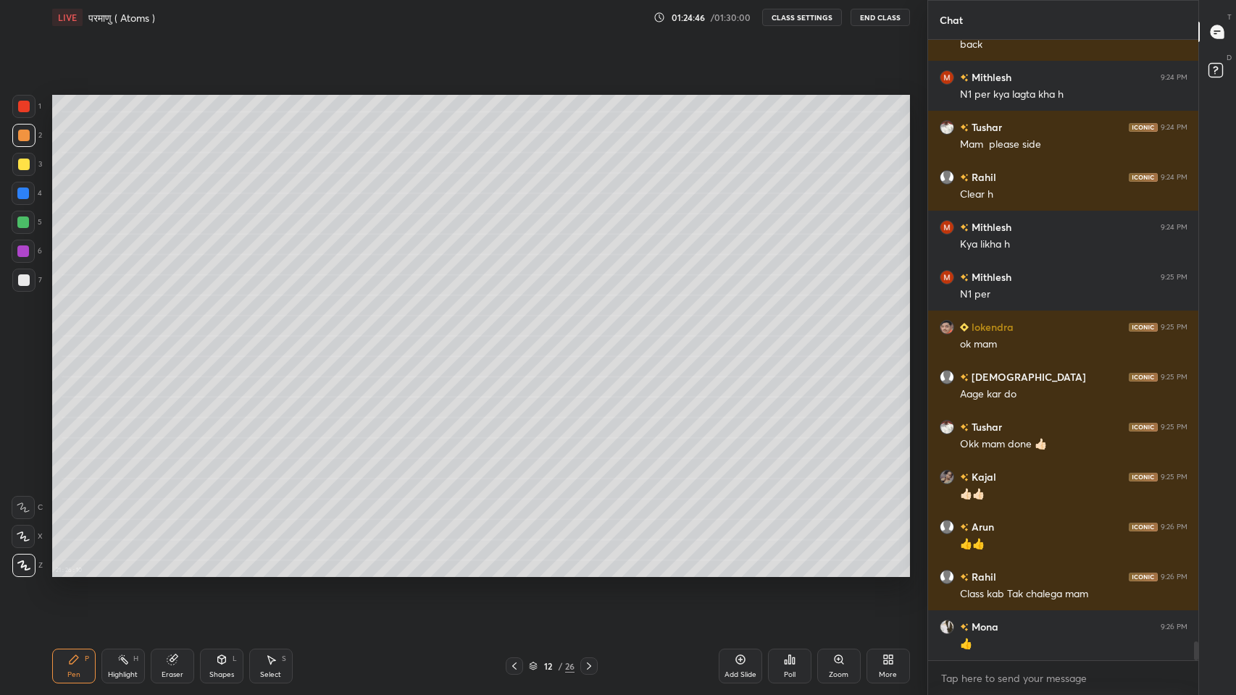
scroll to position [19653, 0]
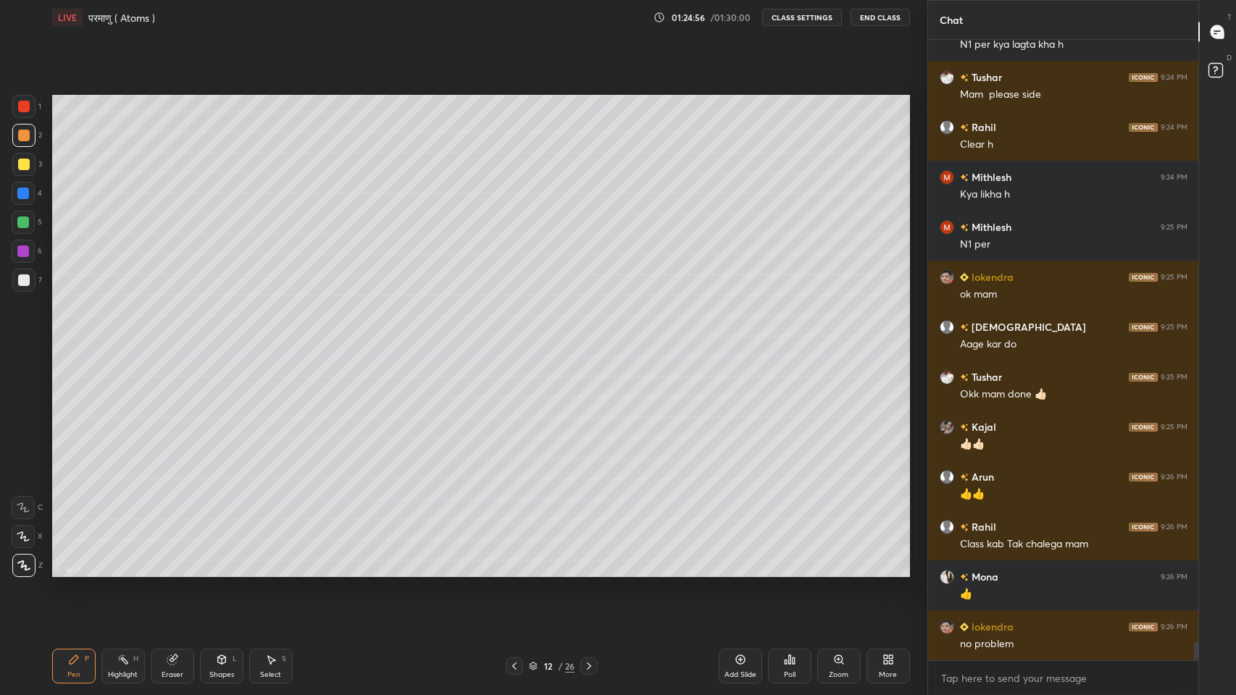
click at [885, 571] on div "More" at bounding box center [888, 674] width 18 height 7
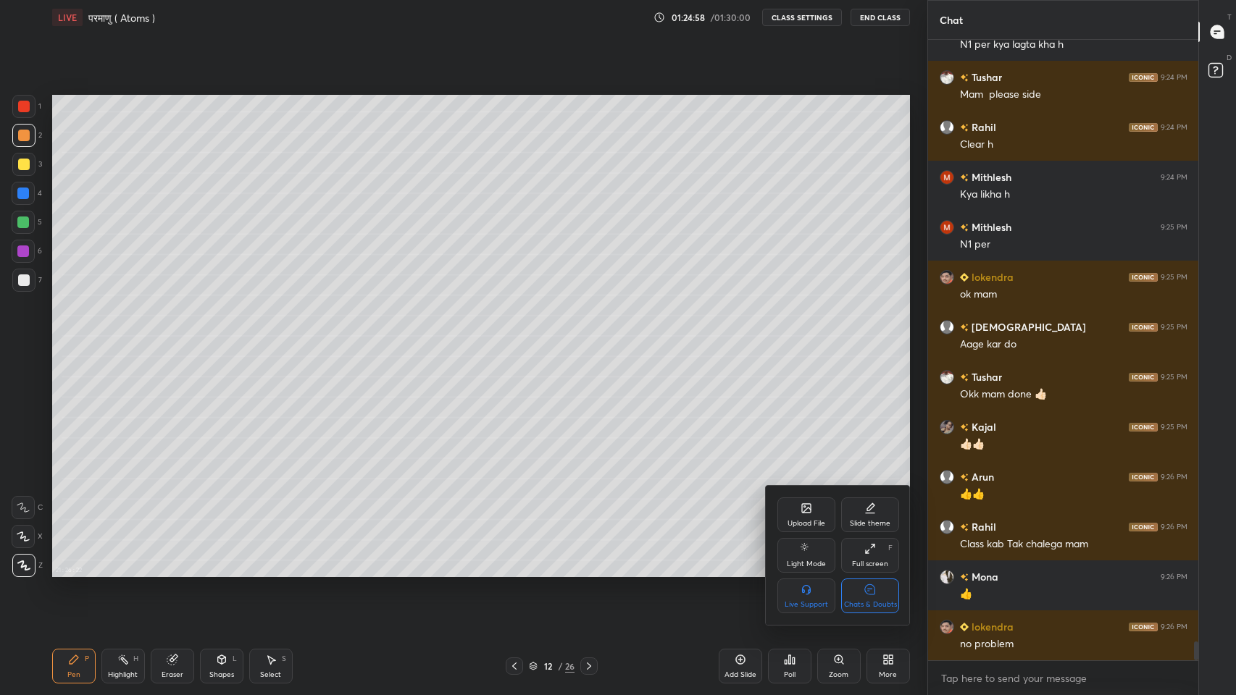
click at [866, 571] on div "Chats & Doubts" at bounding box center [870, 596] width 58 height 35
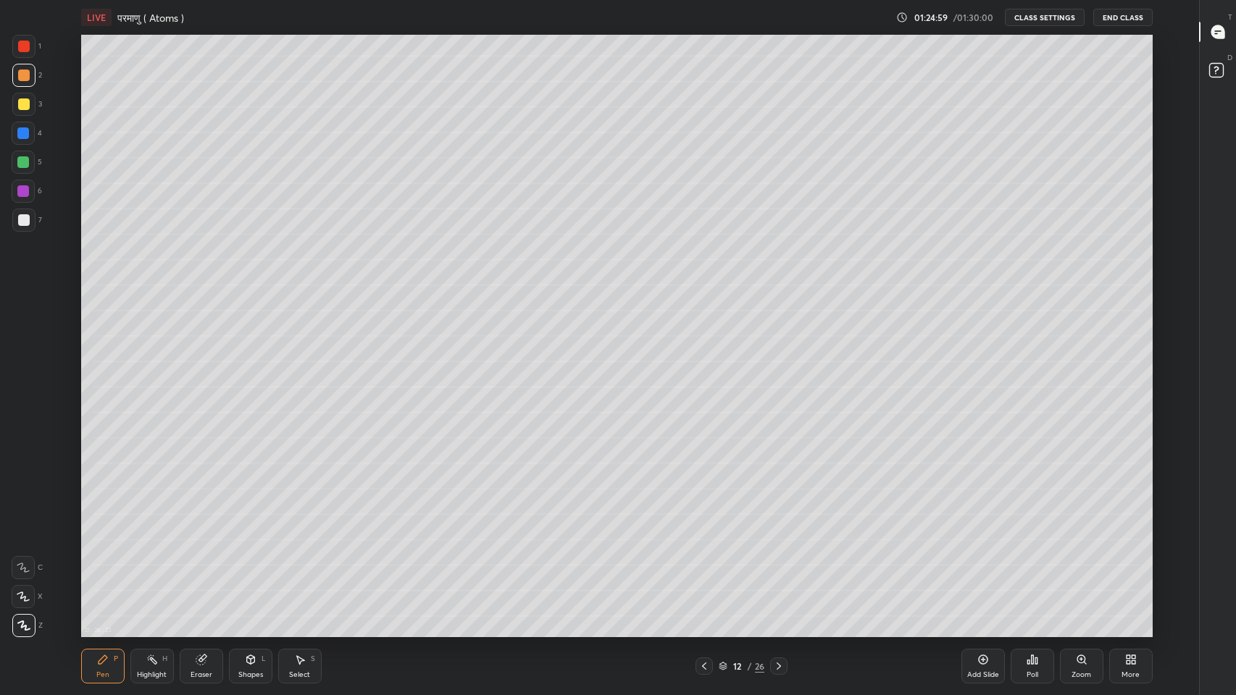
scroll to position [71825, 71286]
click at [779, 571] on icon at bounding box center [779, 667] width 12 height 12
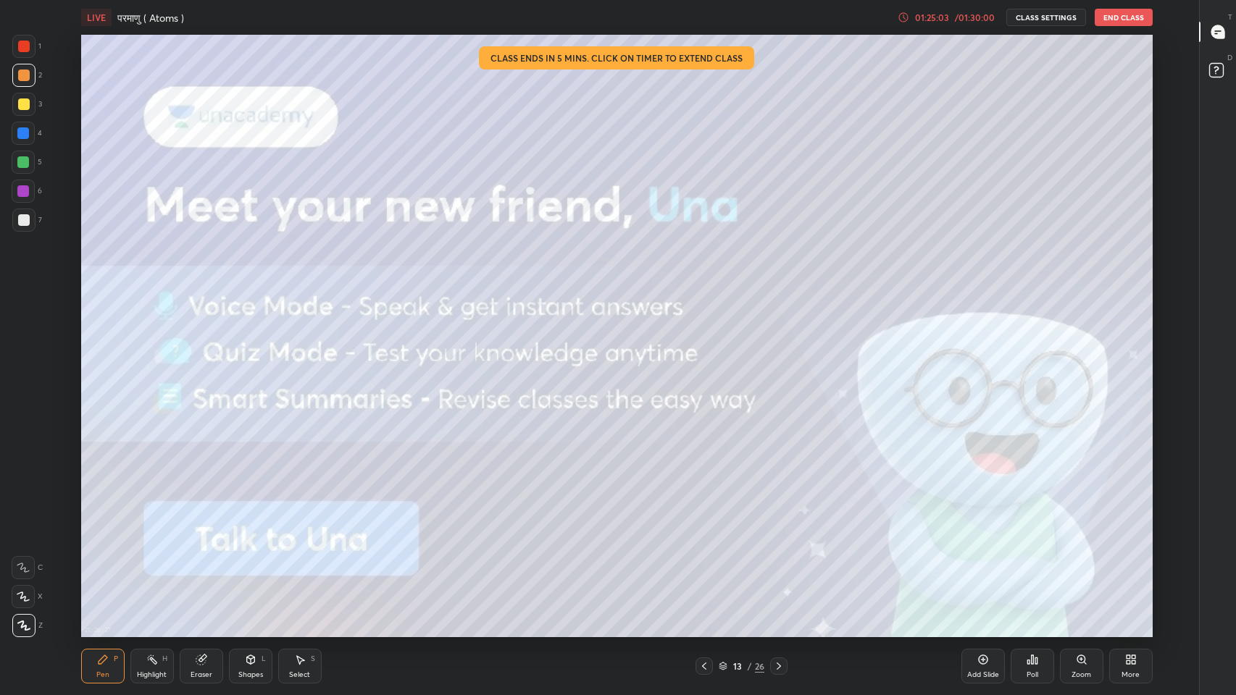
click at [707, 571] on icon at bounding box center [704, 667] width 12 height 12
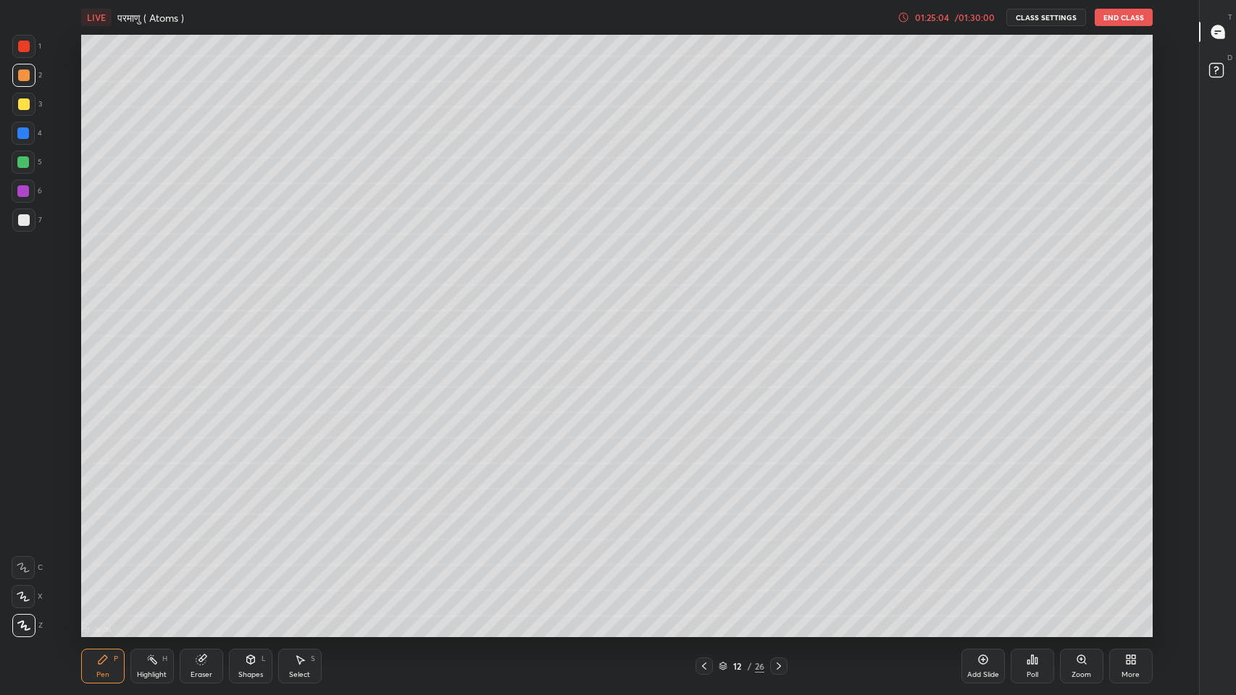
click at [980, 571] on icon at bounding box center [983, 660] width 12 height 12
click at [19, 217] on div at bounding box center [24, 220] width 12 height 12
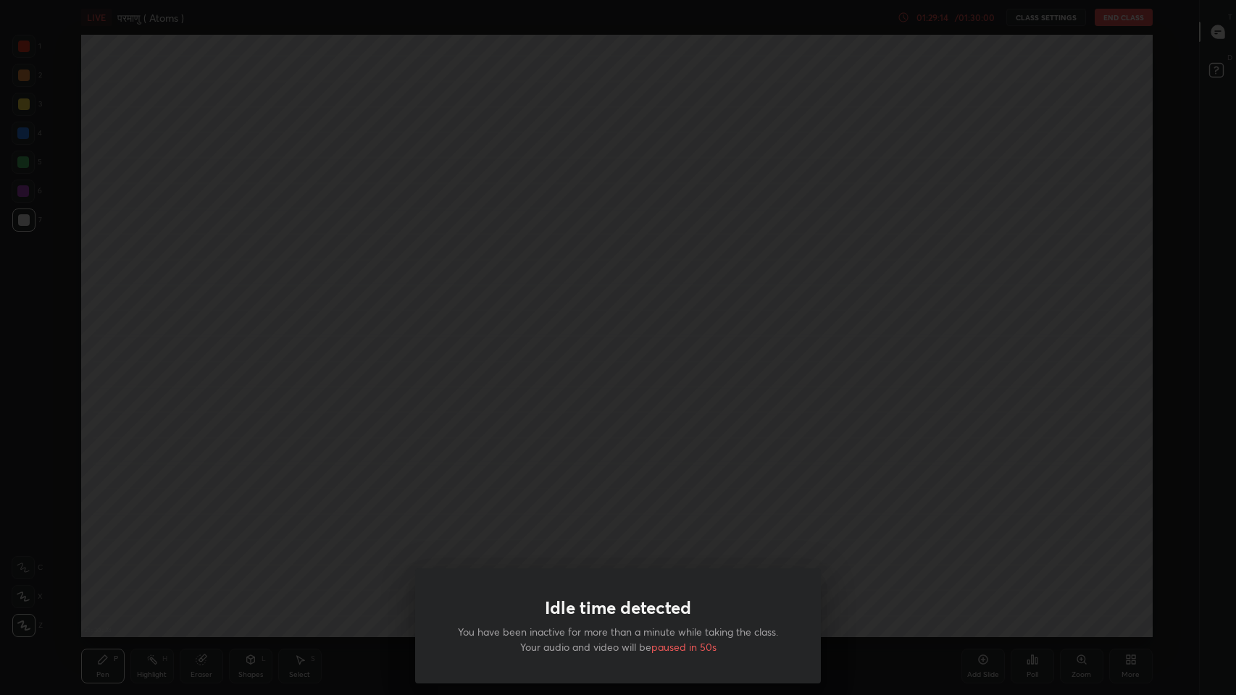
click at [549, 428] on div "Idle time detected You have been inactive for more than a minute while taking t…" at bounding box center [618, 347] width 1236 height 695
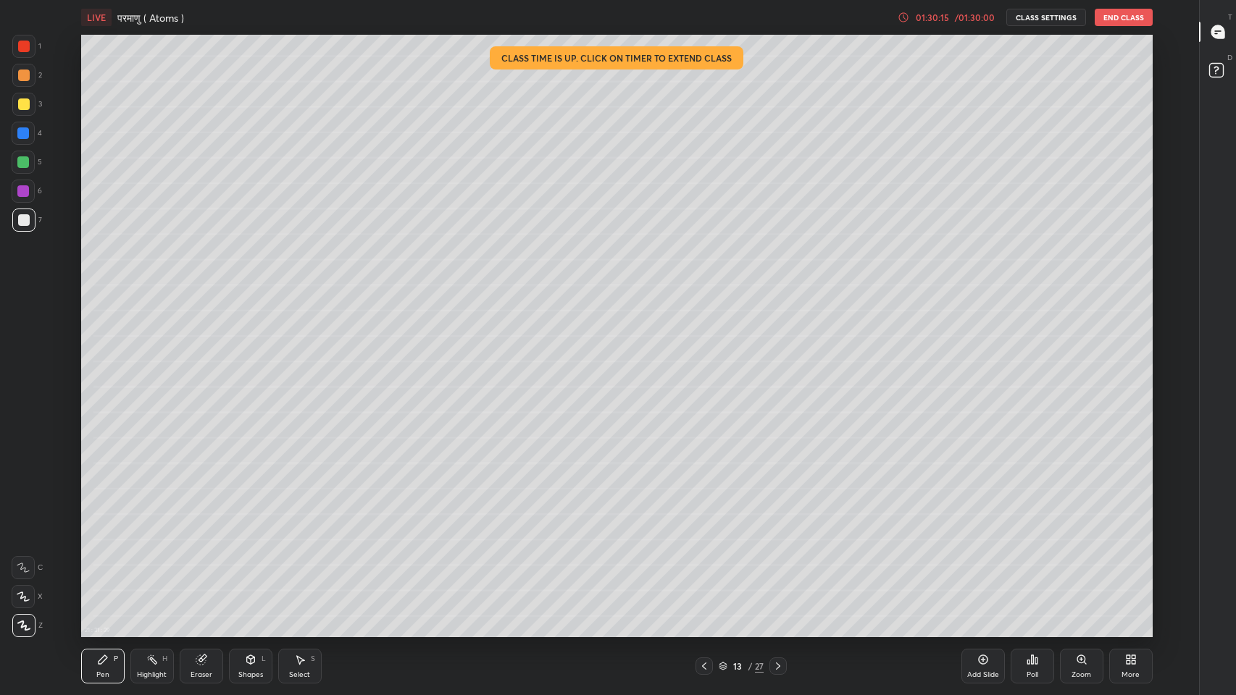
click at [904, 17] on icon at bounding box center [903, 18] width 12 height 12
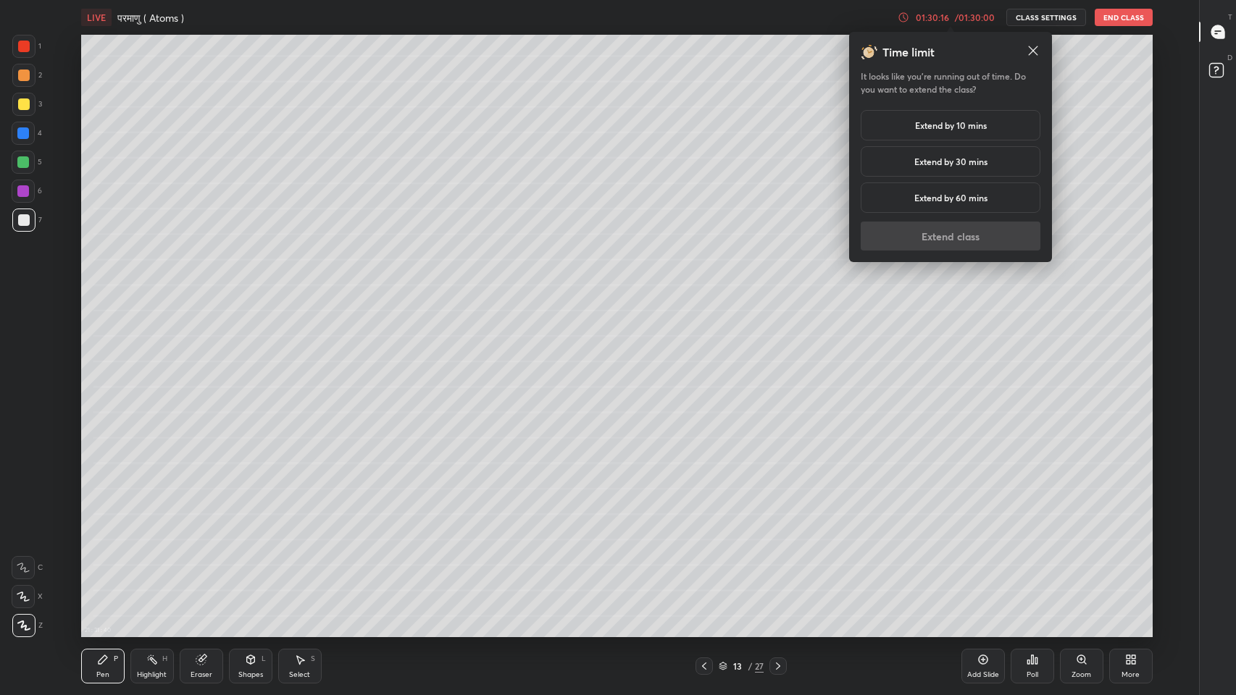
click at [915, 125] on h5 "Extend by 10 mins" at bounding box center [951, 125] width 72 height 13
click at [927, 236] on button "Extend class" at bounding box center [950, 236] width 180 height 29
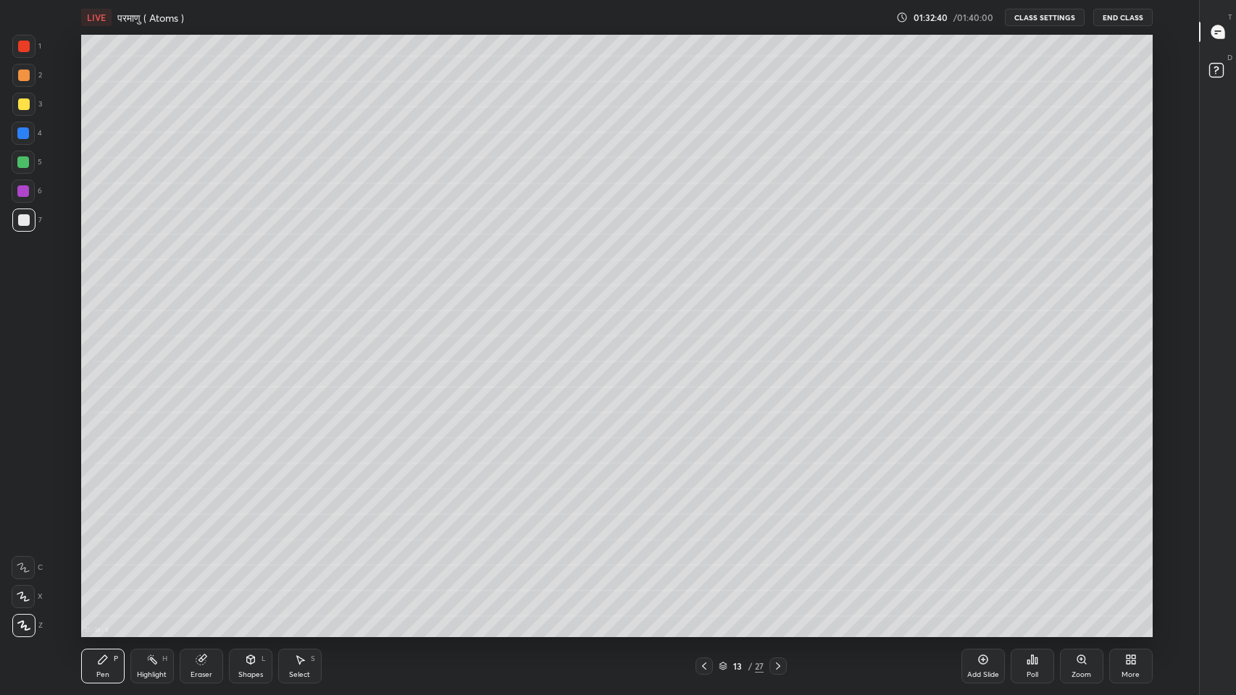
click at [1214, 35] on icon at bounding box center [1217, 31] width 13 height 13
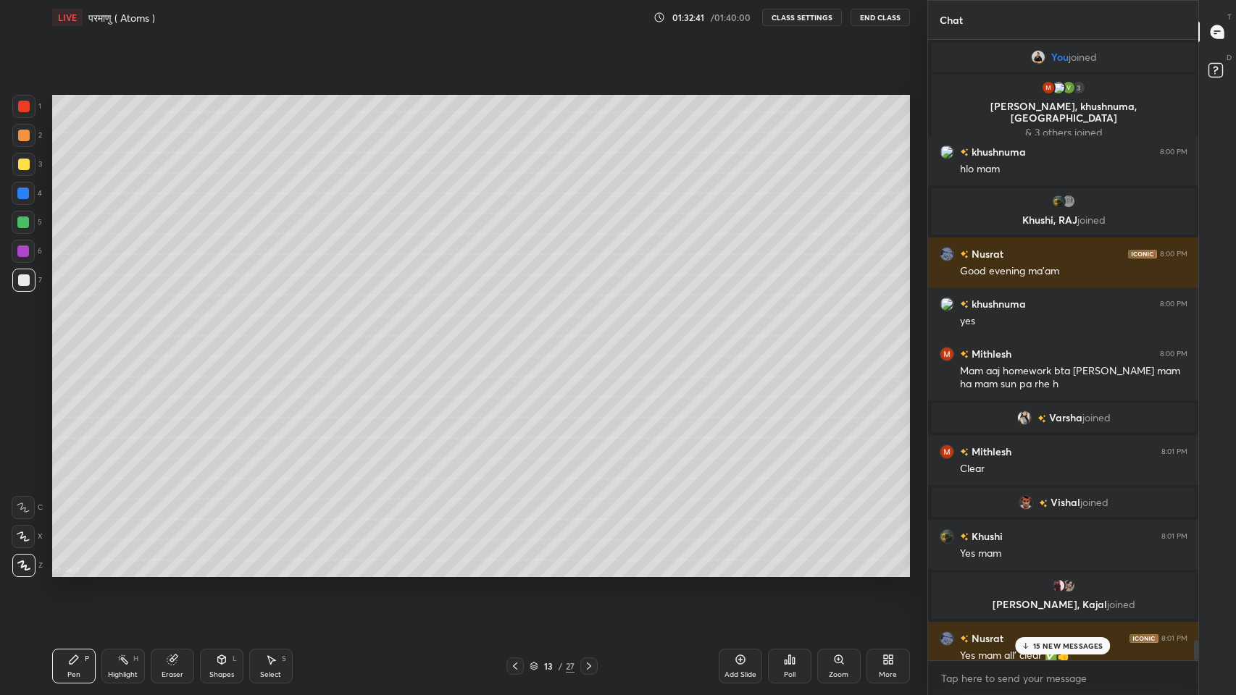
scroll to position [71825, 71559]
click at [1036, 571] on div "15 NEW MESSAGES" at bounding box center [1063, 645] width 96 height 17
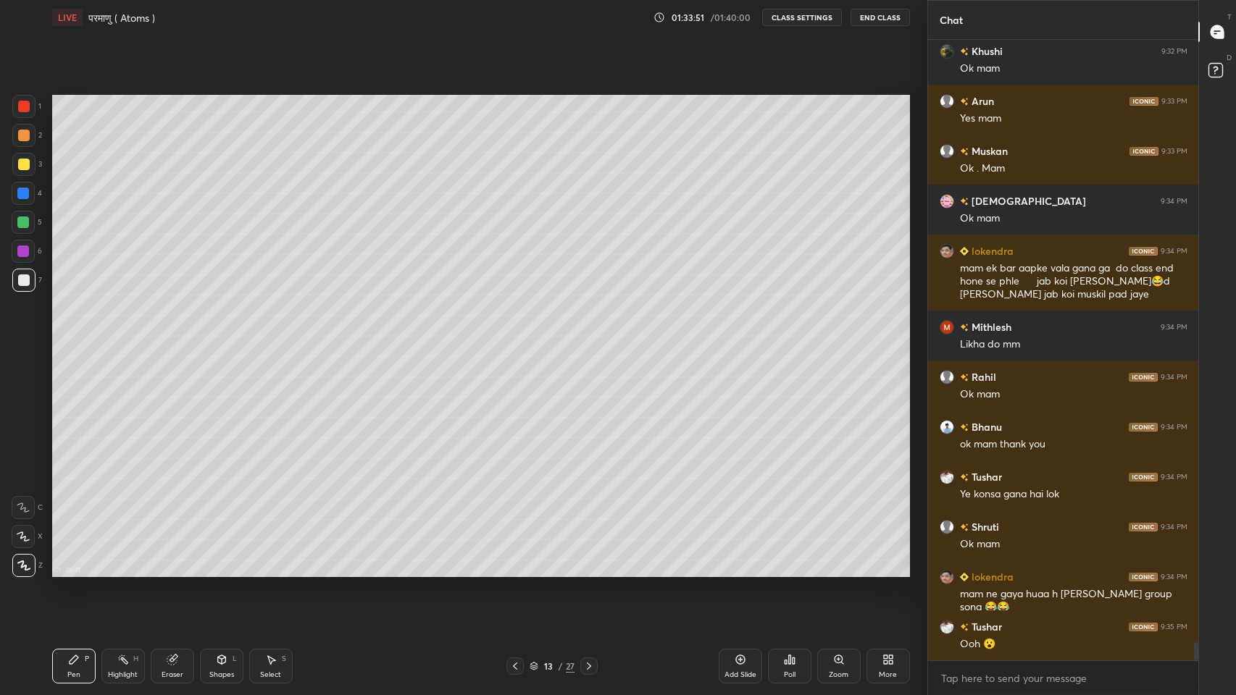
scroll to position [20595, 0]
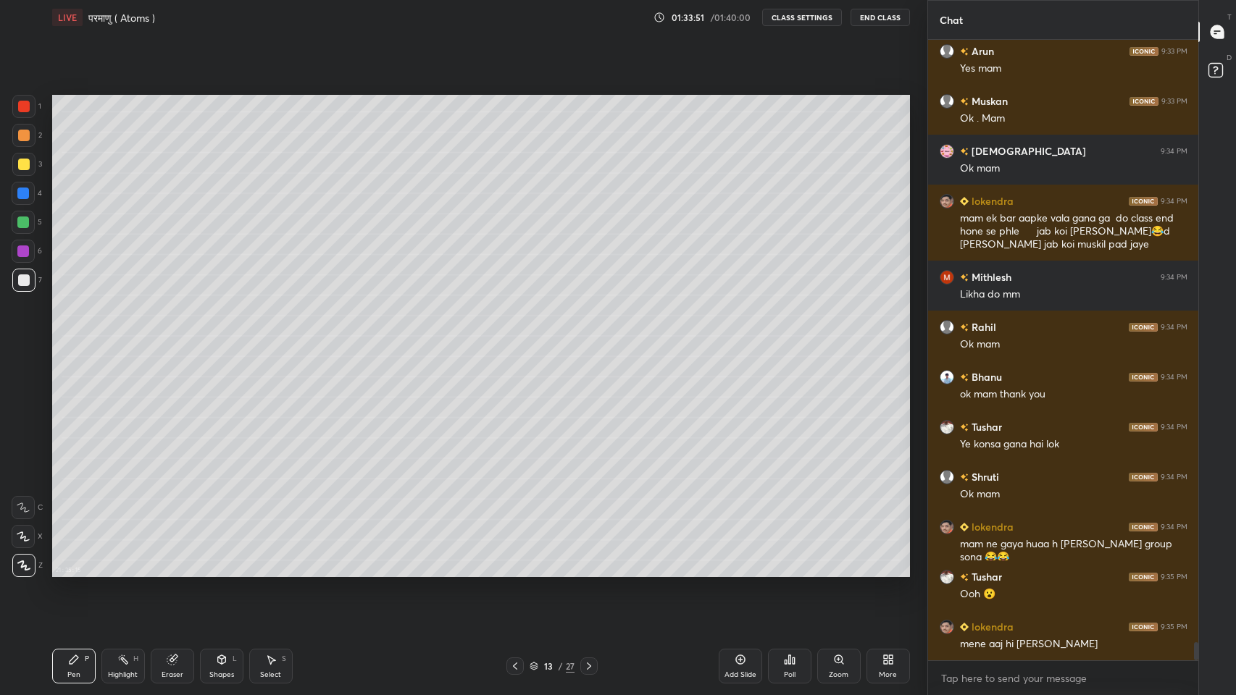
click at [742, 571] on div "Add Slide" at bounding box center [740, 674] width 32 height 7
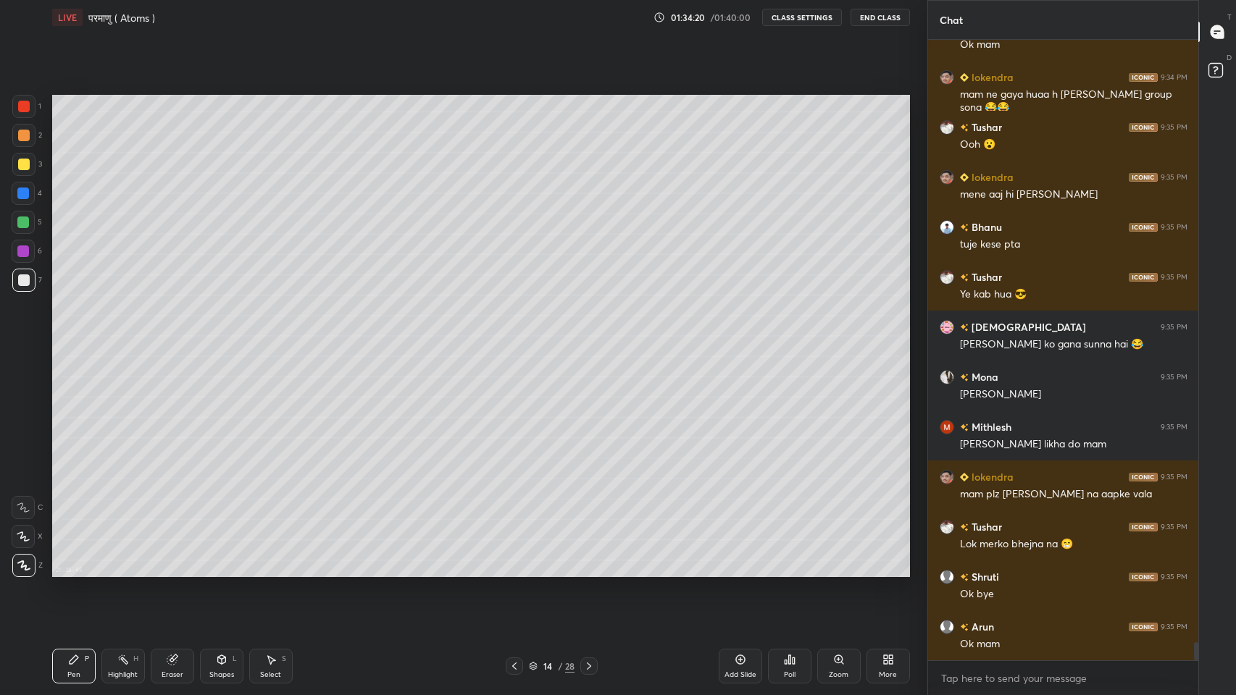
scroll to position [21094, 0]
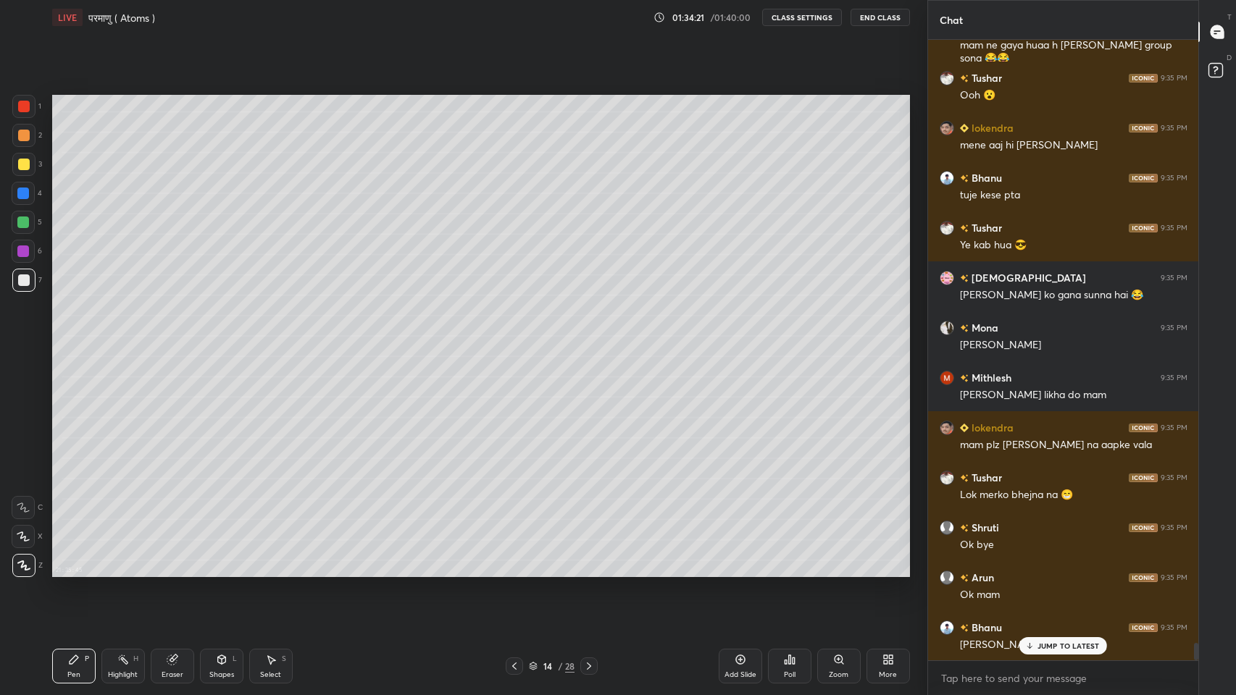
click at [902, 571] on div "More" at bounding box center [887, 666] width 43 height 35
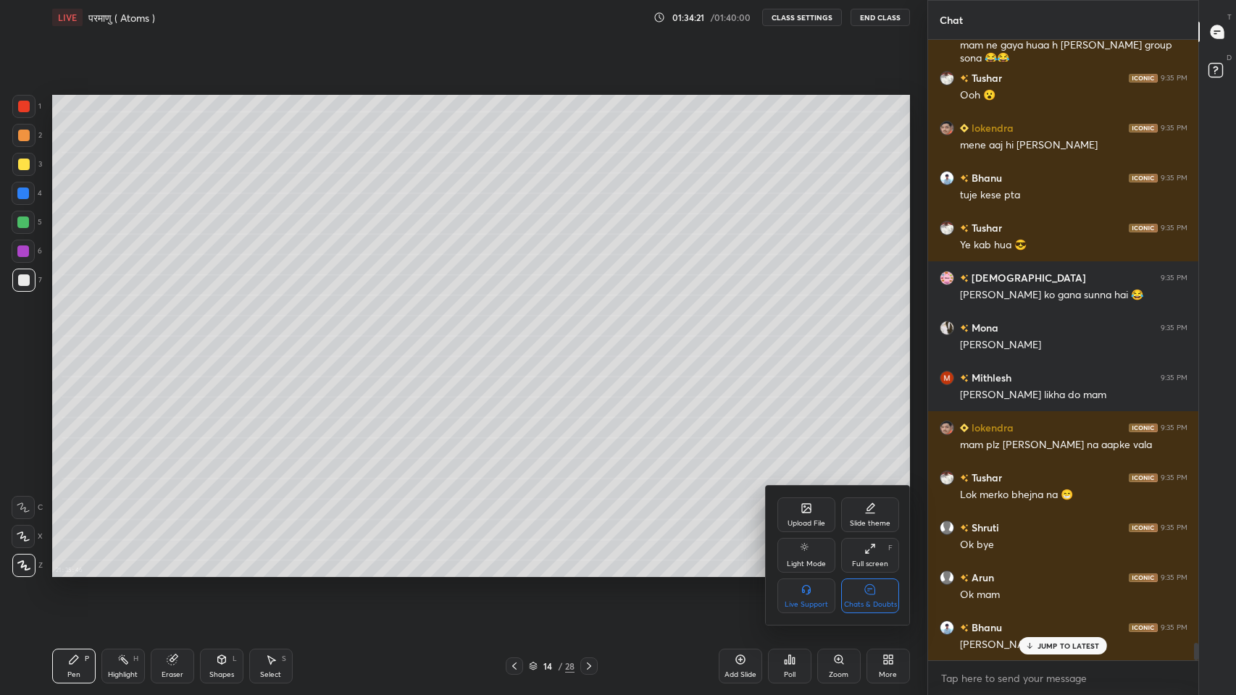
click at [871, 571] on icon at bounding box center [870, 589] width 12 height 15
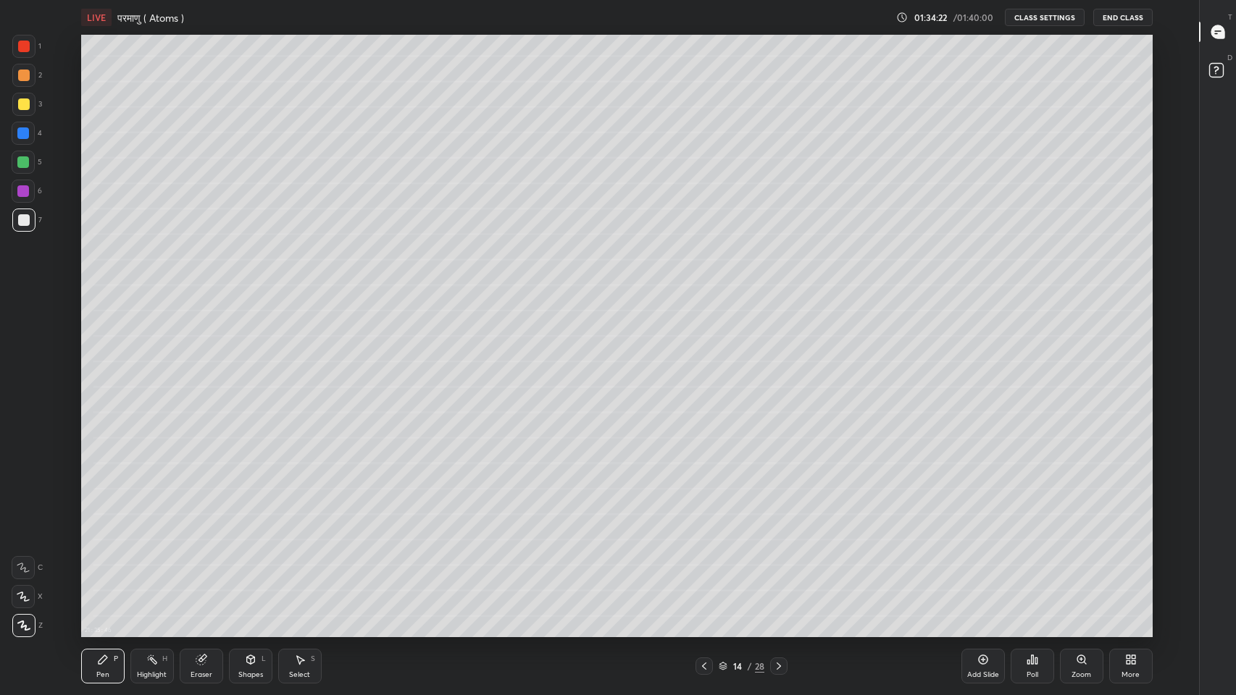
scroll to position [71825, 71286]
click at [1123, 20] on button "End Class" at bounding box center [1122, 17] width 59 height 17
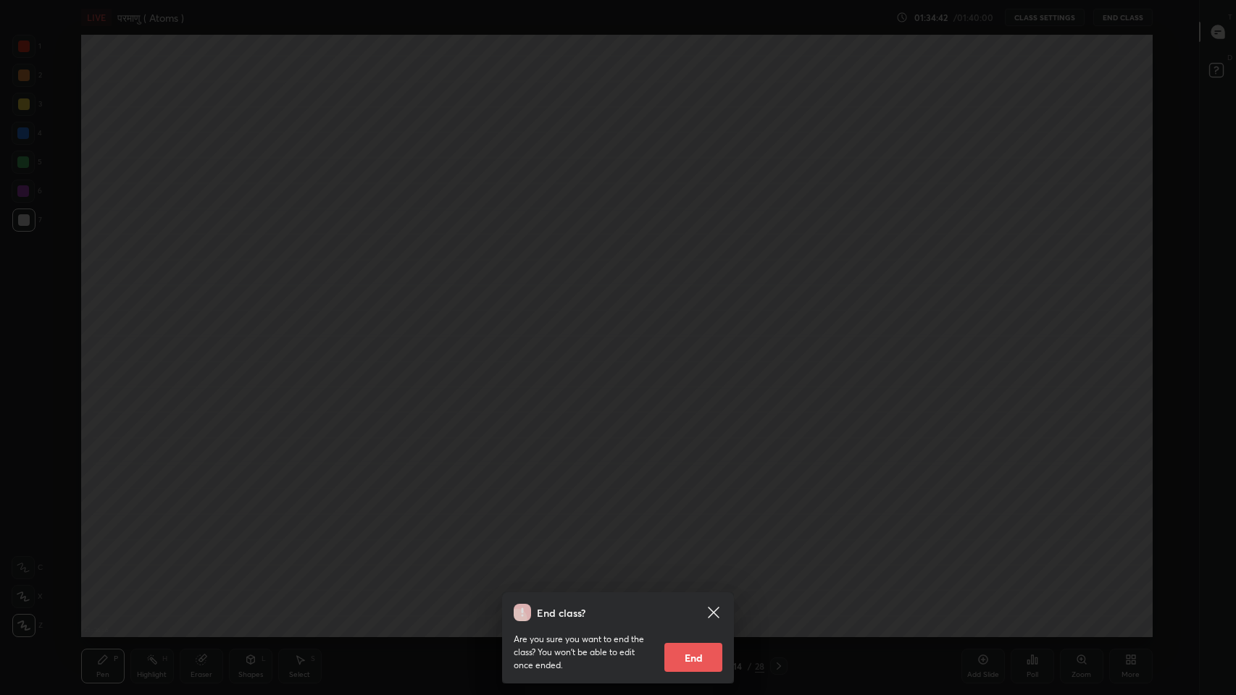
click at [700, 571] on button "End" at bounding box center [693, 657] width 58 height 29
type textarea "x"
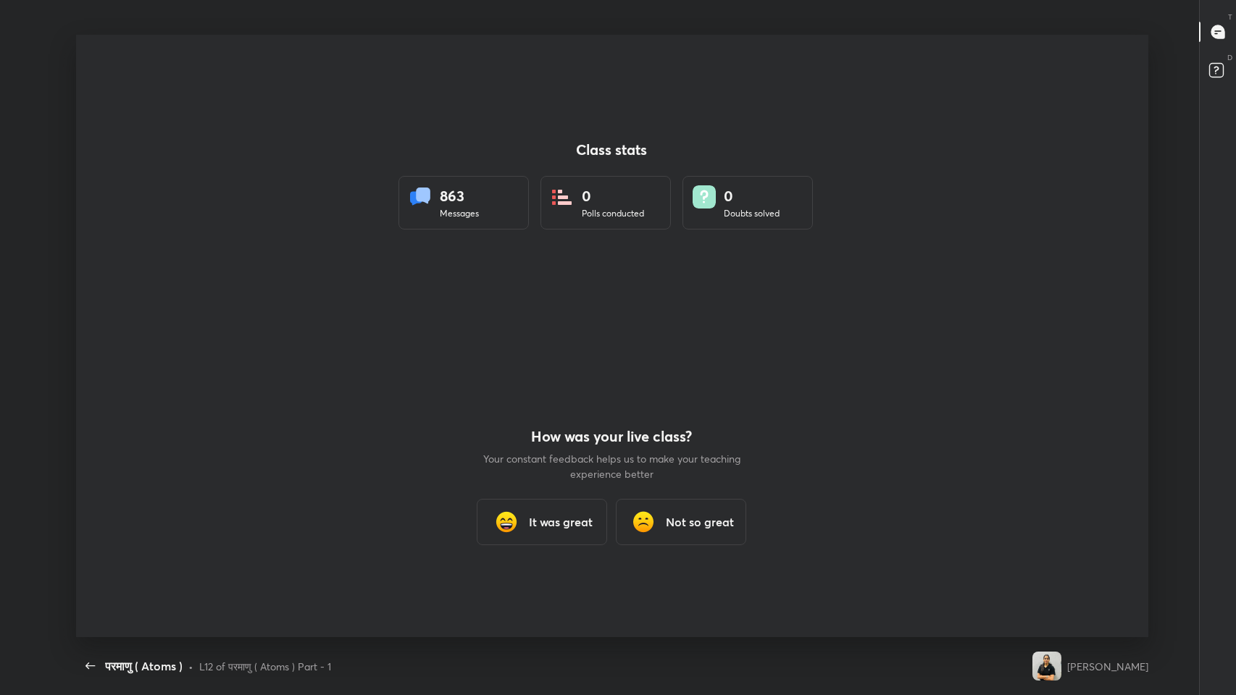
scroll to position [603, 1224]
click at [90, 571] on icon "button" at bounding box center [90, 666] width 17 height 17
click at [90, 571] on button "button" at bounding box center [90, 666] width 29 height 29
click at [90, 571] on icon "button" at bounding box center [90, 666] width 17 height 17
click at [94, 571] on icon "button" at bounding box center [90, 666] width 17 height 17
